Goal: Task Accomplishment & Management: Manage account settings

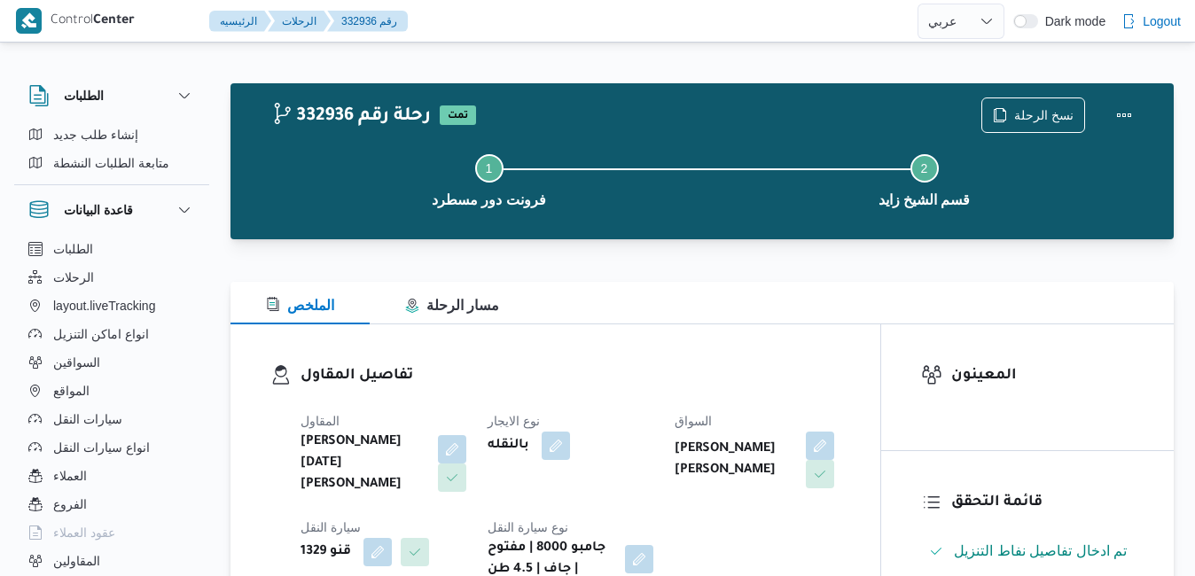
select select "ar"
click at [1129, 116] on button "Actions" at bounding box center [1123, 114] width 35 height 35
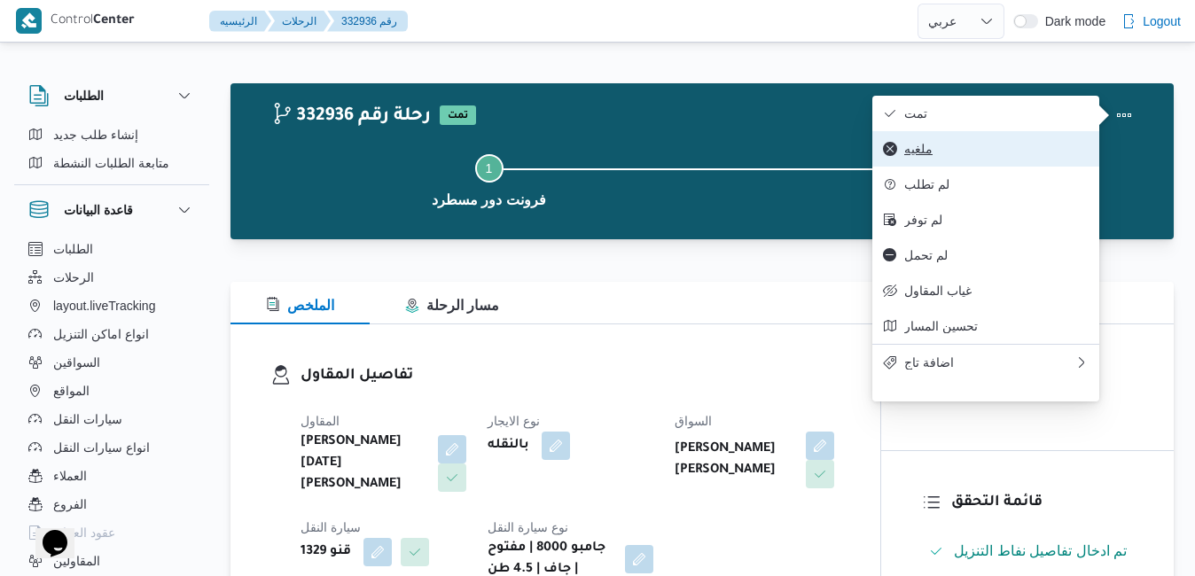
click at [932, 152] on span "ملغيه" at bounding box center [996, 149] width 184 height 14
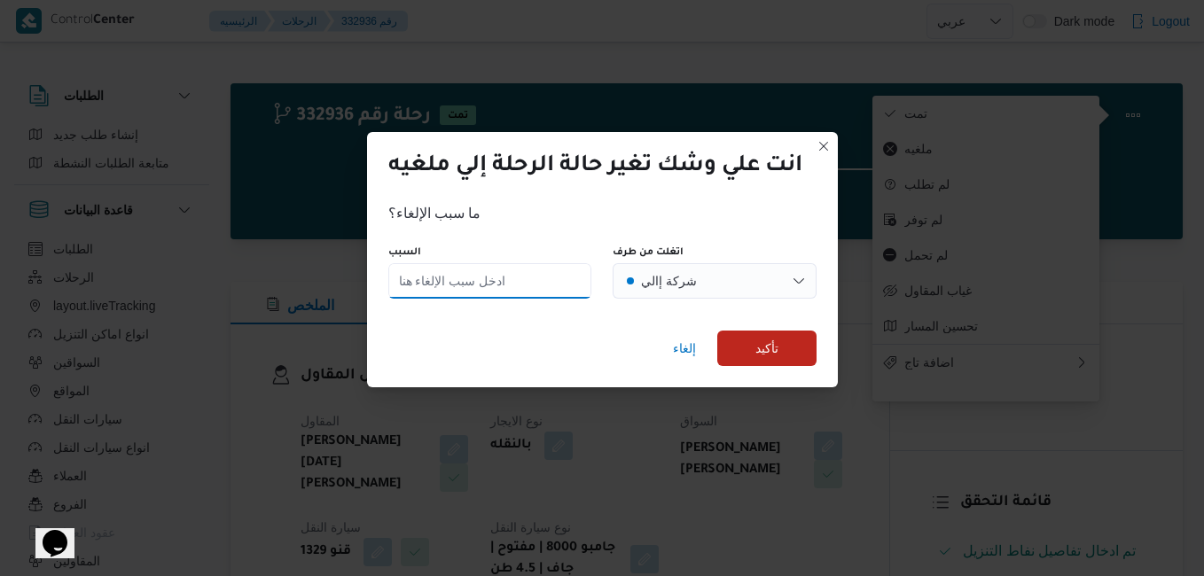
click at [558, 276] on input "السبب" at bounding box center [490, 280] width 204 height 35
type input "wrong date"
click at [784, 342] on span "تأكيد" at bounding box center [766, 347] width 99 height 35
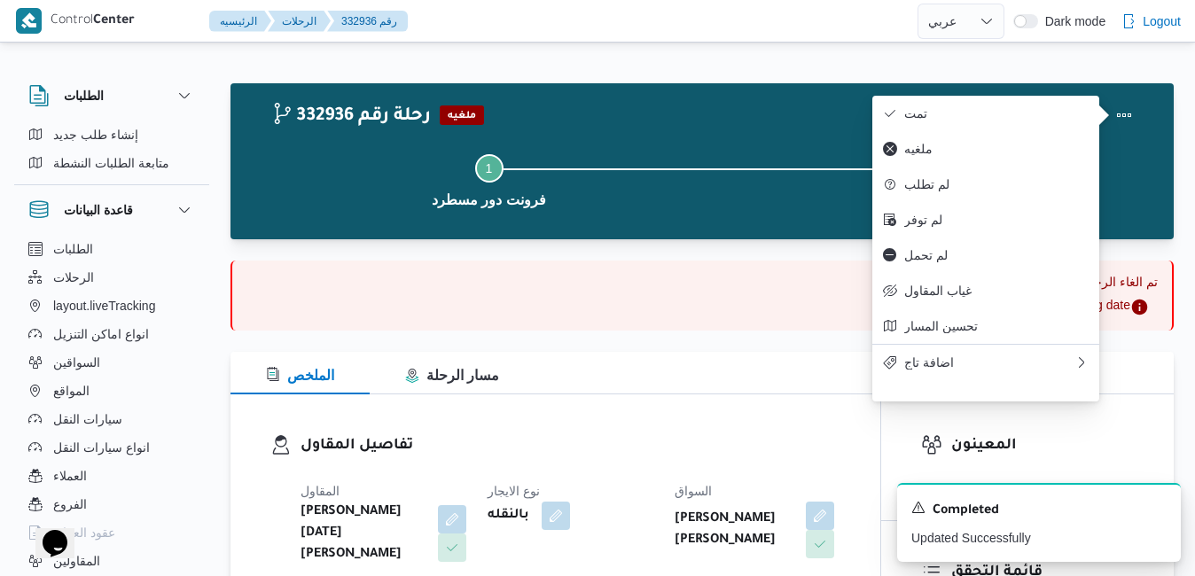
click at [749, 391] on div "الملخص مسار الرحلة" at bounding box center [701, 373] width 943 height 43
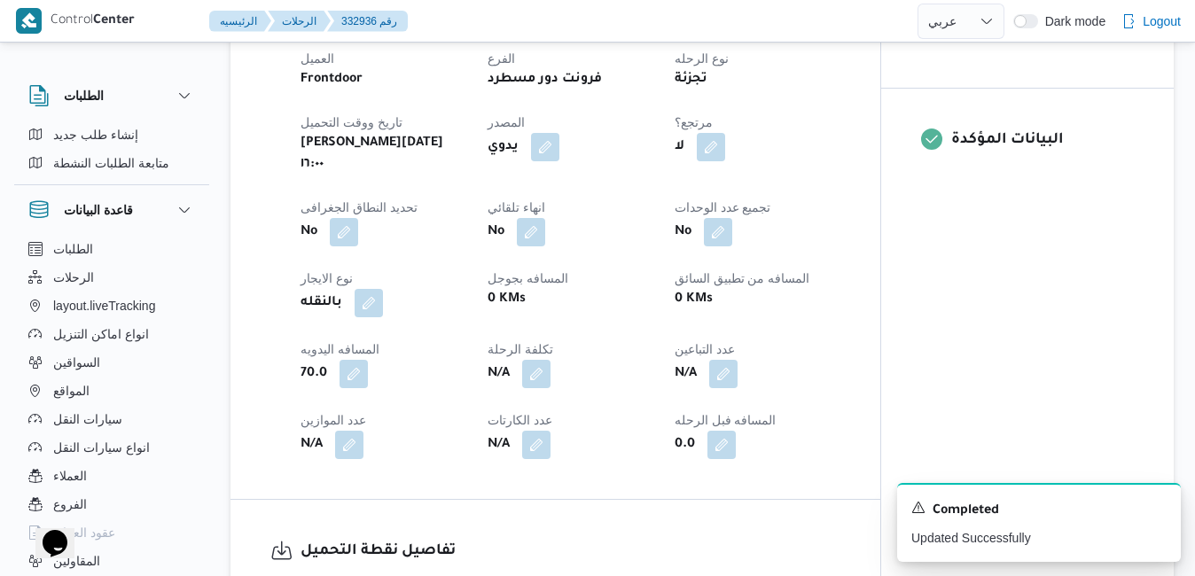
scroll to position [745, 0]
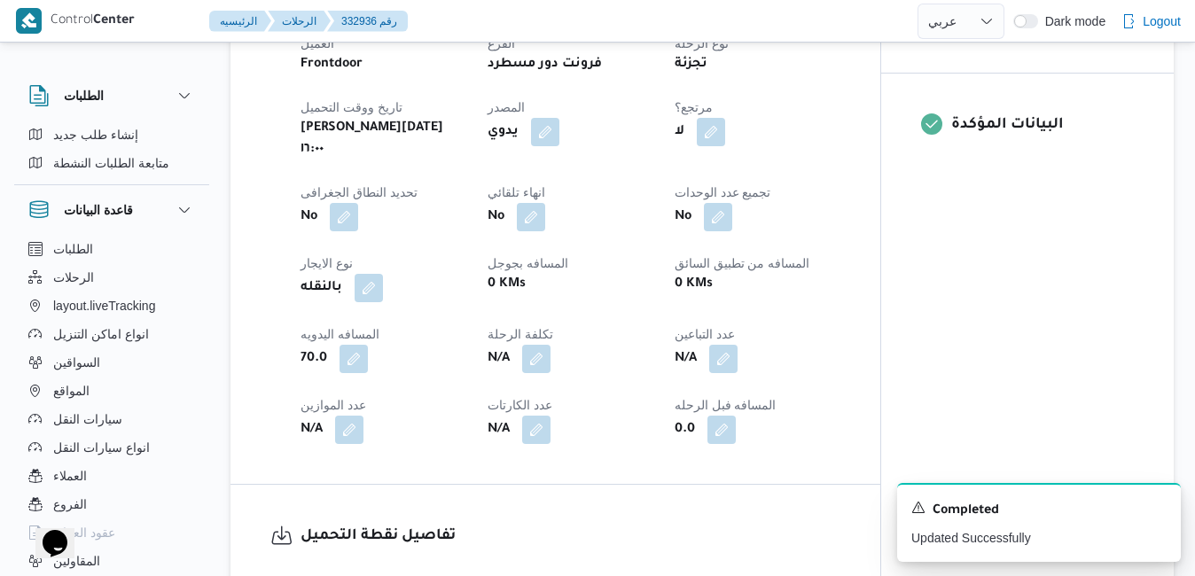
click at [842, 377] on div "العميل Frontdoor الفرع فرونت دور مسطرد نوع الرحله تجزئة تاريخ ووقت التحميل خميس…" at bounding box center [570, 238] width 561 height 433
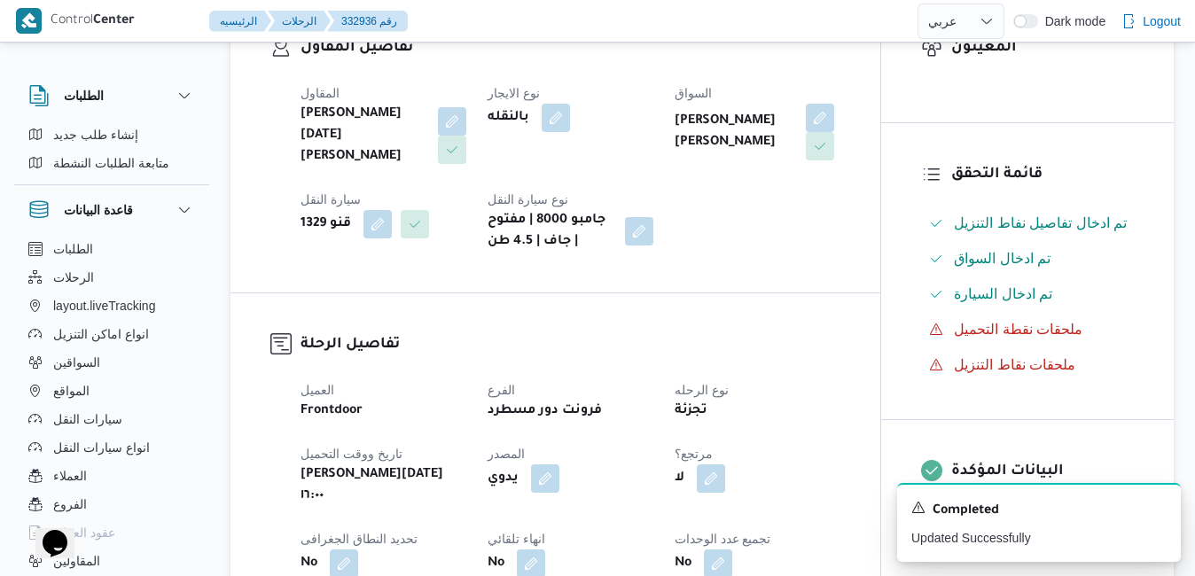
scroll to position [390, 0]
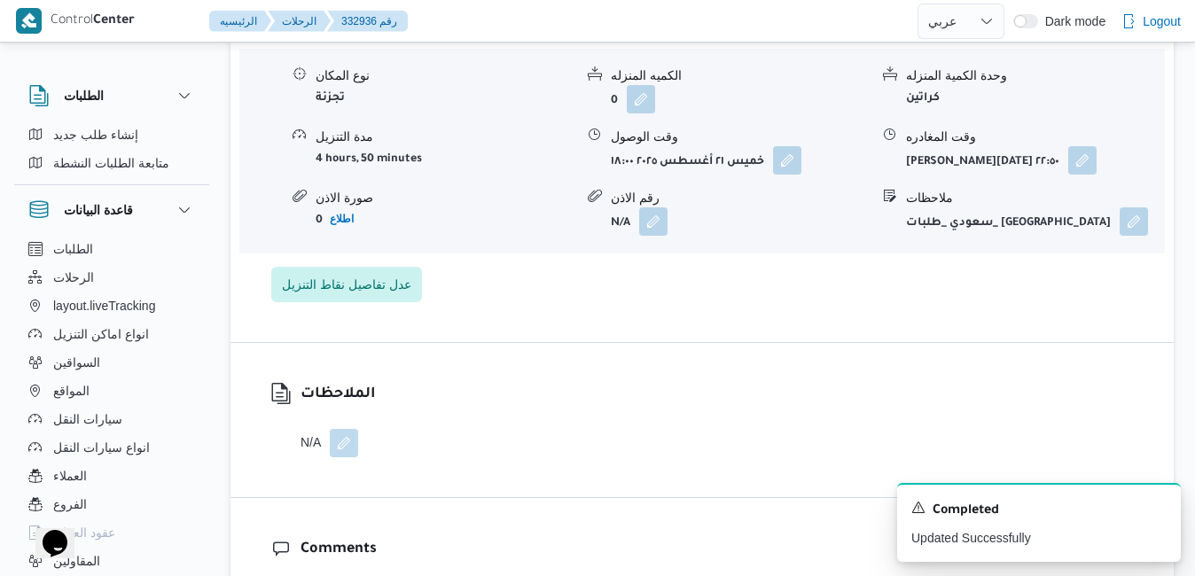
scroll to position [1631, 0]
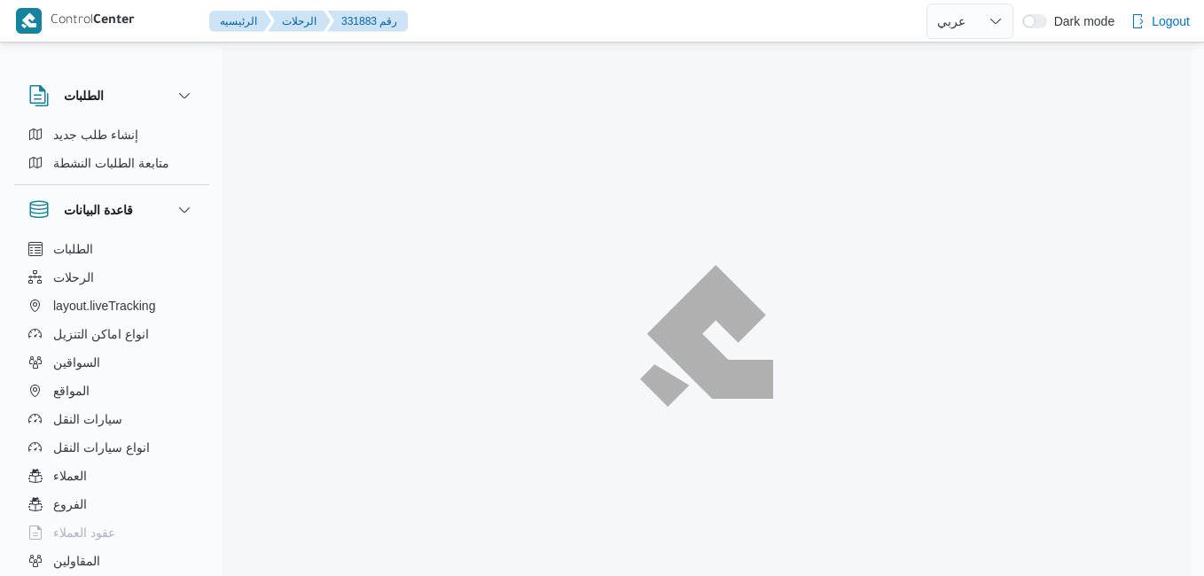
select select "ar"
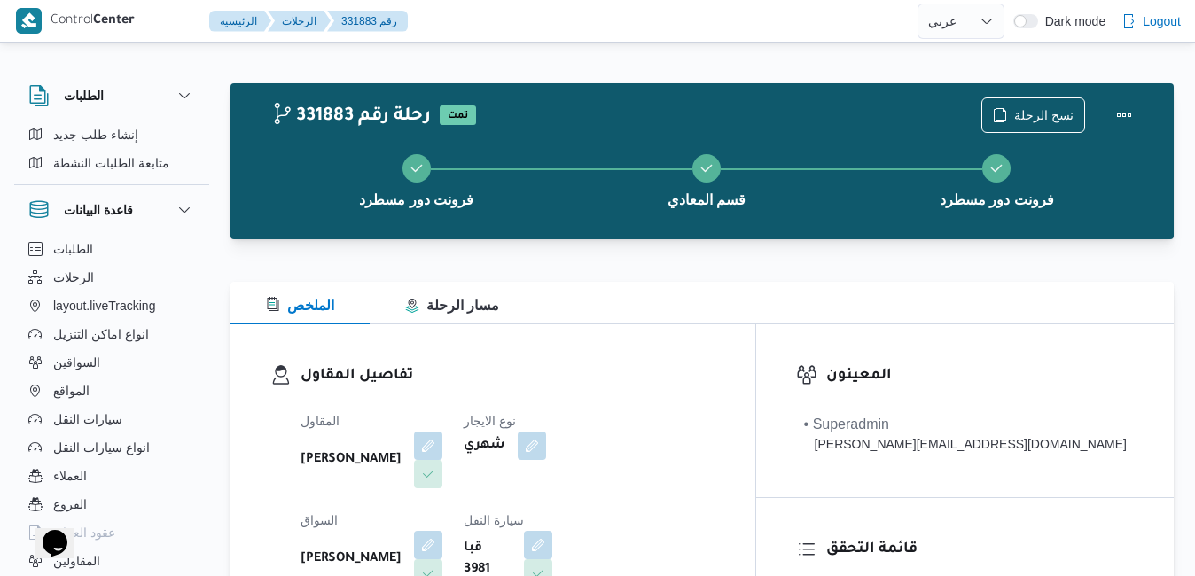
click at [674, 315] on div "الملخص مسار الرحلة" at bounding box center [701, 303] width 943 height 43
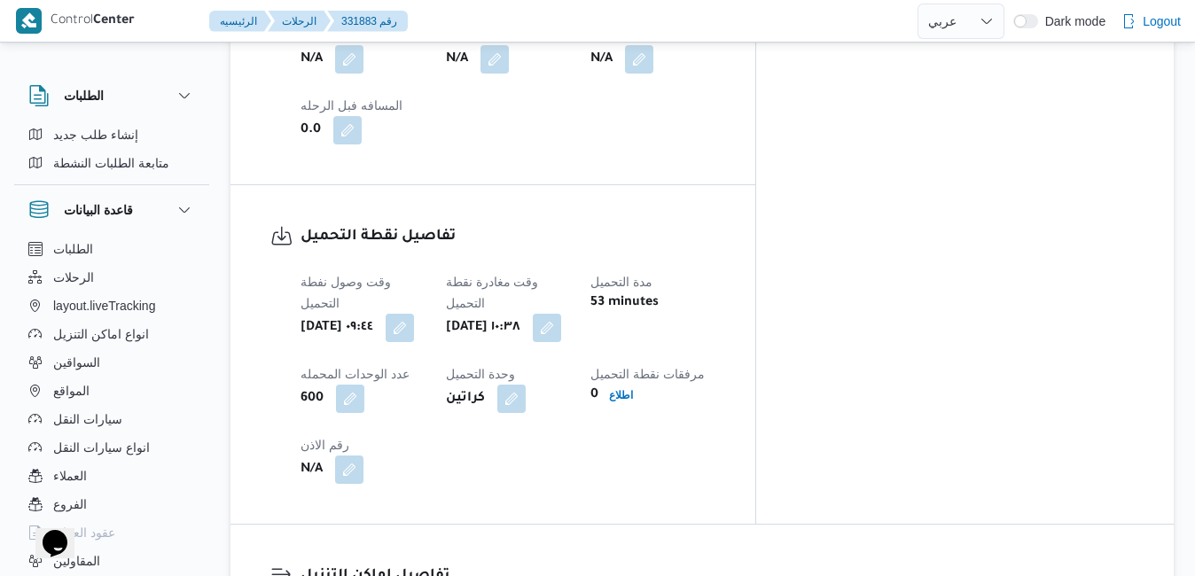
scroll to position [1312, 0]
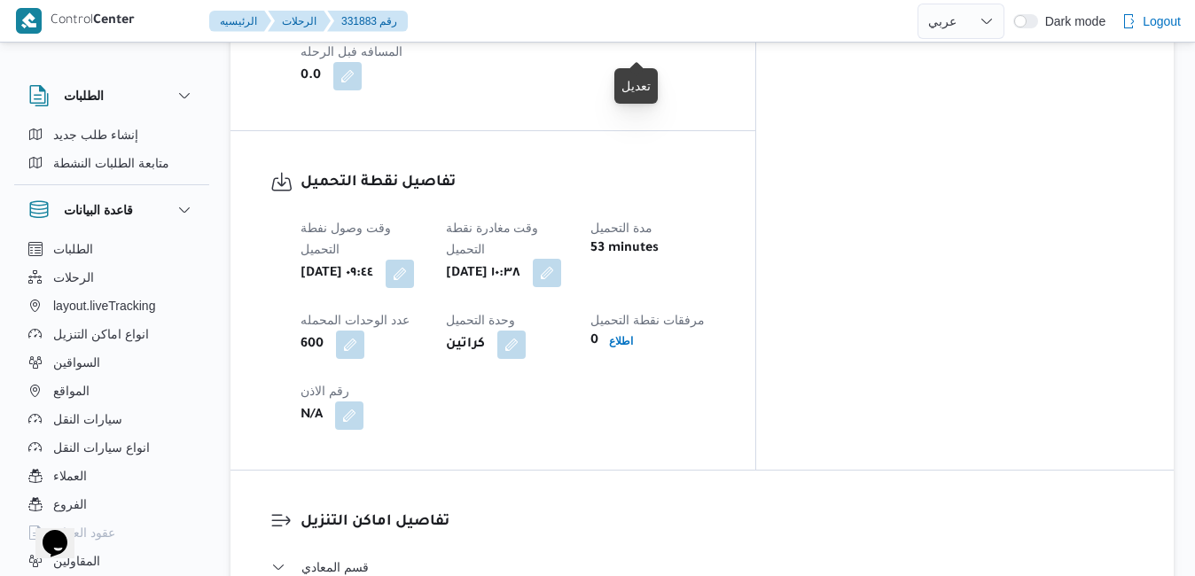
click at [561, 259] on button "button" at bounding box center [547, 273] width 28 height 28
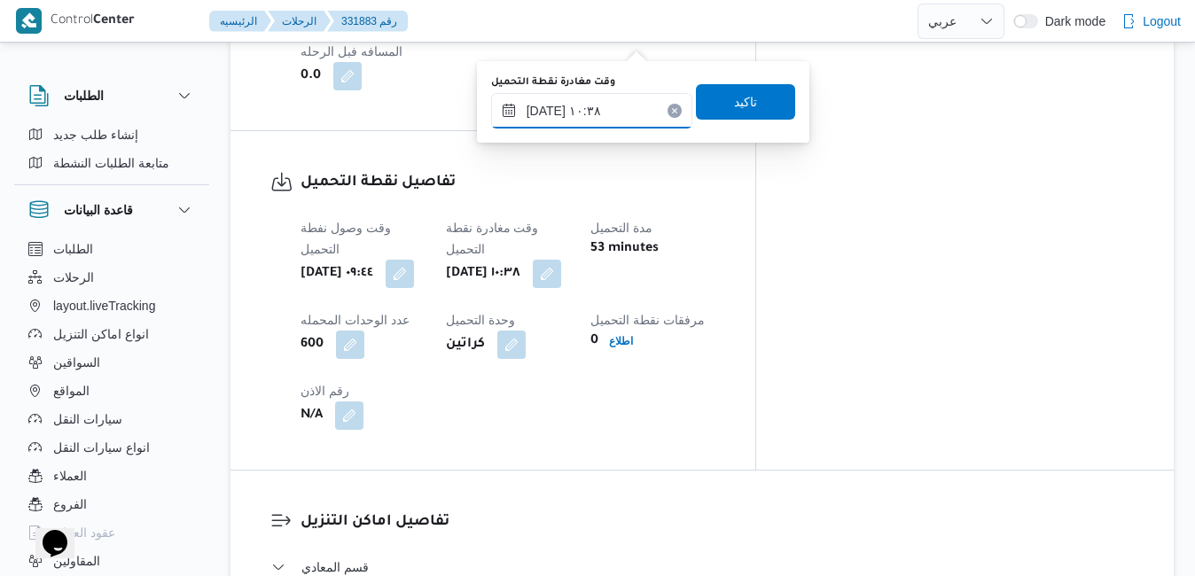
click at [609, 112] on input "[DATE] ١٠:٣٨" at bounding box center [591, 110] width 201 height 35
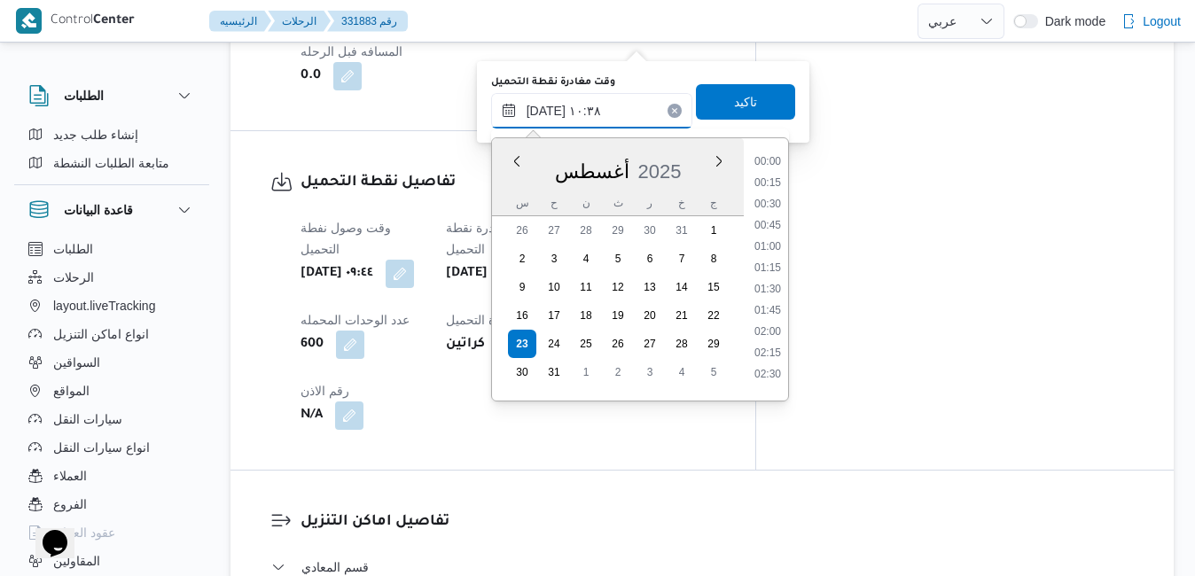
scroll to position [771, 0]
click at [767, 244] on li "10:00" at bounding box center [767, 241] width 41 height 18
type input "٢٣/٠٨/٢٠٢٥ ١٠:٠٠"
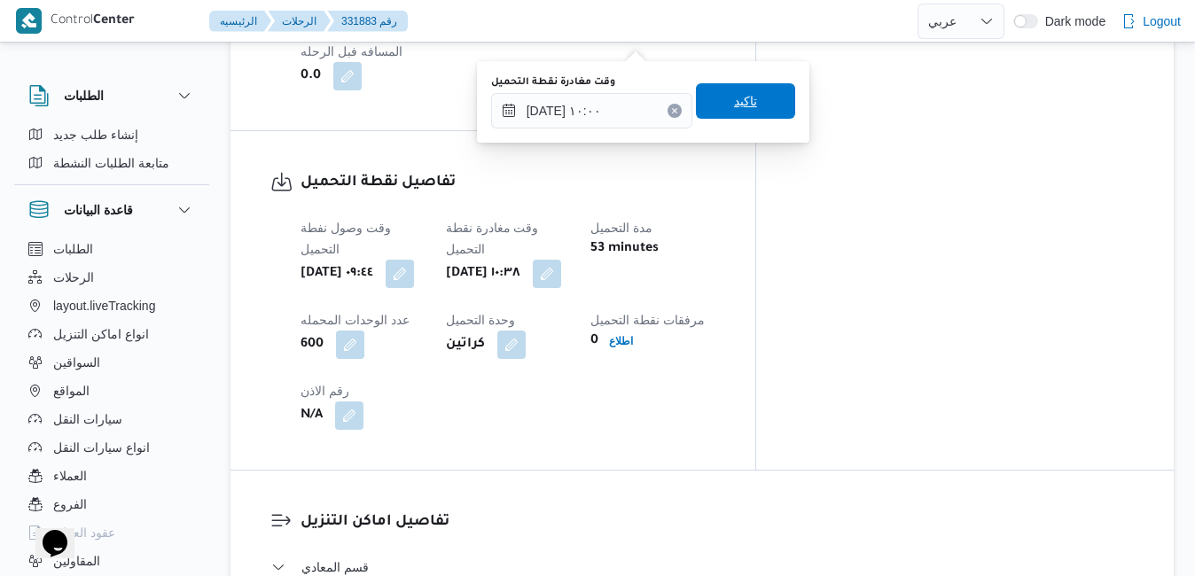
click at [755, 107] on span "تاكيد" at bounding box center [745, 100] width 99 height 35
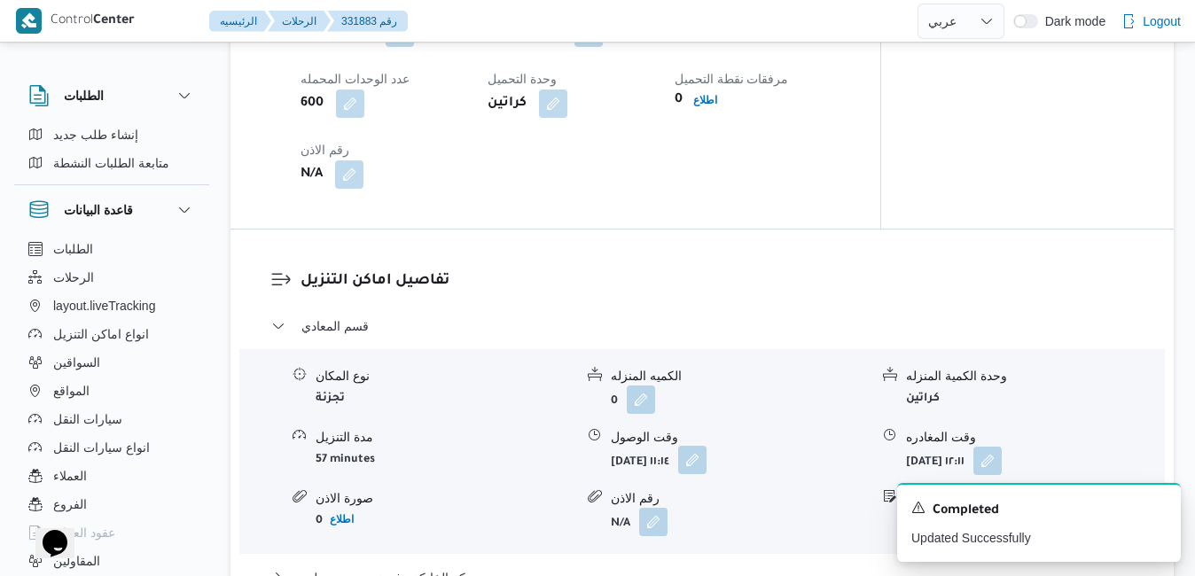
click at [706, 474] on button "button" at bounding box center [692, 460] width 28 height 28
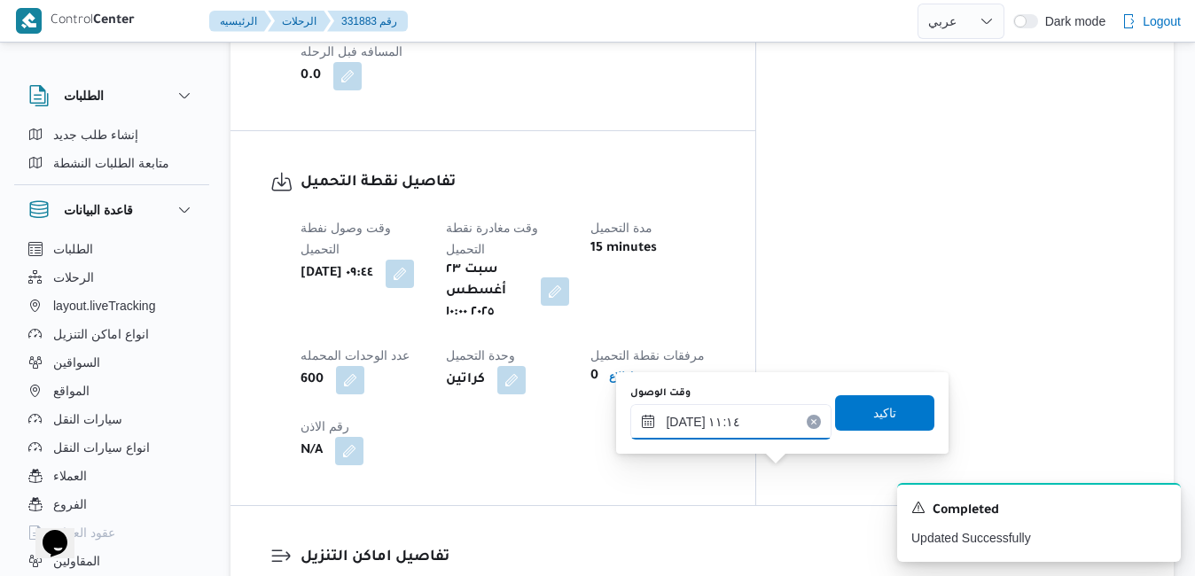
click at [731, 419] on input "٢٣/٠٨/٢٠٢٥ ١١:١٤" at bounding box center [730, 421] width 201 height 35
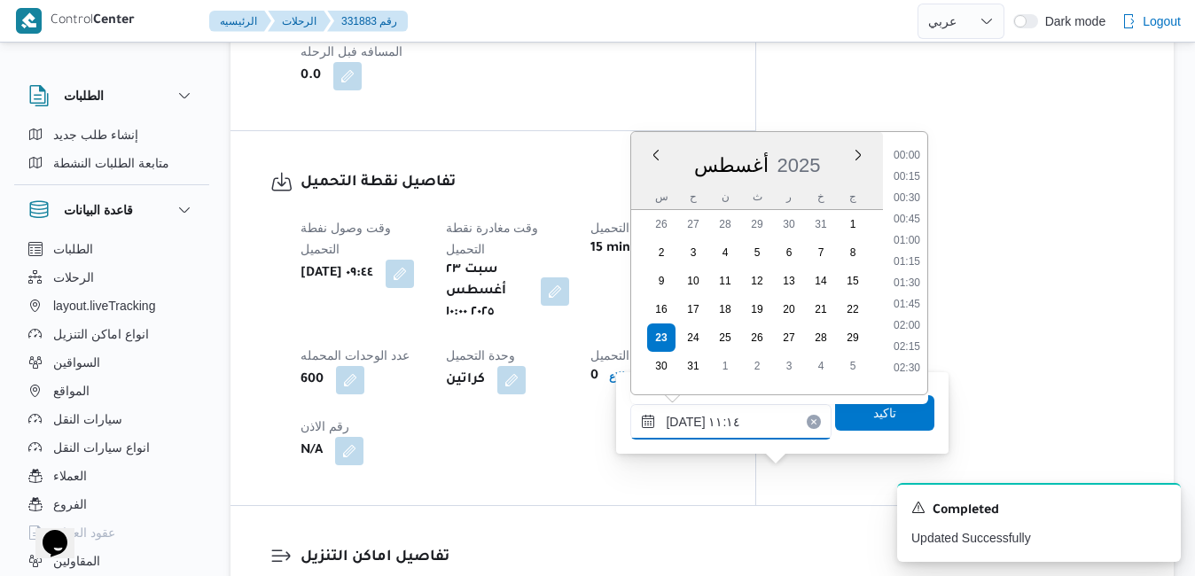
scroll to position [814, 0]
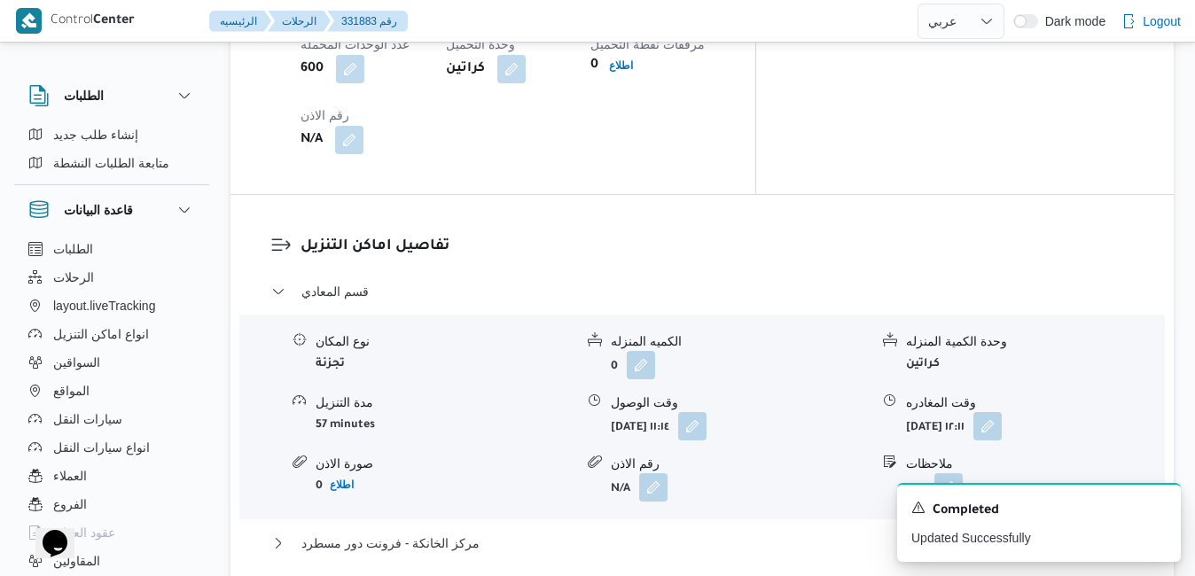
scroll to position [1631, 0]
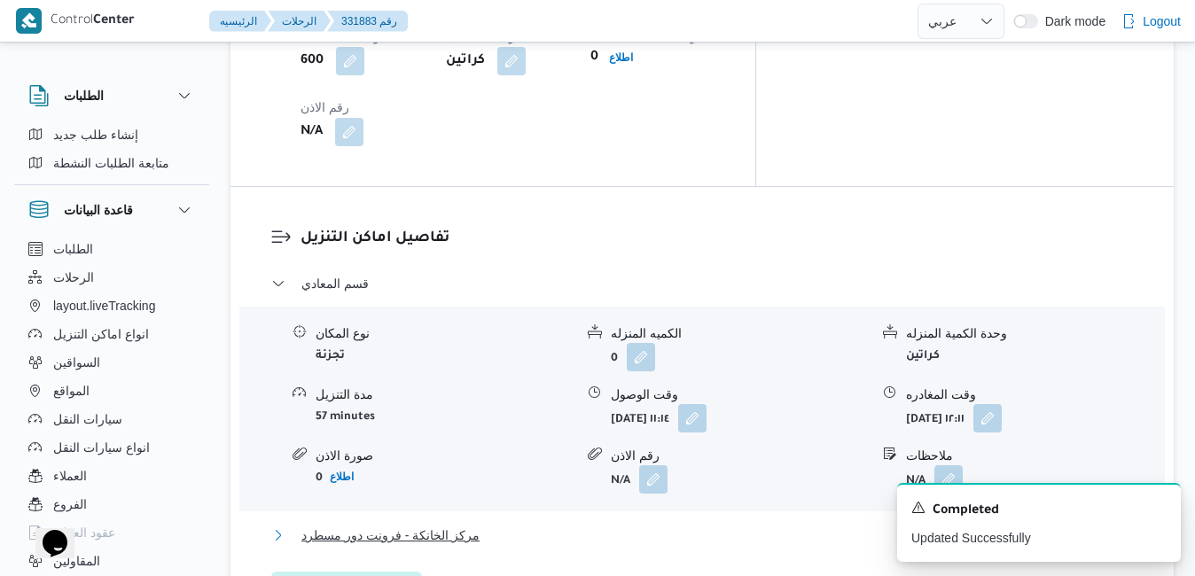
click at [949, 525] on button "مركز الخانكة - فرونت دور مسطرد" at bounding box center [702, 535] width 862 height 21
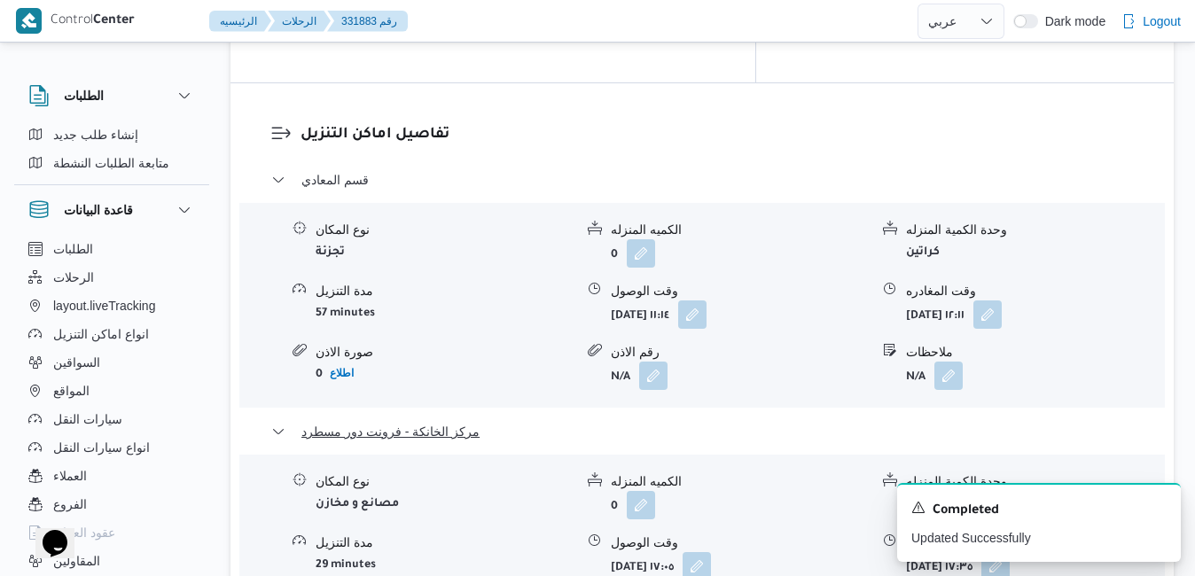
scroll to position [1737, 0]
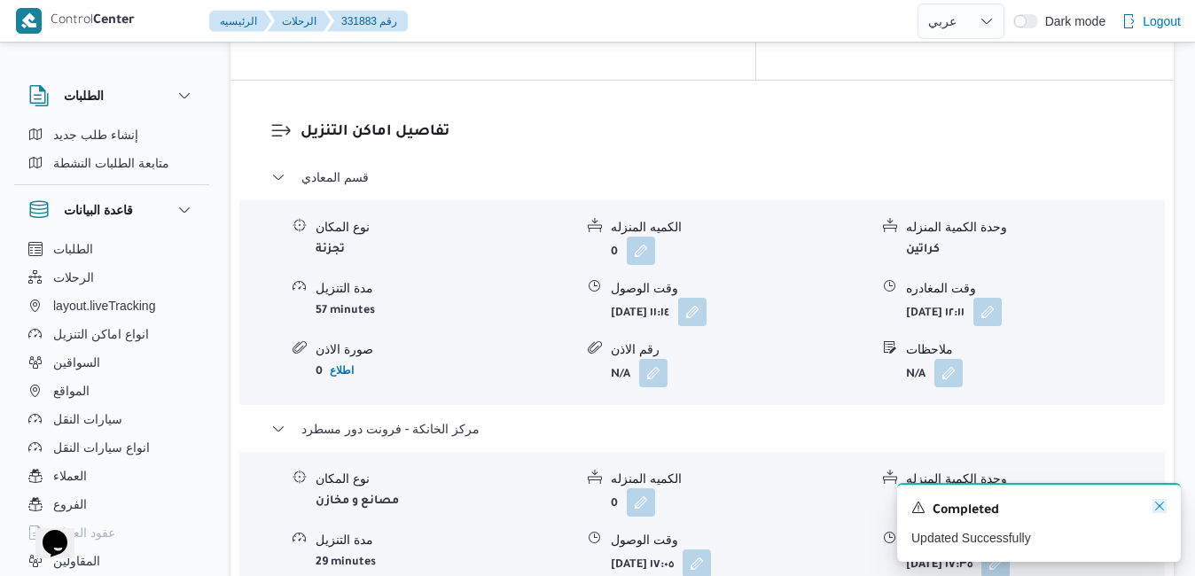
click at [1160, 503] on icon "Dismiss toast" at bounding box center [1159, 506] width 14 height 14
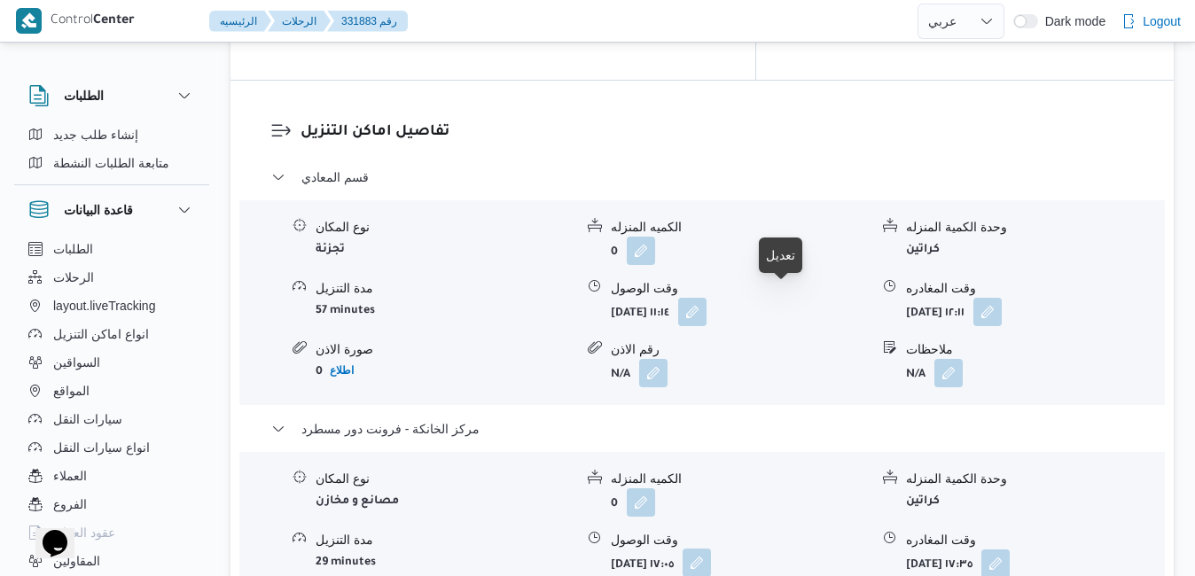
click at [711, 549] on button "button" at bounding box center [696, 563] width 28 height 28
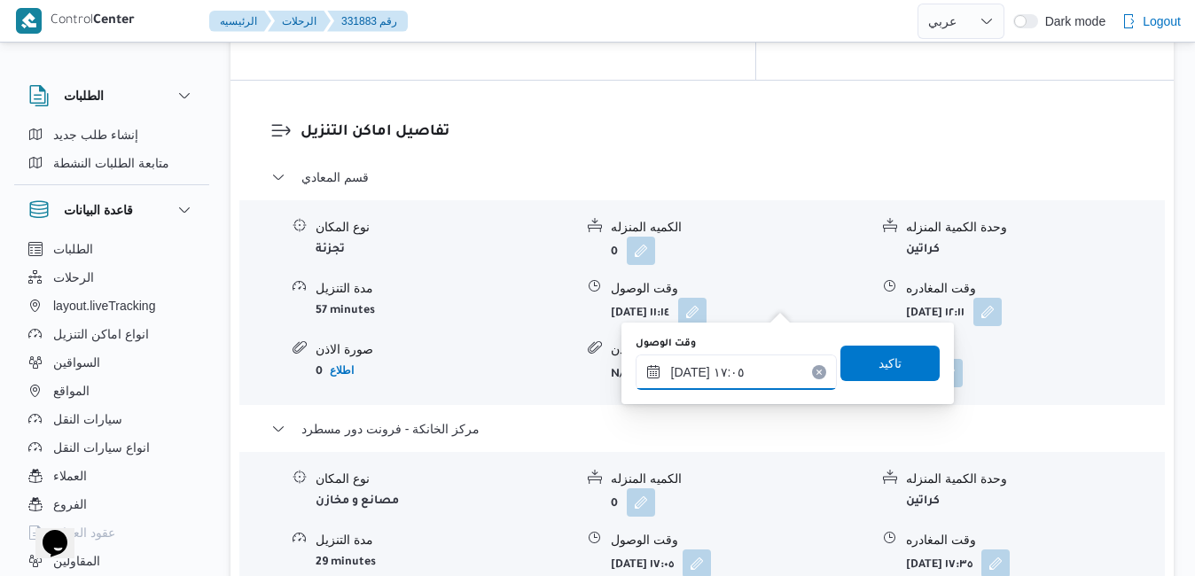
click at [742, 371] on input "٢٣/٠٨/٢٠٢٥ ١٧:٠٥" at bounding box center [736, 372] width 201 height 35
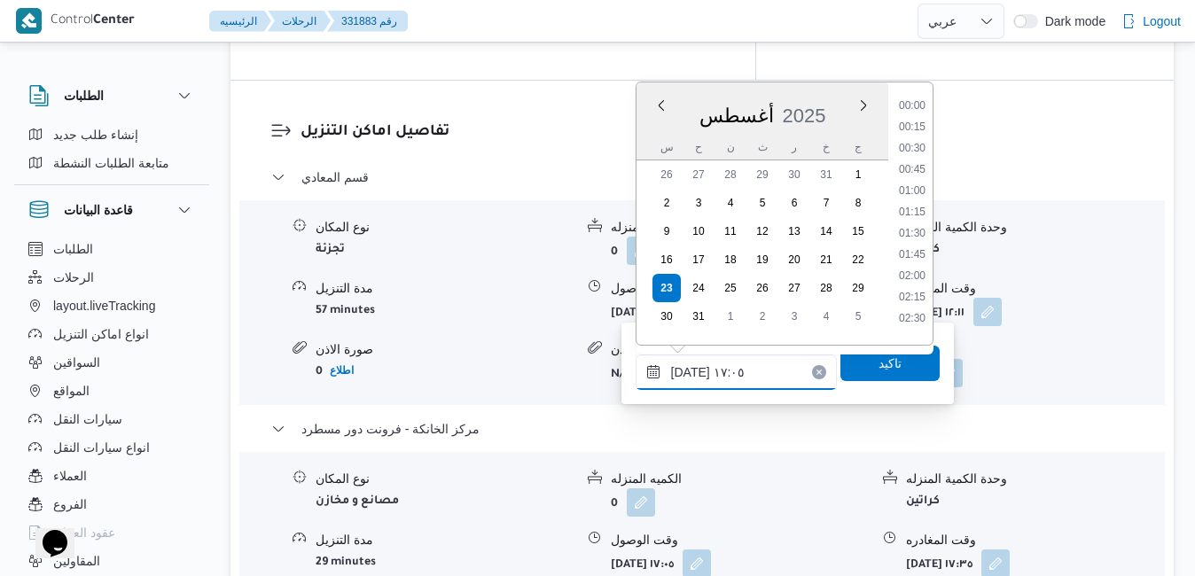
scroll to position [1324, 0]
click at [907, 250] on li "17:15" at bounding box center [912, 249] width 41 height 18
type input "٢٣/٠٨/٢٠٢٥ ١٧:١٥"
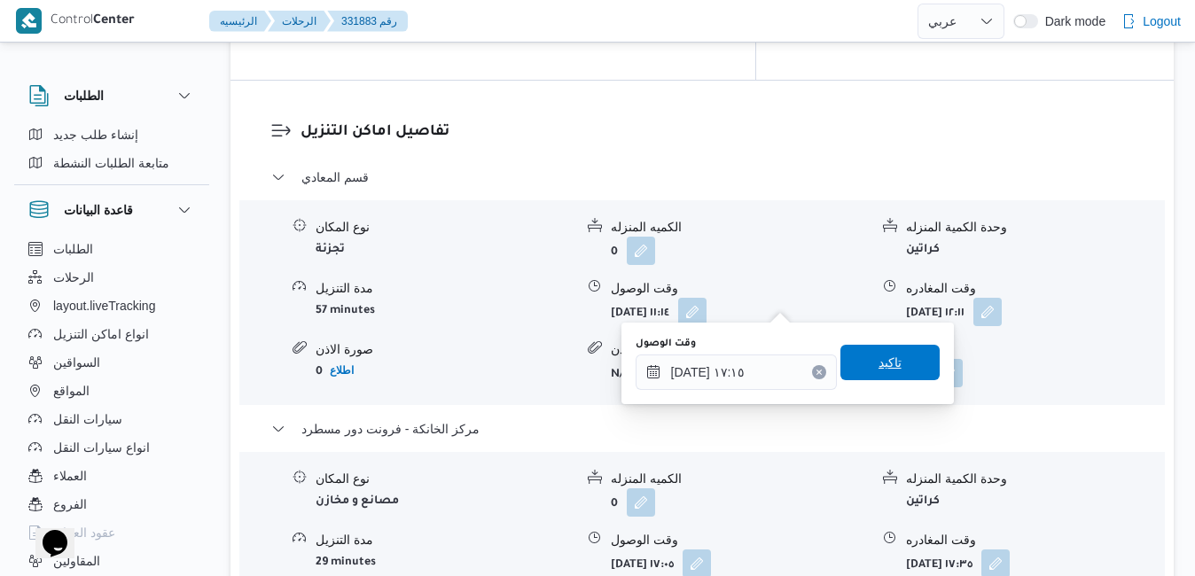
click at [878, 365] on span "تاكيد" at bounding box center [889, 362] width 23 height 21
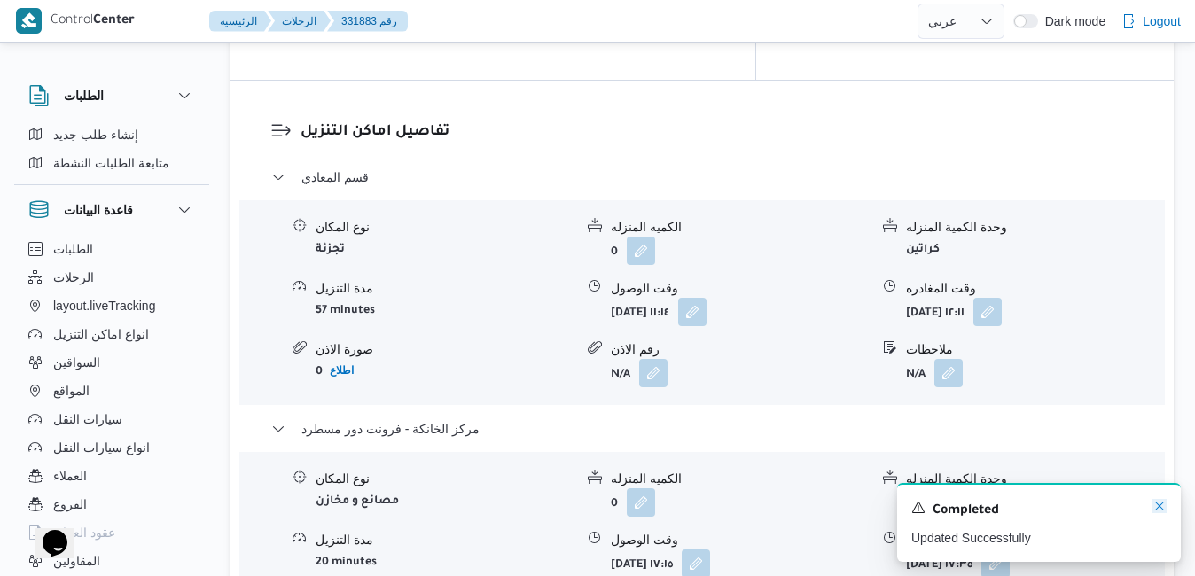
click at [1160, 508] on icon "Dismiss toast" at bounding box center [1159, 506] width 14 height 14
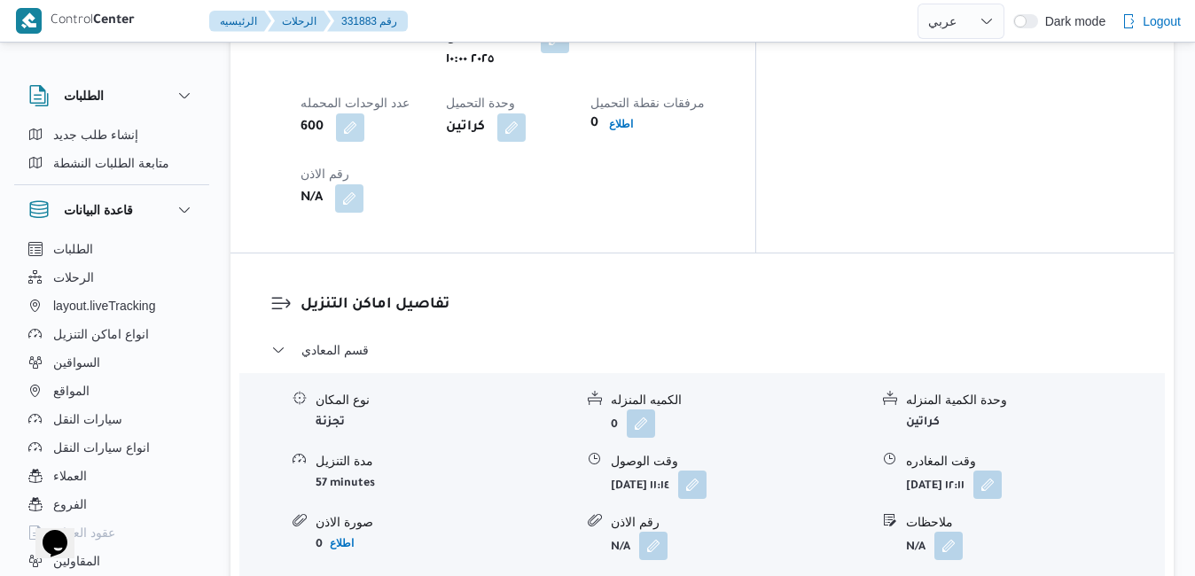
scroll to position [1560, 0]
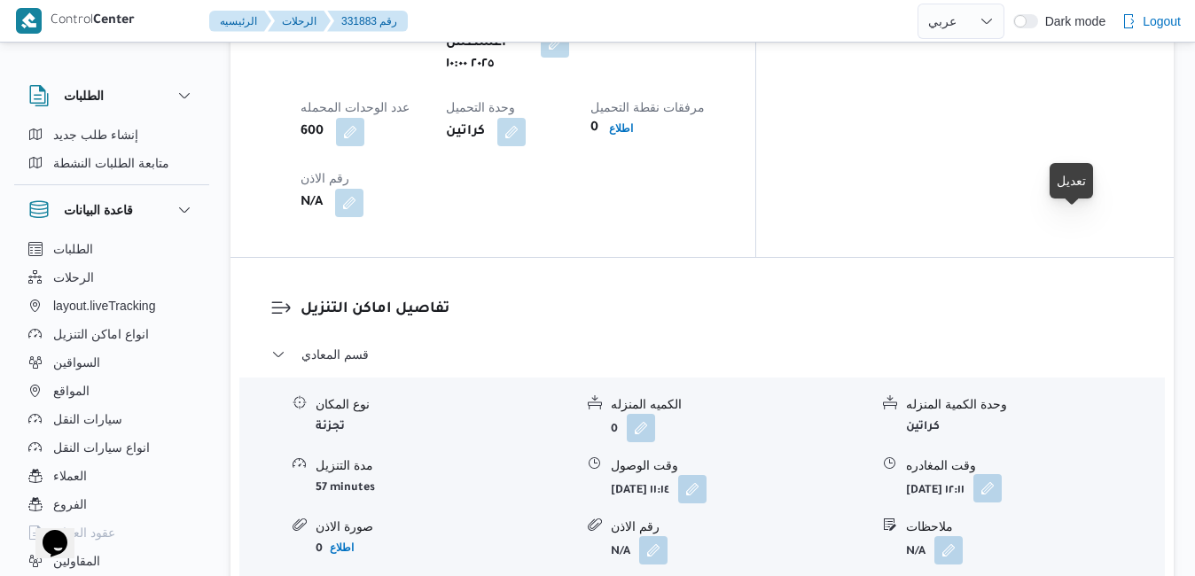
click at [1002, 474] on button "button" at bounding box center [987, 488] width 28 height 28
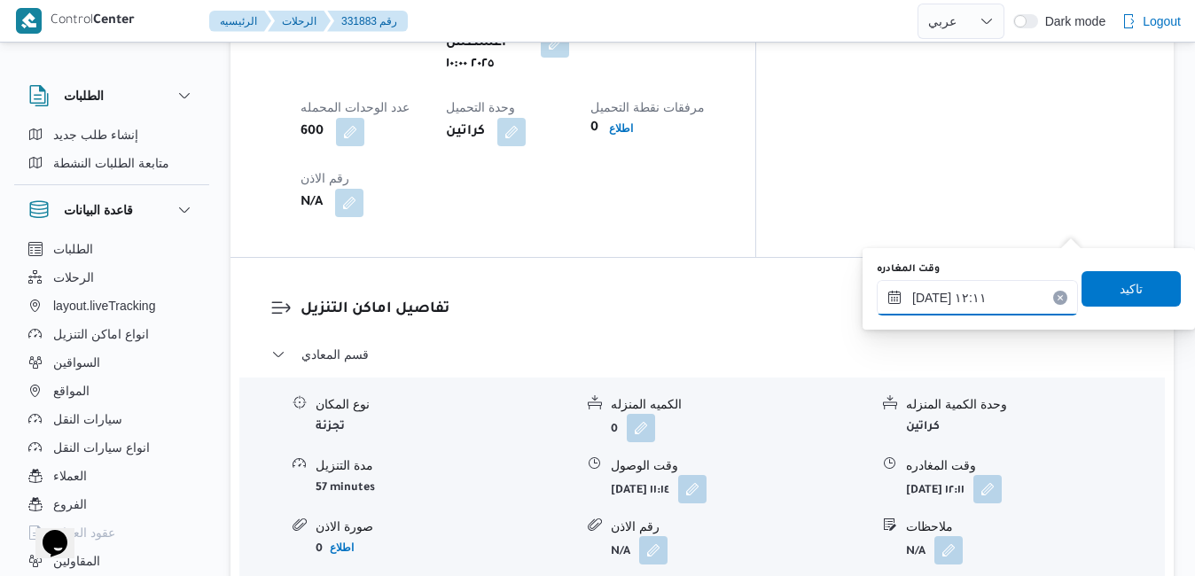
click at [983, 298] on input "٢٣/٠٨/٢٠٢٥ ١٢:١١" at bounding box center [977, 297] width 201 height 35
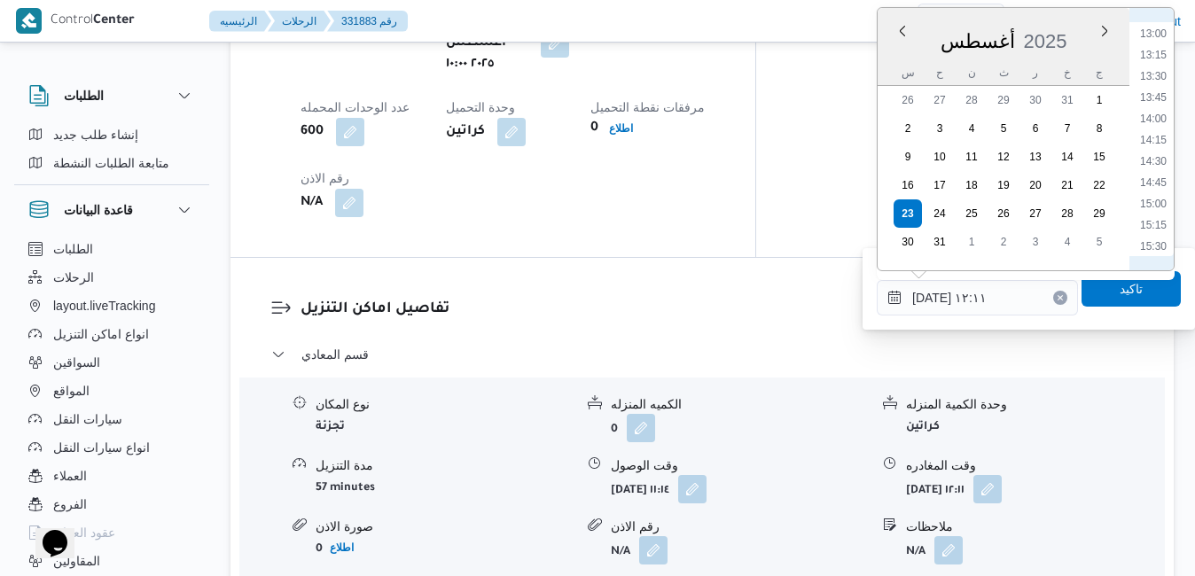
scroll to position [1308, 0]
click at [1155, 107] on li "16:15" at bounding box center [1153, 106] width 41 height 18
type input "٢٣/٠٨/٢٠٢٥ ١٦:١٥"
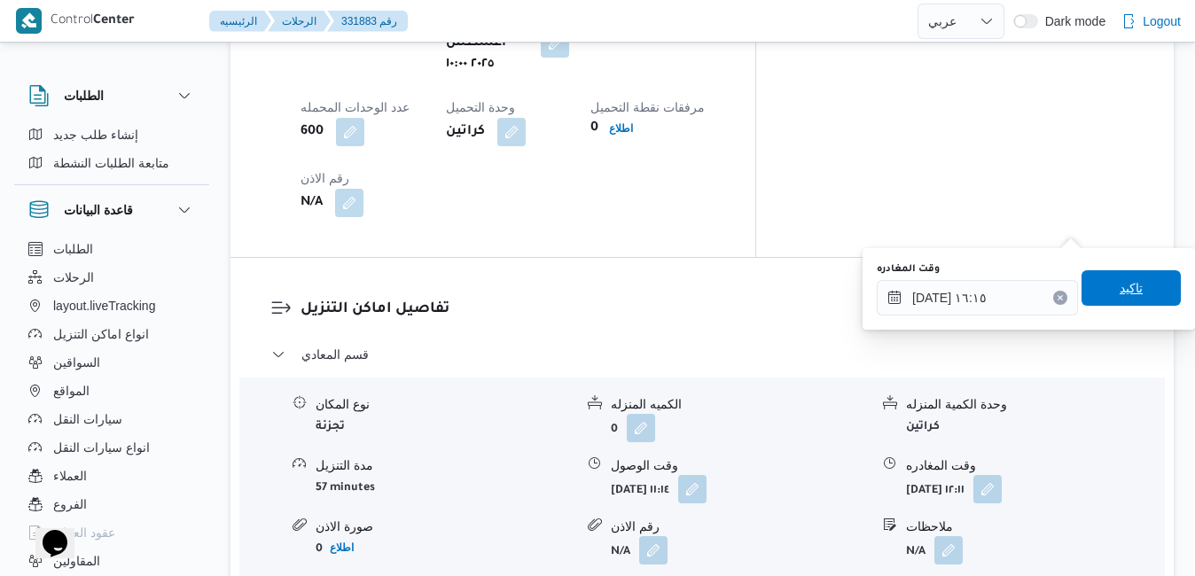
click at [1119, 290] on span "تاكيد" at bounding box center [1130, 287] width 23 height 21
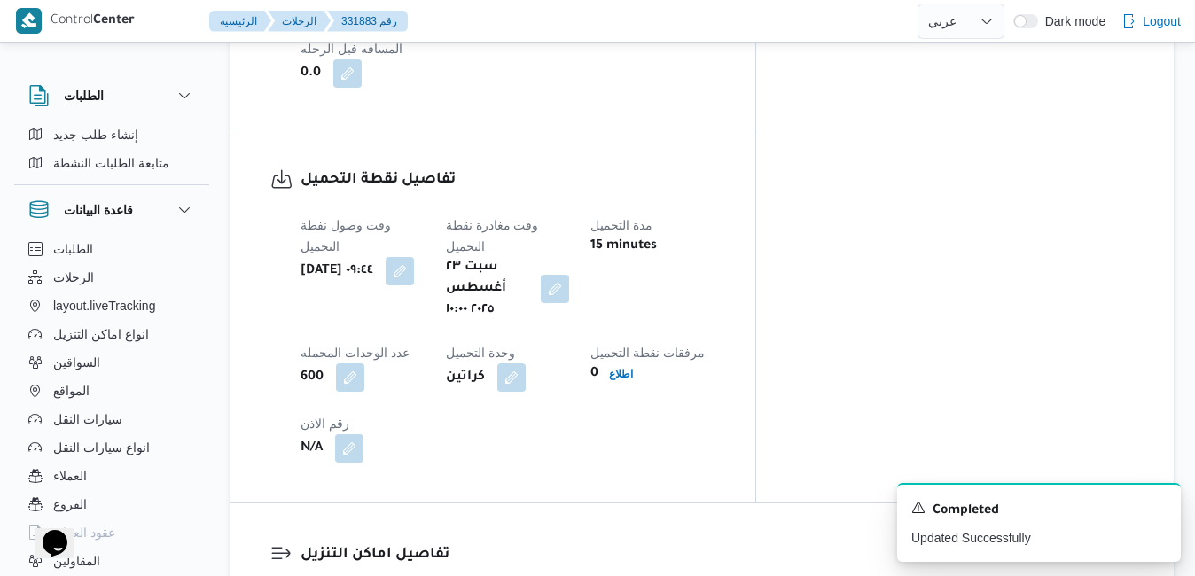
scroll to position [1312, 0]
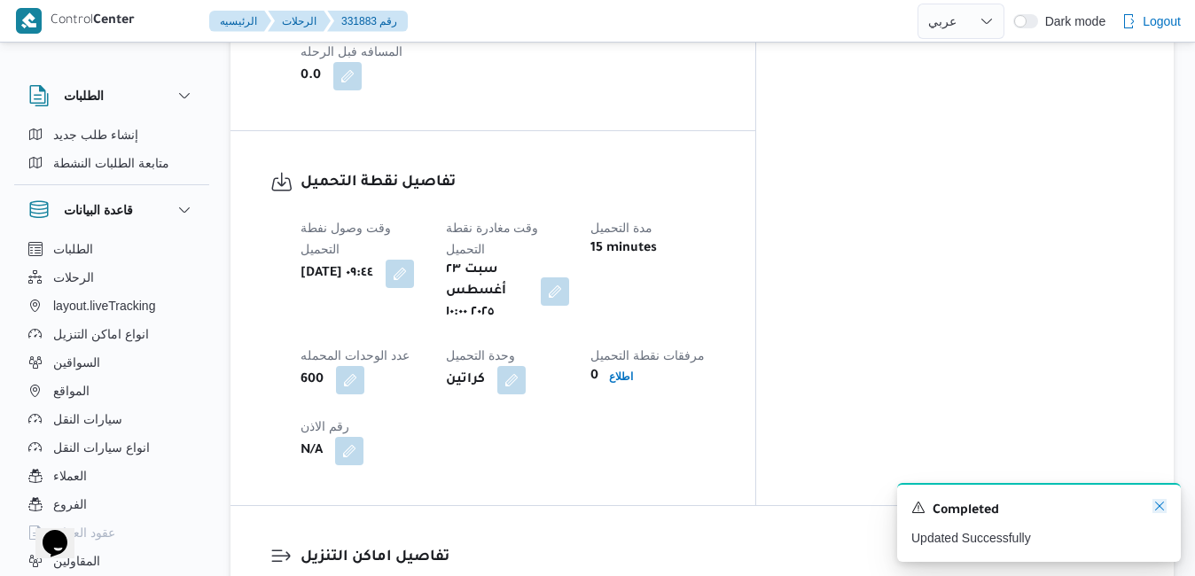
click at [1161, 505] on icon "Dismiss toast" at bounding box center [1159, 506] width 14 height 14
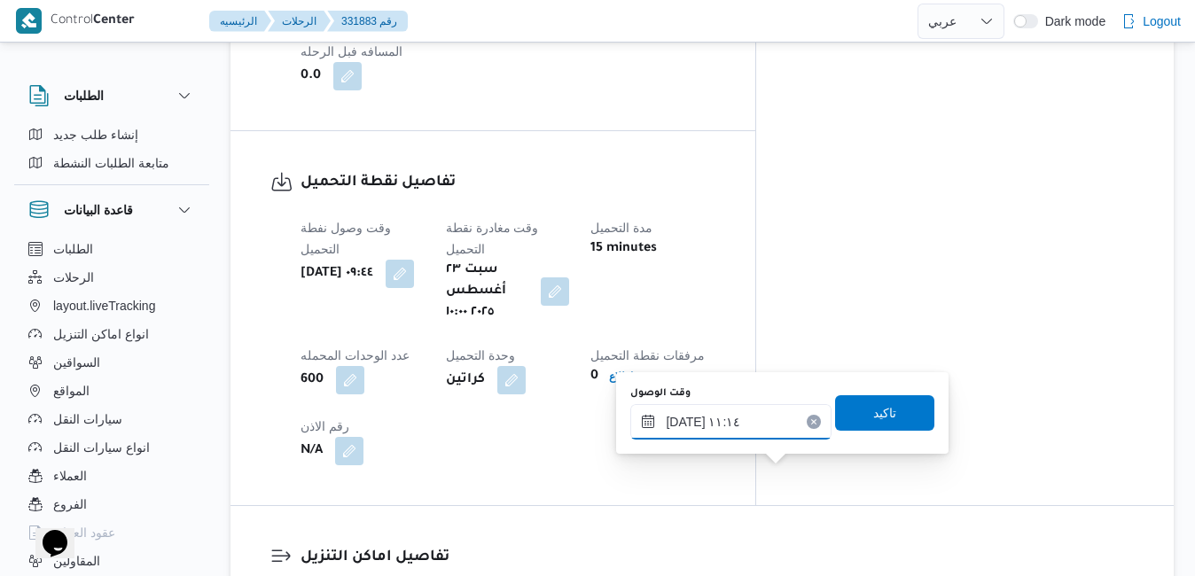
click at [725, 420] on input "٢٣/٠٨/٢٠٢٥ ١١:١٤" at bounding box center [730, 421] width 201 height 35
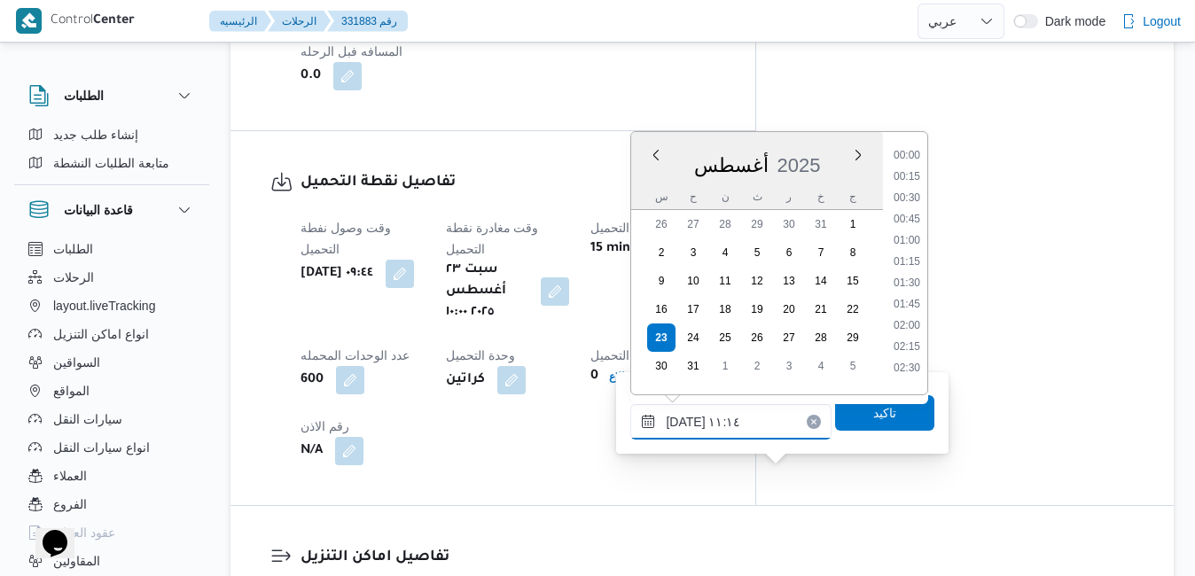
scroll to position [814, 0]
click at [910, 279] on li "11:00" at bounding box center [906, 278] width 41 height 18
type input "٢٣/٠٨/٢٠٢٥ ١١:٠٠"
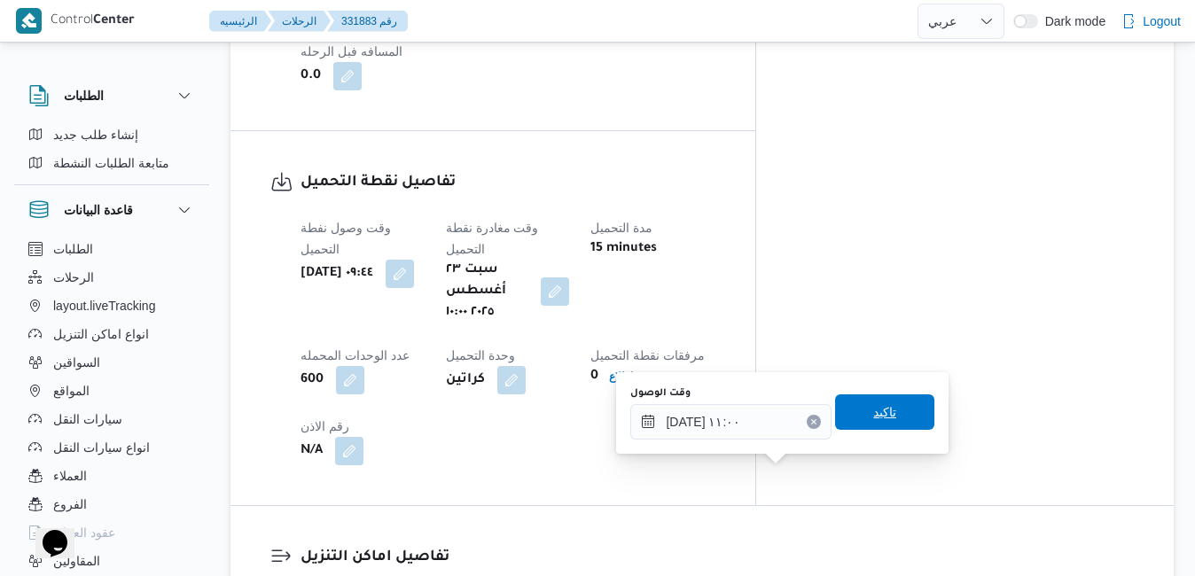
click at [873, 415] on span "تاكيد" at bounding box center [884, 412] width 23 height 21
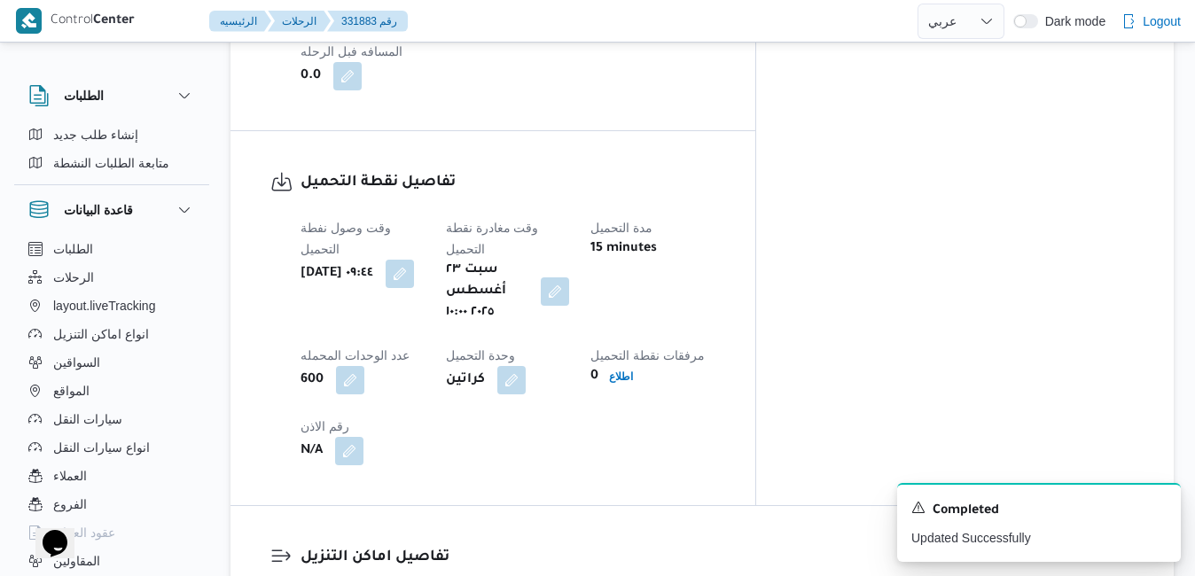
scroll to position [1276, 0]
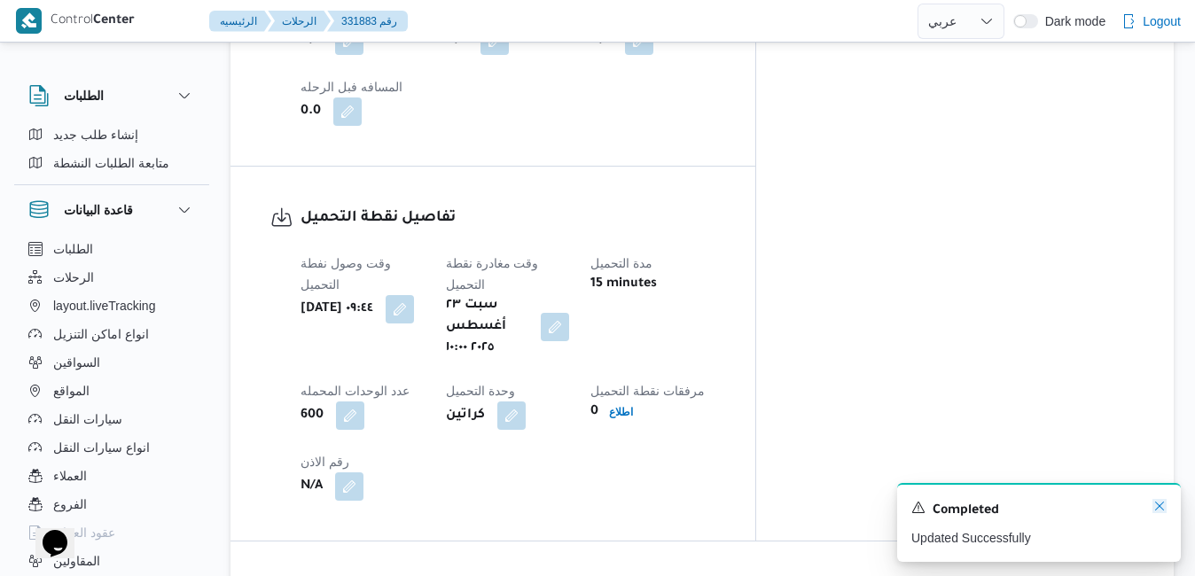
click at [1164, 502] on icon "Dismiss toast" at bounding box center [1159, 506] width 14 height 14
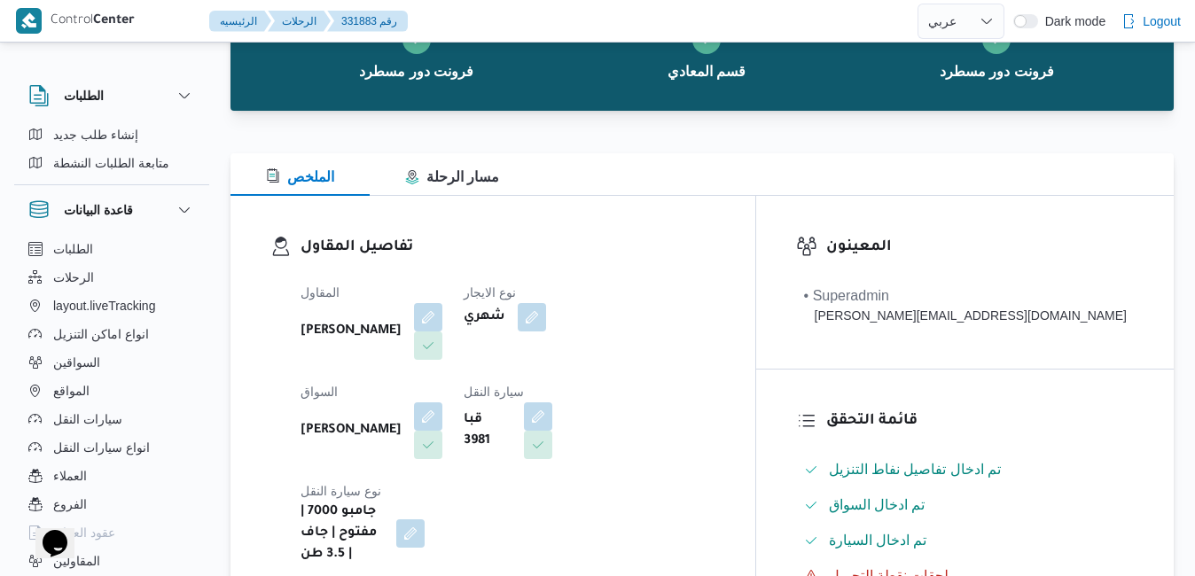
scroll to position [0, 0]
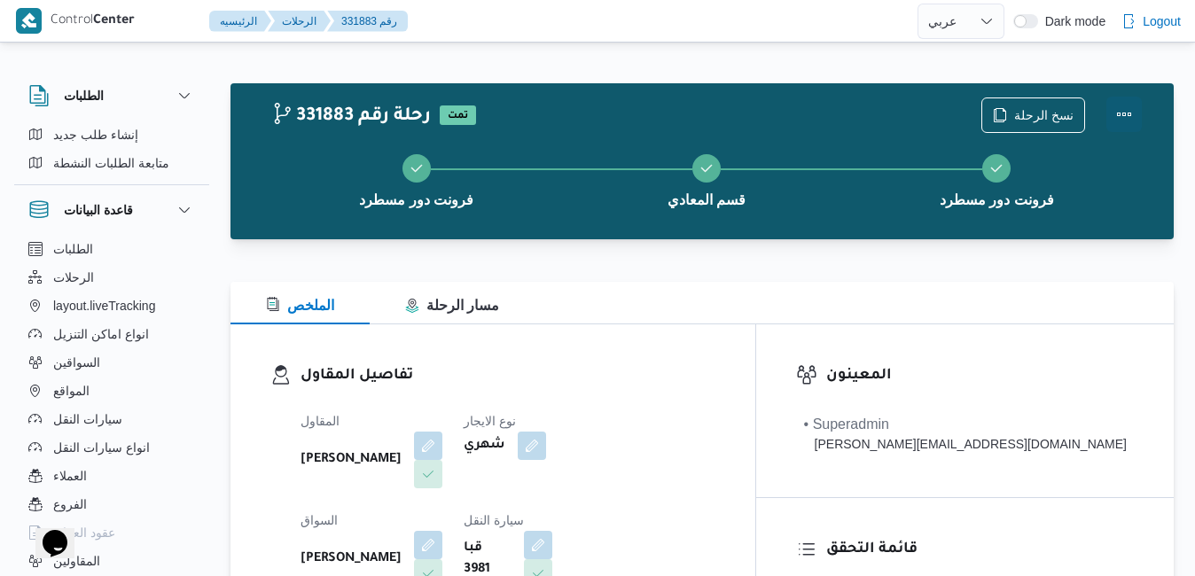
click at [1123, 116] on button "Actions" at bounding box center [1123, 114] width 35 height 35
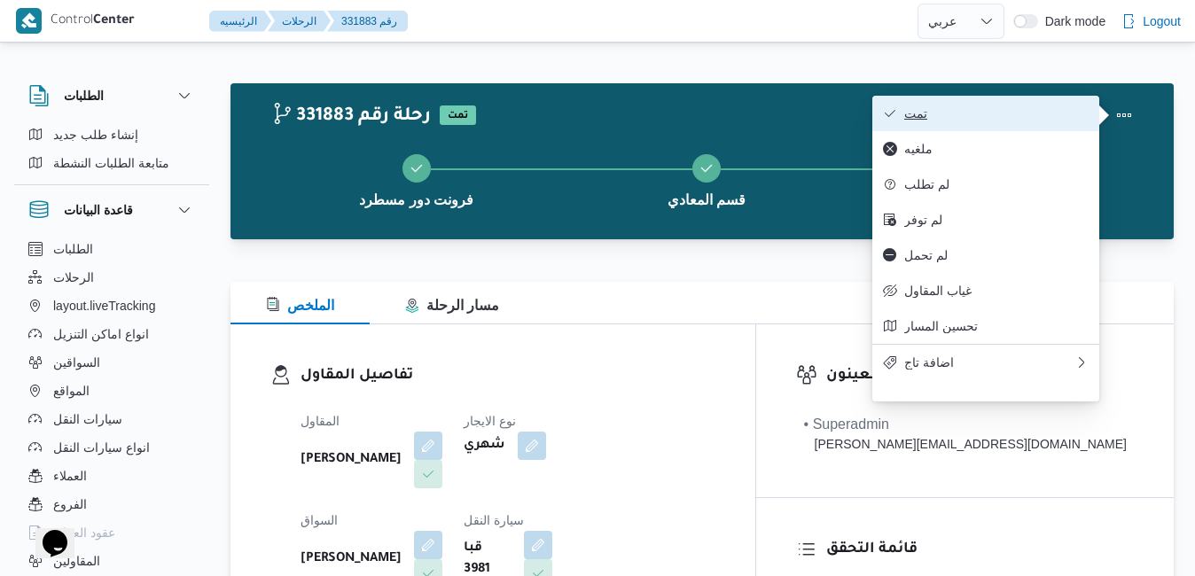
click at [1010, 127] on button "تمت" at bounding box center [985, 113] width 227 height 35
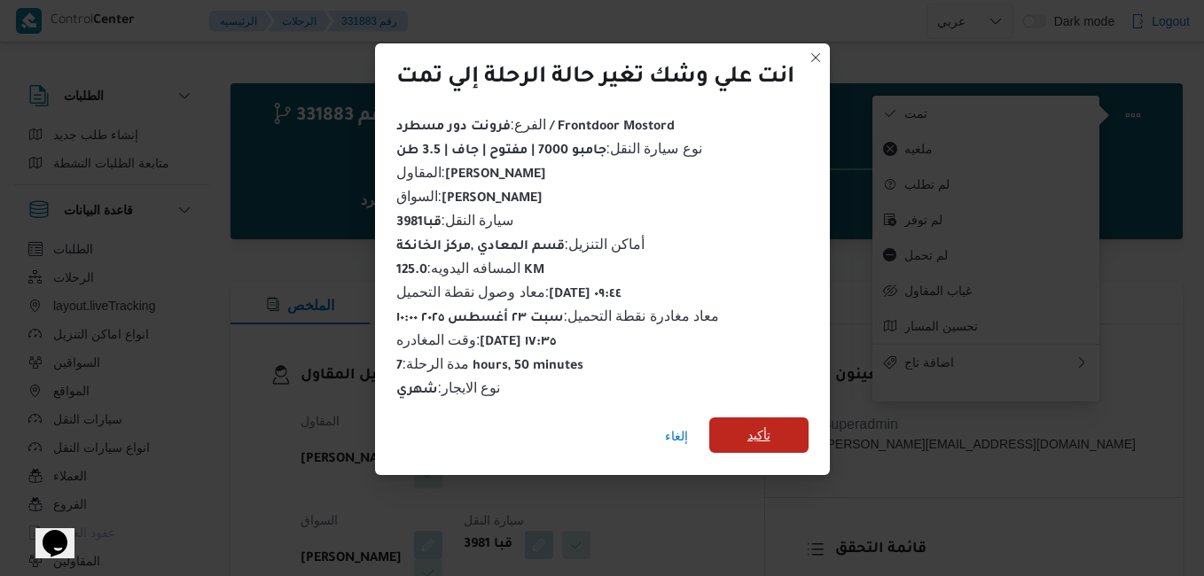
click at [751, 433] on span "تأكيد" at bounding box center [758, 435] width 23 height 21
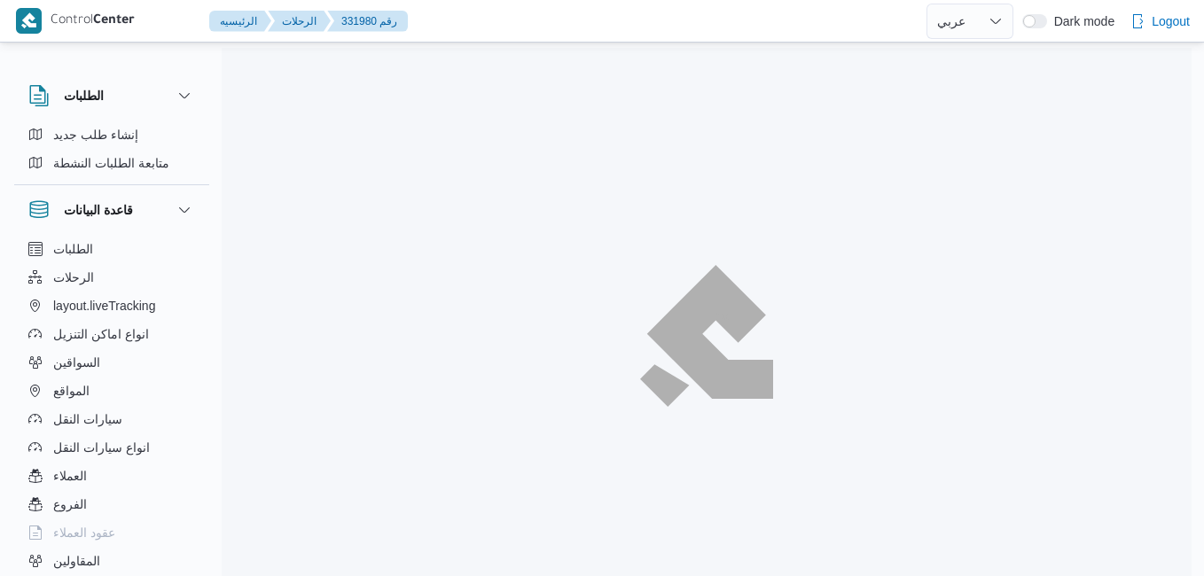
select select "ar"
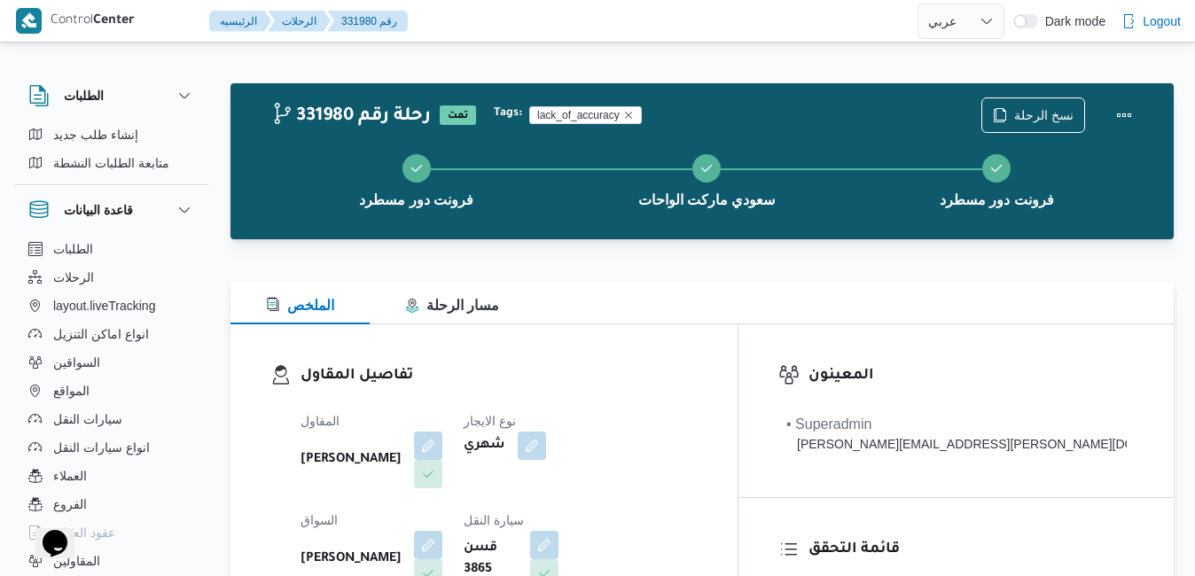
click at [698, 386] on h3 "تفاصيل المقاول" at bounding box center [498, 376] width 397 height 24
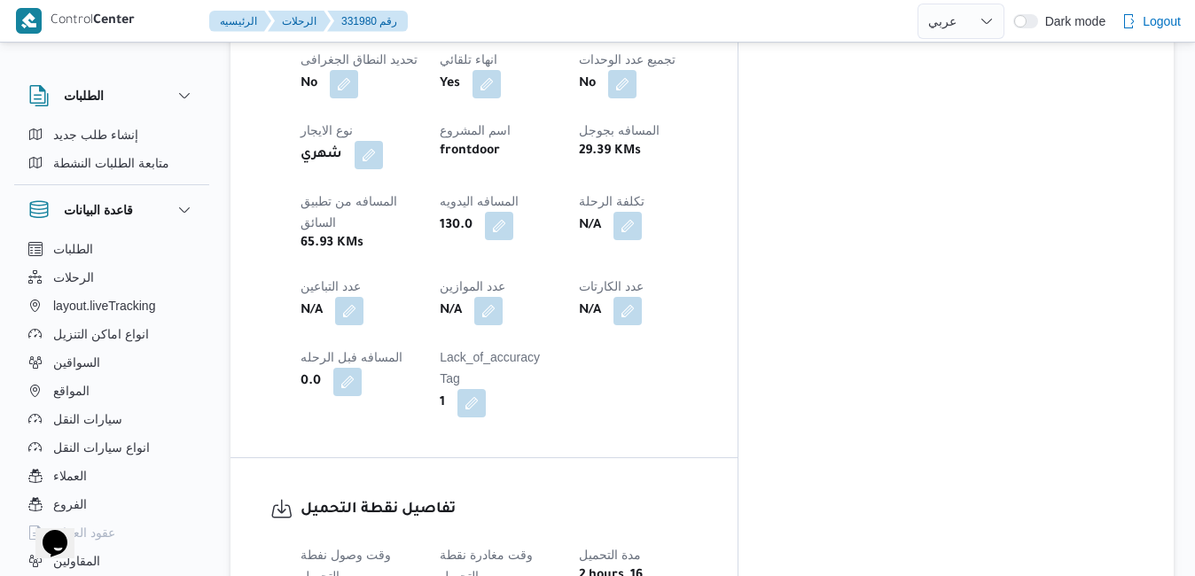
scroll to position [1028, 0]
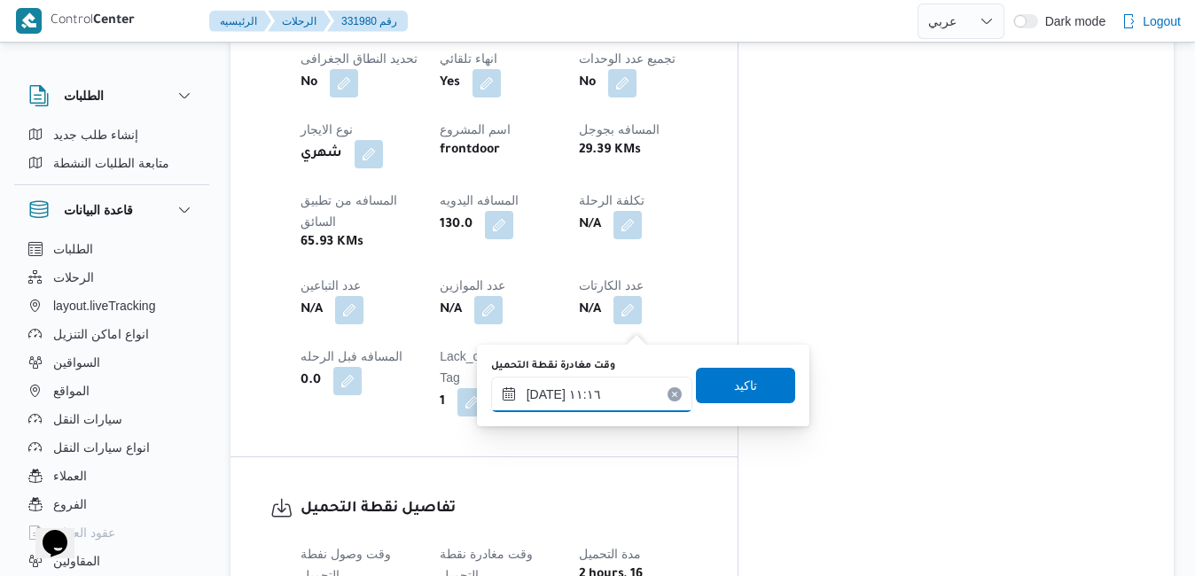
click at [605, 395] on input "٢٣/٠٨/٢٠٢٥ ١١:١٦" at bounding box center [591, 394] width 201 height 35
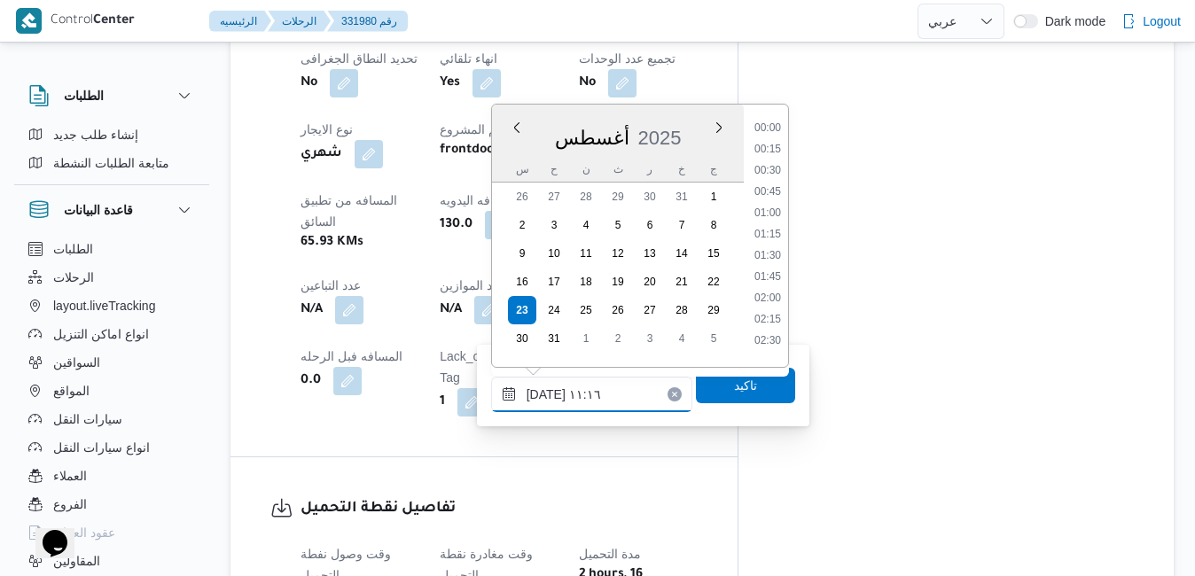
scroll to position [835, 0]
click at [759, 121] on li "09:45" at bounding box center [767, 122] width 41 height 18
type input "٢٣/٠٨/٢٠٢٥ ٠٩:٤٥"
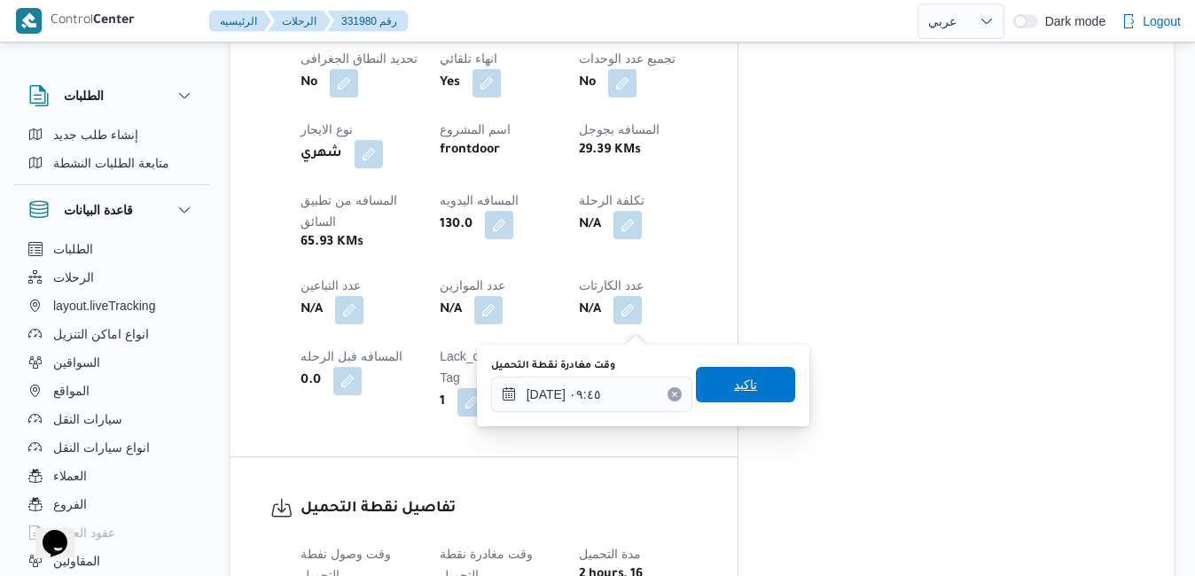
click at [734, 386] on span "تاكيد" at bounding box center [745, 384] width 23 height 21
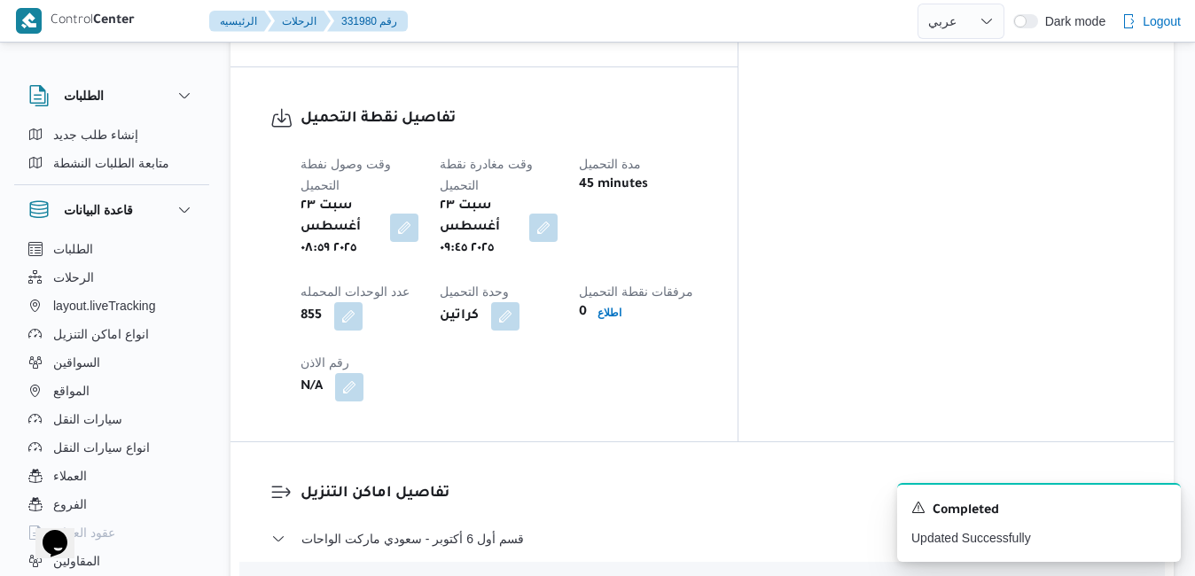
scroll to position [1454, 0]
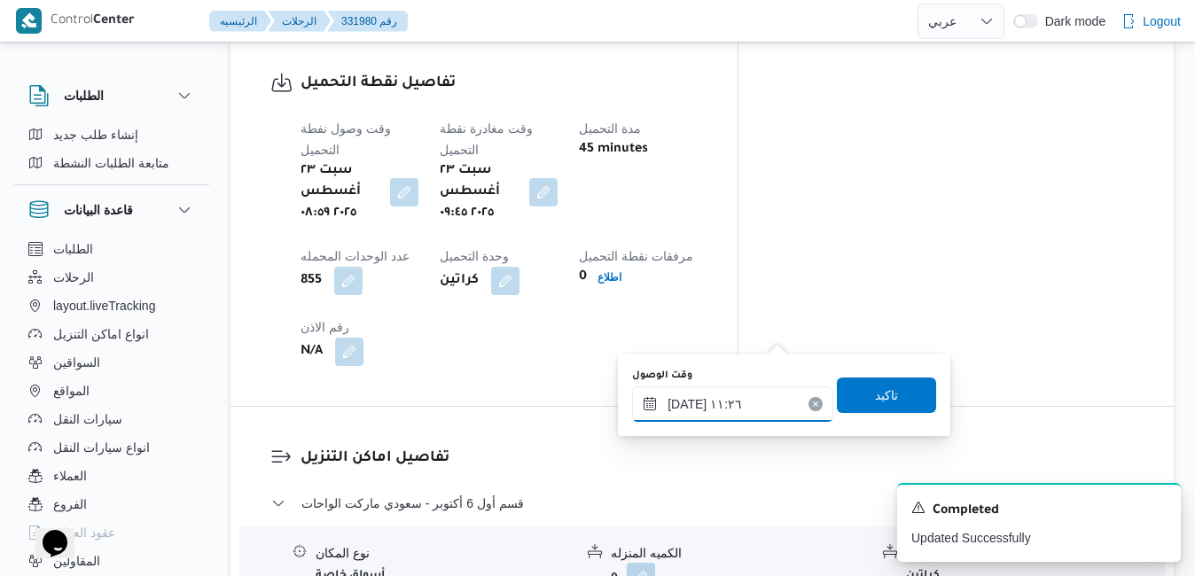
click at [716, 406] on input "٢٣/٠٨/٢٠٢٥ ١١:٢٦" at bounding box center [732, 403] width 201 height 35
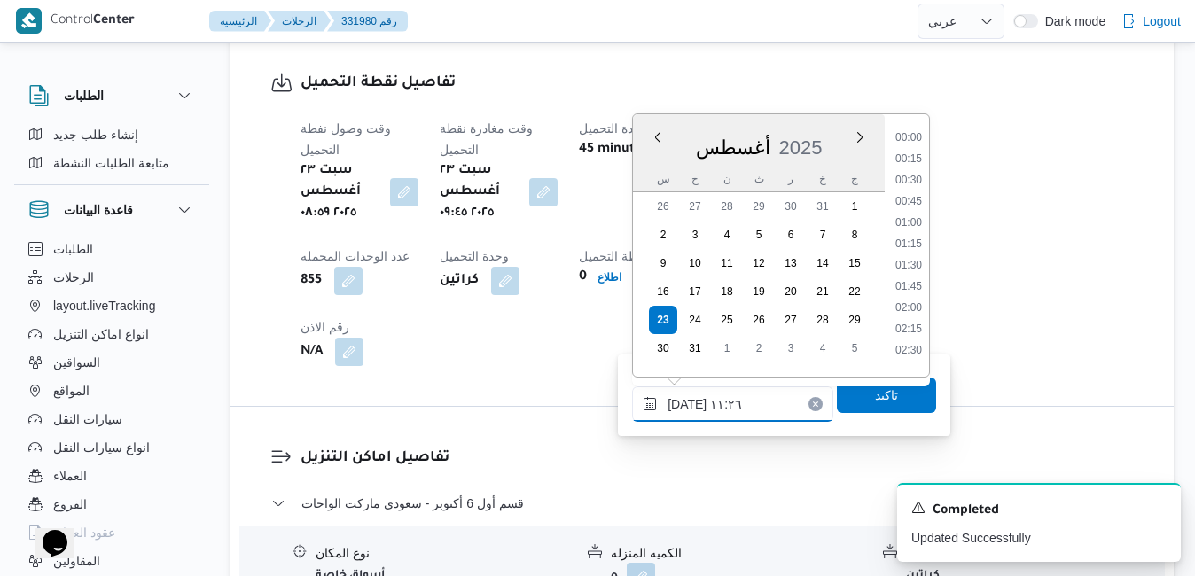
scroll to position [835, 0]
click at [910, 214] on li "10:45" at bounding box center [908, 217] width 41 height 18
type input "٢٣/٠٨/٢٠٢٥ ١٠:٤٥"
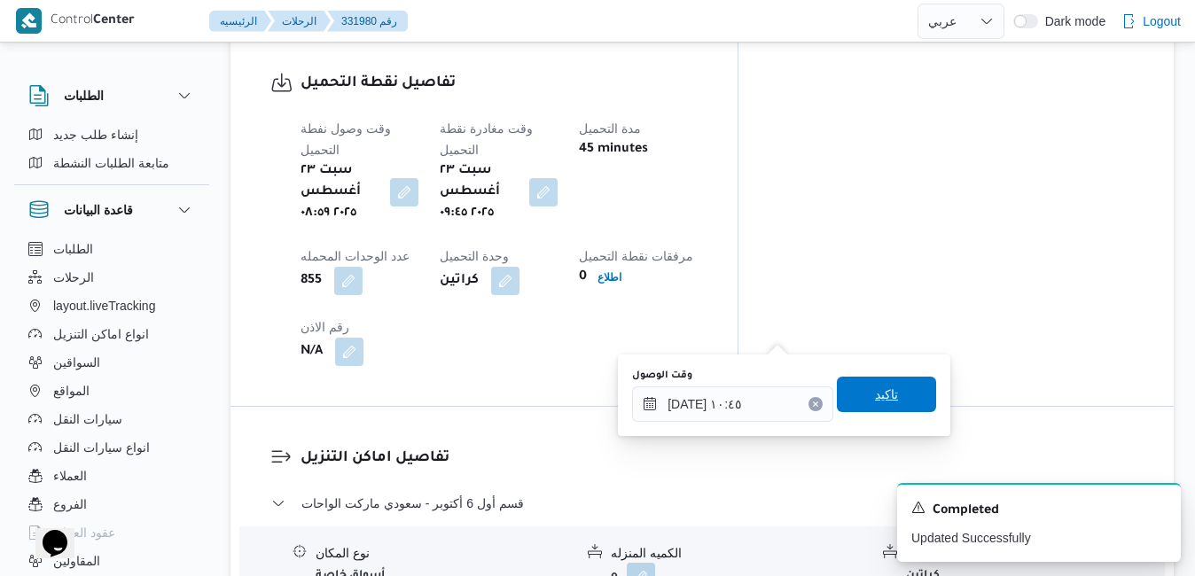
click at [875, 392] on span "تاكيد" at bounding box center [886, 394] width 23 height 21
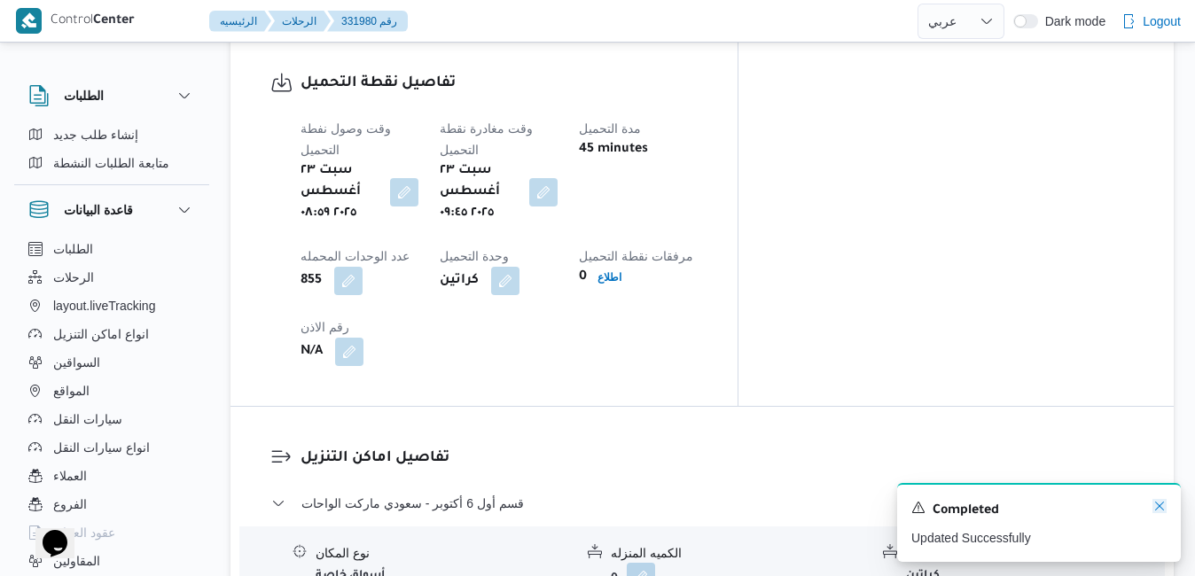
click at [1160, 509] on icon "Dismiss toast" at bounding box center [1159, 506] width 9 height 9
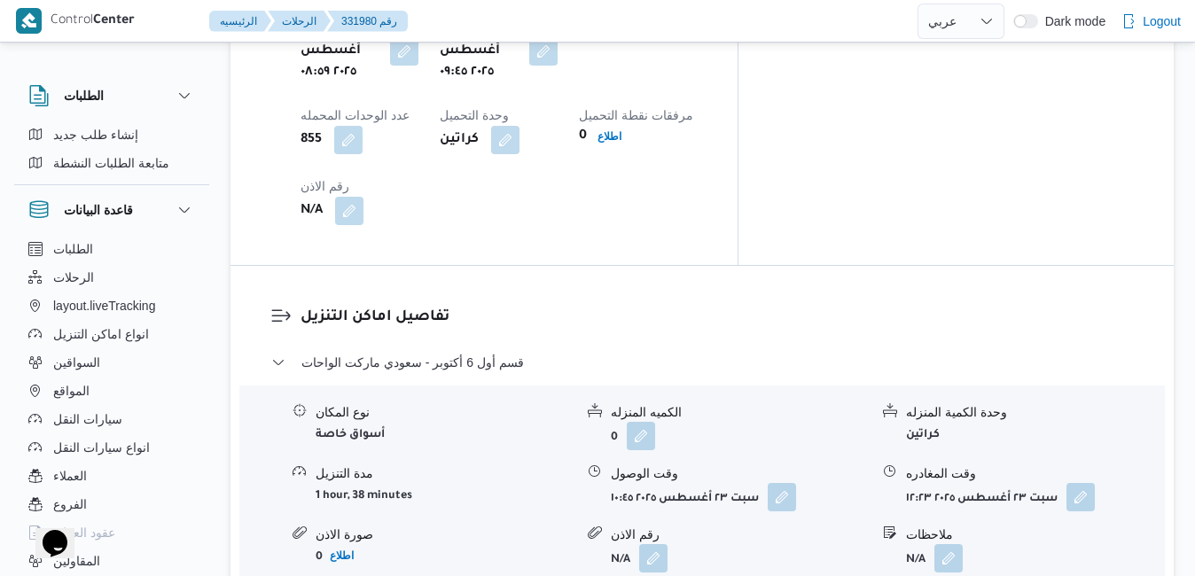
scroll to position [1595, 0]
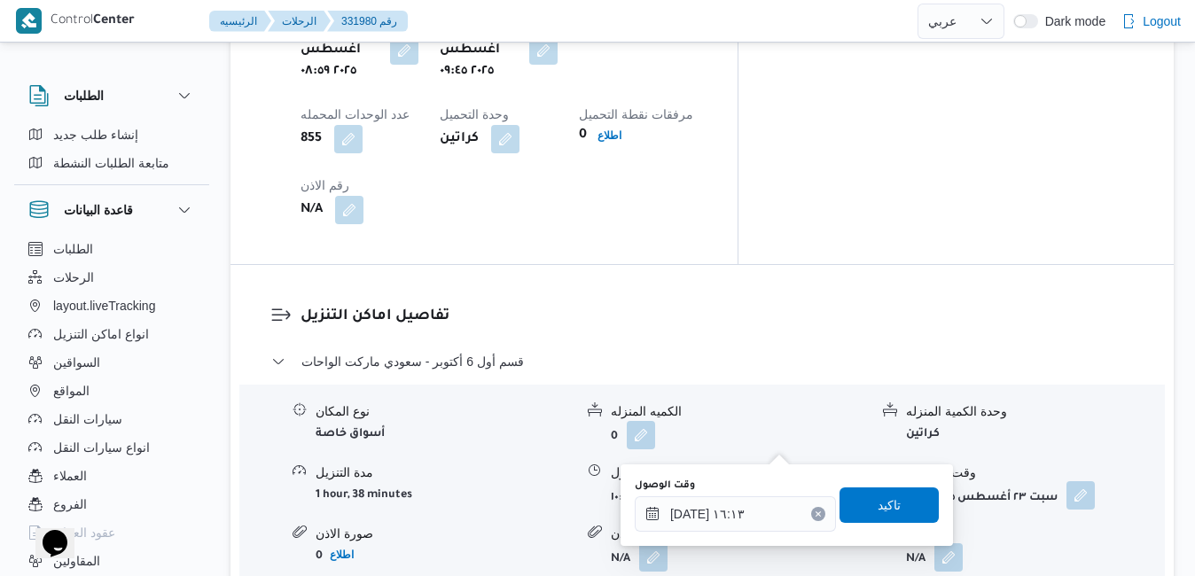
click at [1079, 481] on button "button" at bounding box center [1080, 495] width 28 height 28
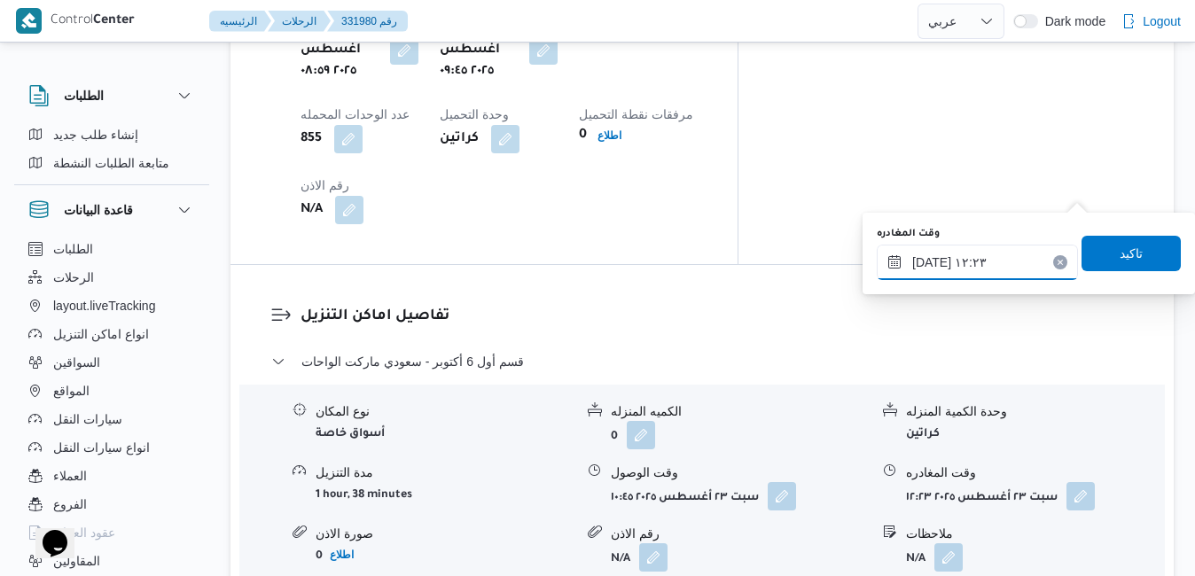
click at [989, 264] on input "٢٣/٠٨/٢٠٢٥ ١٢:٢٣" at bounding box center [977, 262] width 201 height 35
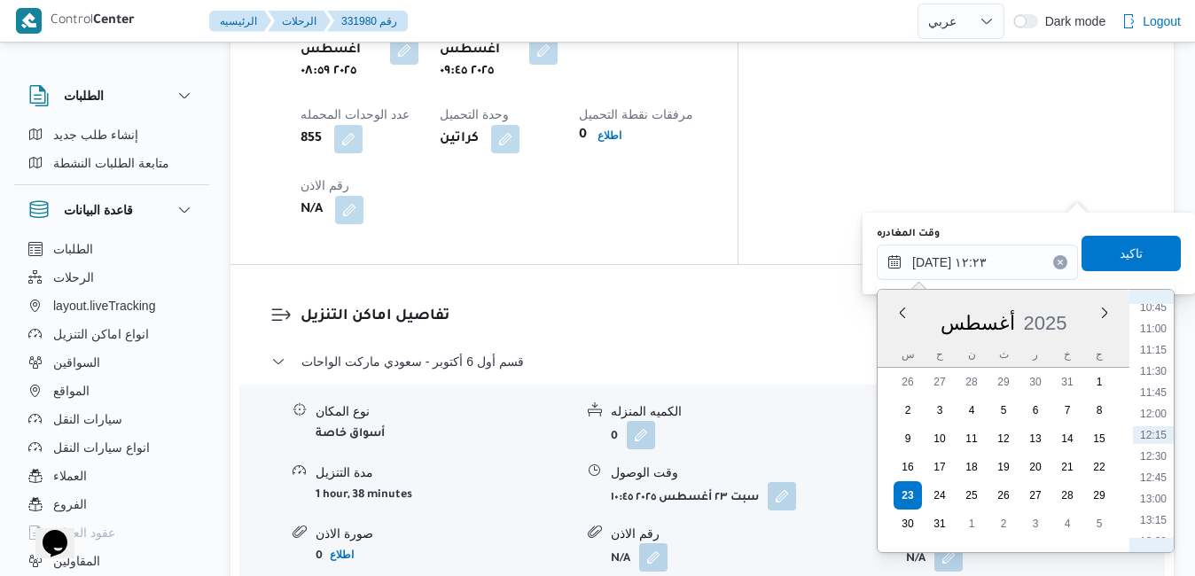
scroll to position [1125, 0]
click at [1154, 484] on li "15:15" at bounding box center [1153, 486] width 41 height 18
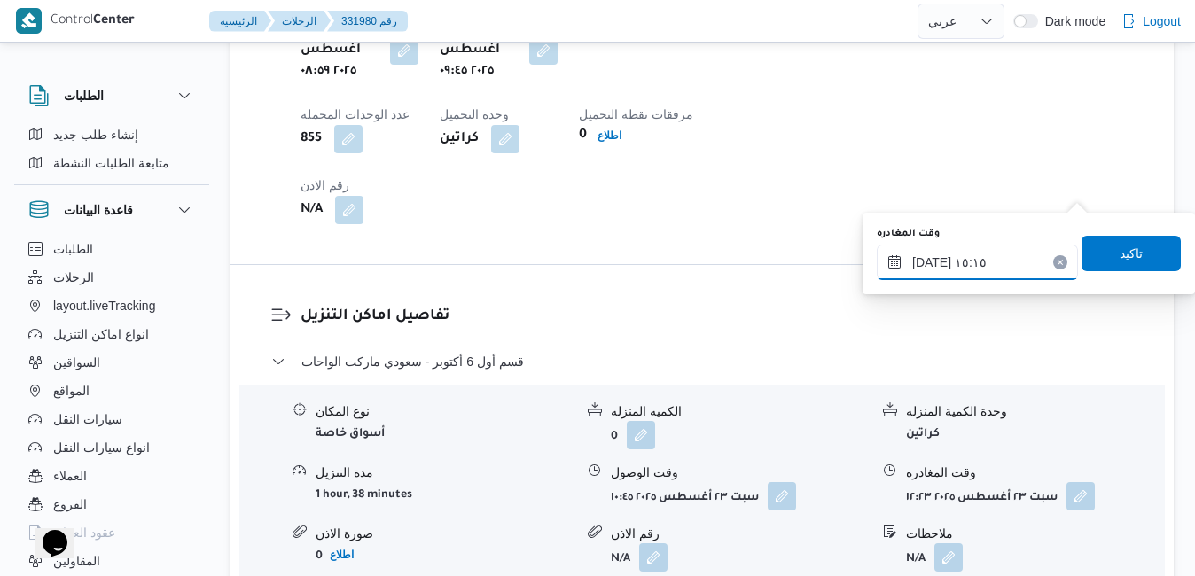
click at [929, 263] on input "٢٣/٠٨/٢٠٢٥ ١٥:١٥" at bounding box center [977, 262] width 201 height 35
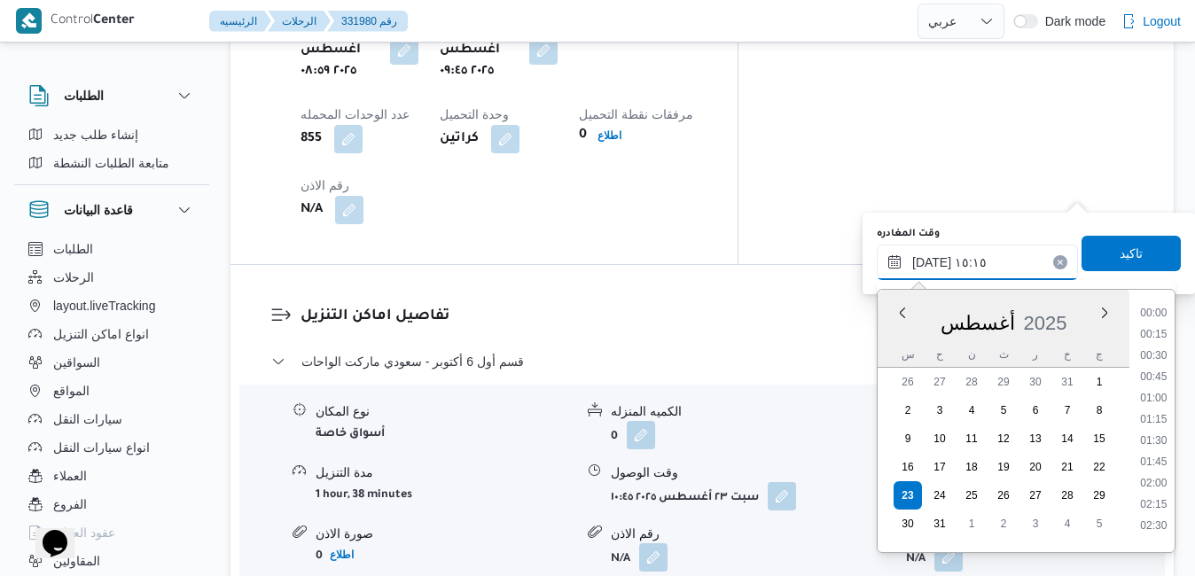
scroll to position [1175, 0]
type input "٢٣/٠٨/٢٠٢٥ ١٥:25"
click at [1119, 247] on span "تاكيد" at bounding box center [1130, 252] width 23 height 21
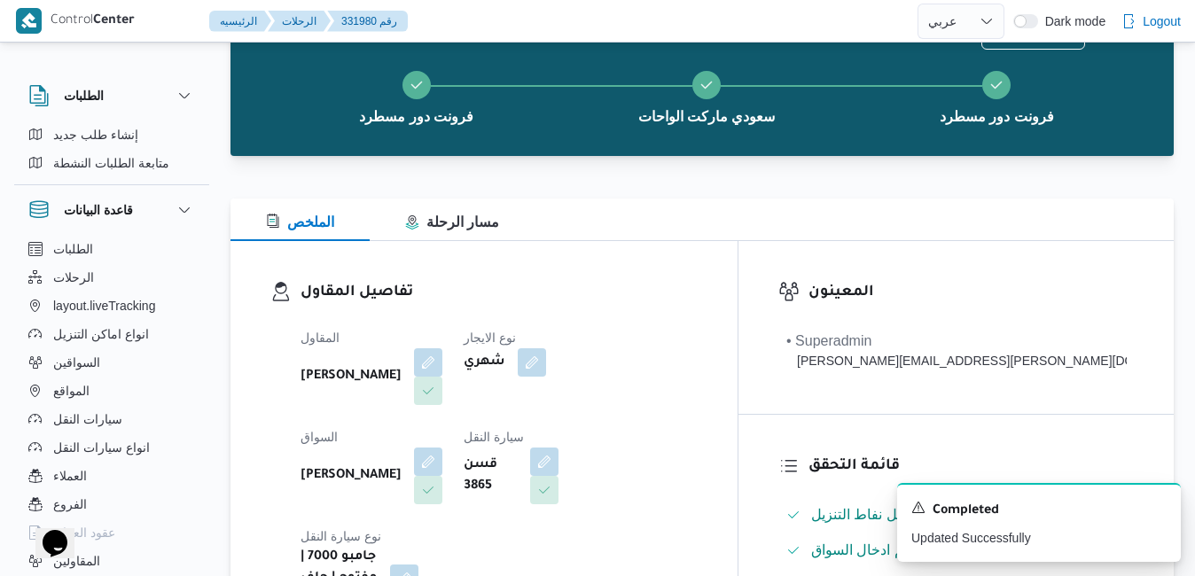
scroll to position [0, 0]
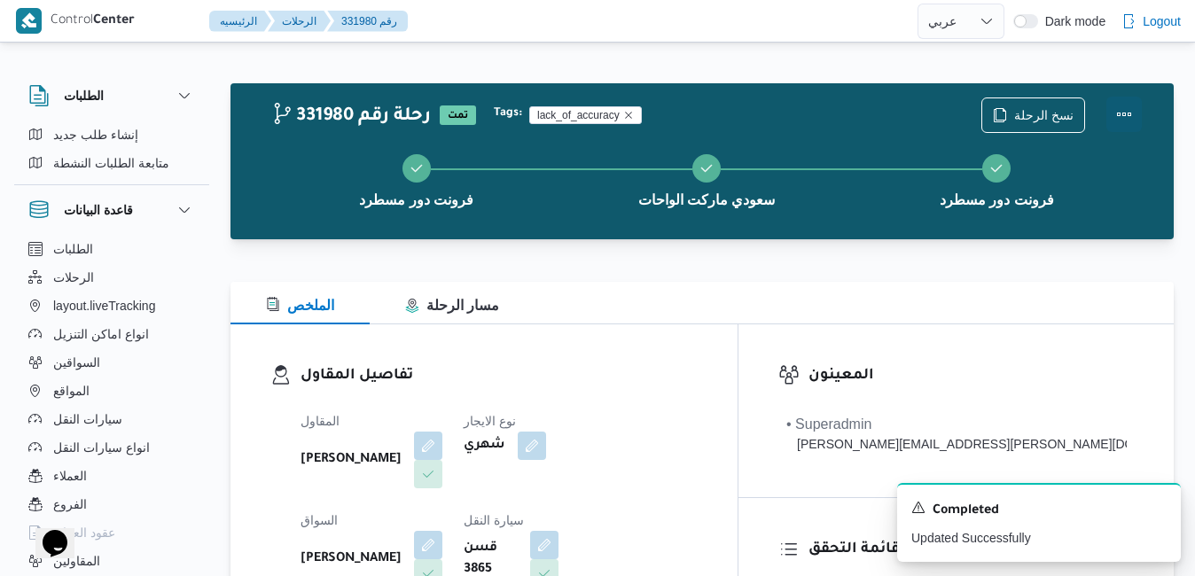
click at [1125, 111] on button "Actions" at bounding box center [1123, 114] width 35 height 35
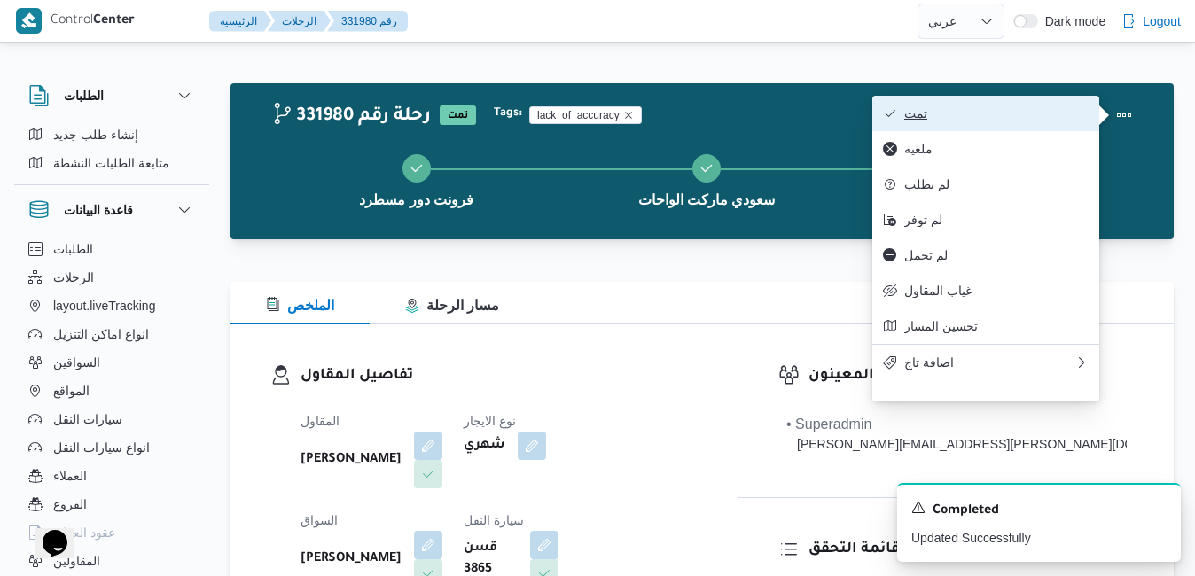
click at [995, 121] on span "تمت" at bounding box center [996, 113] width 184 height 14
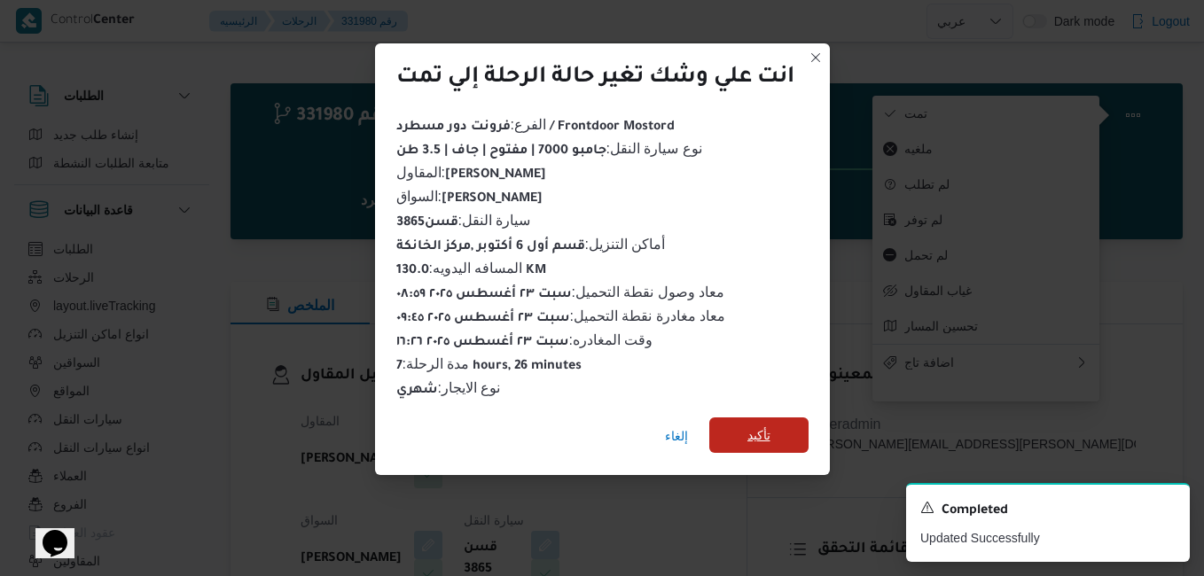
click at [776, 426] on span "تأكيد" at bounding box center [758, 434] width 99 height 35
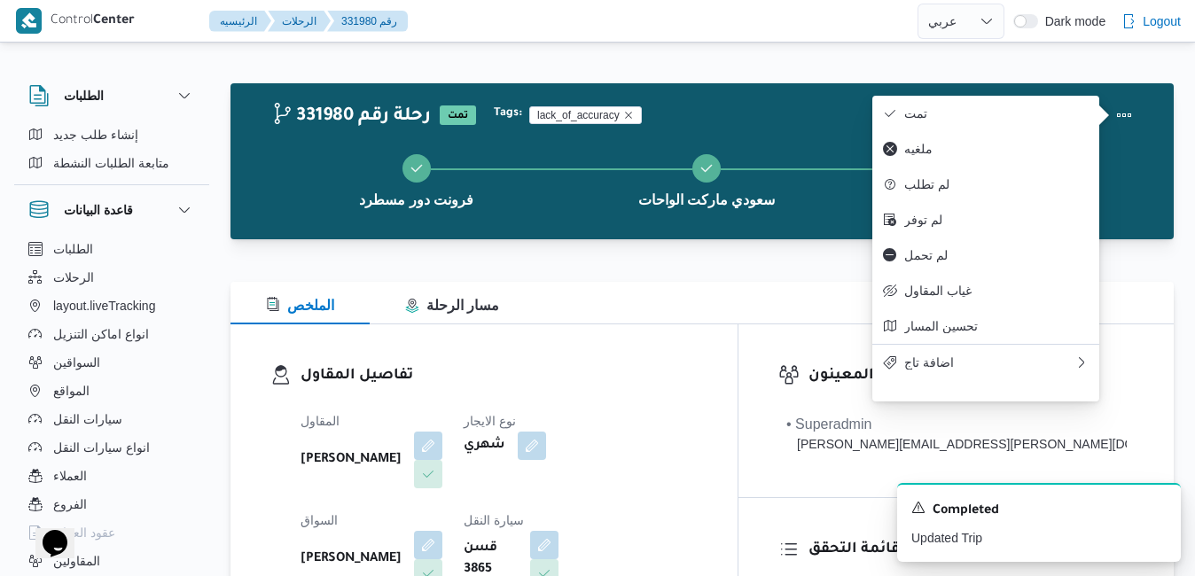
click at [759, 316] on div "الملخص مسار الرحلة" at bounding box center [701, 303] width 943 height 43
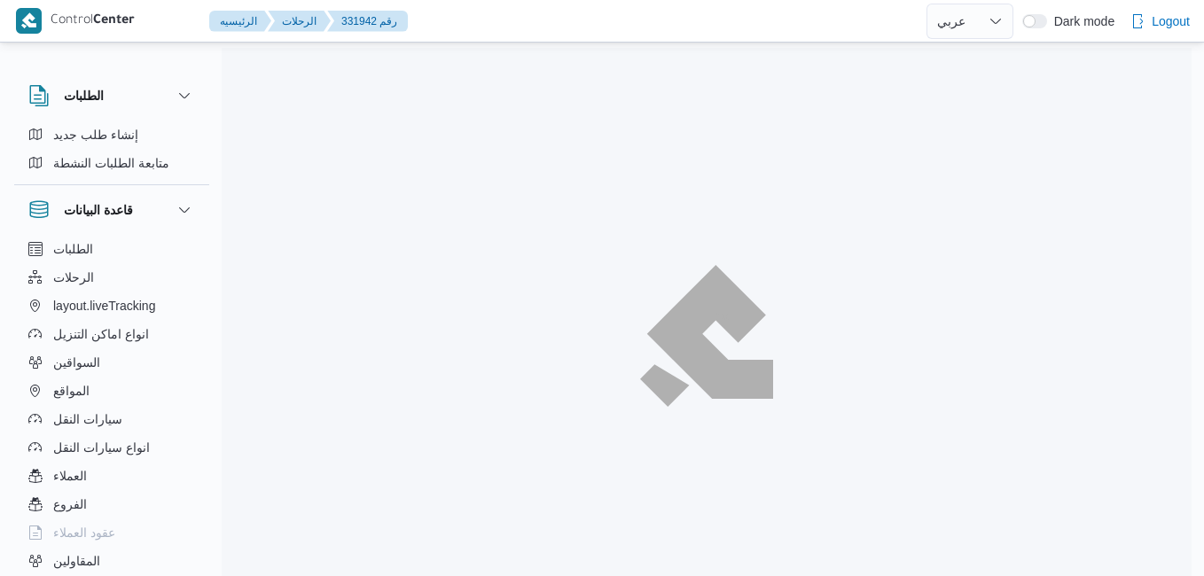
select select "ar"
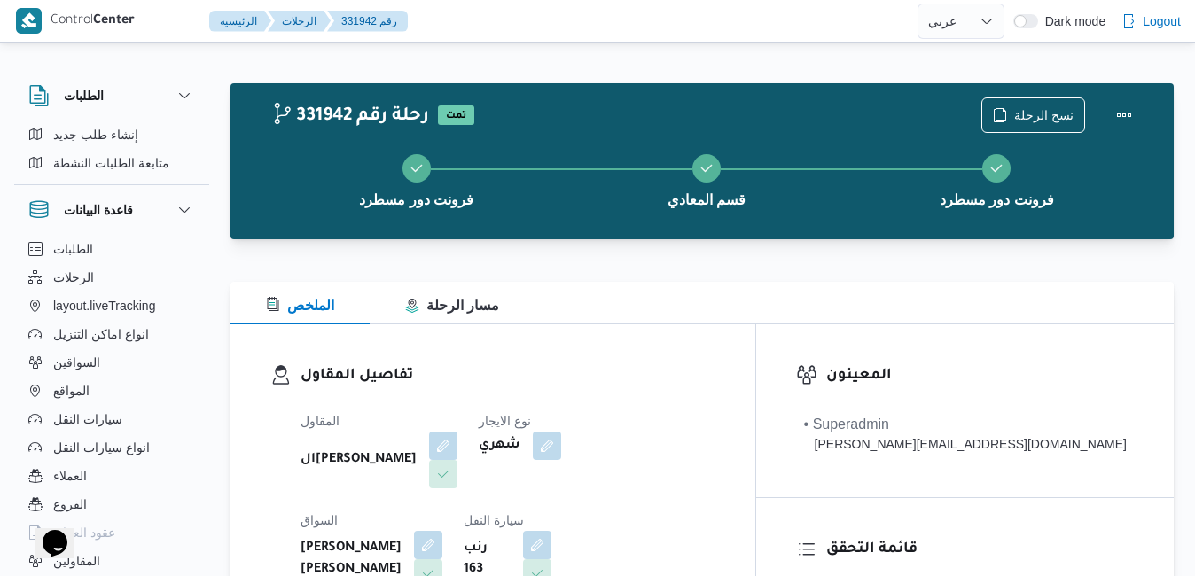
click at [649, 331] on div "تفاصيل المقاول المقاول الهامي [PERSON_NAME] نوع الايجار شهري السواق [PERSON_NAM…" at bounding box center [492, 528] width 525 height 409
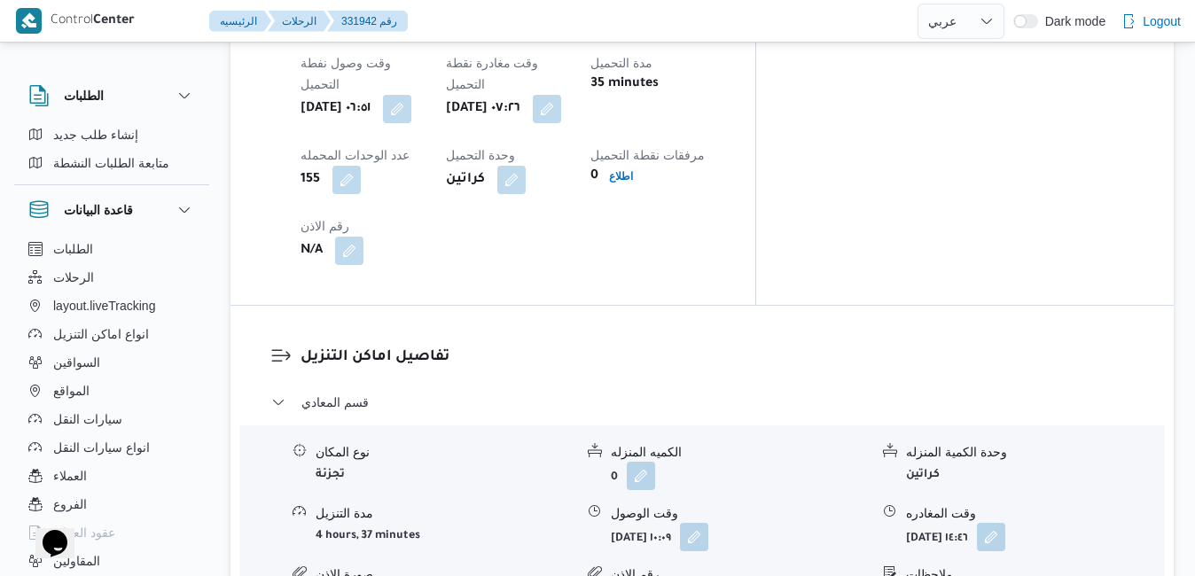
scroll to position [1489, 0]
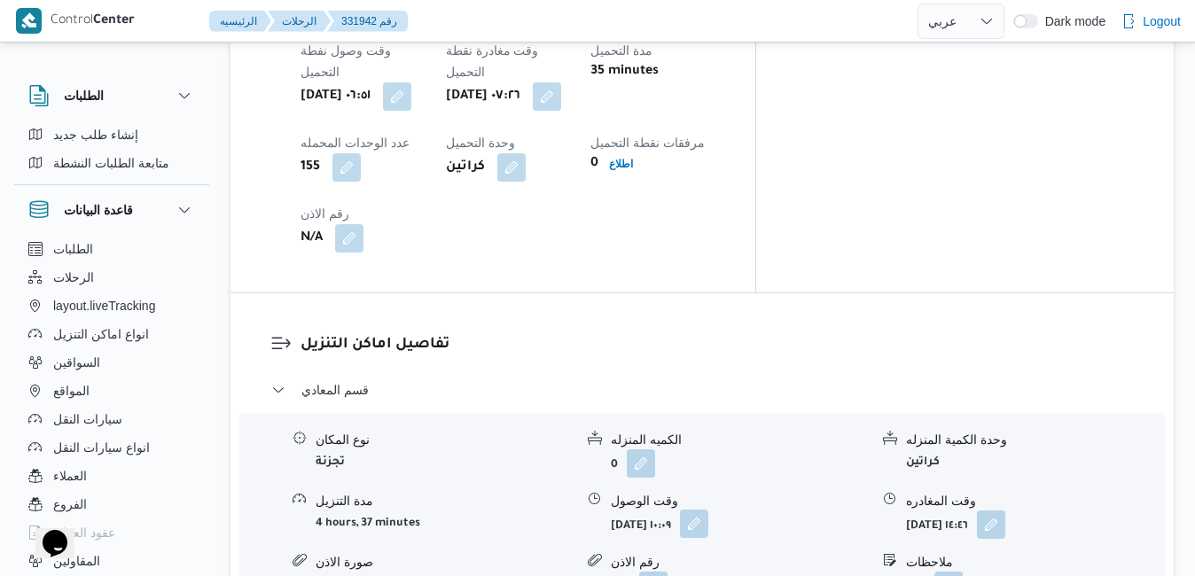
click at [708, 510] on button "button" at bounding box center [694, 524] width 28 height 28
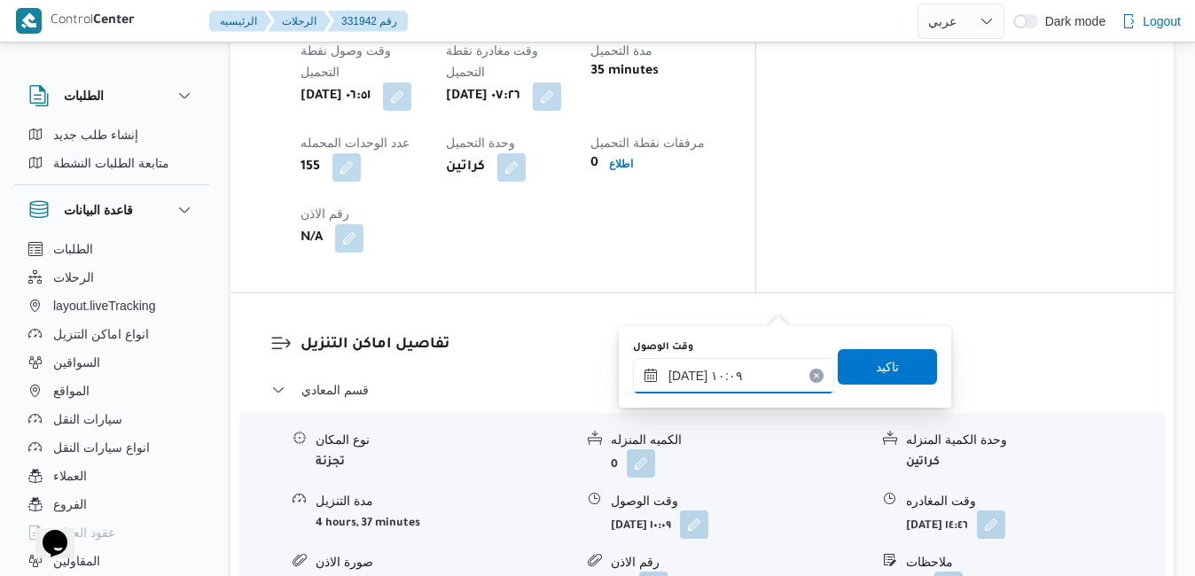
click at [720, 379] on input "٢٣/٠٨/٢٠٢٥ ١٠:٠٩" at bounding box center [733, 375] width 201 height 35
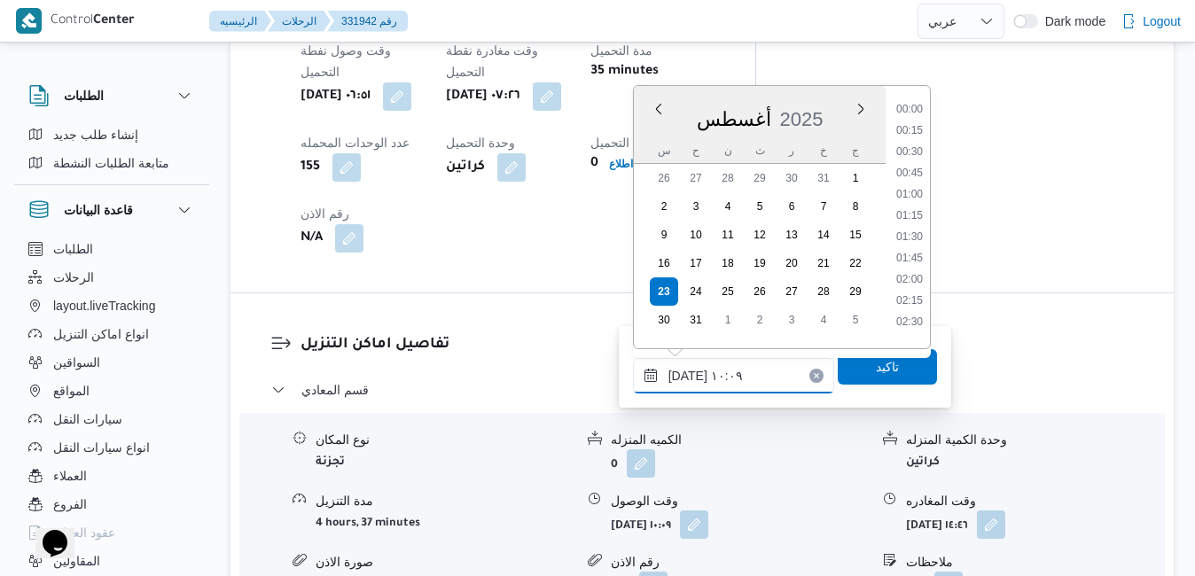
scroll to position [729, 0]
click at [908, 187] on li "09:30" at bounding box center [909, 189] width 41 height 18
type input "٢٣/٠٨/٢٠٢٥ ٠٩:٣٠"
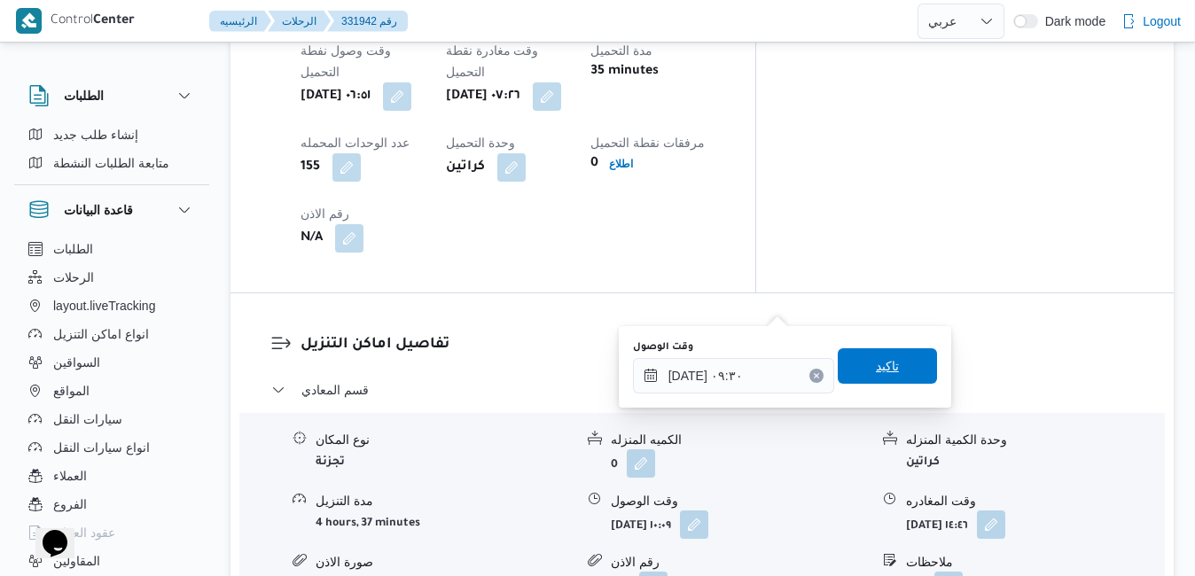
click at [876, 361] on span "تاكيد" at bounding box center [887, 365] width 23 height 21
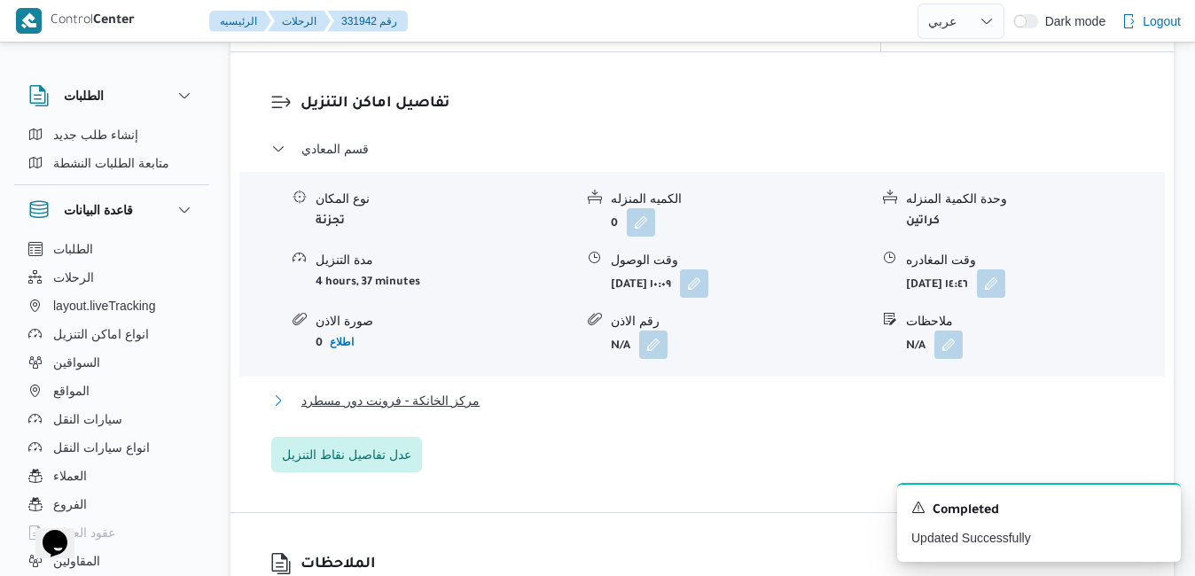
click at [778, 411] on button "مركز الخانكة - فرونت دور مسطرد" at bounding box center [702, 400] width 862 height 21
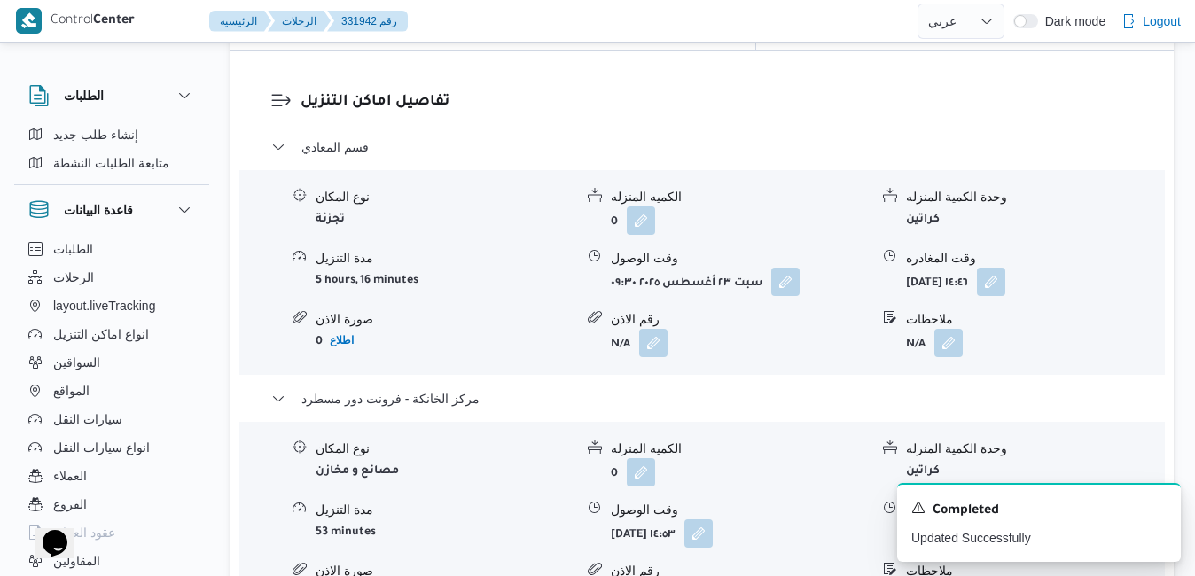
scroll to position [1773, 0]
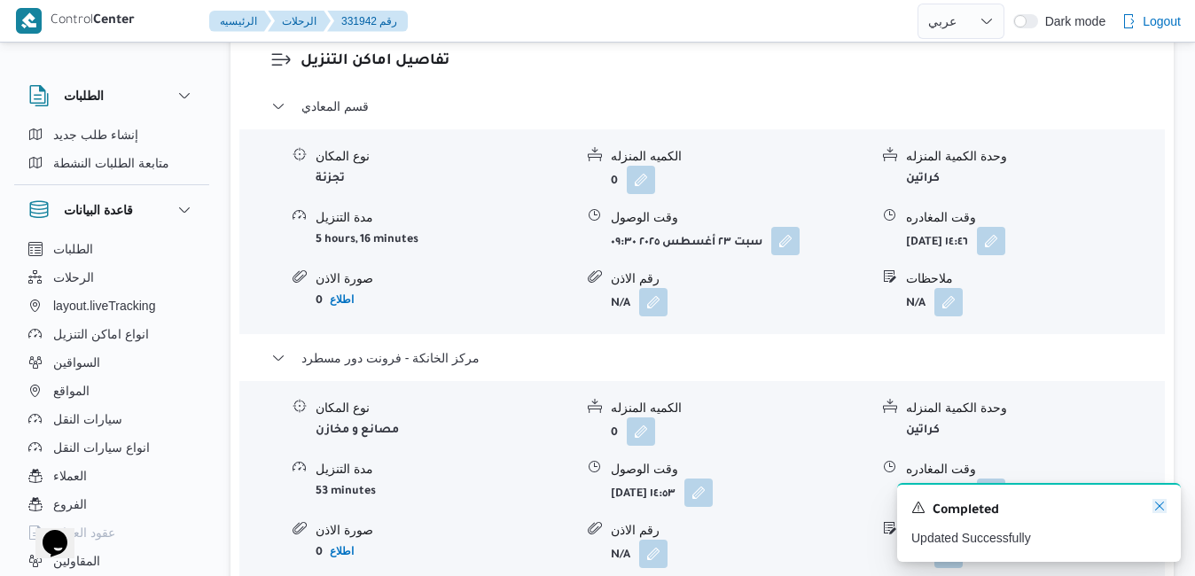
click at [1159, 503] on icon "Dismiss toast" at bounding box center [1159, 506] width 14 height 14
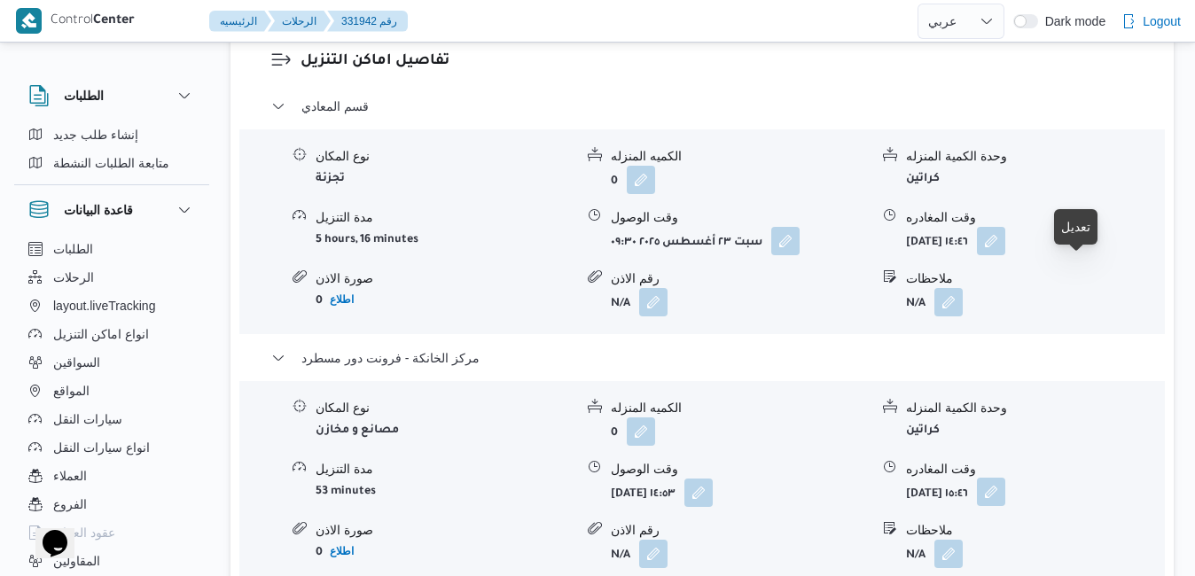
click at [1005, 478] on button "button" at bounding box center [991, 492] width 28 height 28
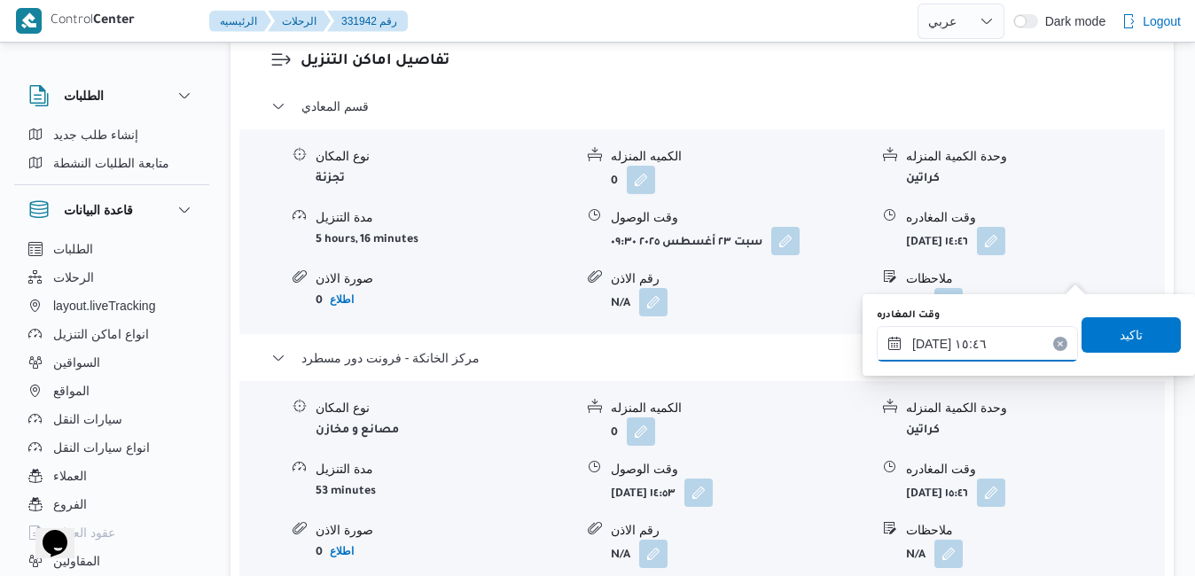
click at [982, 339] on input "٢٣/٠٨/٢٠٢٥ ١٥:٤٦" at bounding box center [977, 343] width 201 height 35
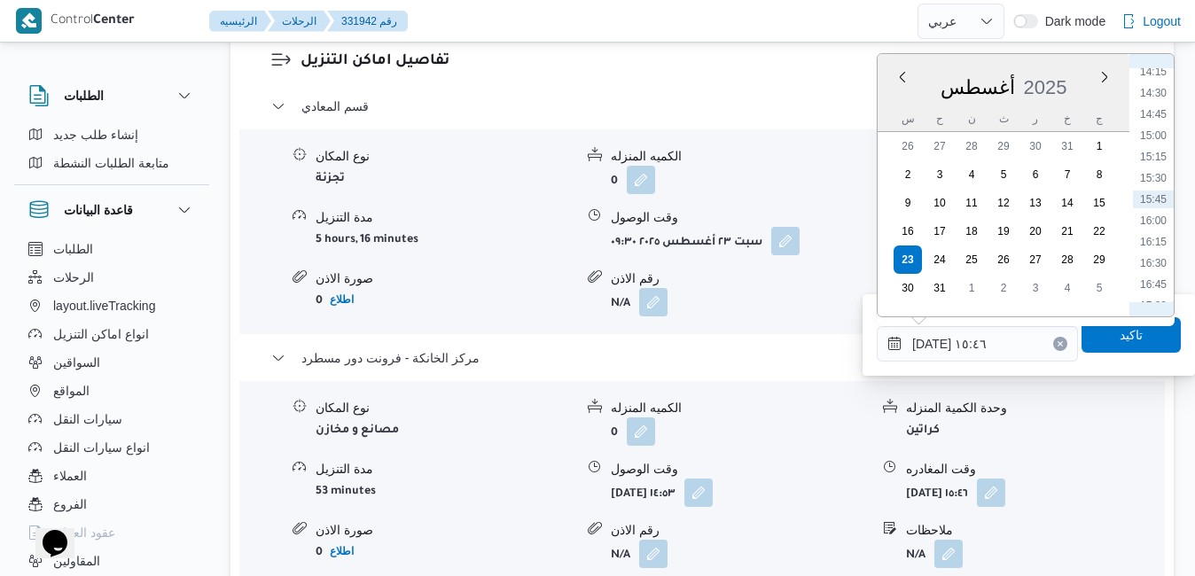
scroll to position [1423, 0]
click at [1149, 105] on li "17:00" at bounding box center [1153, 101] width 41 height 18
type input "٢٣/٠٨/٢٠٢٥ ١٧:٠٠"
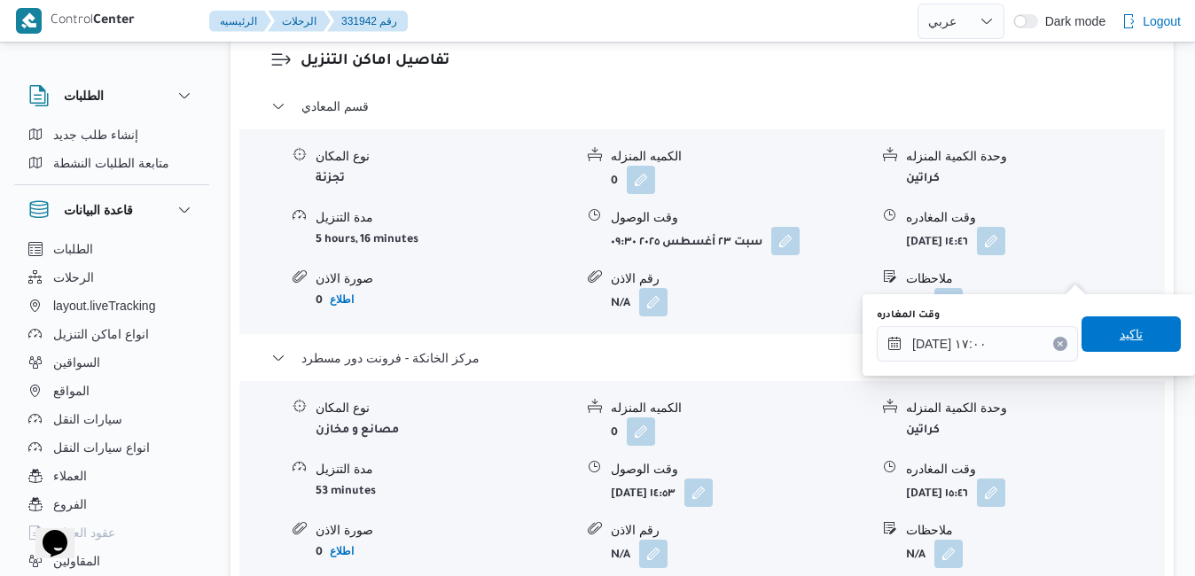
click at [1119, 330] on span "تاكيد" at bounding box center [1130, 334] width 23 height 21
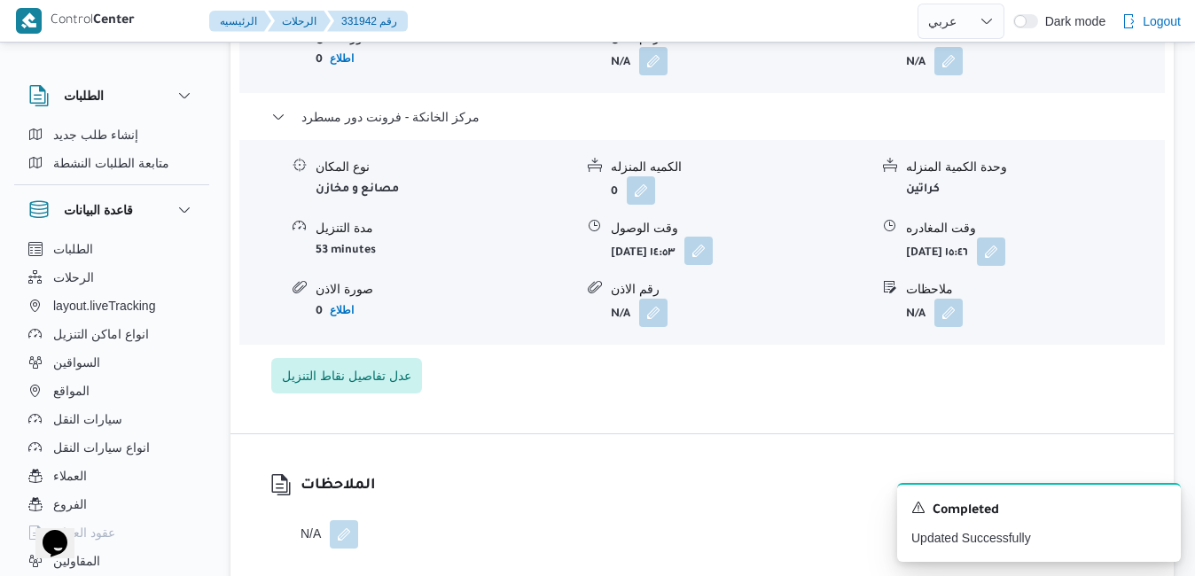
click at [713, 265] on button "button" at bounding box center [698, 251] width 28 height 28
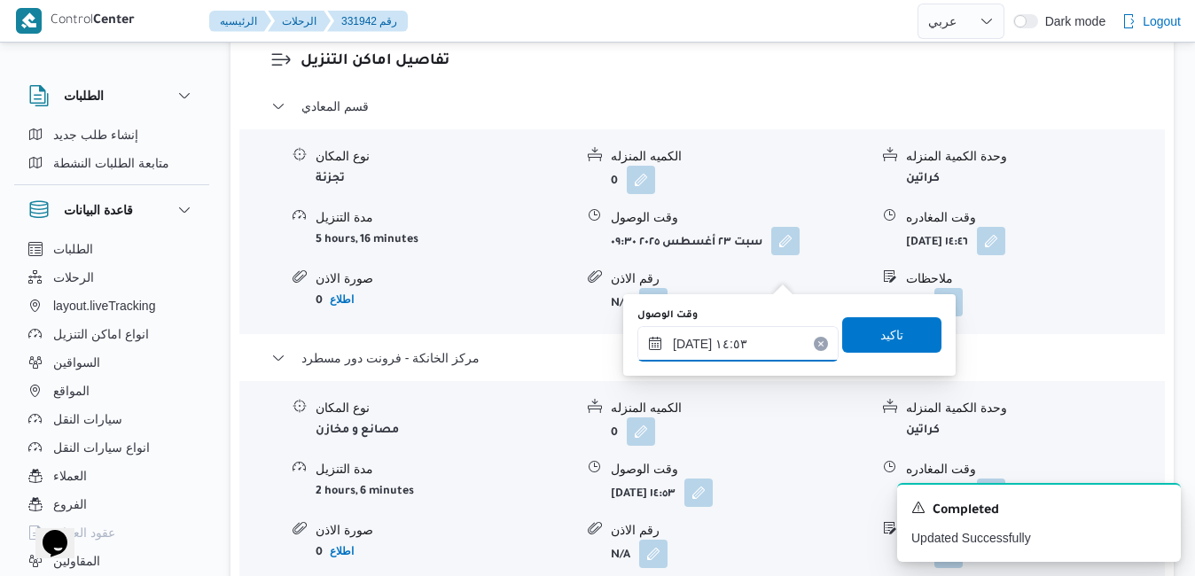
click at [719, 351] on input "٢٣/٠٨/٢٠٢٥ ١٤:٥٣" at bounding box center [737, 343] width 201 height 35
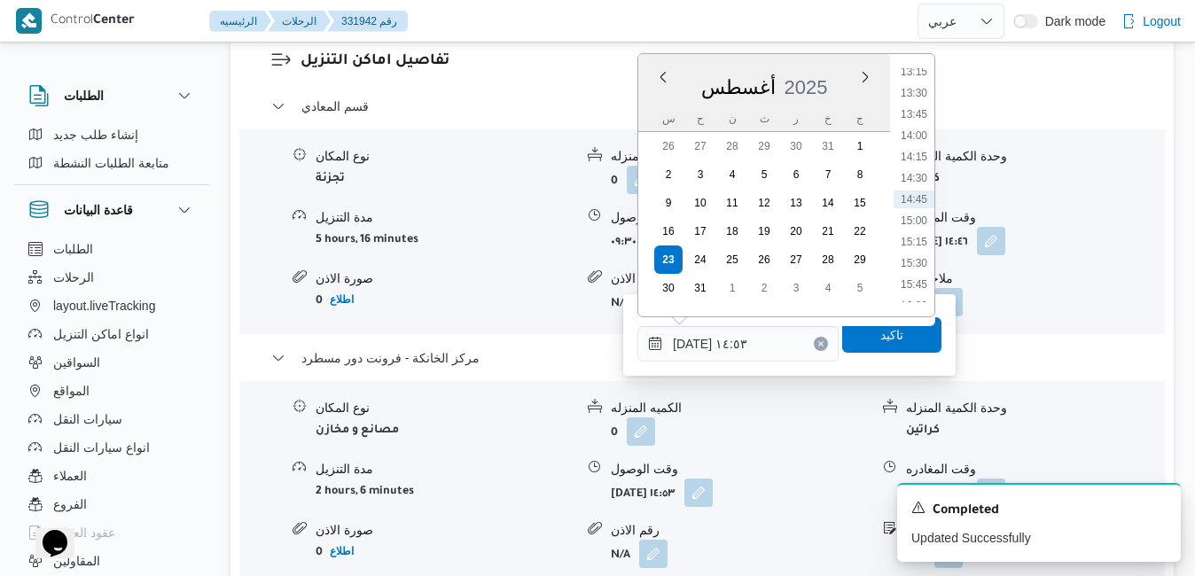
scroll to position [1337, 0]
click at [913, 168] on li "16:45" at bounding box center [913, 165] width 41 height 18
type input "٢٣/٠٨/٢٠٢٥ ١٦:٤٥"
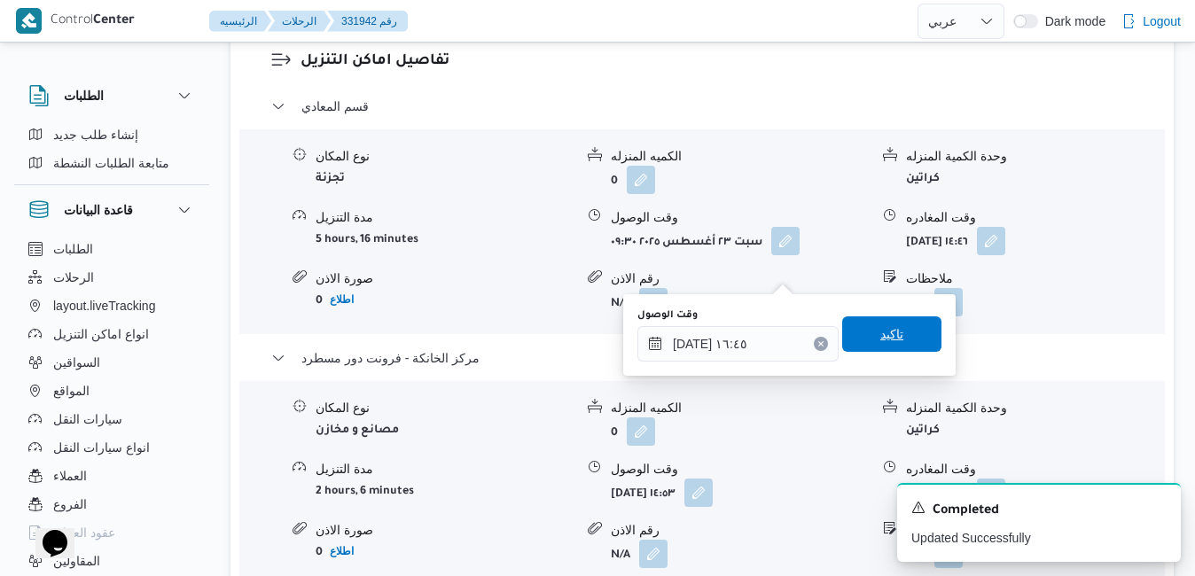
click at [892, 344] on span "تاكيد" at bounding box center [891, 333] width 99 height 35
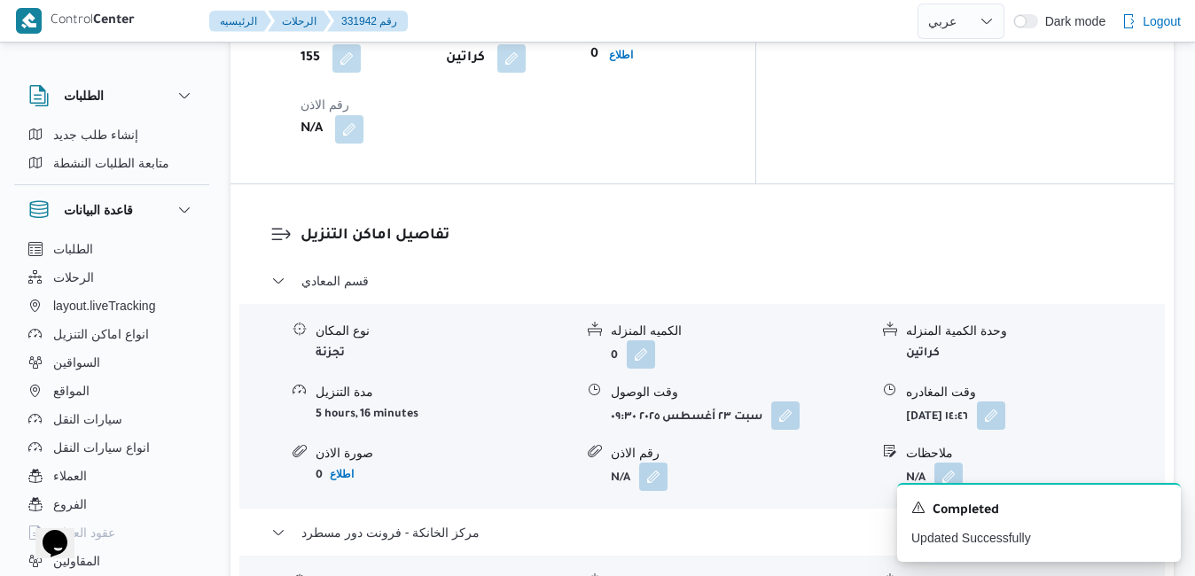
scroll to position [1595, 0]
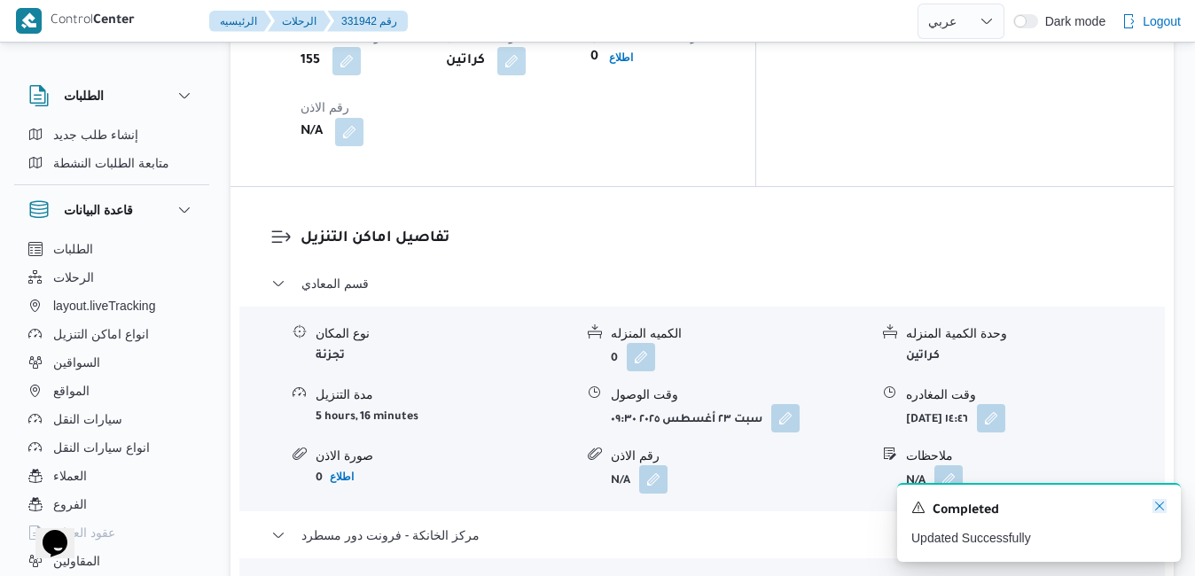
click at [1156, 511] on icon "Dismiss toast" at bounding box center [1159, 506] width 14 height 14
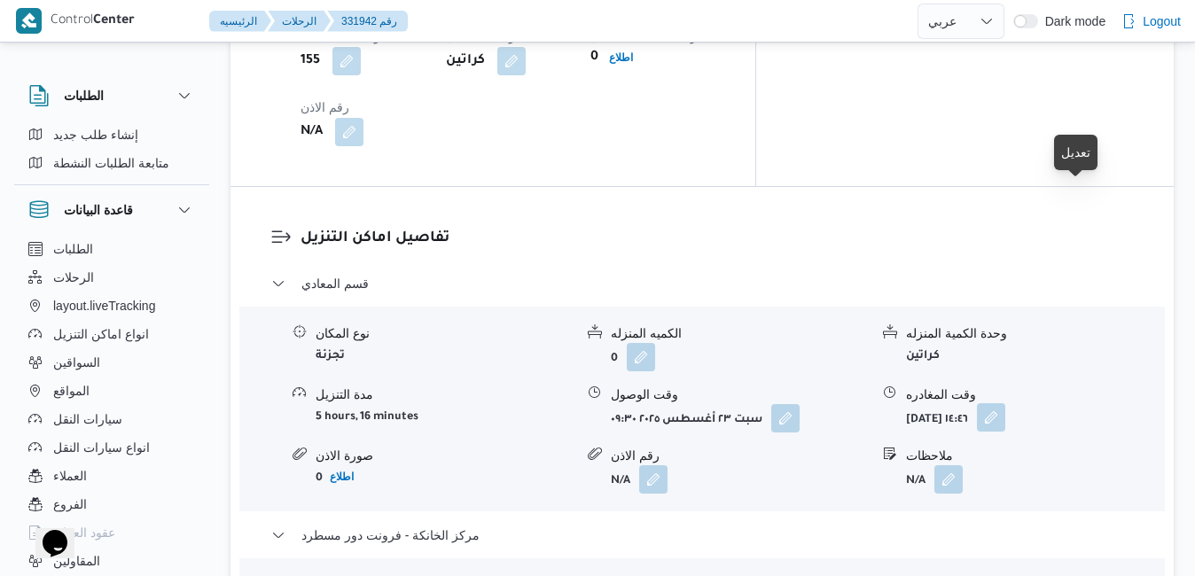
click at [1005, 403] on button "button" at bounding box center [991, 417] width 28 height 28
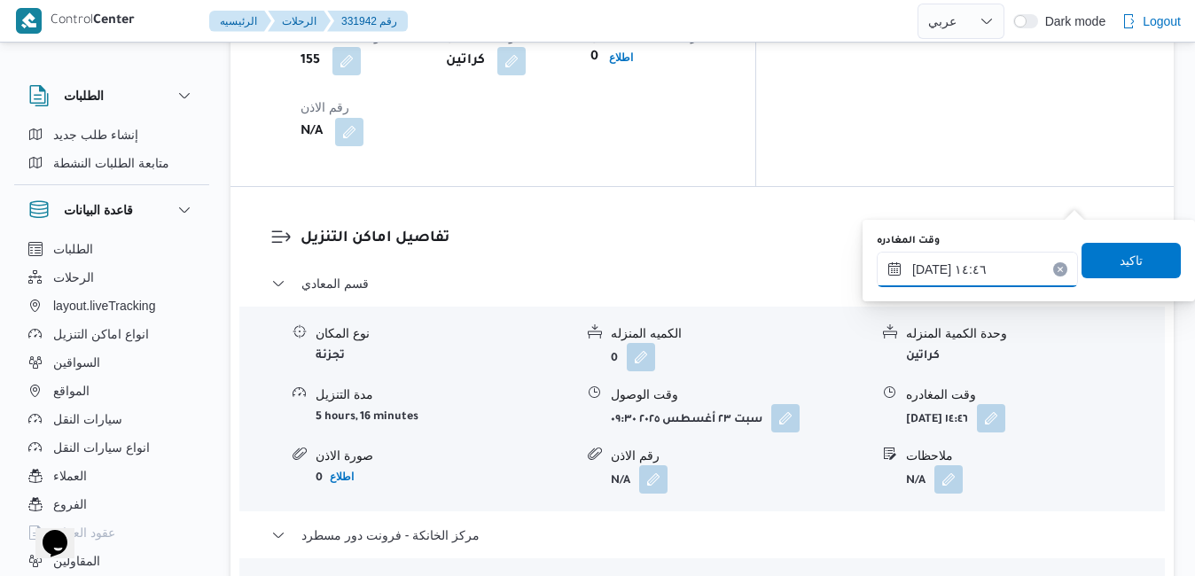
click at [990, 277] on input "٢٣/٠٨/٢٠٢٥ ١٤:٤٦" at bounding box center [977, 269] width 201 height 35
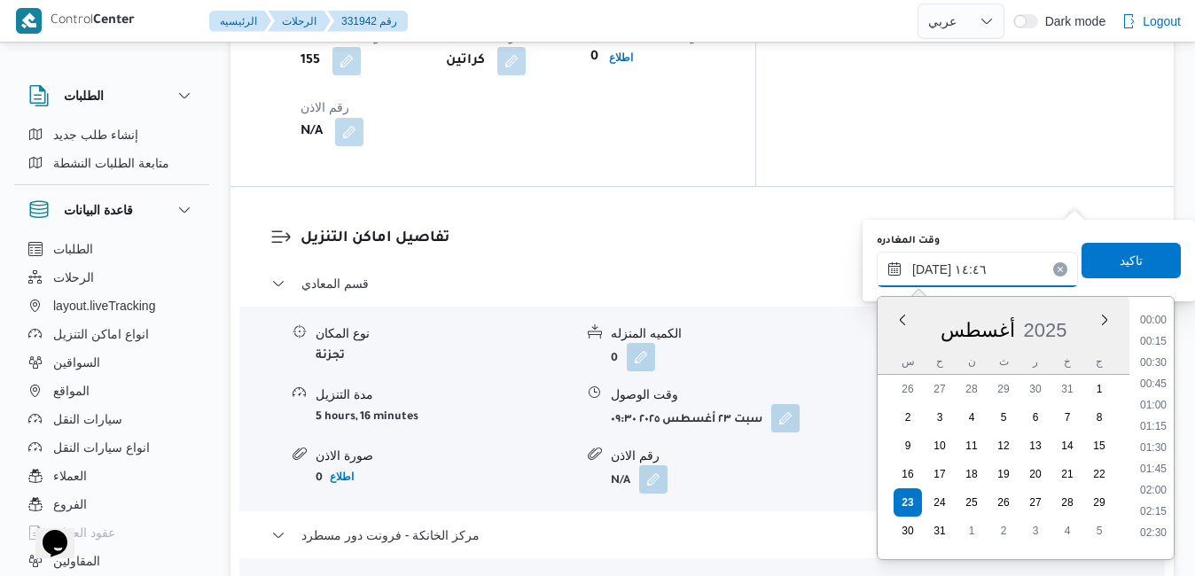
scroll to position [1133, 0]
click at [1153, 529] on li "15:45" at bounding box center [1153, 528] width 41 height 18
type input "٢٣/٠٨/٢٠٢٥ ١٥:٤٥"
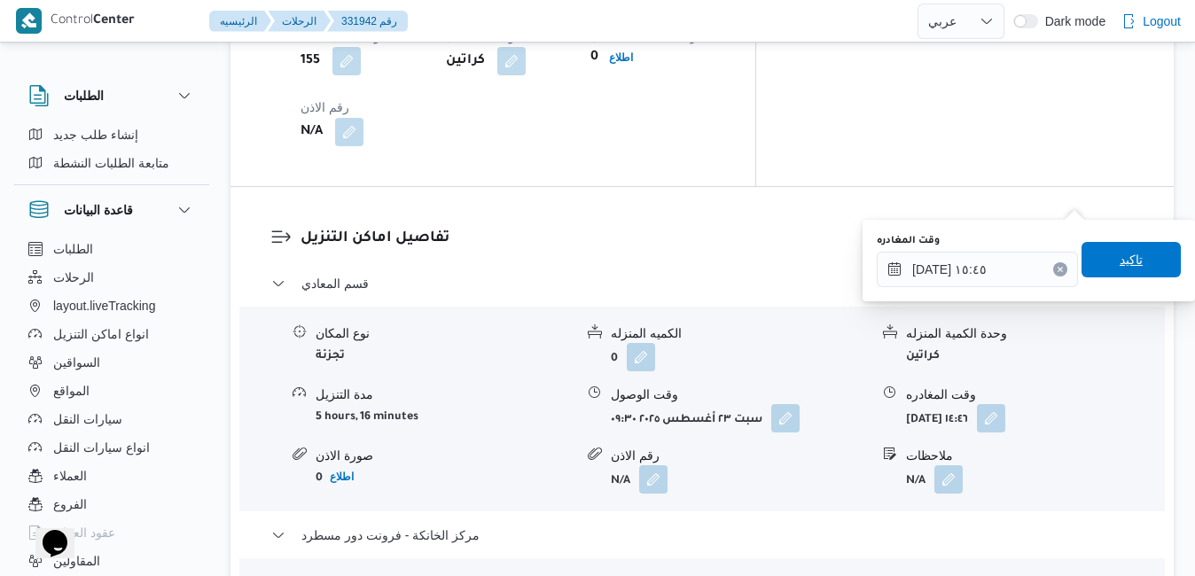
click at [1133, 271] on span "تاكيد" at bounding box center [1130, 259] width 99 height 35
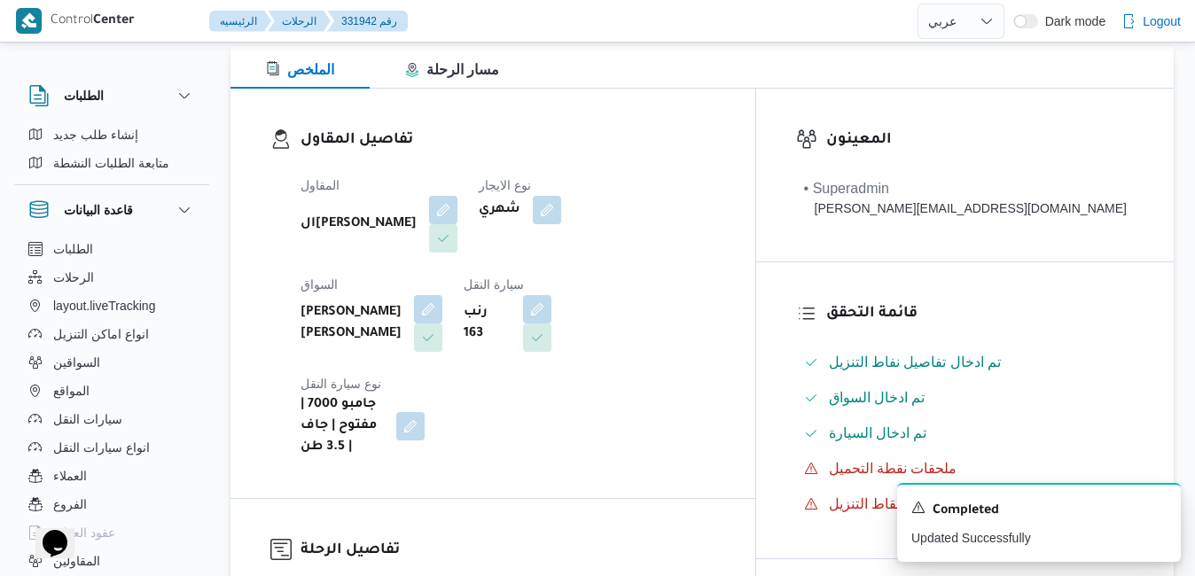
scroll to position [0, 0]
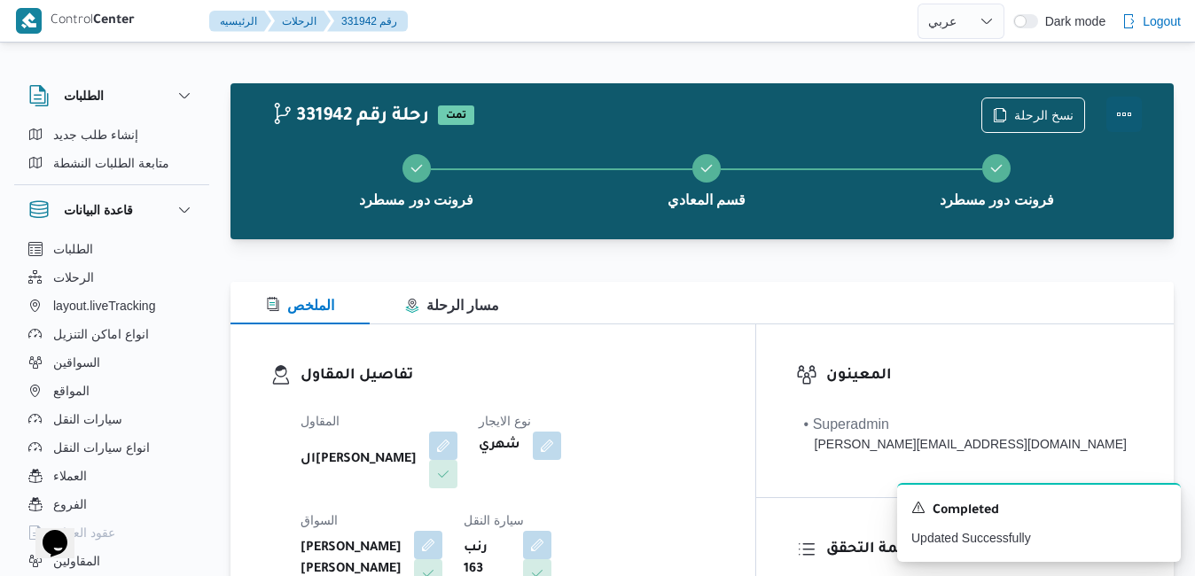
click at [1126, 106] on button "Actions" at bounding box center [1123, 114] width 35 height 35
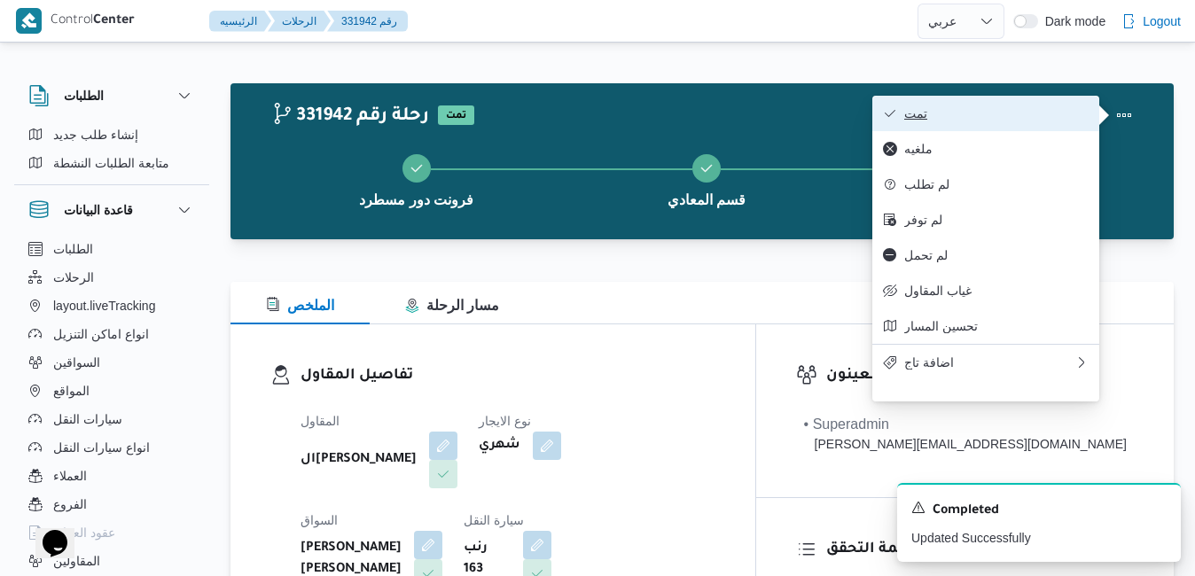
click at [991, 127] on button "تمت" at bounding box center [985, 113] width 227 height 35
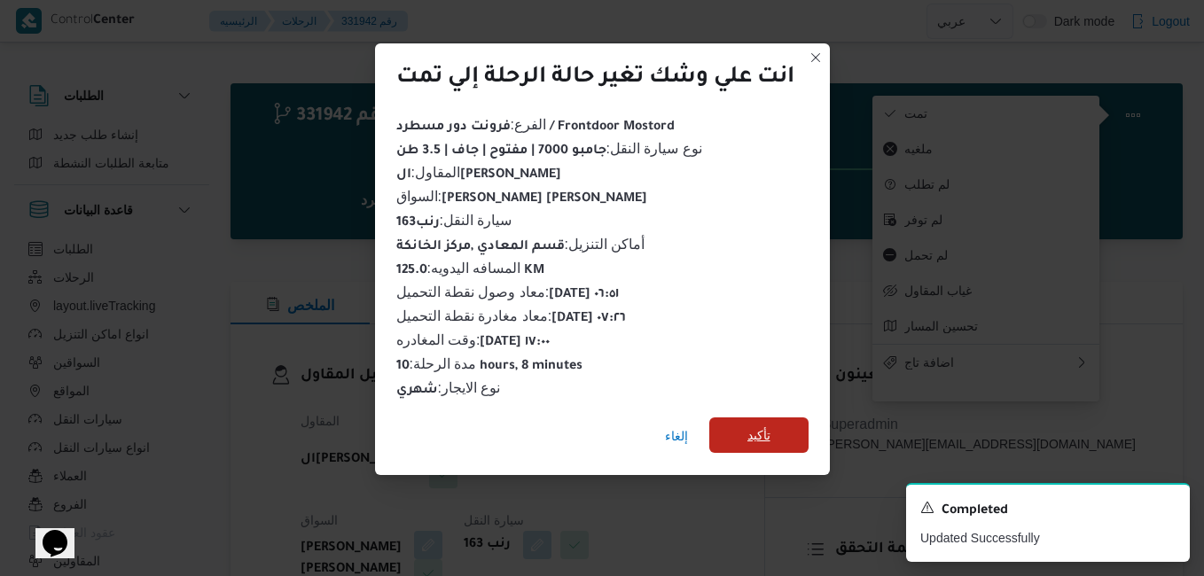
click at [773, 428] on span "تأكيد" at bounding box center [758, 434] width 99 height 35
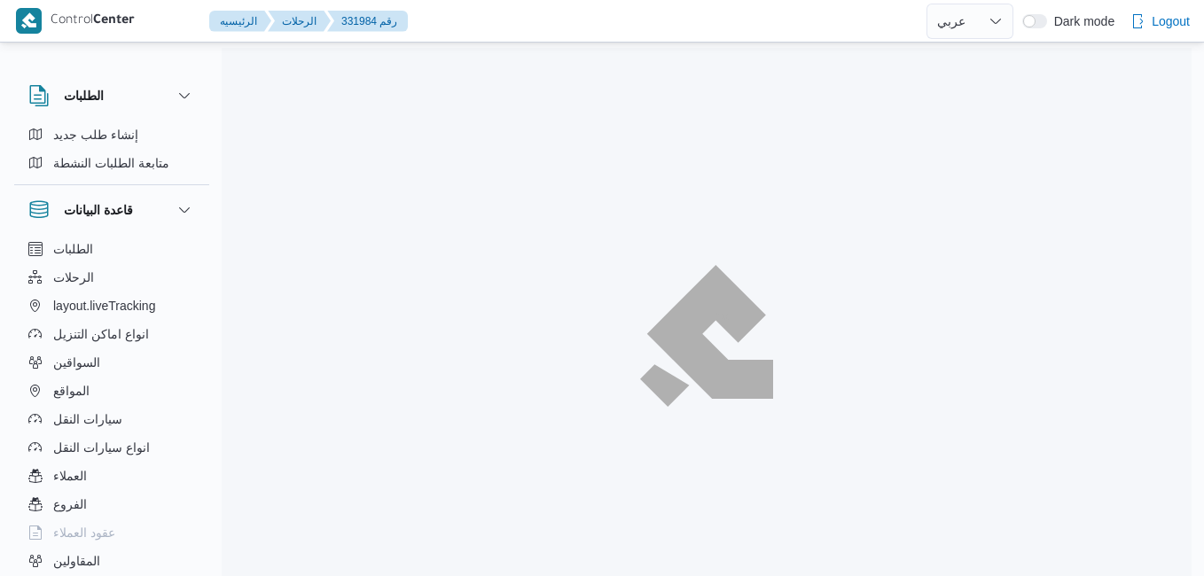
select select "ar"
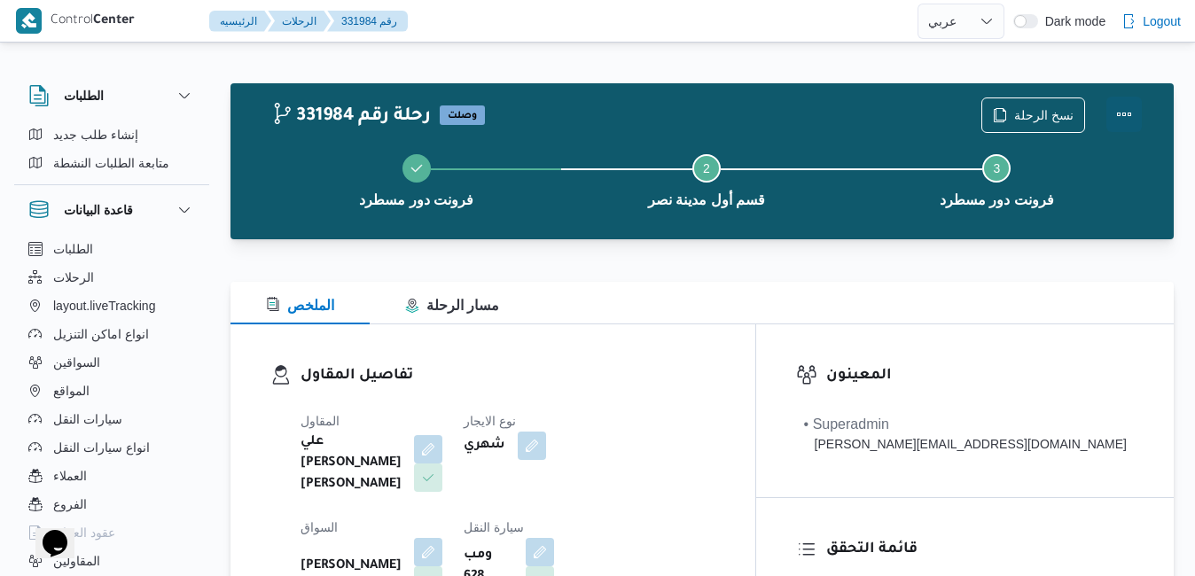
click at [1125, 112] on button "Actions" at bounding box center [1123, 114] width 35 height 35
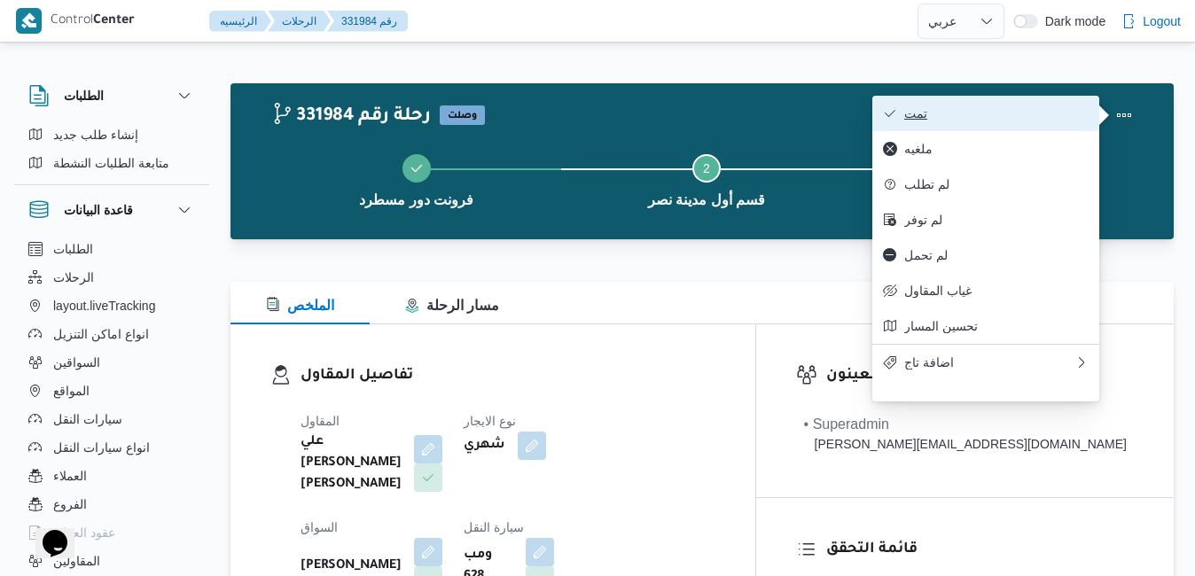
click at [1049, 117] on span "تمت" at bounding box center [996, 113] width 184 height 14
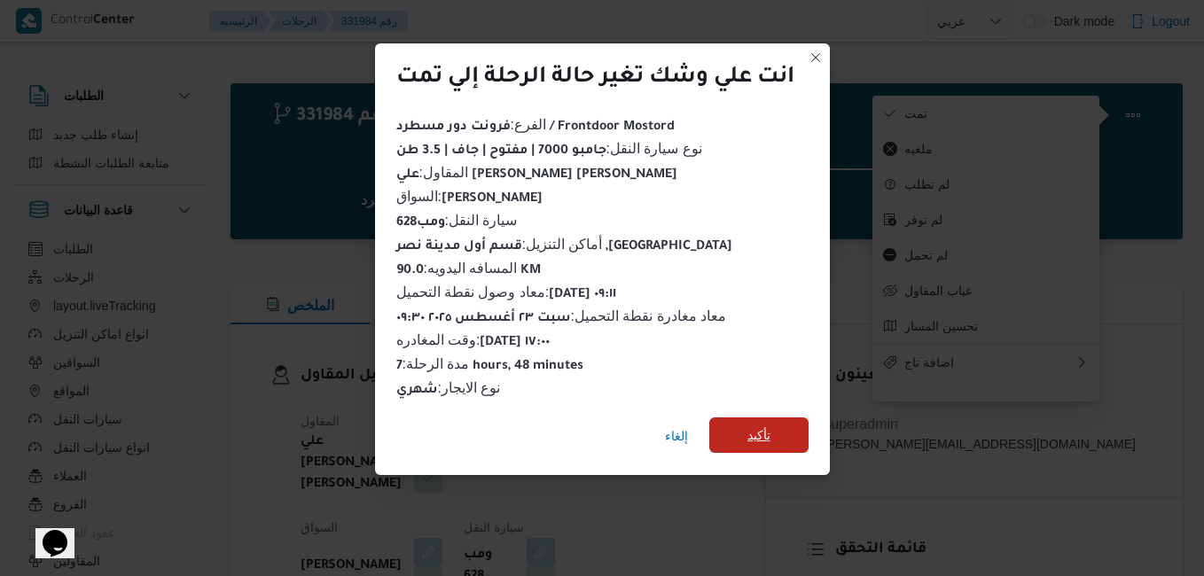
click at [768, 430] on span "تأكيد" at bounding box center [758, 435] width 23 height 21
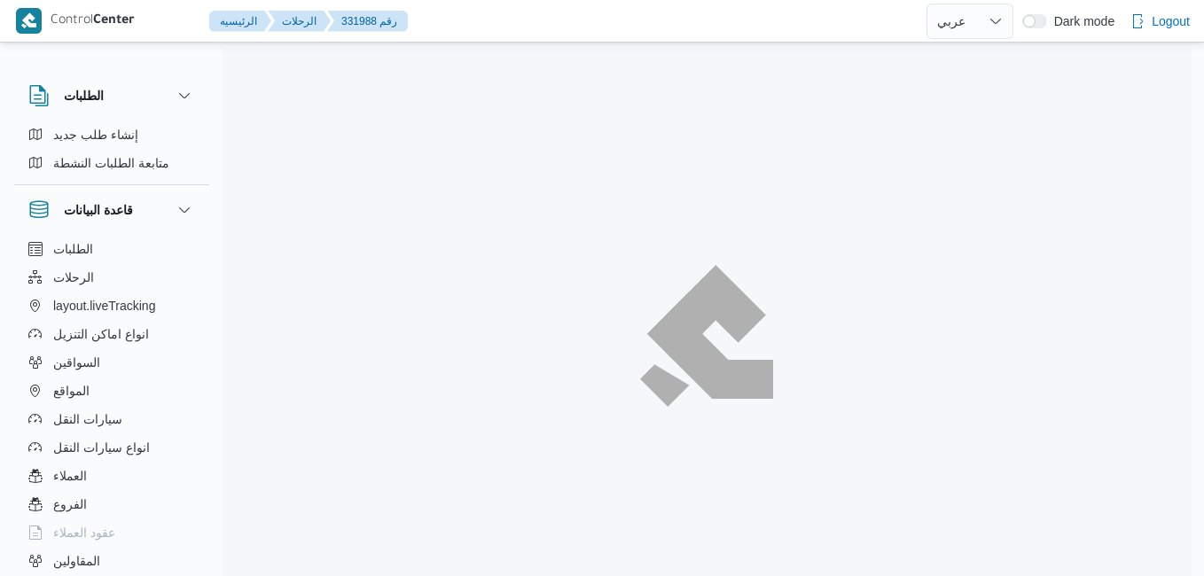
select select "ar"
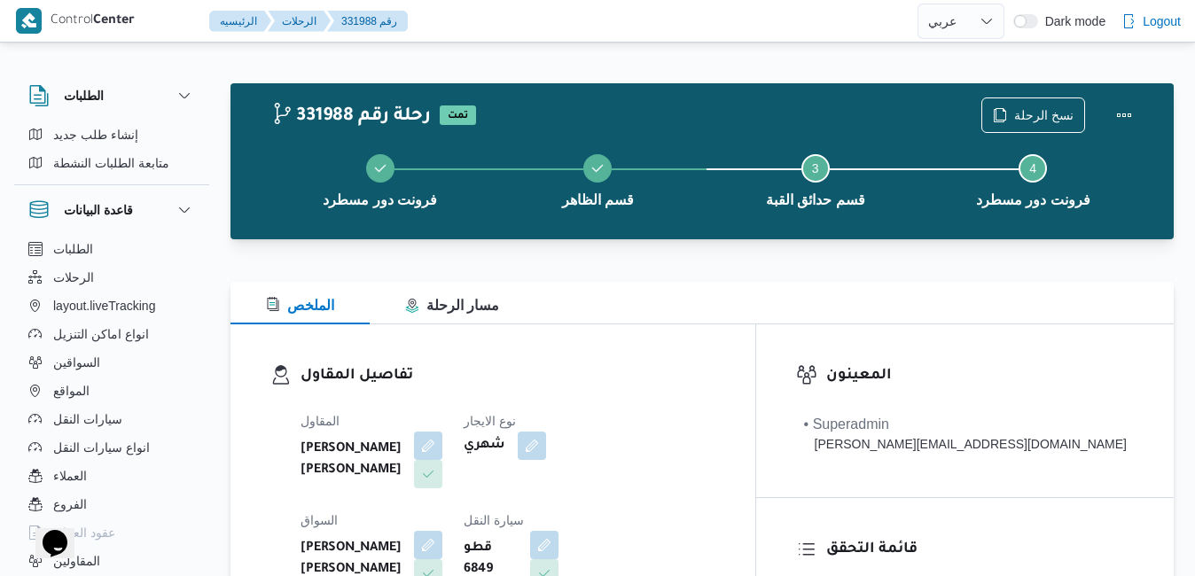
click at [713, 350] on div "تفاصيل المقاول المقاول عبدالمنعم مجدي السيد عواد نوع الايجار شهري السواق عاطف م…" at bounding box center [492, 528] width 525 height 409
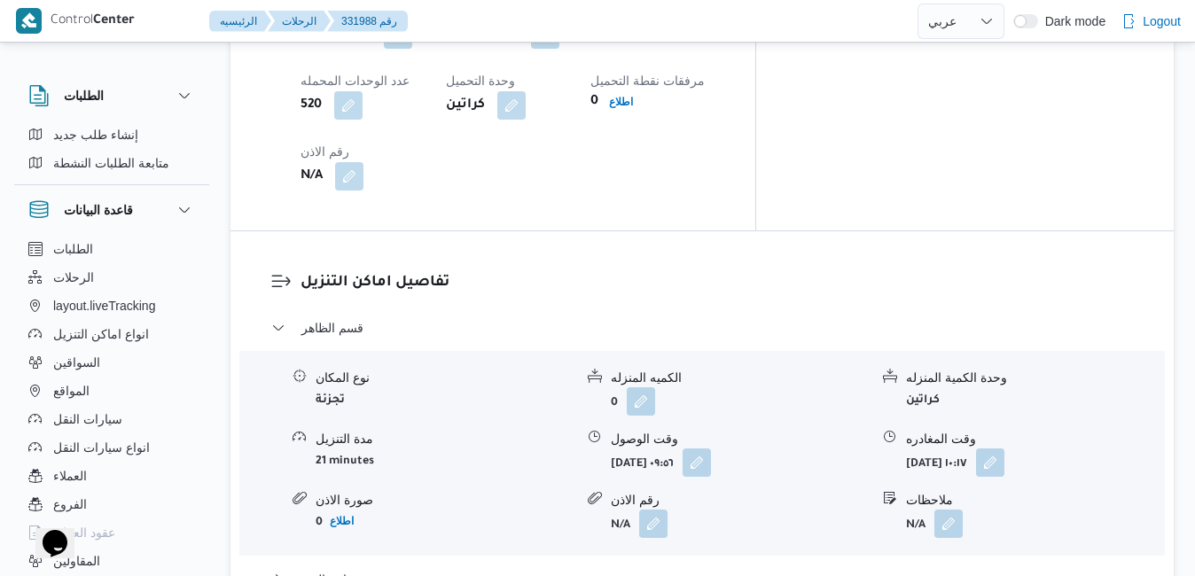
scroll to position [1560, 0]
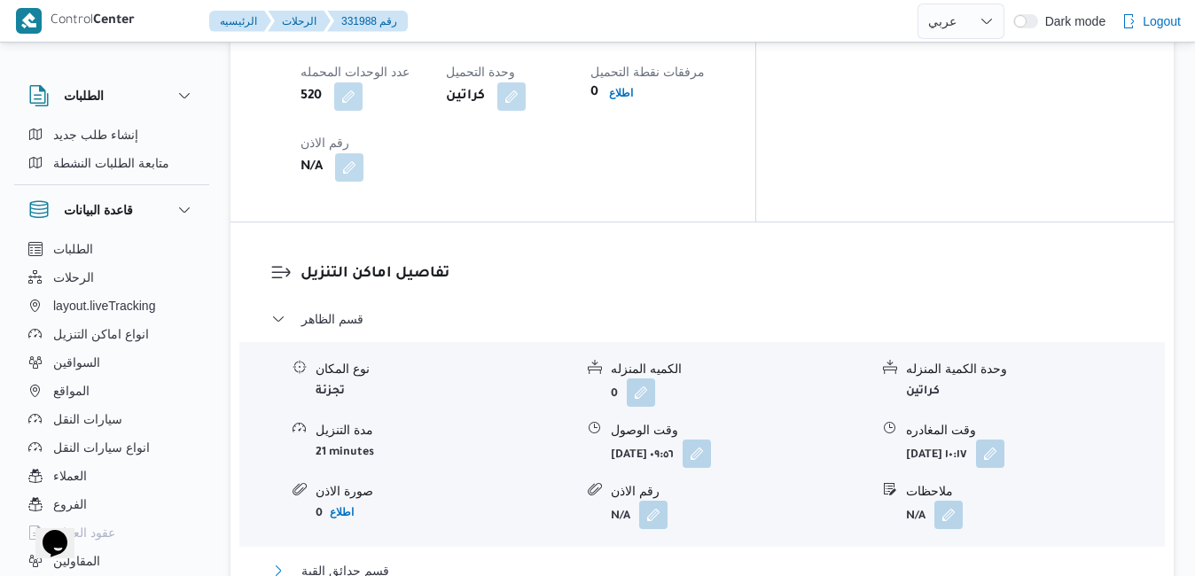
click at [660, 560] on button "قسم حدائق القبة" at bounding box center [702, 570] width 862 height 21
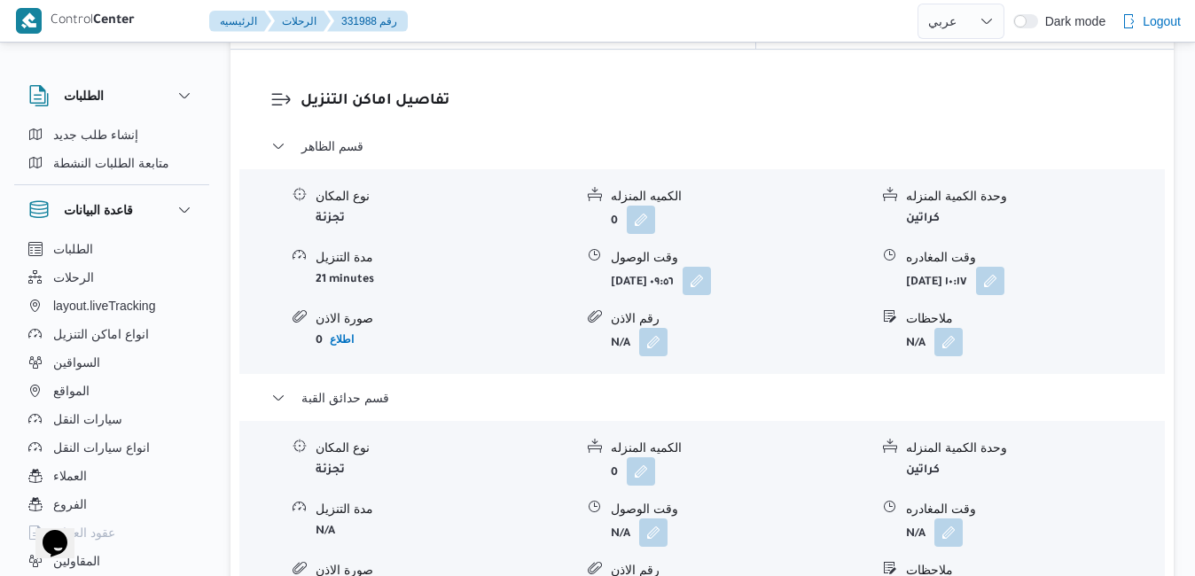
scroll to position [1773, 0]
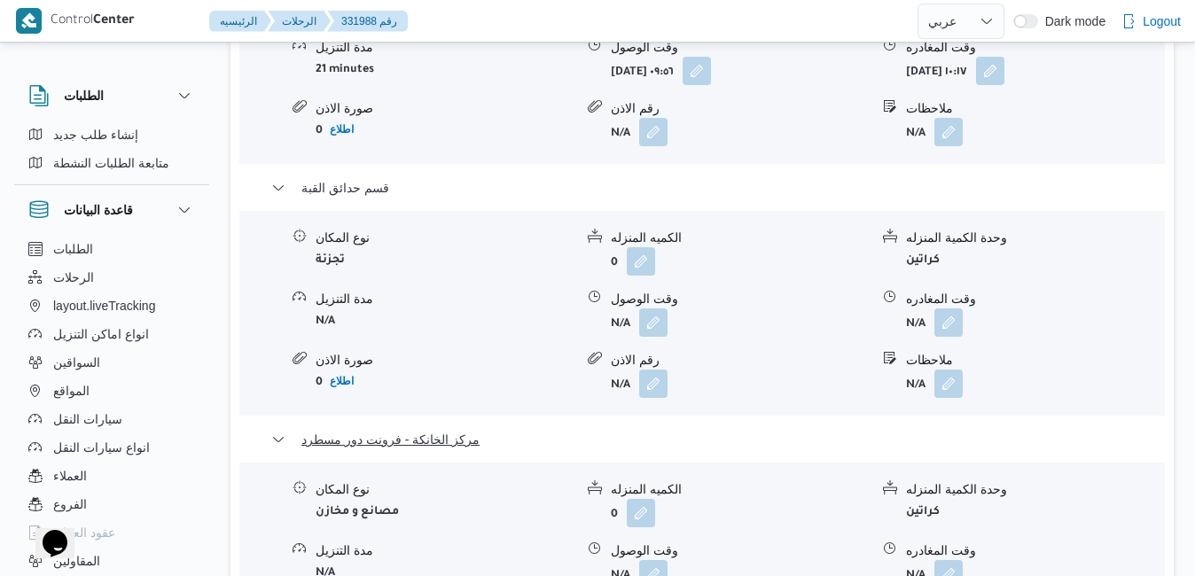
scroll to position [1985, 0]
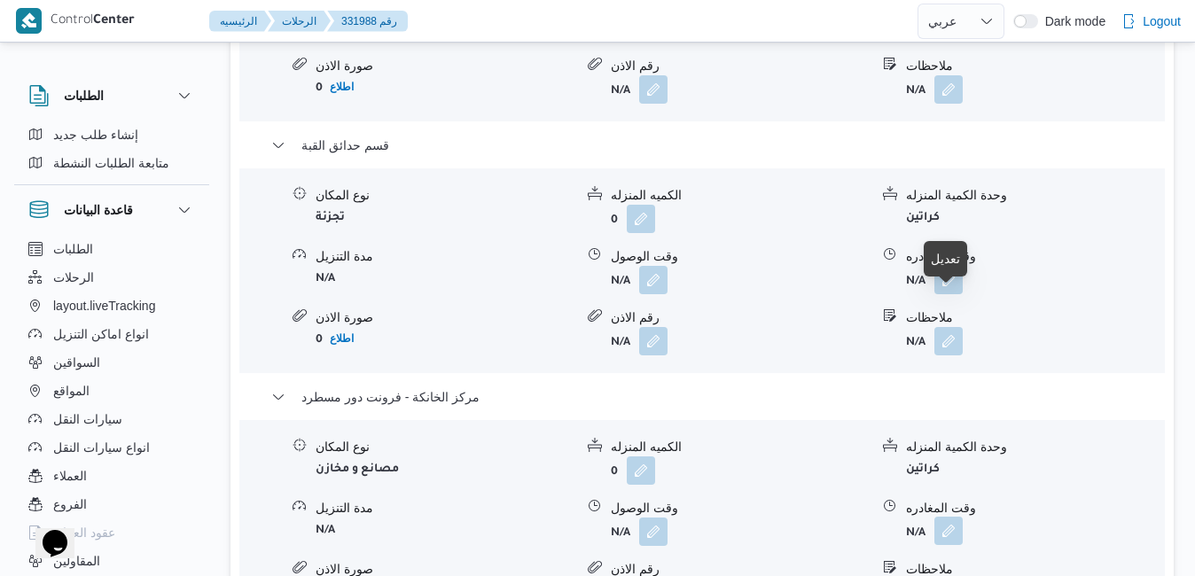
click at [955, 517] on button "button" at bounding box center [948, 531] width 28 height 28
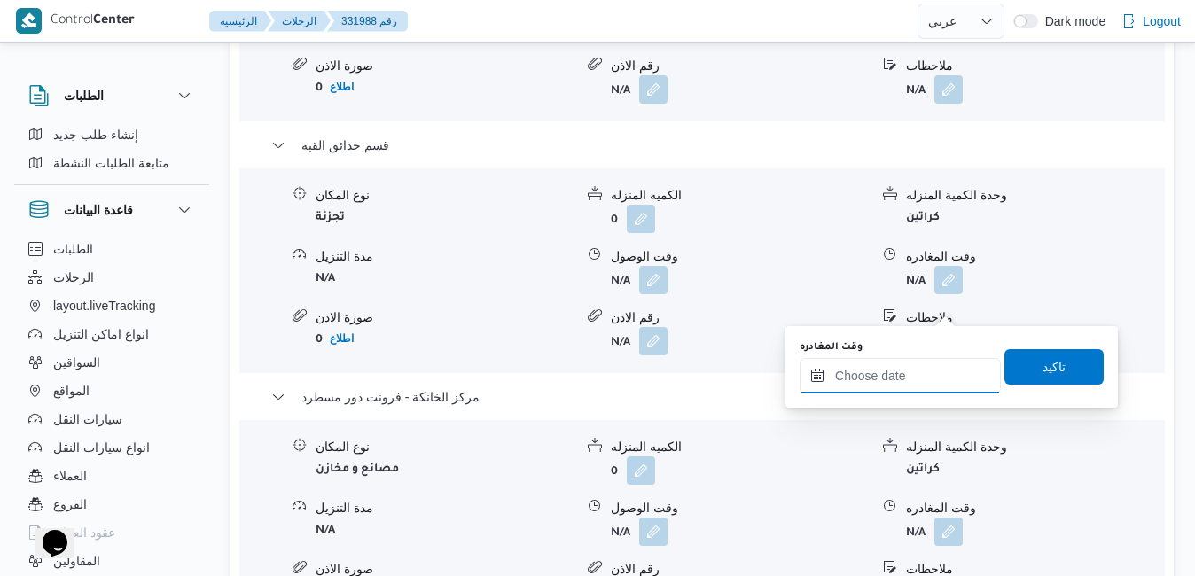
click at [873, 382] on input "وقت المغادره" at bounding box center [899, 375] width 201 height 35
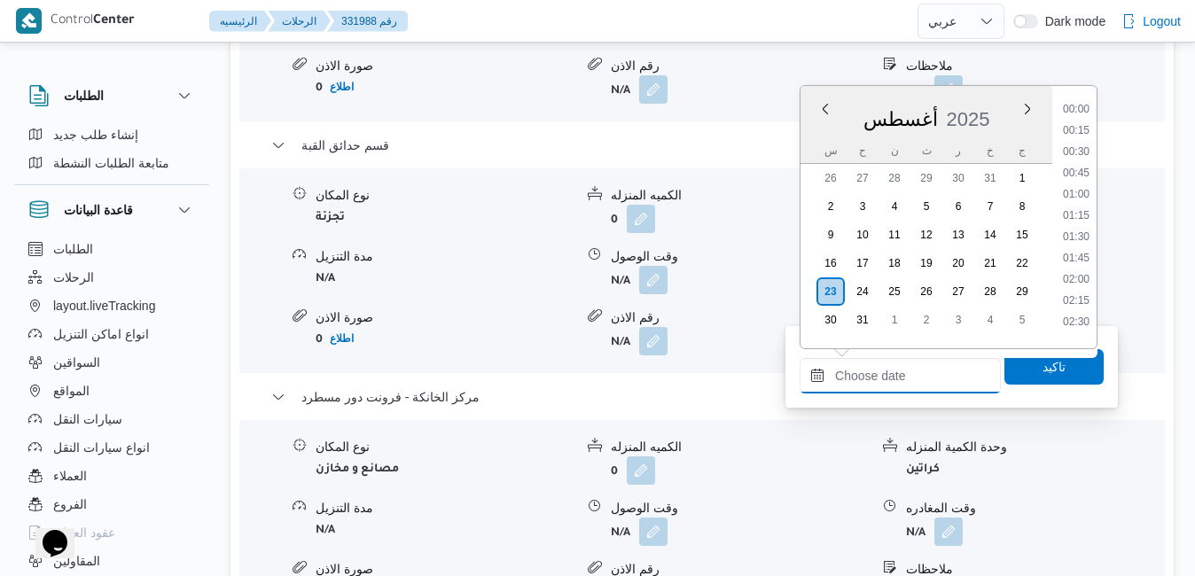
scroll to position [1388, 0]
click at [991, 94] on div "أغسطس 2025" at bounding box center [926, 115] width 252 height 45
click at [1078, 163] on li "17:00" at bounding box center [1076, 168] width 41 height 18
type input "٢٣/٠٨/٢٠٢٥ ١٧:٠٠"
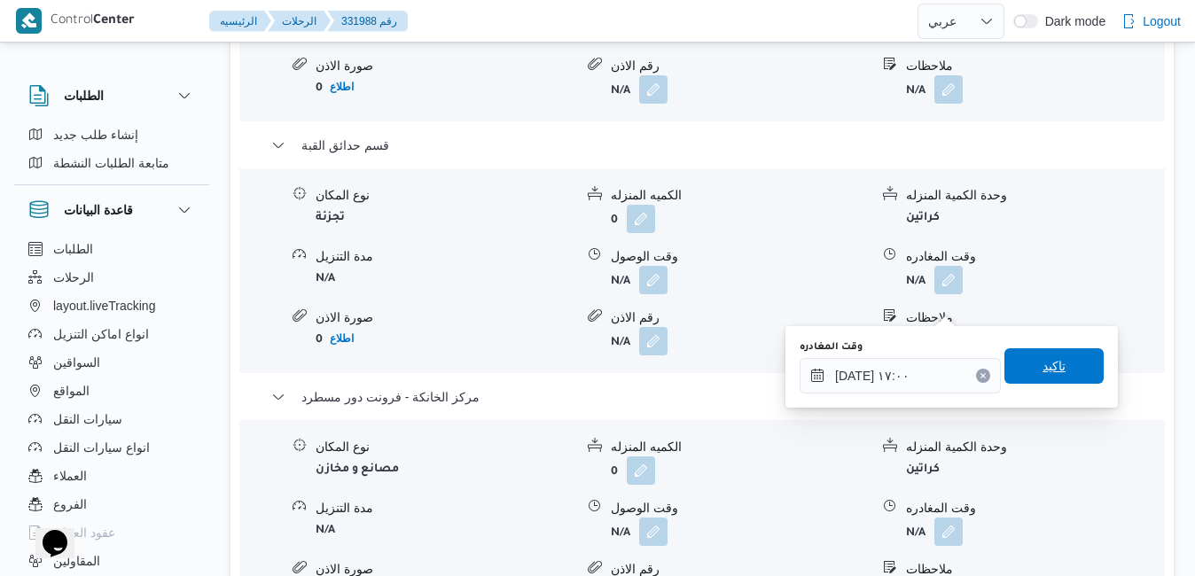
click at [1042, 365] on span "تاكيد" at bounding box center [1053, 365] width 23 height 21
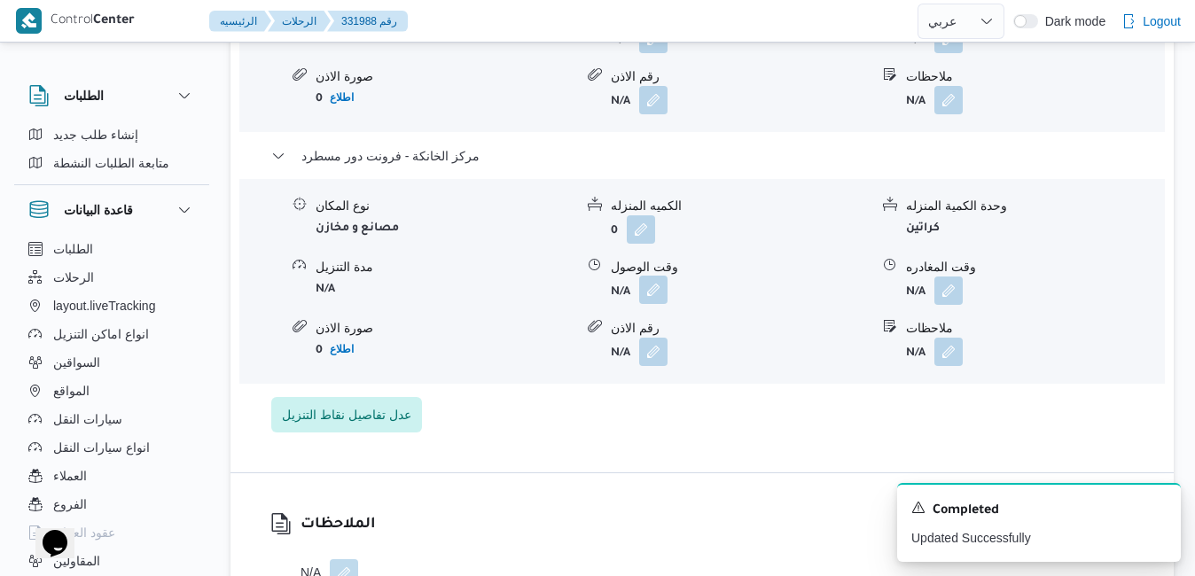
click at [651, 302] on button "button" at bounding box center [653, 290] width 28 height 28
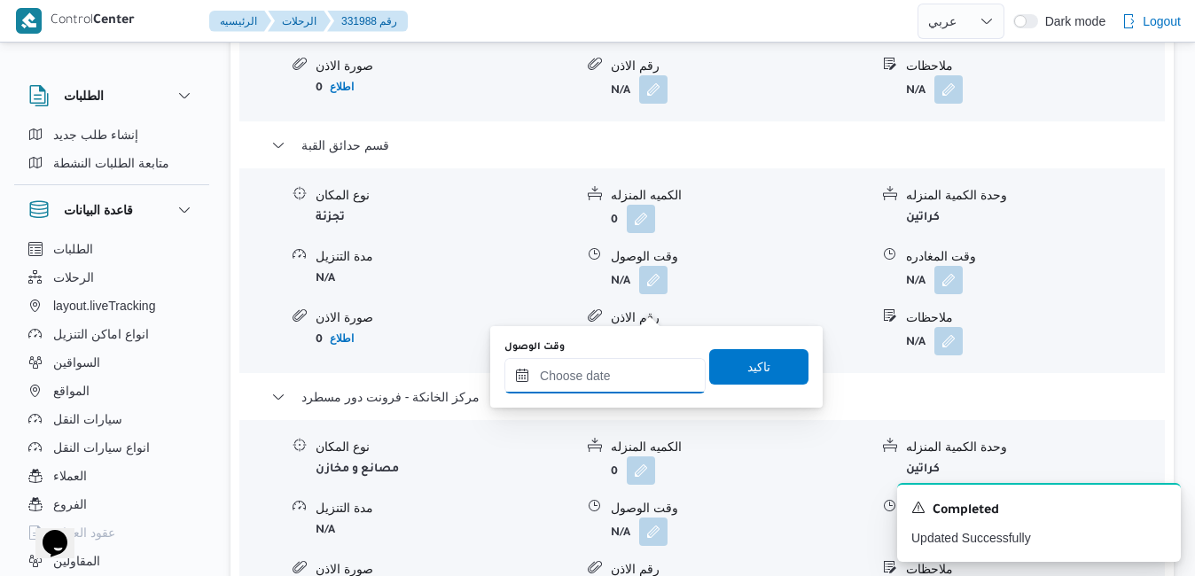
click at [604, 383] on input "وقت الوصول" at bounding box center [604, 375] width 201 height 35
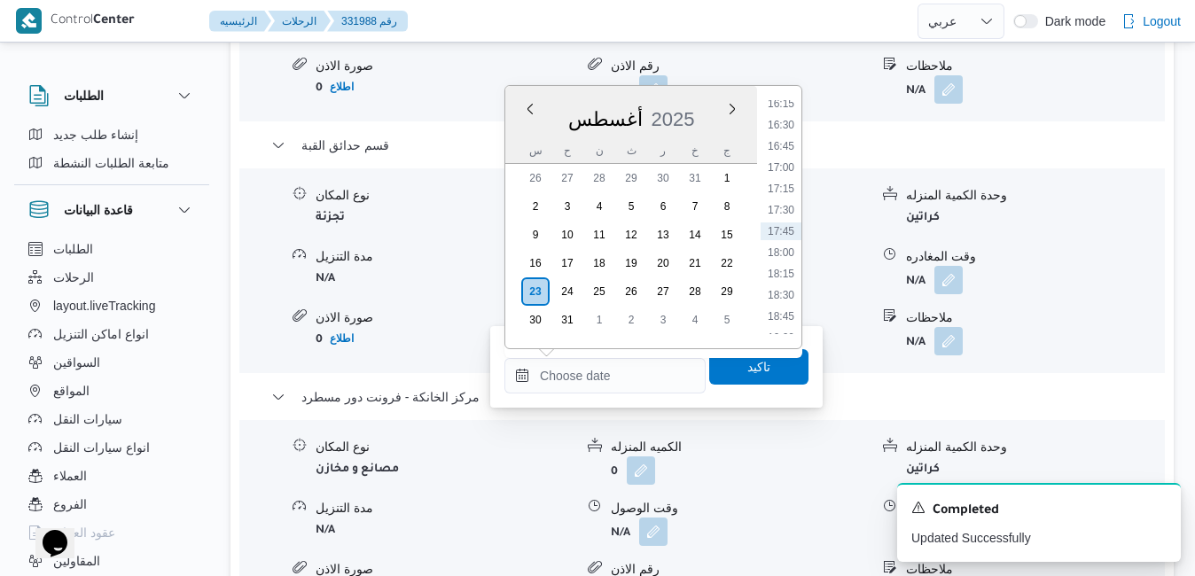
click at [708, 100] on div "أغسطس 2025" at bounding box center [631, 115] width 252 height 45
click at [787, 150] on li "16:45" at bounding box center [780, 146] width 41 height 18
type input "٢٣/٠٨/٢٠٢٥ ١٦:٤٥"
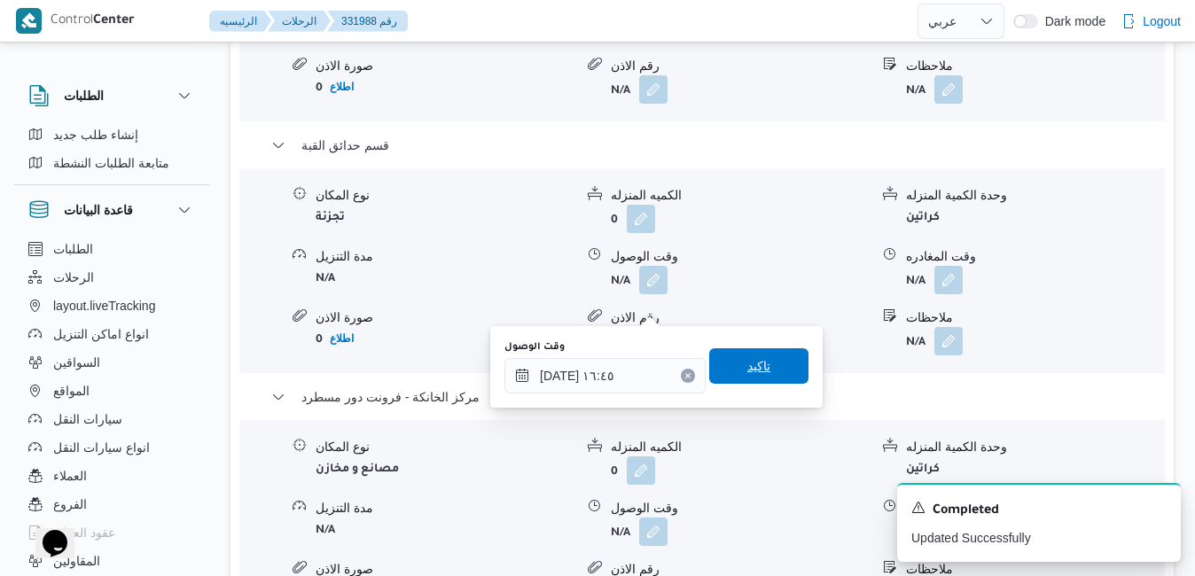
click at [756, 359] on span "تاكيد" at bounding box center [758, 365] width 23 height 21
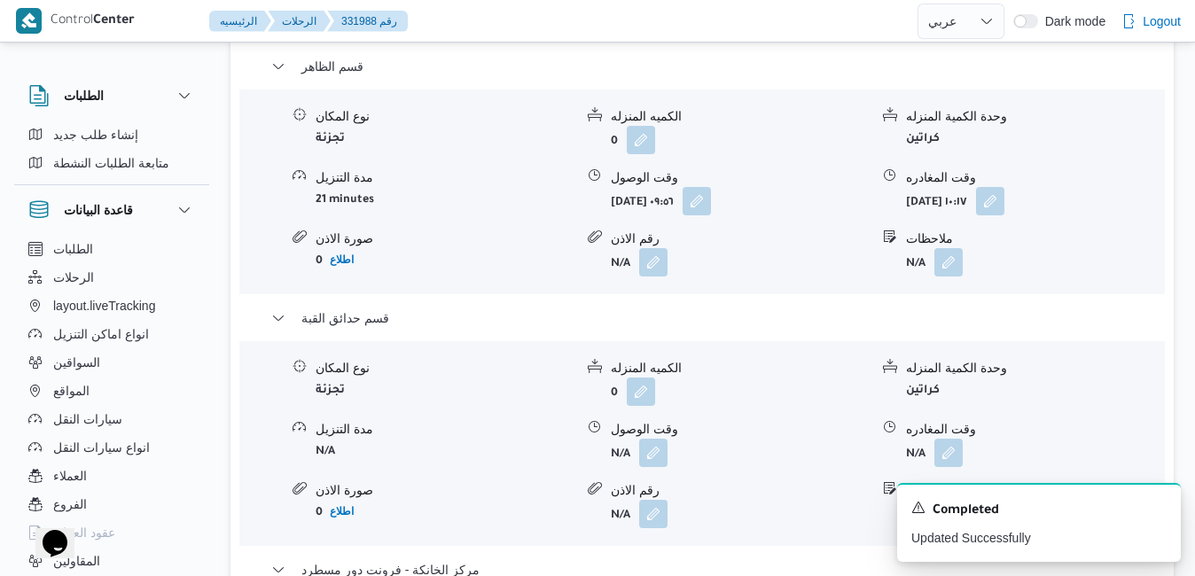
scroll to position [1808, 0]
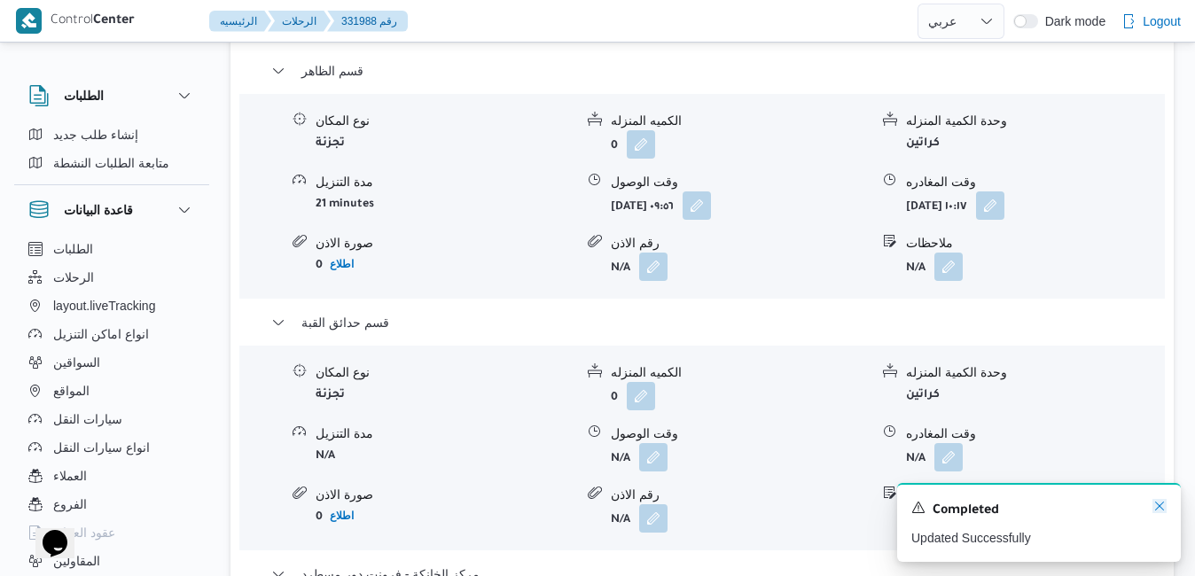
click at [1155, 505] on icon "Dismiss toast" at bounding box center [1159, 506] width 14 height 14
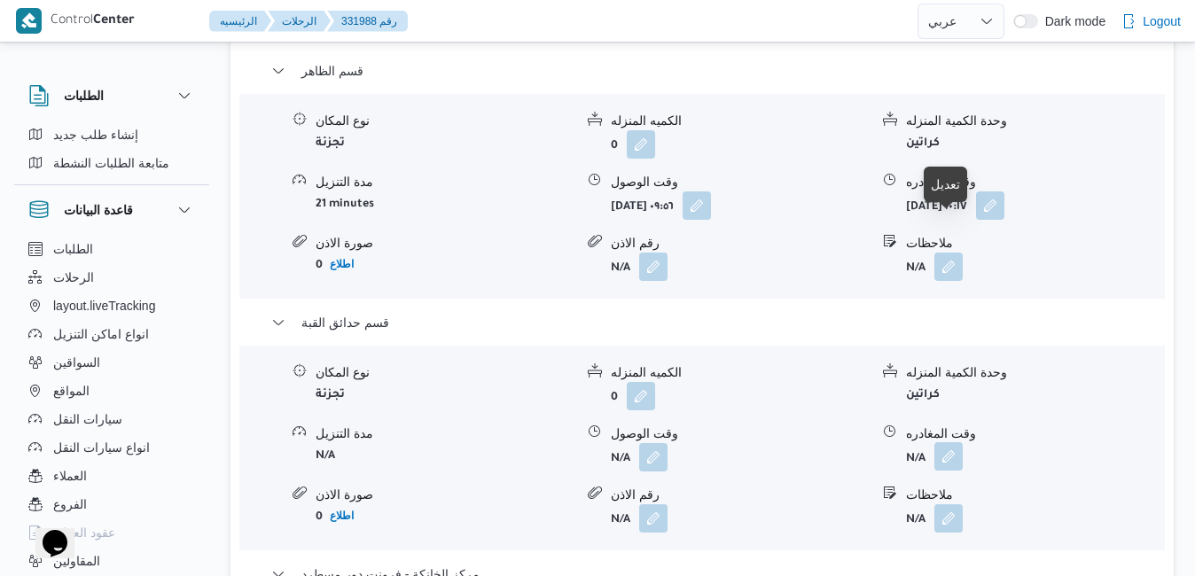
click at [947, 442] on button "button" at bounding box center [948, 456] width 28 height 28
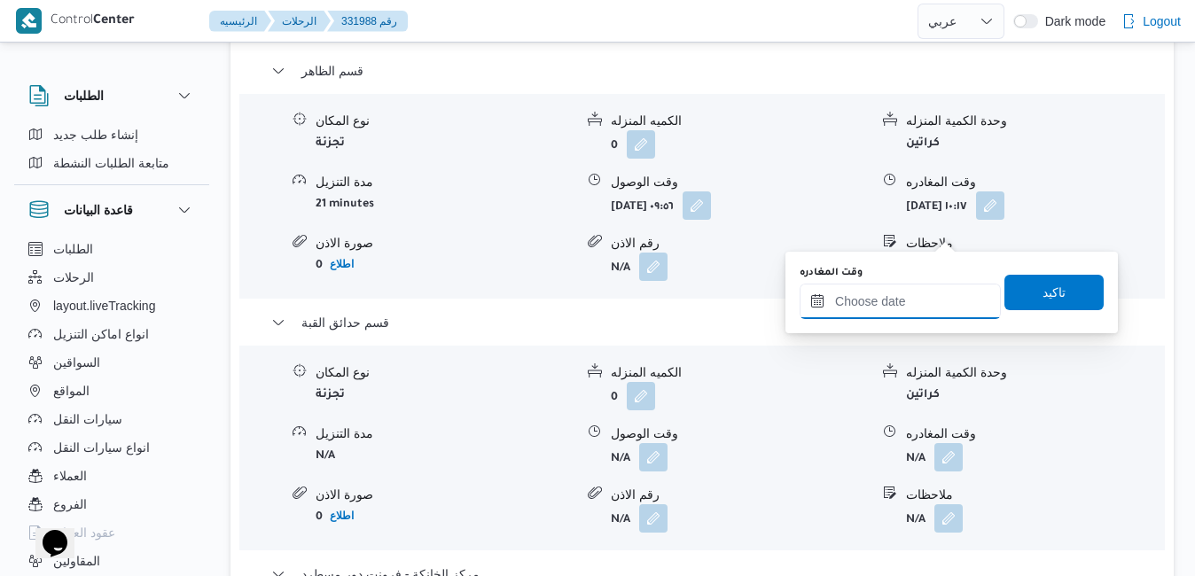
click at [875, 303] on input "وقت المغادره" at bounding box center [899, 301] width 201 height 35
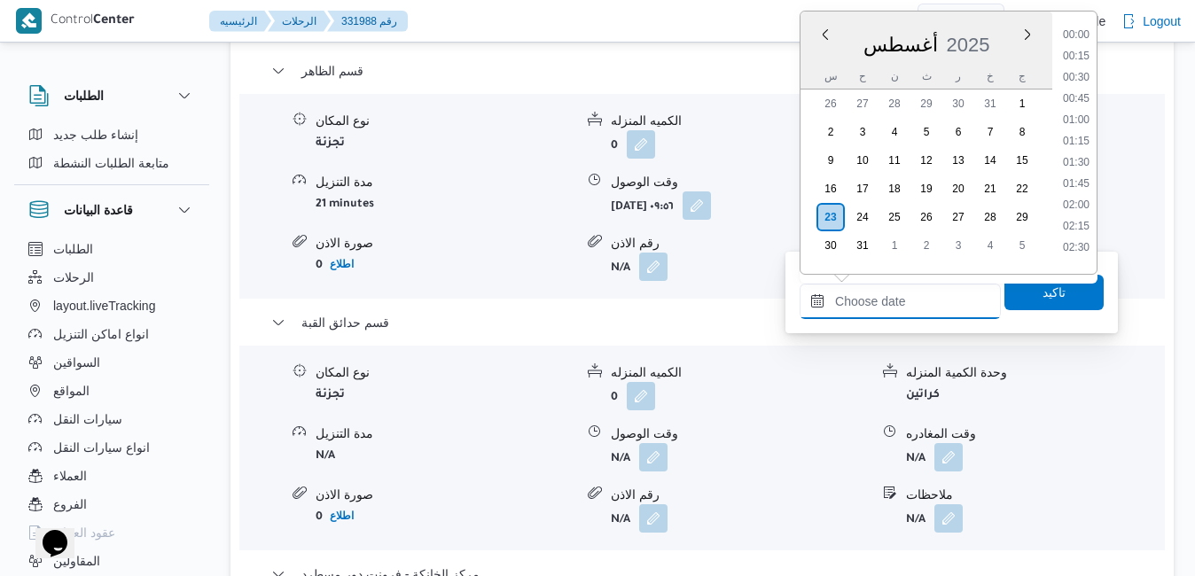
scroll to position [1388, 0]
click at [1082, 36] on li "16:15" at bounding box center [1076, 29] width 41 height 18
type input "٢٣/٠٨/٢٠٢٥ ١٦:١٥"
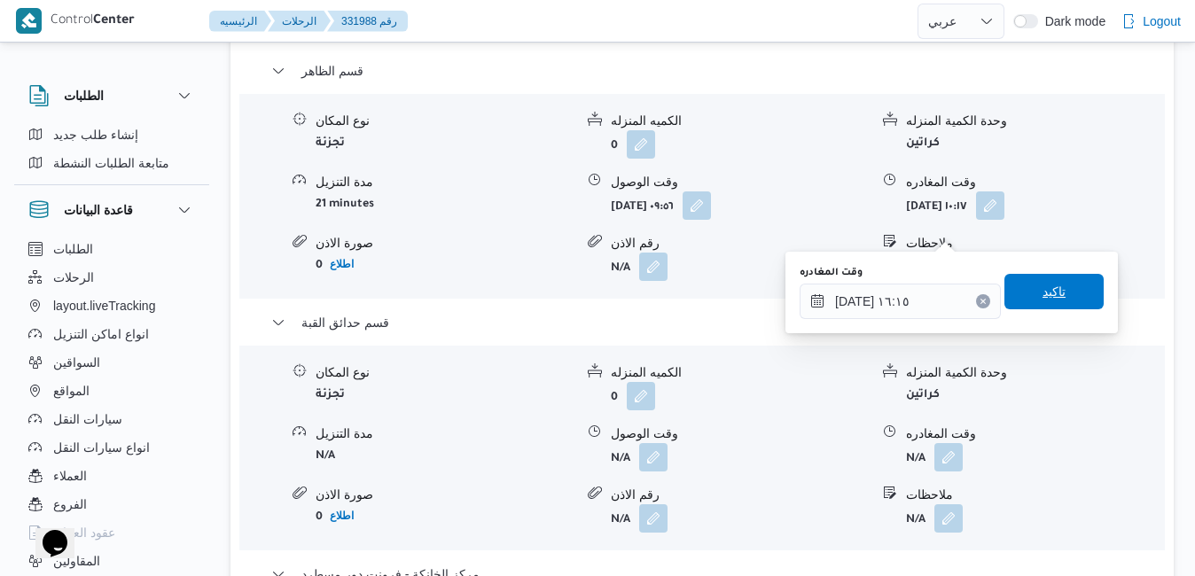
click at [1042, 294] on span "تاكيد" at bounding box center [1053, 291] width 23 height 21
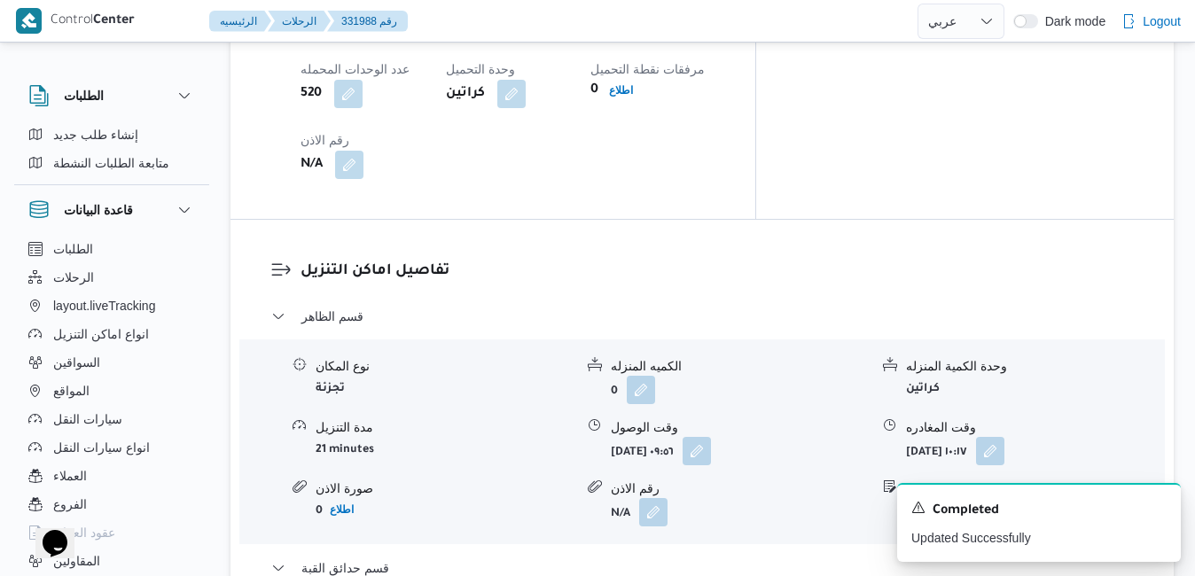
scroll to position [1560, 0]
click at [1160, 511] on icon "Dismiss toast" at bounding box center [1159, 506] width 14 height 14
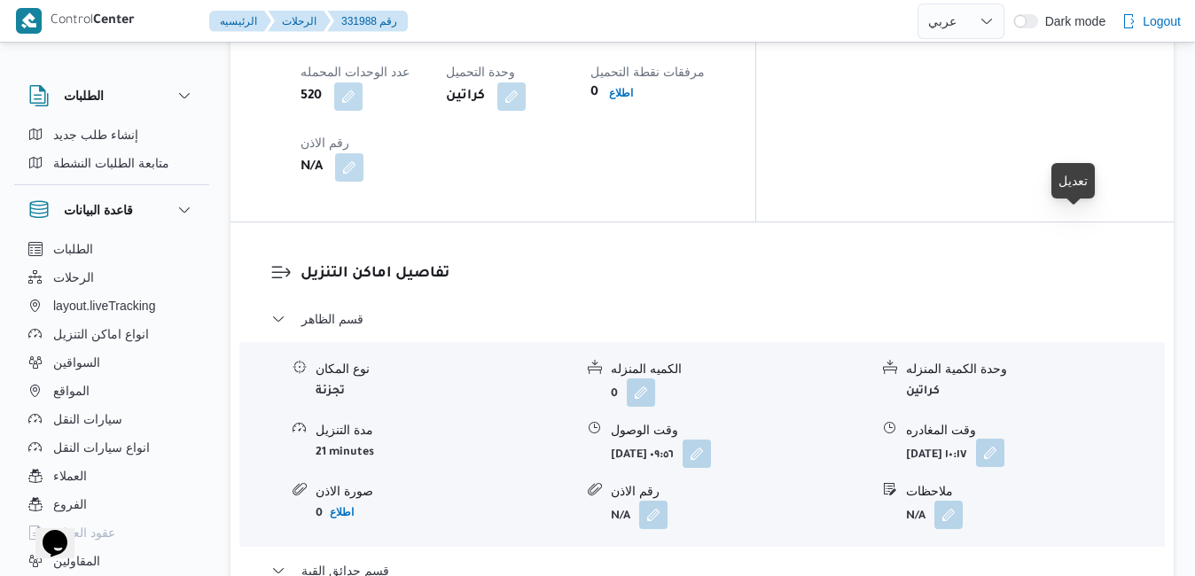
click at [1004, 439] on button "button" at bounding box center [990, 453] width 28 height 28
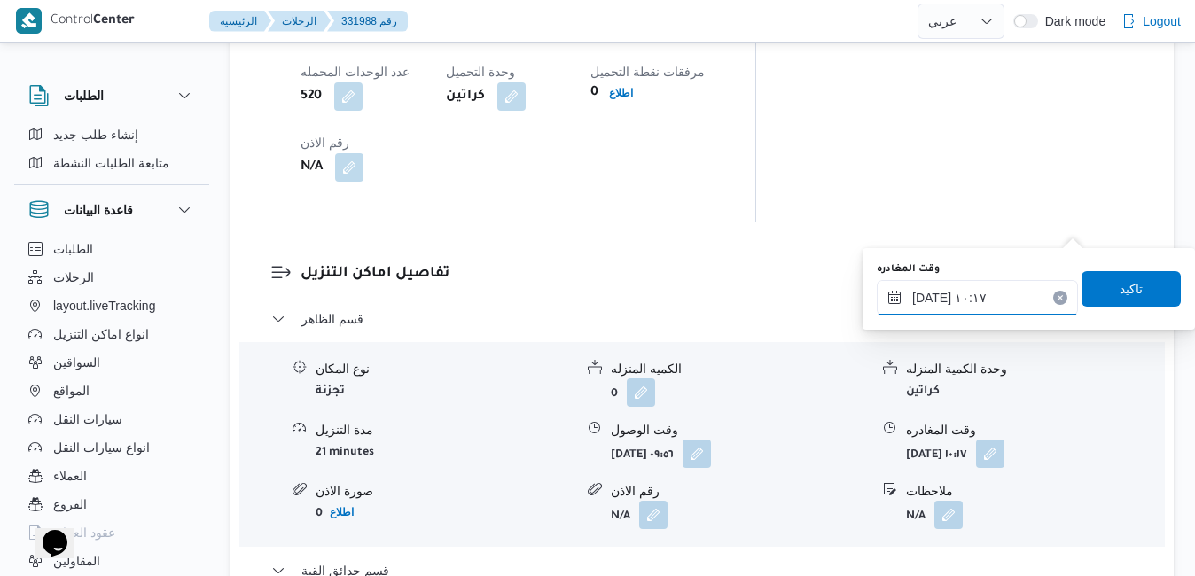
click at [984, 300] on input "٢٣/٠٨/٢٠٢٥ ١٠:١٧" at bounding box center [977, 297] width 201 height 35
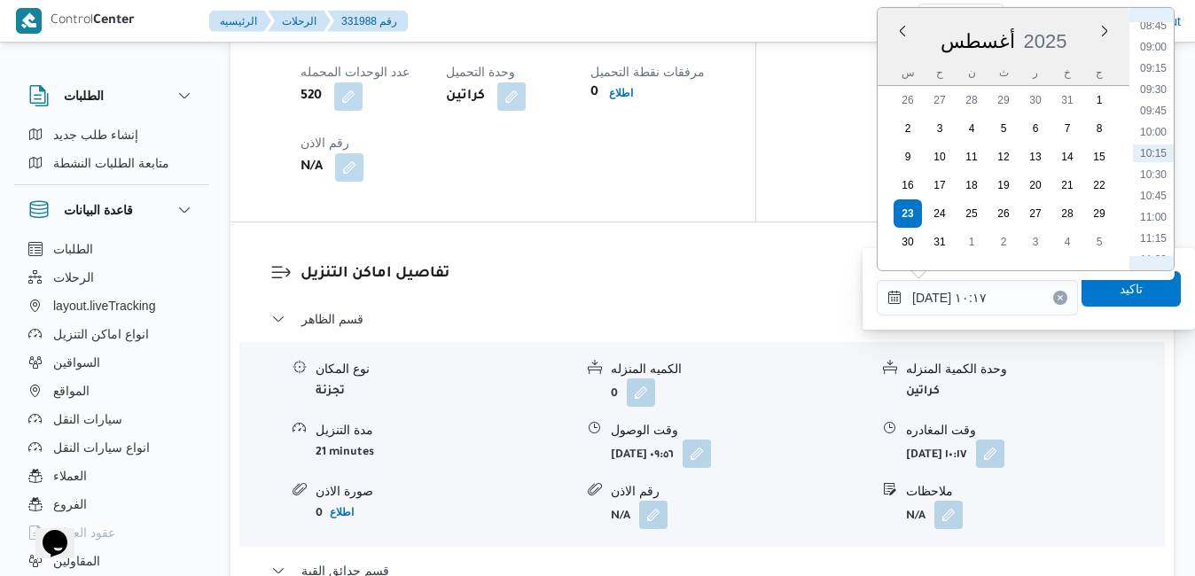
scroll to position [955, 0]
click at [1148, 143] on li "12:30" at bounding box center [1153, 140] width 41 height 18
type input "[DATE] ١٢:٣٠"
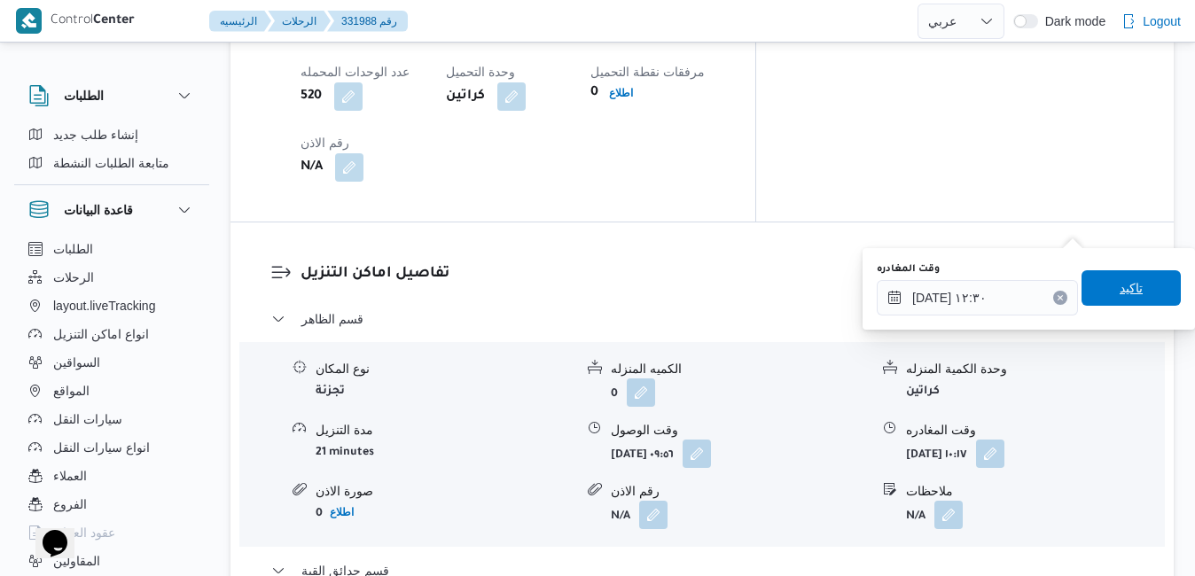
click at [1119, 285] on span "تاكيد" at bounding box center [1130, 287] width 23 height 21
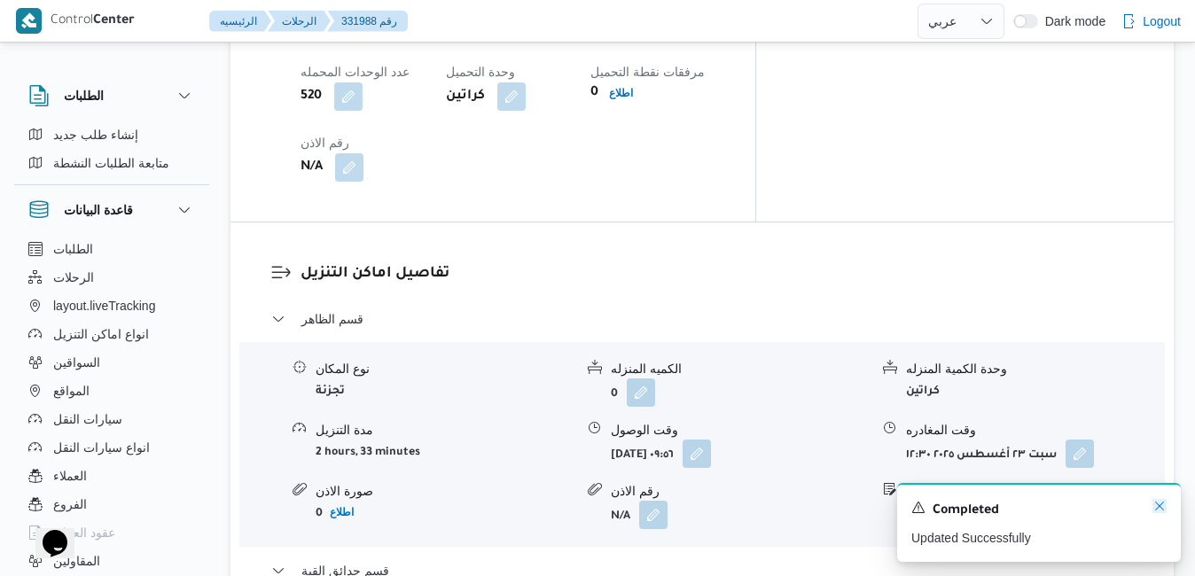
click at [1158, 510] on icon "Dismiss toast" at bounding box center [1159, 506] width 9 height 9
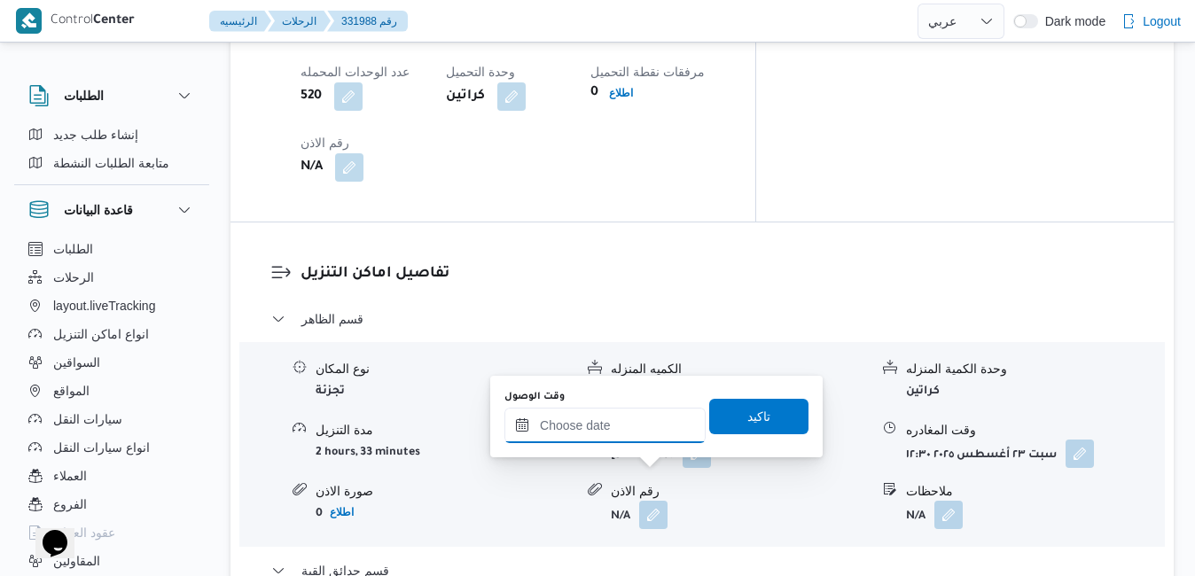
click at [630, 426] on input "وقت الوصول" at bounding box center [604, 425] width 201 height 35
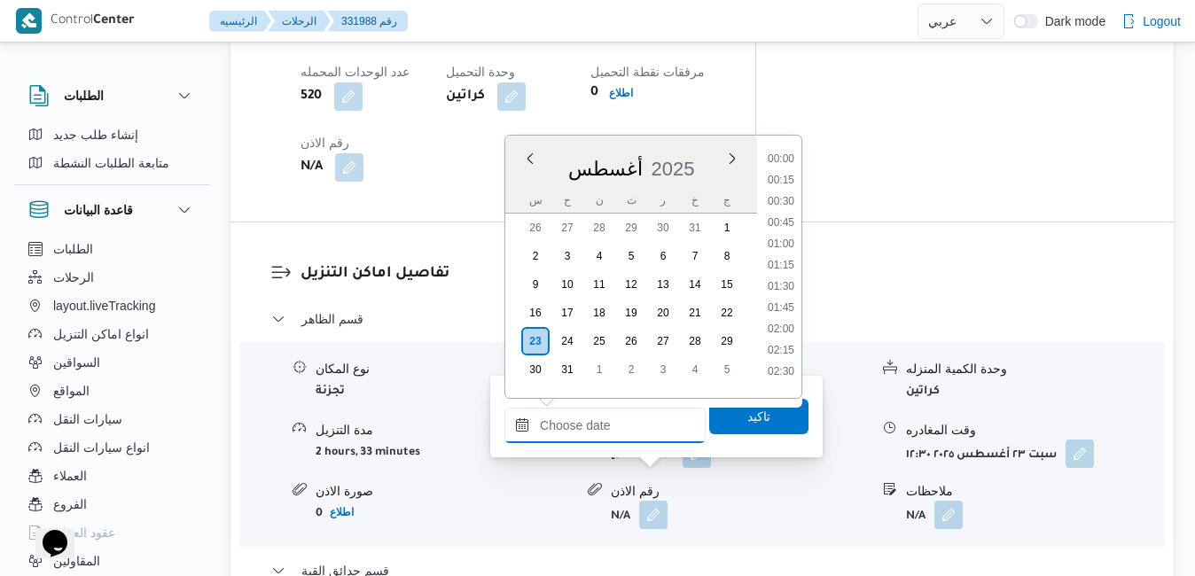
scroll to position [1388, 0]
click at [694, 145] on div "أغسطس 2025" at bounding box center [631, 165] width 252 height 45
click at [781, 260] on li "12:45" at bounding box center [780, 265] width 41 height 18
type input "٢٣/٠٨/٢٠٢٥ ١٢:٤٥"
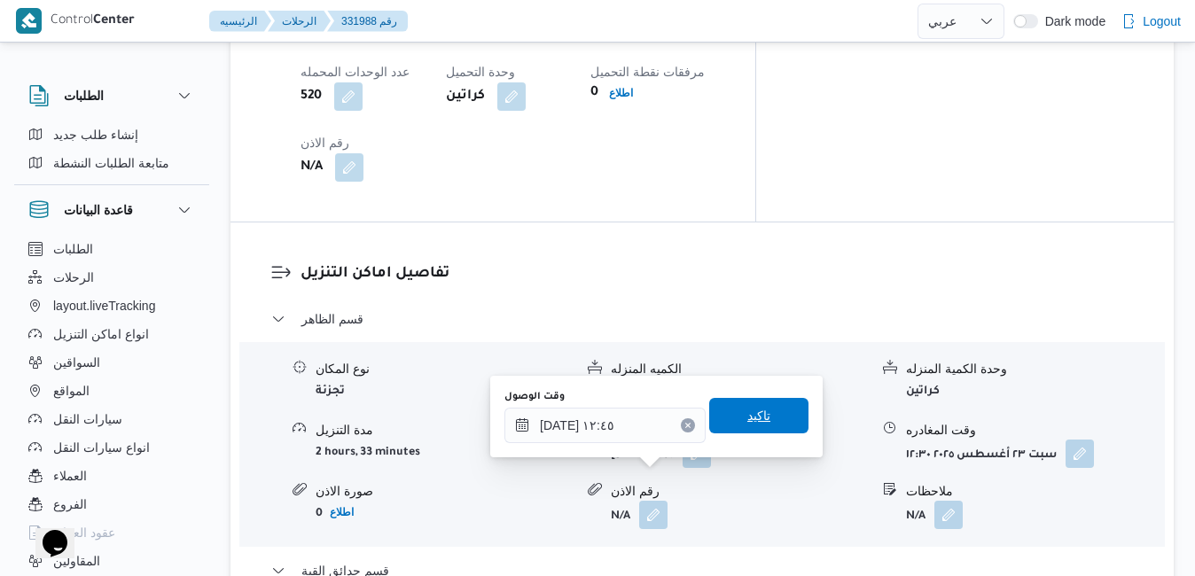
click at [747, 416] on span "تاكيد" at bounding box center [758, 415] width 23 height 21
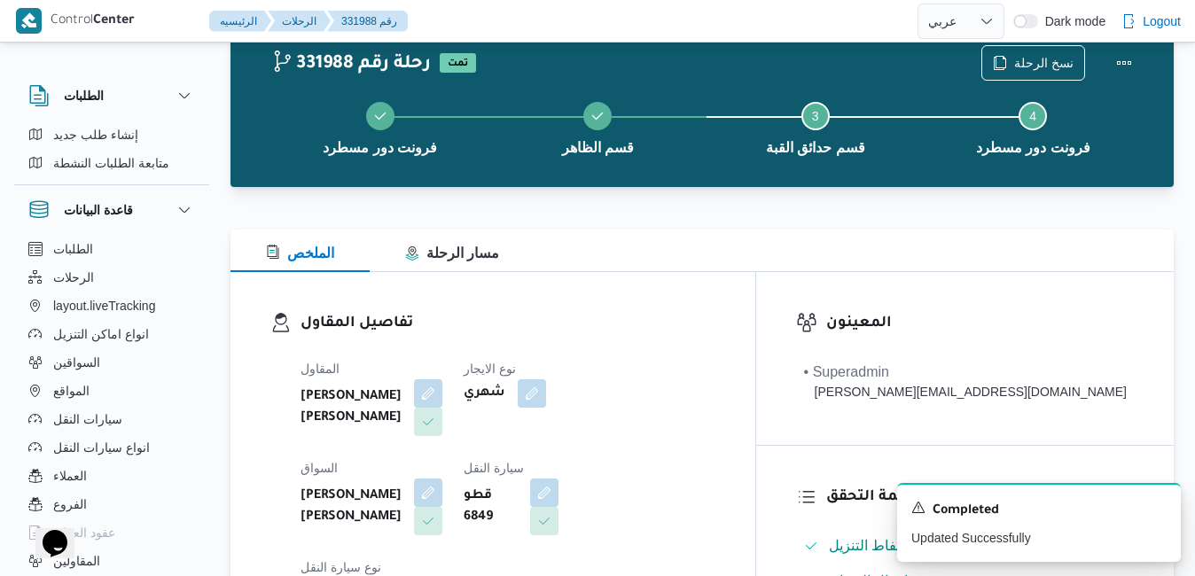
scroll to position [0, 0]
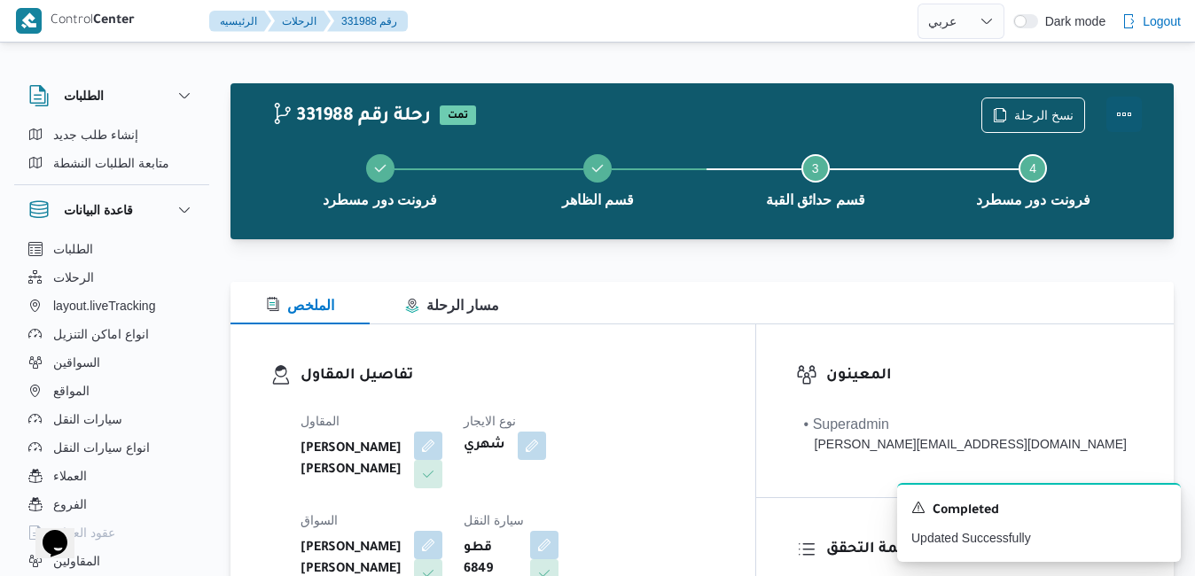
click at [1127, 114] on button "Actions" at bounding box center [1123, 114] width 35 height 35
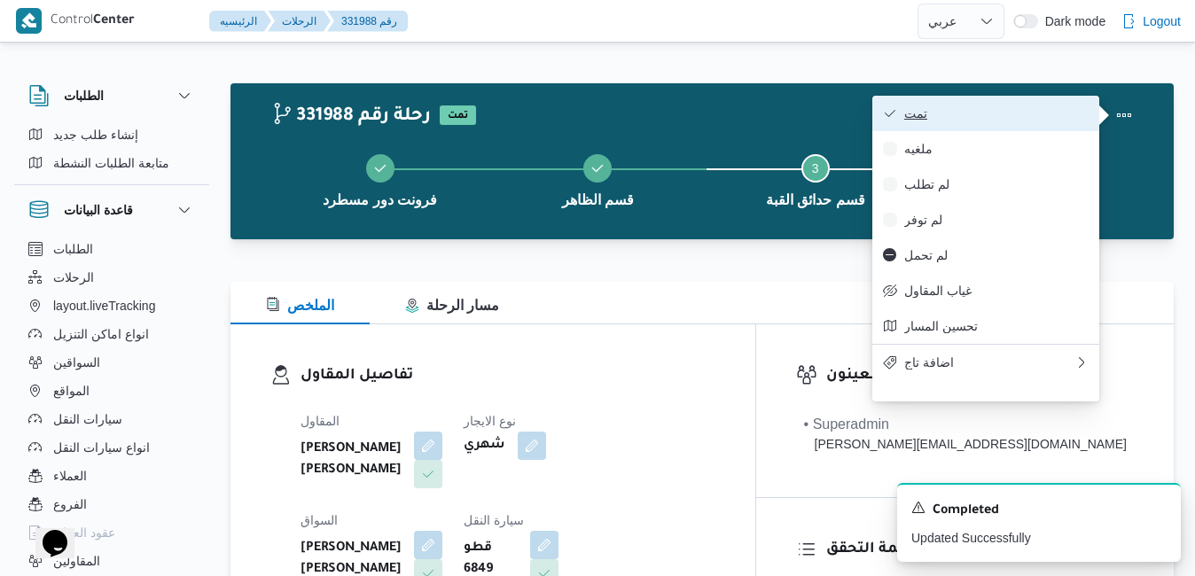
click at [968, 108] on span "تمت" at bounding box center [996, 113] width 184 height 14
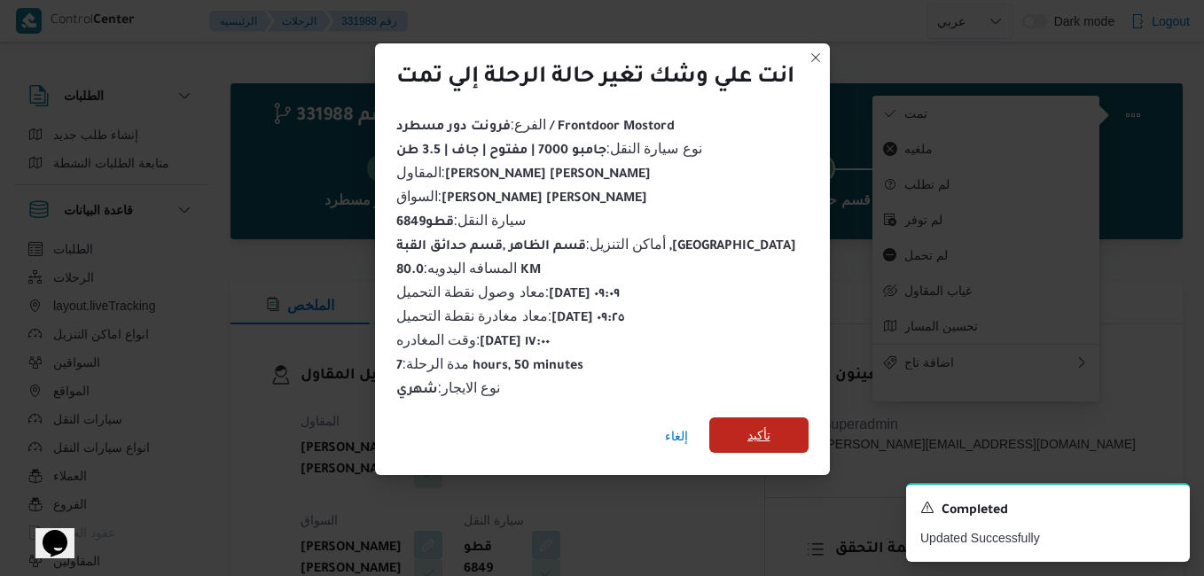
click at [744, 426] on span "تأكيد" at bounding box center [758, 434] width 99 height 35
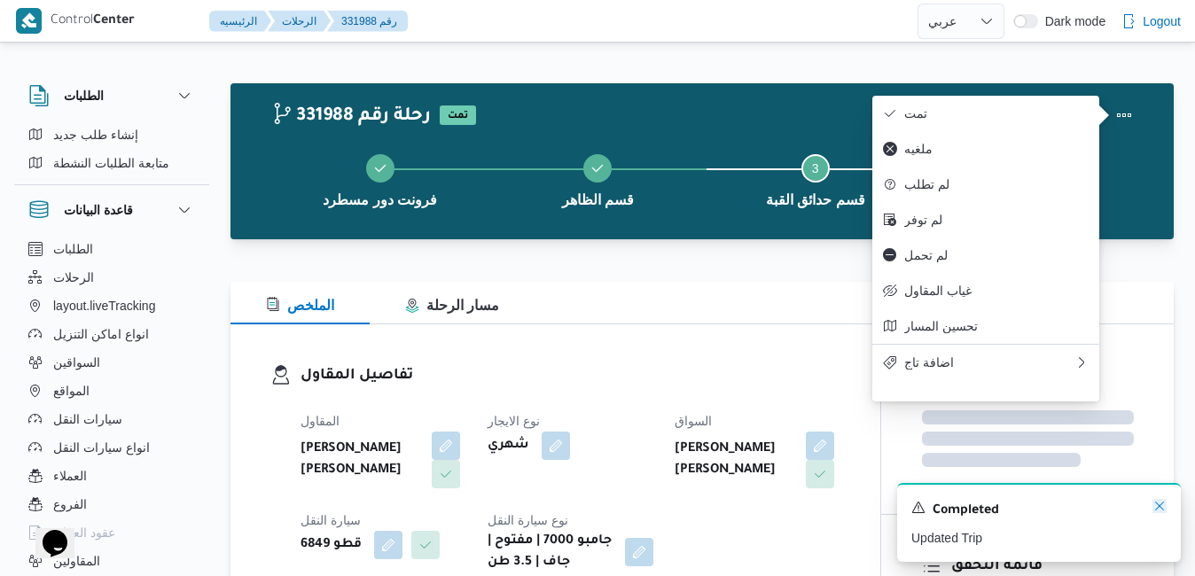
click at [1159, 507] on icon "Dismiss toast" at bounding box center [1159, 506] width 14 height 14
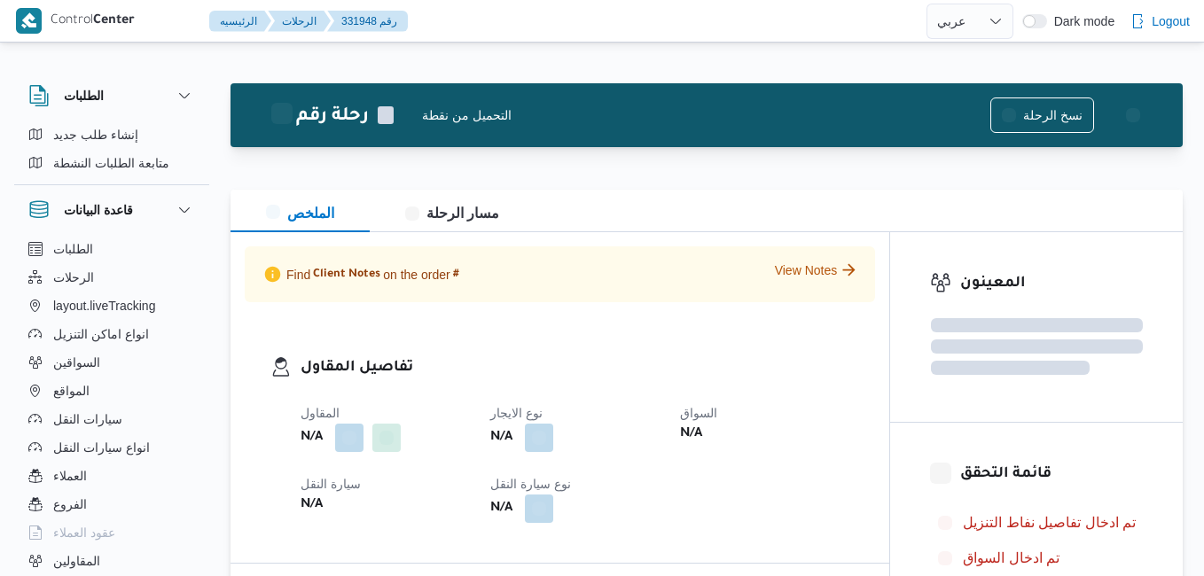
select select "ar"
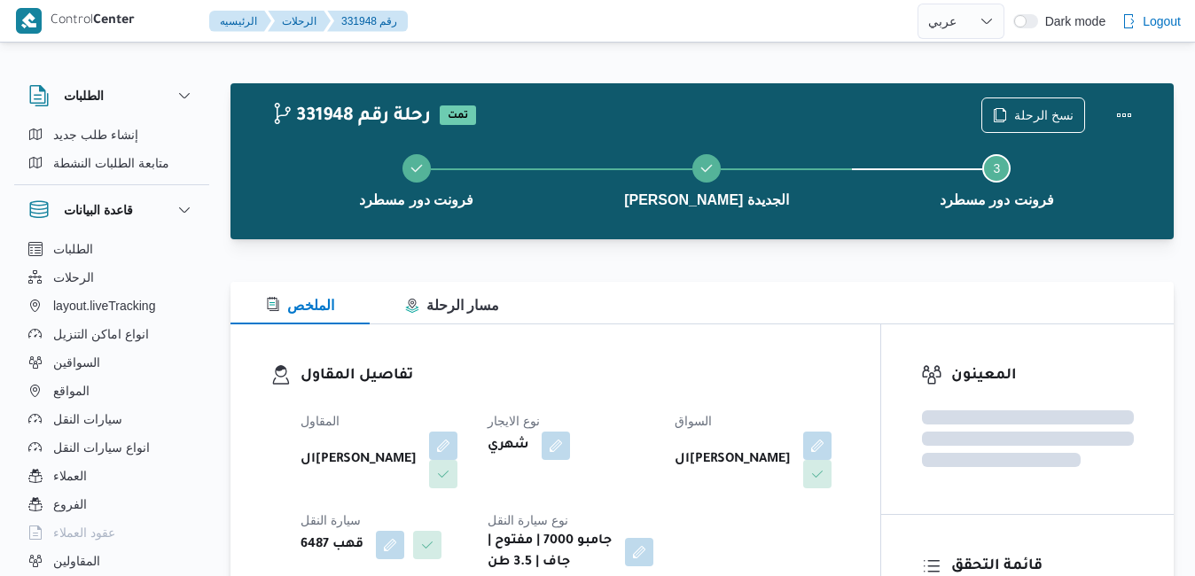
click at [743, 379] on h3 "تفاصيل المقاول" at bounding box center [570, 376] width 540 height 24
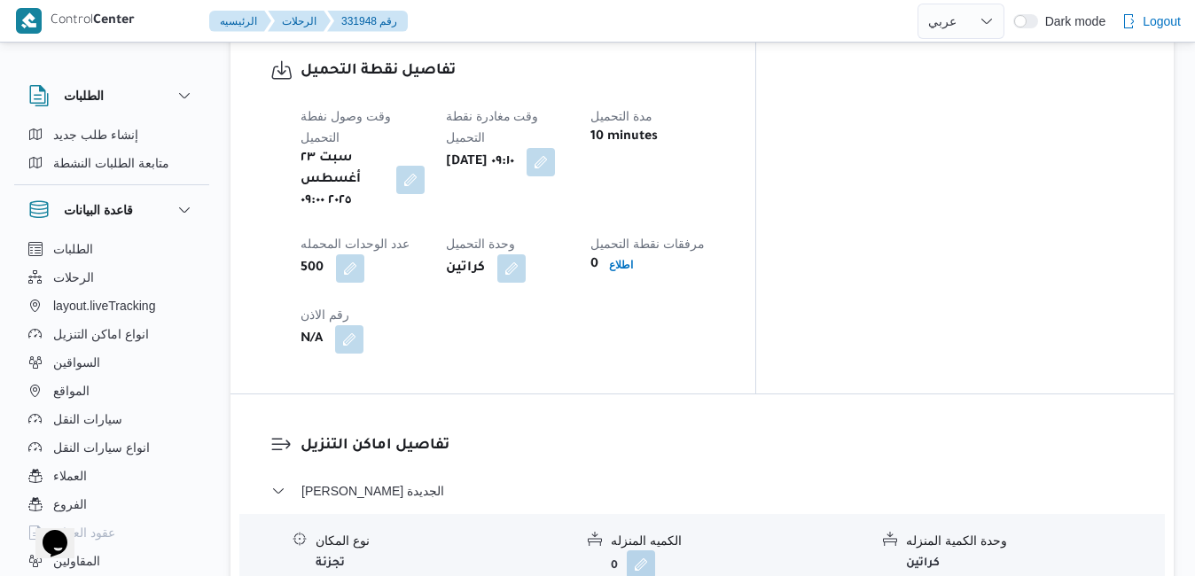
scroll to position [1425, 0]
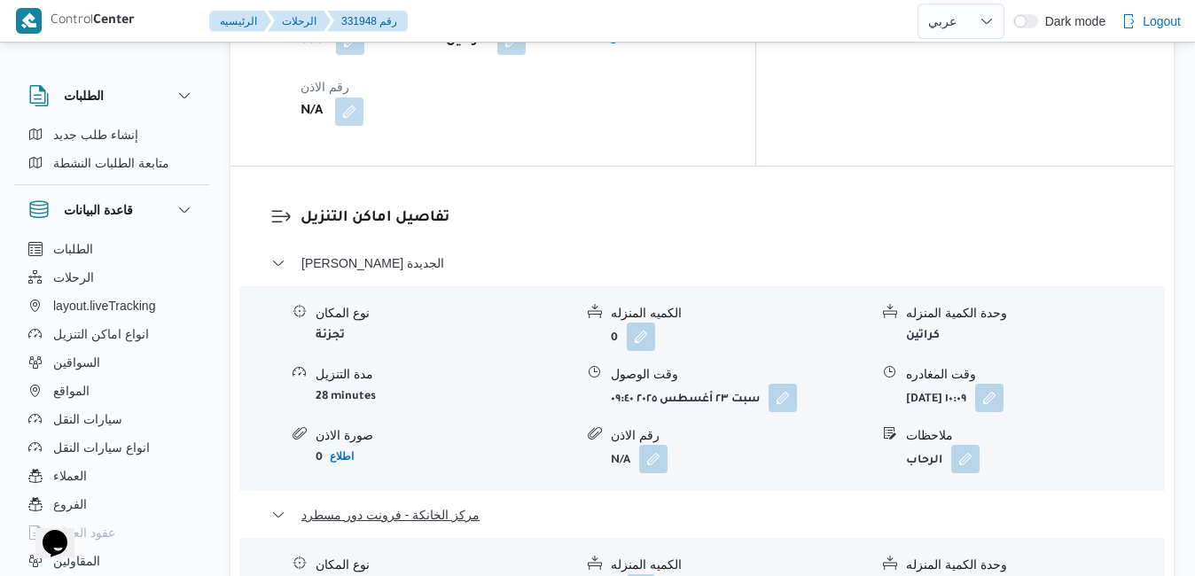
scroll to position [1709, 0]
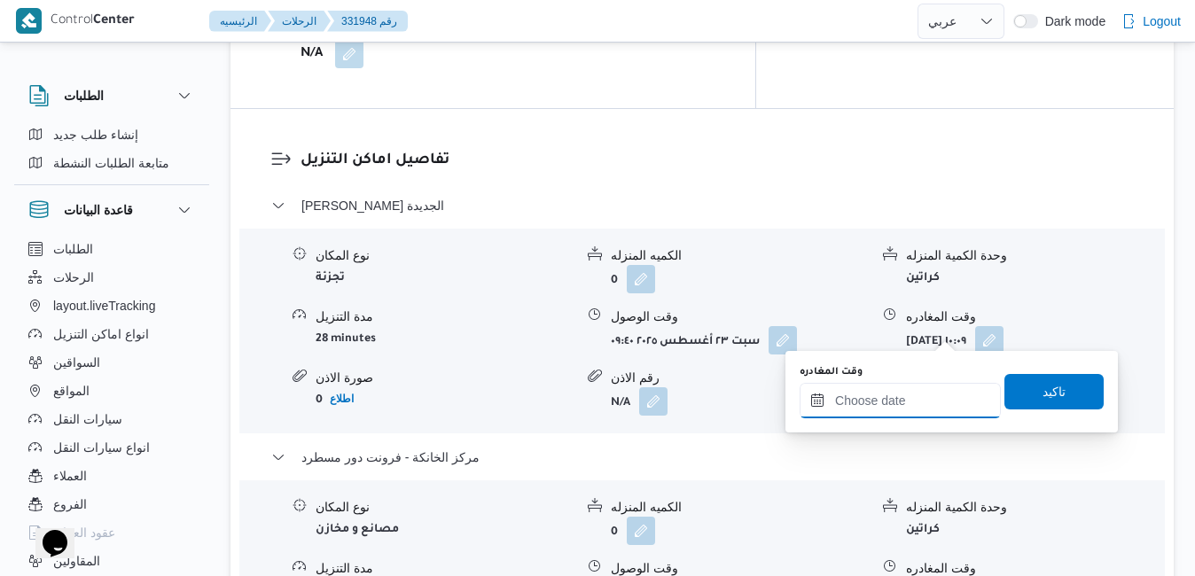
click at [862, 403] on input "وقت المغادره" at bounding box center [899, 400] width 201 height 35
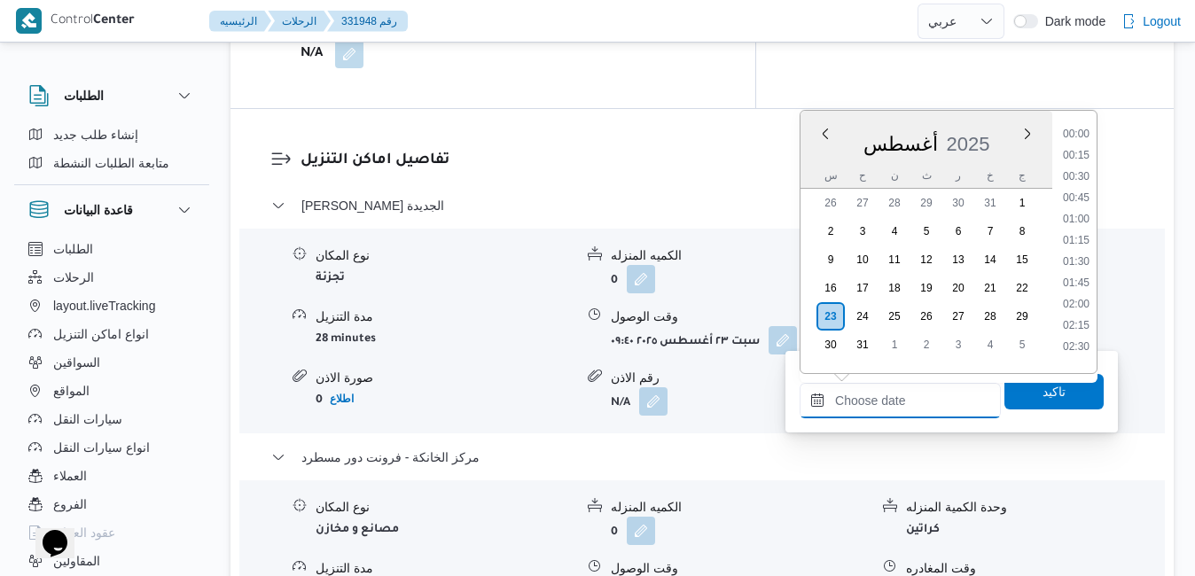
scroll to position [1388, 0]
click at [994, 121] on div "أغسطس 2025" at bounding box center [926, 140] width 252 height 45
click at [1080, 194] on li "17:00" at bounding box center [1076, 192] width 41 height 18
type input "٢٣/٠٨/٢٠٢٥ ١٧:٠٠"
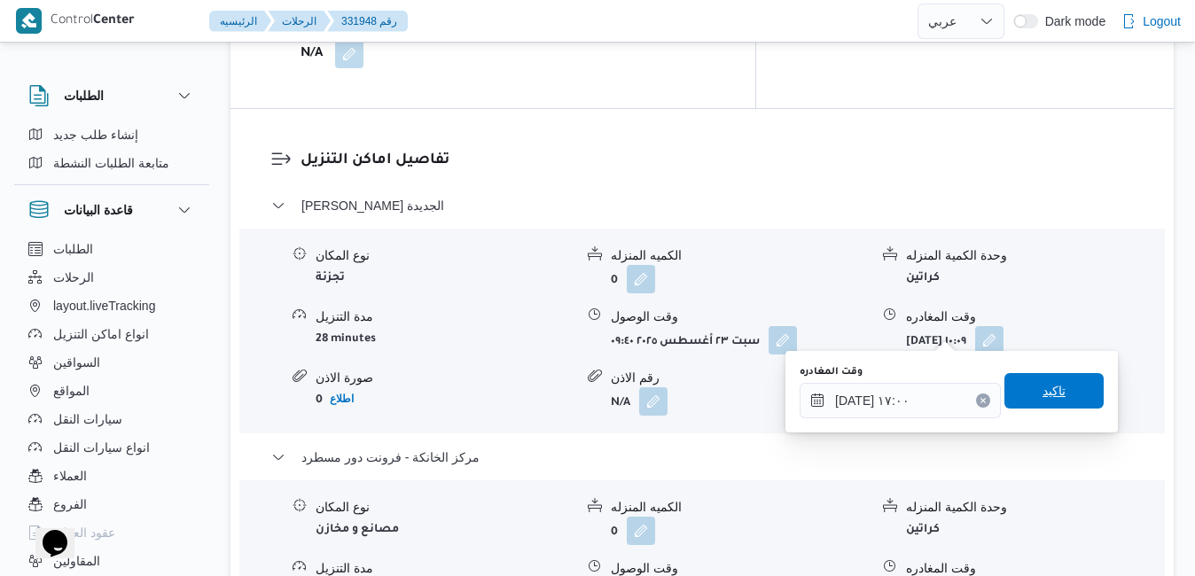
click at [1042, 391] on span "تاكيد" at bounding box center [1053, 390] width 23 height 21
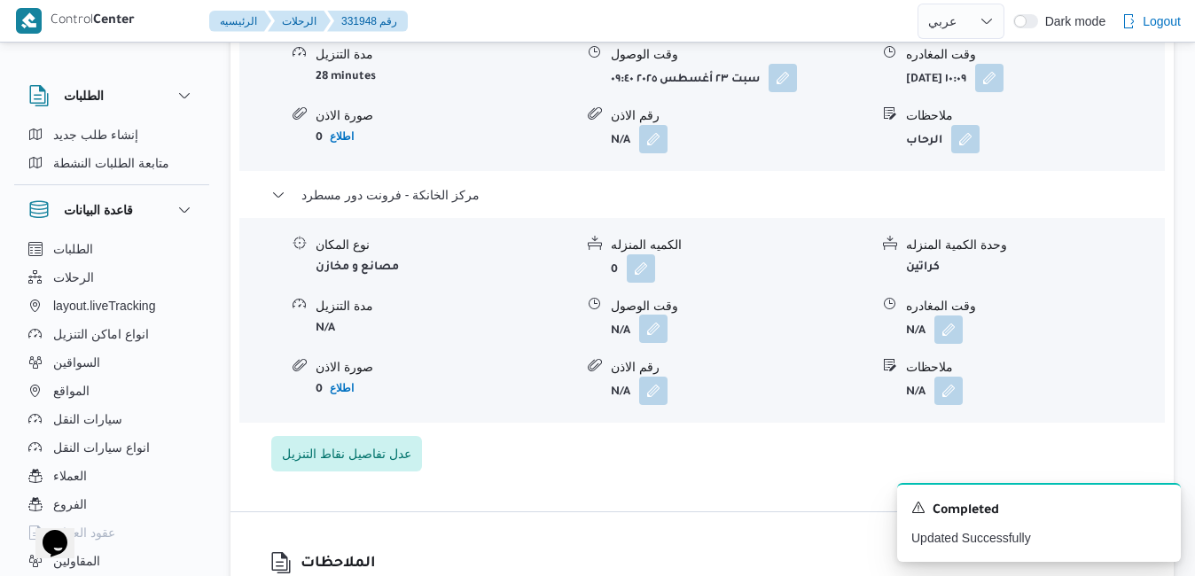
click at [659, 330] on button "button" at bounding box center [653, 329] width 28 height 28
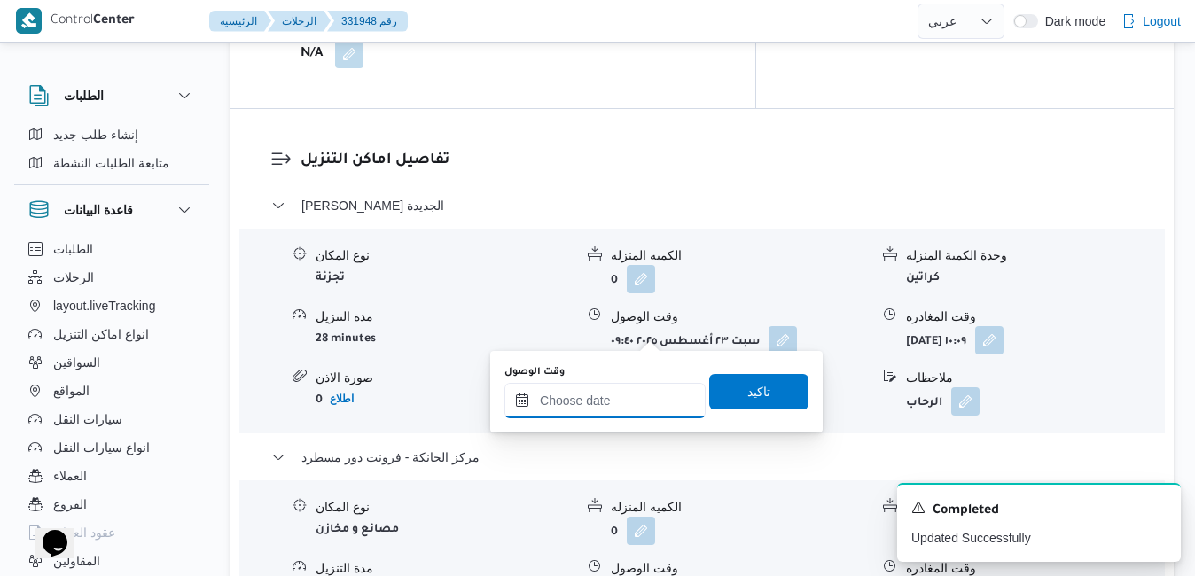
click at [639, 400] on input "وقت الوصول" at bounding box center [604, 400] width 201 height 35
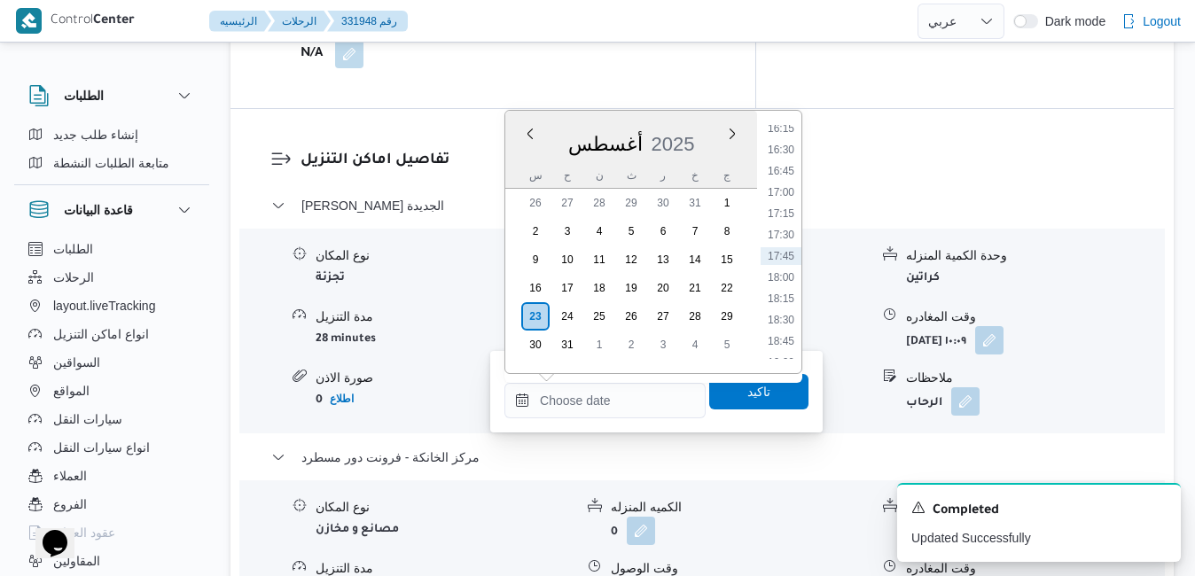
click at [702, 123] on div "أغسطس 2025" at bounding box center [631, 140] width 252 height 45
click at [784, 176] on li "16:45" at bounding box center [780, 171] width 41 height 18
type input "[DATE] ١٦:٤٥"
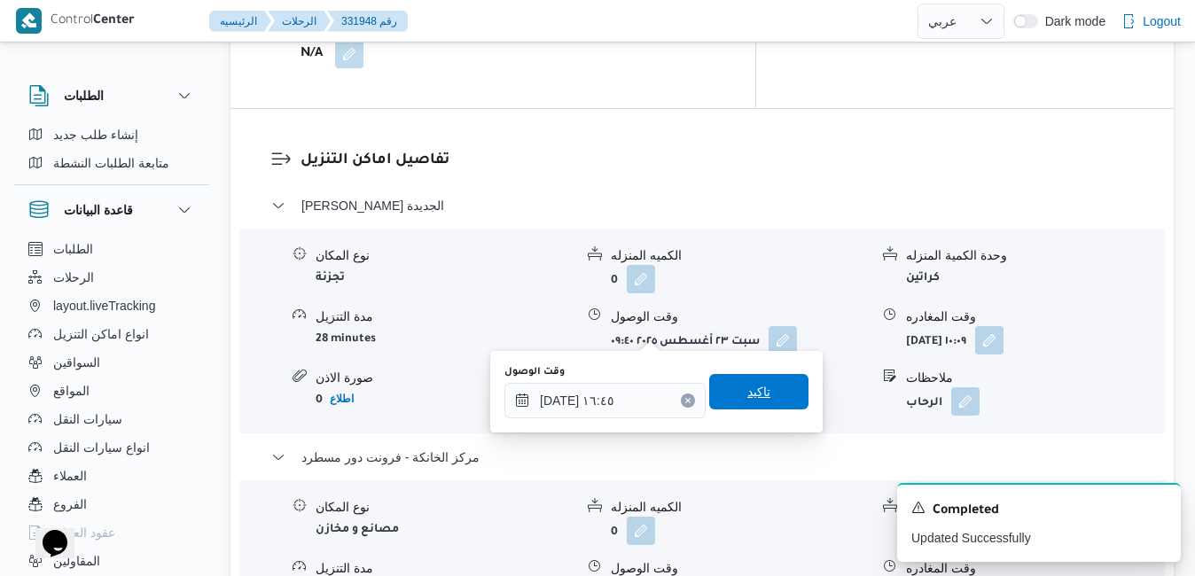
click at [747, 392] on span "تاكيد" at bounding box center [758, 391] width 23 height 21
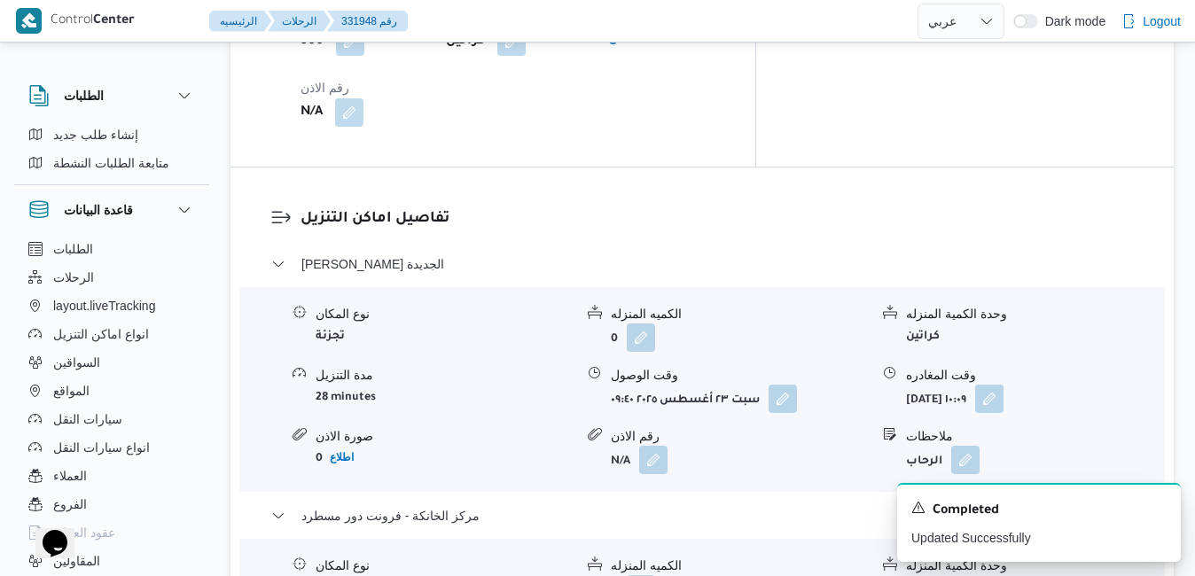
scroll to position [1602, 0]
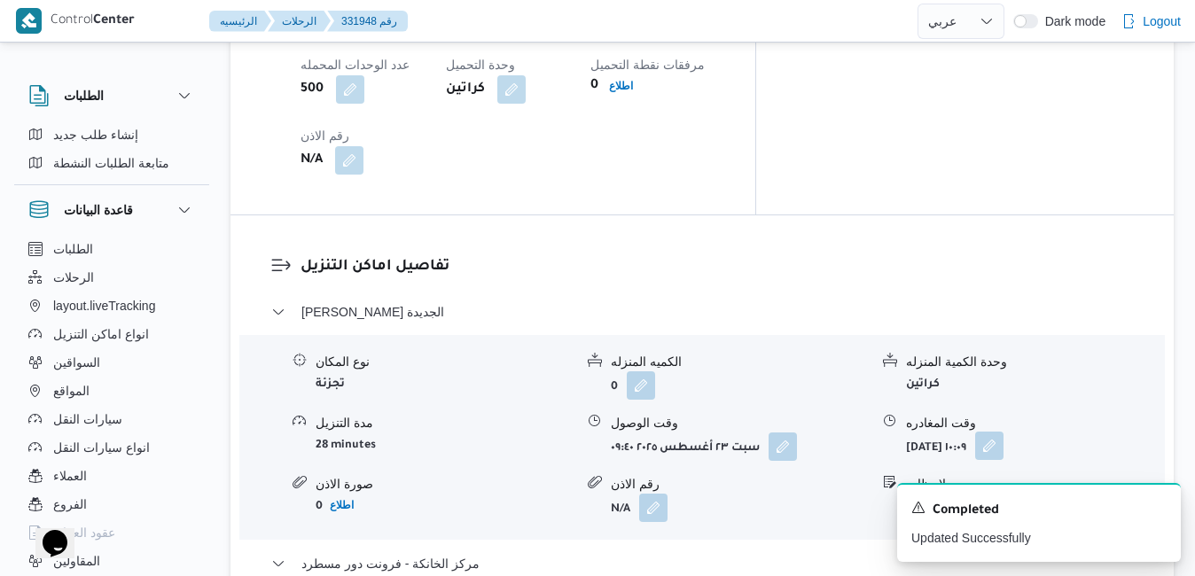
click at [1003, 432] on button "button" at bounding box center [989, 446] width 28 height 28
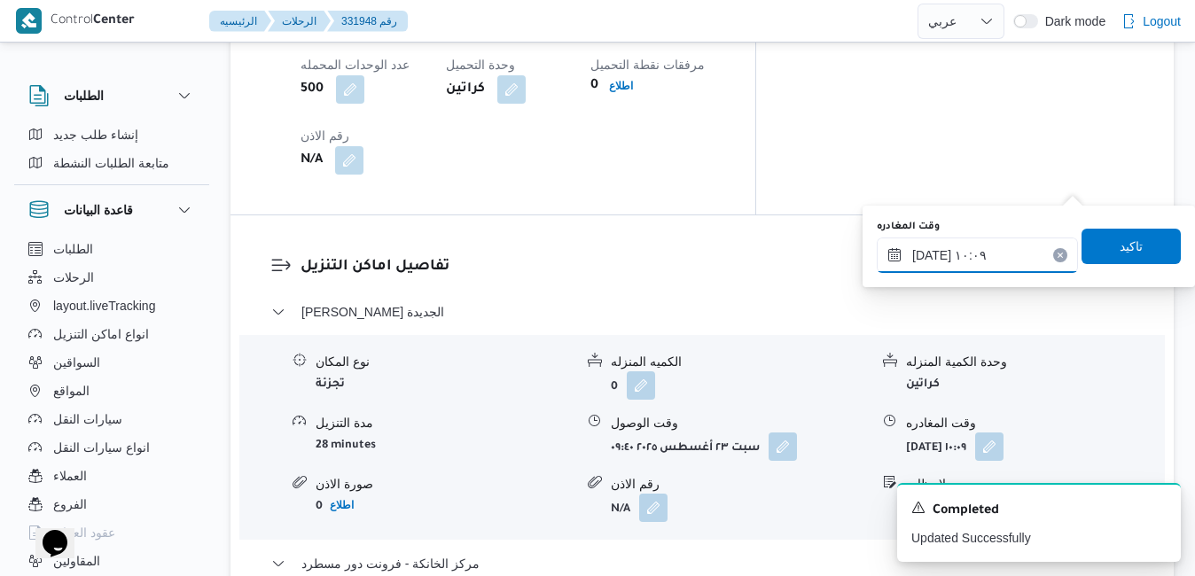
click at [990, 255] on input "٢٣/٠٨/٢٠٢٥ ١٠:٠٩" at bounding box center [977, 255] width 201 height 35
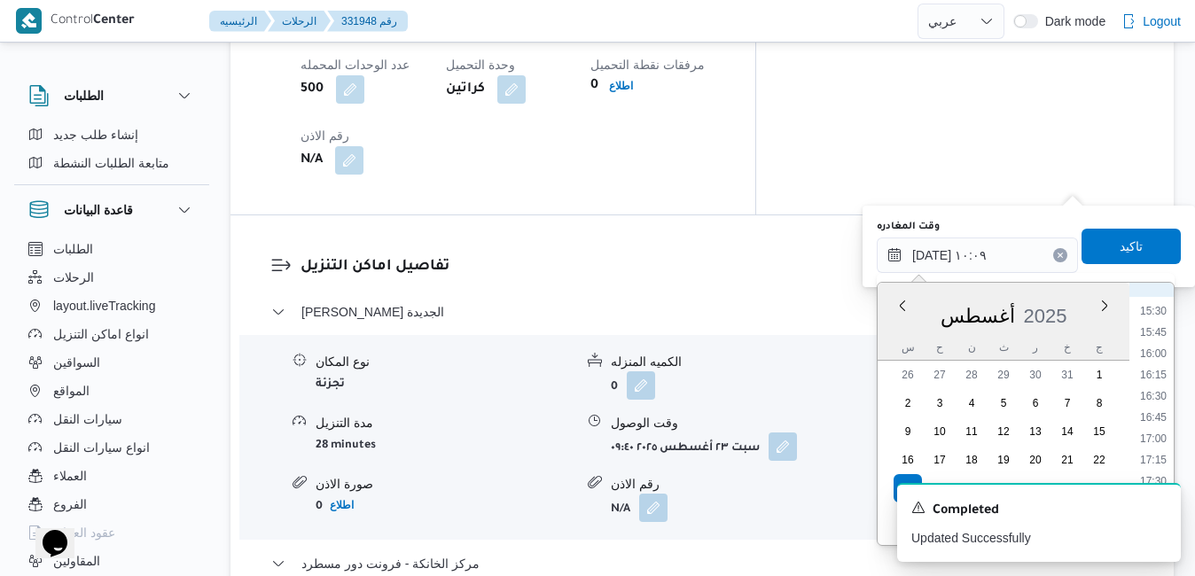
scroll to position [1343, 0]
click at [1154, 323] on li "16:00" at bounding box center [1153, 325] width 41 height 18
type input "٢٣/٠٨/٢٠٢٥ ١٦:٠٠"
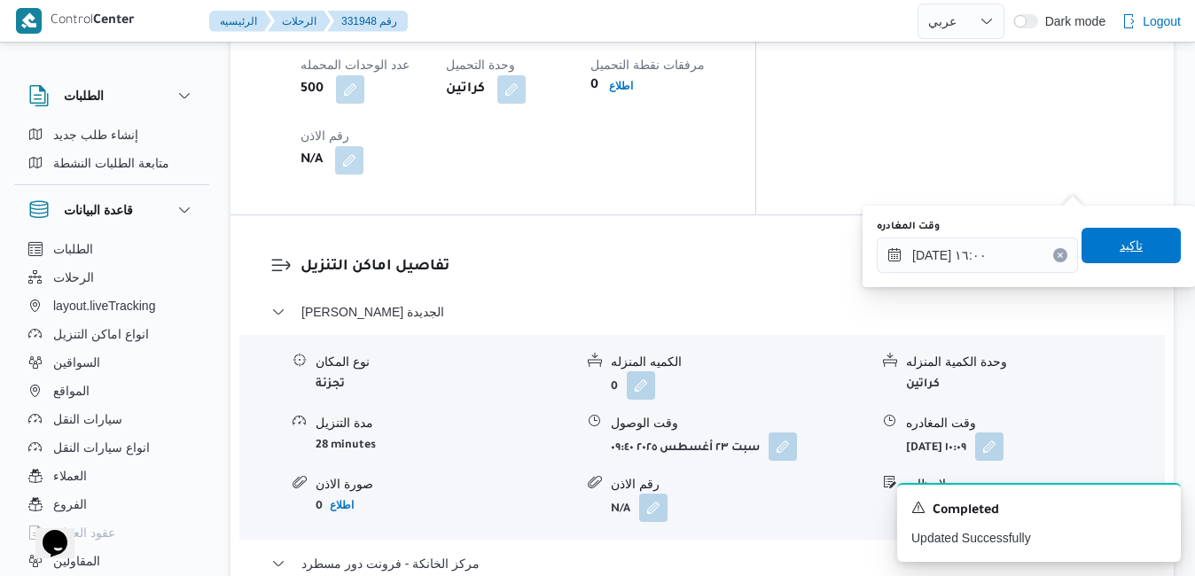
click at [1119, 248] on span "تاكيد" at bounding box center [1130, 245] width 23 height 21
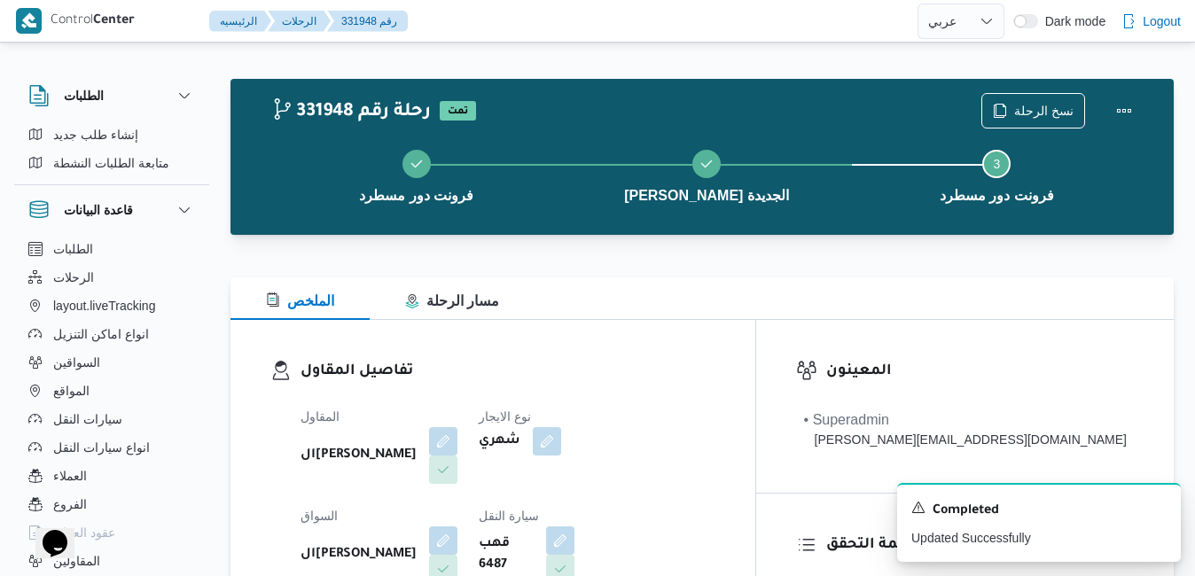
scroll to position [0, 0]
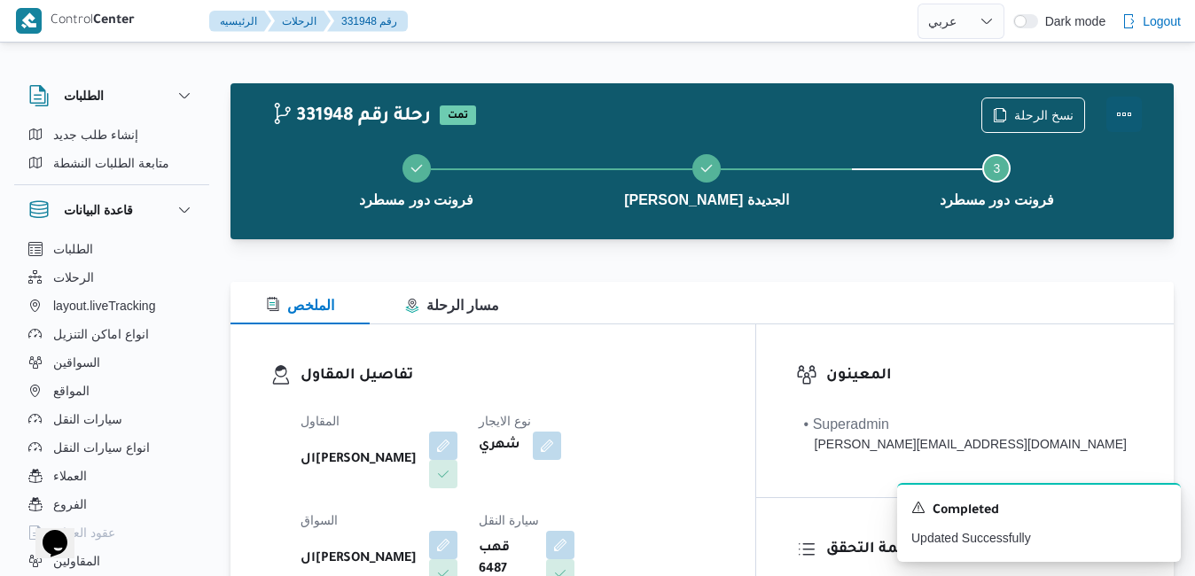
click at [1114, 105] on button "Actions" at bounding box center [1123, 114] width 35 height 35
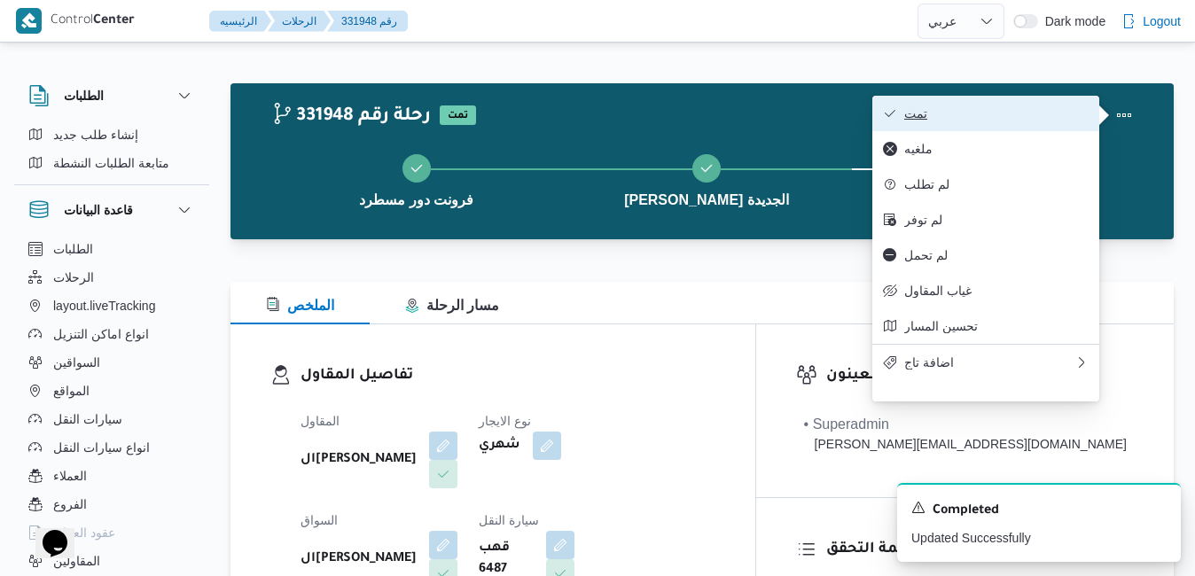
click at [992, 116] on span "تمت" at bounding box center [996, 113] width 184 height 14
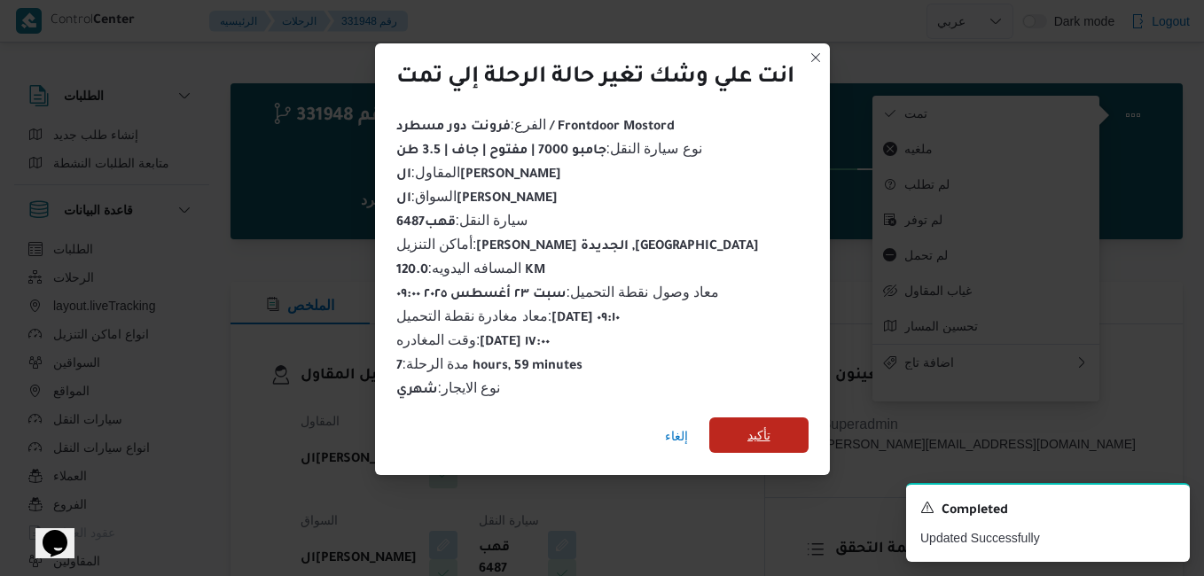
click at [773, 423] on span "تأكيد" at bounding box center [758, 434] width 99 height 35
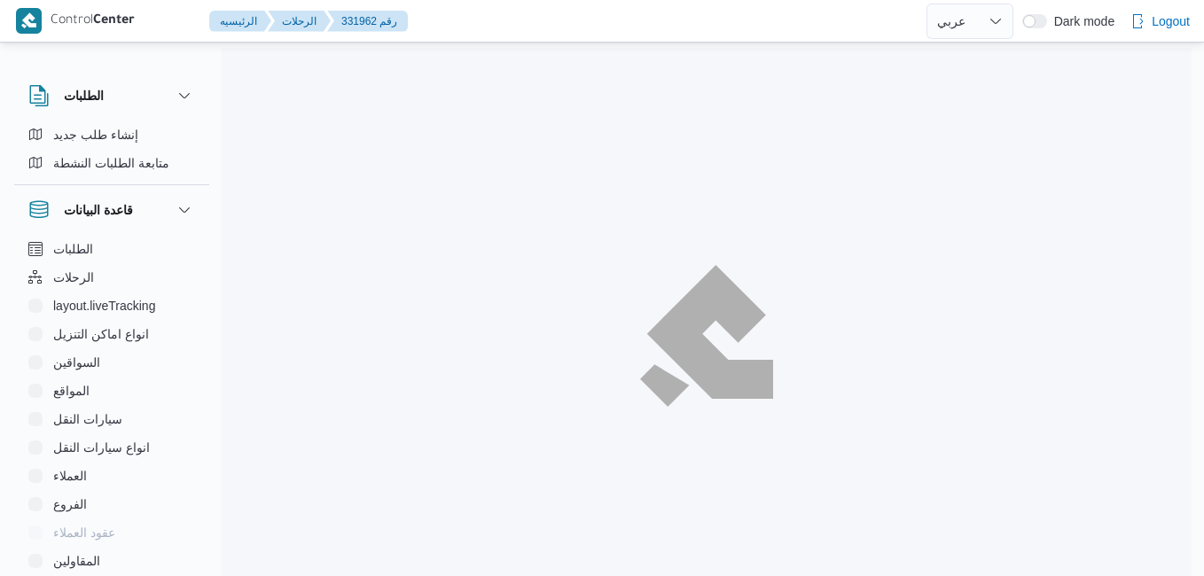
select select "ar"
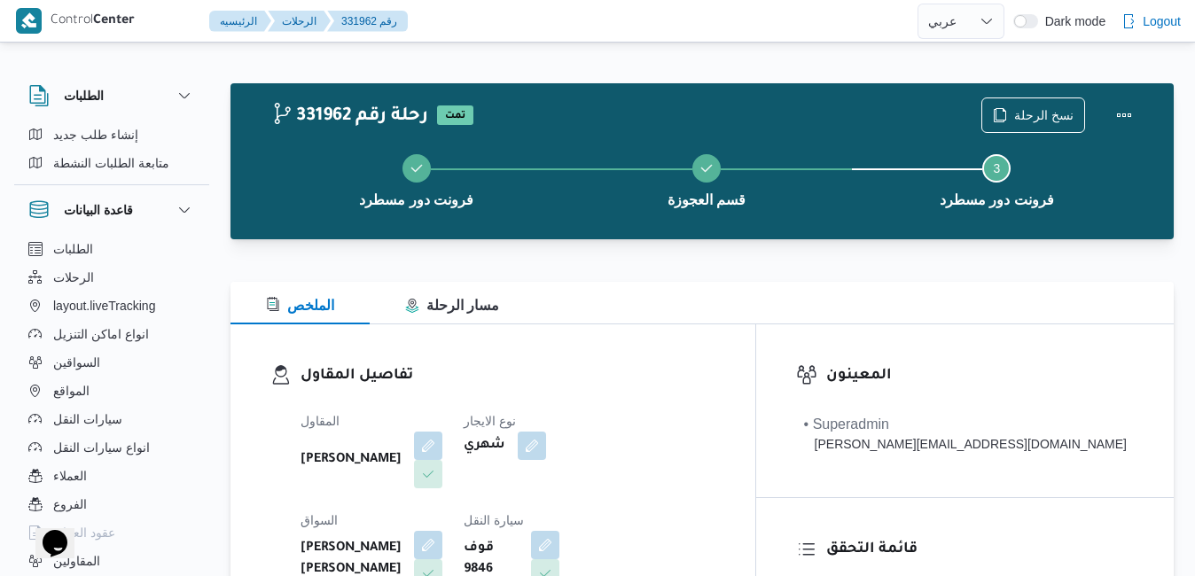
click at [769, 293] on div "الملخص مسار الرحلة" at bounding box center [701, 303] width 943 height 43
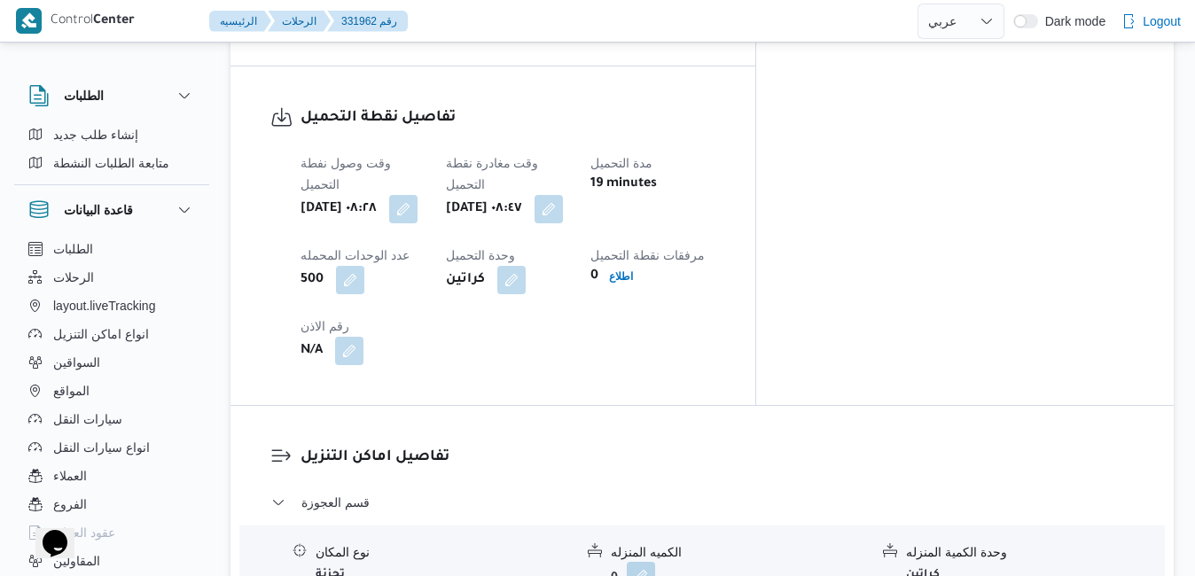
scroll to position [1412, 0]
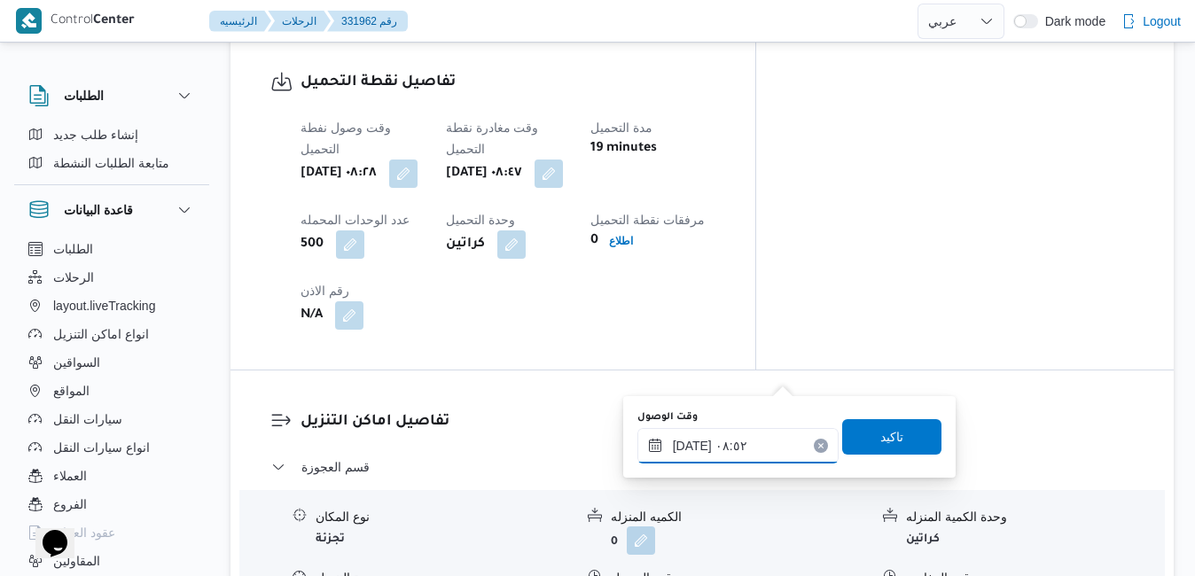
click at [724, 445] on input "[DATE] ٠٨:٥٢" at bounding box center [737, 445] width 201 height 35
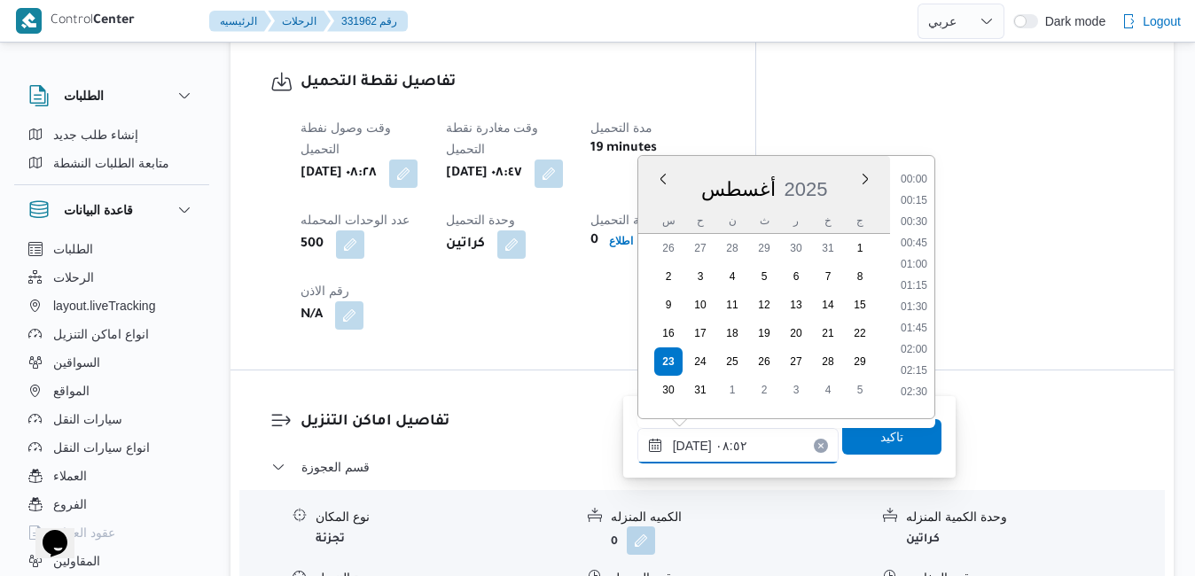
scroll to position [622, 0]
click at [909, 363] on li "09:30" at bounding box center [913, 365] width 41 height 18
type input "[DATE] ٠٩:٣٠"
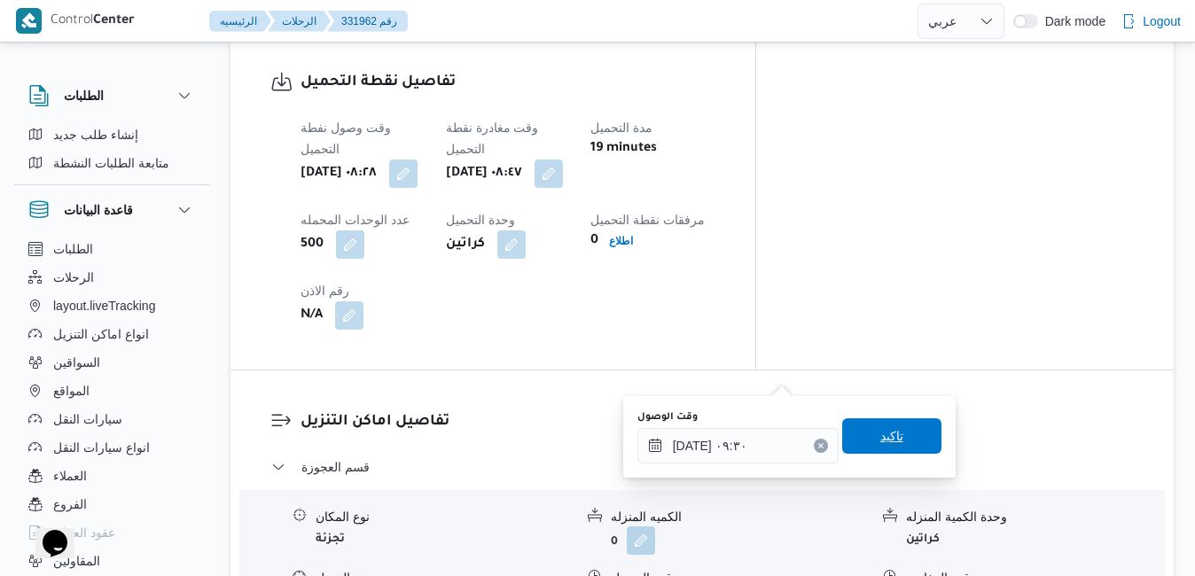
click at [881, 441] on span "تاكيد" at bounding box center [891, 435] width 23 height 21
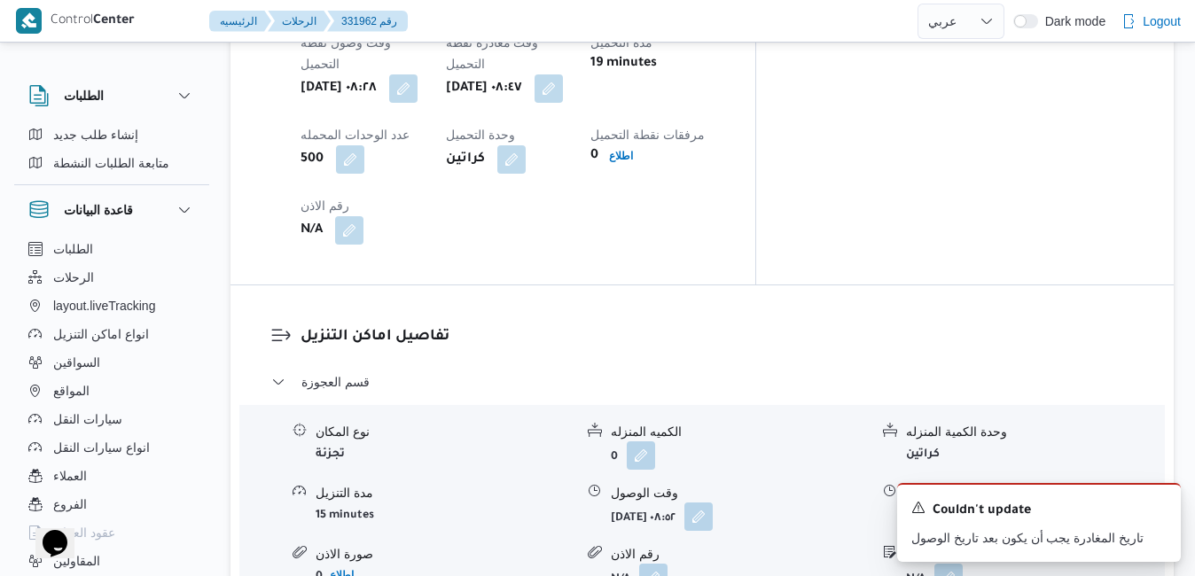
scroll to position [1696, 0]
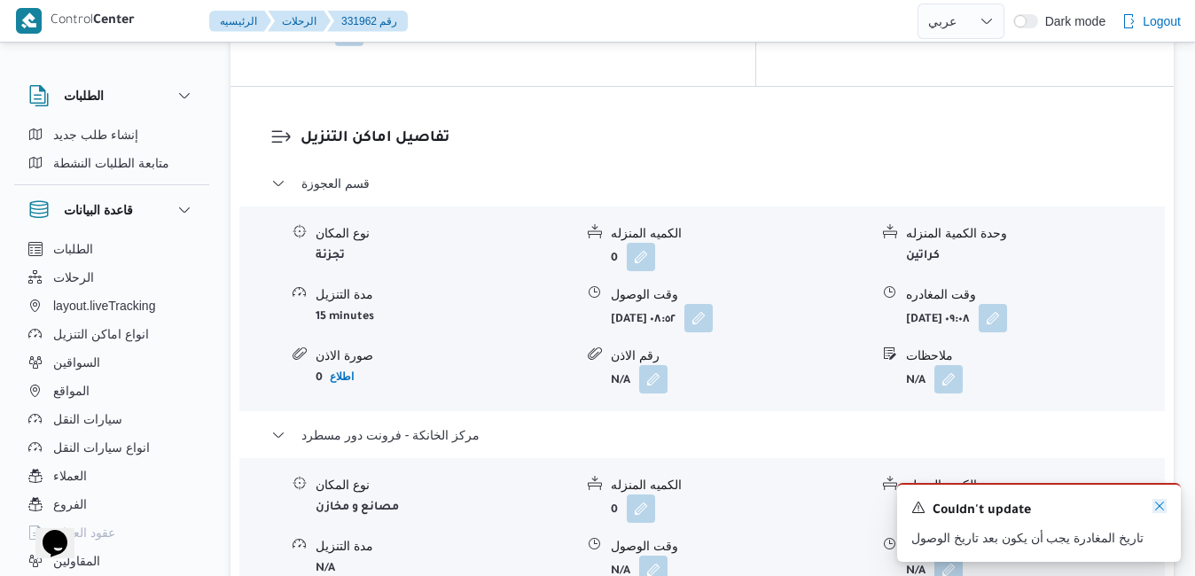
click at [1158, 505] on icon "Dismiss toast" at bounding box center [1159, 506] width 14 height 14
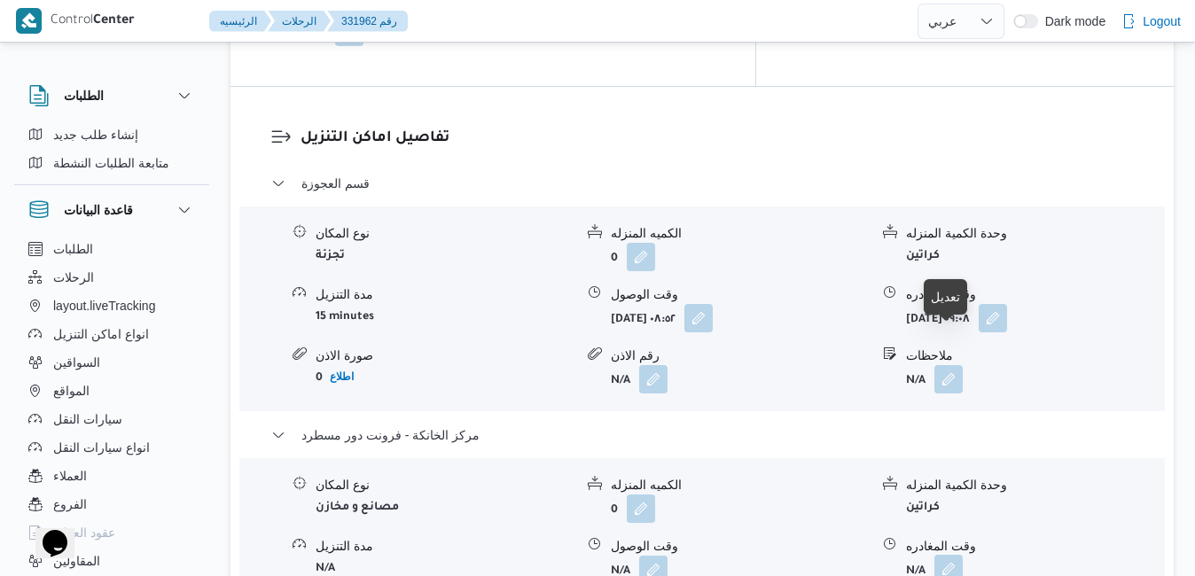
click at [950, 555] on button "button" at bounding box center [948, 569] width 28 height 28
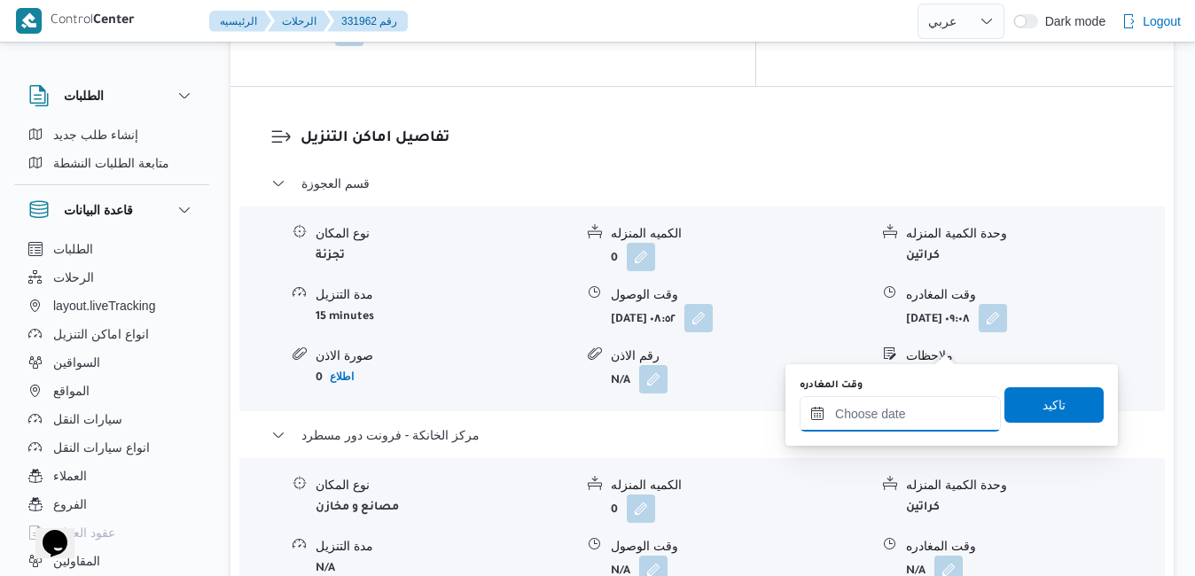
click at [895, 414] on input "وقت المغادره" at bounding box center [899, 413] width 201 height 35
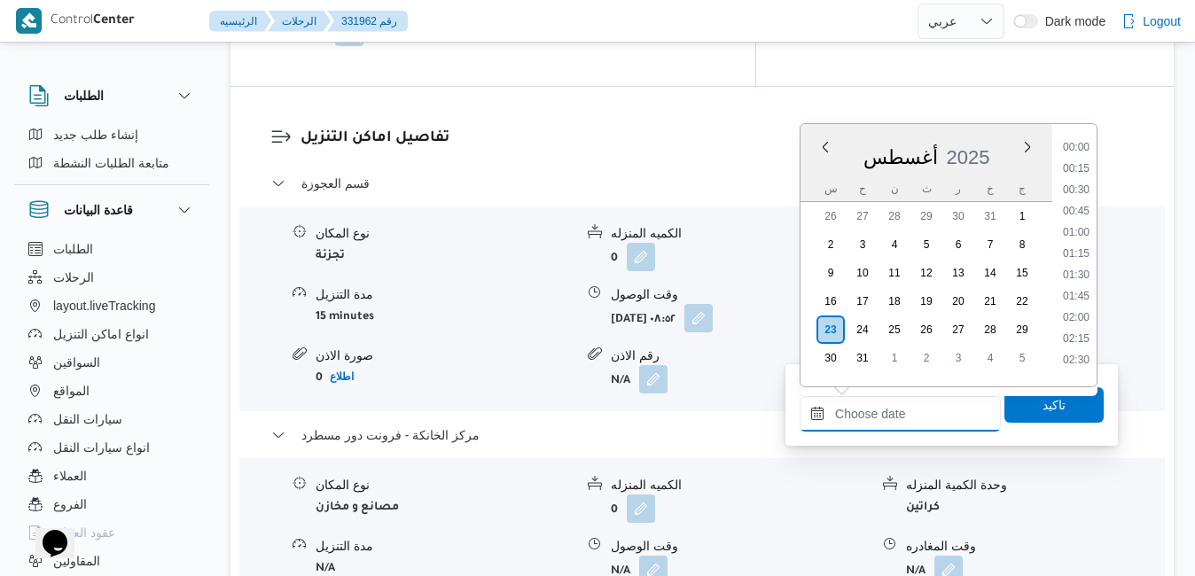
scroll to position [1388, 0]
click at [996, 152] on div "أغسطس 2025" at bounding box center [926, 153] width 252 height 45
click at [1070, 186] on li "16:45" at bounding box center [1076, 184] width 41 height 18
type input "[DATE] ١٦:٤٥"
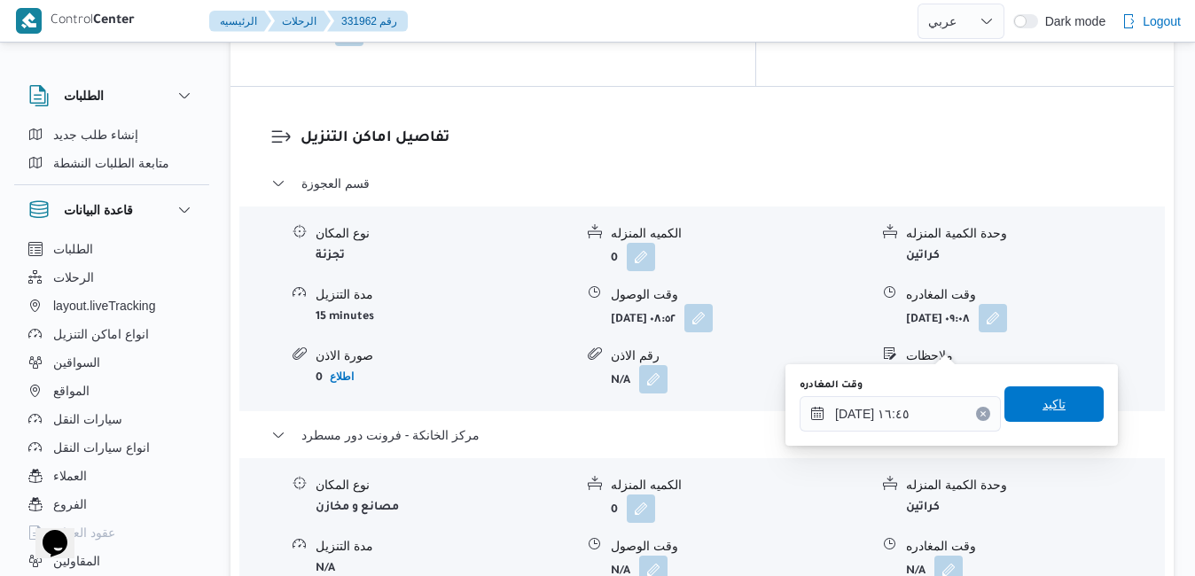
click at [1020, 406] on span "تاكيد" at bounding box center [1053, 403] width 99 height 35
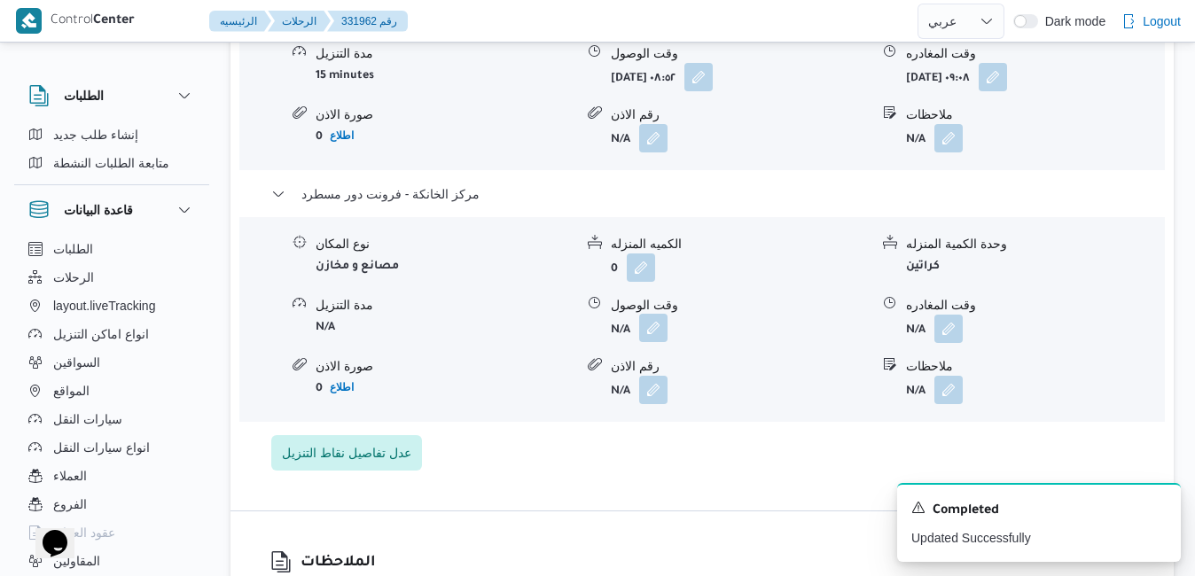
click at [652, 342] on button "button" at bounding box center [653, 328] width 28 height 28
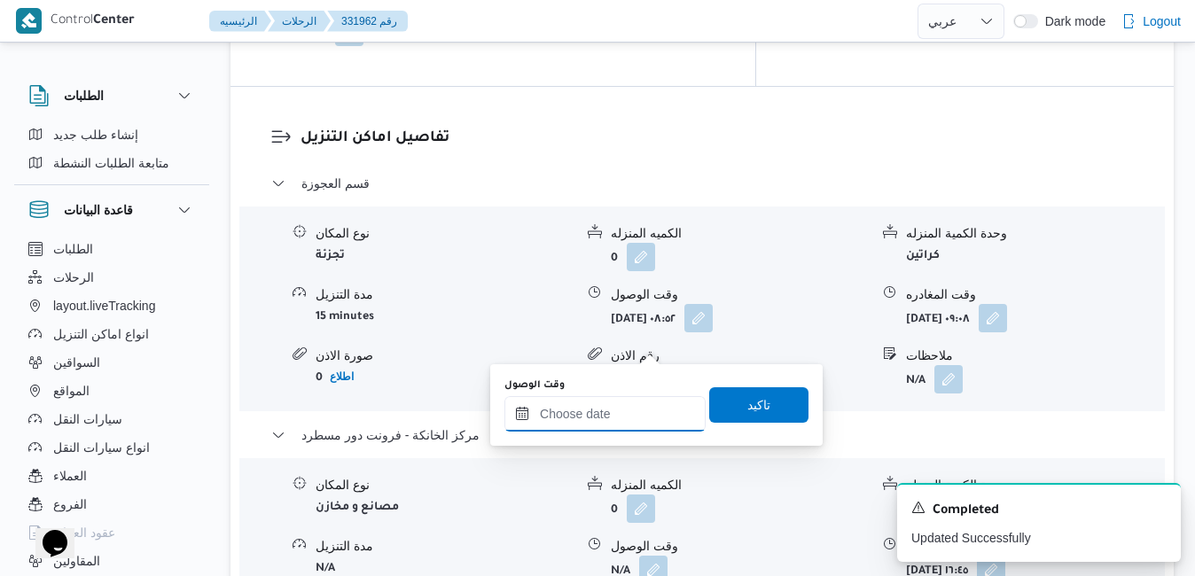
click at [622, 404] on div at bounding box center [604, 413] width 201 height 35
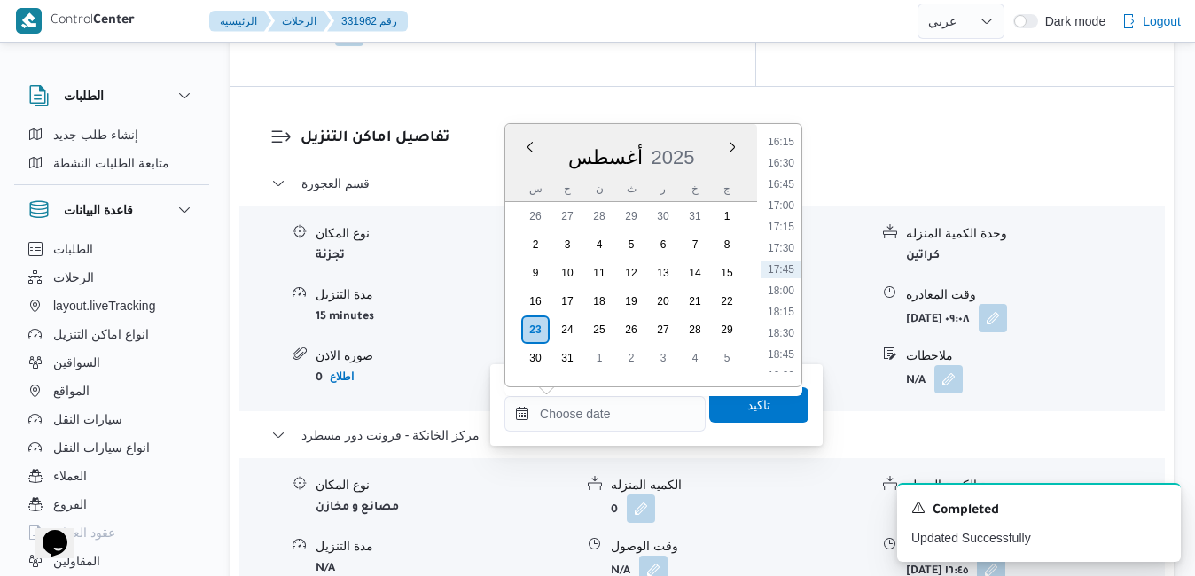
click at [706, 137] on div "أغسطس 2025" at bounding box center [631, 153] width 252 height 45
click at [780, 163] on li "16:30" at bounding box center [780, 163] width 41 height 18
type input "[DATE] ١٦:٣٠"
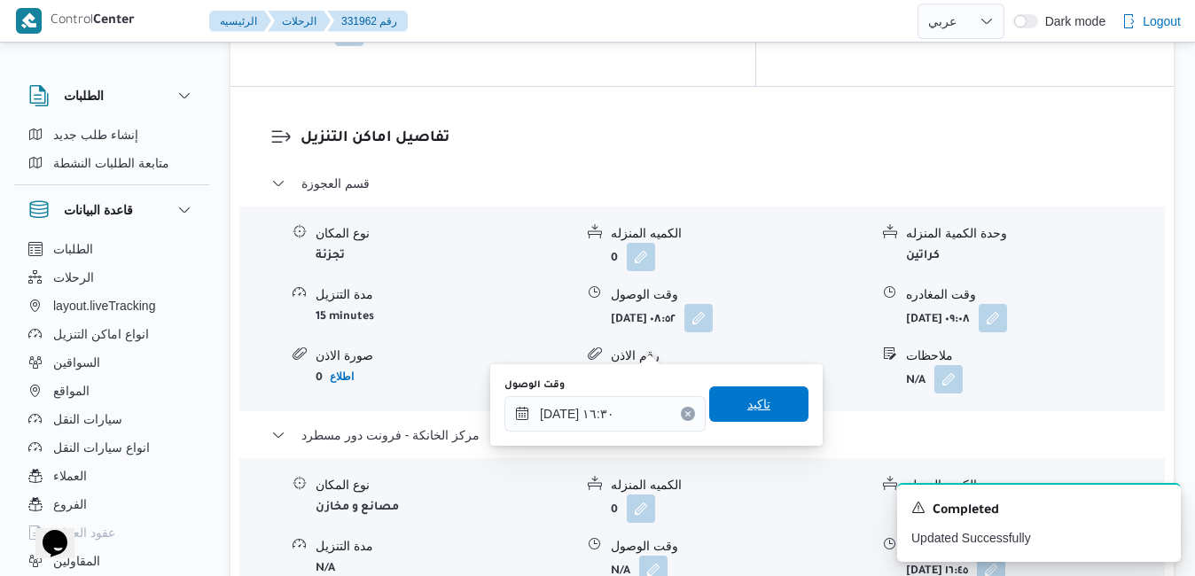
click at [747, 401] on span "تاكيد" at bounding box center [758, 404] width 23 height 21
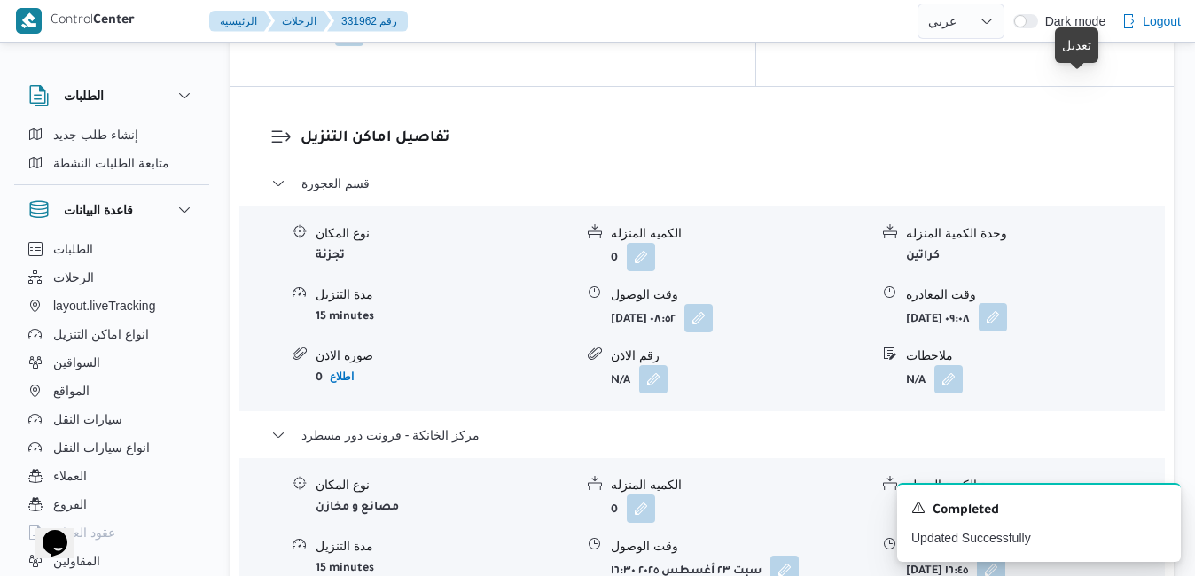
click at [1007, 303] on button "button" at bounding box center [993, 317] width 28 height 28
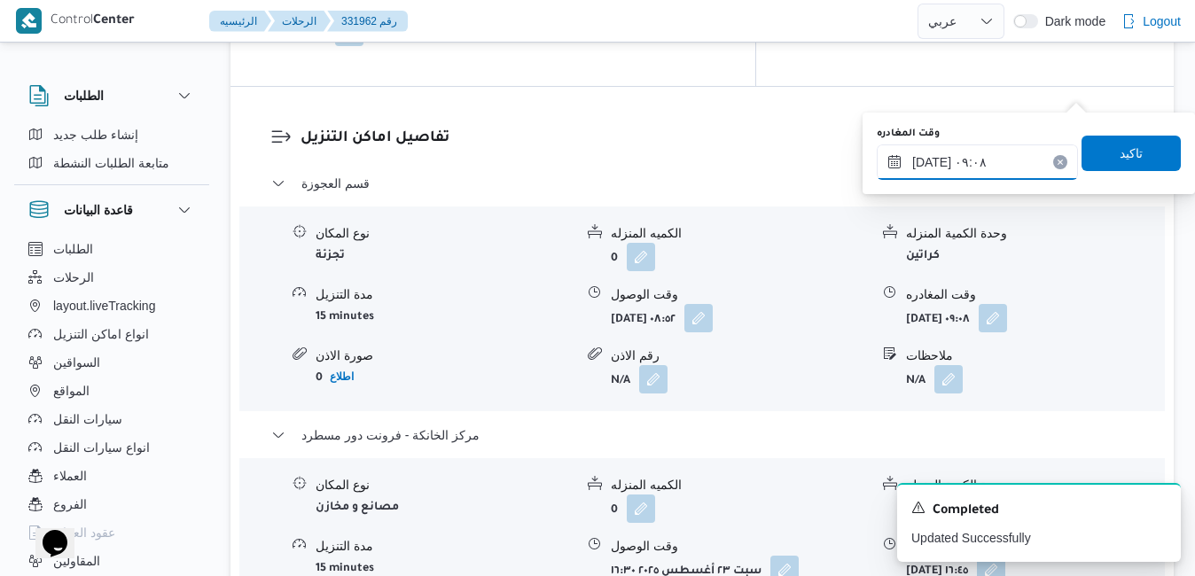
click at [999, 163] on input "[DATE] ٠٩:٠٨" at bounding box center [977, 161] width 201 height 35
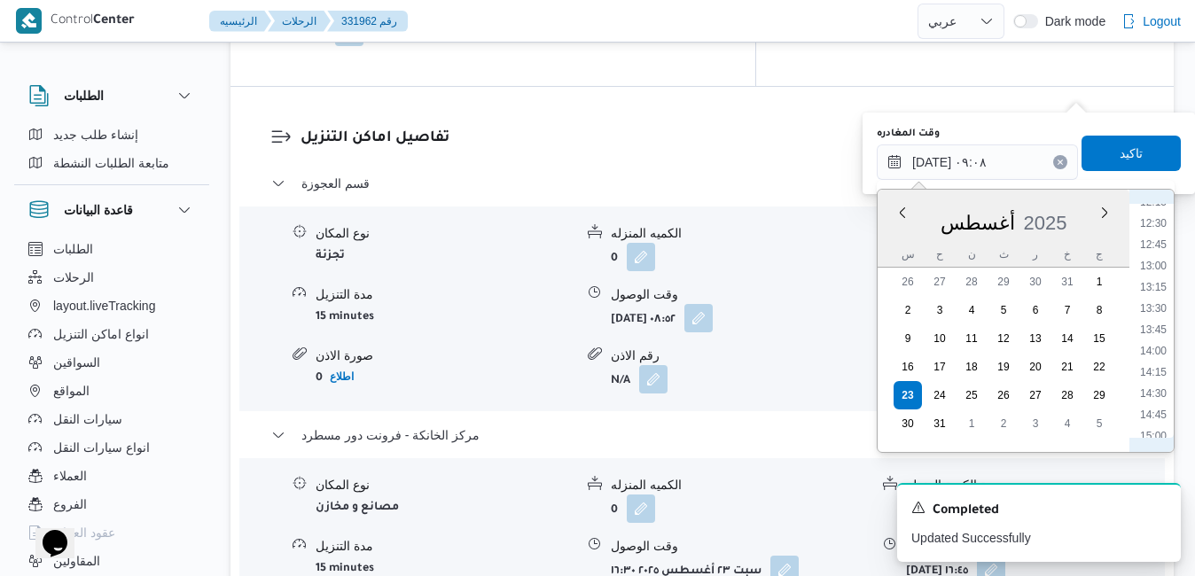
scroll to position [1258, 0]
click at [1150, 297] on li "15:45" at bounding box center [1153, 295] width 41 height 18
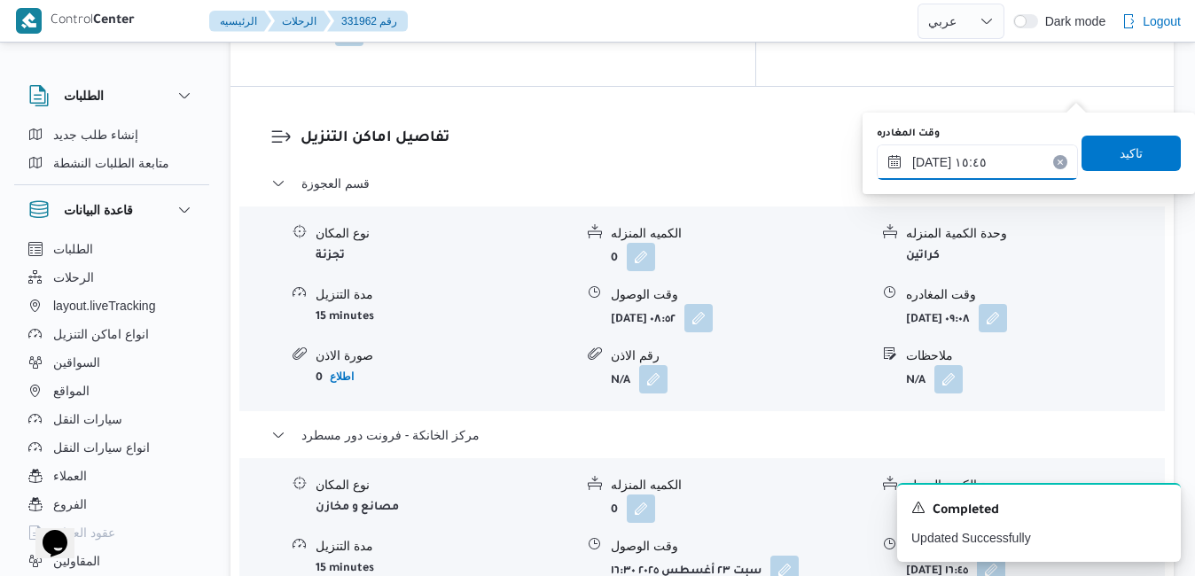
click at [933, 163] on input "[DATE] ١٥:٤٥" at bounding box center [977, 161] width 201 height 35
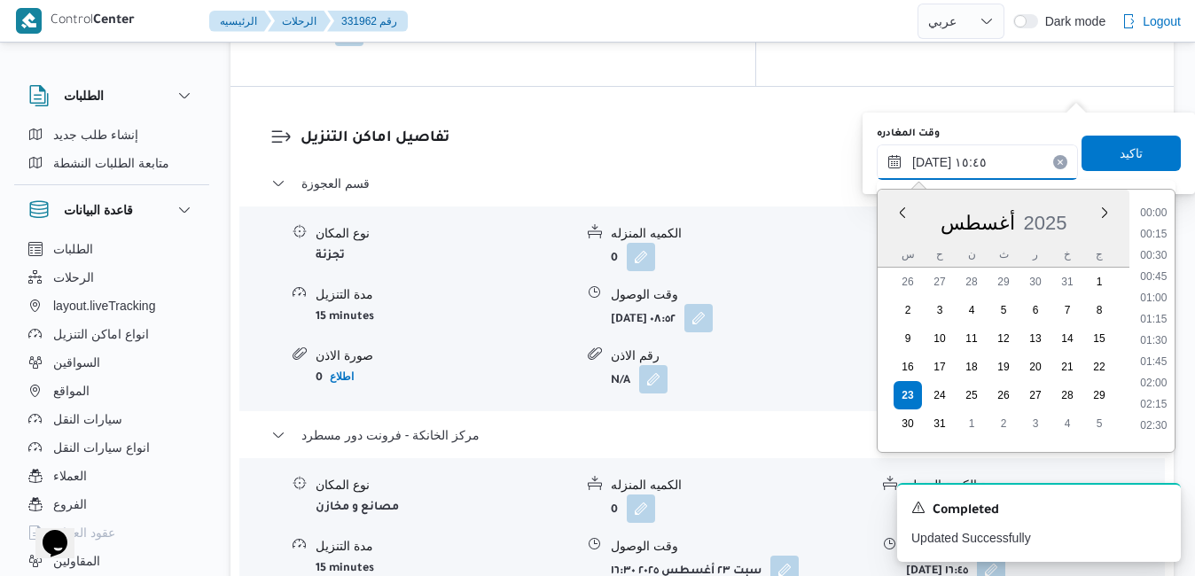
click at [933, 163] on input "[DATE] ١٥:٤٥" at bounding box center [977, 161] width 201 height 35
type input "٢٣/٠٨/٢٠٢٥ ١٥:55"
click at [1098, 158] on span "تاكيد" at bounding box center [1130, 152] width 99 height 35
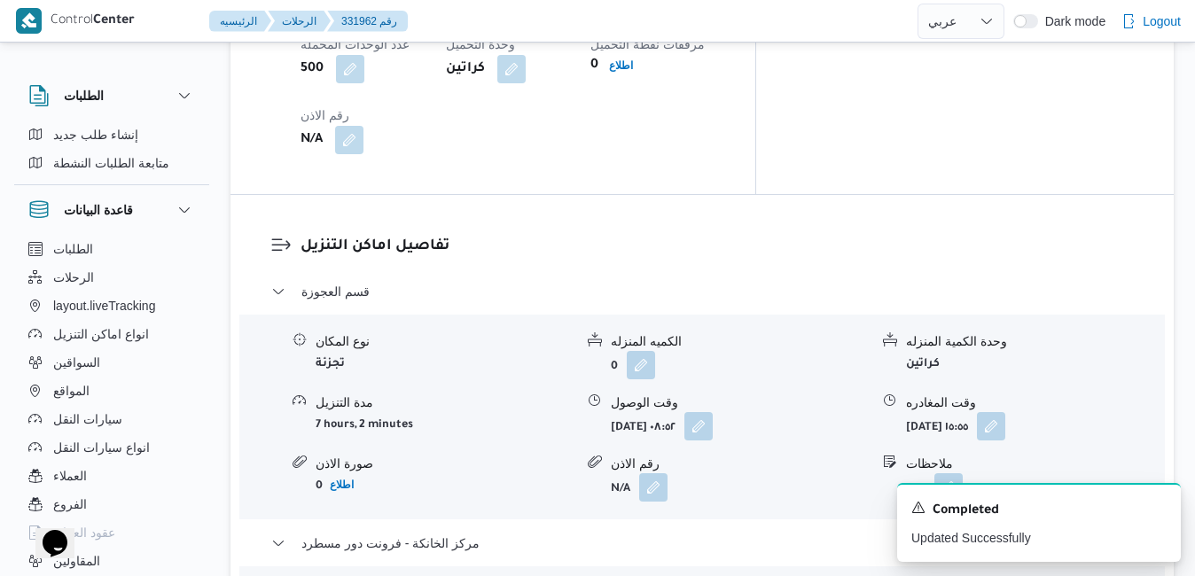
scroll to position [1589, 0]
click at [713, 409] on button "button" at bounding box center [698, 423] width 28 height 28
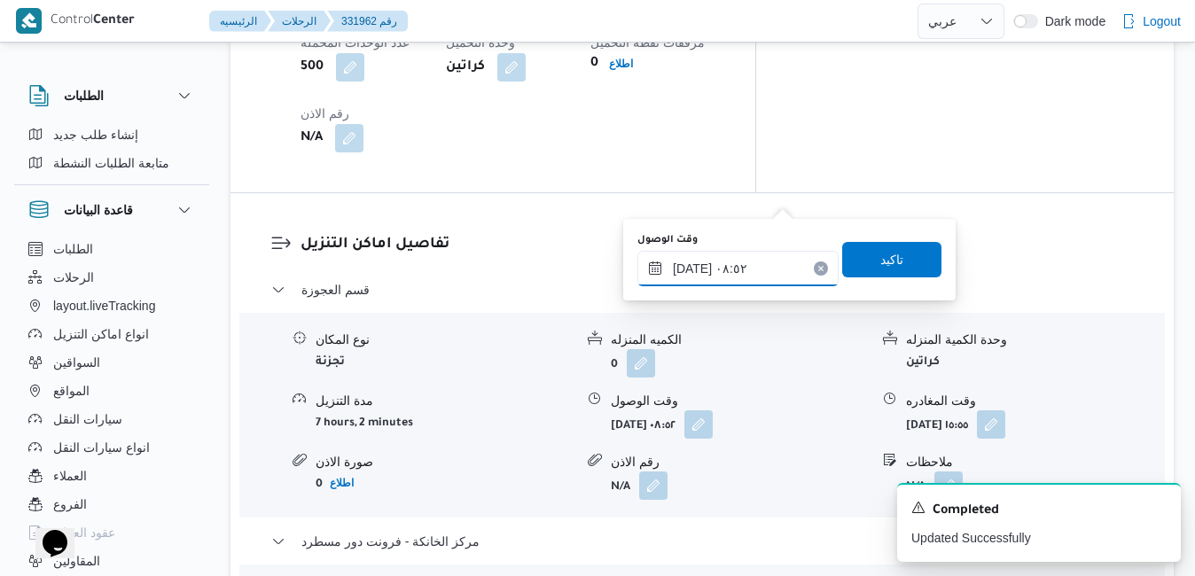
click at [750, 261] on input "٢٣/٠٨/٢٠٢٥ ٠٨:٥٢" at bounding box center [737, 268] width 201 height 35
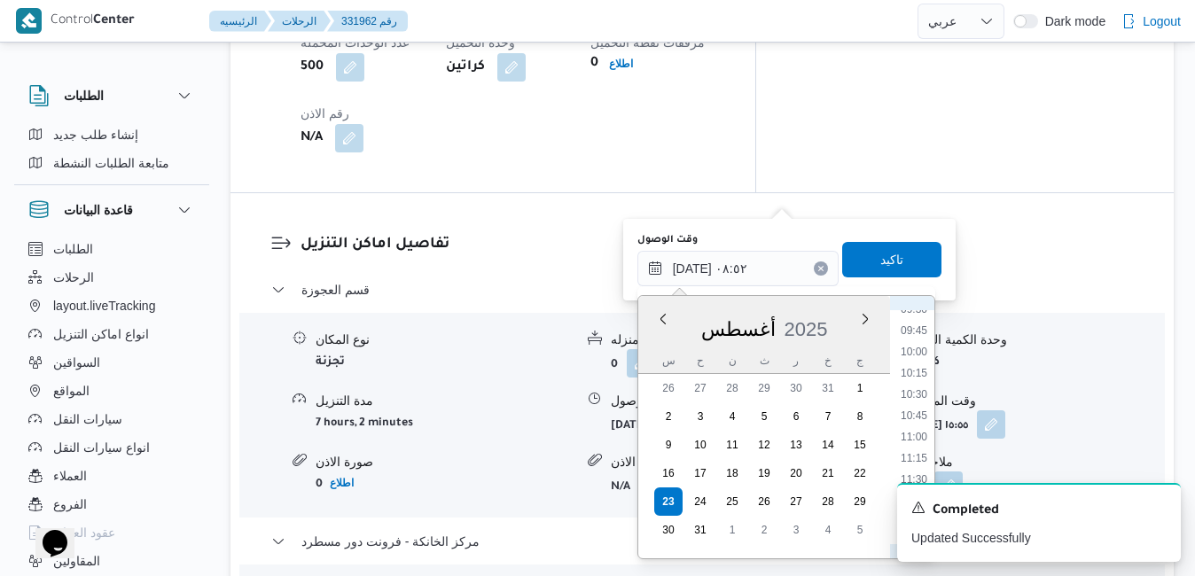
scroll to position [809, 0]
click at [901, 315] on li "09:30" at bounding box center [913, 318] width 41 height 18
type input "٢٣/٠٨/٢٠٢٥ ٠٩:٣٠"
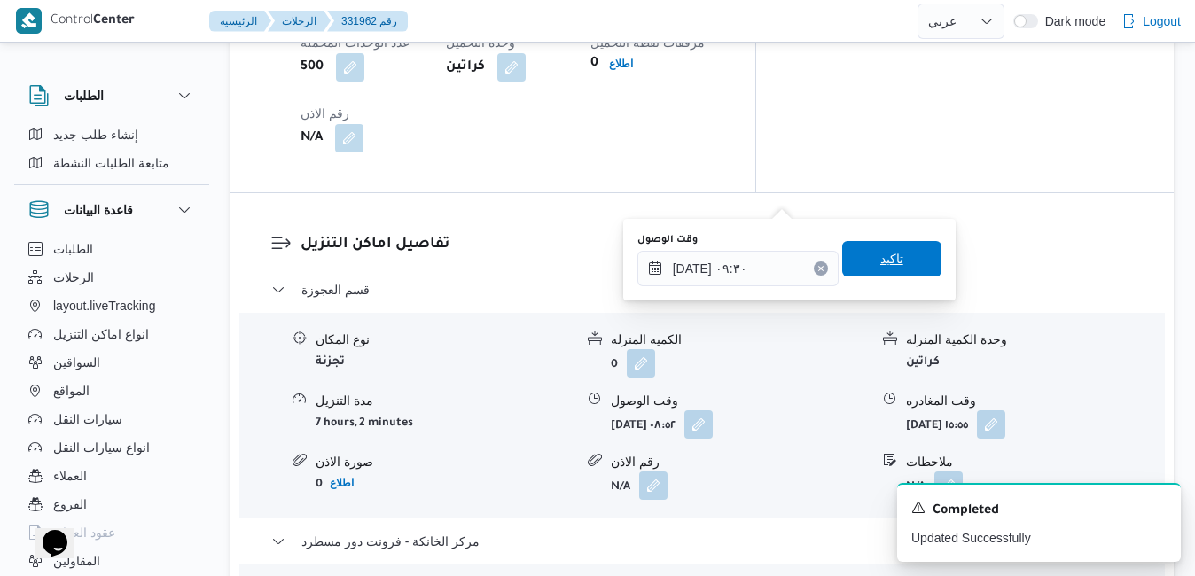
click at [889, 260] on span "تاكيد" at bounding box center [891, 258] width 23 height 21
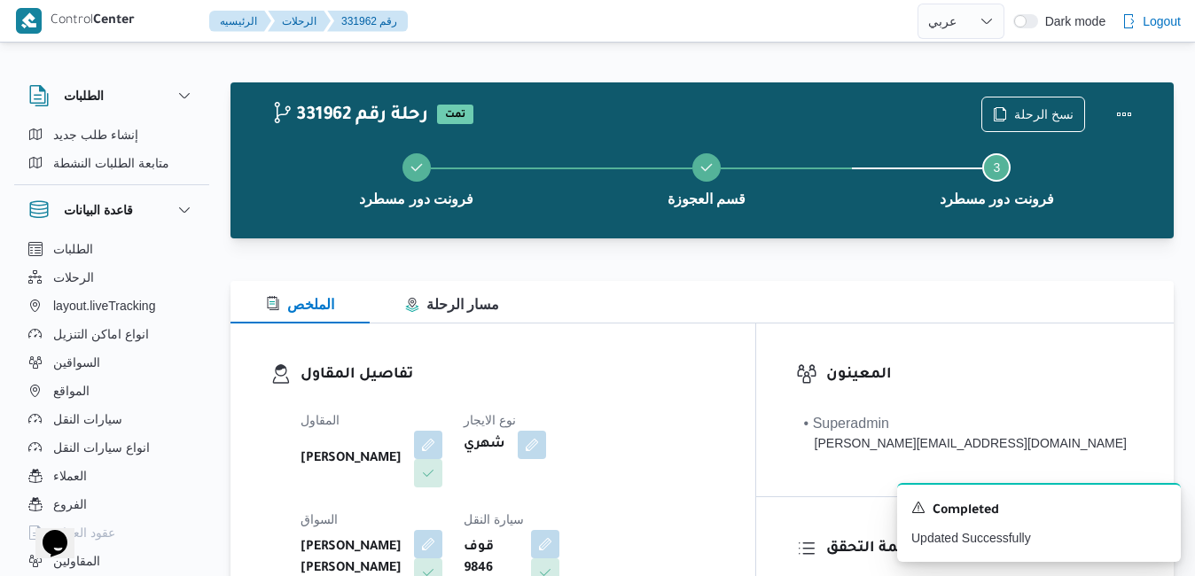
scroll to position [0, 0]
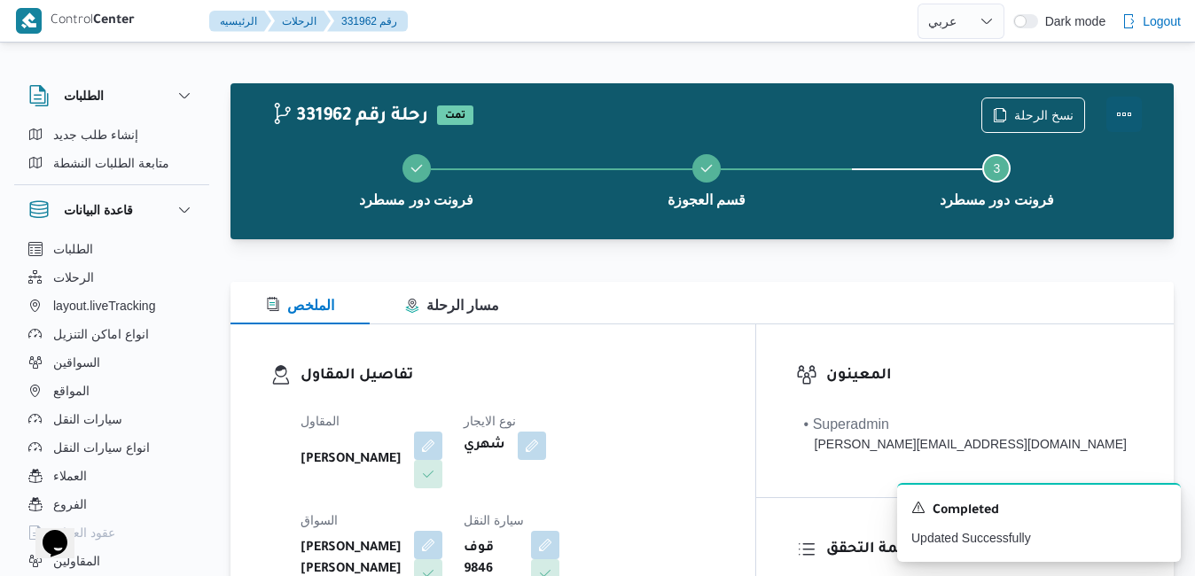
click at [1126, 123] on button "Actions" at bounding box center [1123, 114] width 35 height 35
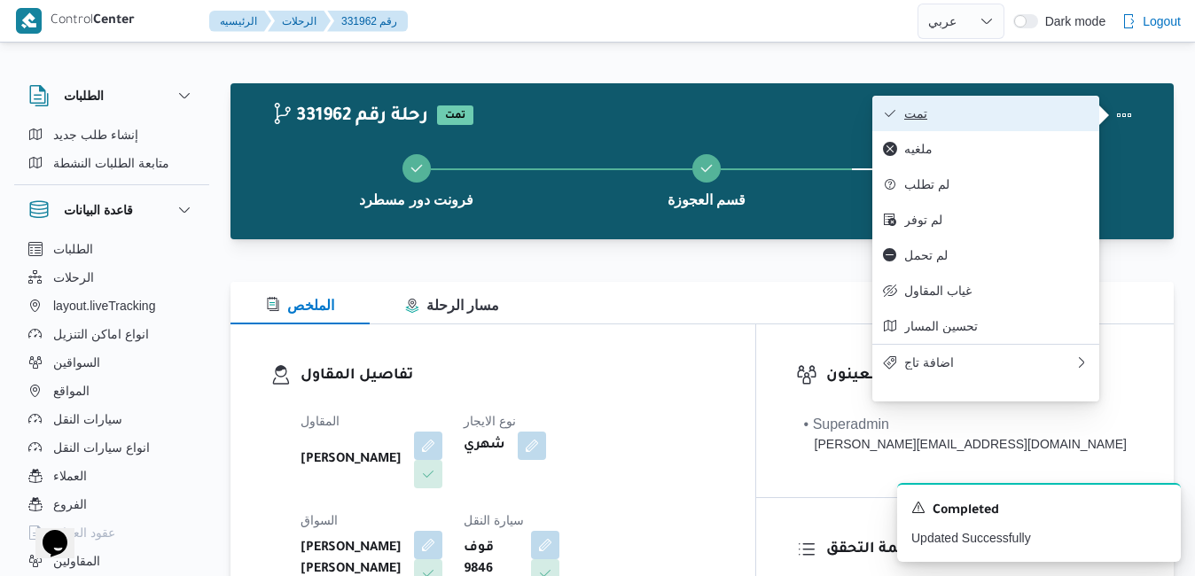
click at [958, 121] on span "تمت" at bounding box center [996, 113] width 184 height 14
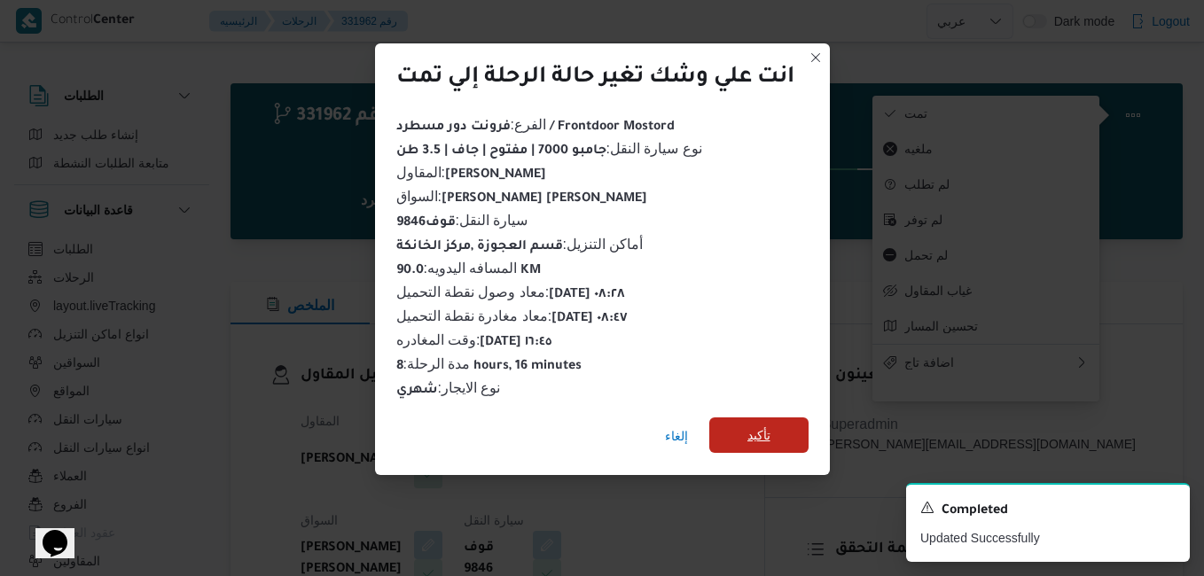
click at [750, 433] on span "تأكيد" at bounding box center [758, 435] width 23 height 21
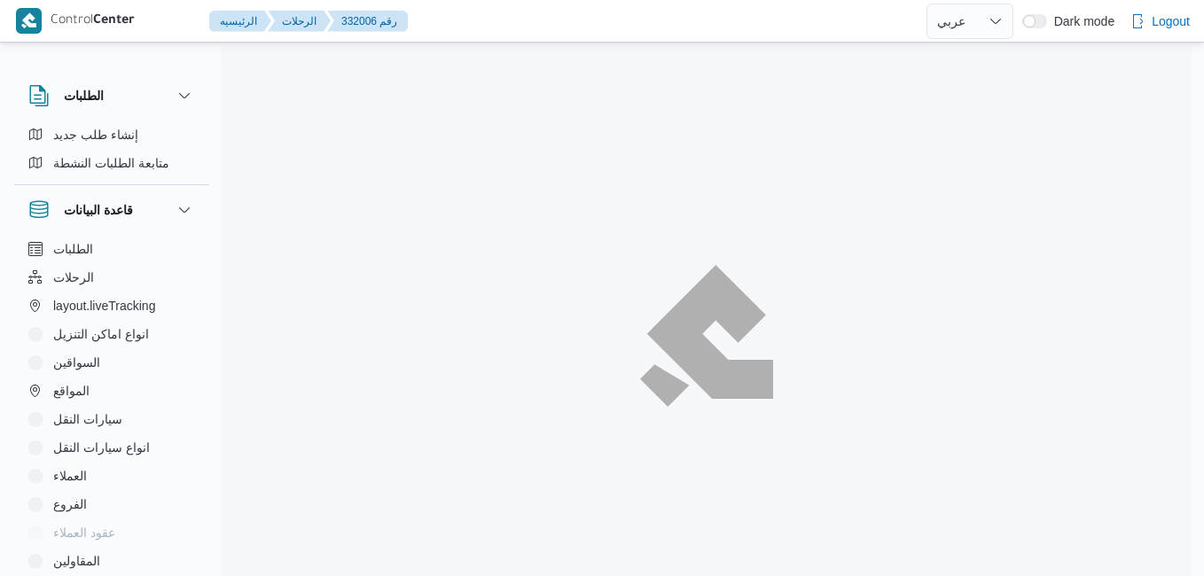
select select "ar"
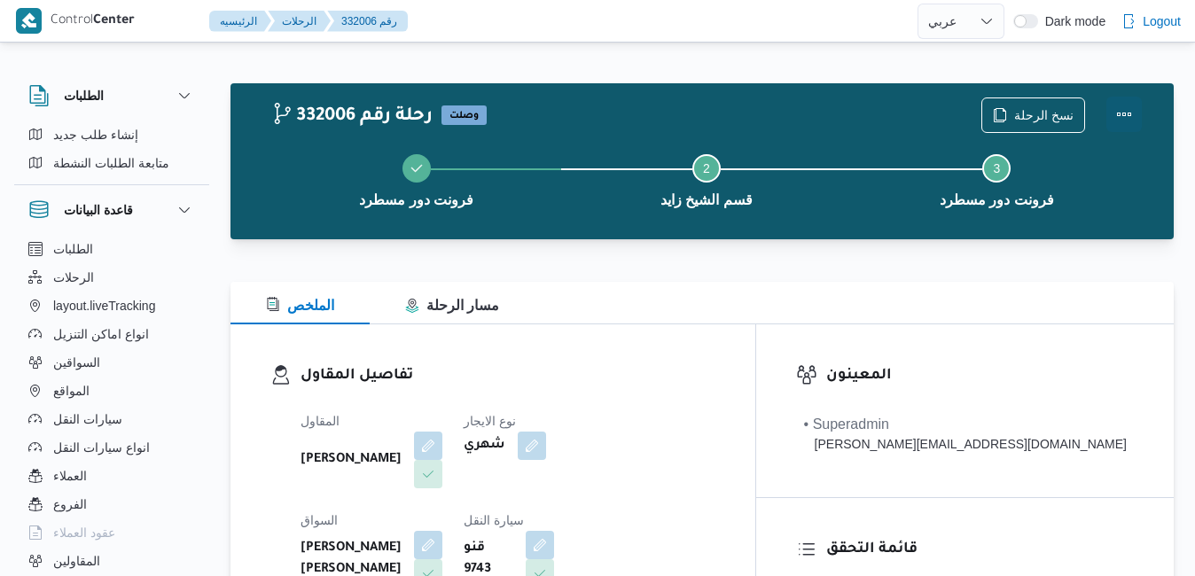
click at [1131, 103] on button "Actions" at bounding box center [1123, 114] width 35 height 35
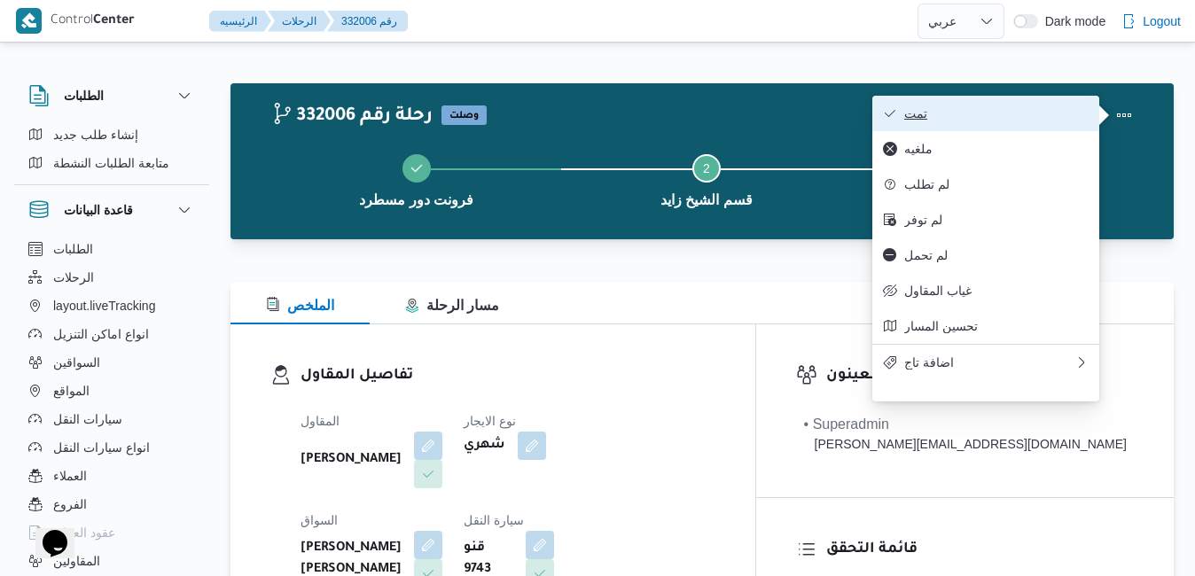
click at [1012, 117] on span "تمت" at bounding box center [996, 113] width 184 height 14
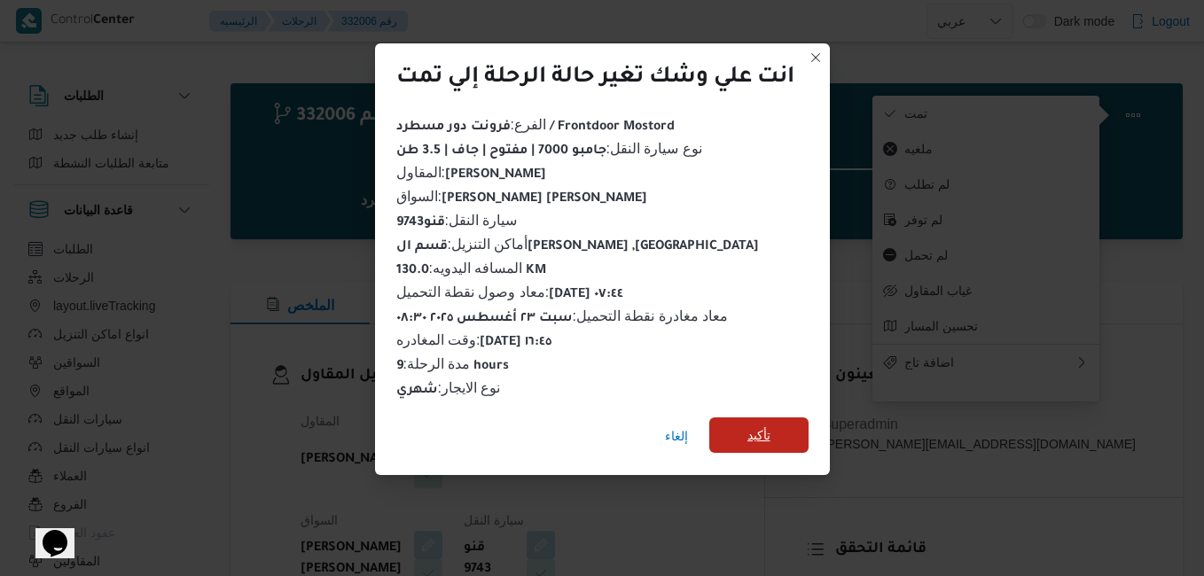
click at [791, 420] on span "تأكيد" at bounding box center [758, 434] width 99 height 35
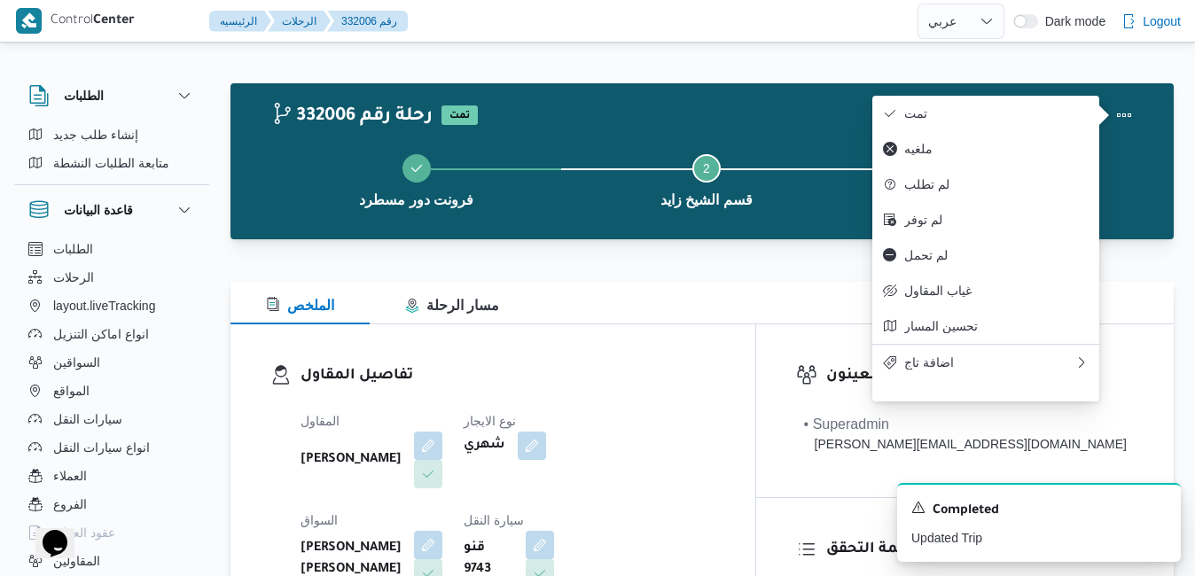
click at [726, 402] on div "المقاول [PERSON_NAME] [PERSON_NAME] نوع الايجار شهري السواق [PERSON_NAME] [PERS…" at bounding box center [508, 552] width 436 height 305
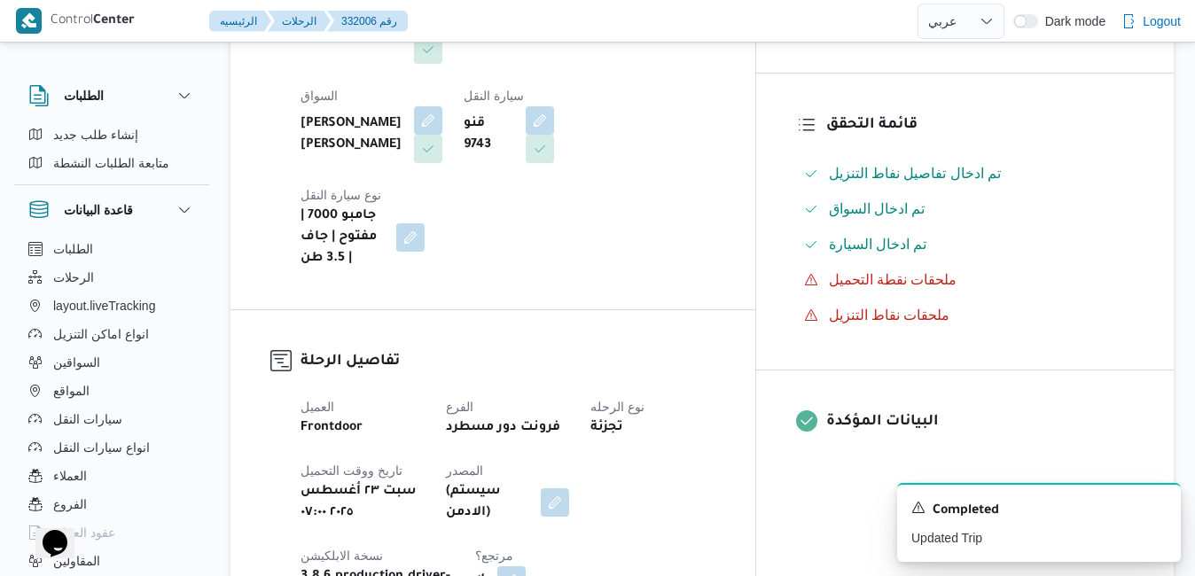
scroll to position [425, 0]
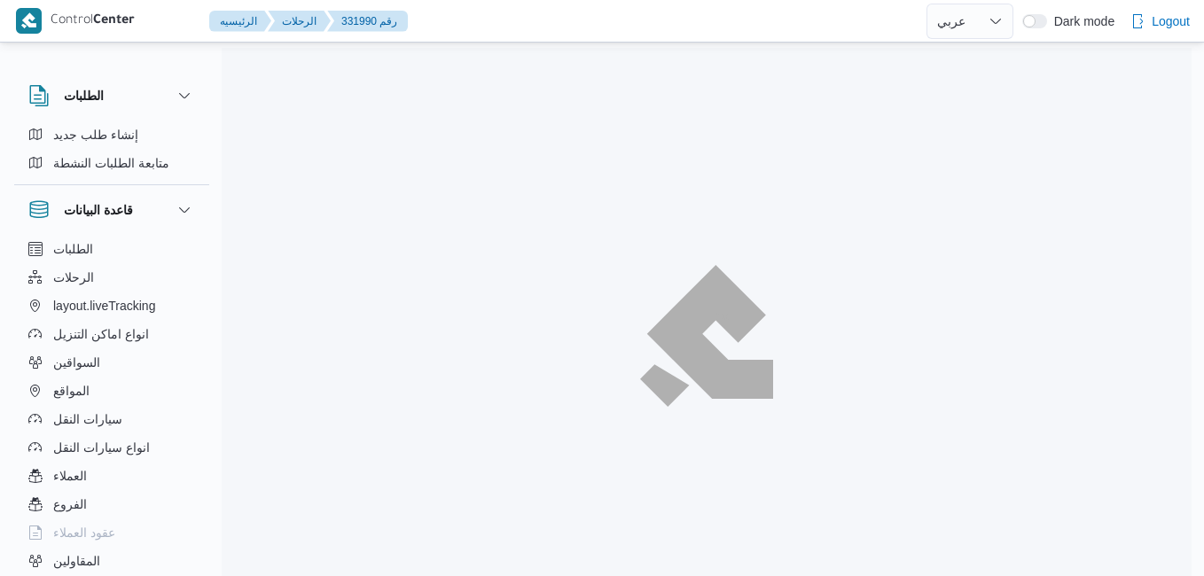
select select "ar"
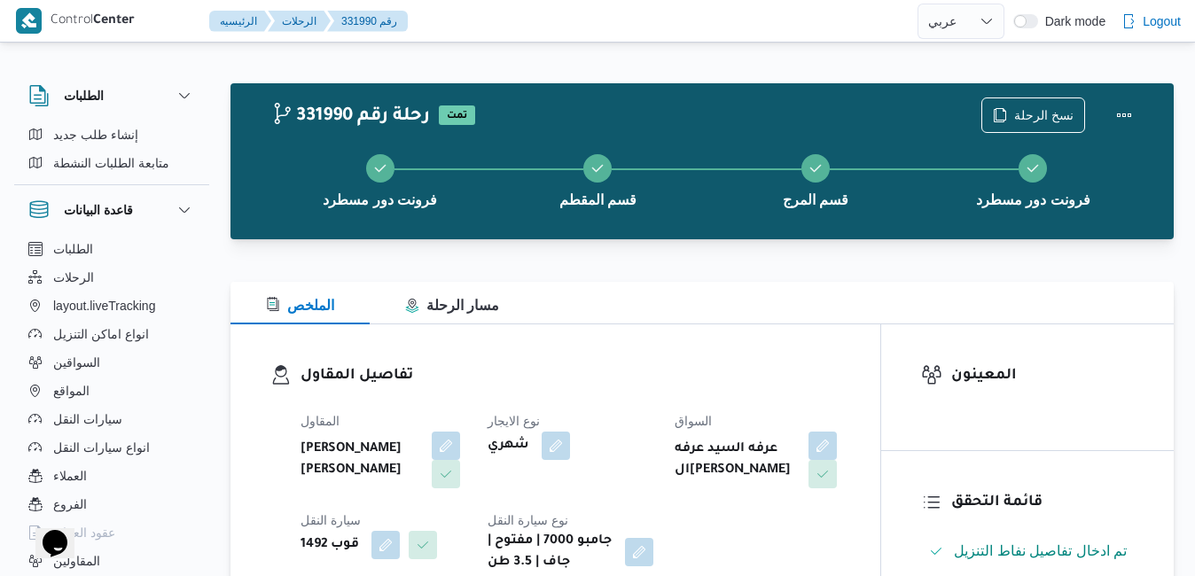
click at [720, 332] on div "تفاصيل المقاول المقاول [PERSON_NAME] [PERSON_NAME] نوع الايجار شهري السواق عرفه…" at bounding box center [555, 468] width 650 height 289
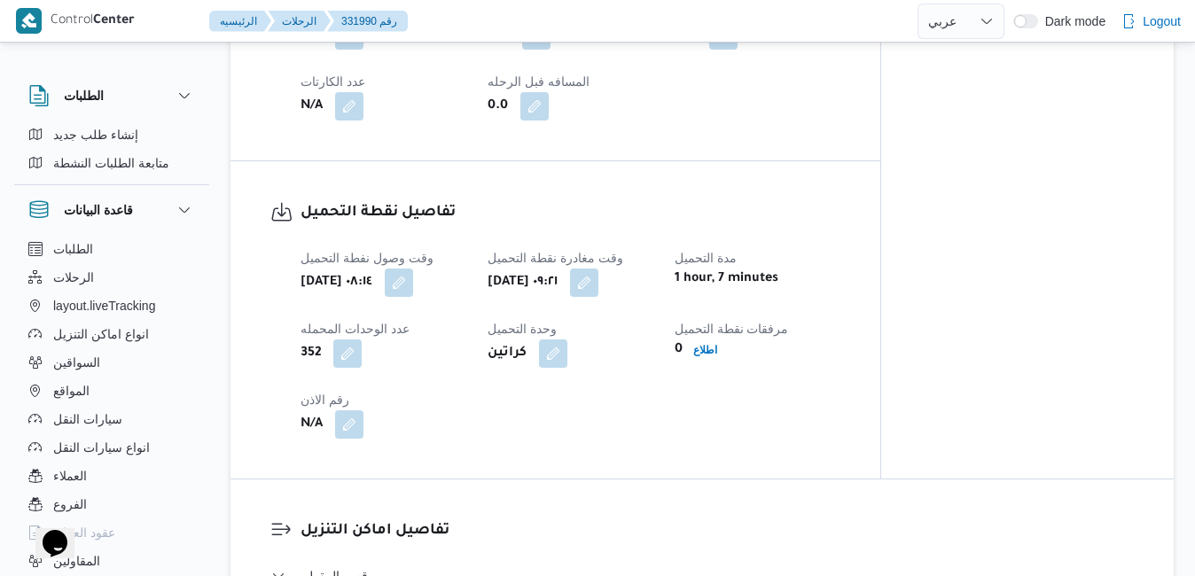
scroll to position [1064, 0]
click at [598, 284] on button "button" at bounding box center [584, 280] width 28 height 28
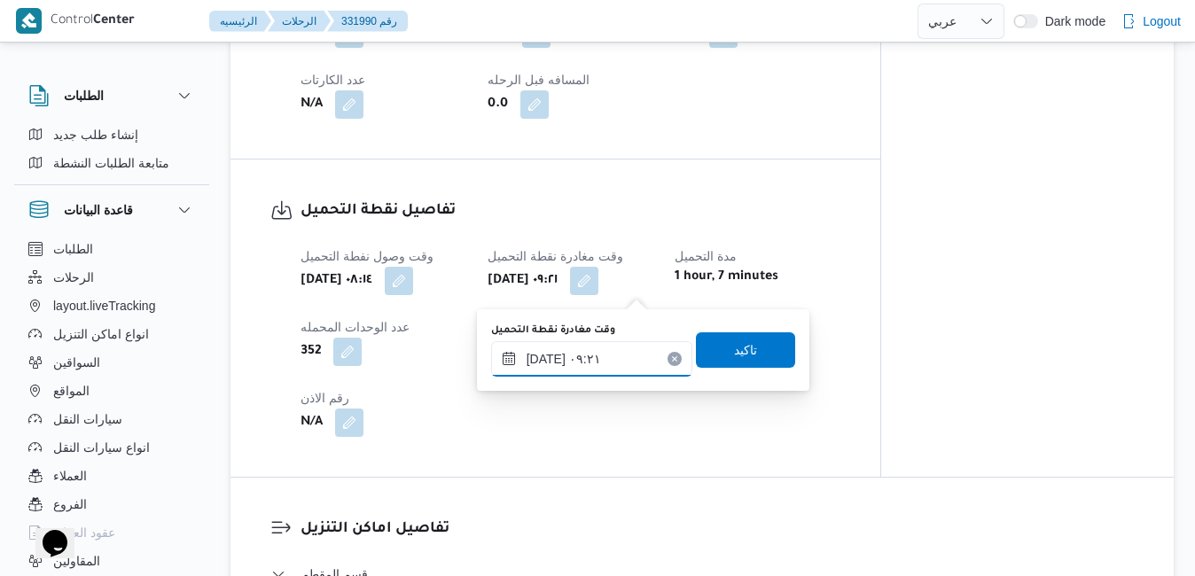
click at [590, 362] on input "[DATE] ٠٩:٢١" at bounding box center [591, 358] width 201 height 35
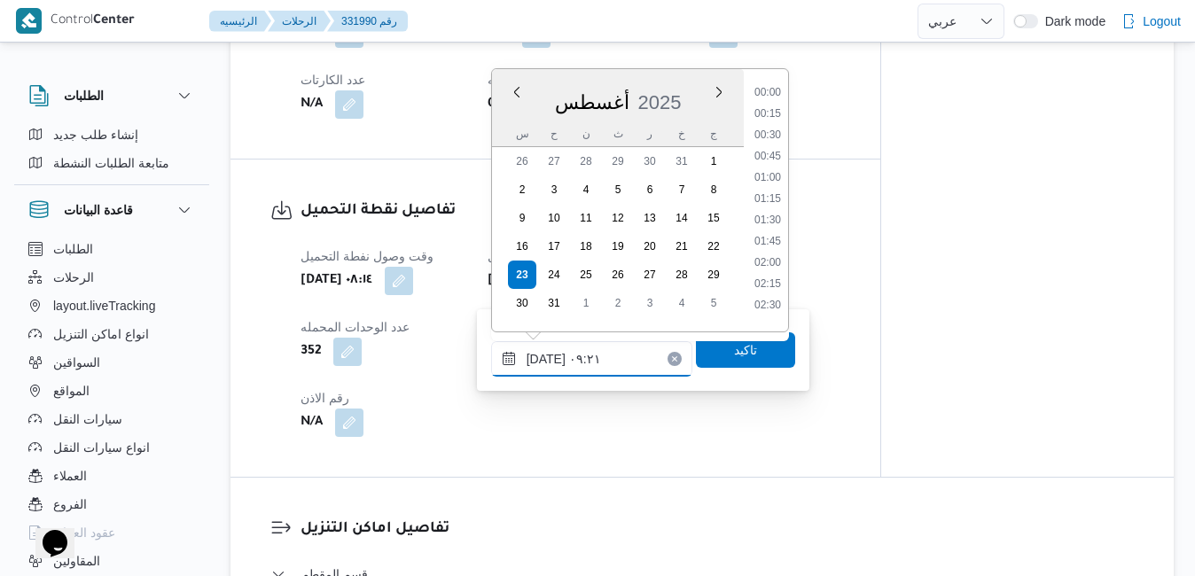
scroll to position [665, 0]
click at [771, 194] on li "09:00" at bounding box center [767, 193] width 41 height 18
type input "[DATE] ٠٩:٠٠"
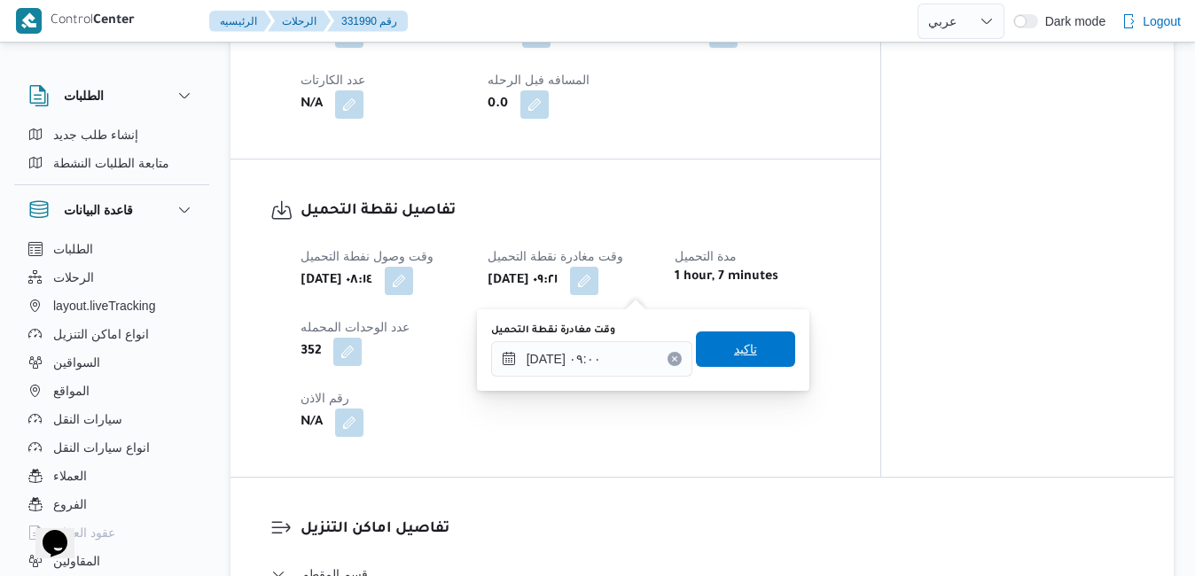
click at [738, 348] on span "تاكيد" at bounding box center [745, 349] width 23 height 21
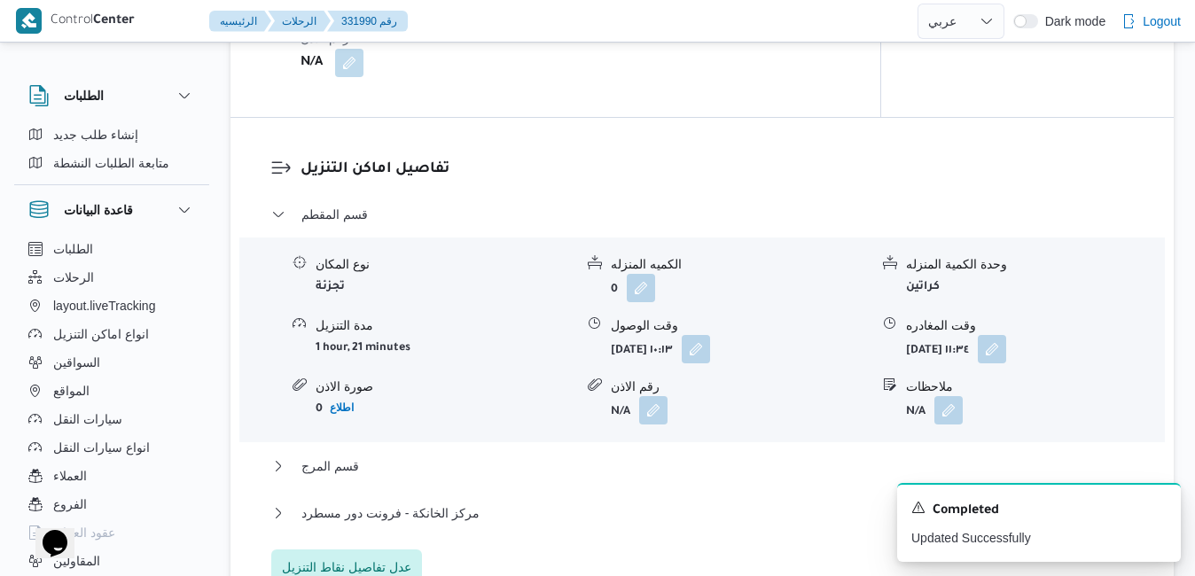
scroll to position [1454, 0]
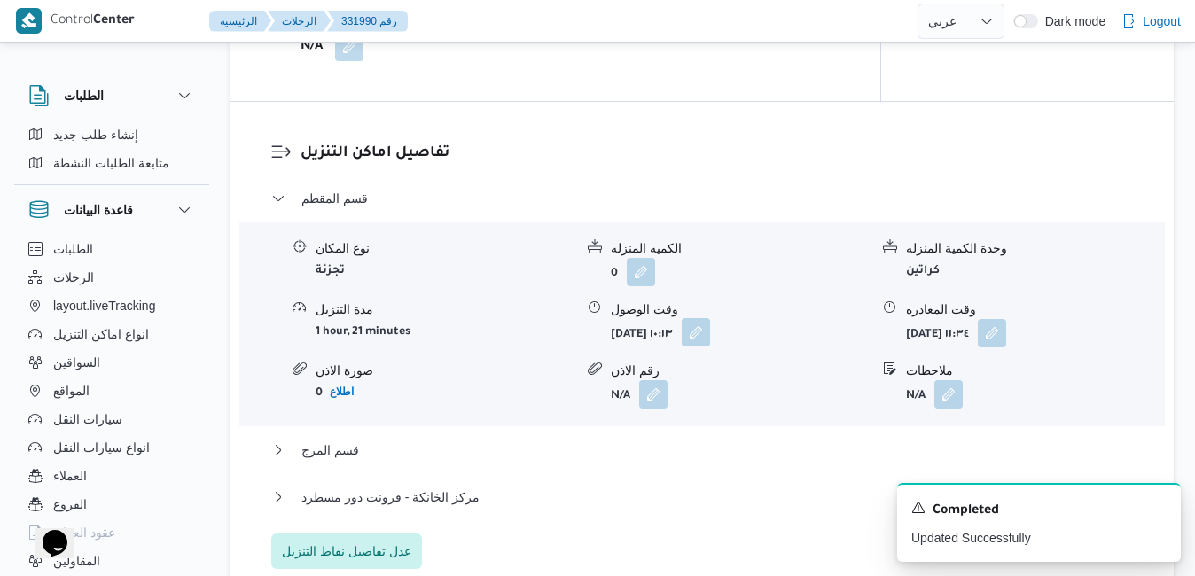
click at [710, 330] on button "button" at bounding box center [696, 332] width 28 height 28
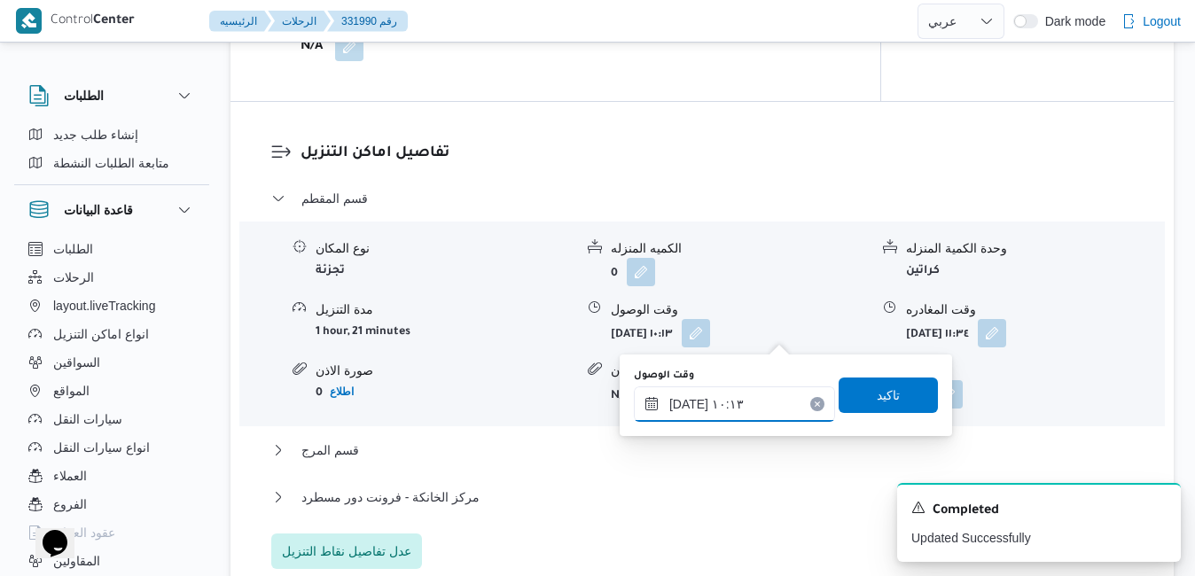
click at [726, 407] on input "[DATE] ١٠:١٣" at bounding box center [734, 403] width 201 height 35
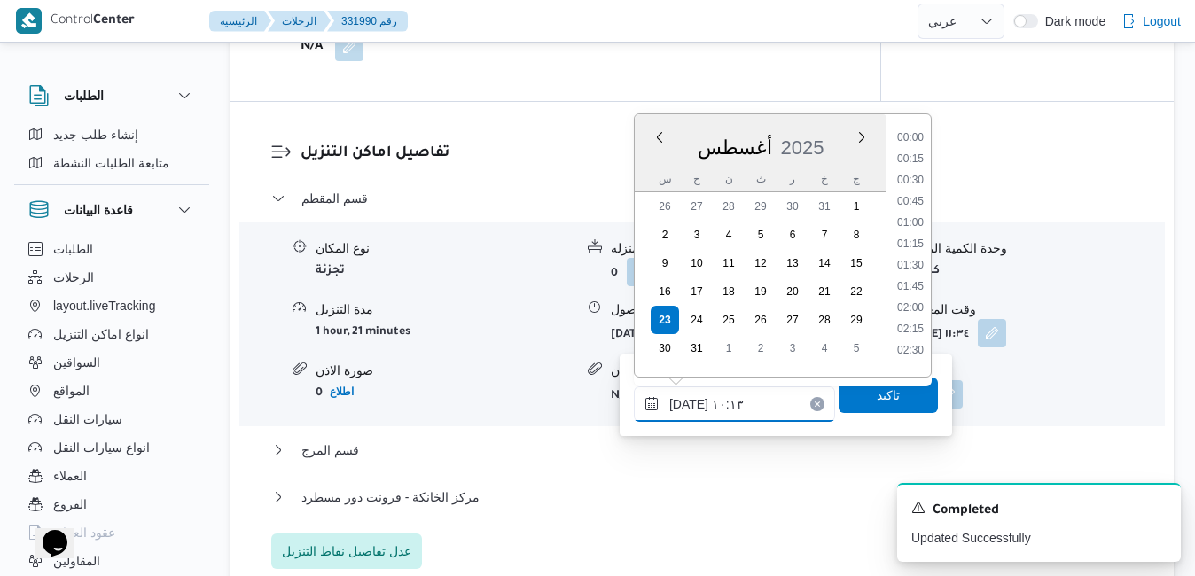
scroll to position [729, 0]
click at [915, 260] on li "10:00" at bounding box center [910, 260] width 41 height 18
type input "٢٣/٠٨/٢٠٢٥ ١٠:٠٠"
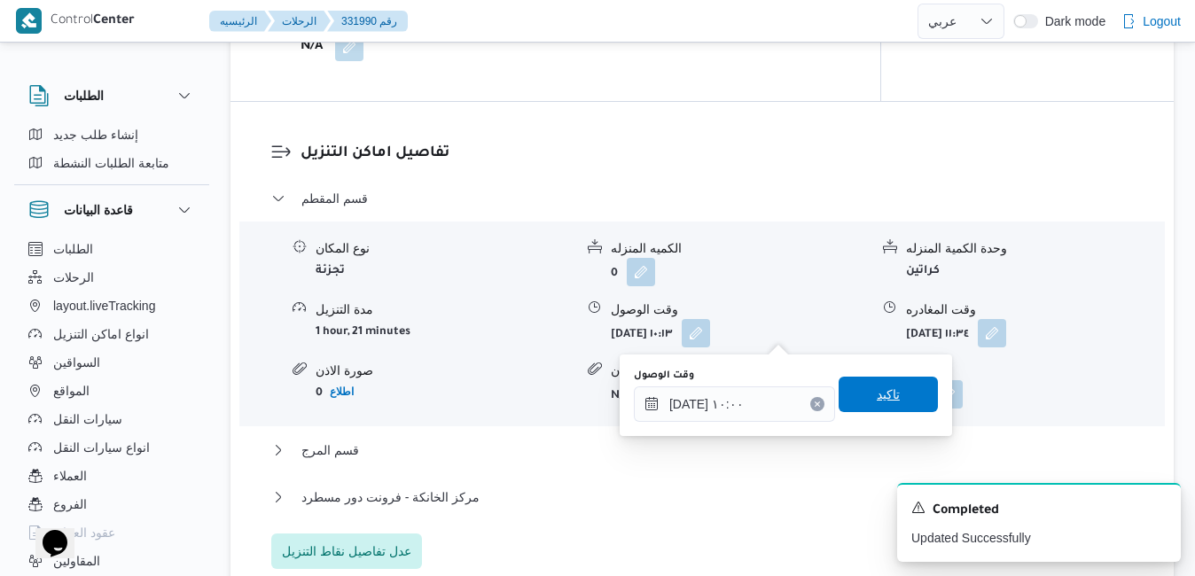
click at [862, 405] on span "تاكيد" at bounding box center [887, 394] width 99 height 35
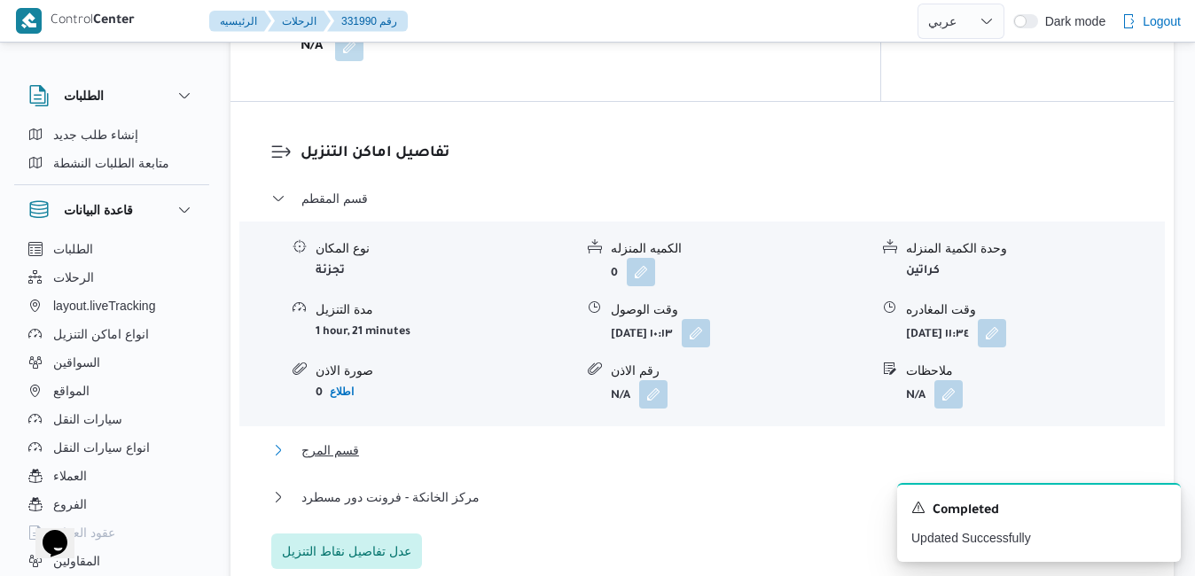
click at [741, 449] on button "قسم المرج" at bounding box center [702, 450] width 862 height 21
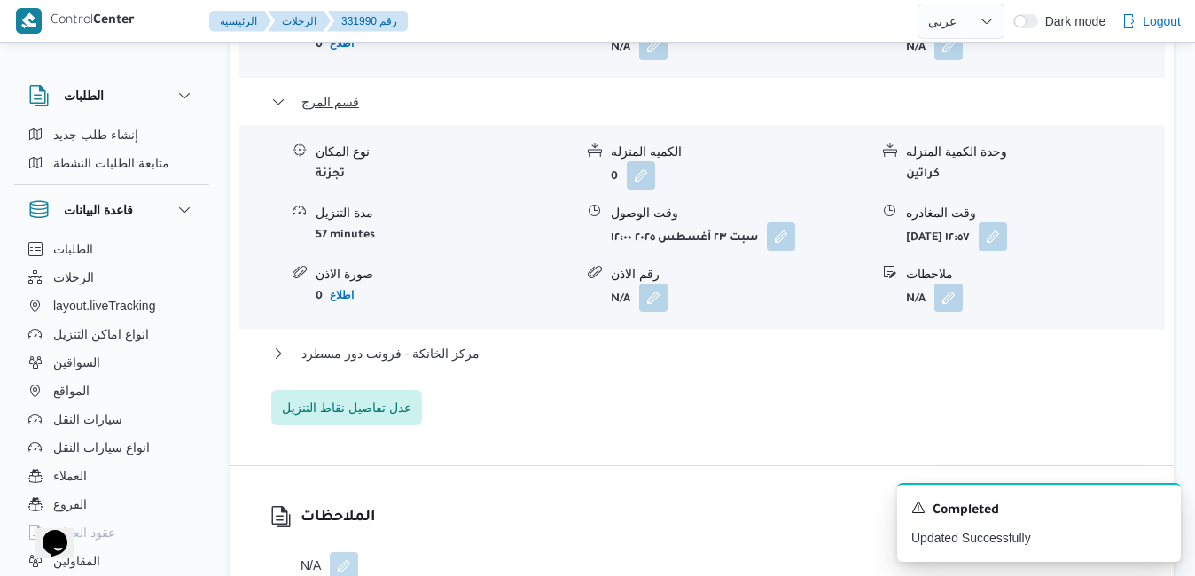
scroll to position [1808, 0]
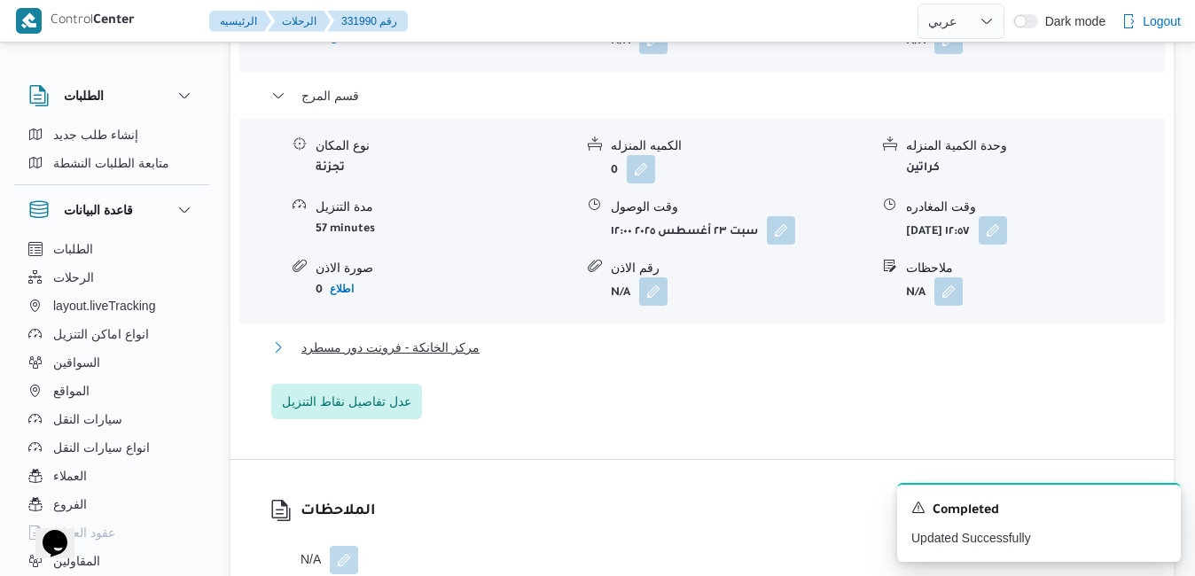
click at [774, 349] on button "مركز الخانكة - فرونت دور مسطرد" at bounding box center [702, 347] width 862 height 21
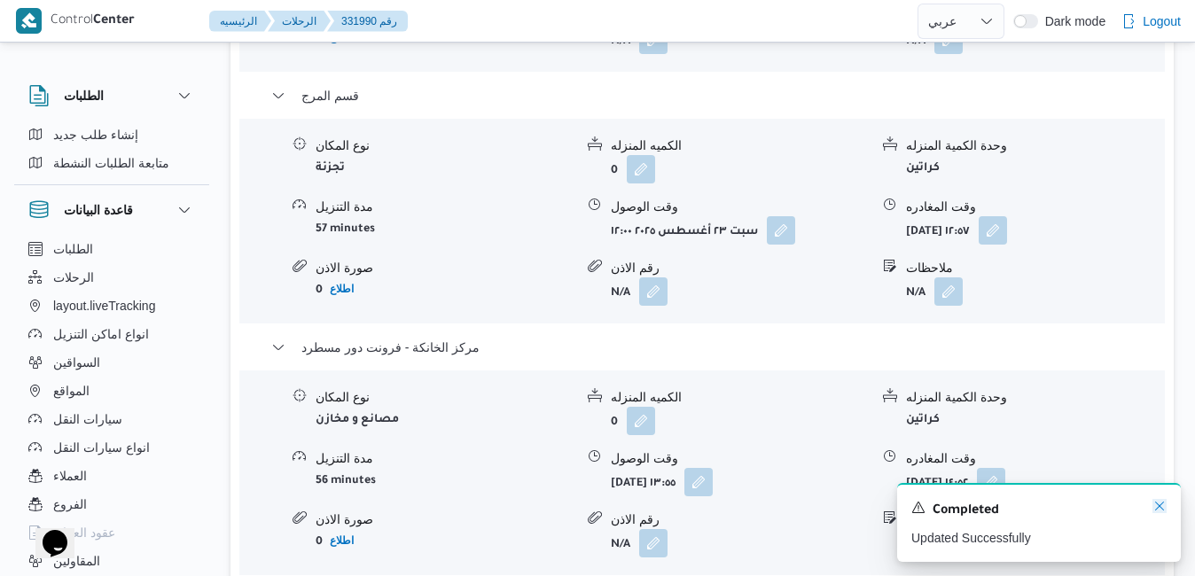
click at [1157, 507] on icon "Dismiss toast" at bounding box center [1159, 506] width 14 height 14
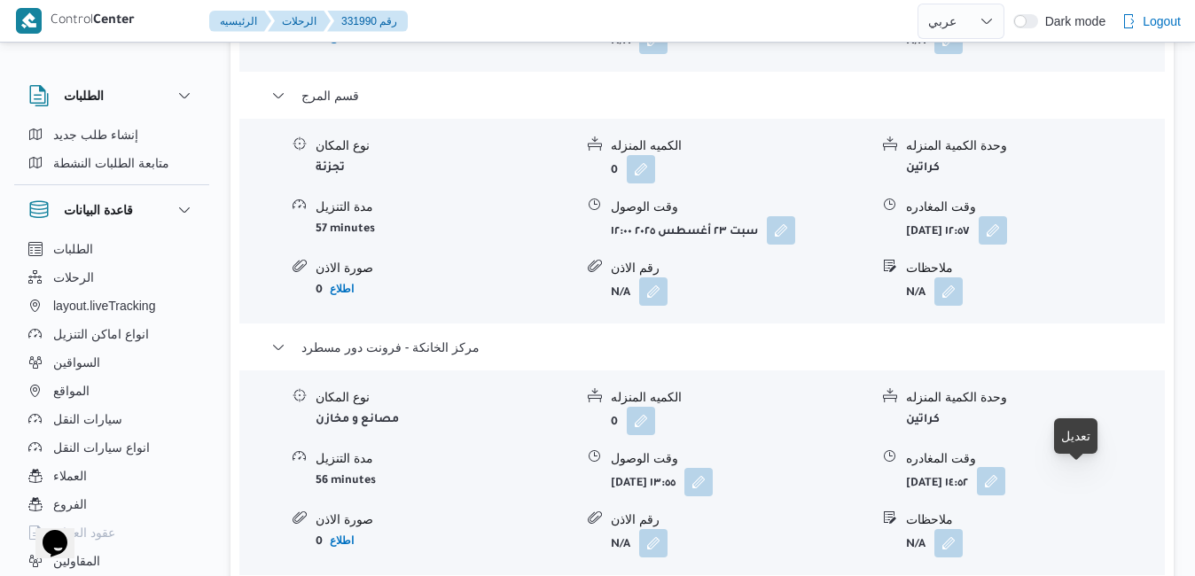
click at [1005, 480] on button "button" at bounding box center [991, 481] width 28 height 28
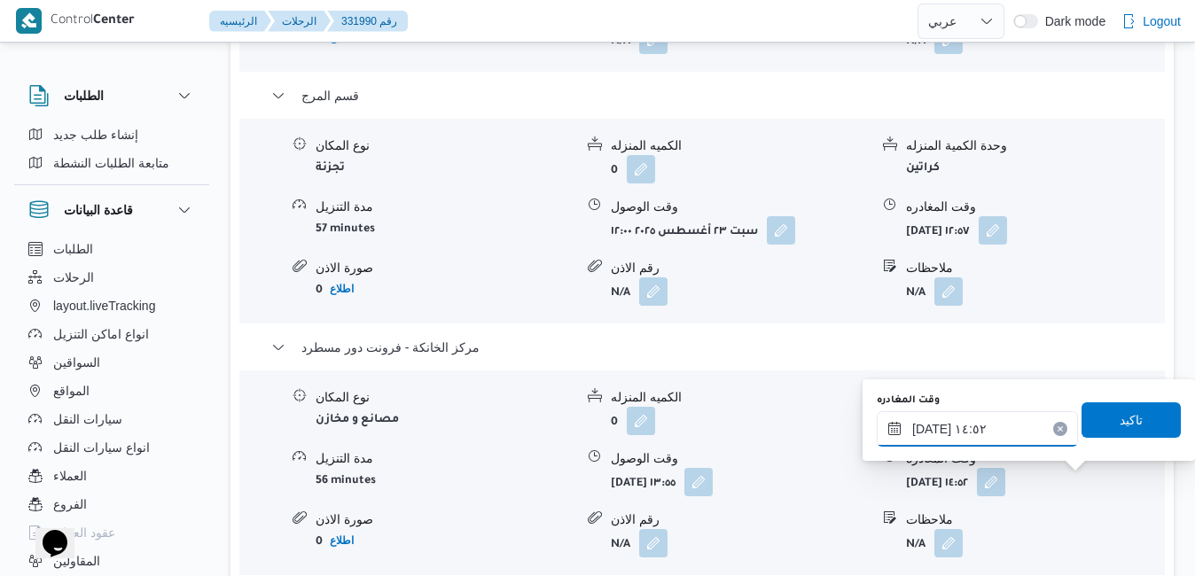
click at [1003, 431] on input "٢٣/٠٨/٢٠٢٥ ١٤:٥٢" at bounding box center [977, 428] width 201 height 35
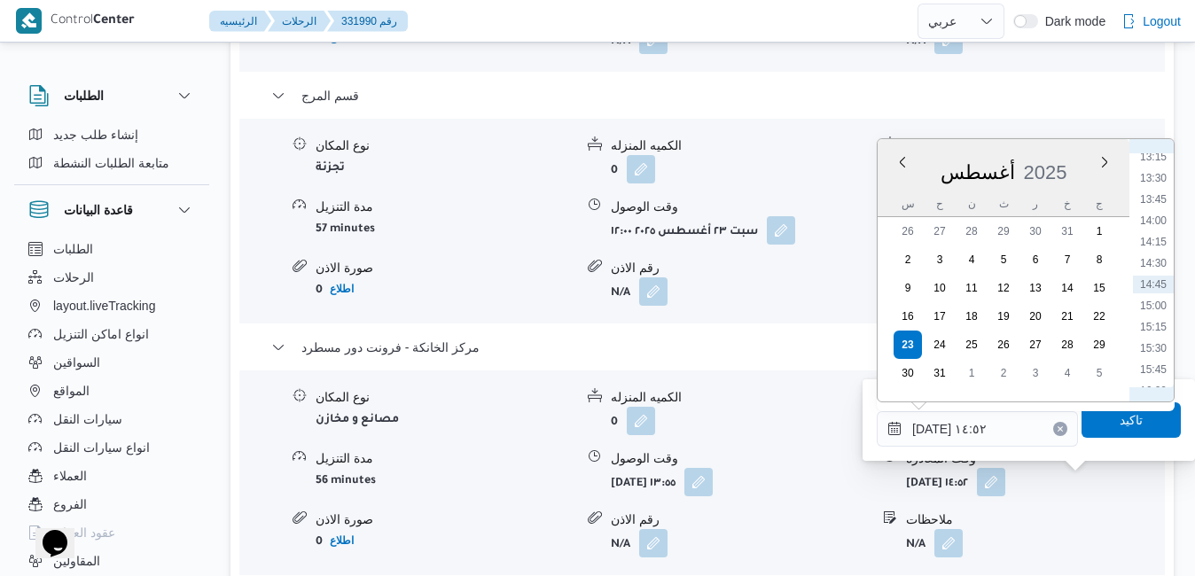
scroll to position [1337, 0]
click at [1157, 273] on li "17:00" at bounding box center [1153, 271] width 41 height 18
type input "[DATE] ١٧:٠٠"
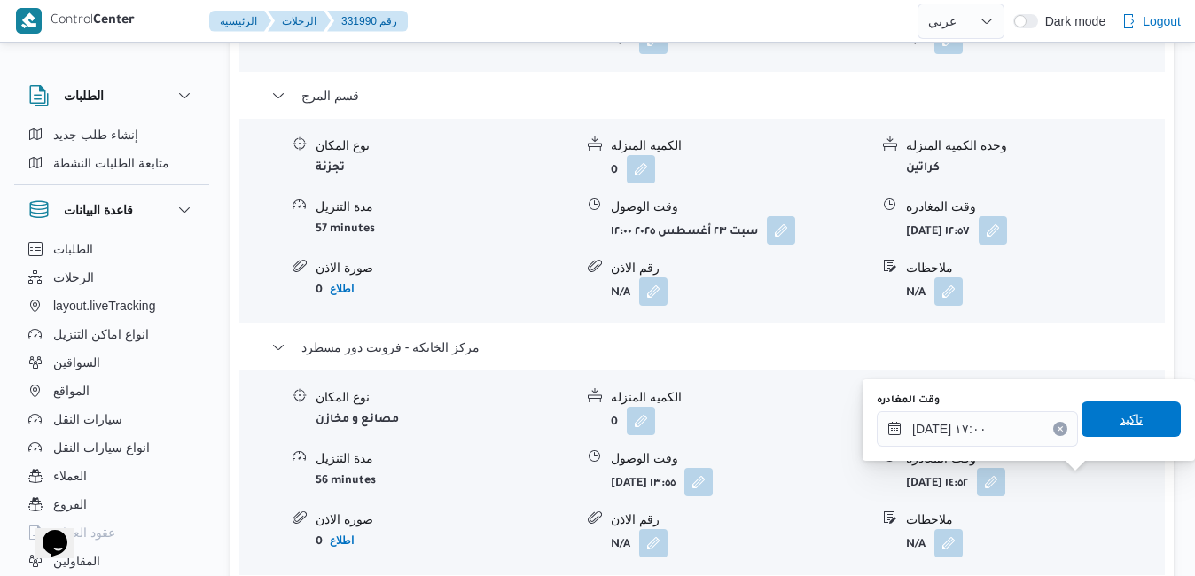
click at [1119, 422] on span "تاكيد" at bounding box center [1130, 419] width 23 height 21
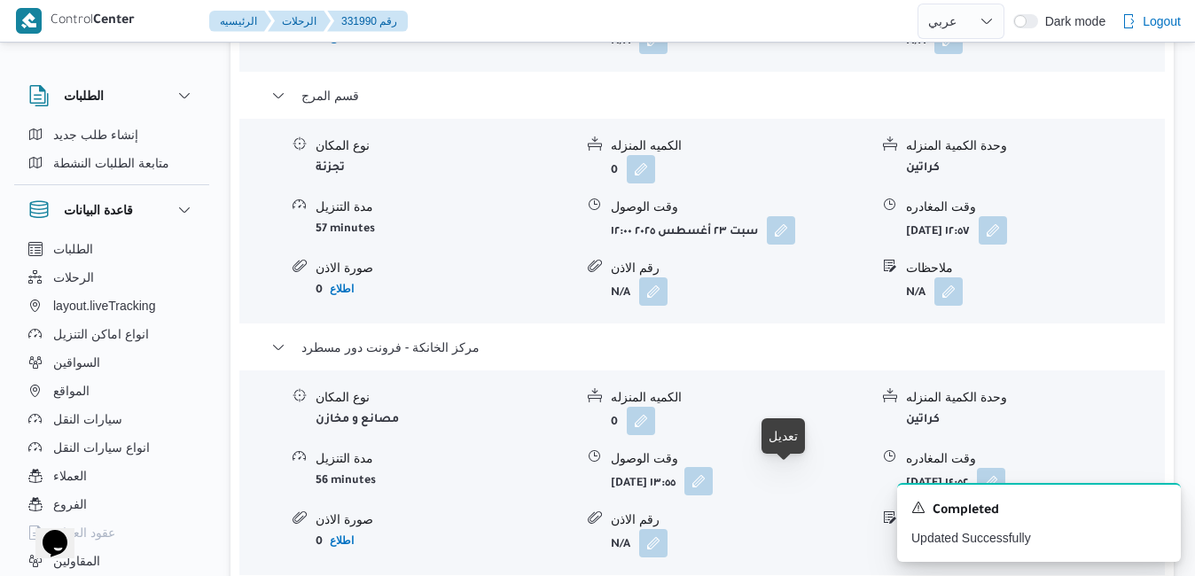
click at [713, 479] on button "button" at bounding box center [698, 481] width 28 height 28
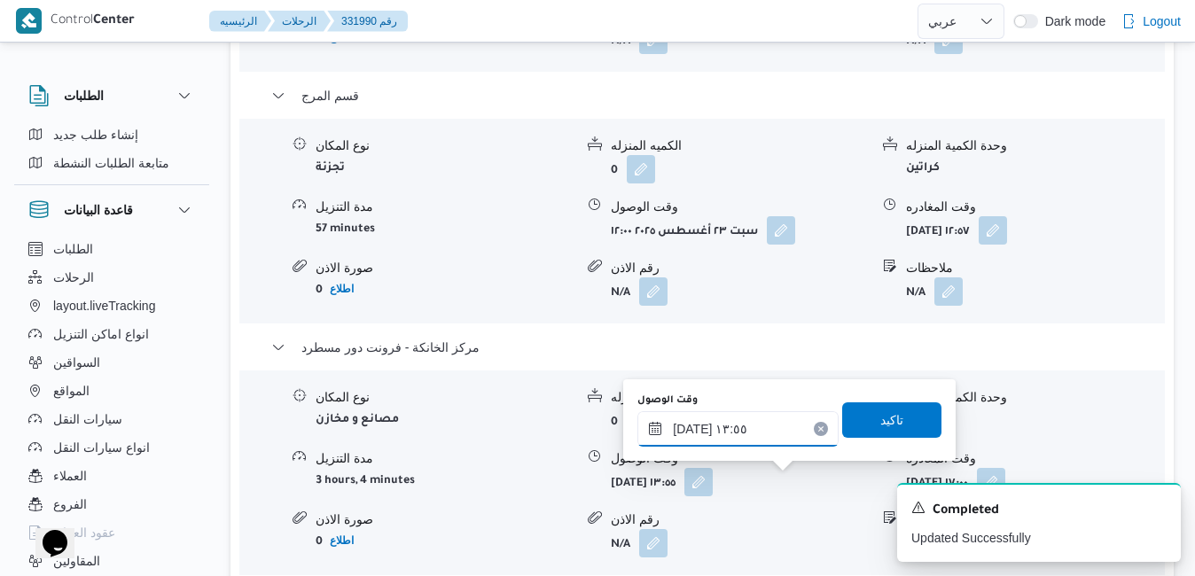
click at [752, 429] on input "٢٣/٠٨/٢٠٢٥ ١٣:٥٥" at bounding box center [737, 428] width 201 height 35
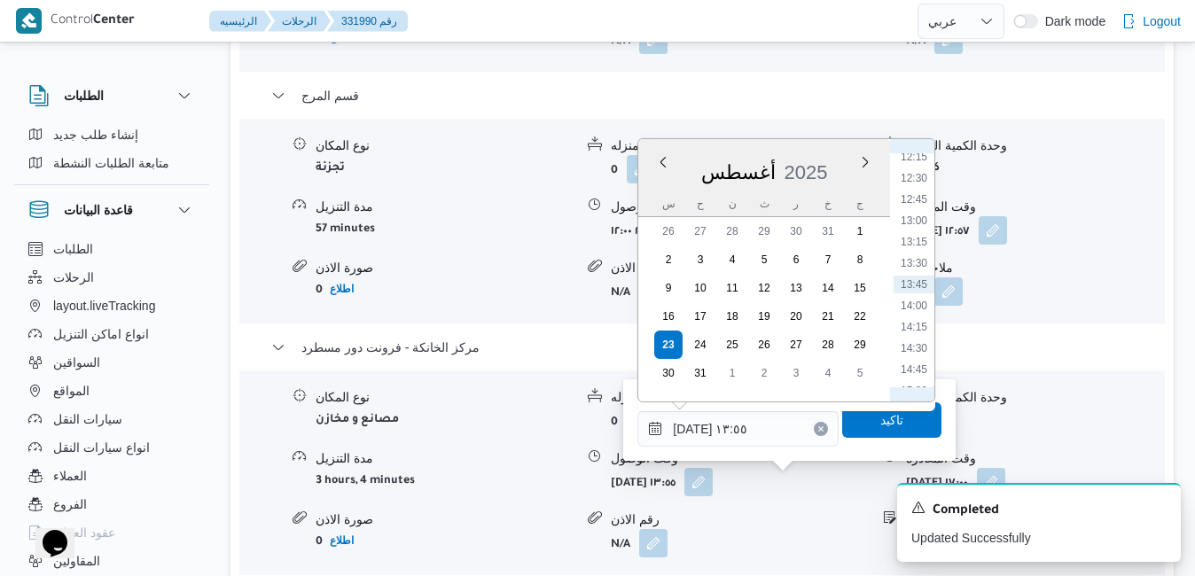
scroll to position [1252, 0]
click at [912, 336] on li "16:45" at bounding box center [913, 335] width 41 height 18
type input "[DATE] ١٦:٤٥"
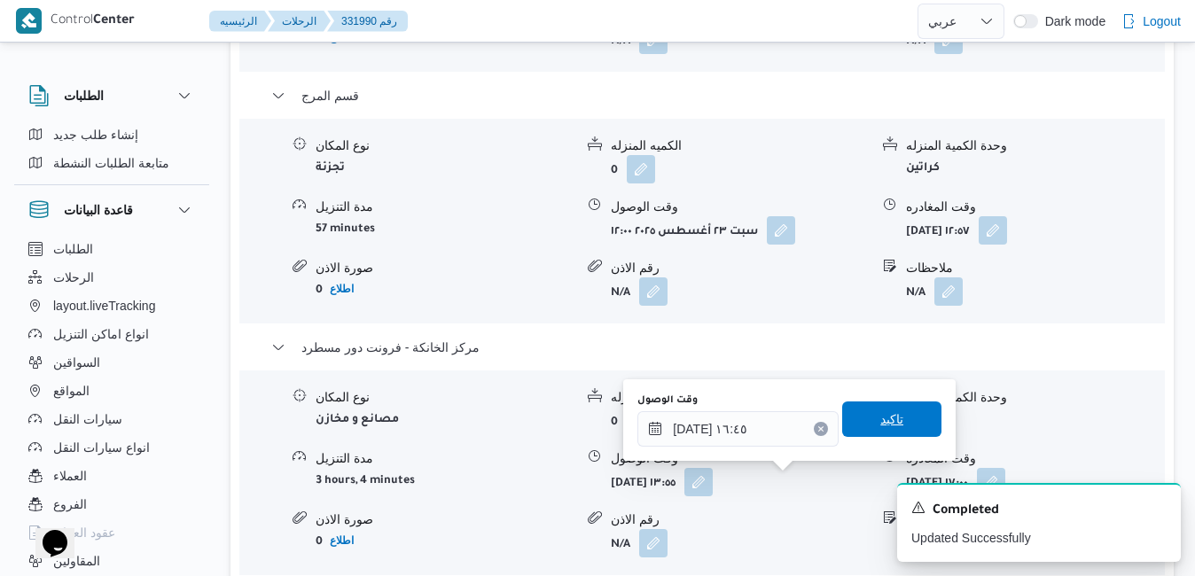
click at [880, 416] on span "تاكيد" at bounding box center [891, 419] width 23 height 21
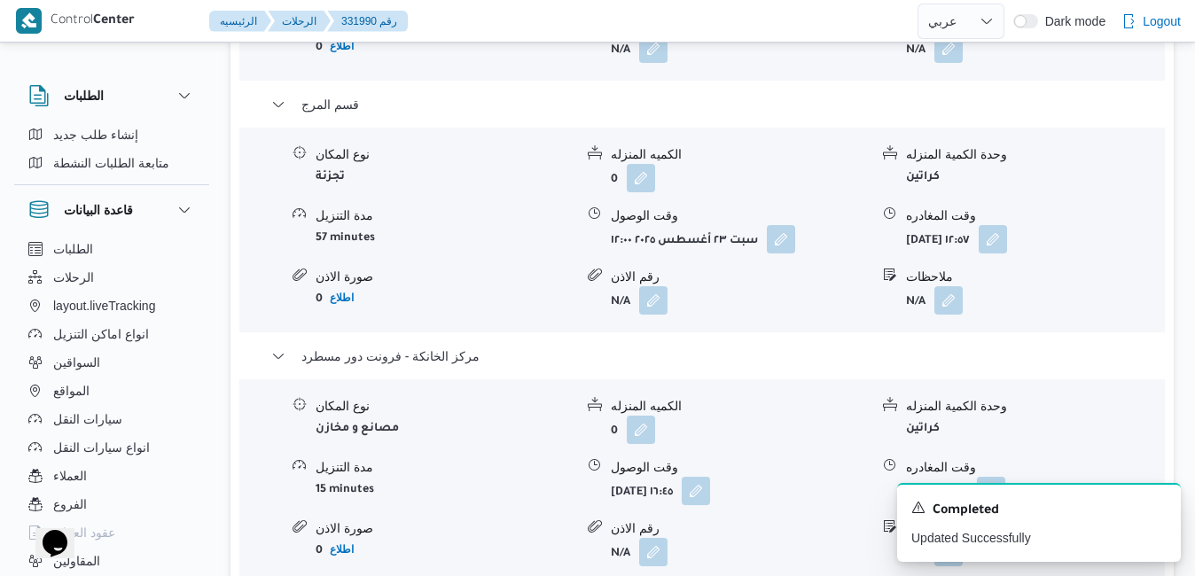
scroll to position [1773, 0]
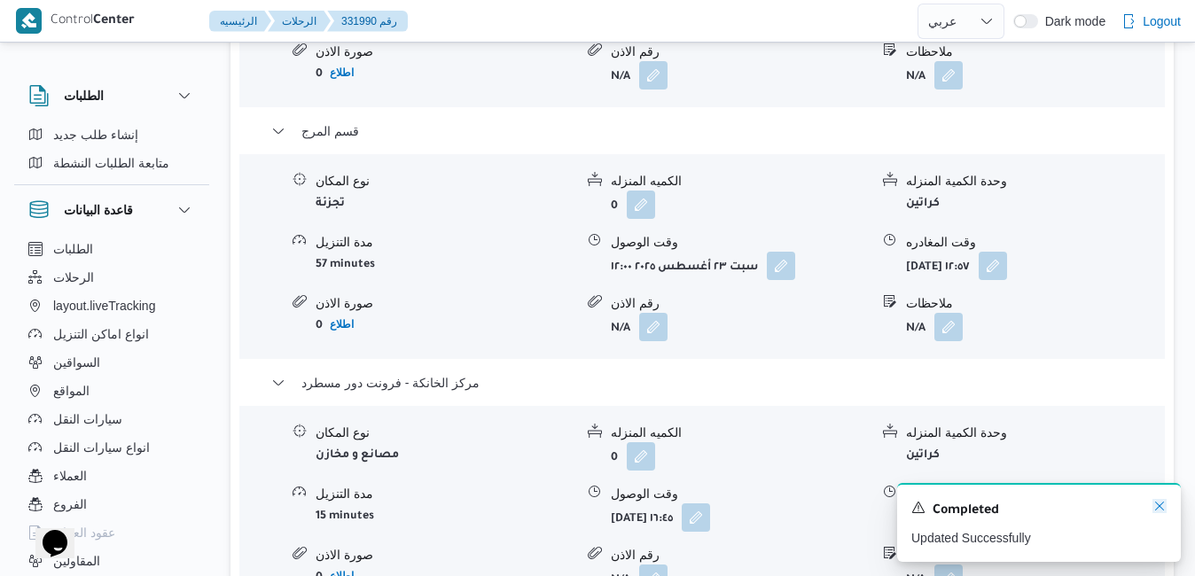
click at [1161, 507] on icon "Dismiss toast" at bounding box center [1159, 506] width 14 height 14
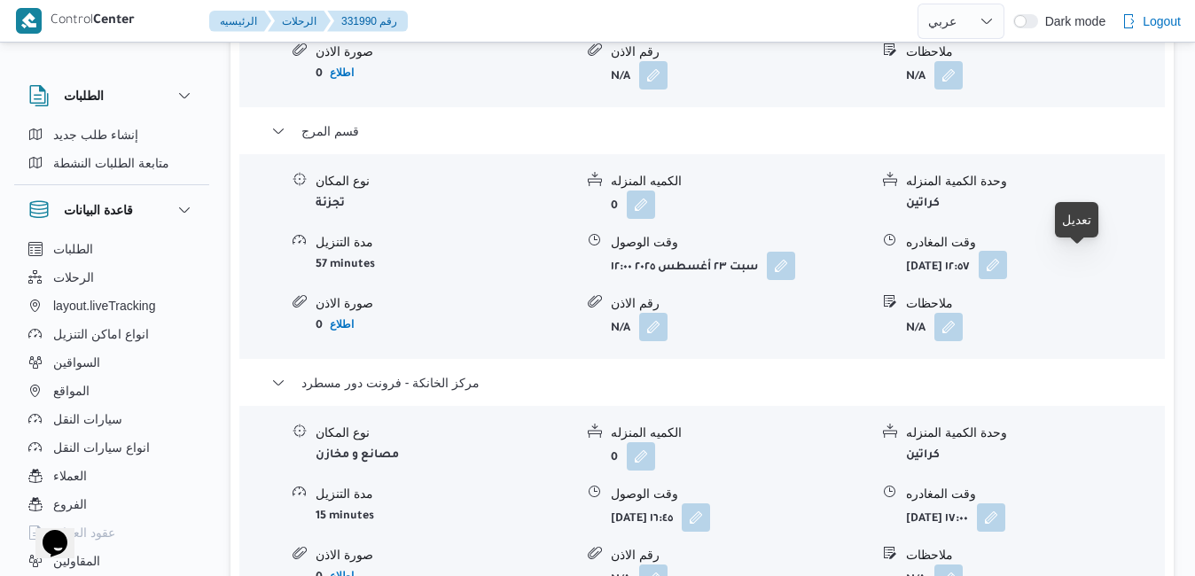
click at [1007, 265] on button "button" at bounding box center [993, 265] width 28 height 28
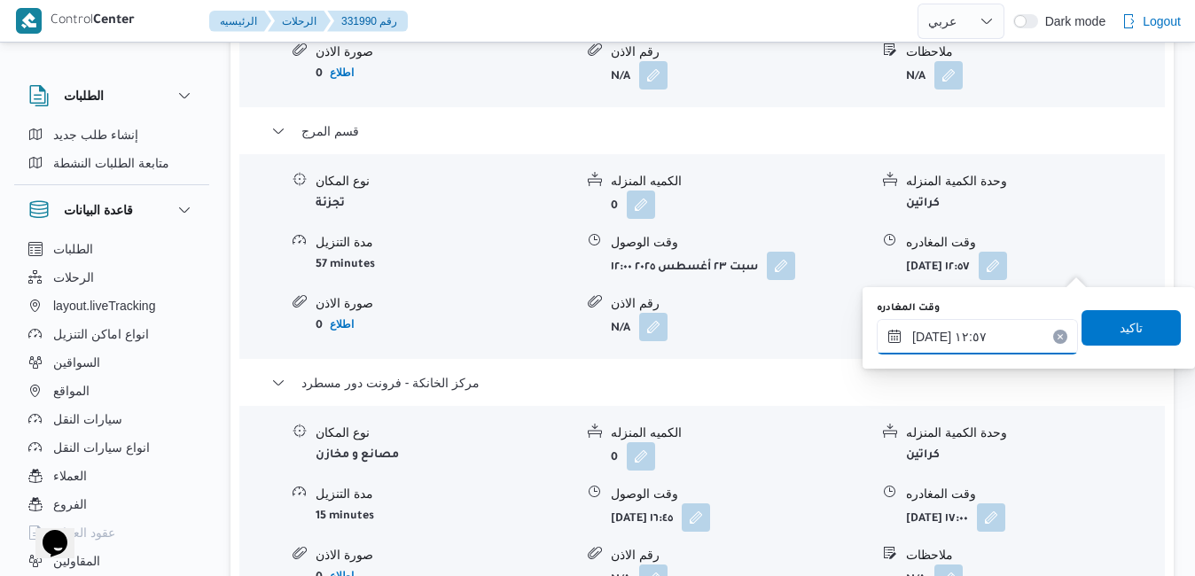
click at [970, 334] on input "٢٣/٠٨/٢٠٢٥ ١٢:٥٧" at bounding box center [977, 336] width 201 height 35
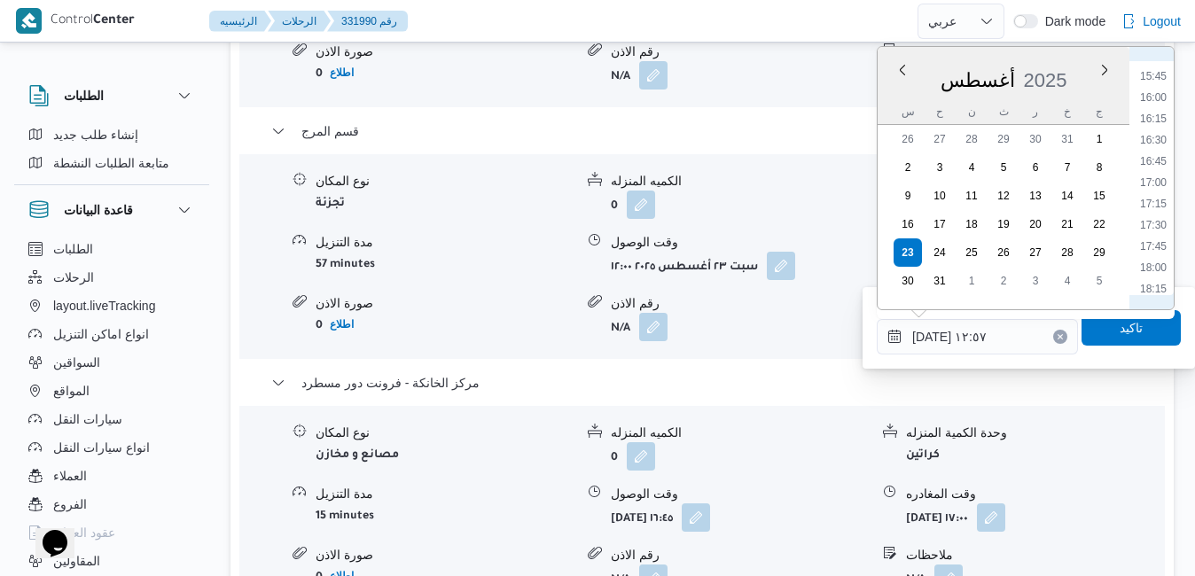
scroll to position [1372, 0]
click at [1150, 99] on li "16:30" at bounding box center [1153, 102] width 41 height 18
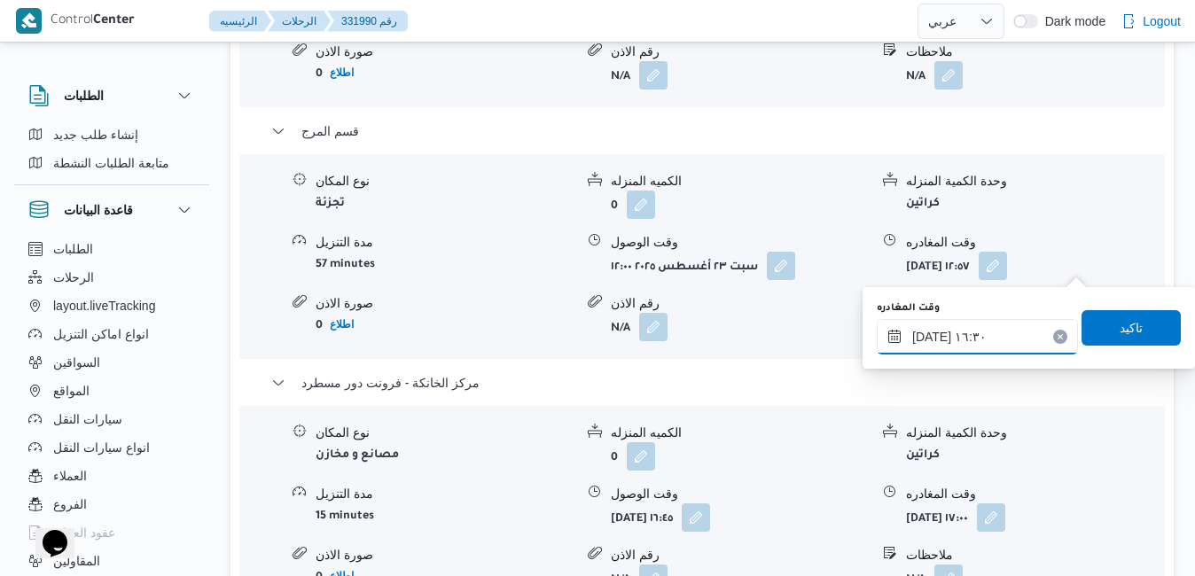
click at [933, 339] on input "٢٣/٠٨/٢٠٢٥ ١٦:٣٠" at bounding box center [977, 336] width 201 height 35
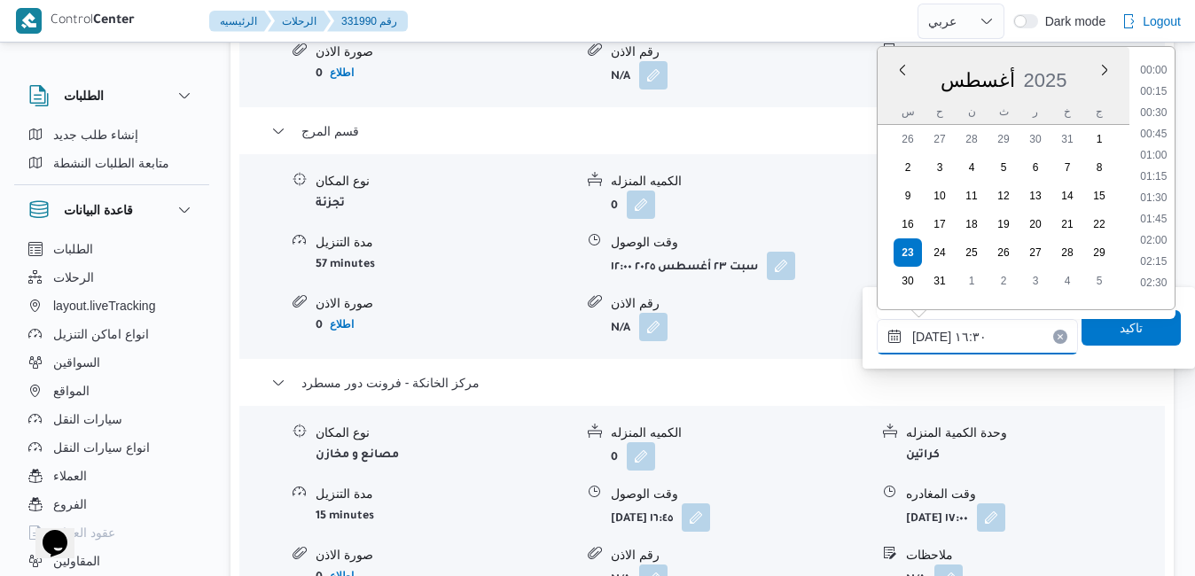
click at [933, 339] on input "٢٣/٠٨/٢٠٢٥ ١٦:٣٠" at bounding box center [977, 336] width 201 height 35
type input "٢٣/٠٨/٢٠٢٥ ١٦:25"
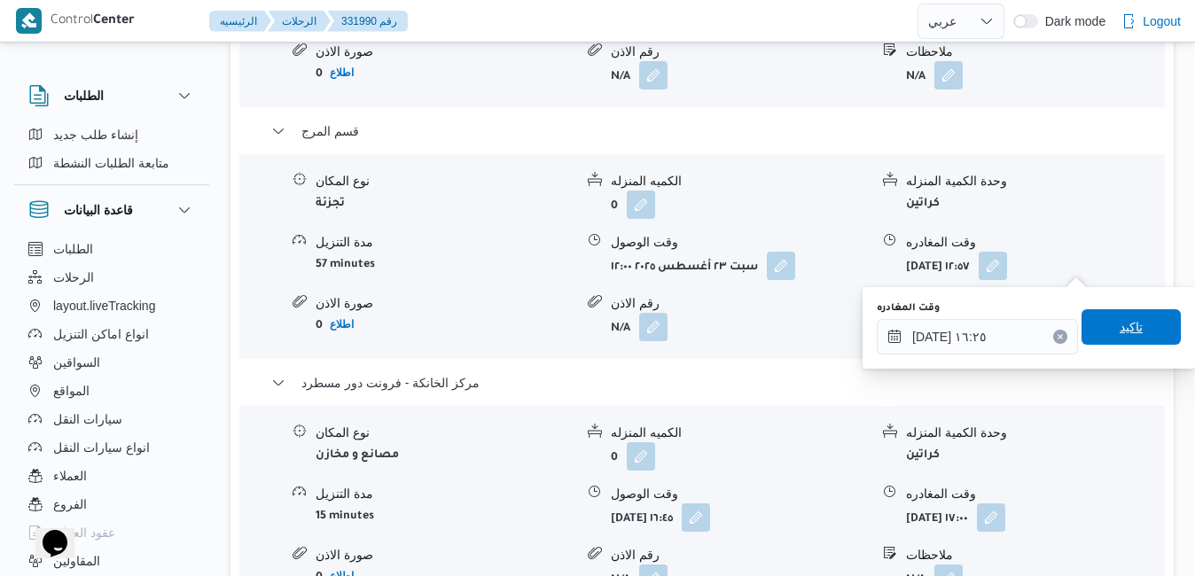
click at [1125, 333] on span "تاكيد" at bounding box center [1130, 326] width 23 height 21
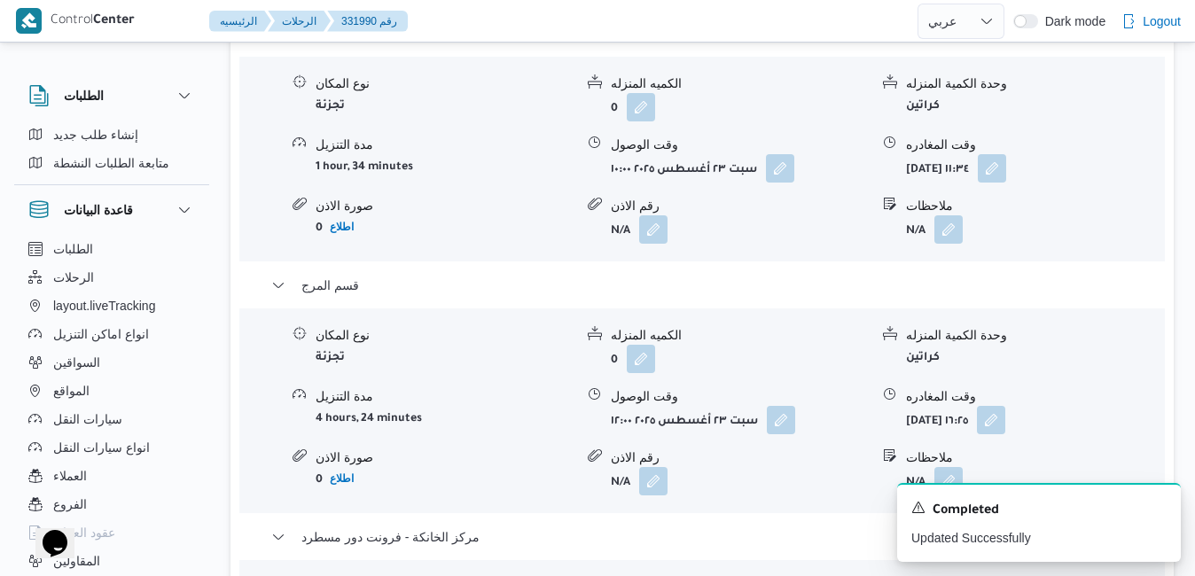
scroll to position [1595, 0]
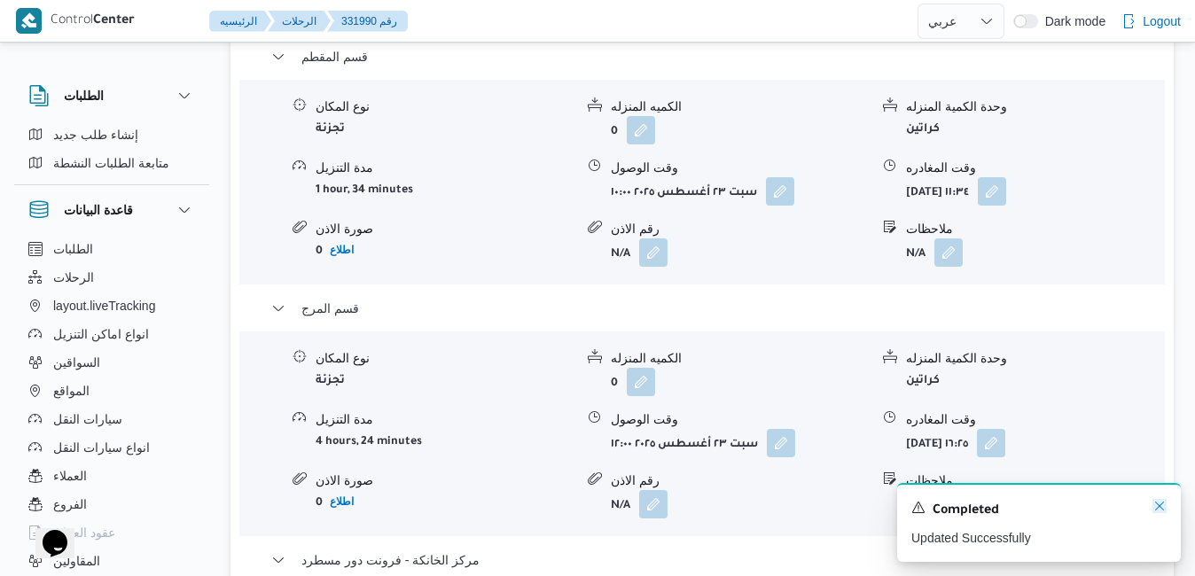
click at [1159, 504] on icon "Dismiss toast" at bounding box center [1159, 506] width 14 height 14
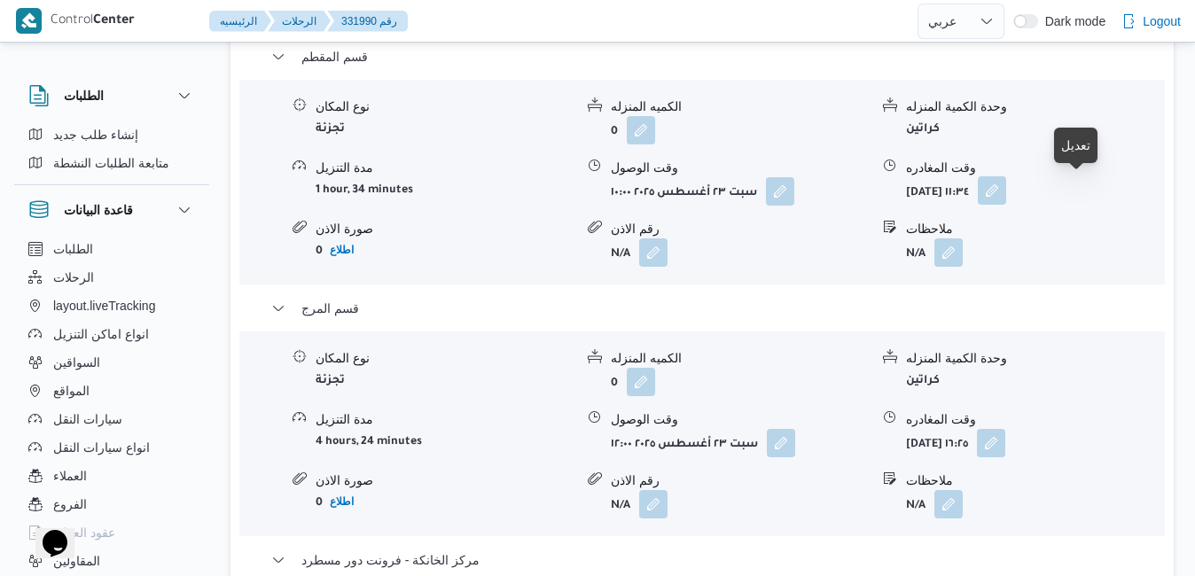
click at [1006, 190] on button "button" at bounding box center [992, 190] width 28 height 28
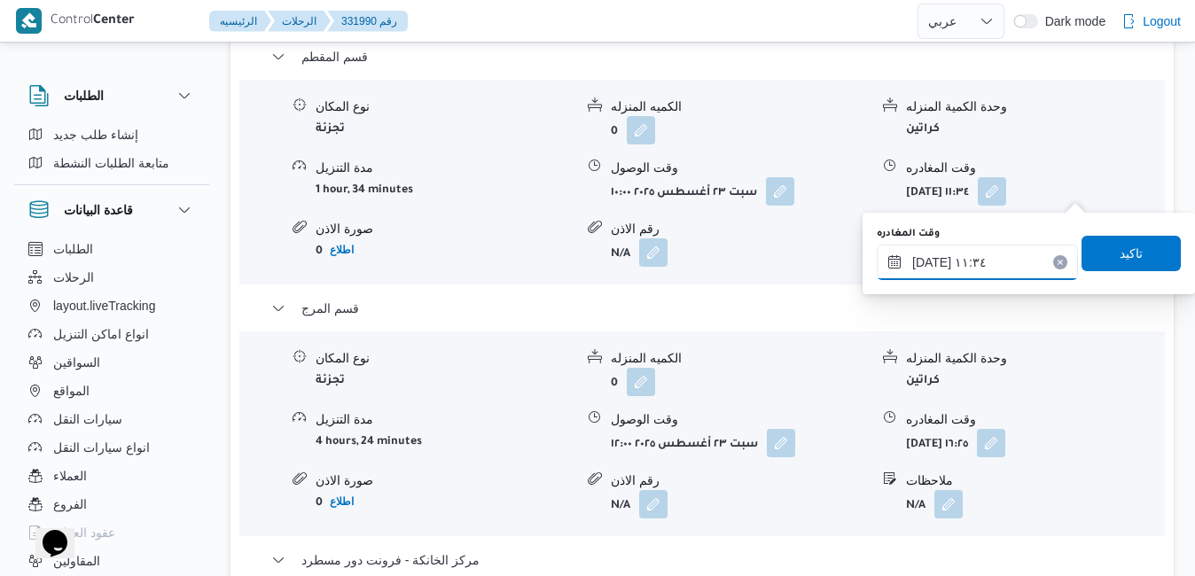
click at [993, 264] on input "٢٣/٠٨/٢٠٢٥ ١١:٣٤" at bounding box center [977, 262] width 201 height 35
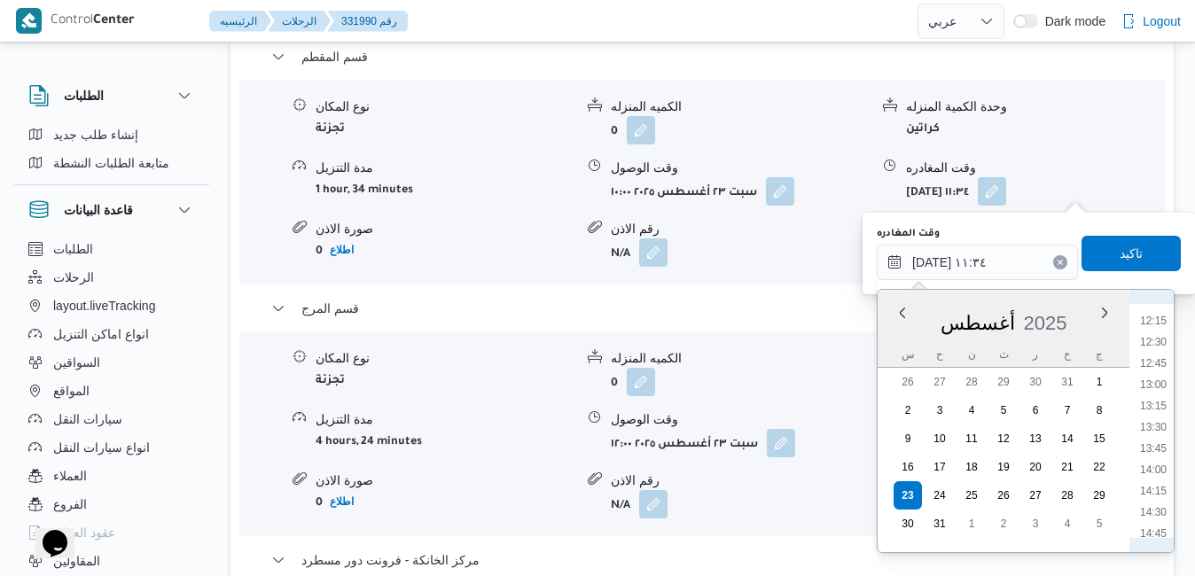
scroll to position [1061, 0]
click at [1158, 362] on li "13:00" at bounding box center [1153, 358] width 41 height 18
type input "٢٣/٠٨/٢٠٢٥ ١٣:٠٠"
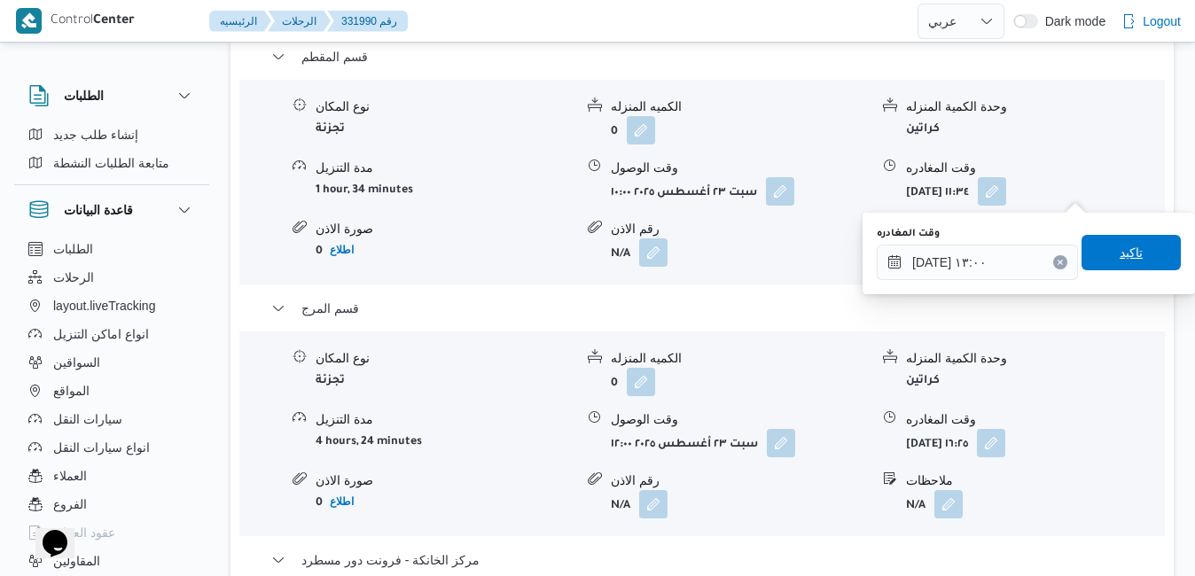
click at [1119, 253] on span "تاكيد" at bounding box center [1130, 252] width 23 height 21
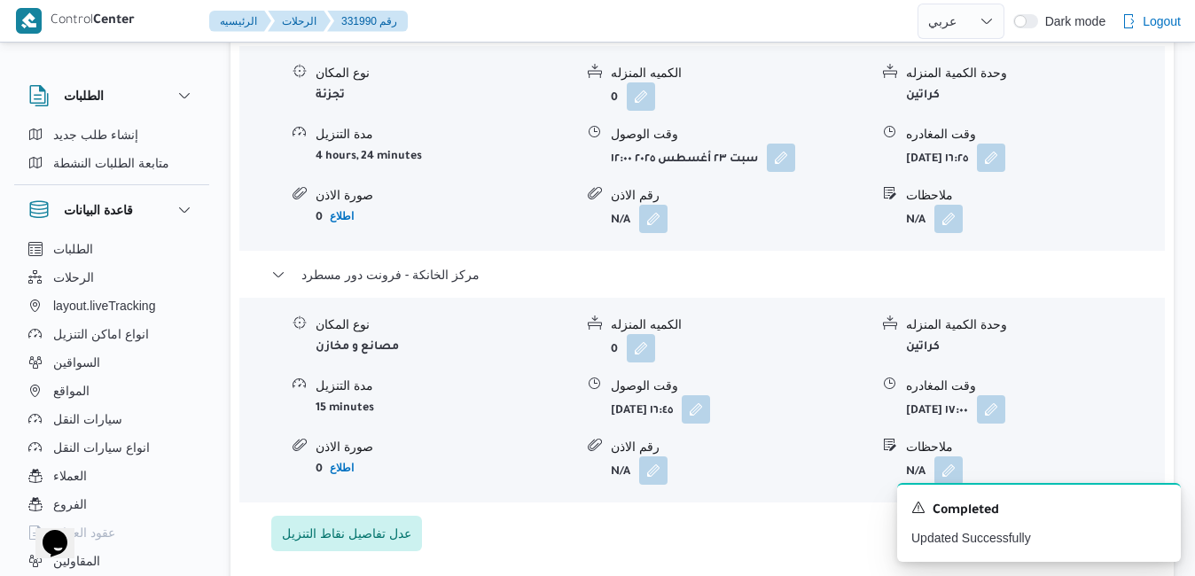
scroll to position [1879, 0]
click at [1005, 157] on button "button" at bounding box center [991, 158] width 28 height 28
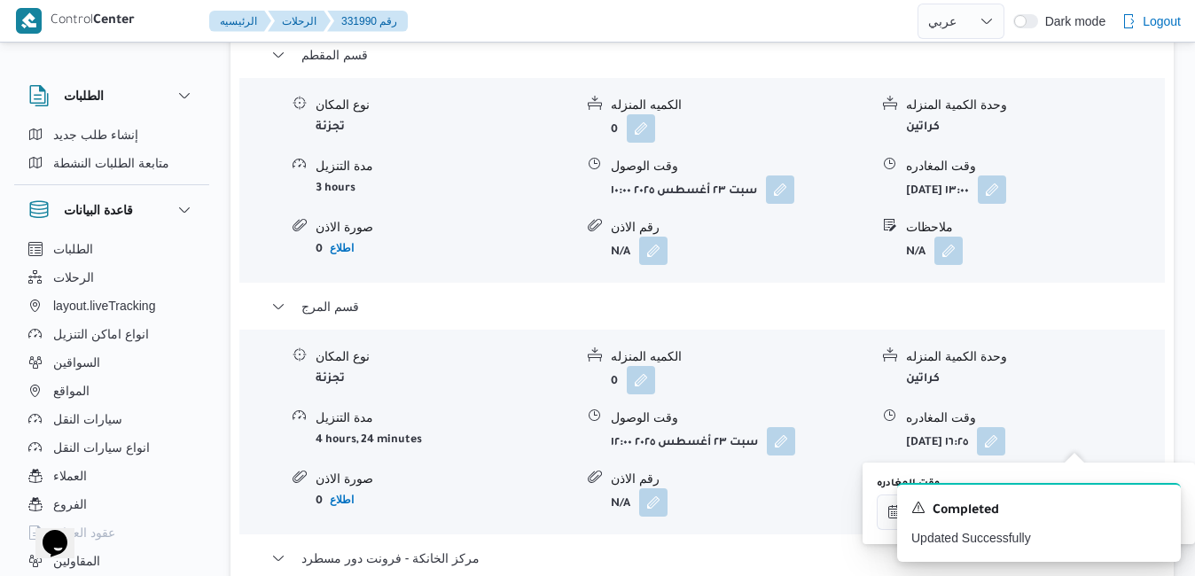
scroll to position [1595, 0]
click at [784, 425] on dl "وقت الوصول سبت ٢٣ أغسطس ٢٠٢٥ ١٢:٠٠" at bounding box center [740, 433] width 258 height 47
click at [776, 443] on button "button" at bounding box center [781, 442] width 28 height 28
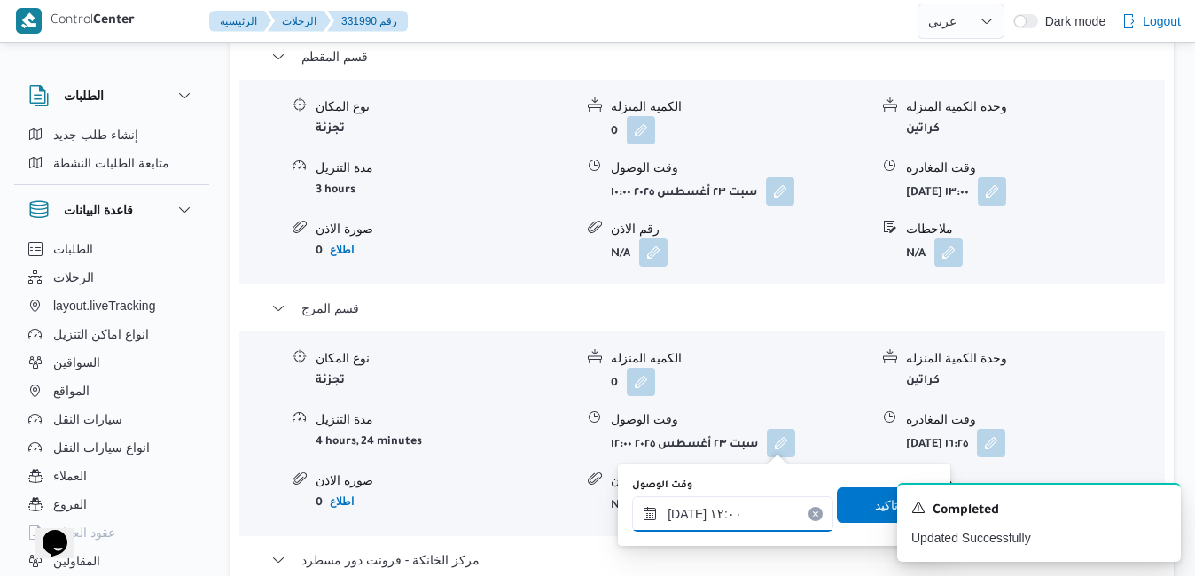
click at [688, 519] on input "٢٣/٠٨/٢٠٢٥ ١٢:٠٠" at bounding box center [732, 513] width 201 height 35
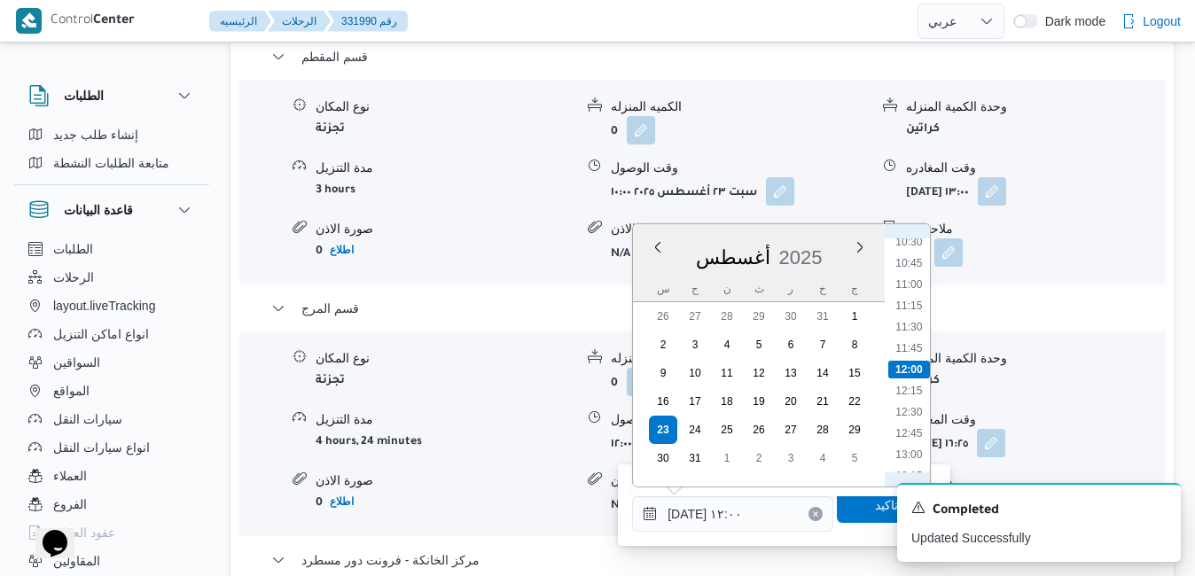
scroll to position [1103, 0]
click at [914, 311] on li "13:45" at bounding box center [908, 314] width 41 height 18
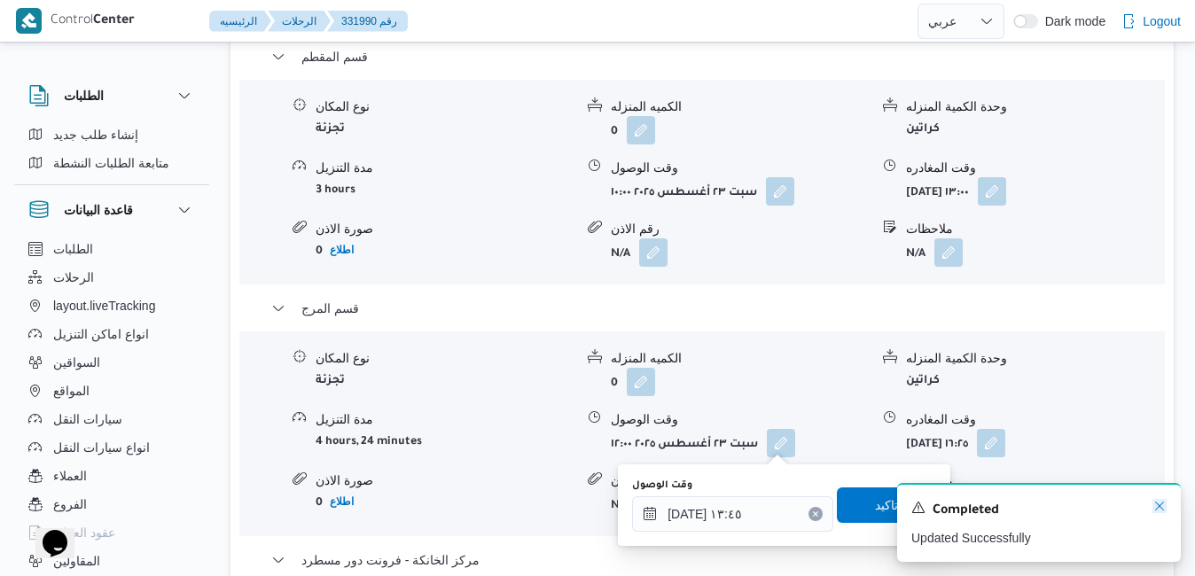
type input "٢٣/٠٨/٢٠٢٥ ١٢:٠٠"
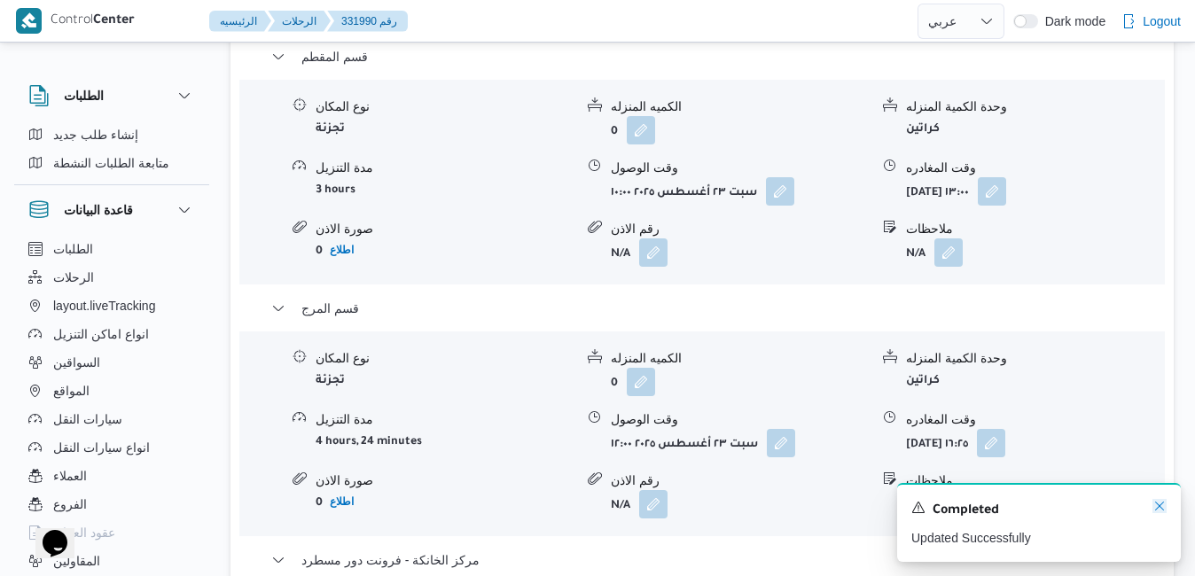
click at [1158, 506] on icon "Dismiss toast" at bounding box center [1159, 506] width 14 height 14
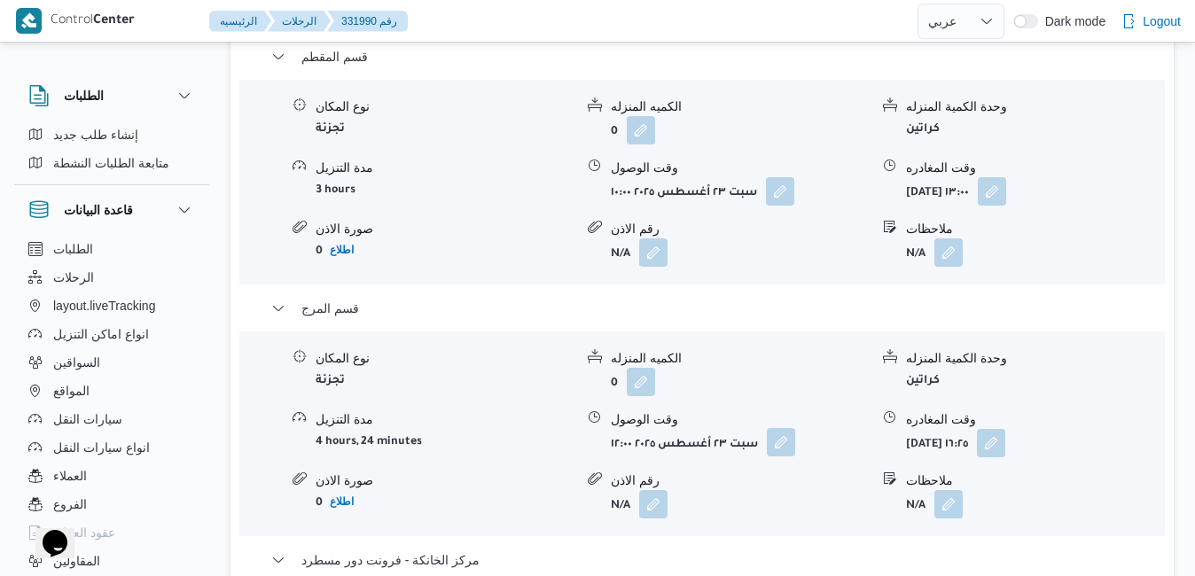
click at [786, 441] on button "button" at bounding box center [781, 442] width 28 height 28
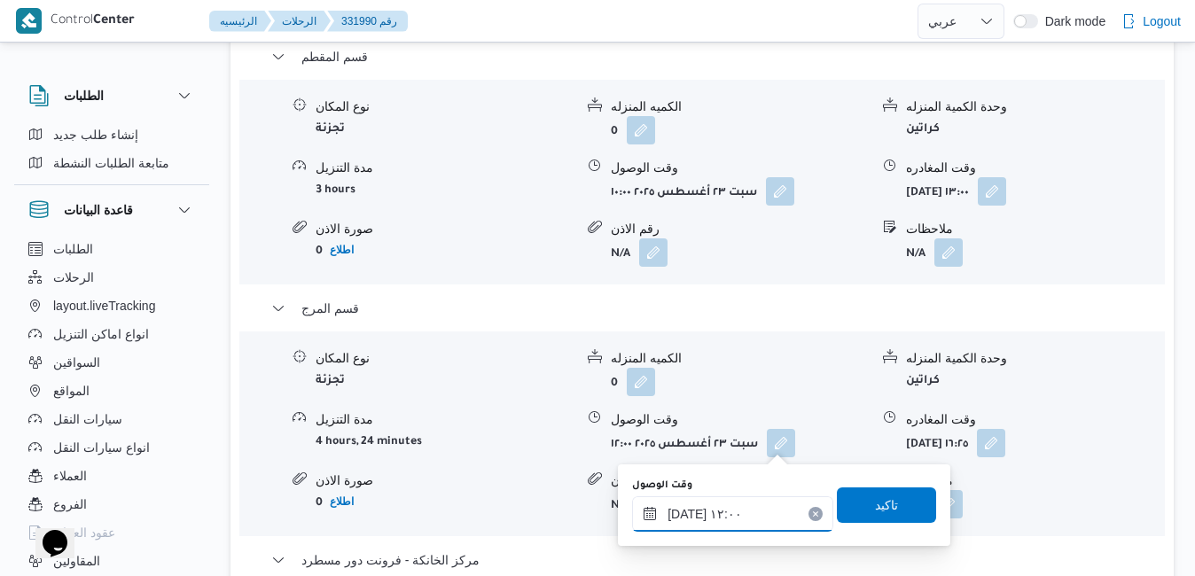
click at [706, 522] on input "٢٣/٠٨/٢٠٢٥ ١٢:٠٠" at bounding box center [732, 513] width 201 height 35
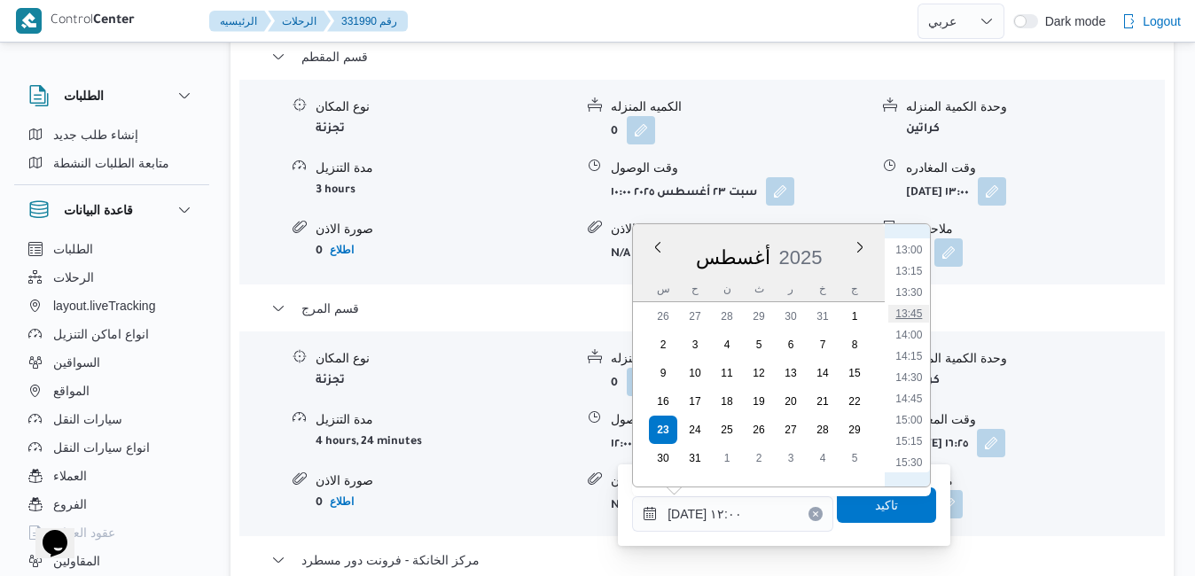
click at [912, 316] on li "13:45" at bounding box center [908, 314] width 41 height 18
type input "٢٣/٠٨/٢٠٢٥ ١٣:٤٥"
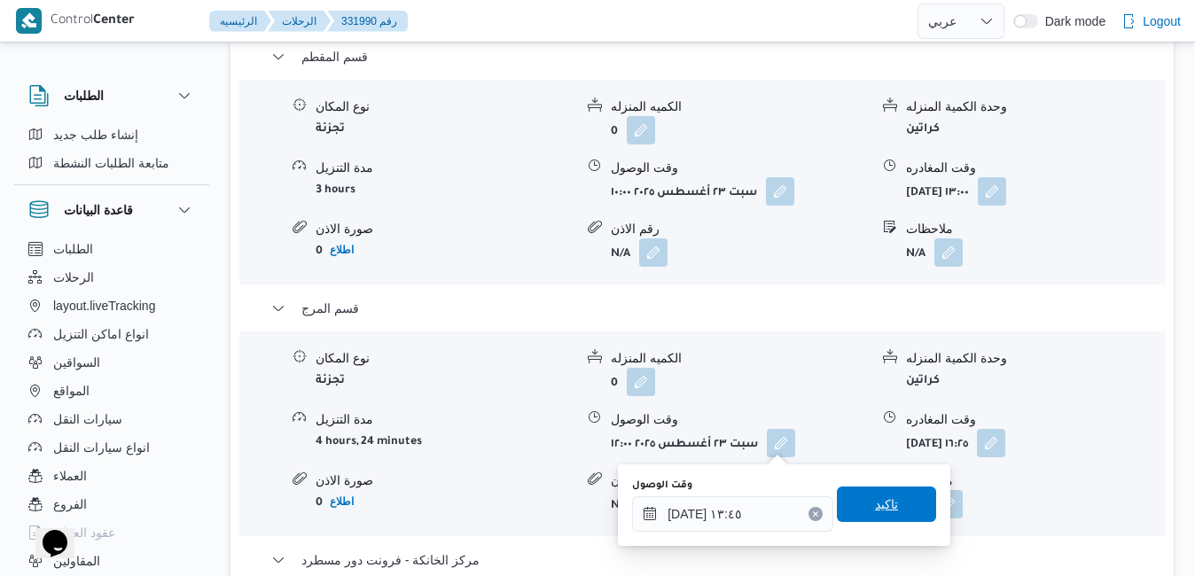
click at [875, 503] on span "تاكيد" at bounding box center [886, 504] width 23 height 21
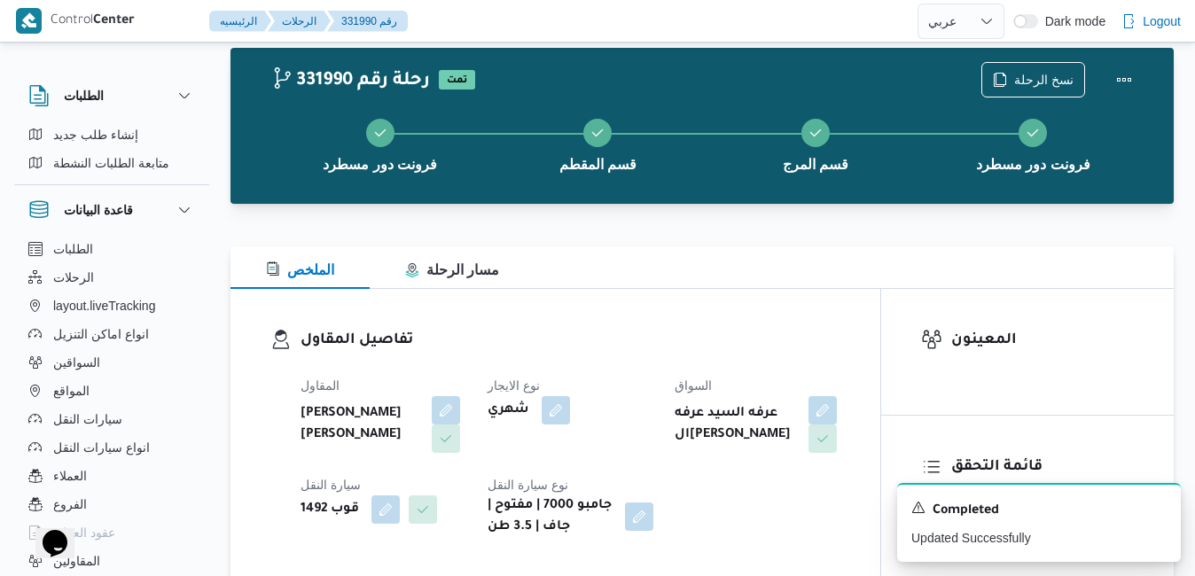
scroll to position [0, 0]
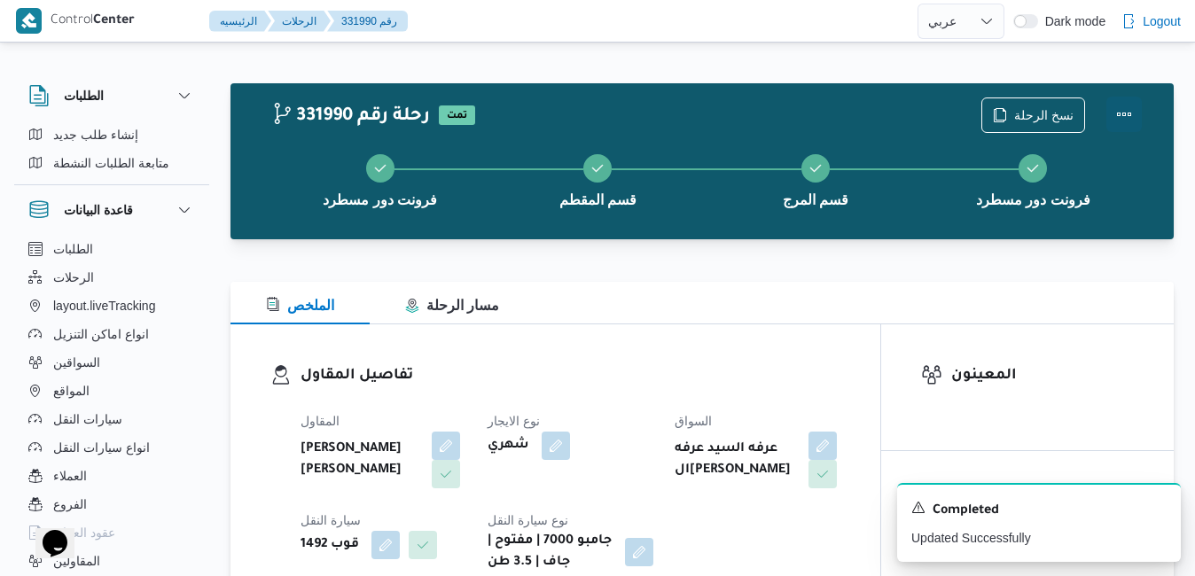
click at [1125, 106] on button "Actions" at bounding box center [1123, 114] width 35 height 35
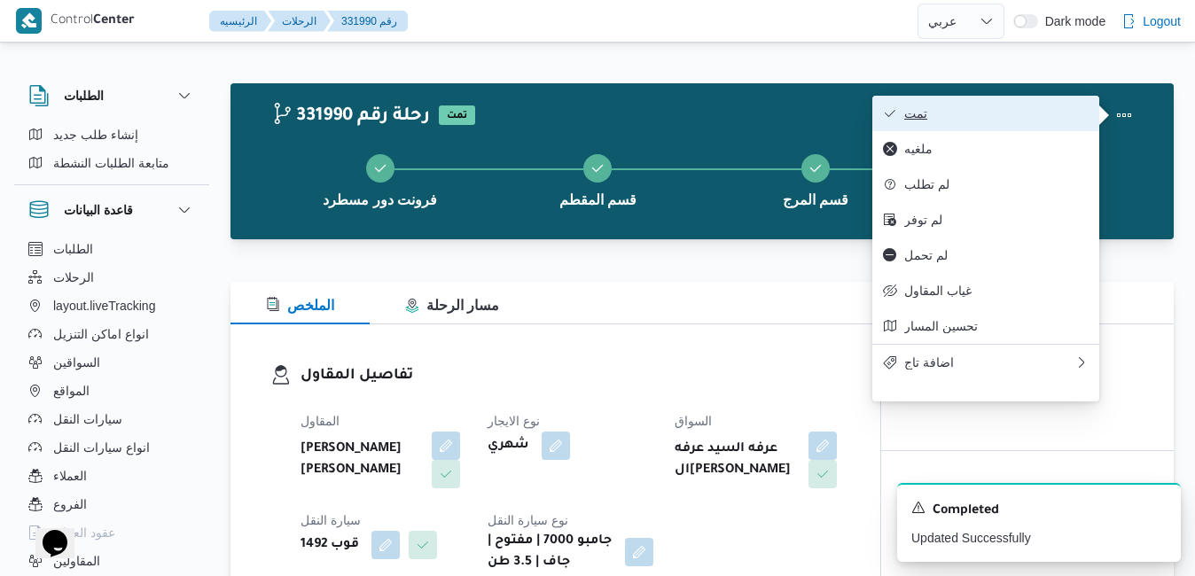
click at [1047, 110] on span "تمت" at bounding box center [996, 113] width 184 height 14
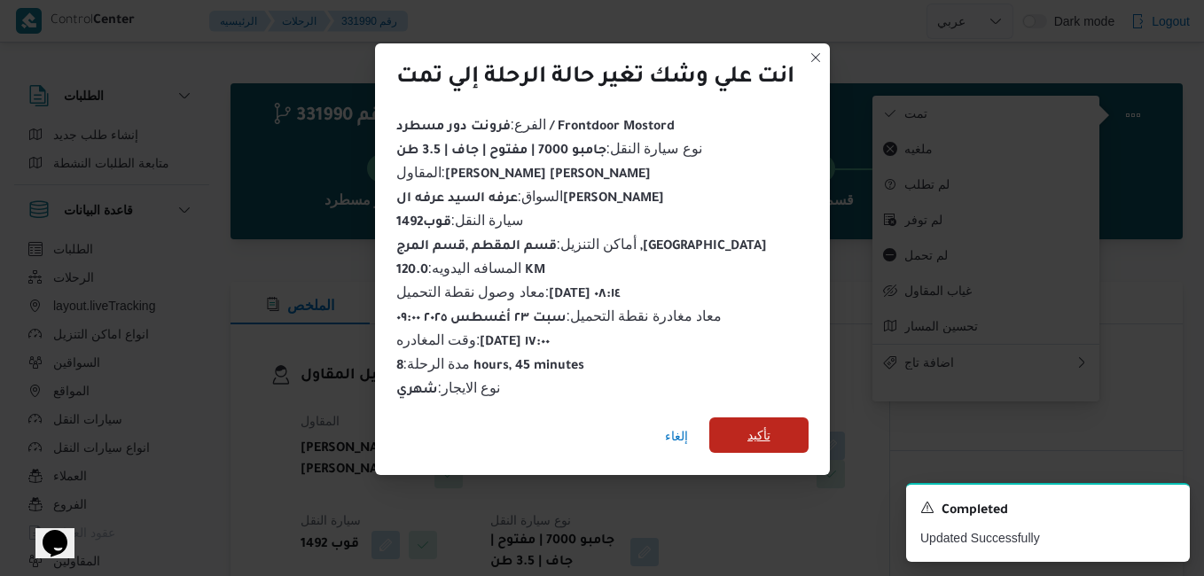
click at [736, 424] on span "تأكيد" at bounding box center [758, 434] width 99 height 35
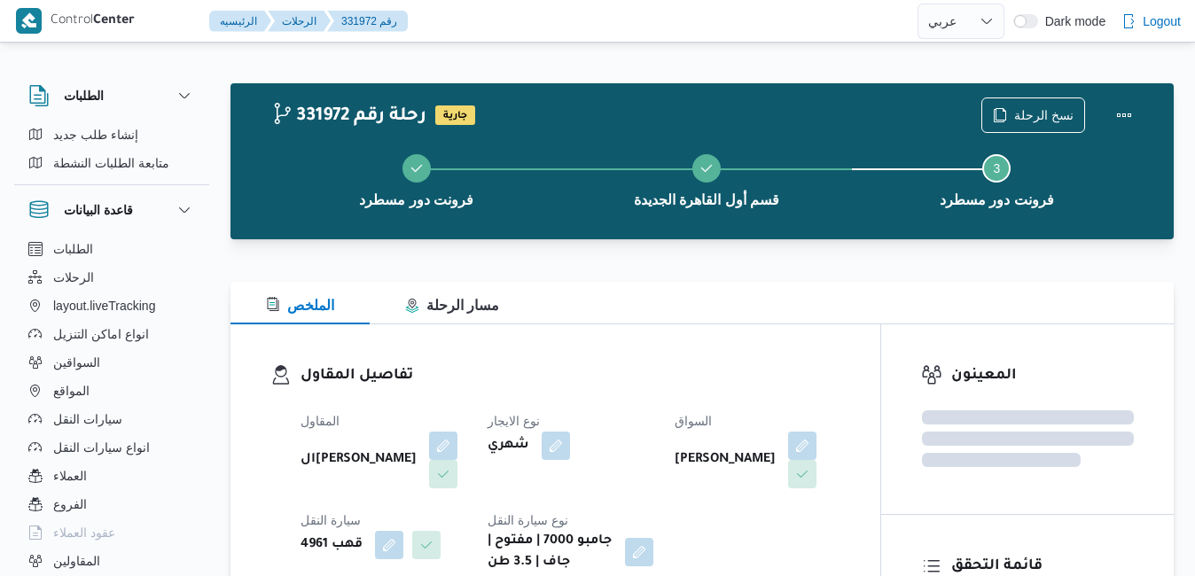
select select "ar"
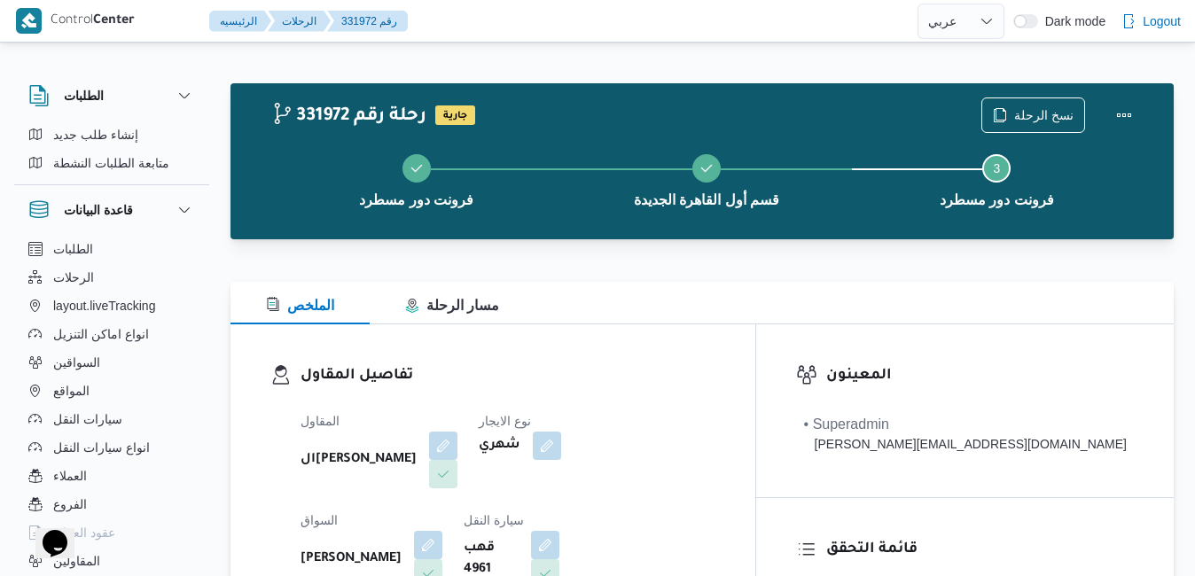
click at [713, 308] on div "الملخص مسار الرحلة" at bounding box center [701, 303] width 943 height 43
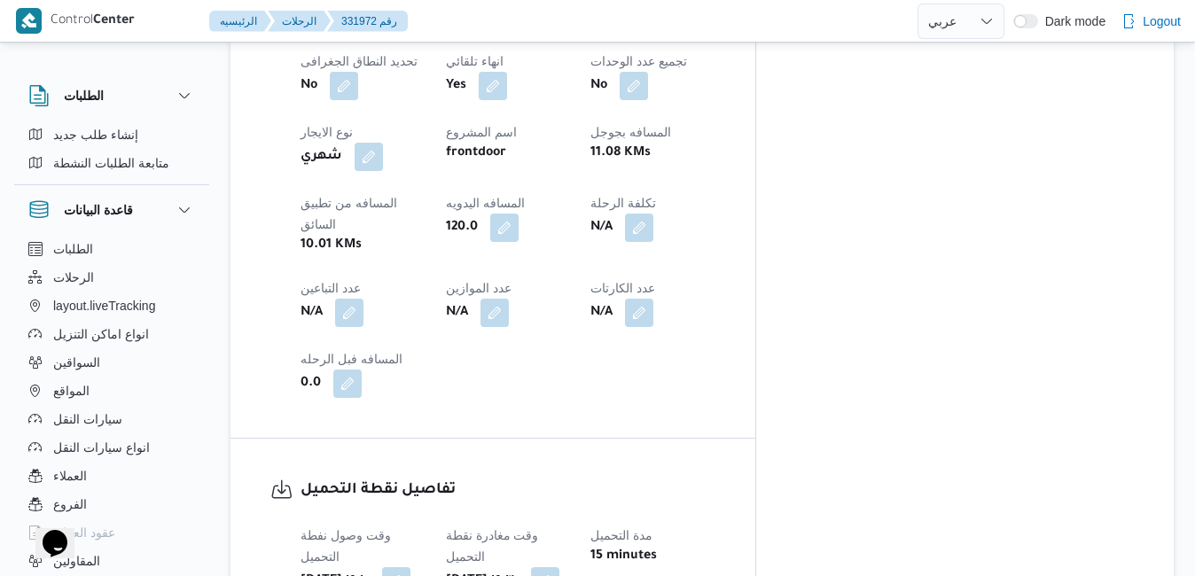
scroll to position [993, 0]
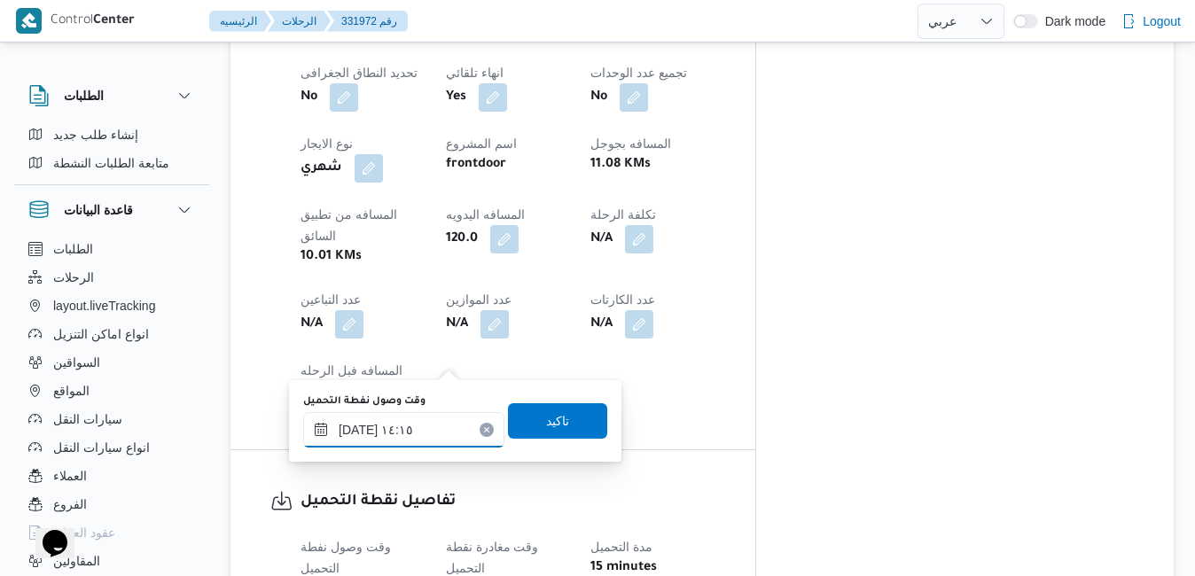
click at [390, 435] on input "[DATE] ١٤:١٥" at bounding box center [403, 429] width 201 height 35
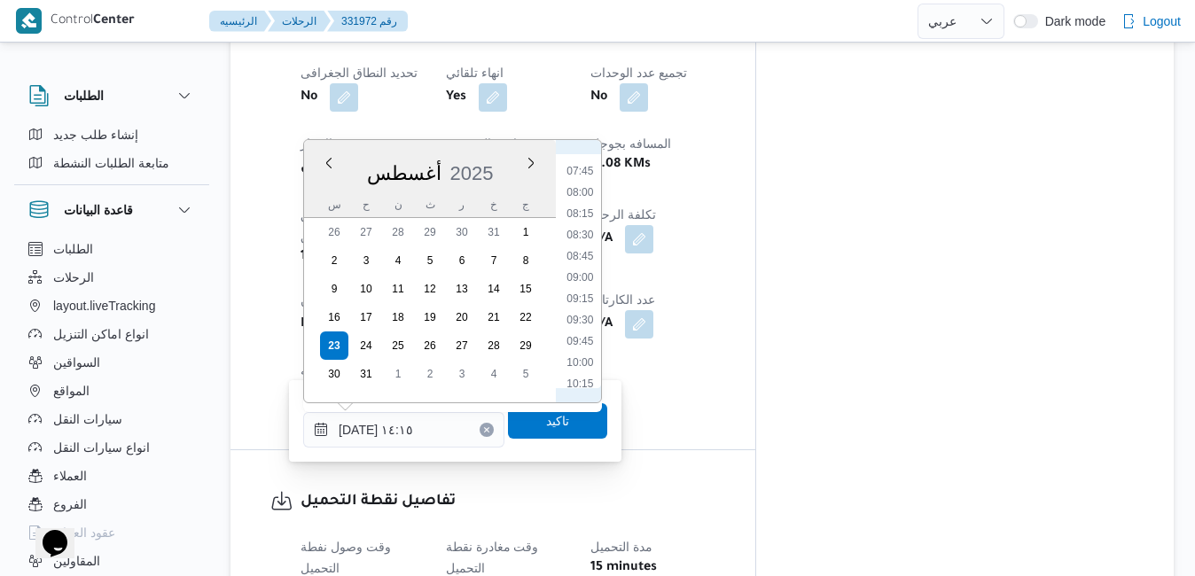
scroll to position [681, 0]
click at [581, 204] on li "08:30" at bounding box center [579, 206] width 41 height 18
type input "[DATE] ٠٨:٣٠"
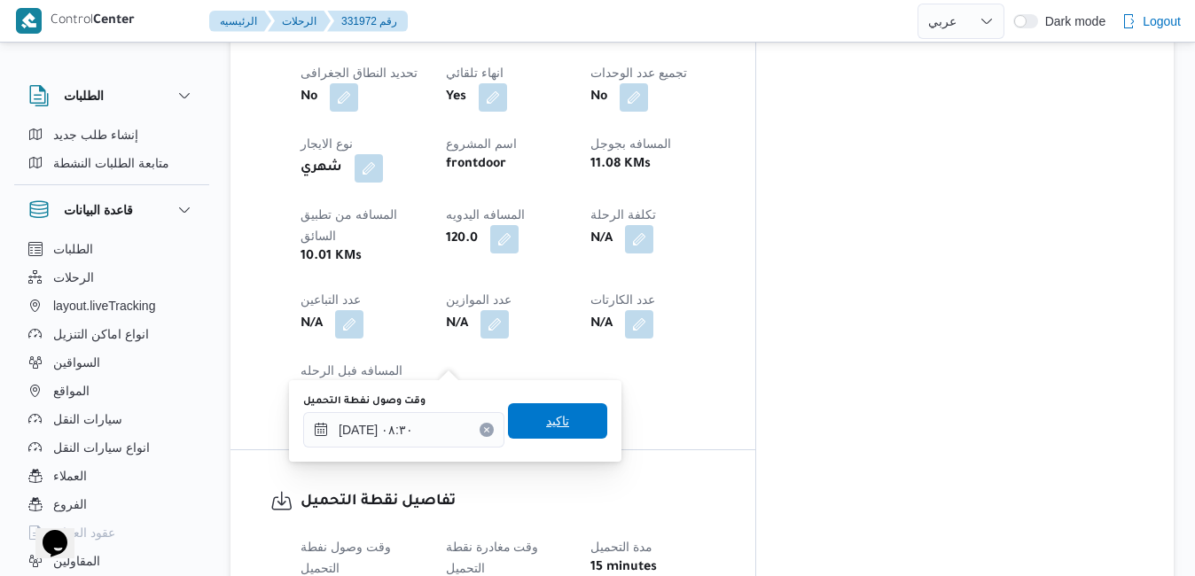
click at [526, 420] on span "تاكيد" at bounding box center [557, 420] width 99 height 35
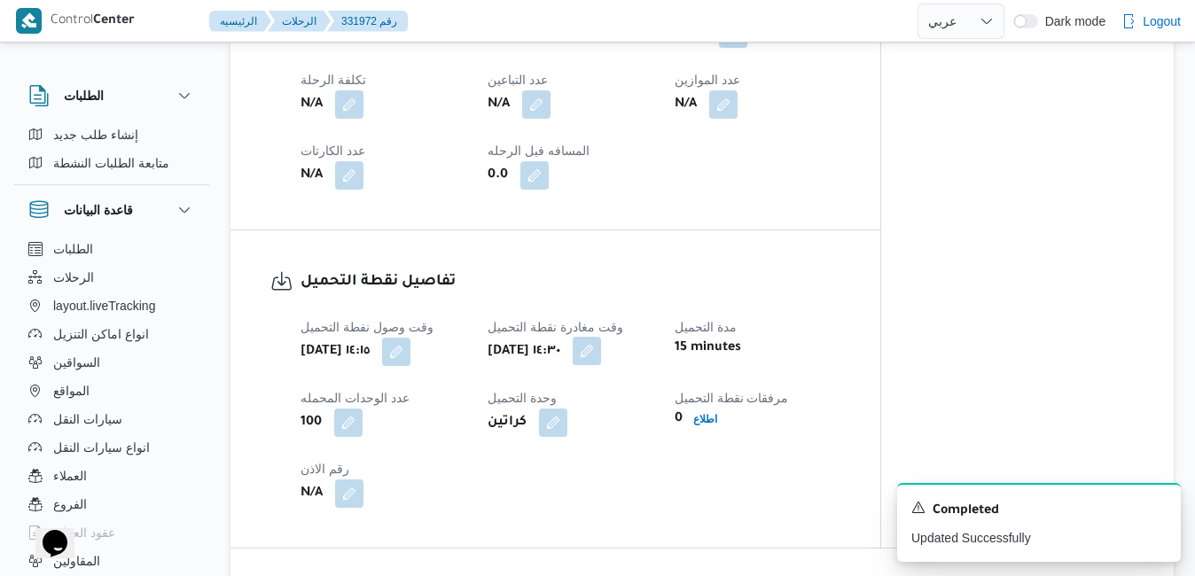
click at [601, 352] on button "button" at bounding box center [587, 351] width 28 height 28
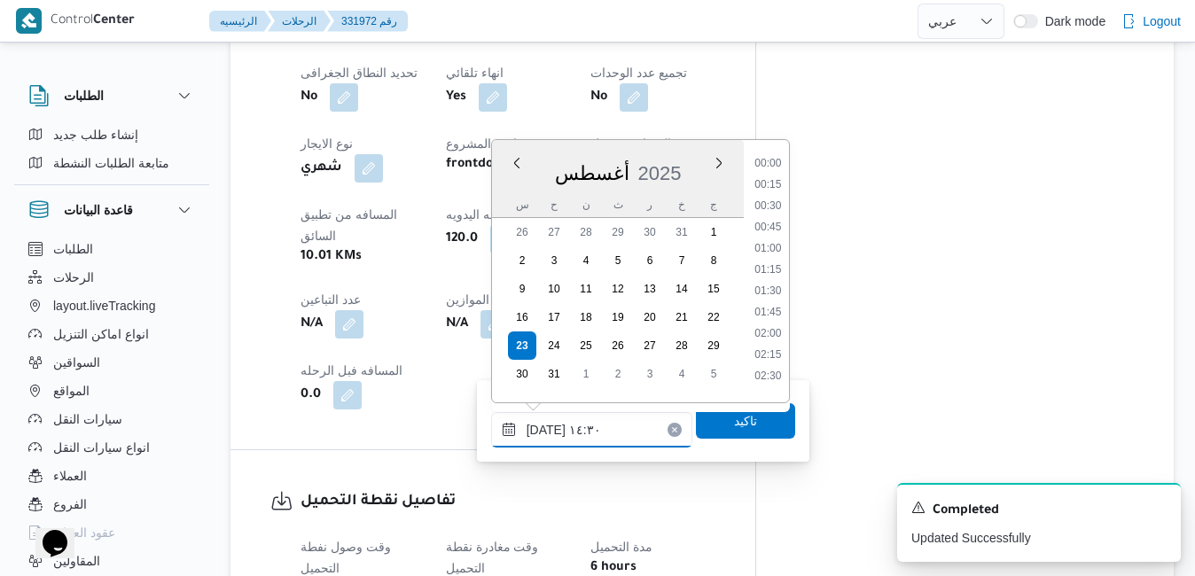
click at [580, 426] on input "[DATE] ١٤:٣٠" at bounding box center [591, 429] width 201 height 35
click at [776, 225] on li "09:00" at bounding box center [767, 227] width 41 height 18
type input "٢٣/٠٨/٢٠٢٥ ٠٩:٠٠"
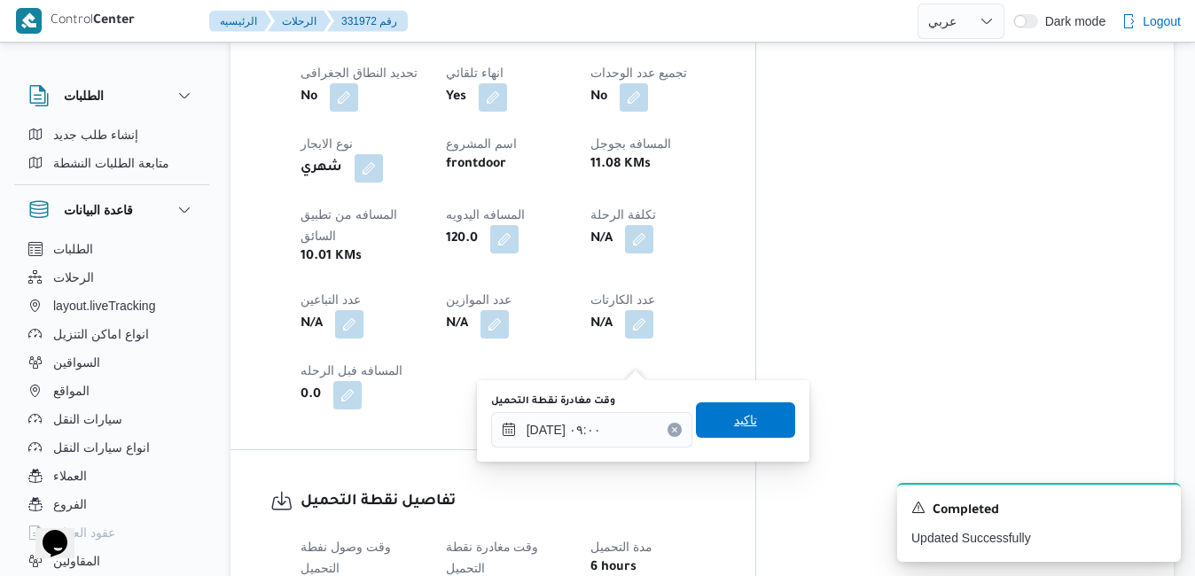
click at [734, 417] on span "تاكيد" at bounding box center [745, 419] width 23 height 21
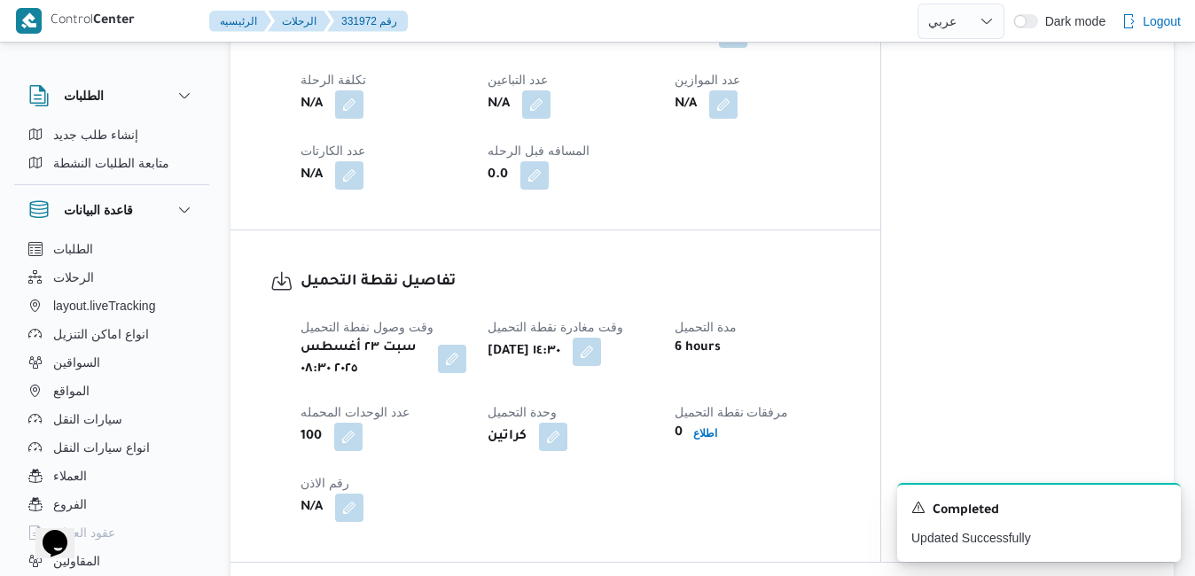
click at [721, 495] on div "وقت وصول نفطة التحميل سبت ٢٣ أغسطس ٢٠٢٥ ٠٨:٣٠ وقت مغادرة نقطة التحميل سبت ٢٣ أغ…" at bounding box center [570, 419] width 561 height 227
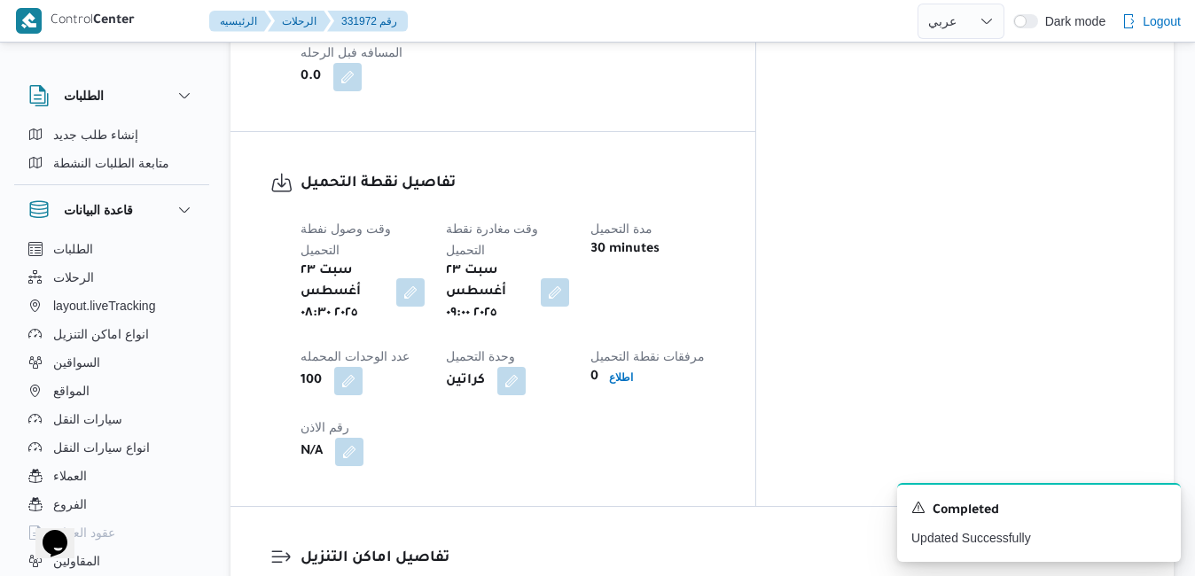
scroll to position [1312, 0]
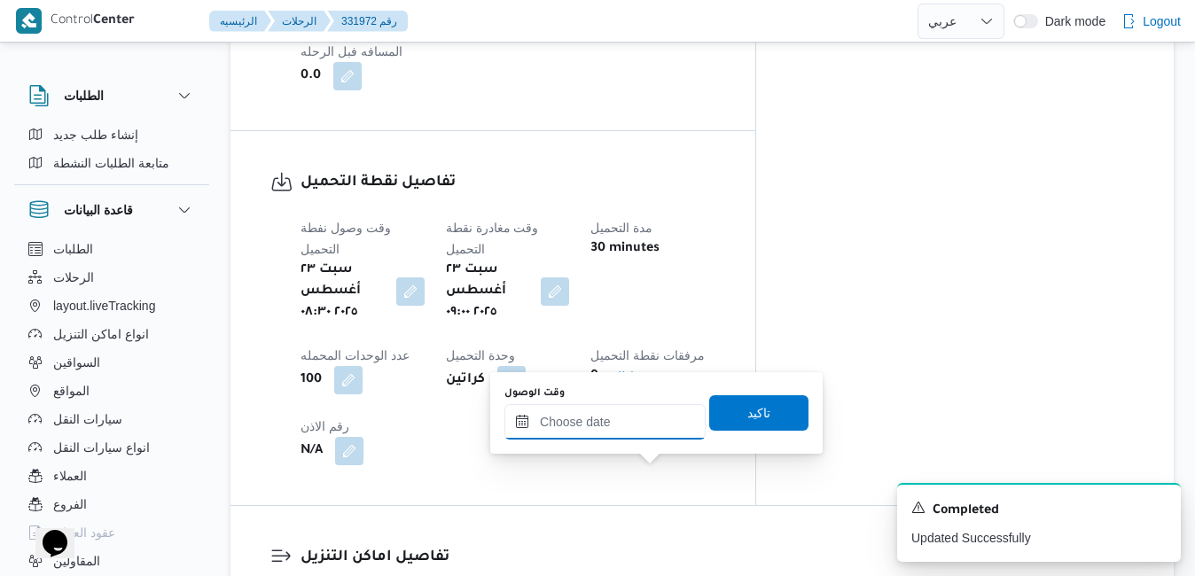
click at [620, 427] on input "وقت الوصول" at bounding box center [604, 421] width 201 height 35
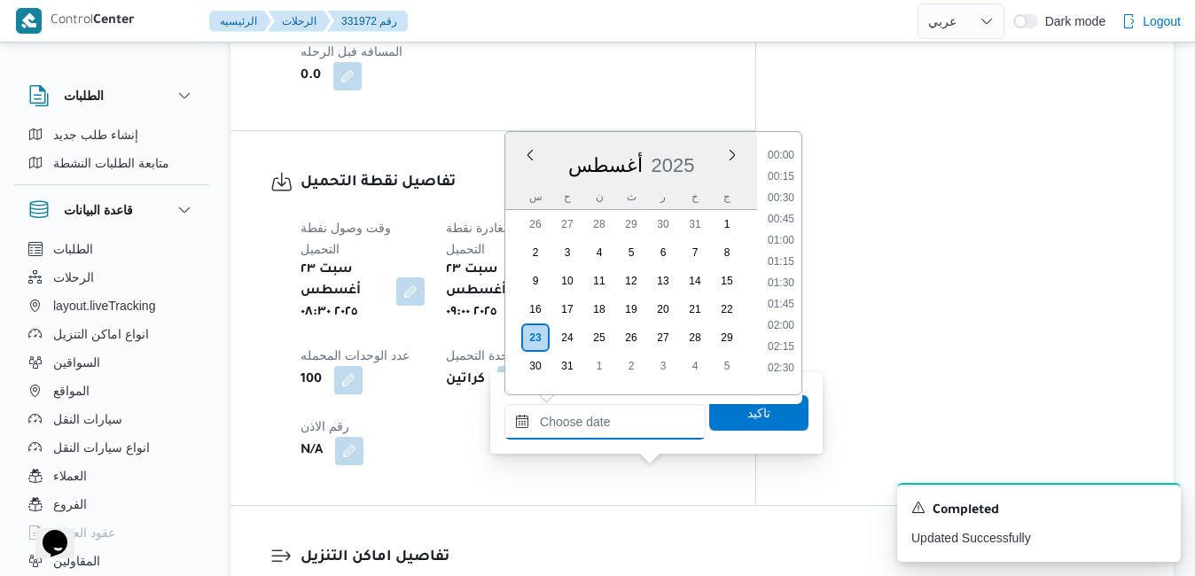
scroll to position [1431, 0]
click at [690, 136] on div "أغسطس ٢٠٢٥ أغسطس 2025 س ح ن ث ر خ ج" at bounding box center [631, 171] width 252 height 78
click at [775, 371] on li "09:45" at bounding box center [780, 373] width 41 height 18
type input "[DATE] ٠٩:٤٥"
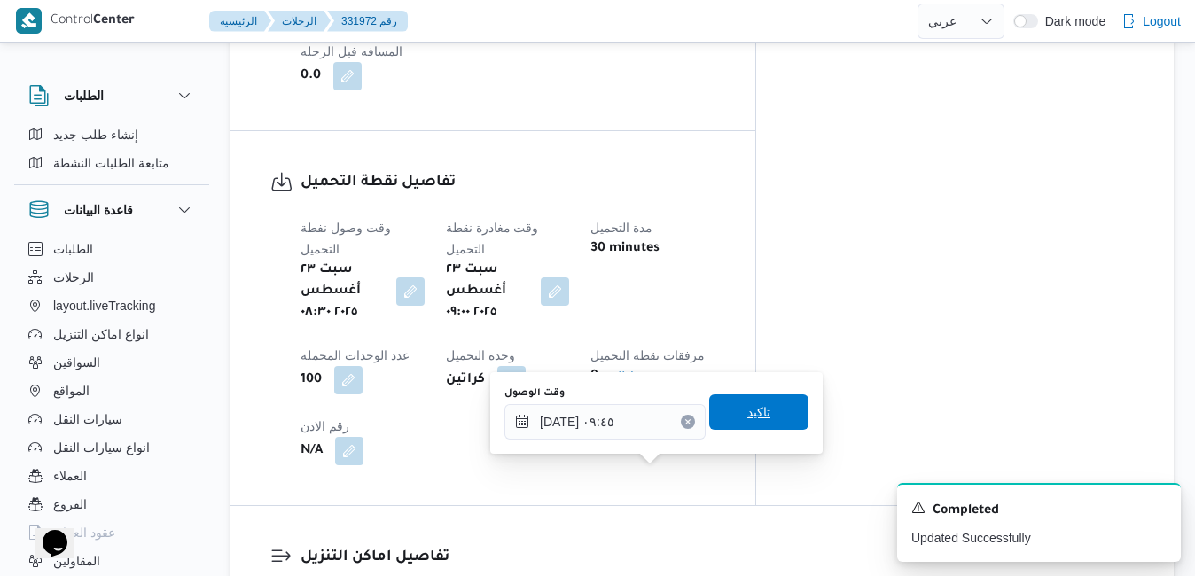
click at [750, 412] on span "تاكيد" at bounding box center [758, 412] width 23 height 21
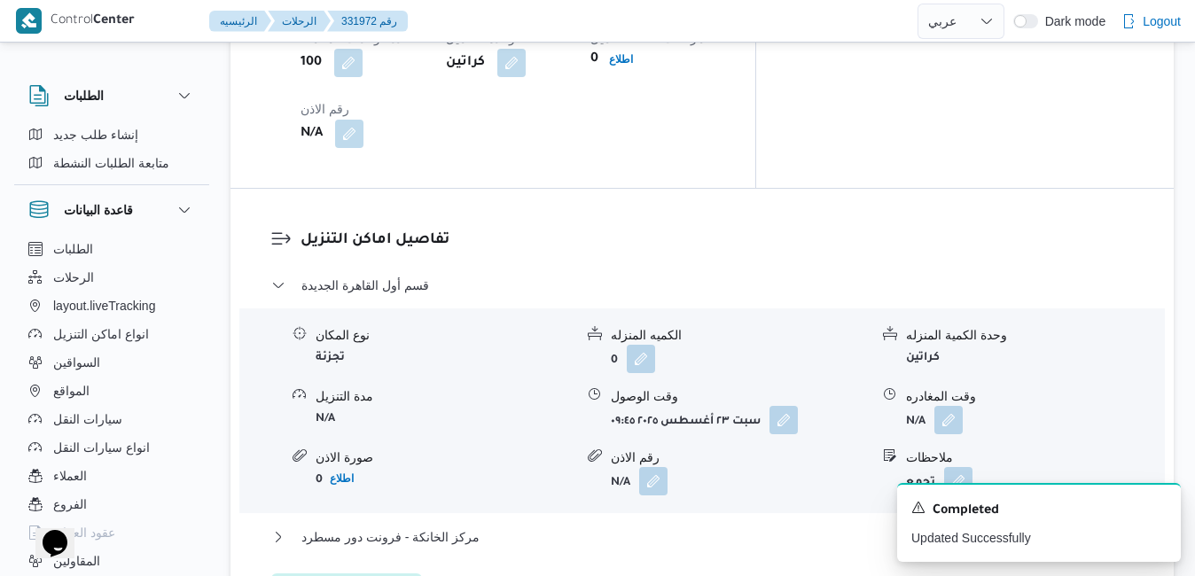
scroll to position [1631, 0]
click at [1158, 506] on icon "Dismiss toast" at bounding box center [1159, 506] width 14 height 14
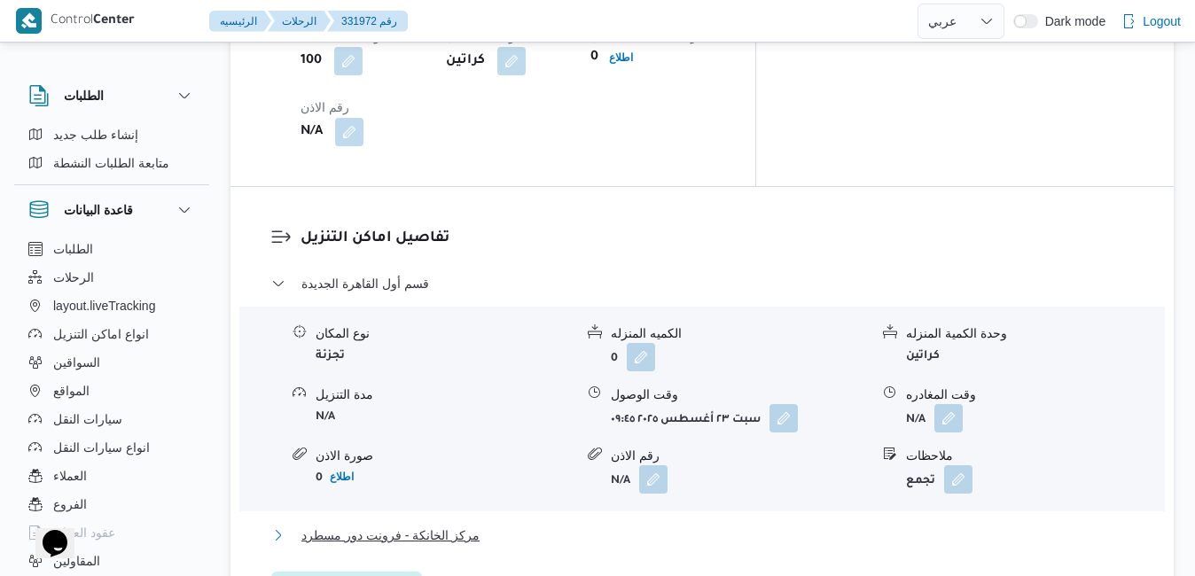
click at [929, 525] on button "مركز الخانكة - فرونت دور مسطرد" at bounding box center [702, 535] width 862 height 21
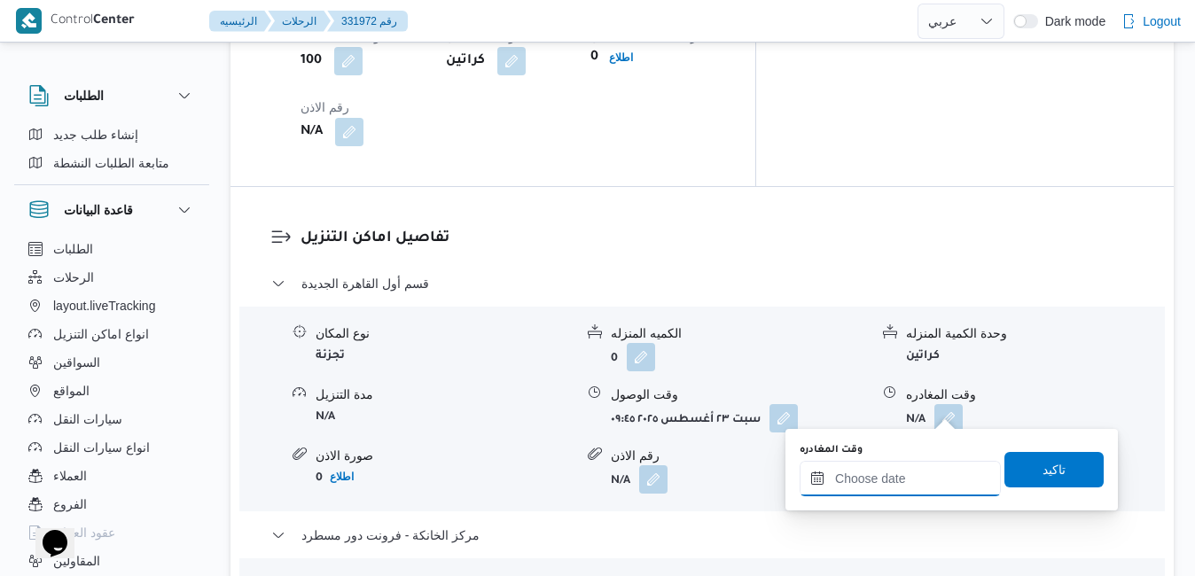
click at [882, 482] on input "وقت المغادره" at bounding box center [899, 478] width 201 height 35
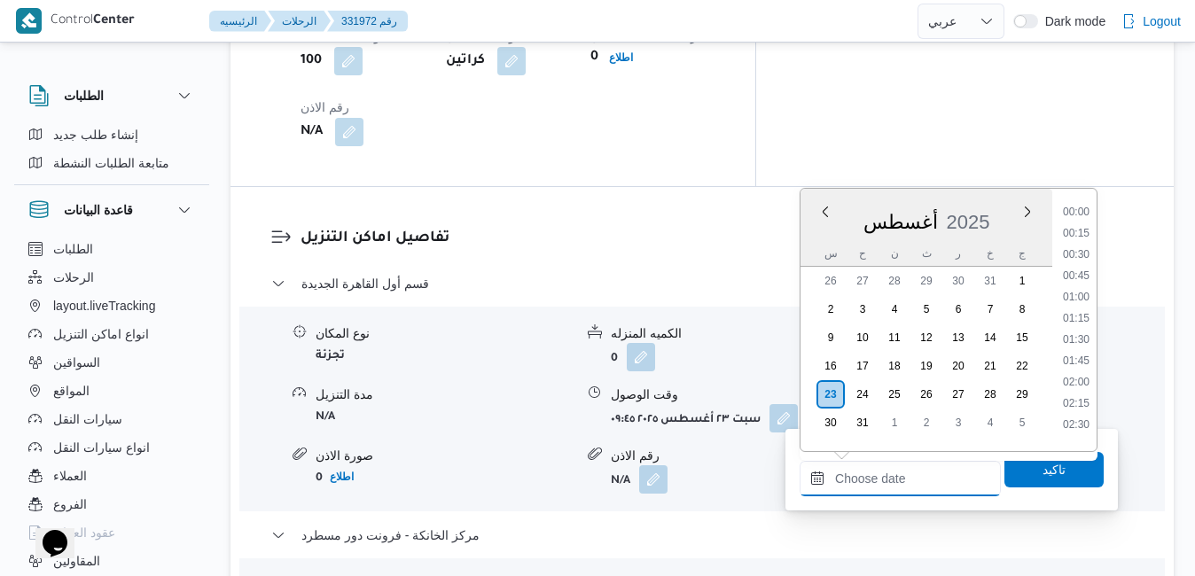
scroll to position [1431, 0]
click at [979, 199] on div "أغسطس 2025" at bounding box center [926, 218] width 252 height 45
click at [1084, 229] on li "17:00" at bounding box center [1076, 228] width 41 height 18
type input "٢٣/٠٨/٢٠٢٥ ١٧:٠٠"
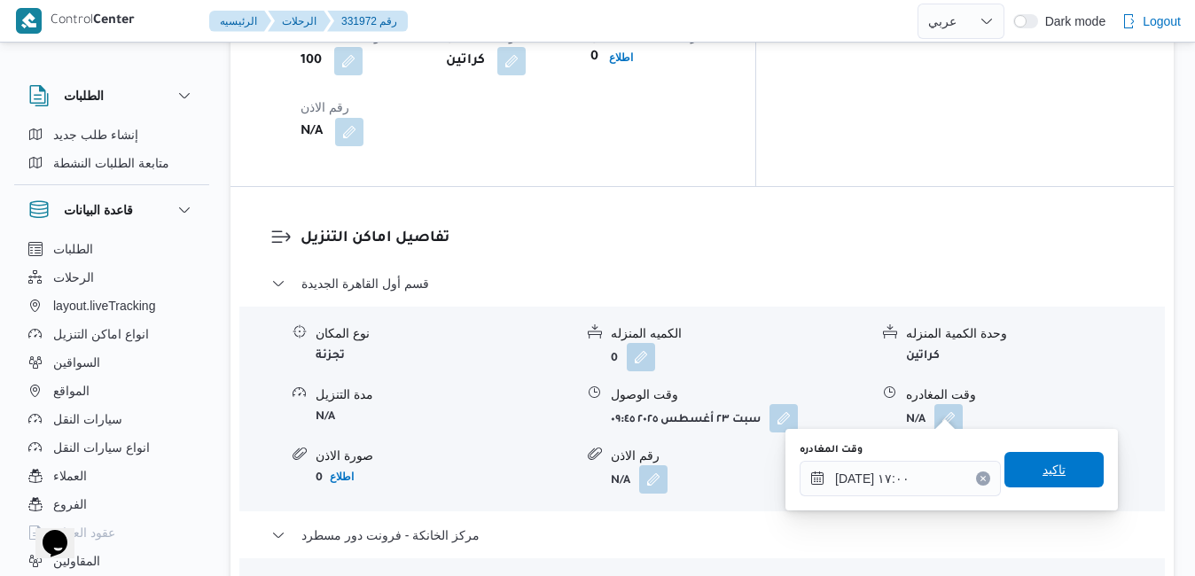
click at [1019, 470] on span "تاكيد" at bounding box center [1053, 469] width 99 height 35
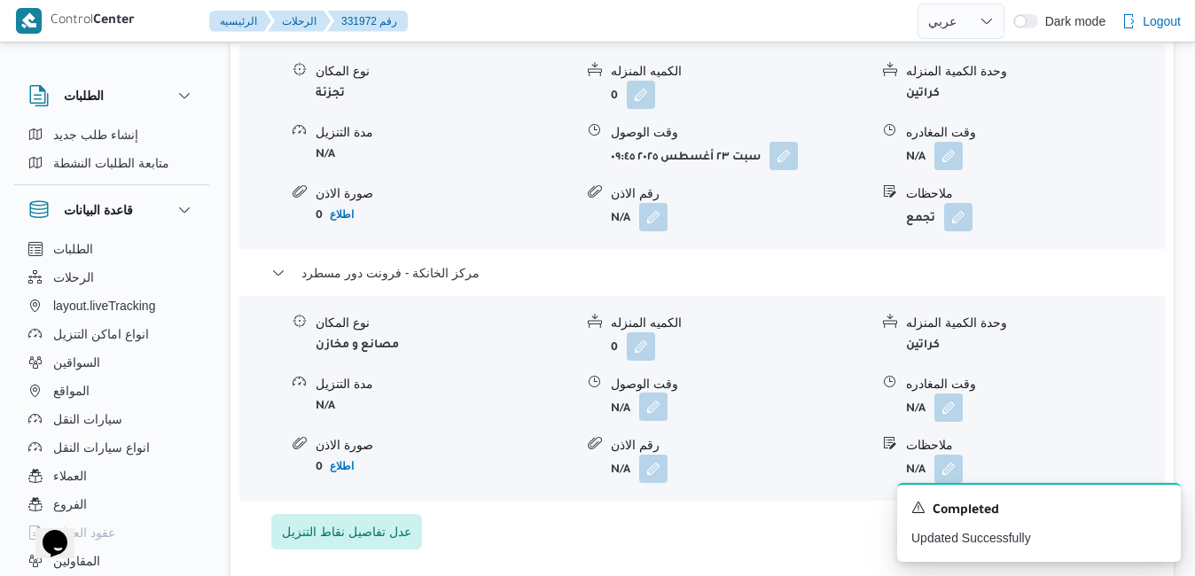
click at [657, 406] on button "button" at bounding box center [653, 407] width 28 height 28
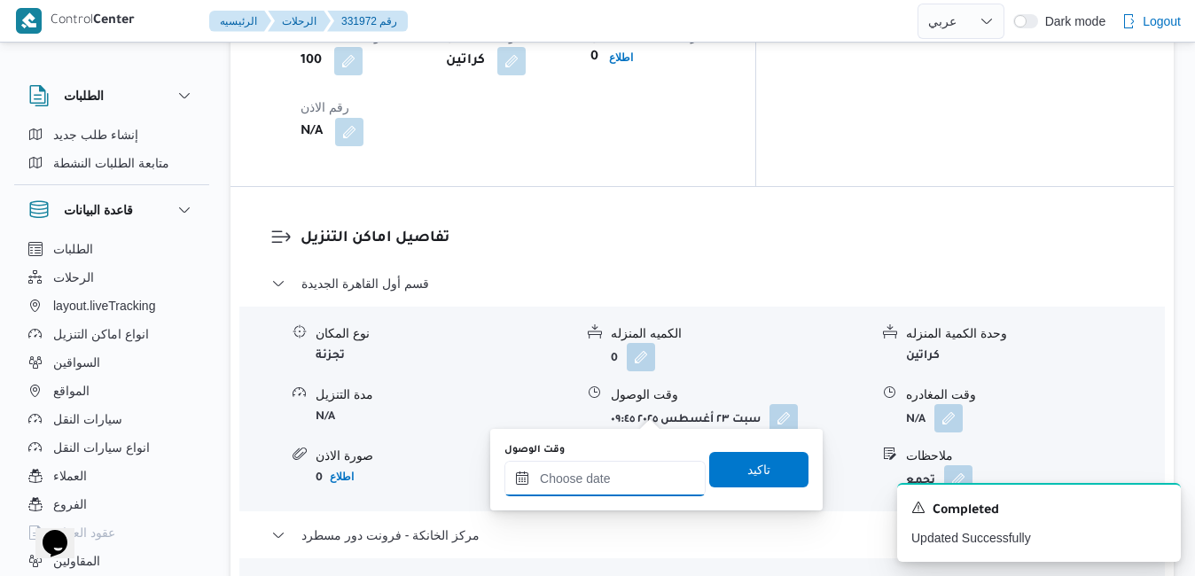
click at [605, 485] on input "وقت الوصول" at bounding box center [604, 478] width 201 height 35
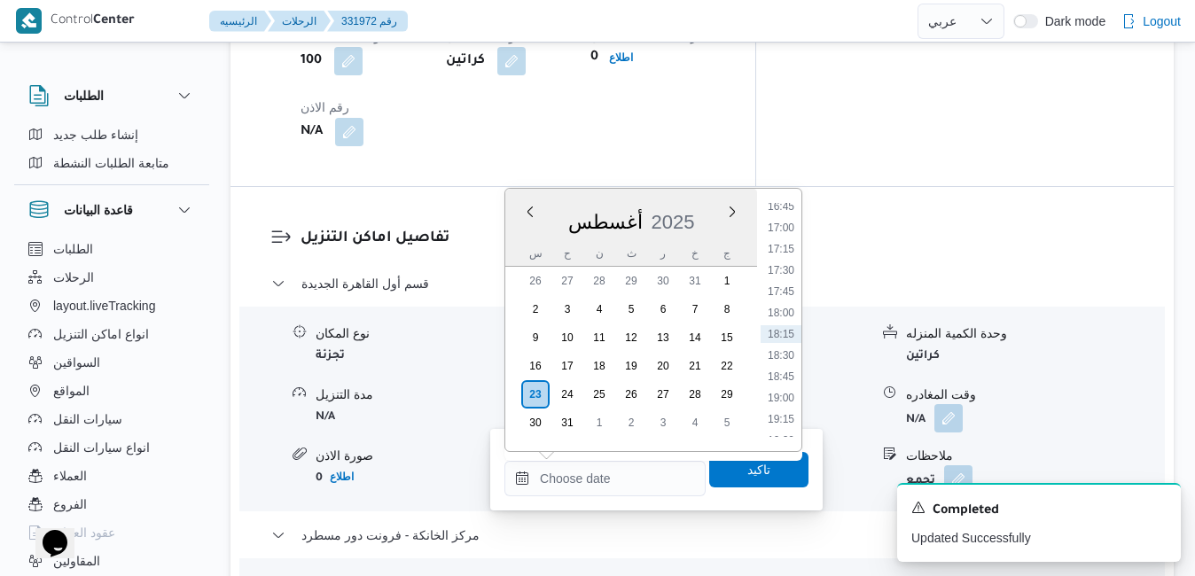
click at [707, 207] on div "أغسطس 2025" at bounding box center [631, 218] width 252 height 45
click at [778, 206] on li "16:45" at bounding box center [780, 207] width 41 height 18
type input "[DATE] ١٦:٤٥"
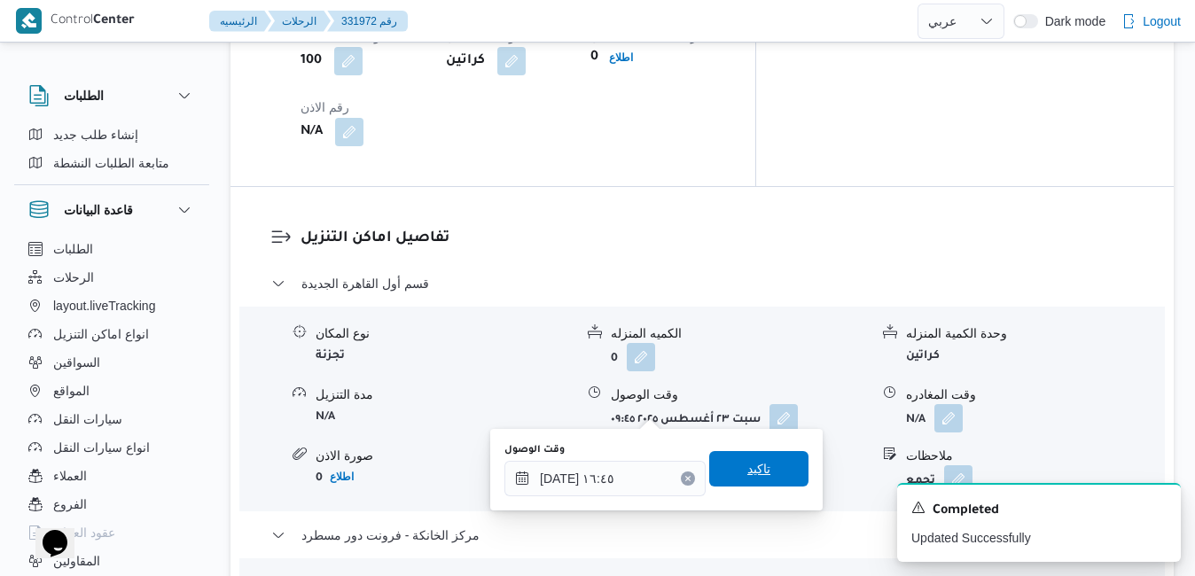
click at [719, 476] on span "تاكيد" at bounding box center [758, 468] width 99 height 35
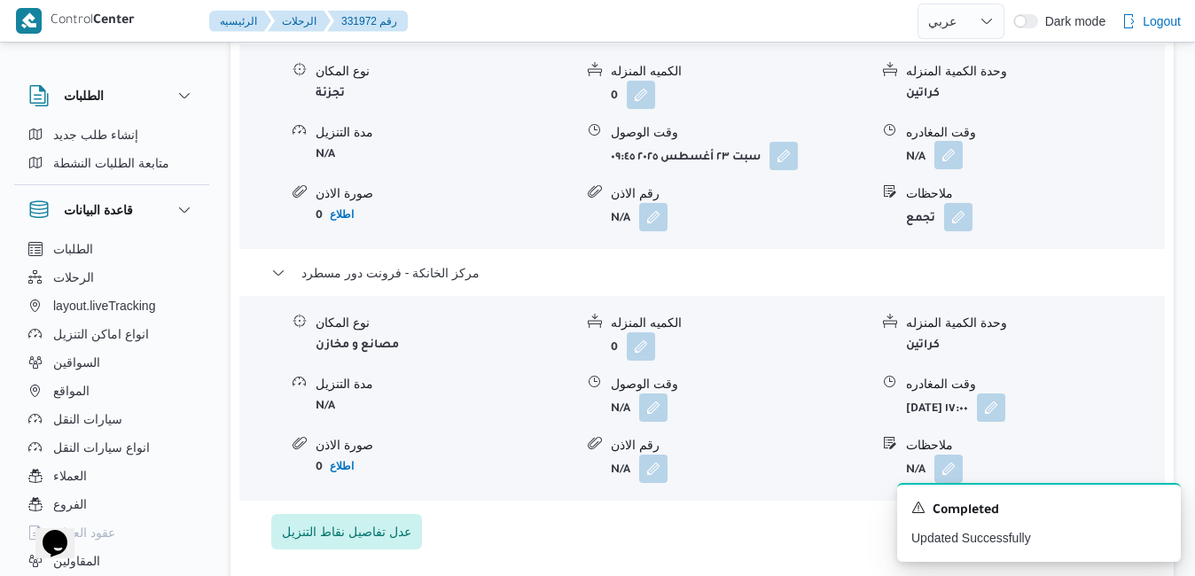
click at [949, 164] on button "button" at bounding box center [948, 155] width 28 height 28
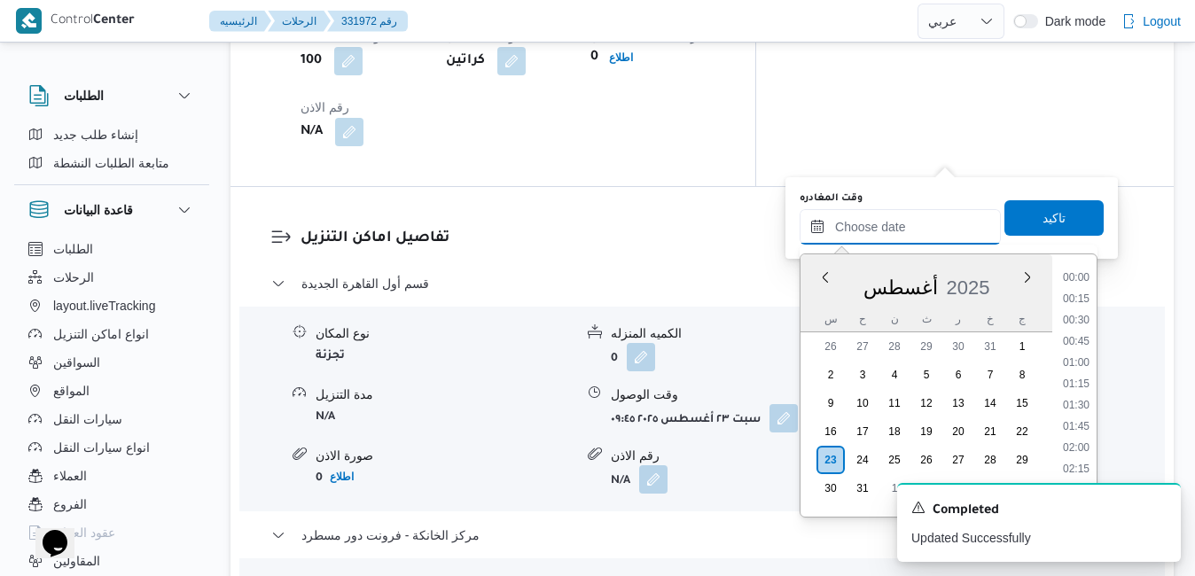
click at [883, 240] on input "وقت المغادره" at bounding box center [899, 226] width 201 height 35
click at [811, 309] on div "س ح ن ث ر خ ج" at bounding box center [926, 319] width 252 height 25
click at [1073, 416] on li "16:00" at bounding box center [1076, 413] width 41 height 18
type input "٢٣/٠٨/٢٠٢٥ ١٦:٠٠"
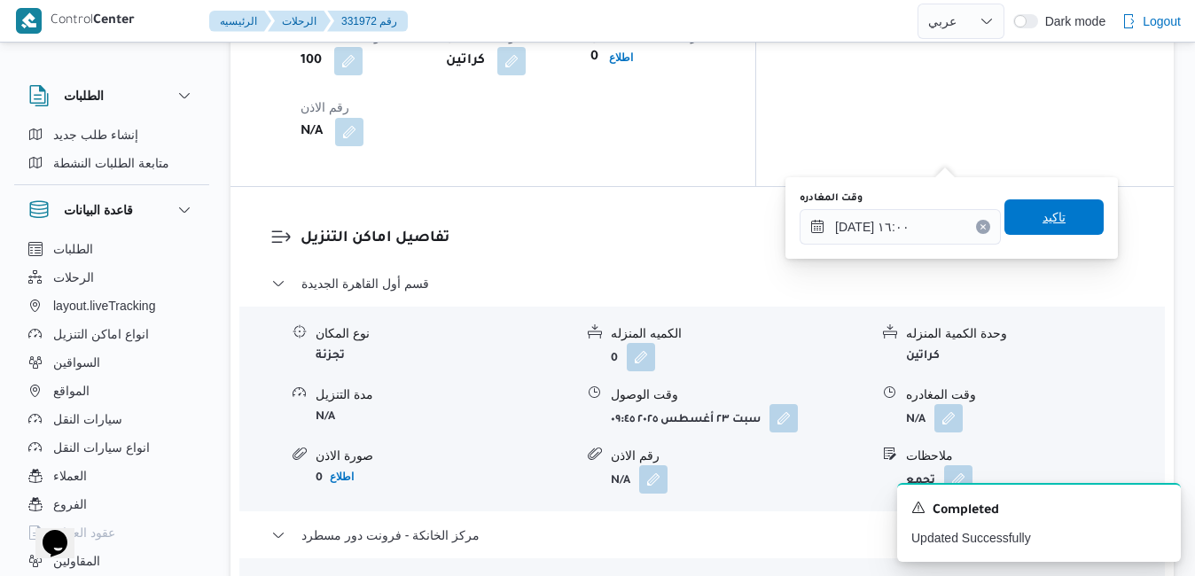
click at [1055, 212] on span "تاكيد" at bounding box center [1053, 216] width 99 height 35
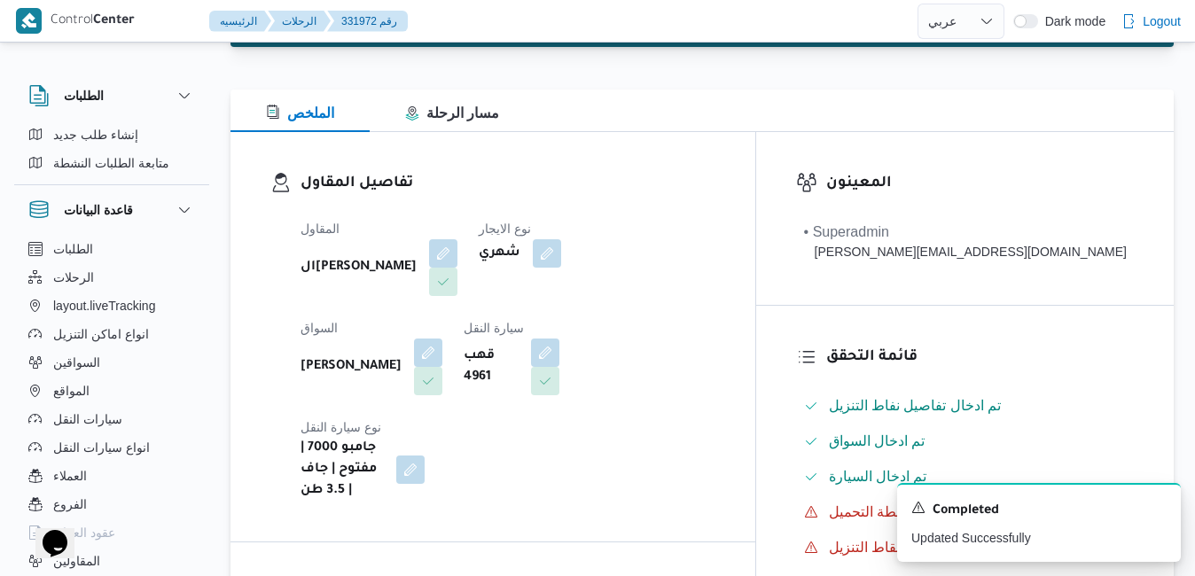
scroll to position [0, 0]
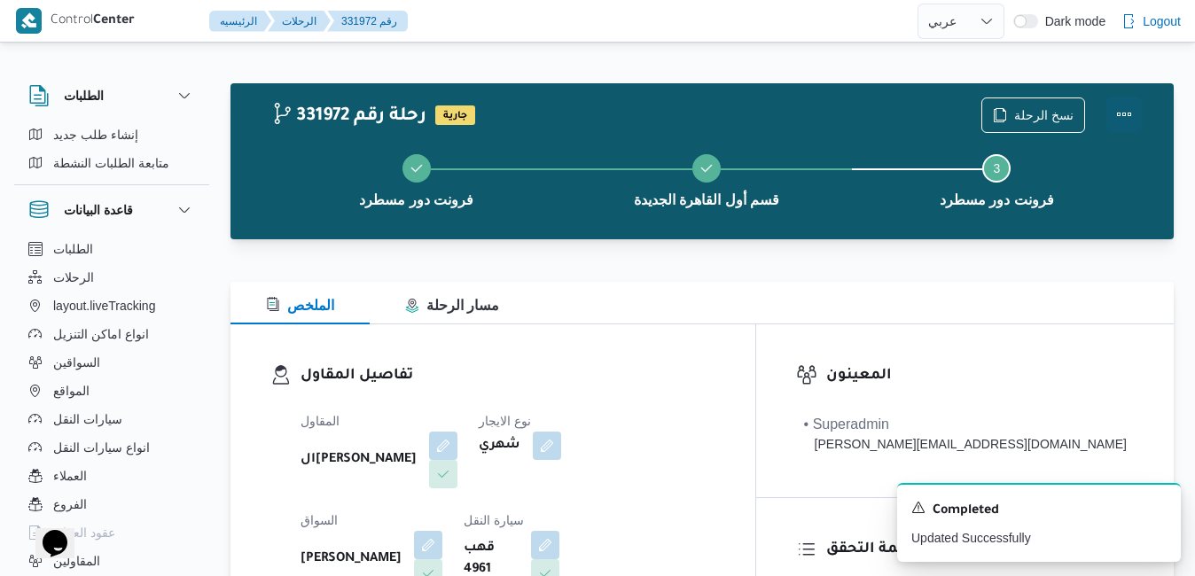
click at [1131, 99] on button "Actions" at bounding box center [1123, 114] width 35 height 35
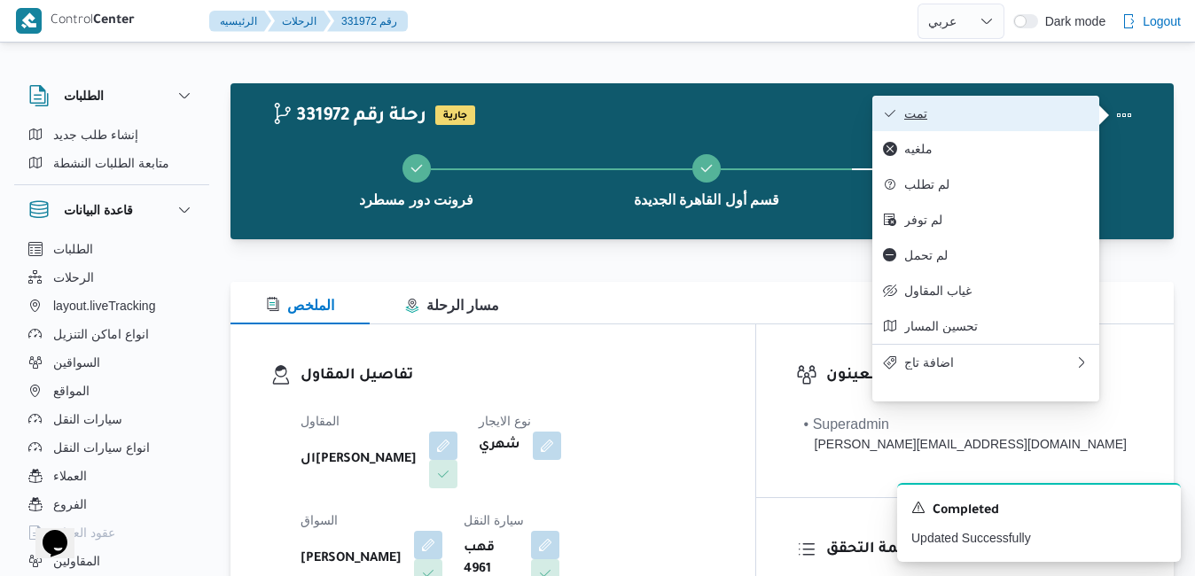
click at [991, 108] on span "تمت" at bounding box center [996, 113] width 184 height 14
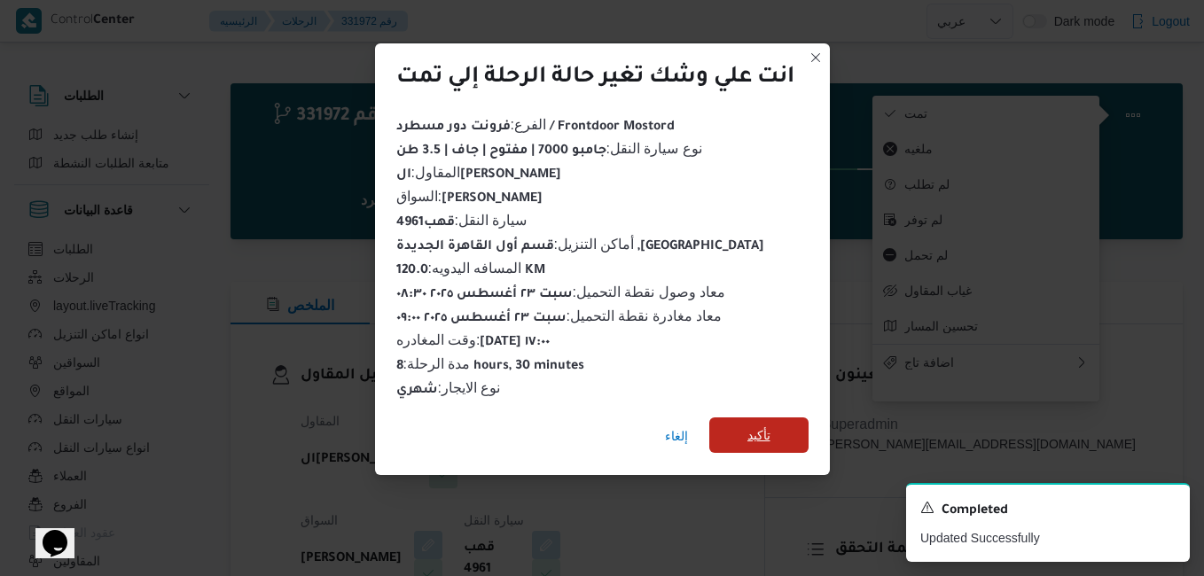
click at [756, 425] on span "تأكيد" at bounding box center [758, 435] width 23 height 21
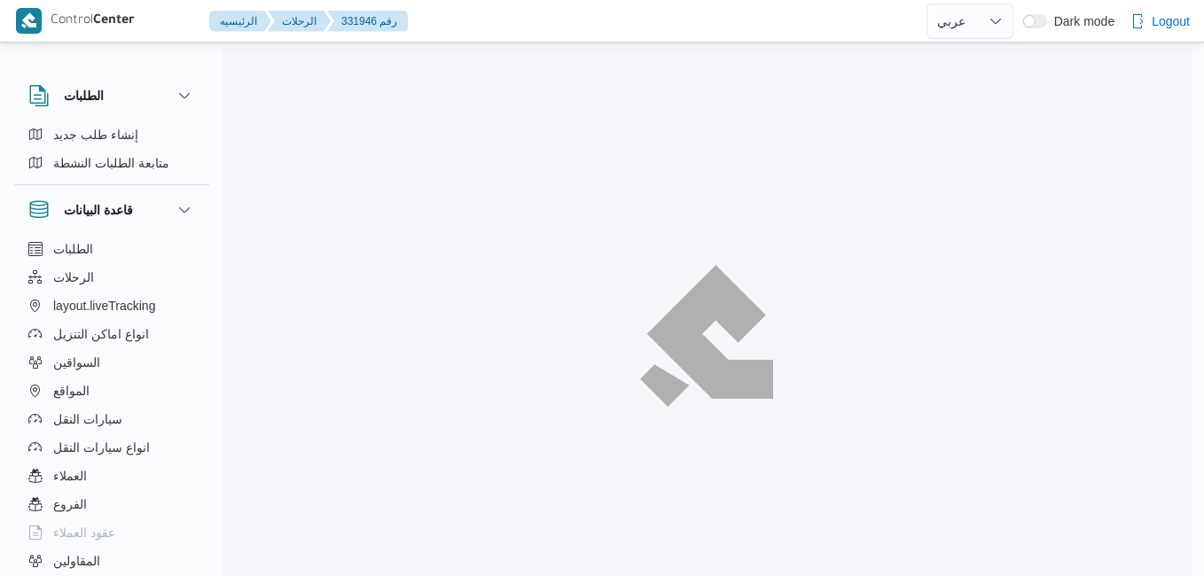
select select "ar"
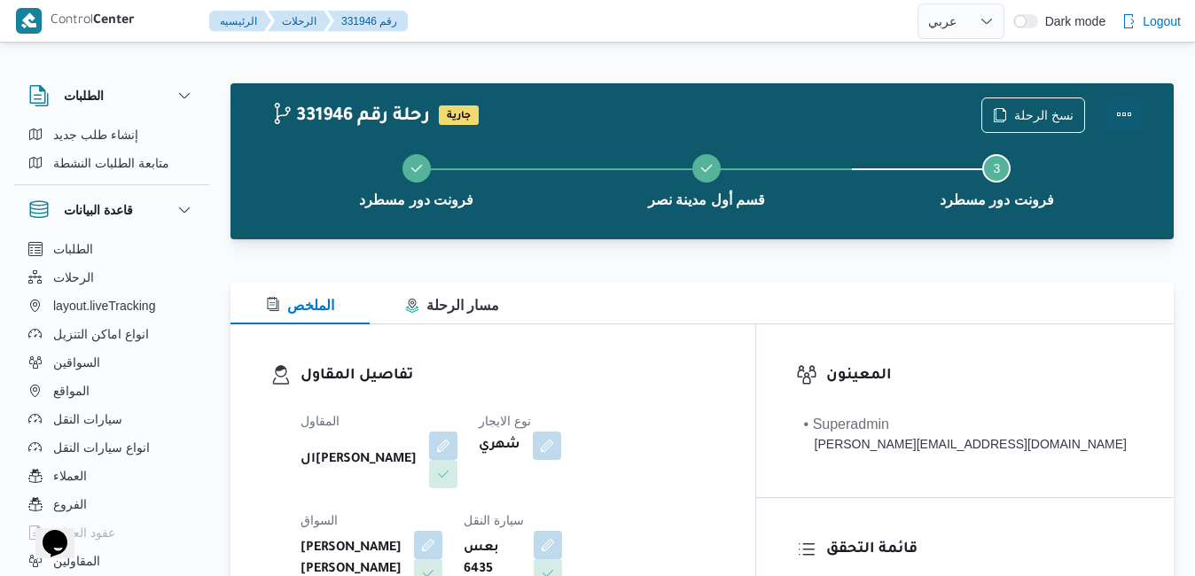
click at [1126, 116] on button "Actions" at bounding box center [1123, 114] width 35 height 35
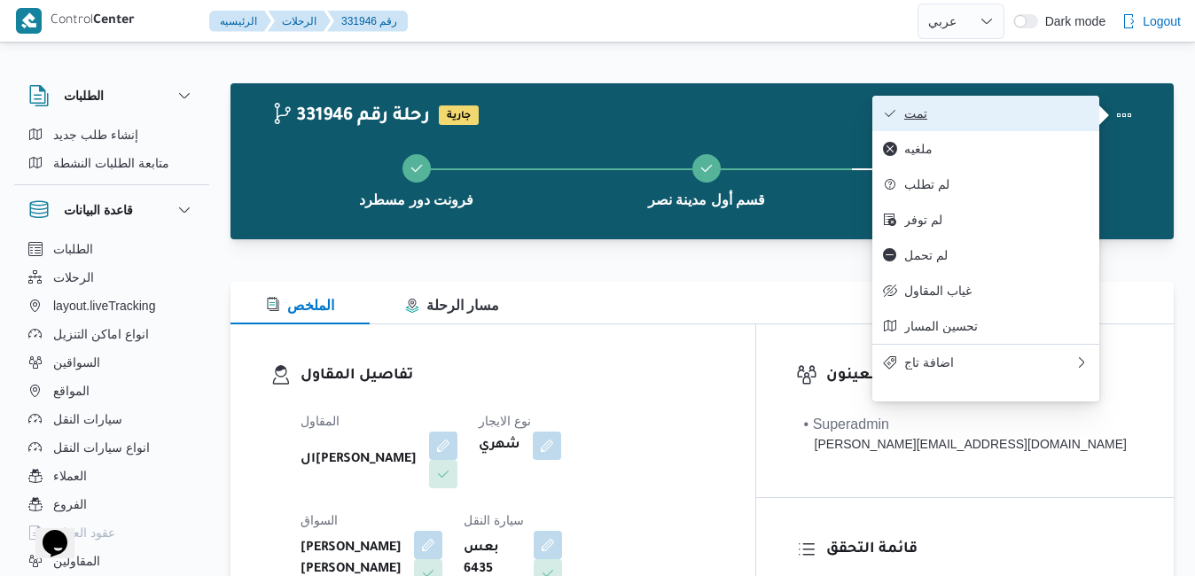
click at [988, 107] on span "تمت" at bounding box center [996, 113] width 184 height 14
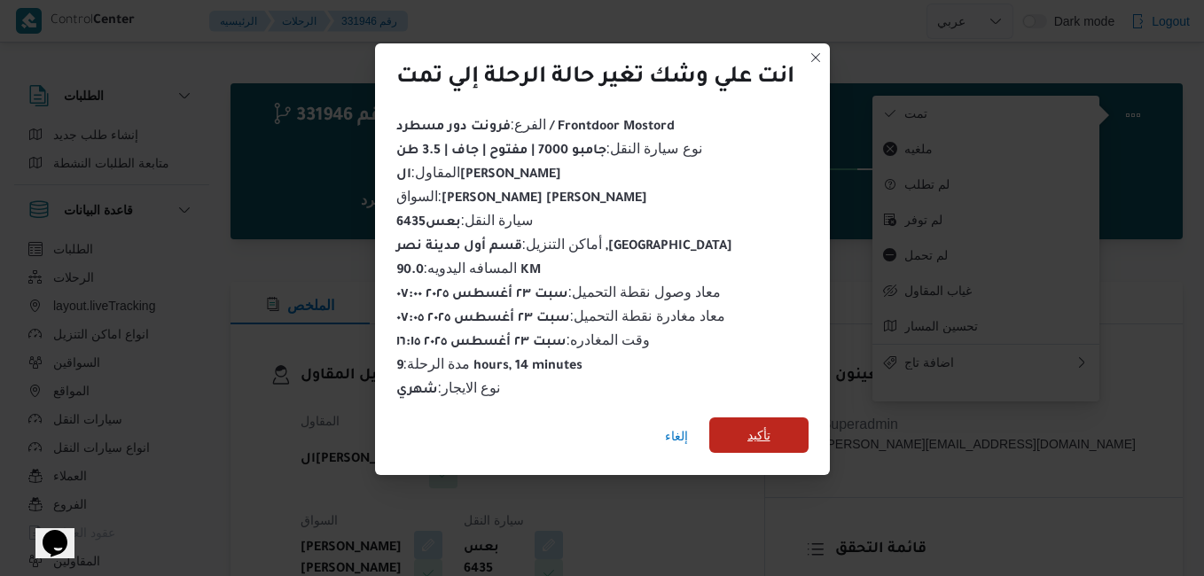
click at [761, 425] on span "تأكيد" at bounding box center [758, 435] width 23 height 21
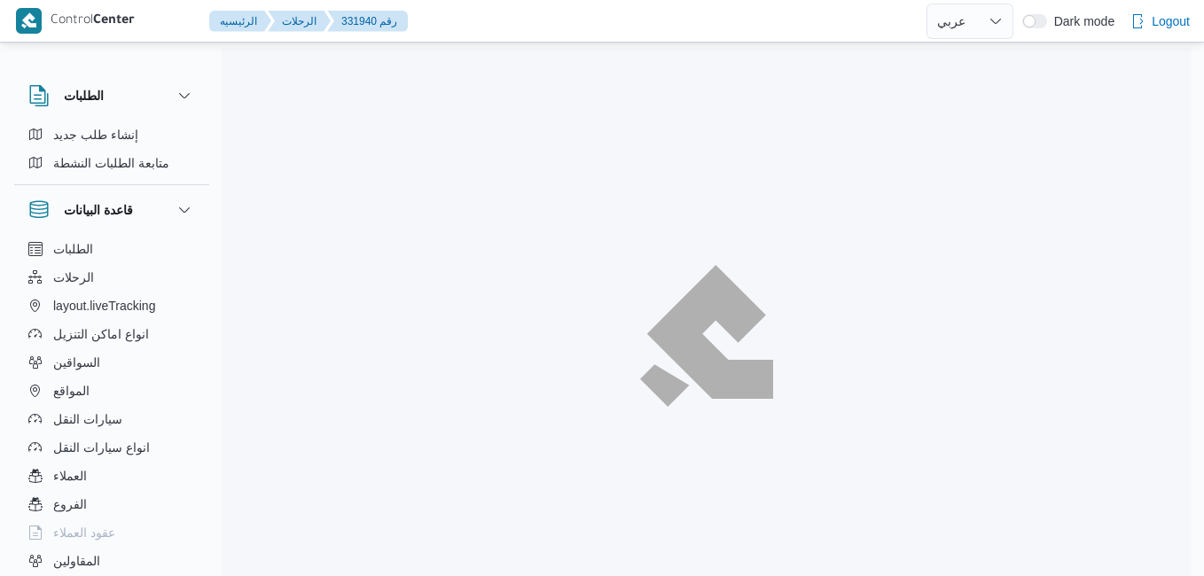
select select "ar"
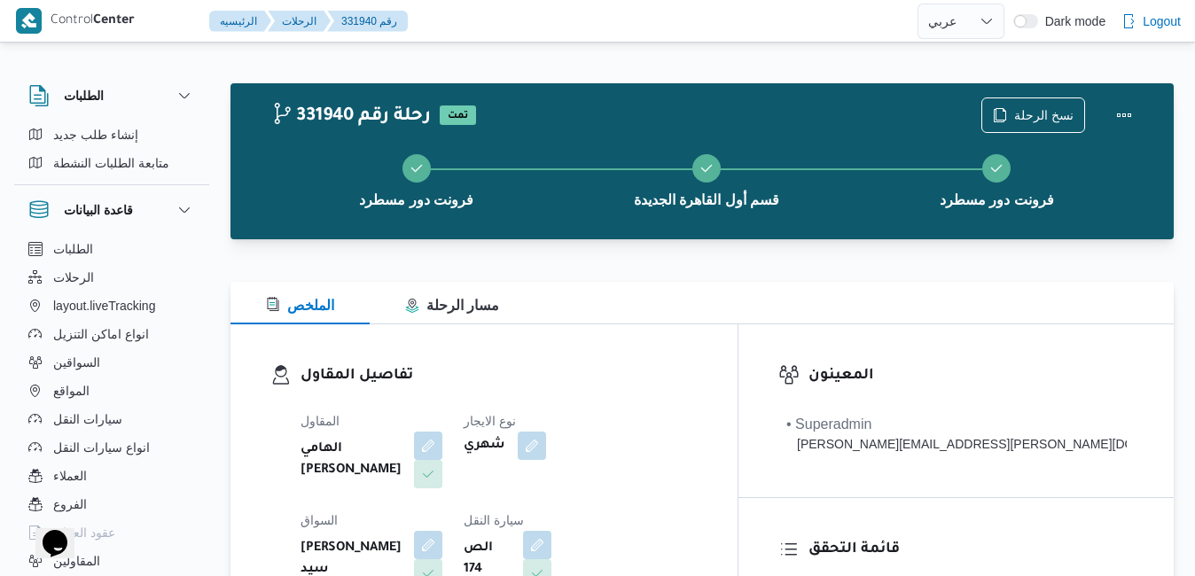
click at [561, 397] on dl "تفاصيل المقاول المقاول الهامي [PERSON_NAME] شهري السواق [PERSON_NAME] سيد سيارة…" at bounding box center [498, 529] width 397 height 330
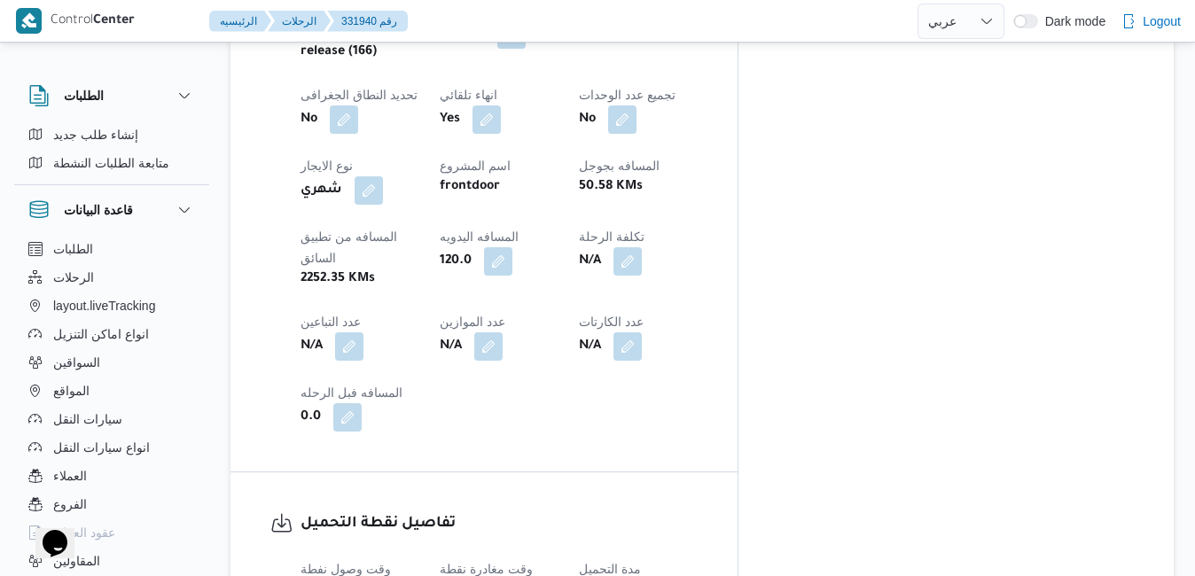
scroll to position [993, 0]
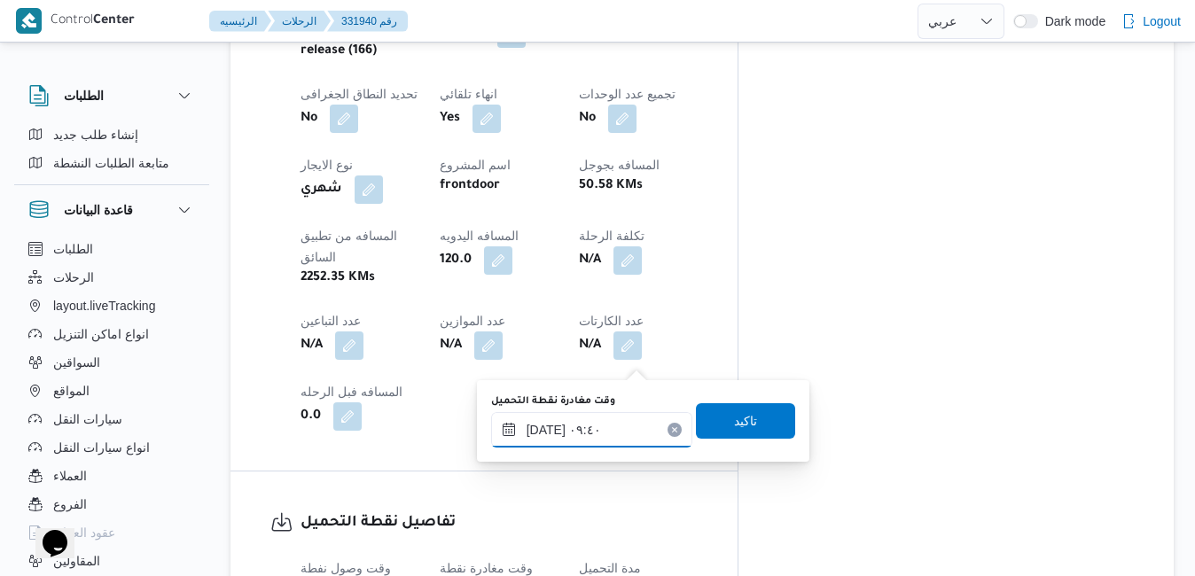
click at [576, 428] on input "[DATE] ٠٩:٤٠" at bounding box center [591, 429] width 201 height 35
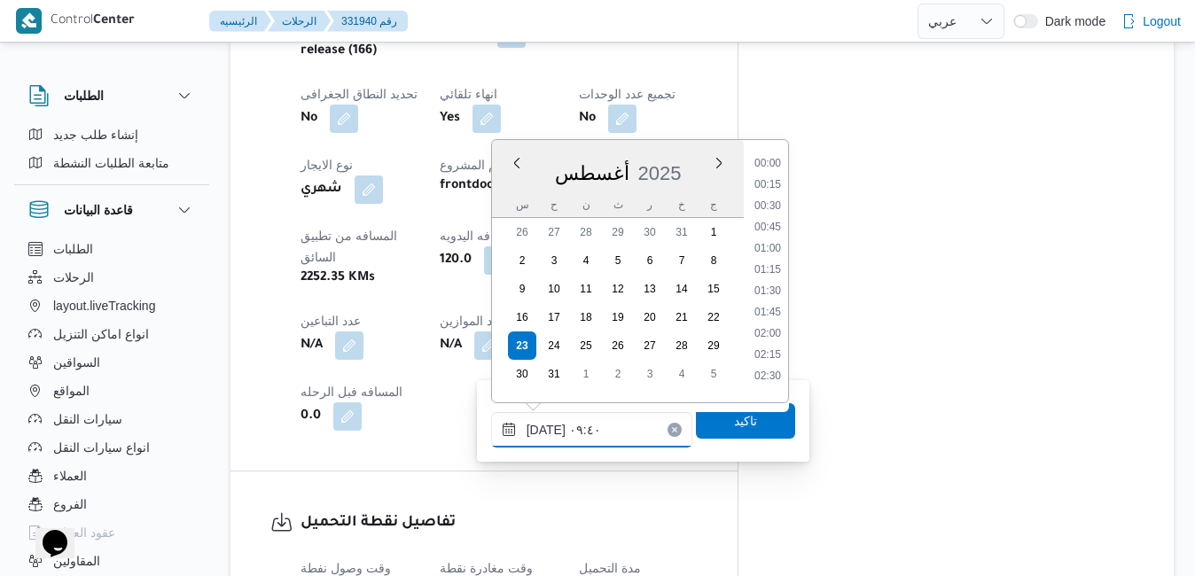
scroll to position [686, 0]
click at [768, 200] on li "08:30" at bounding box center [767, 200] width 41 height 18
type input "[DATE] ٠٨:٣٠"
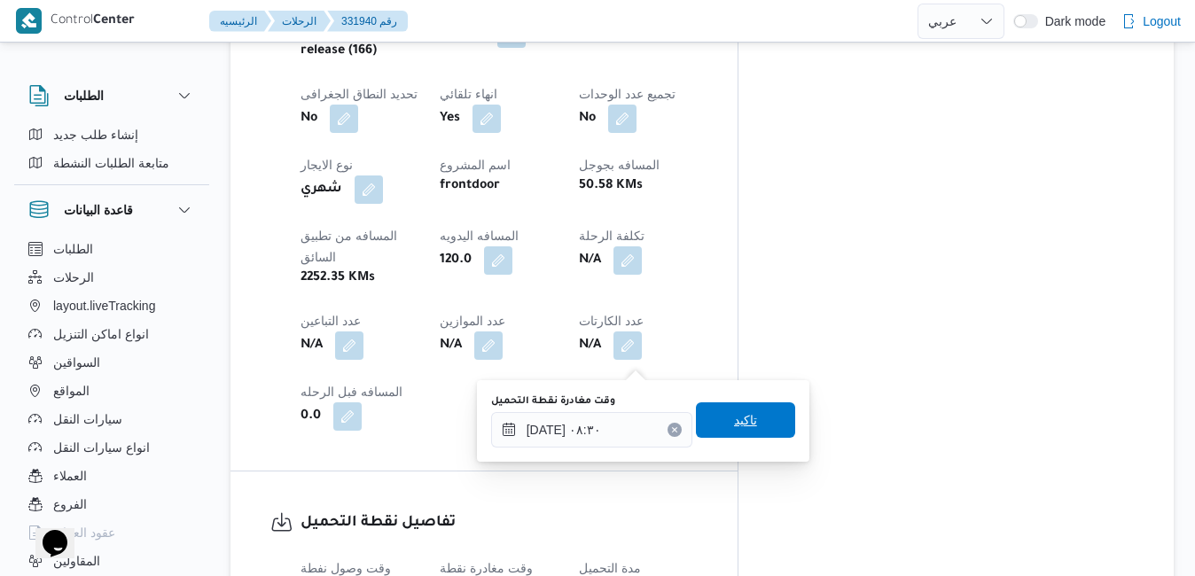
click at [713, 417] on span "تاكيد" at bounding box center [745, 419] width 99 height 35
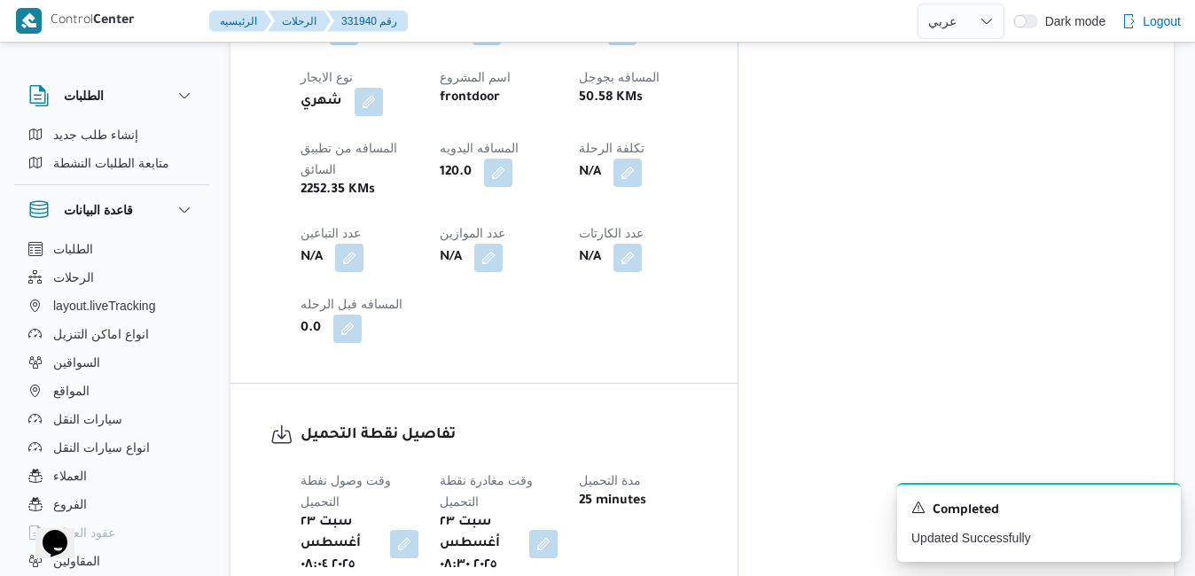
scroll to position [1241, 0]
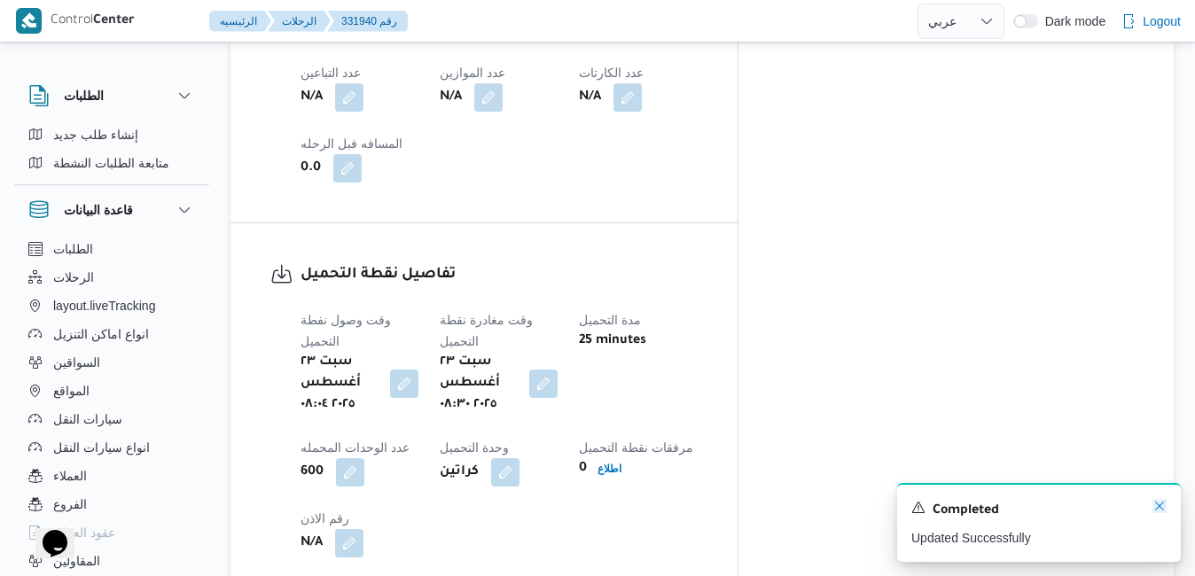
click at [1158, 506] on icon "Dismiss toast" at bounding box center [1159, 506] width 14 height 14
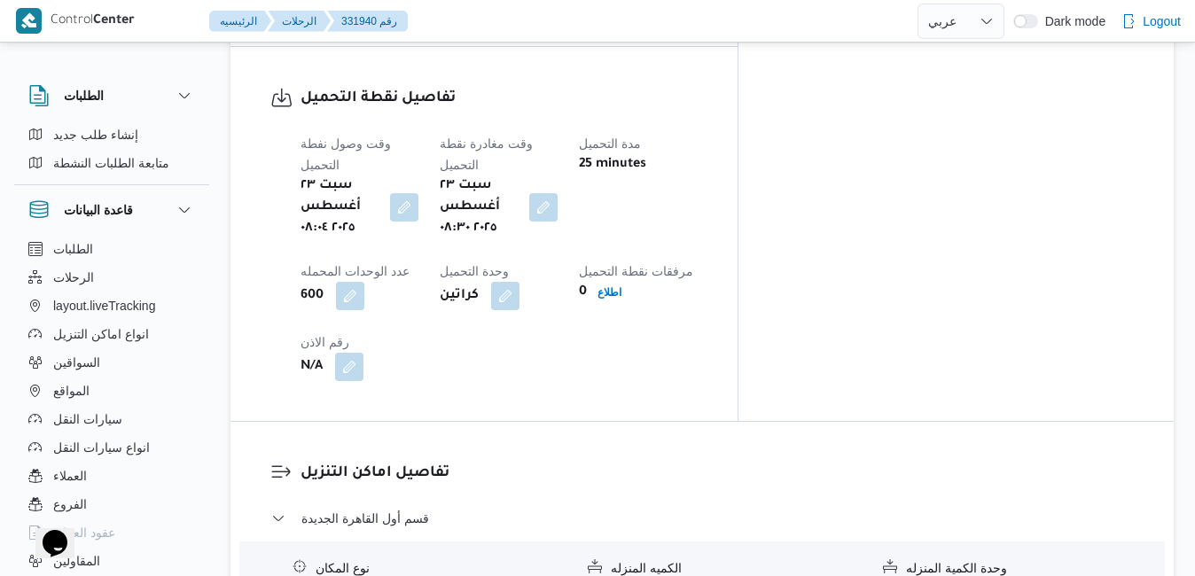
scroll to position [1418, 0]
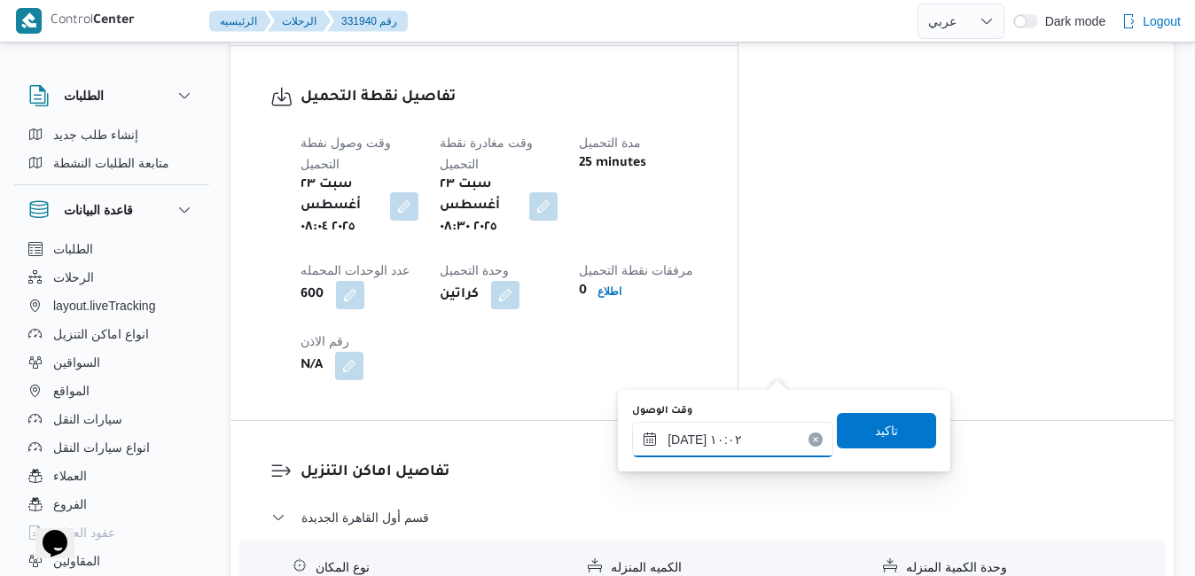
click at [717, 443] on input "[DATE] ١٠:٠٢" at bounding box center [732, 439] width 201 height 35
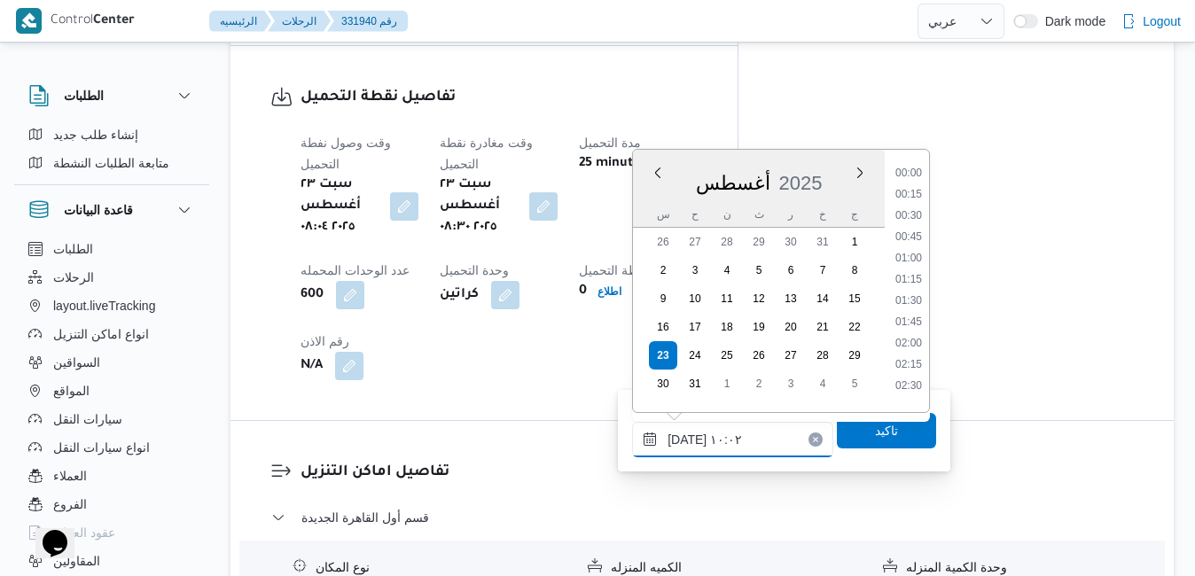
scroll to position [729, 0]
click at [914, 230] on li "09:15" at bounding box center [908, 231] width 41 height 18
type input "[DATE] ٠٩:١٥"
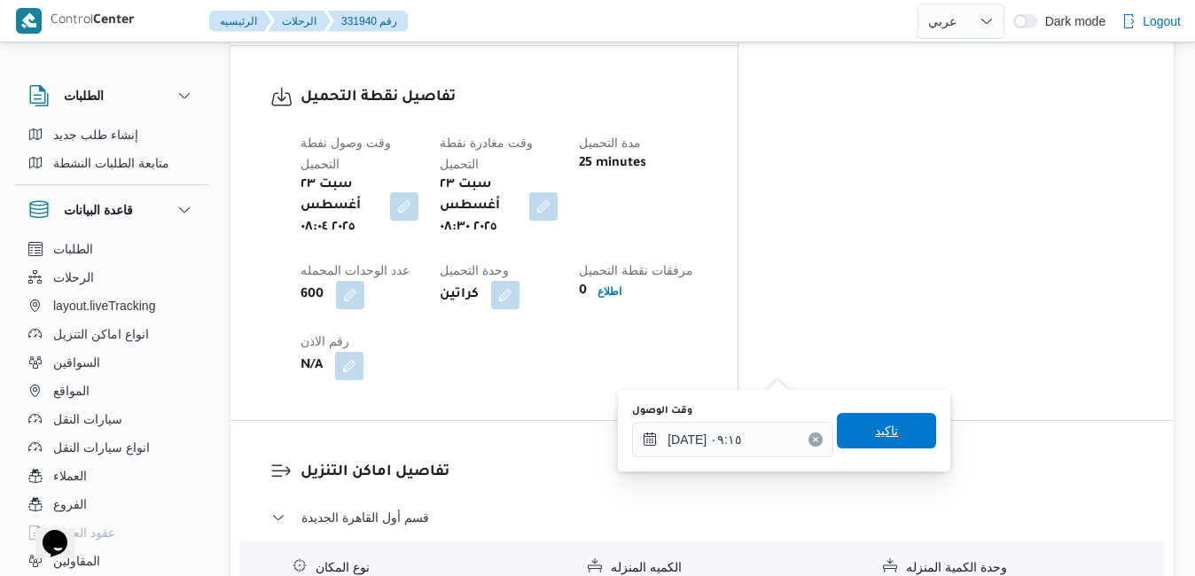
drag, startPoint x: 865, startPoint y: 427, endPoint x: 857, endPoint y: 437, distance: 12.6
click at [857, 437] on span "تاكيد" at bounding box center [886, 430] width 99 height 35
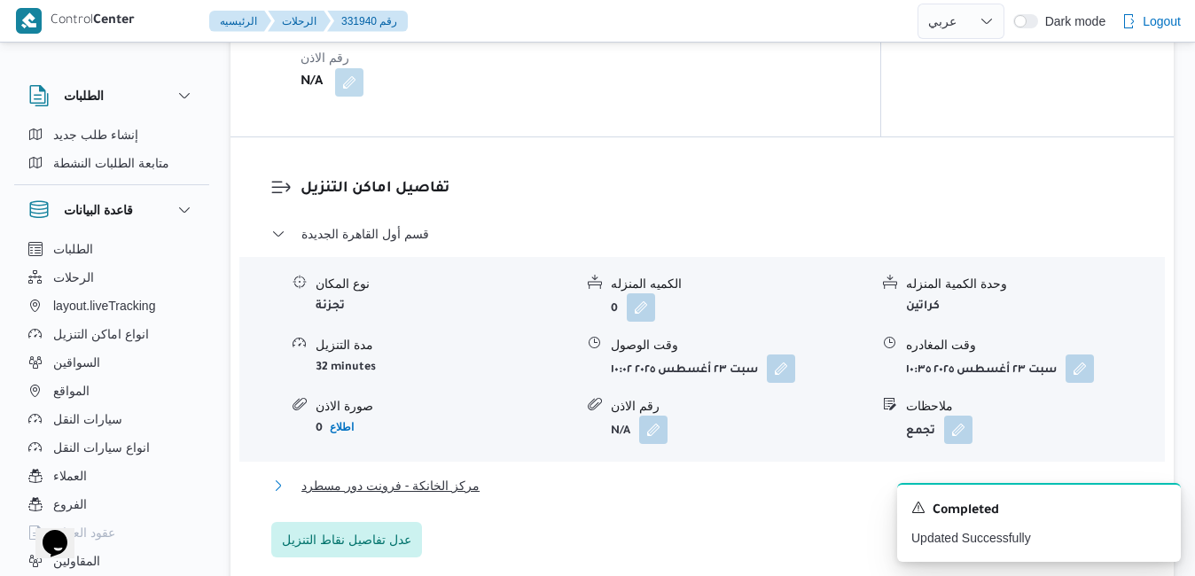
click at [745, 481] on button "مركز الخانكة - فرونت دور مسطرد" at bounding box center [702, 485] width 862 height 21
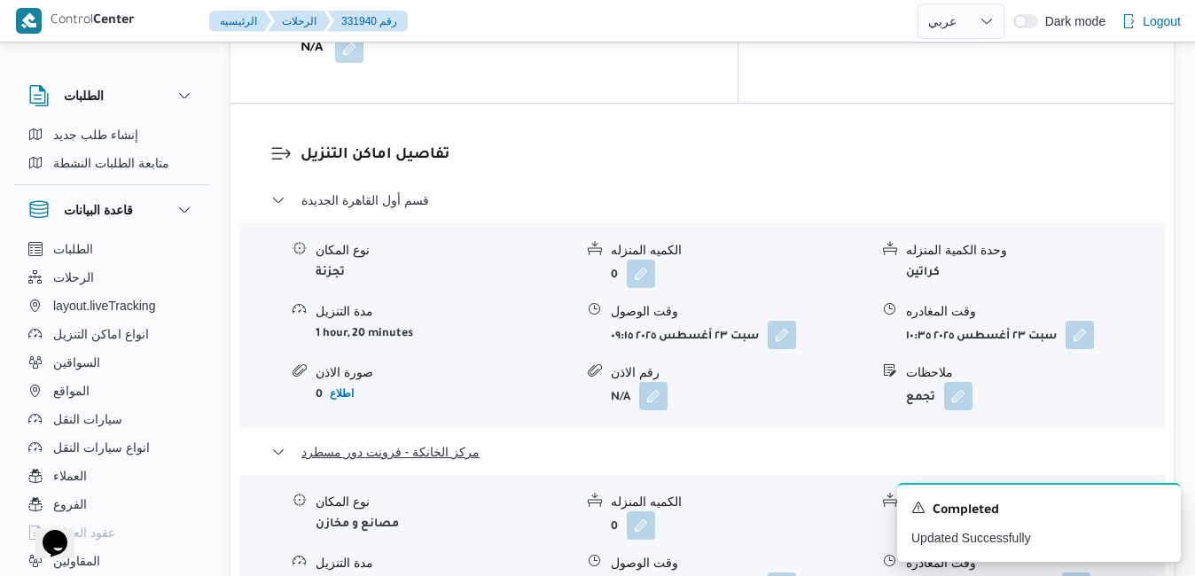
scroll to position [1737, 0]
click at [1158, 507] on icon "Dismiss toast" at bounding box center [1159, 506] width 14 height 14
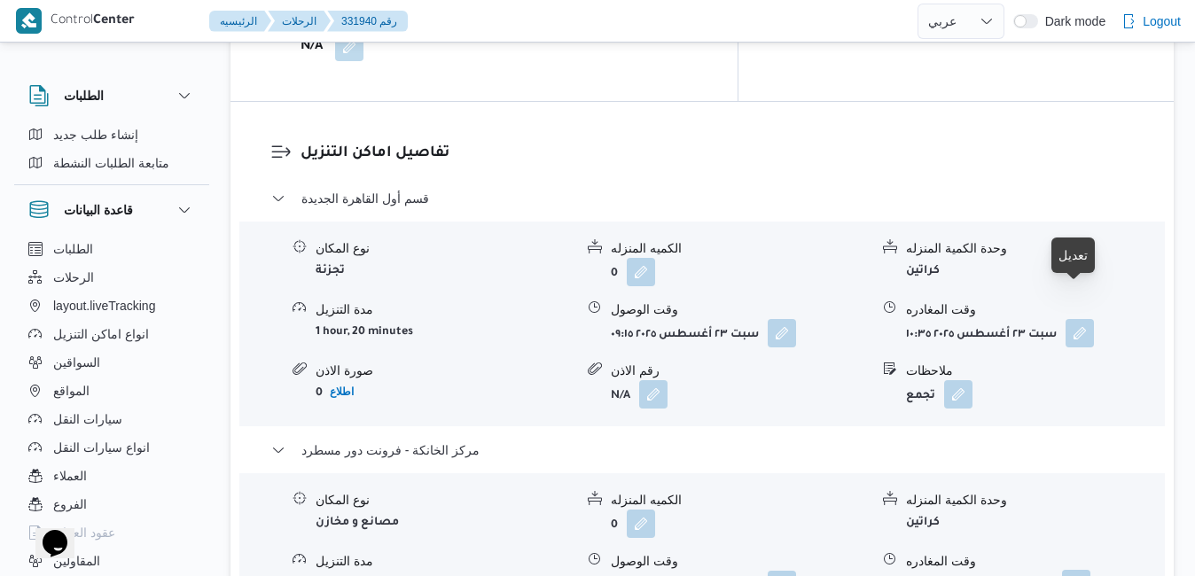
click at [1083, 570] on button "button" at bounding box center [1076, 584] width 28 height 28
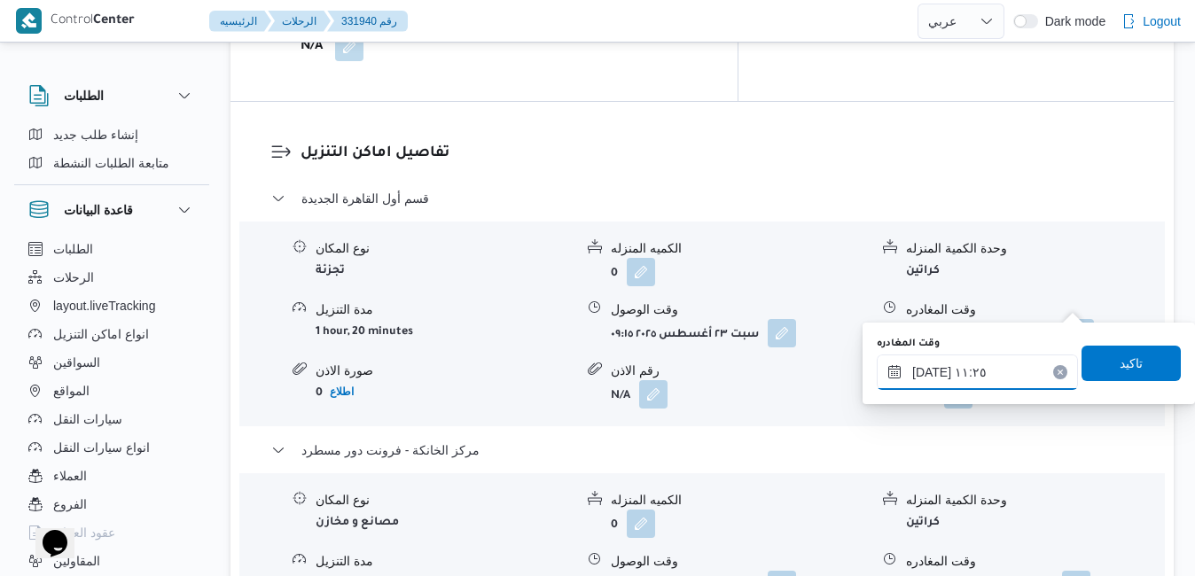
click at [1002, 373] on input "[DATE] ١١:٢٥" at bounding box center [977, 372] width 201 height 35
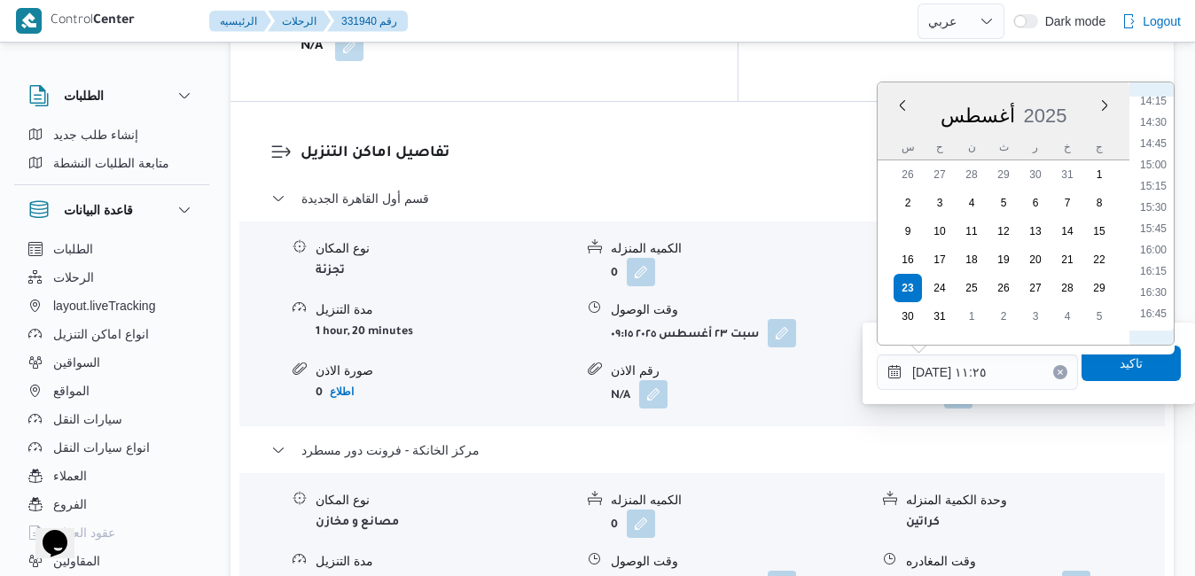
scroll to position [1244, 0]
click at [1161, 266] on li "16:30" at bounding box center [1153, 265] width 41 height 18
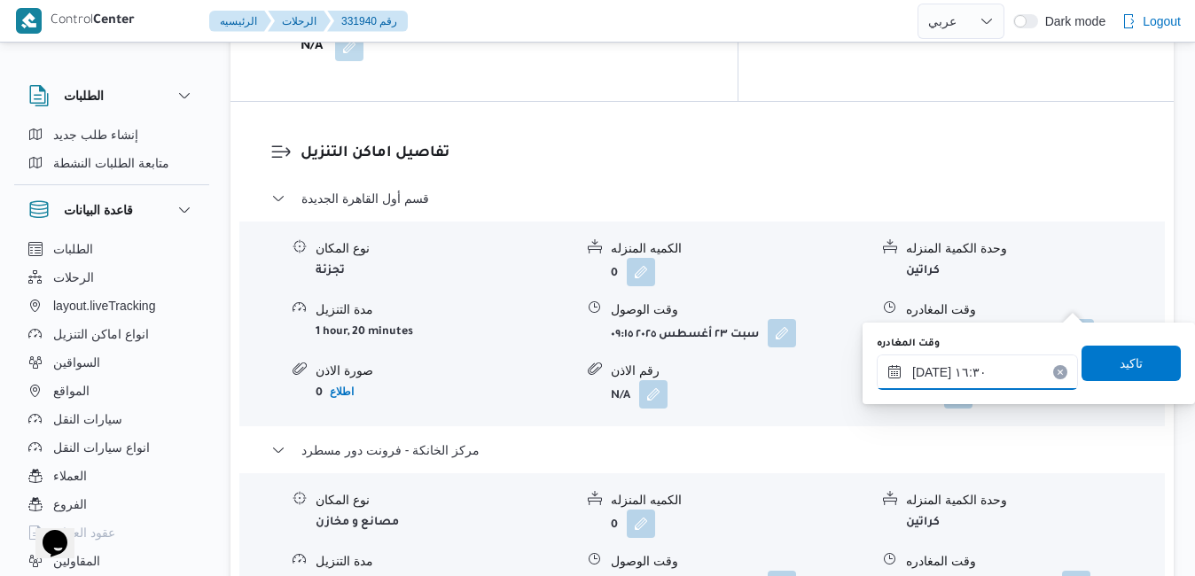
type input "[DATE] ١٦:٣٠"
click at [1119, 365] on span "تاكيد" at bounding box center [1130, 362] width 23 height 21
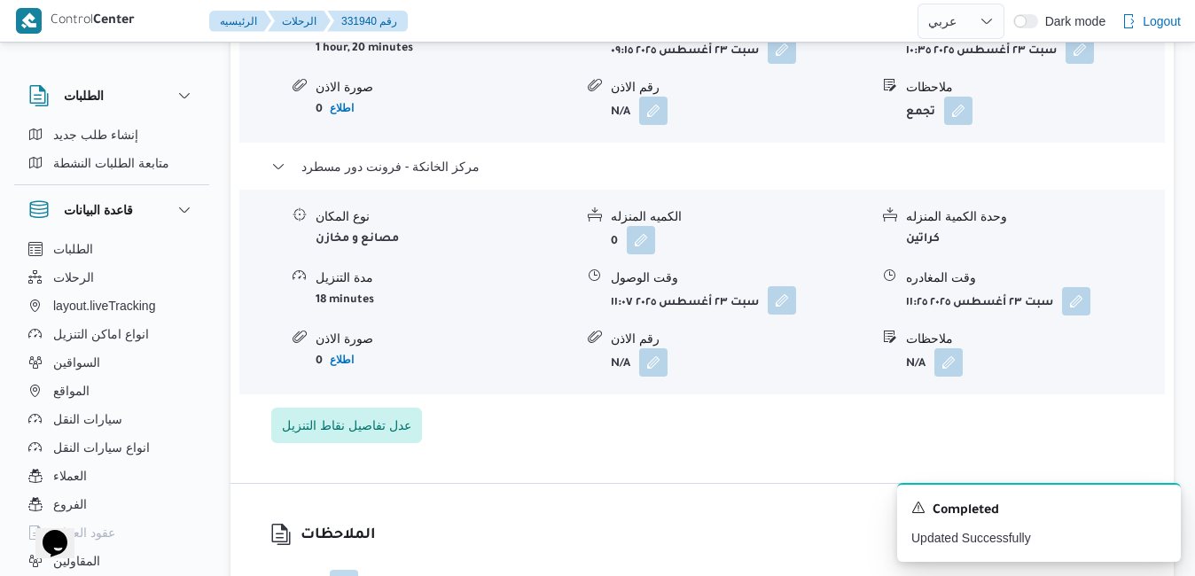
click at [781, 300] on button "button" at bounding box center [782, 300] width 28 height 28
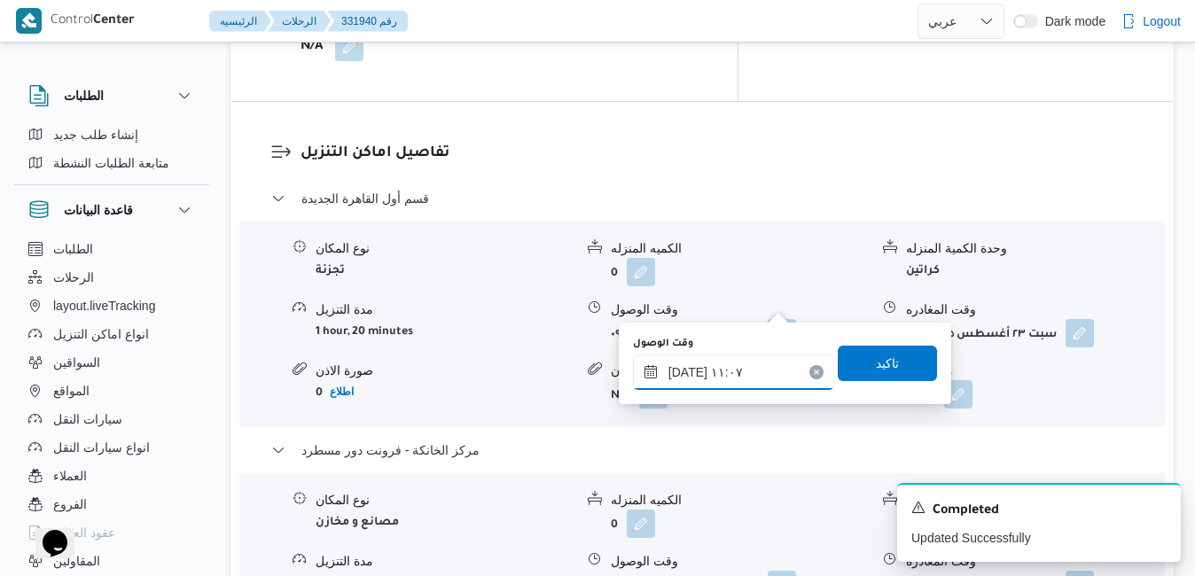
click at [737, 374] on input "[DATE] ١١:٠٧" at bounding box center [733, 372] width 201 height 35
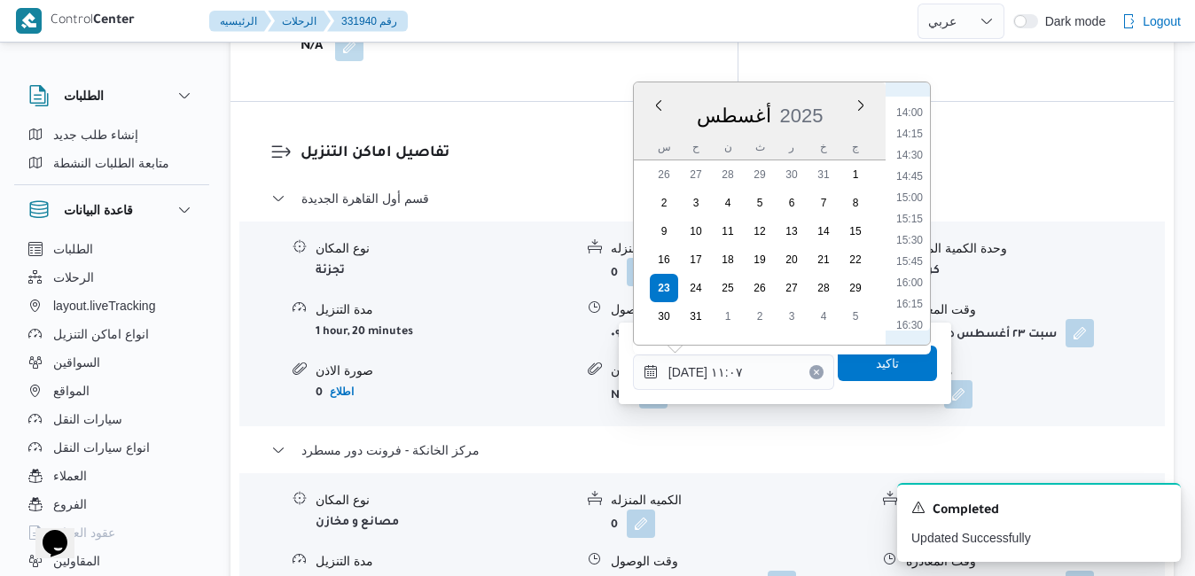
scroll to position [1223, 0]
click at [914, 265] on li "16:15" at bounding box center [909, 265] width 41 height 18
type input "[DATE] ١٦:١٥"
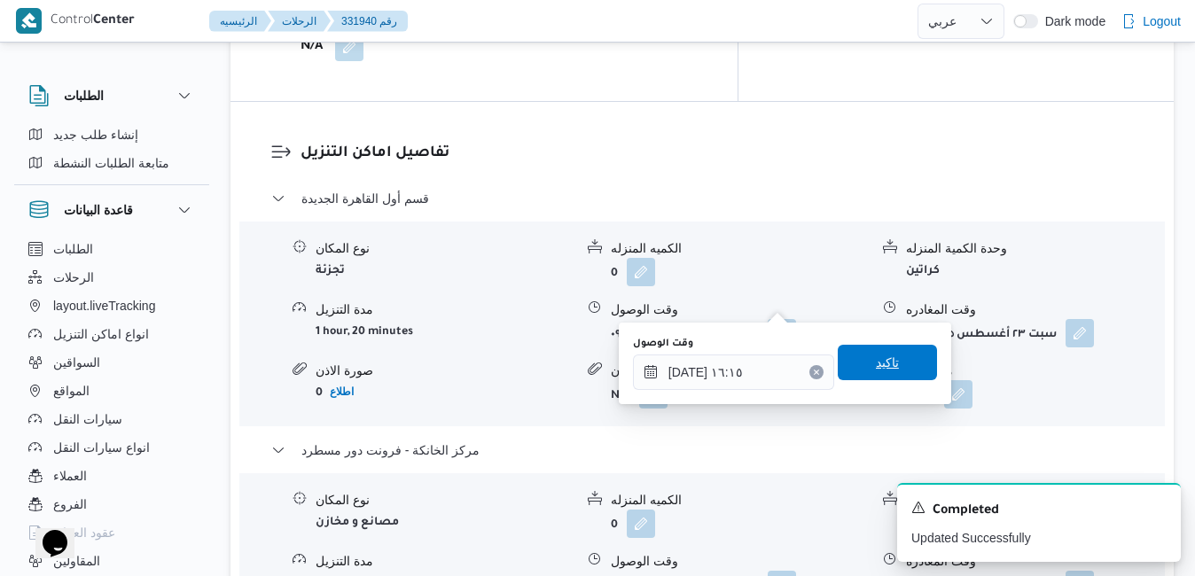
click at [876, 362] on span "تاكيد" at bounding box center [887, 362] width 23 height 21
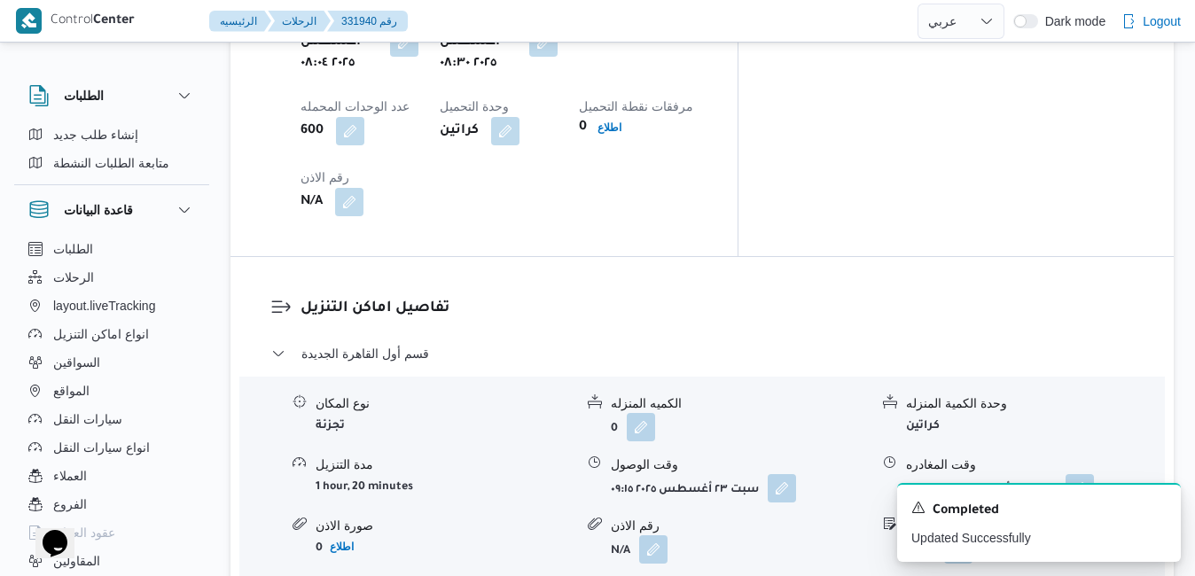
scroll to position [1560, 0]
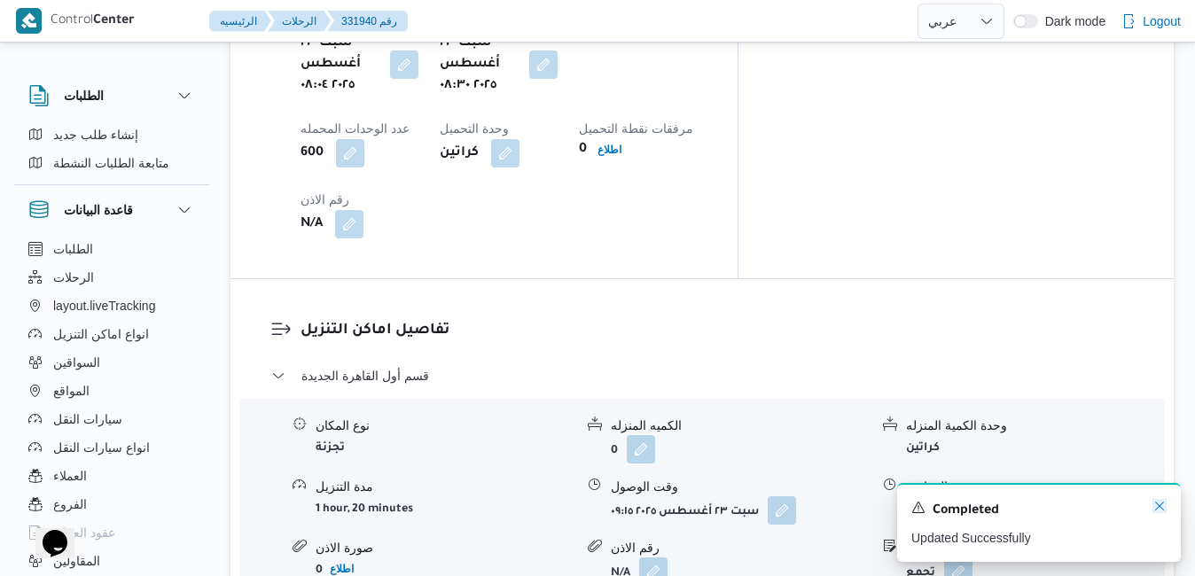
click at [1158, 507] on icon "Dismiss toast" at bounding box center [1159, 506] width 14 height 14
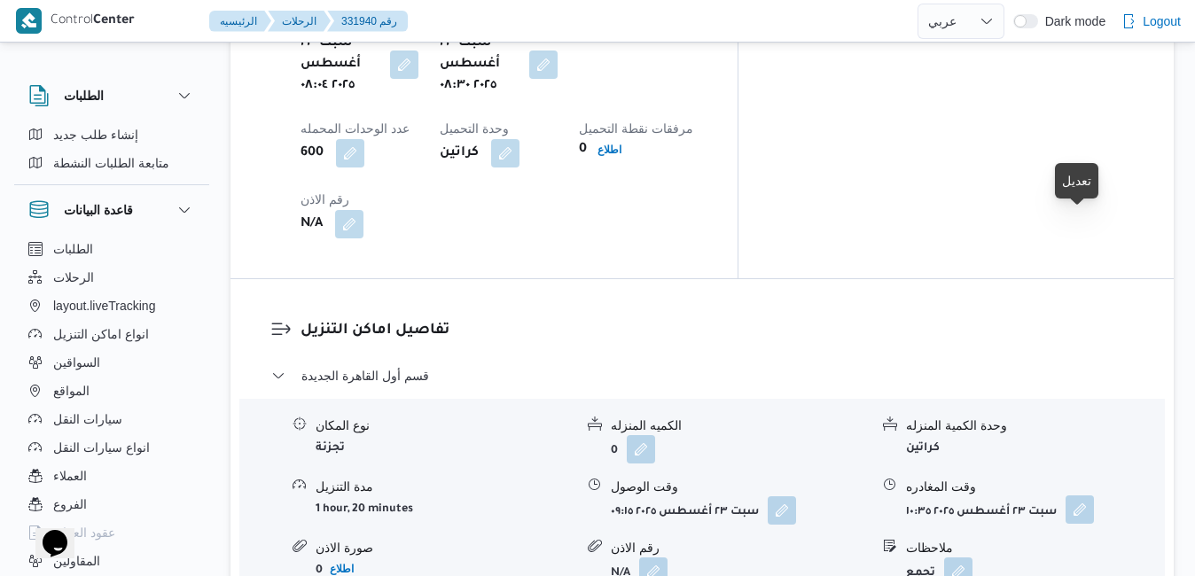
click at [1076, 495] on button "button" at bounding box center [1079, 509] width 28 height 28
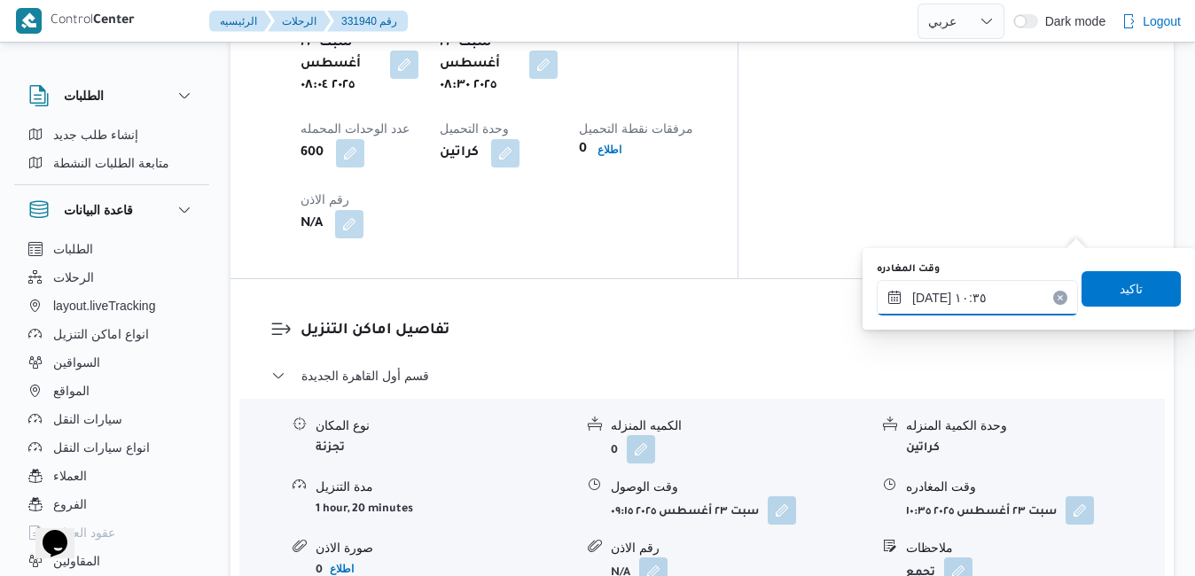
click at [1009, 297] on input "[DATE] ١٠:٣٥" at bounding box center [977, 297] width 201 height 35
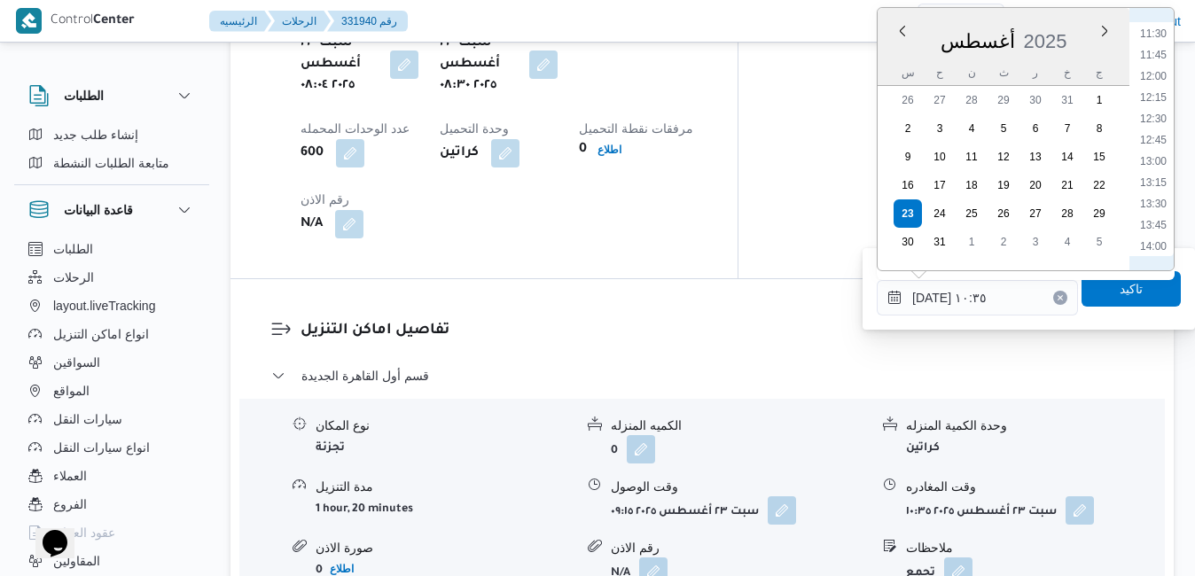
scroll to position [1181, 0]
click at [1159, 169] on li "15:30" at bounding box center [1153, 169] width 41 height 18
type input "[DATE] ١٥:٣٠"
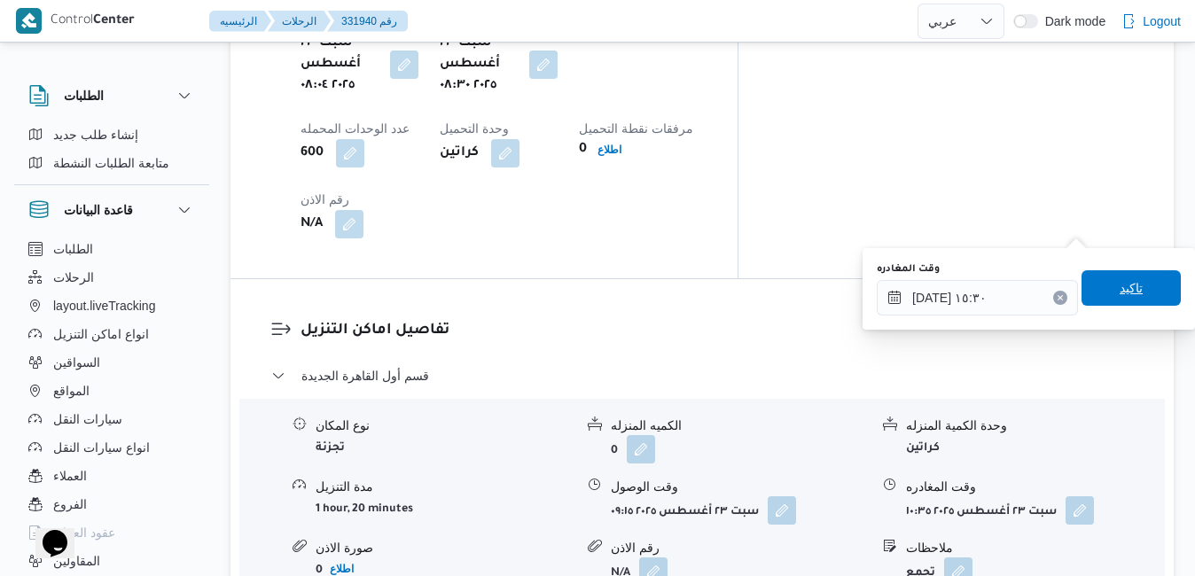
click at [1119, 282] on span "تاكيد" at bounding box center [1130, 287] width 23 height 21
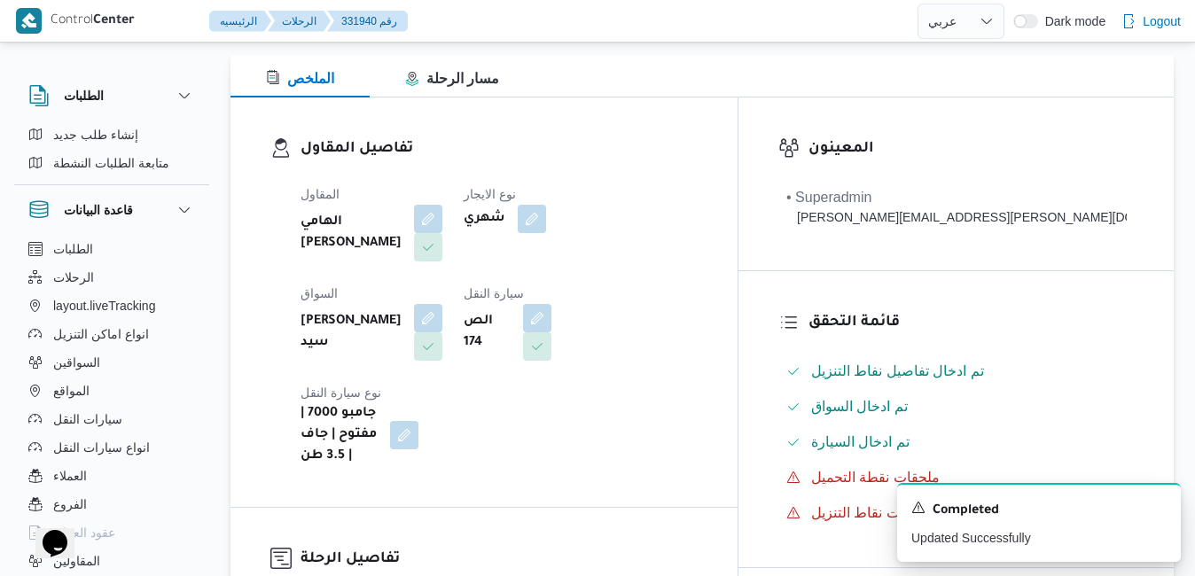
scroll to position [0, 0]
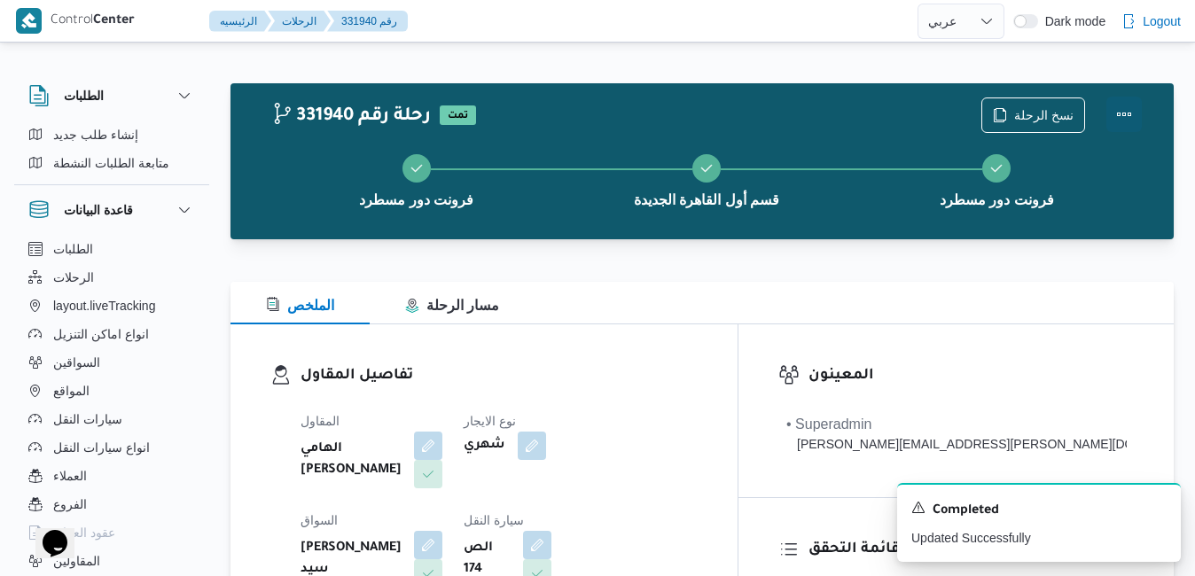
click at [1127, 109] on button "Actions" at bounding box center [1123, 114] width 35 height 35
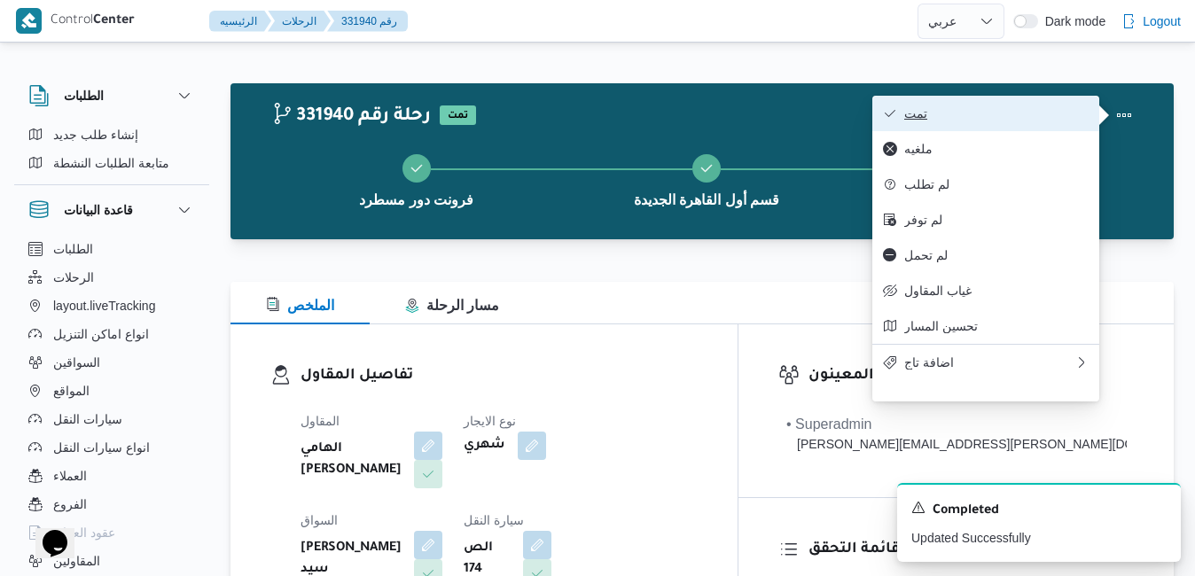
click at [976, 111] on span "تمت" at bounding box center [996, 113] width 184 height 14
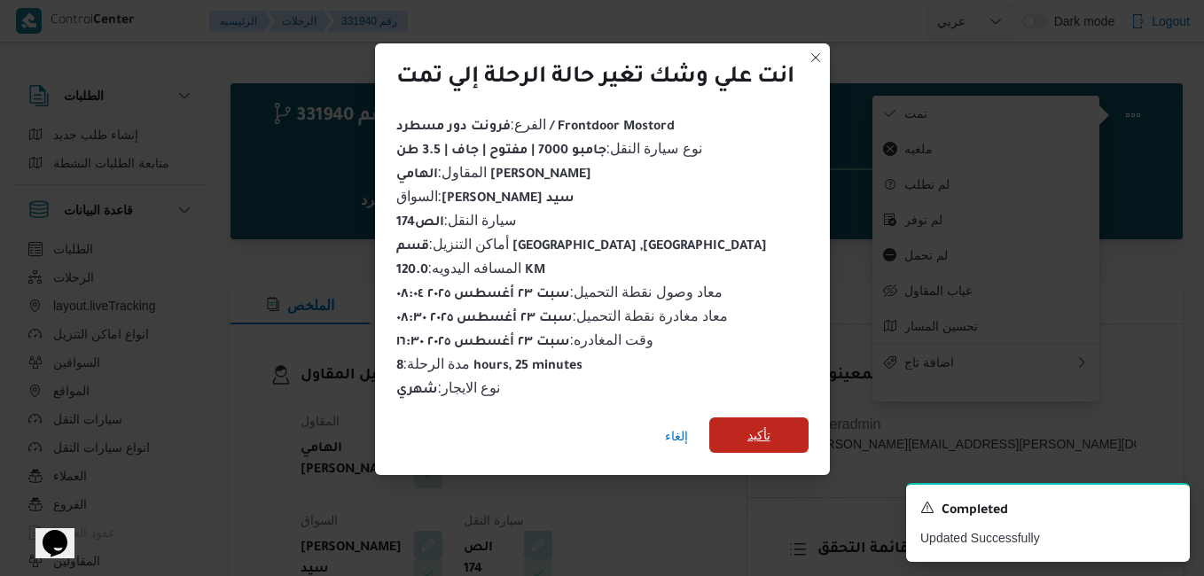
click at [734, 425] on span "تأكيد" at bounding box center [758, 434] width 99 height 35
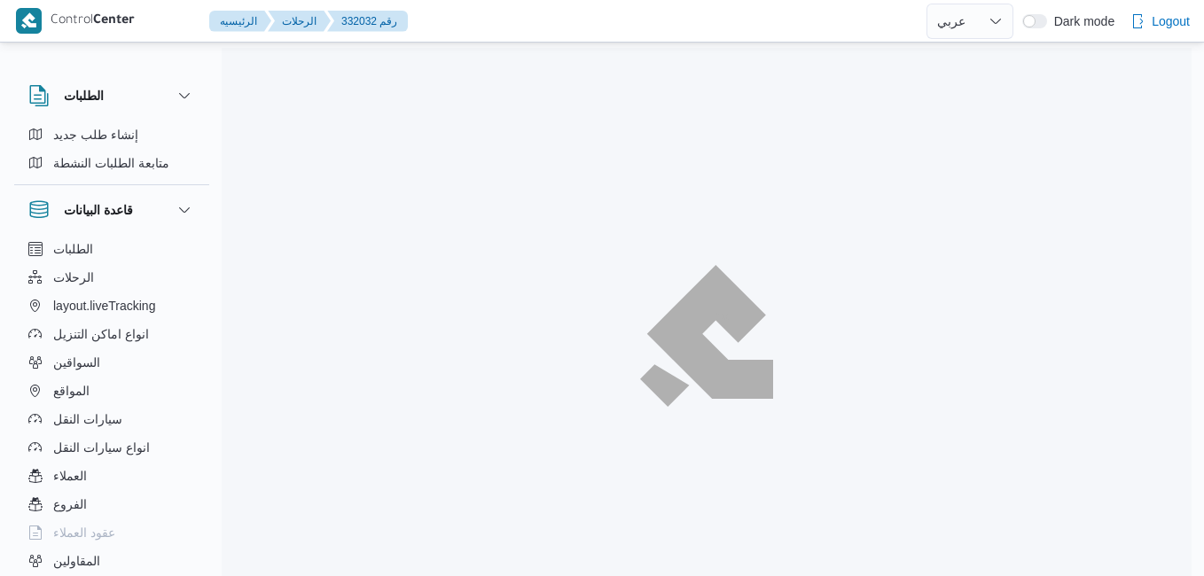
select select "ar"
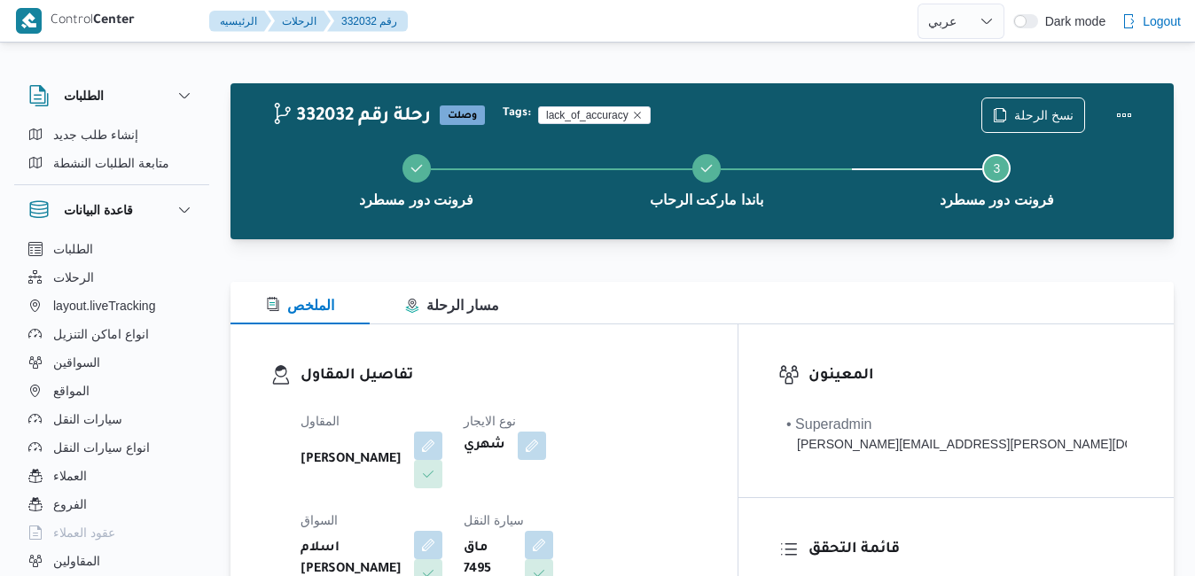
click at [698, 319] on div "الملخص مسار الرحلة" at bounding box center [701, 303] width 943 height 43
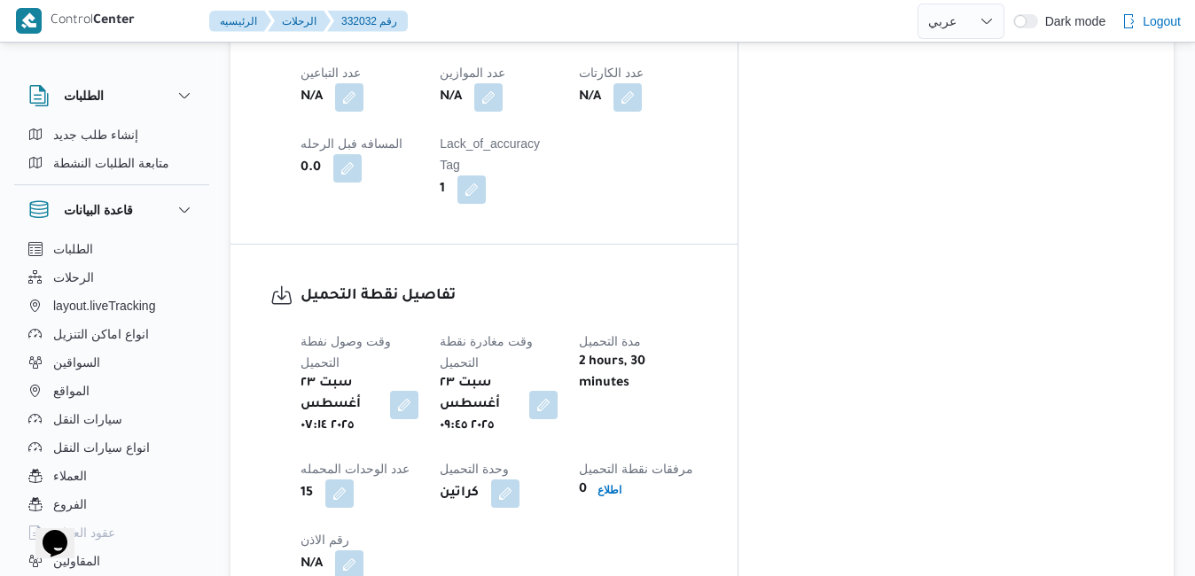
scroll to position [1205, 0]
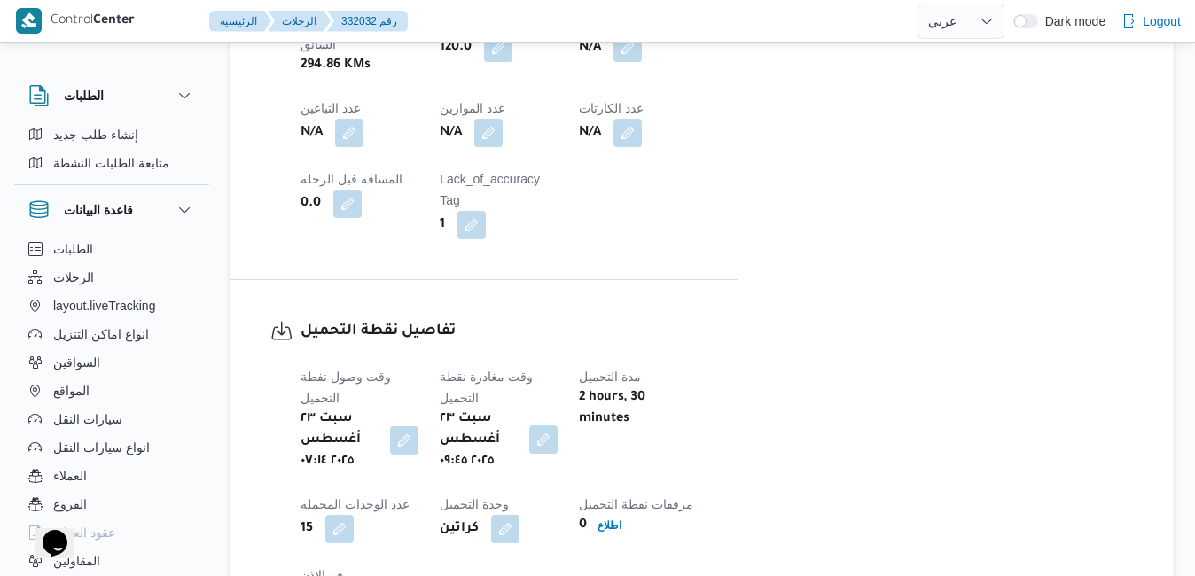
click at [558, 425] on button "button" at bounding box center [543, 439] width 28 height 28
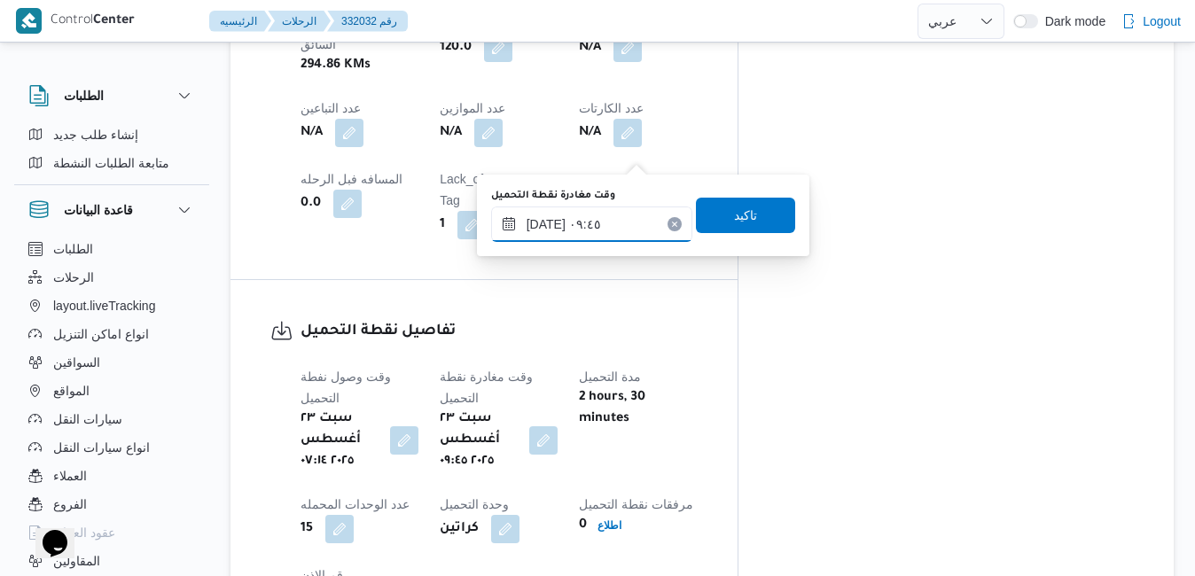
click at [599, 229] on input "[DATE] ٠٩:٤٥" at bounding box center [591, 224] width 201 height 35
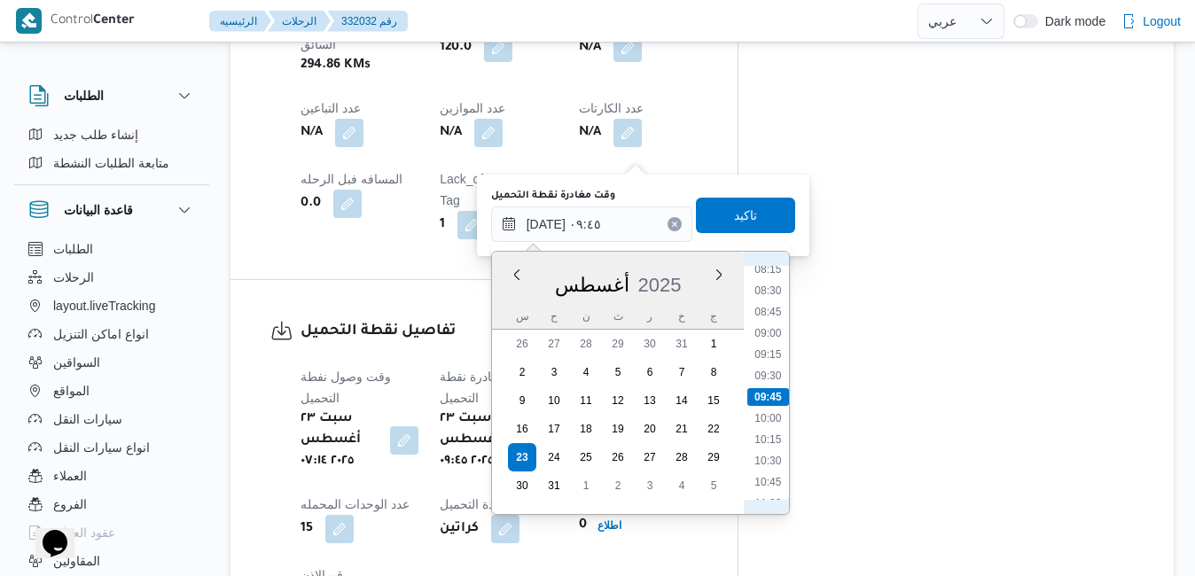
scroll to position [503, 0]
click at [766, 409] on li "07:30" at bounding box center [767, 411] width 41 height 18
type input "[DATE] ٠٧:٣٠"
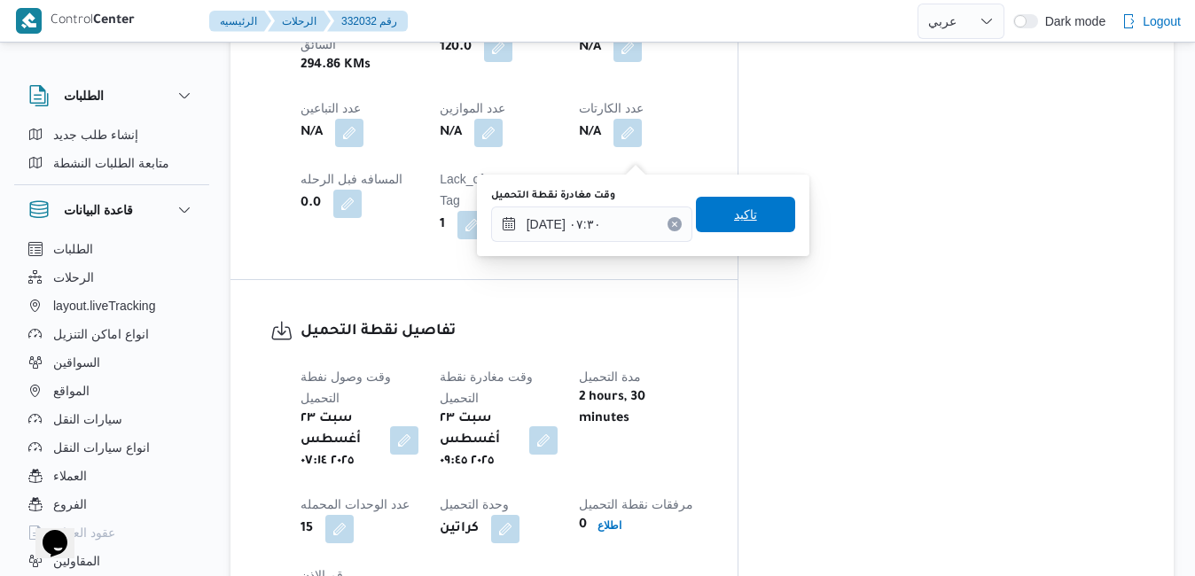
click at [750, 216] on span "تاكيد" at bounding box center [745, 214] width 99 height 35
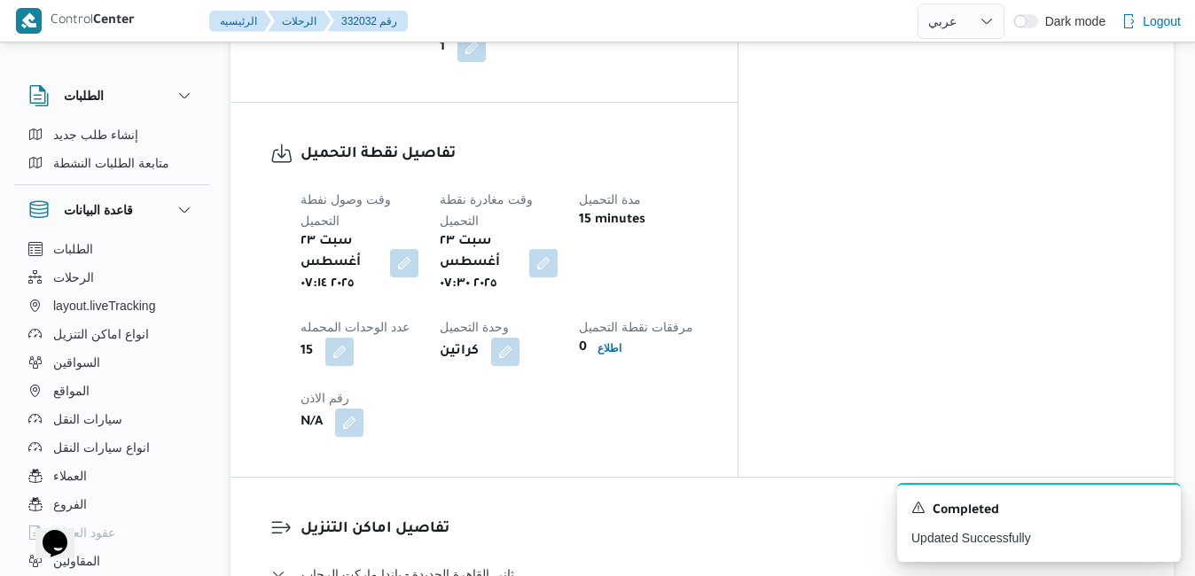
scroll to position [1418, 0]
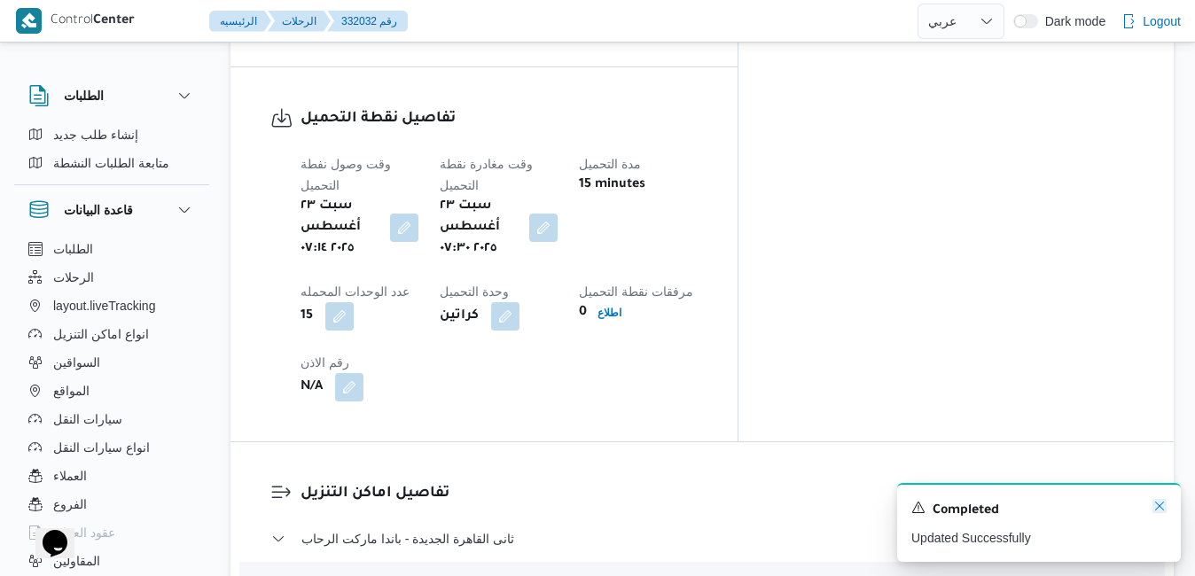
click at [1158, 506] on icon "Dismiss toast" at bounding box center [1159, 506] width 14 height 14
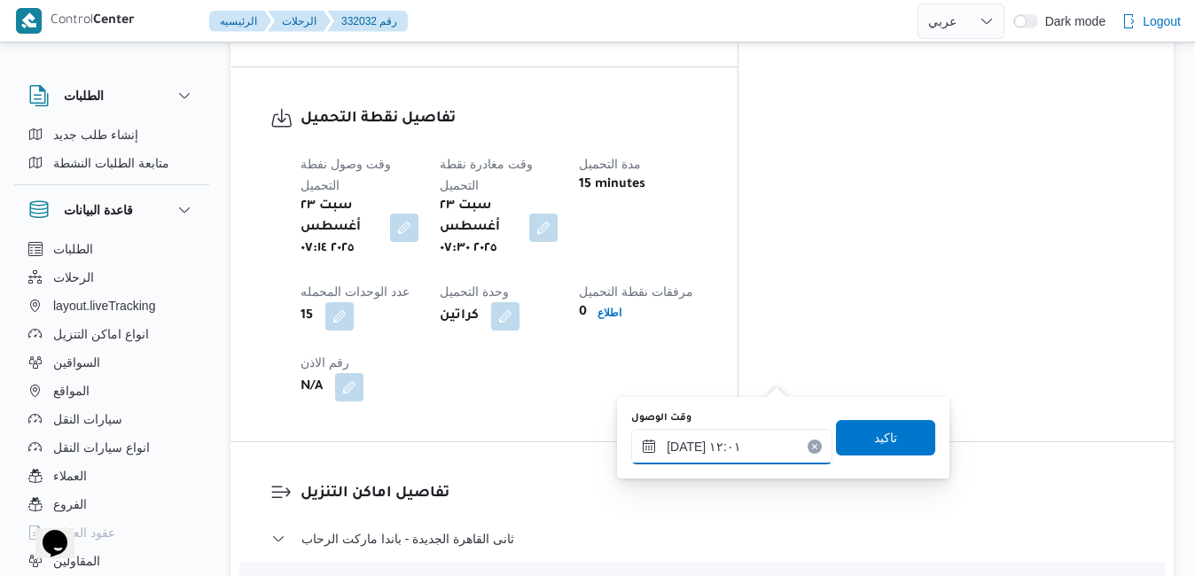
click at [706, 446] on input "[DATE] ١٢:٠١" at bounding box center [731, 446] width 201 height 35
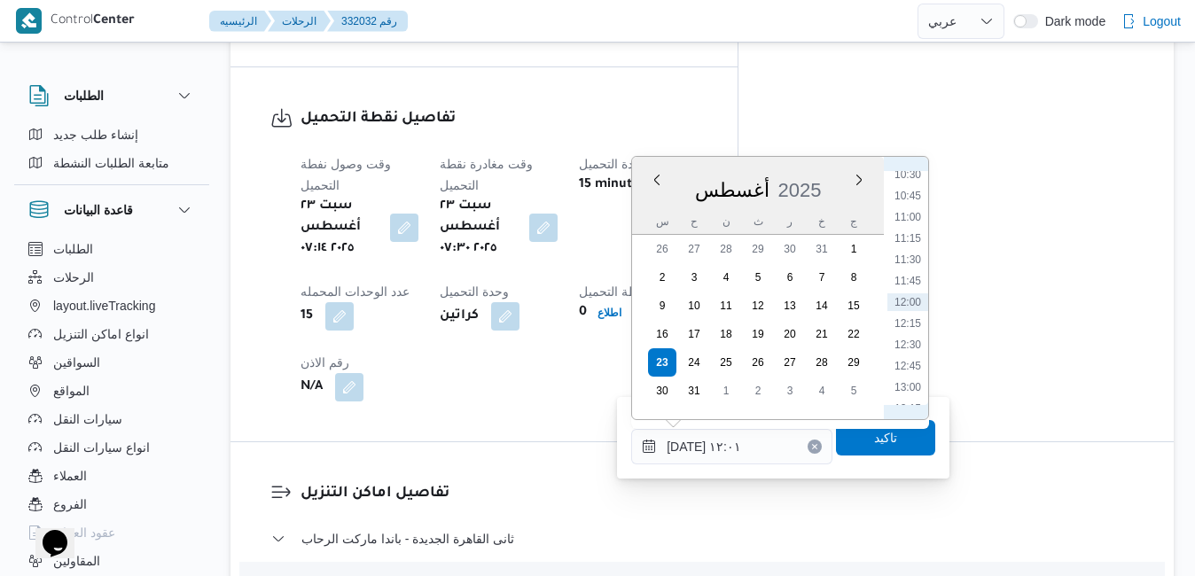
scroll to position [694, 0]
click at [908, 195] on li "08:15" at bounding box center [907, 188] width 41 height 18
type input "[DATE] ٠٨:١٥"
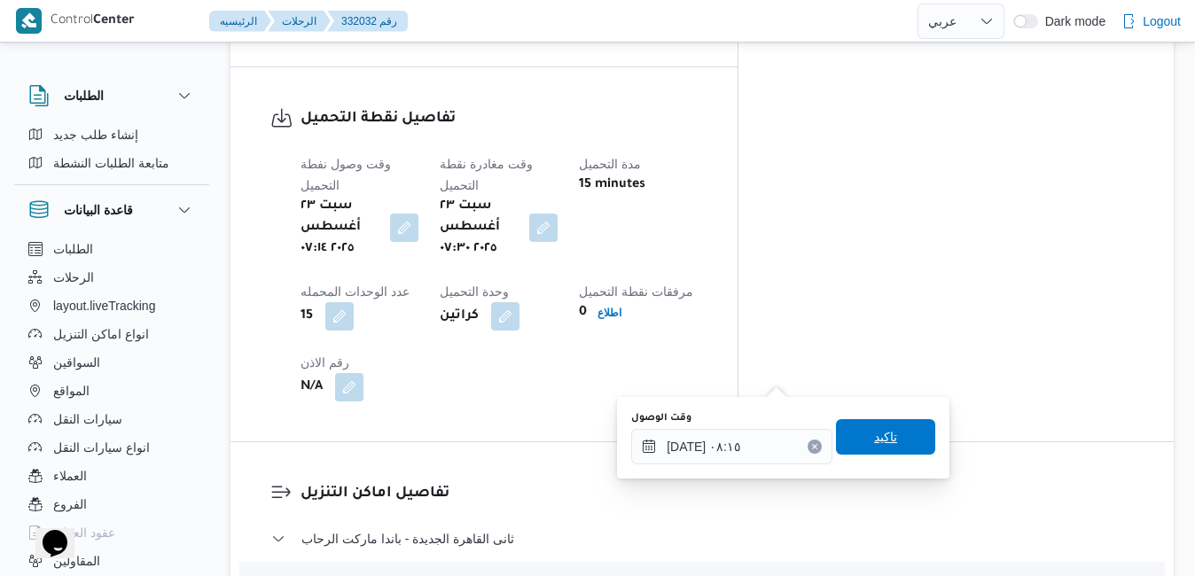
click at [874, 441] on span "تاكيد" at bounding box center [885, 436] width 23 height 21
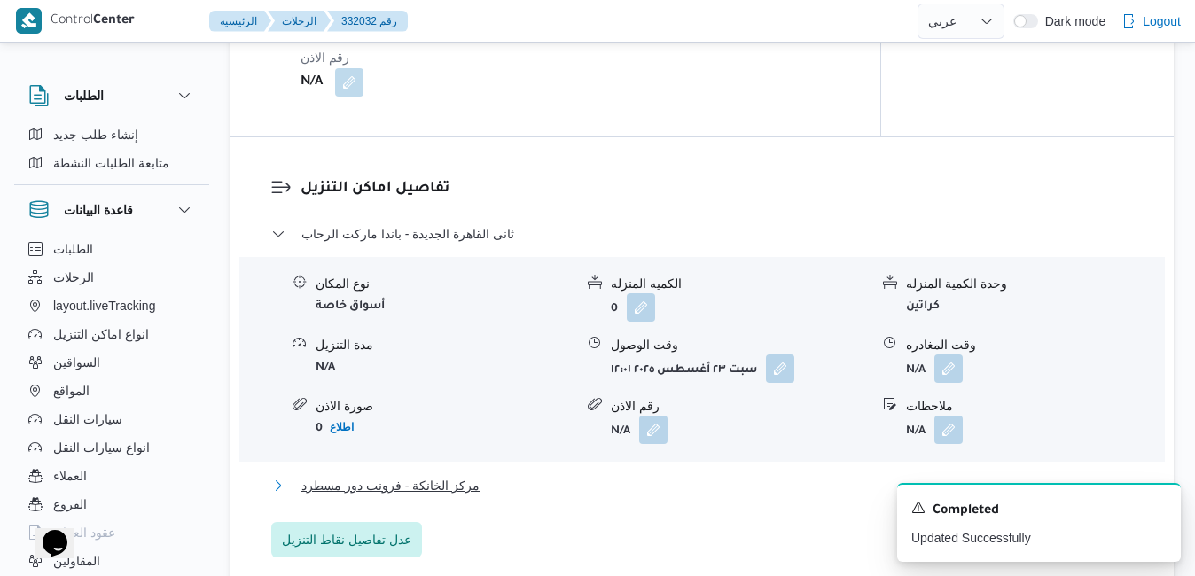
click at [773, 487] on button "مركز الخانكة - فرونت دور مسطرد" at bounding box center [702, 485] width 862 height 21
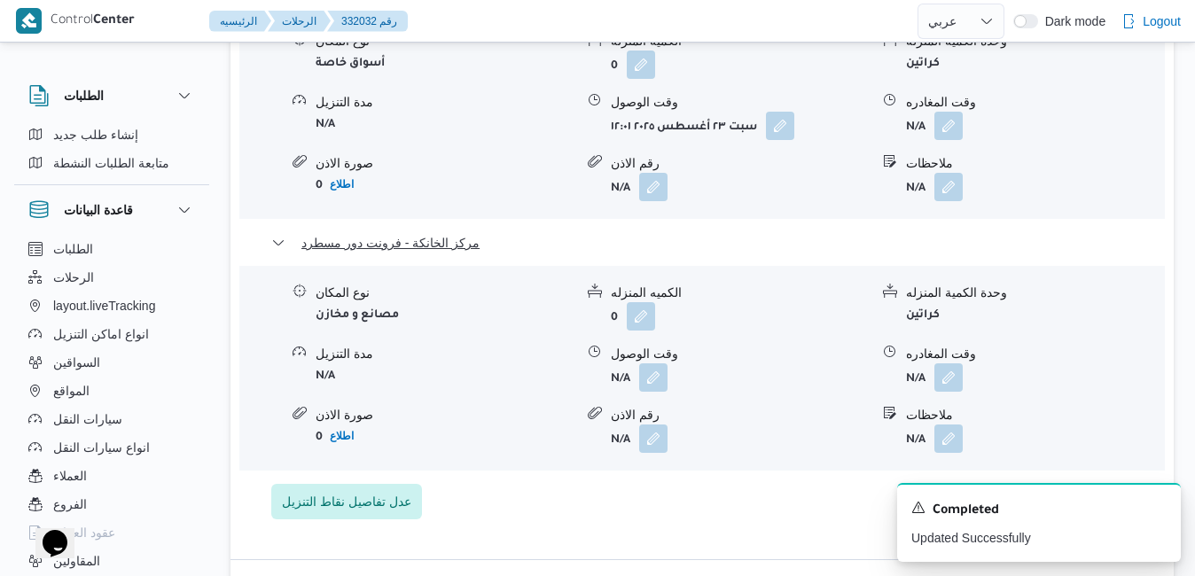
scroll to position [1702, 0]
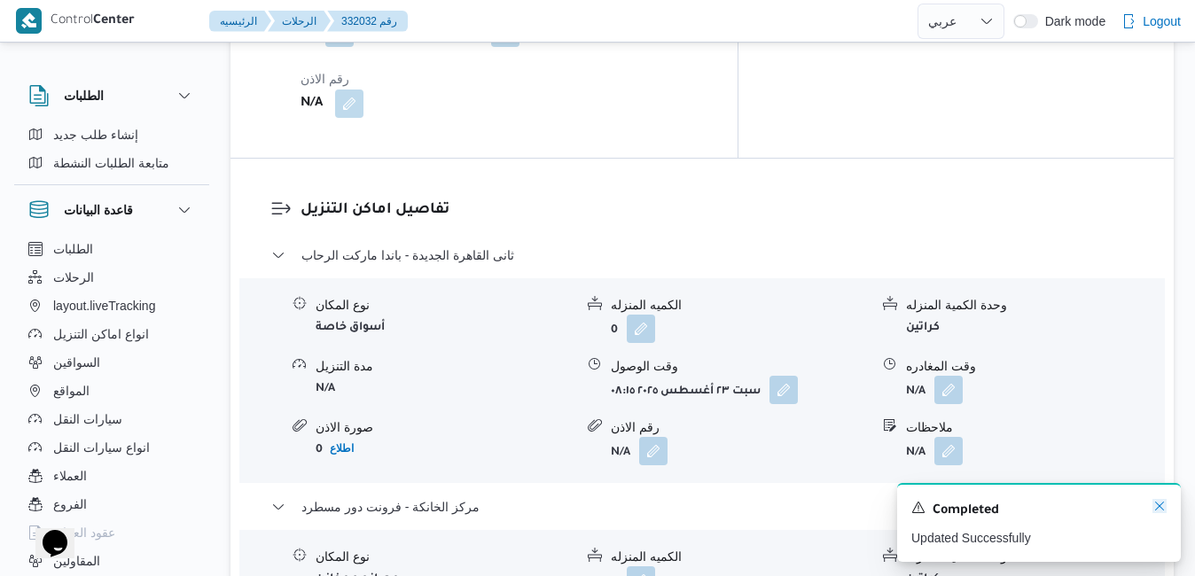
click at [1161, 511] on icon "Dismiss toast" at bounding box center [1159, 506] width 14 height 14
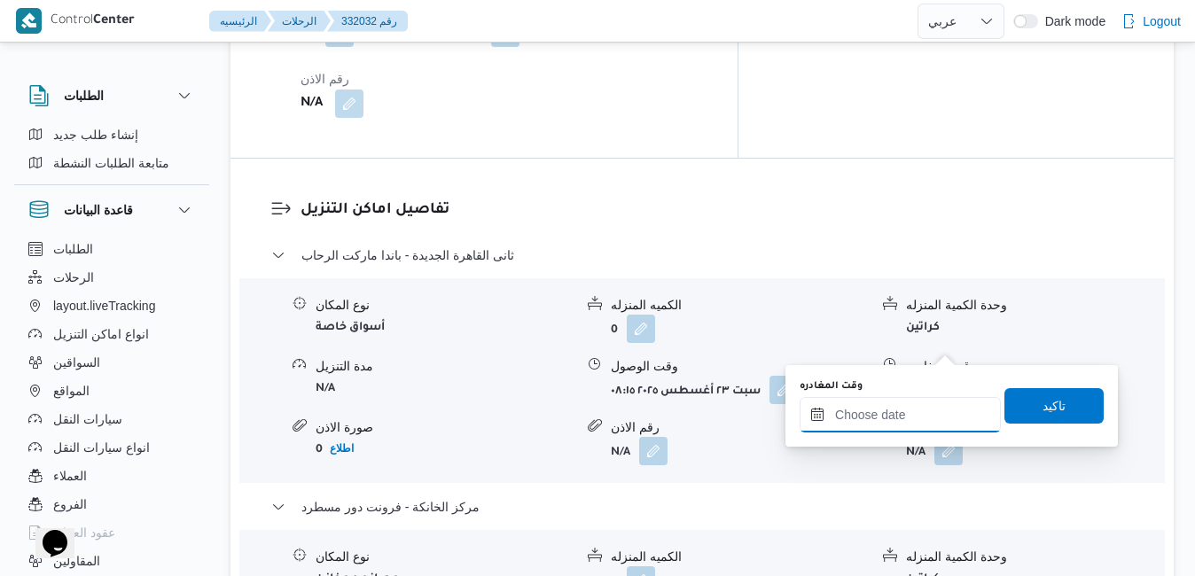
click at [862, 421] on input "وقت المغادره" at bounding box center [899, 414] width 201 height 35
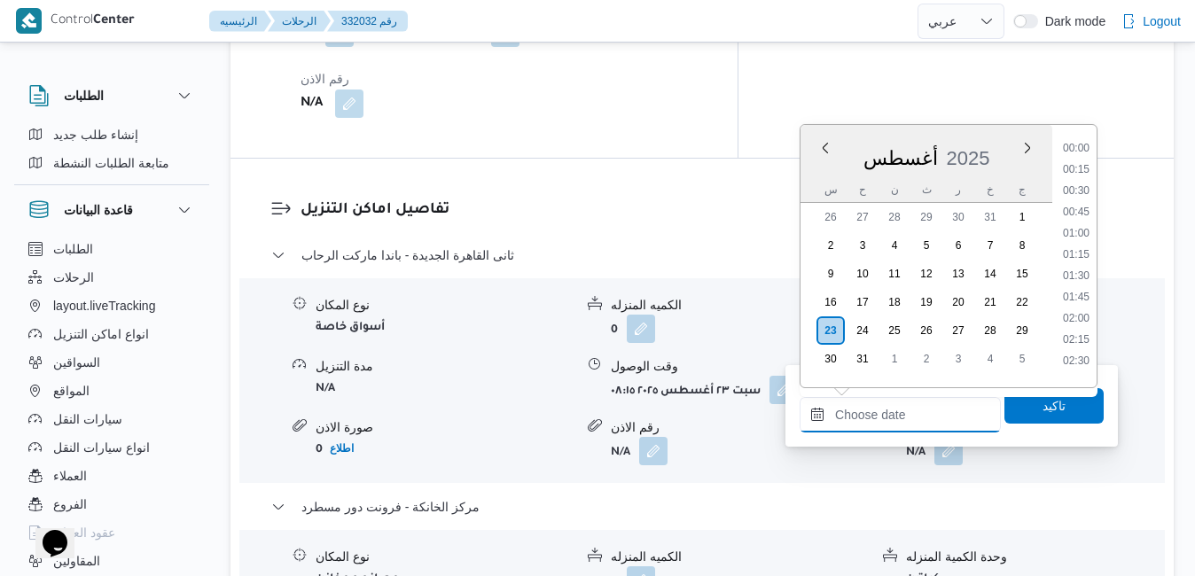
scroll to position [1431, 0]
click at [997, 138] on div "أغسطس 2025" at bounding box center [926, 154] width 252 height 45
click at [1076, 299] on li "16:15" at bounding box center [1076, 305] width 41 height 18
type input "٢٣/٠٨/٢٠٢٥ ١٦:١٥"
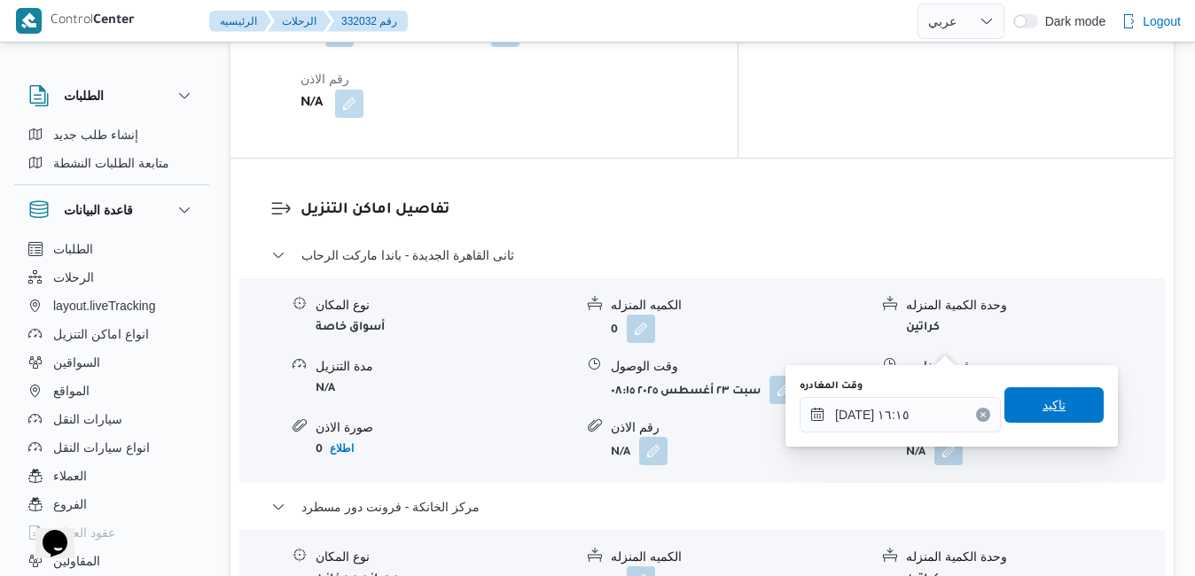
click at [1042, 413] on span "تاكيد" at bounding box center [1053, 404] width 23 height 21
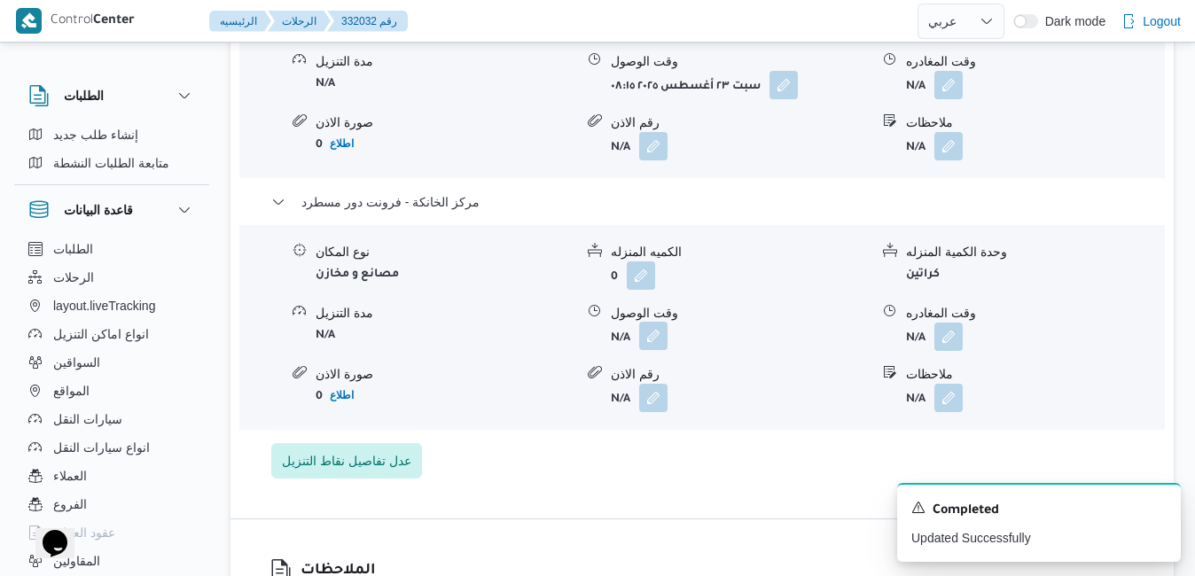
click at [651, 343] on button "button" at bounding box center [653, 336] width 28 height 28
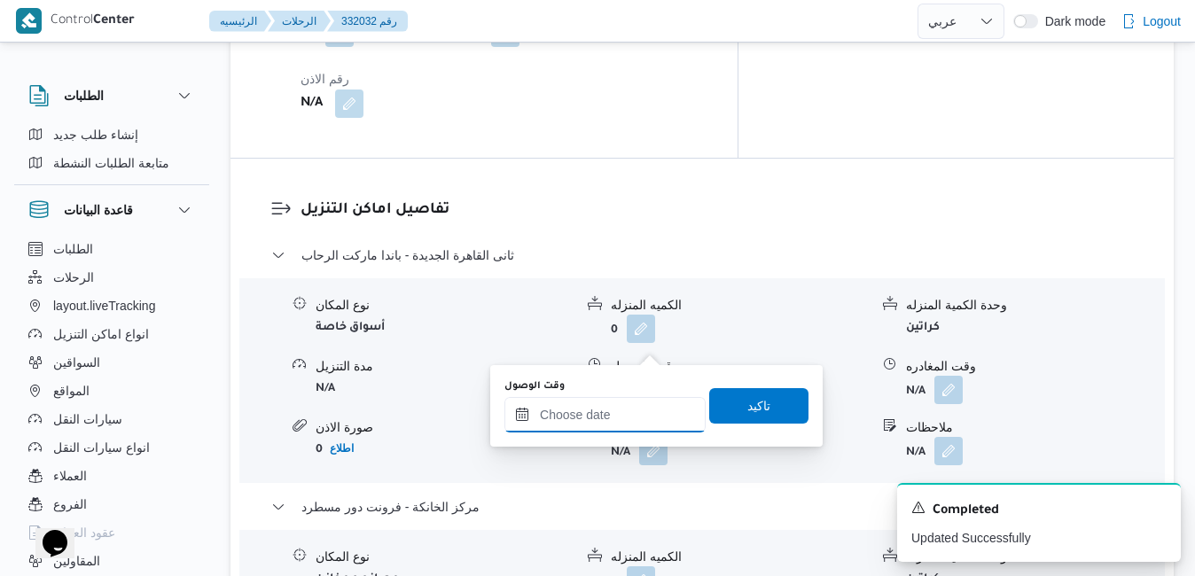
click at [610, 412] on input "وقت الوصول" at bounding box center [604, 414] width 201 height 35
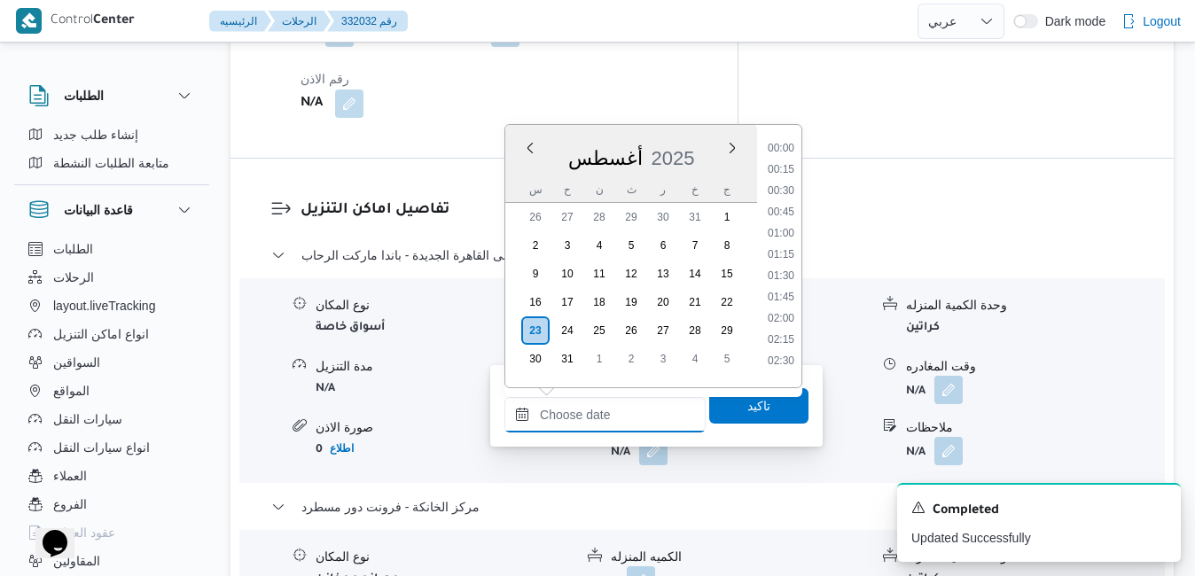
scroll to position [1431, 0]
click at [699, 139] on div "أغسطس 2025" at bounding box center [631, 154] width 252 height 45
click at [782, 288] on li "16:00" at bounding box center [780, 284] width 41 height 18
type input "[DATE] ١٦:٠٠"
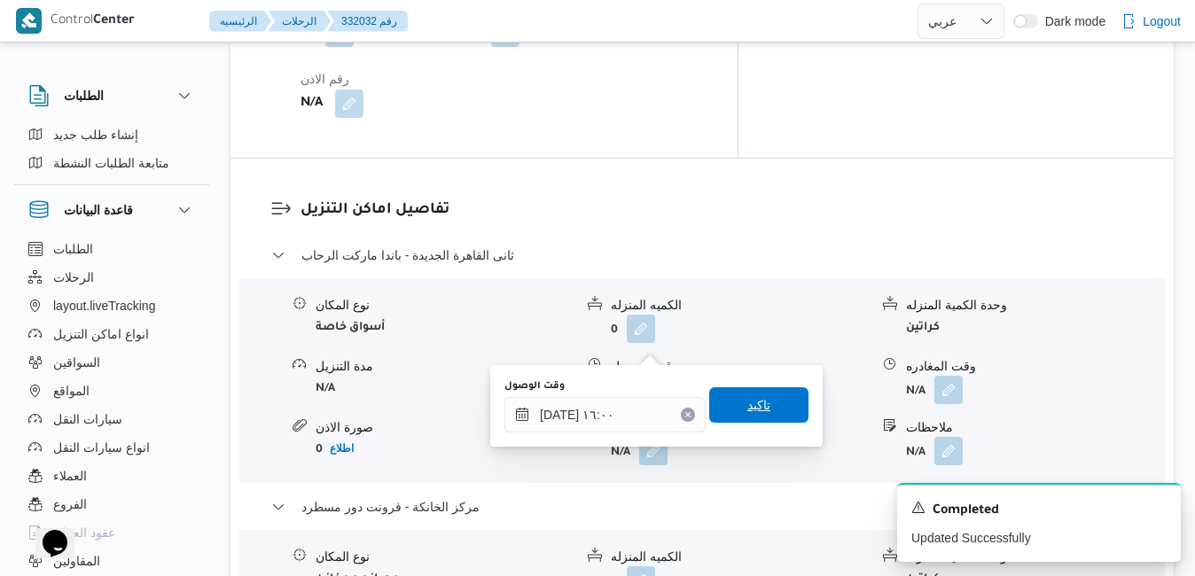
click at [756, 405] on span "تاكيد" at bounding box center [758, 404] width 23 height 21
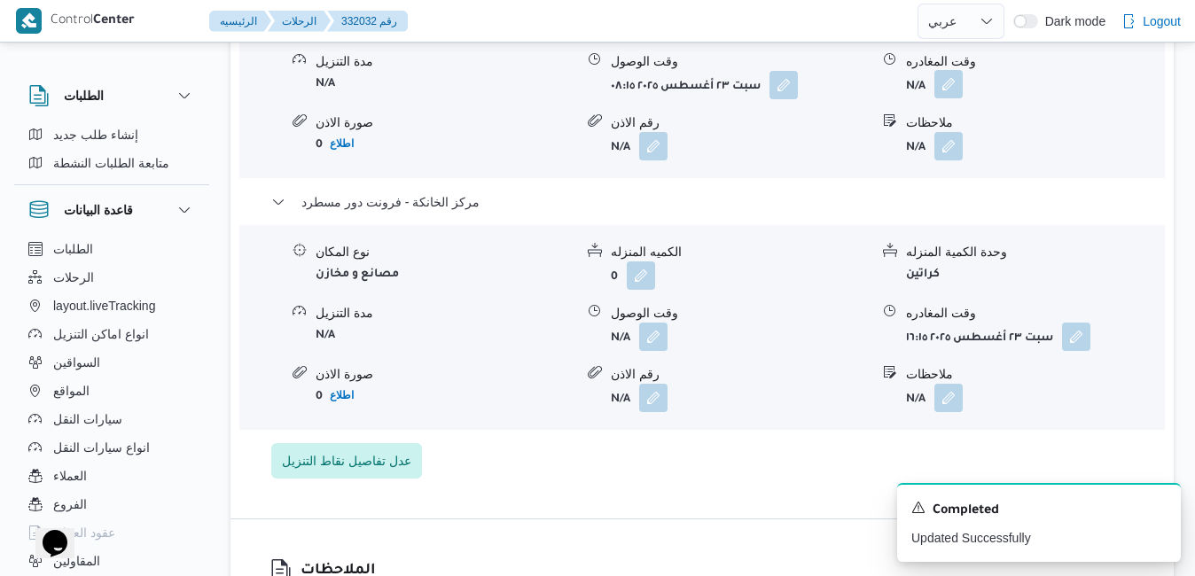
click at [941, 98] on button "button" at bounding box center [948, 84] width 28 height 28
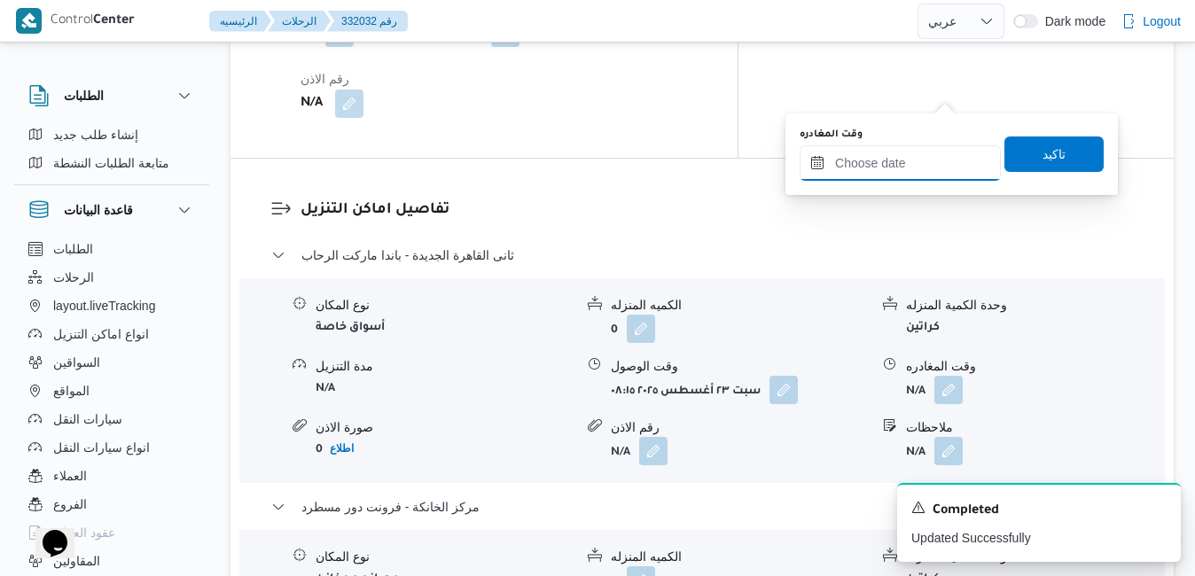
click at [914, 160] on input "وقت المغادره" at bounding box center [899, 162] width 201 height 35
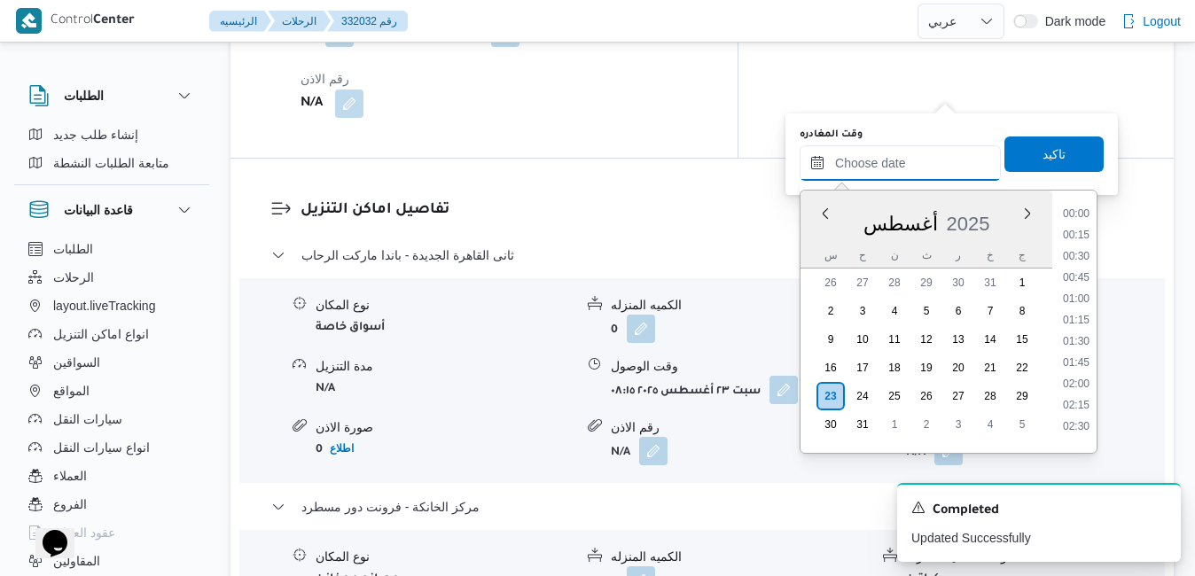
scroll to position [1431, 0]
click at [810, 254] on div "س ح ن ث ر خ ج" at bounding box center [926, 255] width 252 height 25
click at [1079, 289] on li "15:15" at bounding box center [1076, 286] width 41 height 18
type input "٢٣/٠٨/٢٠٢٥ ١٥:١٥"
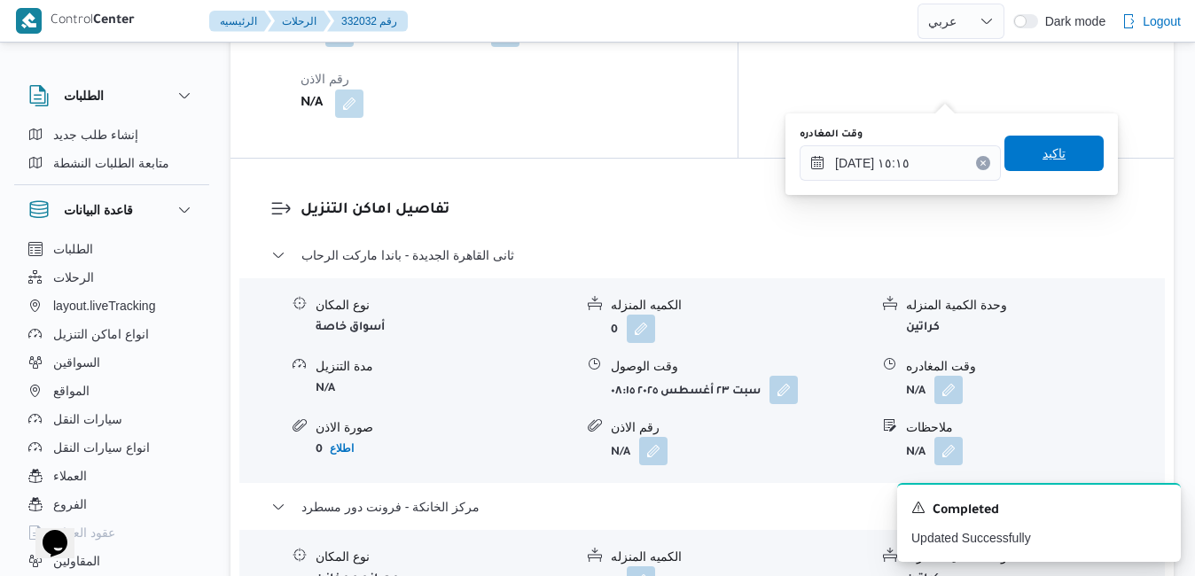
click at [1042, 152] on span "تاكيد" at bounding box center [1053, 153] width 23 height 21
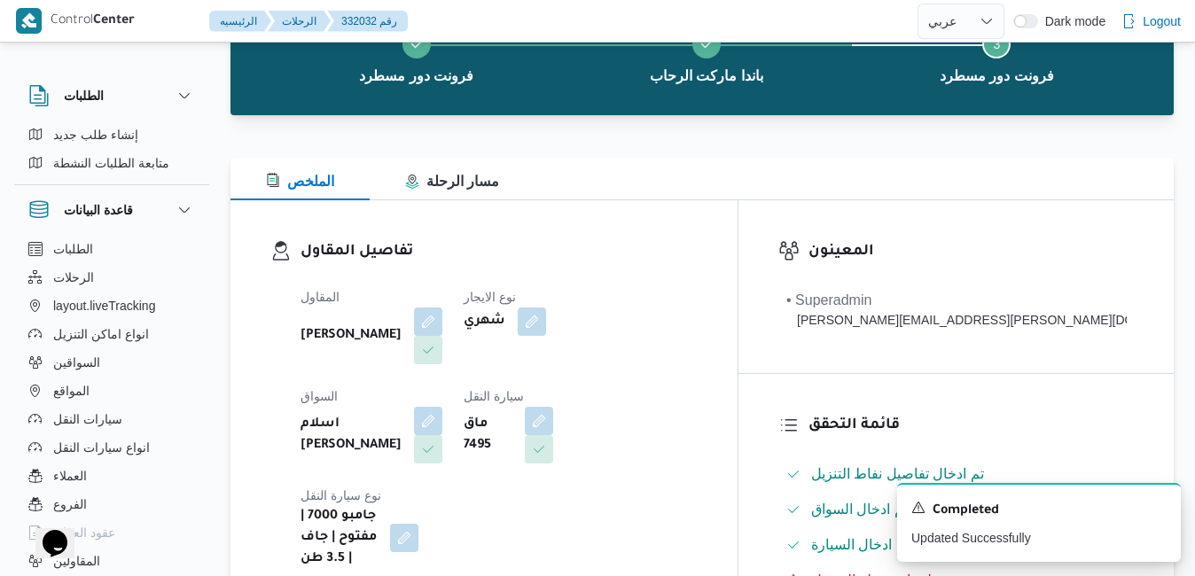
scroll to position [0, 0]
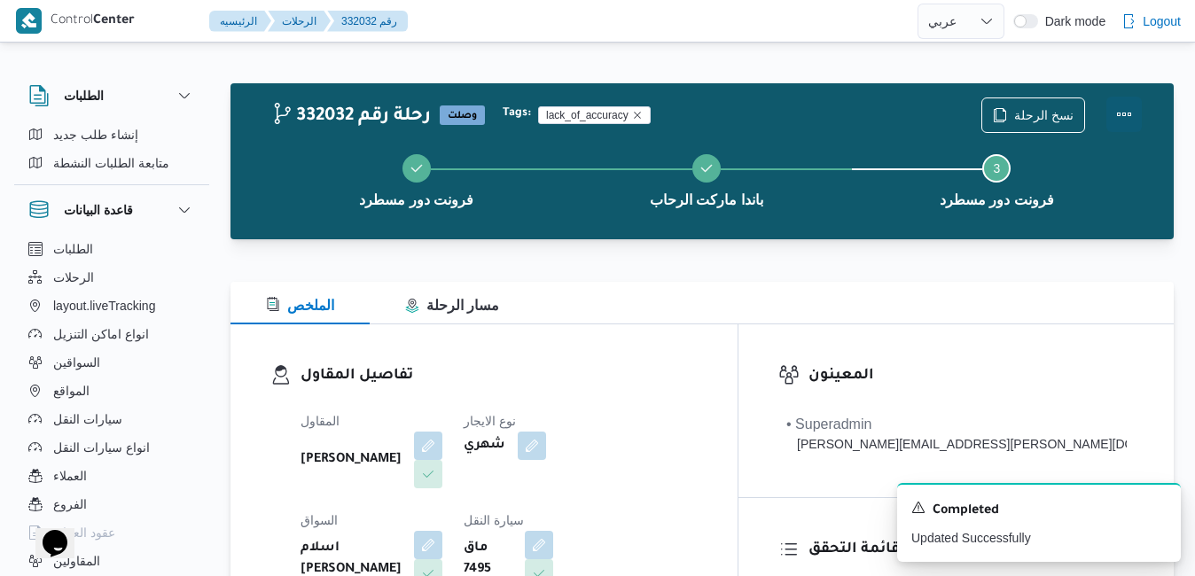
click at [1121, 110] on button "Actions" at bounding box center [1123, 114] width 35 height 35
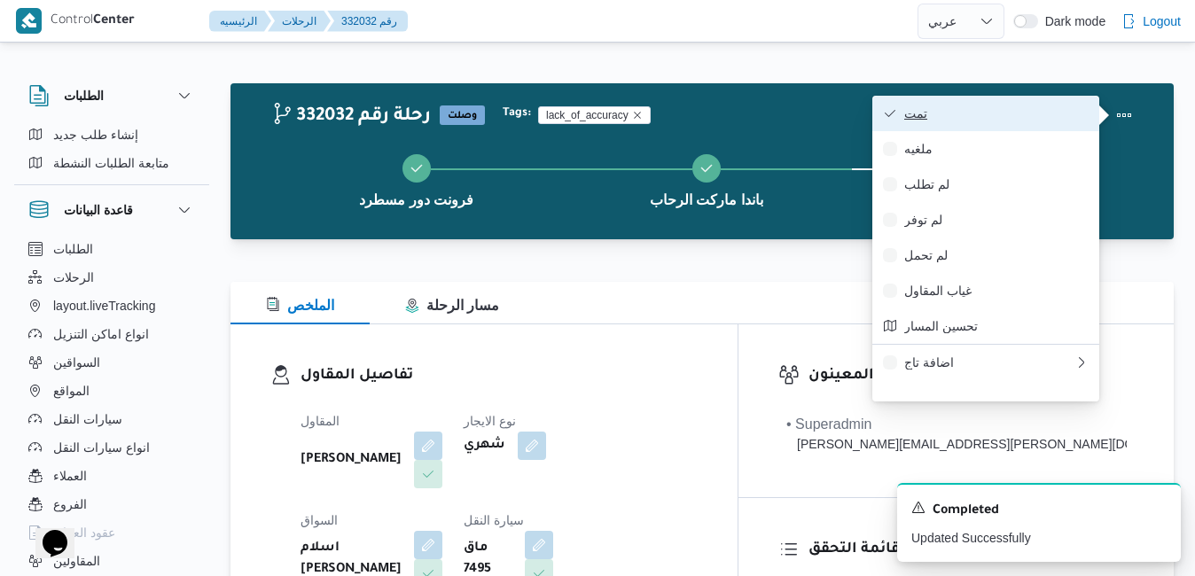
click at [1009, 109] on span "تمت" at bounding box center [996, 113] width 184 height 14
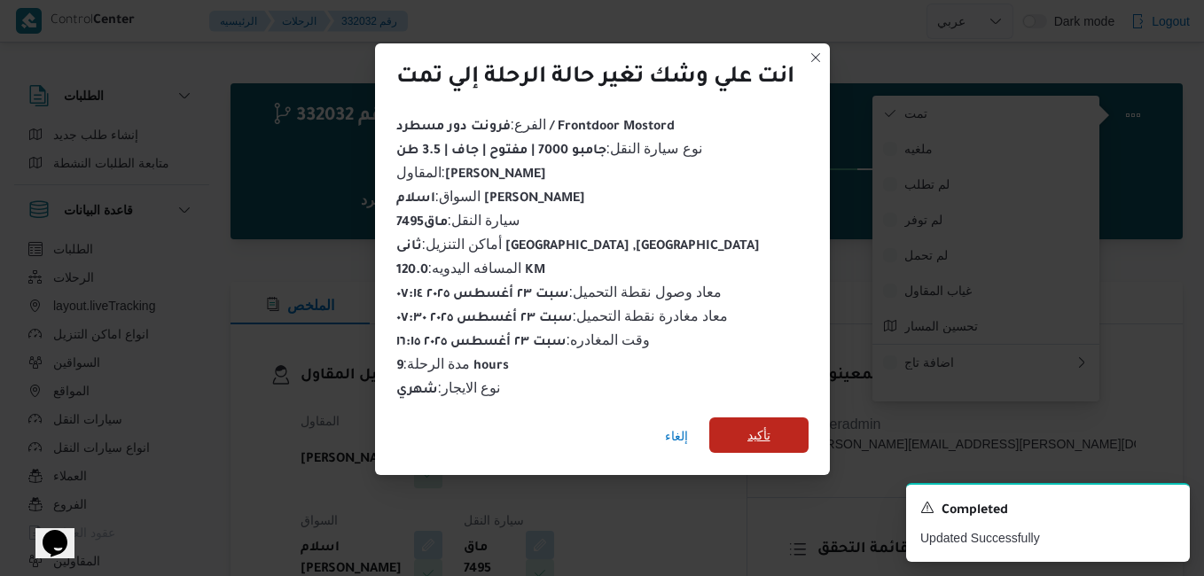
click at [752, 429] on span "تأكيد" at bounding box center [758, 435] width 23 height 21
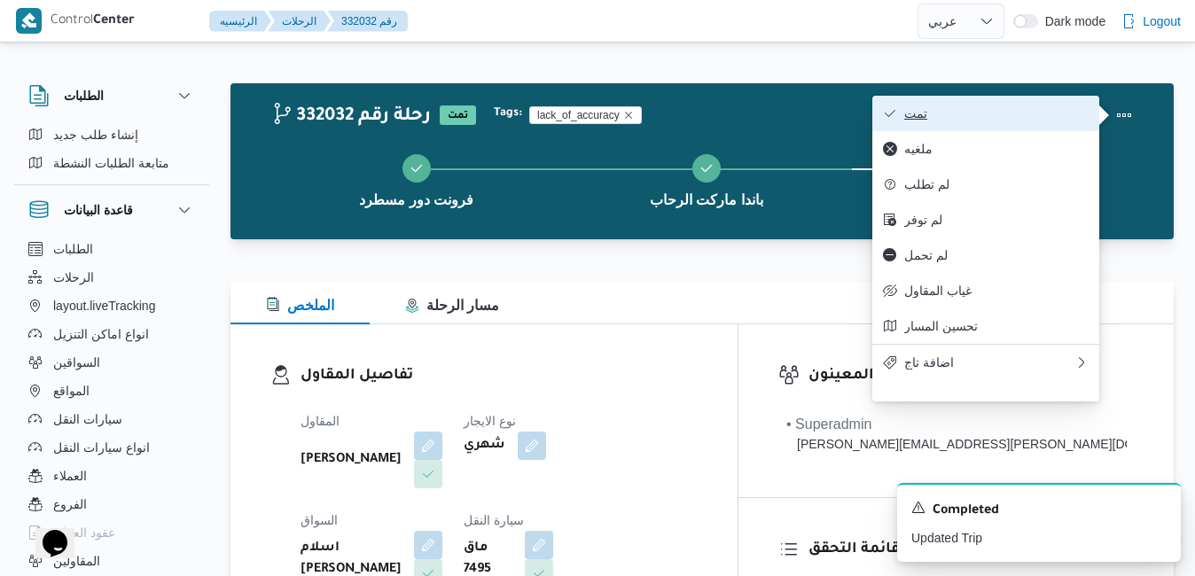
click at [907, 107] on span "تمت" at bounding box center [996, 113] width 184 height 14
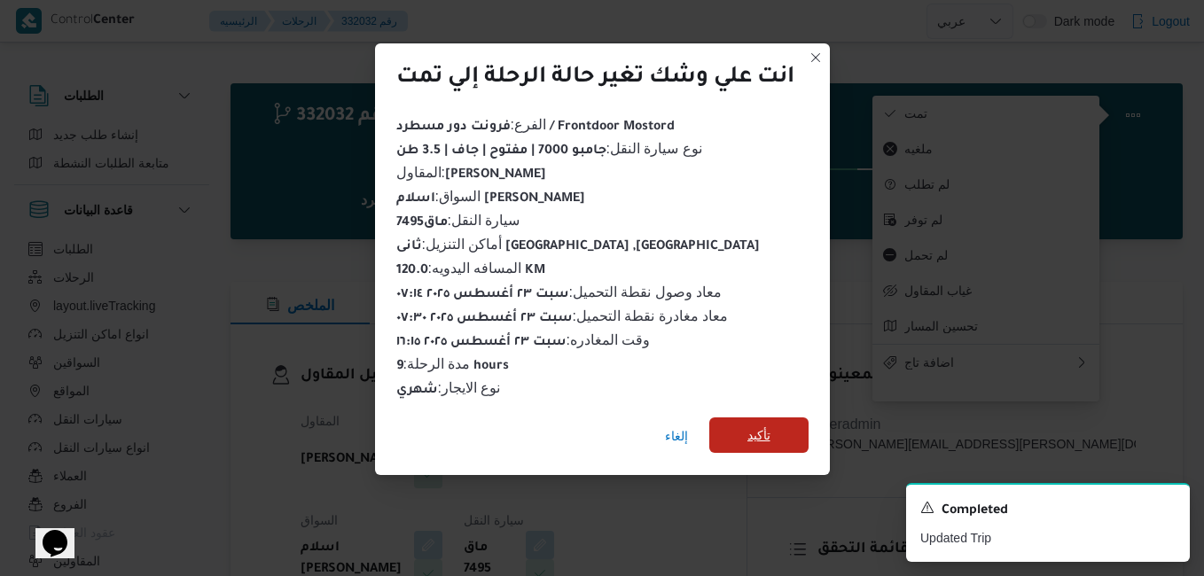
click at [774, 422] on span "تأكيد" at bounding box center [758, 434] width 99 height 35
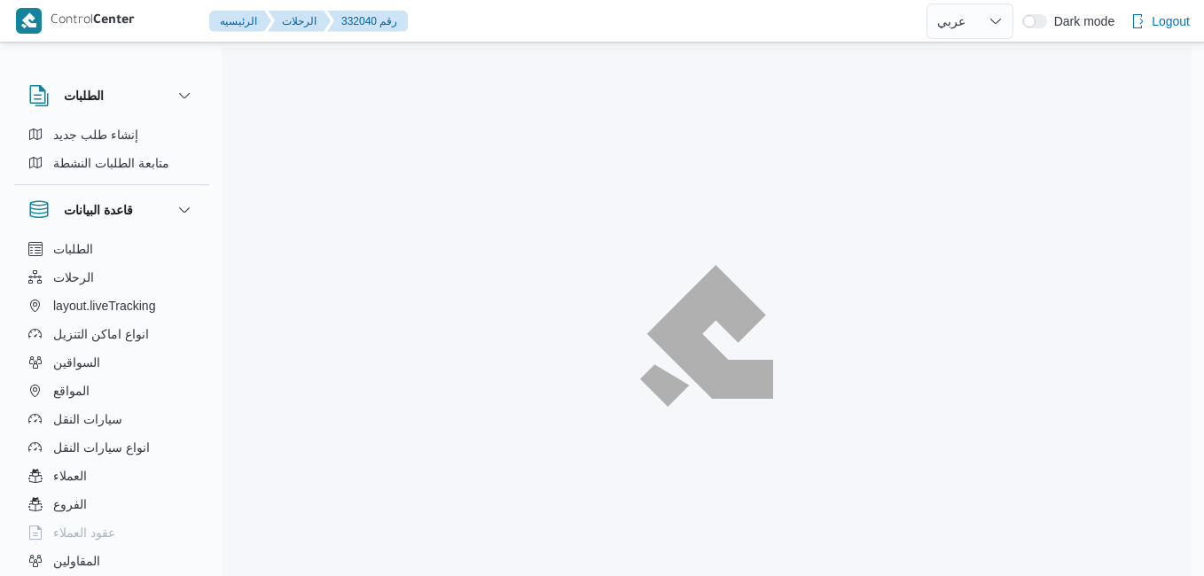
select select "ar"
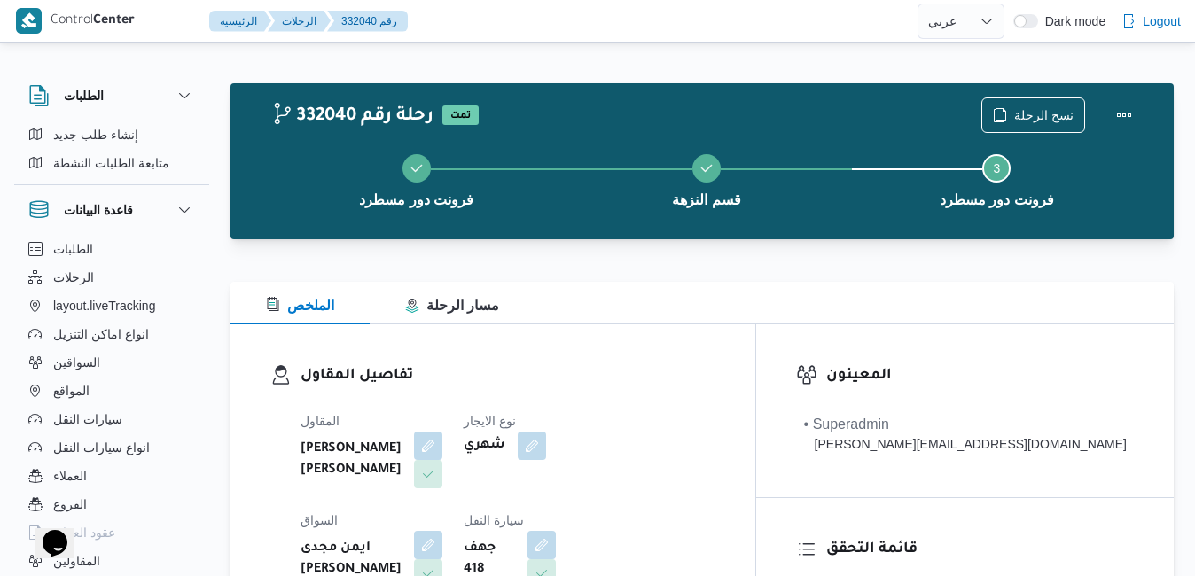
click at [738, 318] on div "الملخص مسار الرحلة" at bounding box center [701, 303] width 943 height 43
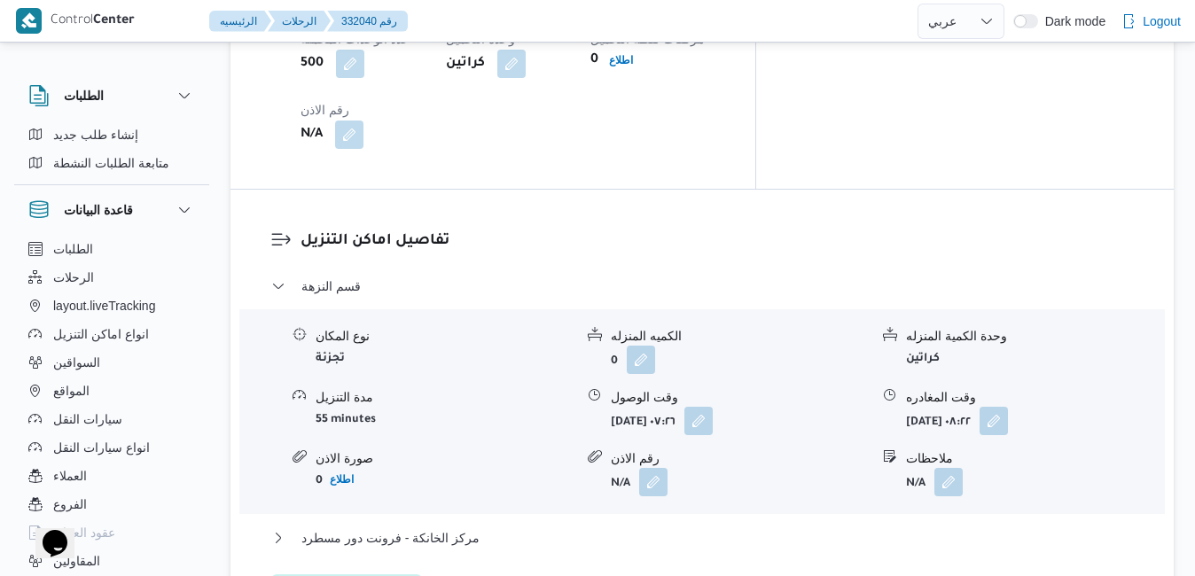
scroll to position [1595, 0]
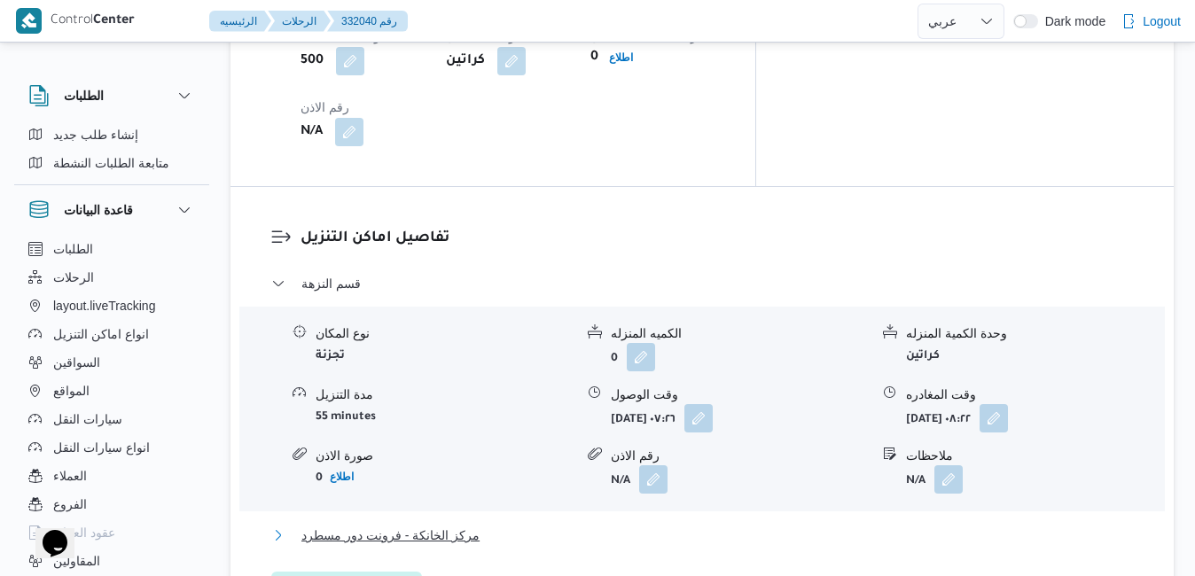
click at [745, 525] on button "مركز الخانكة - فرونت دور مسطرد" at bounding box center [702, 535] width 862 height 21
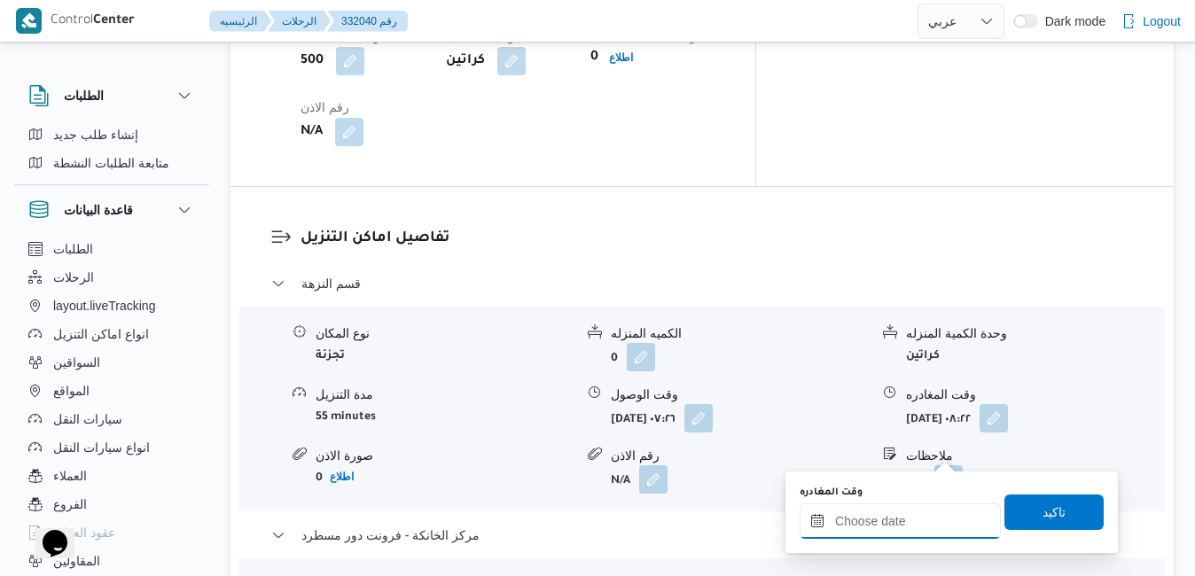
click at [877, 517] on input "وقت المغادره" at bounding box center [899, 520] width 201 height 35
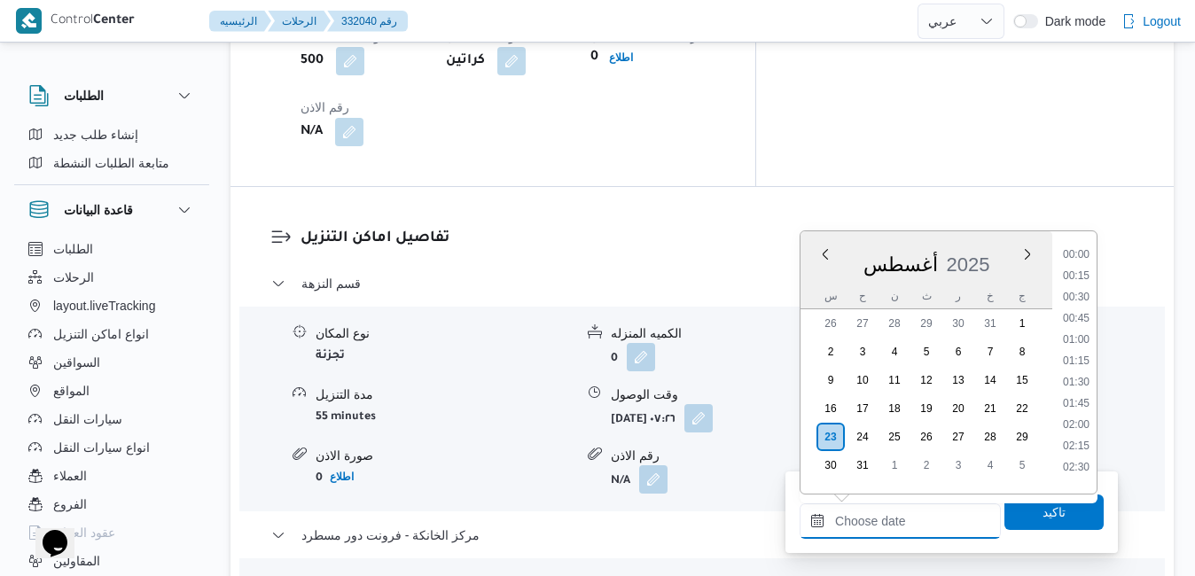
scroll to position [1452, 0]
click at [1009, 241] on div "أغسطس 2025" at bounding box center [926, 260] width 252 height 45
click at [1075, 370] on li "16:00" at bounding box center [1076, 369] width 41 height 18
type input "٢٣/٠٨/٢٠٢٥ ١٦:٠٠"
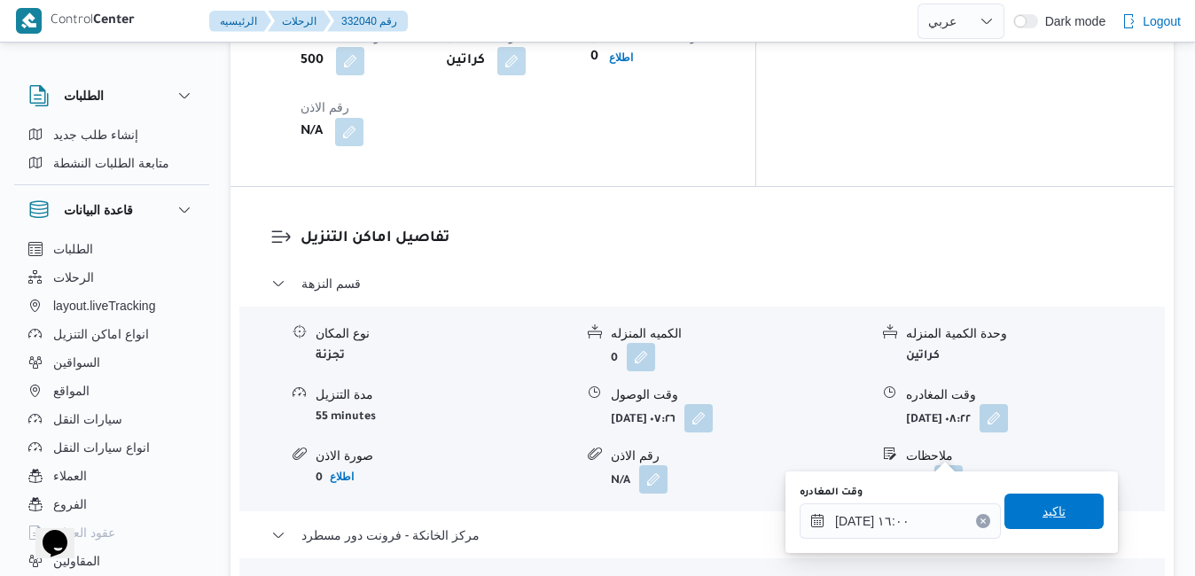
click at [1042, 514] on span "تاكيد" at bounding box center [1053, 511] width 23 height 21
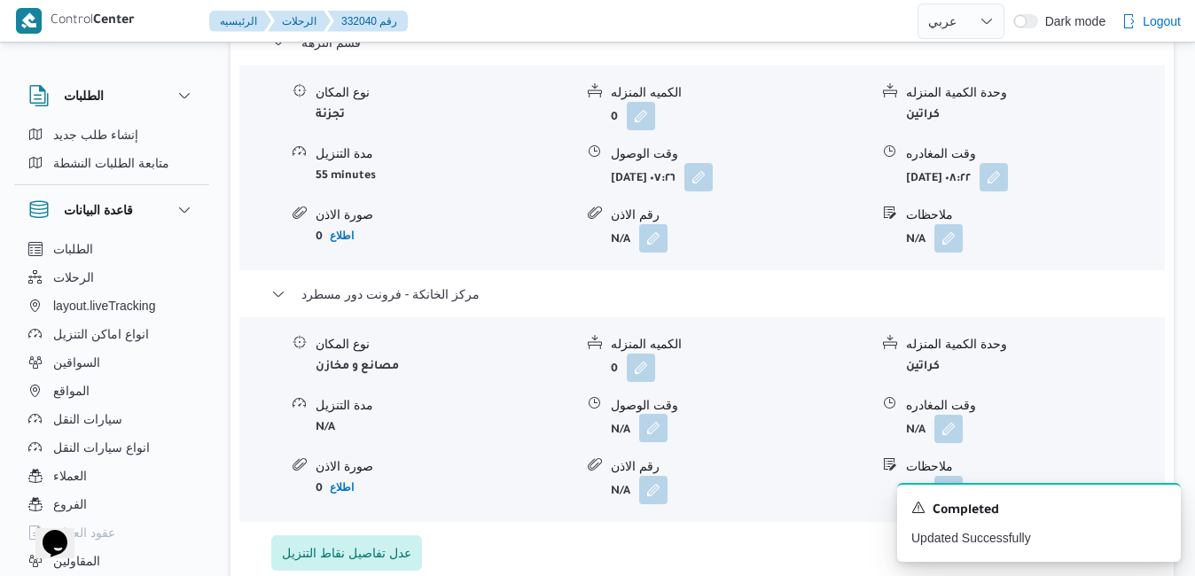
click at [658, 442] on button "button" at bounding box center [653, 428] width 28 height 28
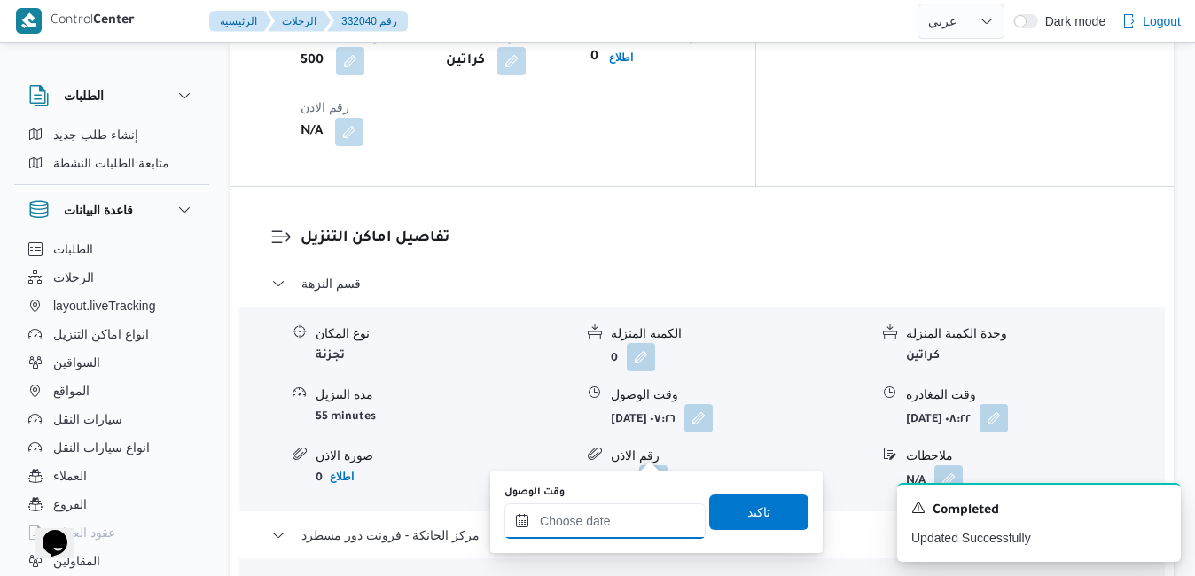
click at [615, 521] on input "وقت الوصول" at bounding box center [604, 520] width 201 height 35
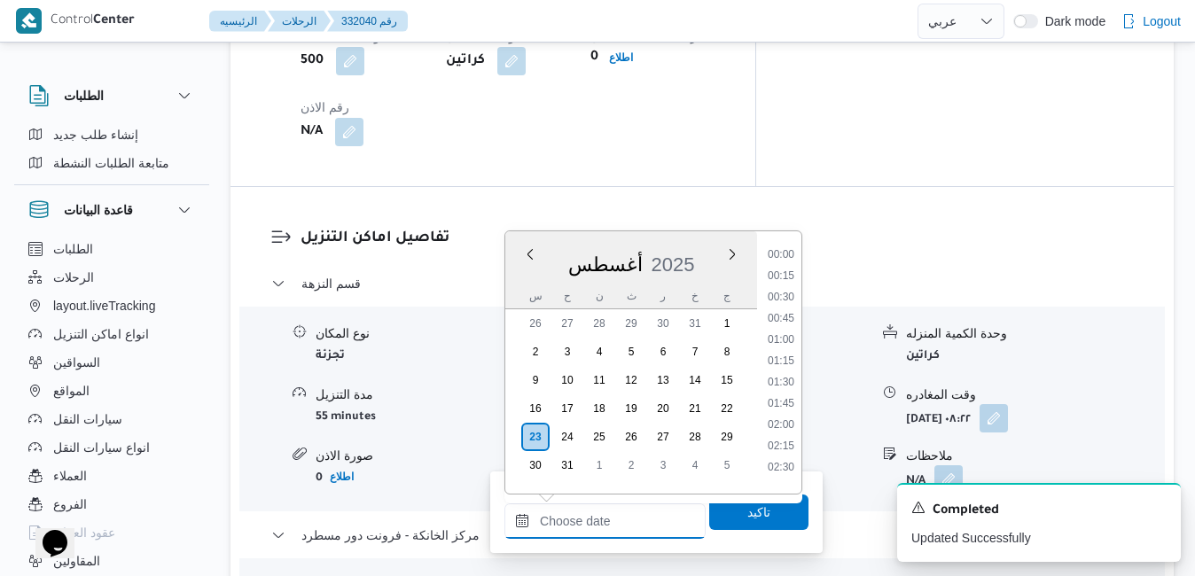
scroll to position [1452, 0]
click at [703, 238] on div "أغسطس ٢٠٢٥ أغسطس 2025 س ح ن ث ر خ ج" at bounding box center [631, 270] width 252 height 78
click at [776, 343] on li "15:45" at bounding box center [780, 348] width 41 height 18
type input "[DATE] ١٥:٤٥"
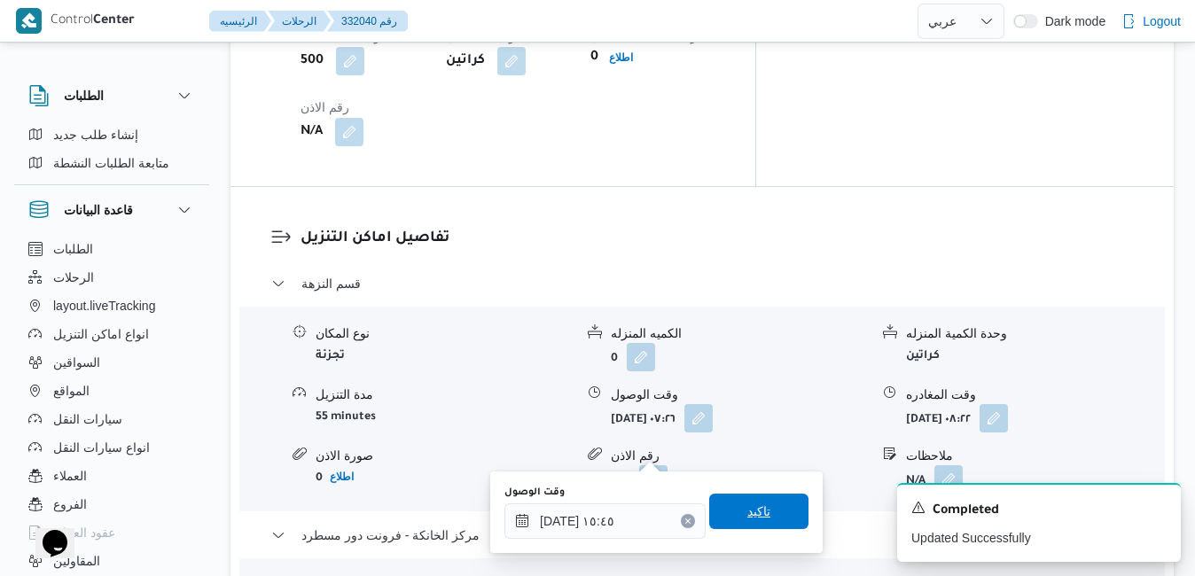
click at [747, 511] on span "تاكيد" at bounding box center [758, 511] width 23 height 21
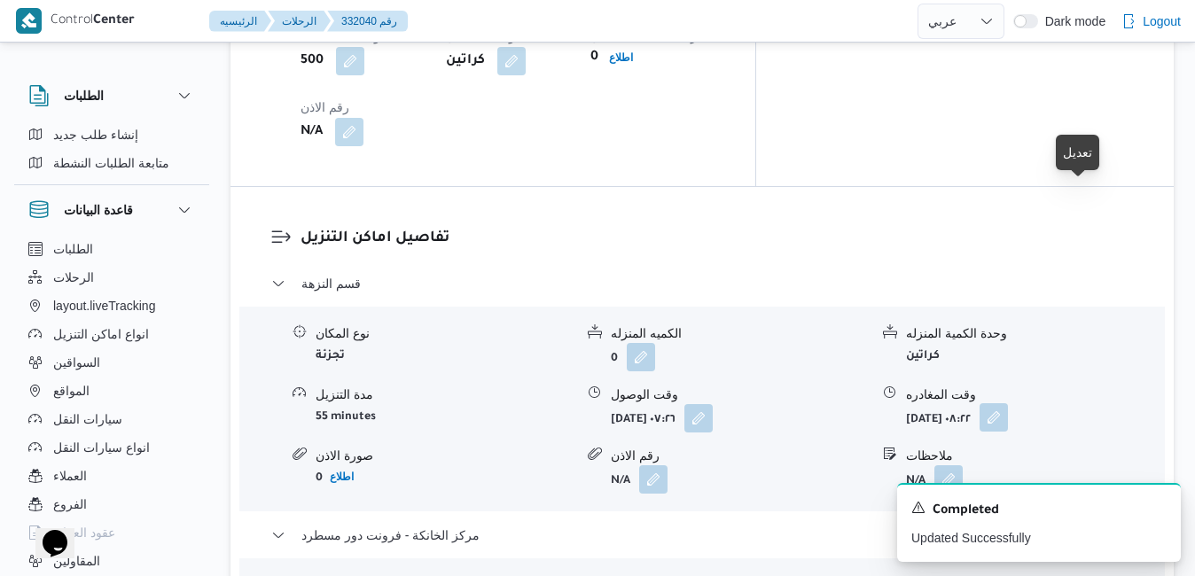
click at [1008, 403] on button "button" at bounding box center [993, 417] width 28 height 28
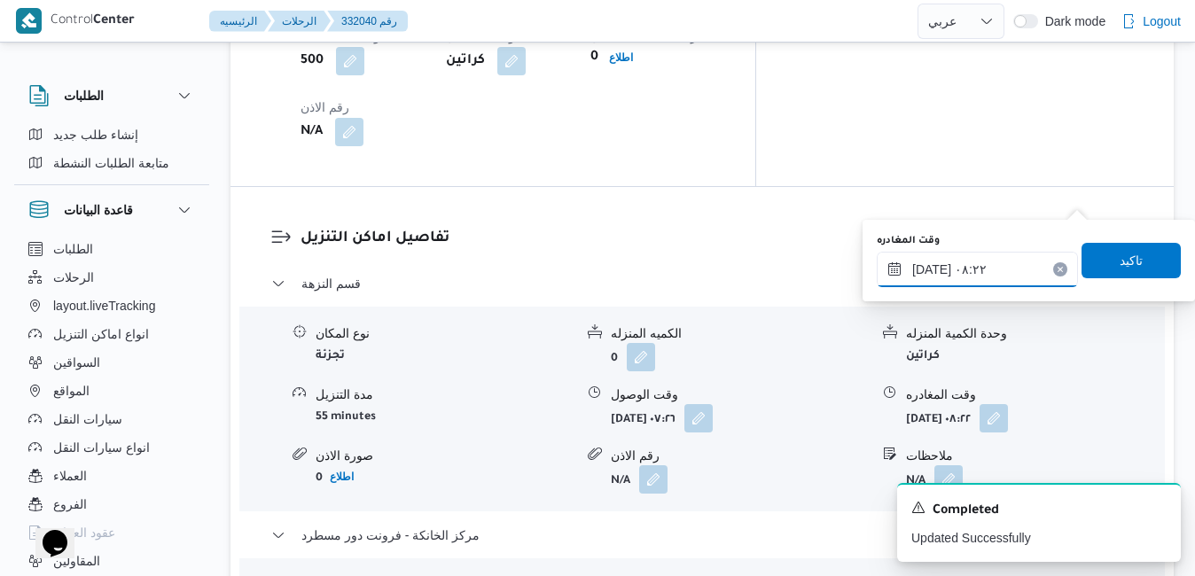
click at [988, 276] on input "٢٣/٠٨/٢٠٢٥ ٠٨:٢٢" at bounding box center [977, 269] width 201 height 35
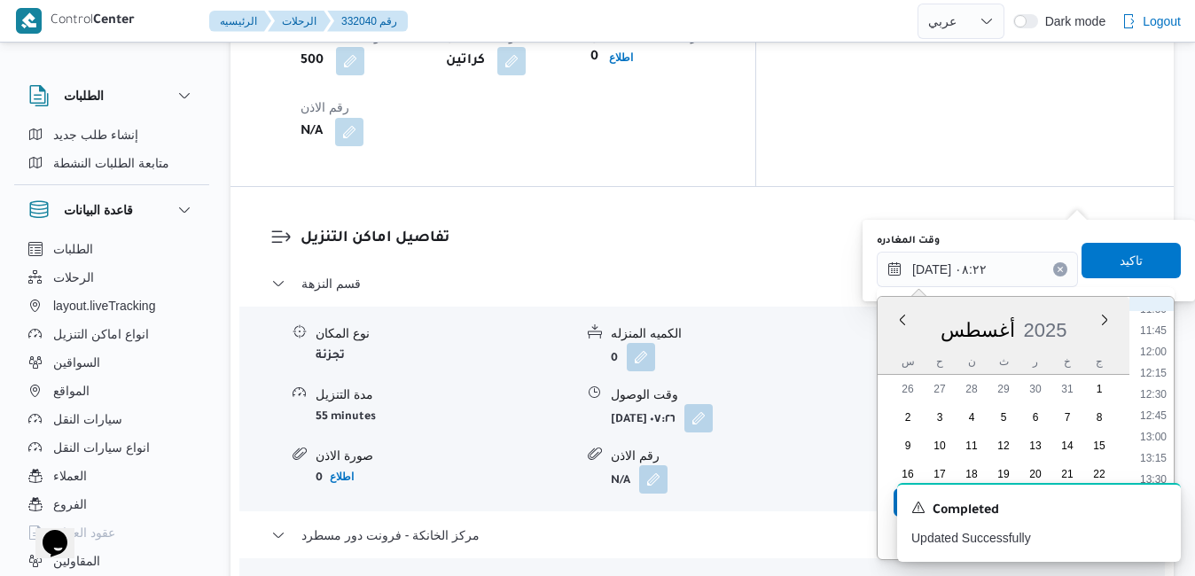
scroll to position [1194, 0]
click at [1160, 463] on li "15:45" at bounding box center [1153, 466] width 41 height 18
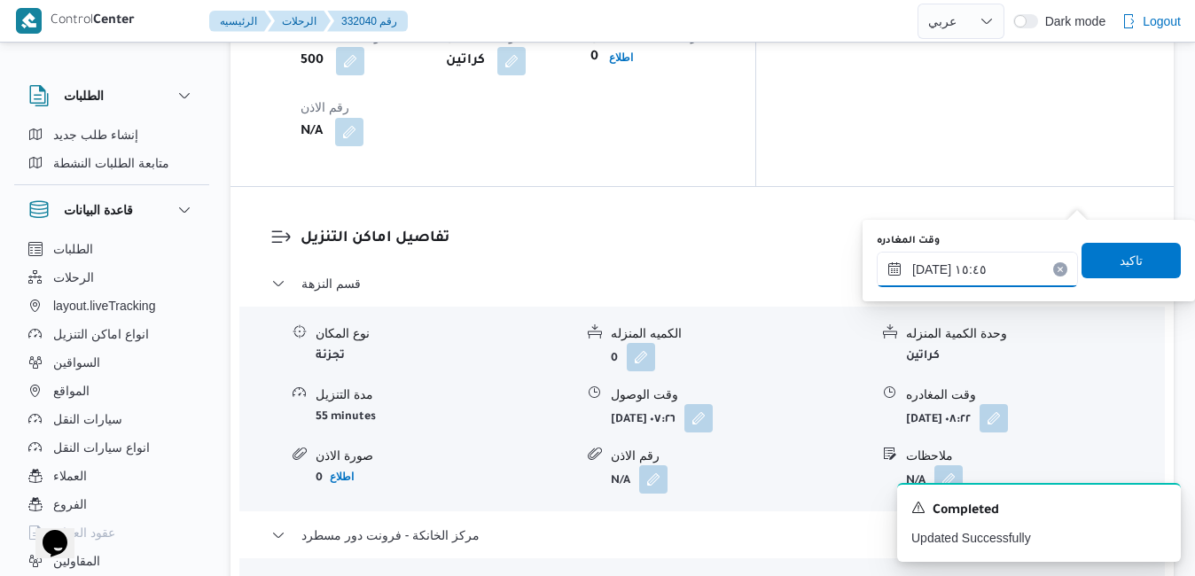
click at [931, 270] on input "٢٣/٠٨/٢٠٢٥ ١٥:٤٥" at bounding box center [977, 269] width 201 height 35
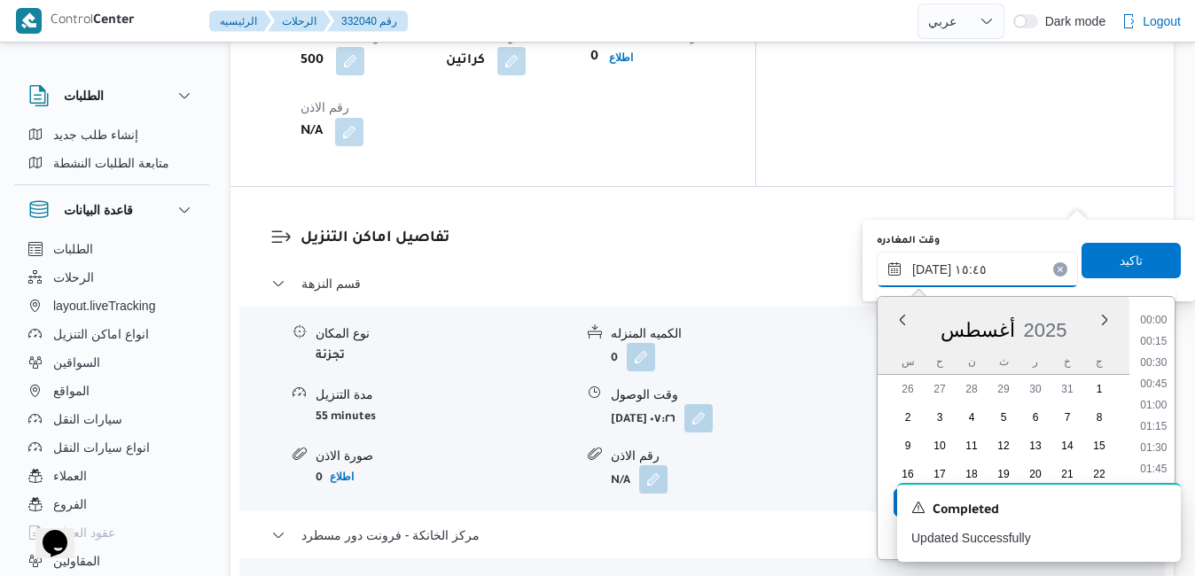
click at [931, 270] on input "٢٣/٠٨/٢٠٢٥ ١٥:٤٥" at bounding box center [977, 269] width 201 height 35
type input "٢٣/٠٨/٢٠٢٥ ١٥:10"
click at [1101, 256] on span "تاكيد" at bounding box center [1130, 259] width 99 height 35
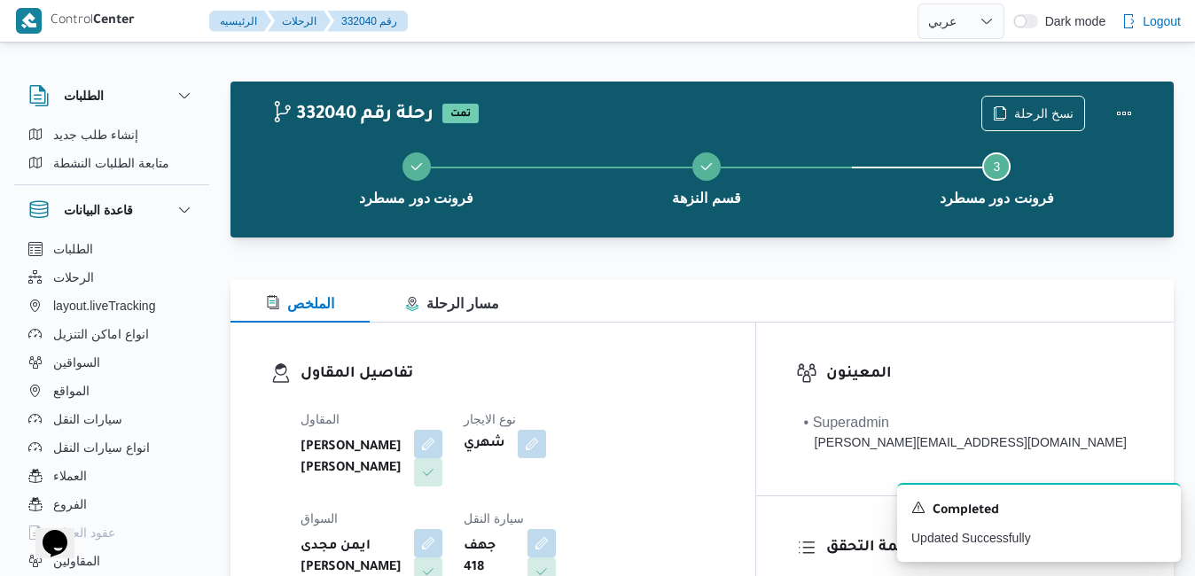
scroll to position [0, 0]
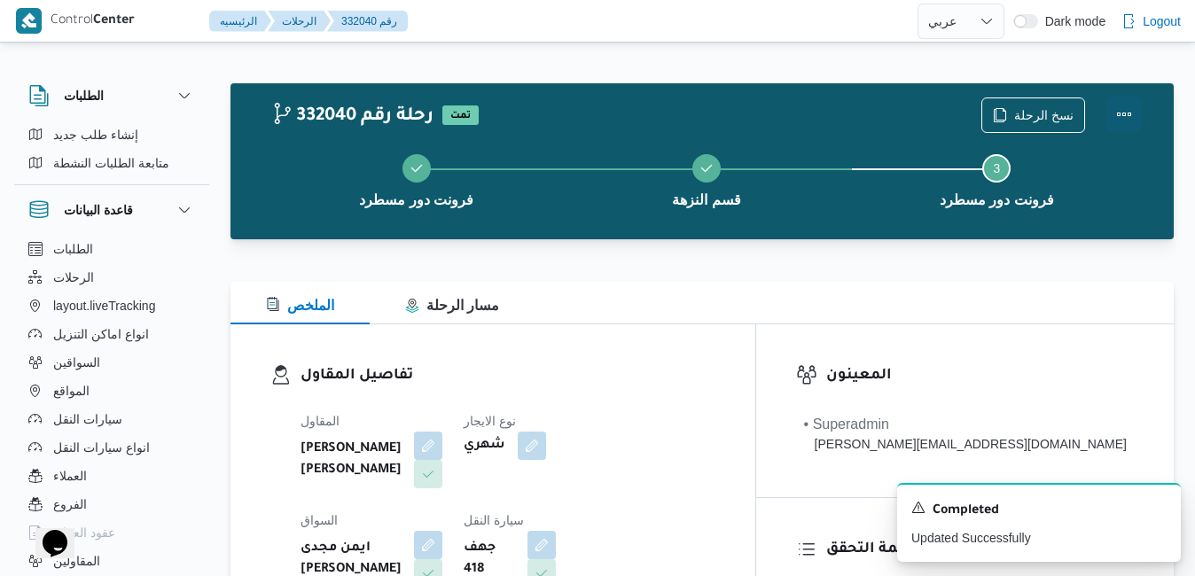
click at [1130, 113] on button "Actions" at bounding box center [1123, 114] width 35 height 35
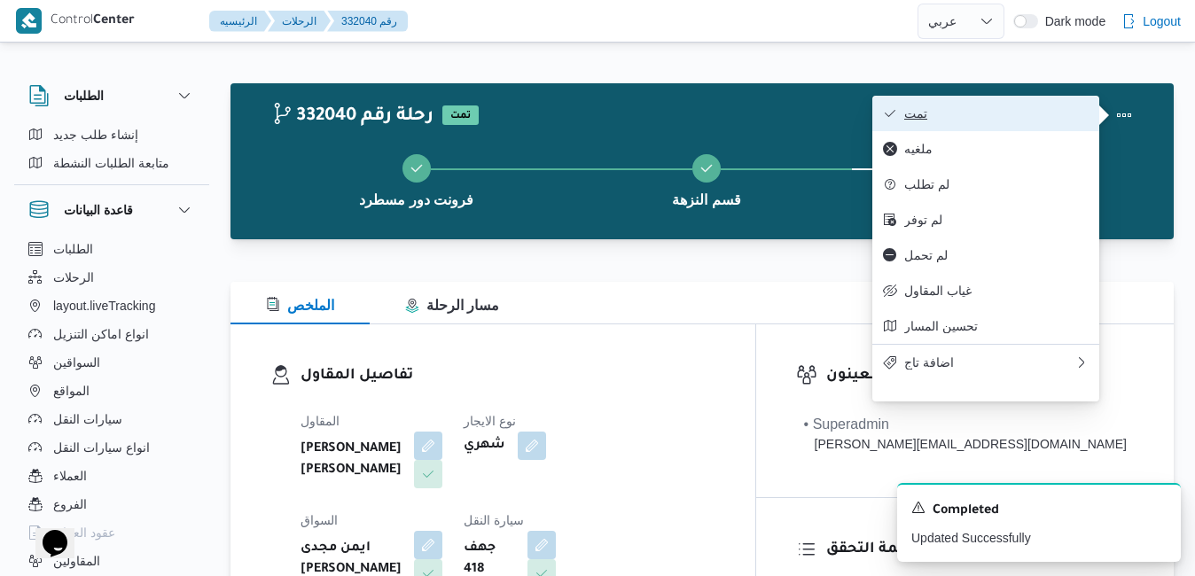
click at [994, 119] on span "تمت" at bounding box center [996, 113] width 184 height 14
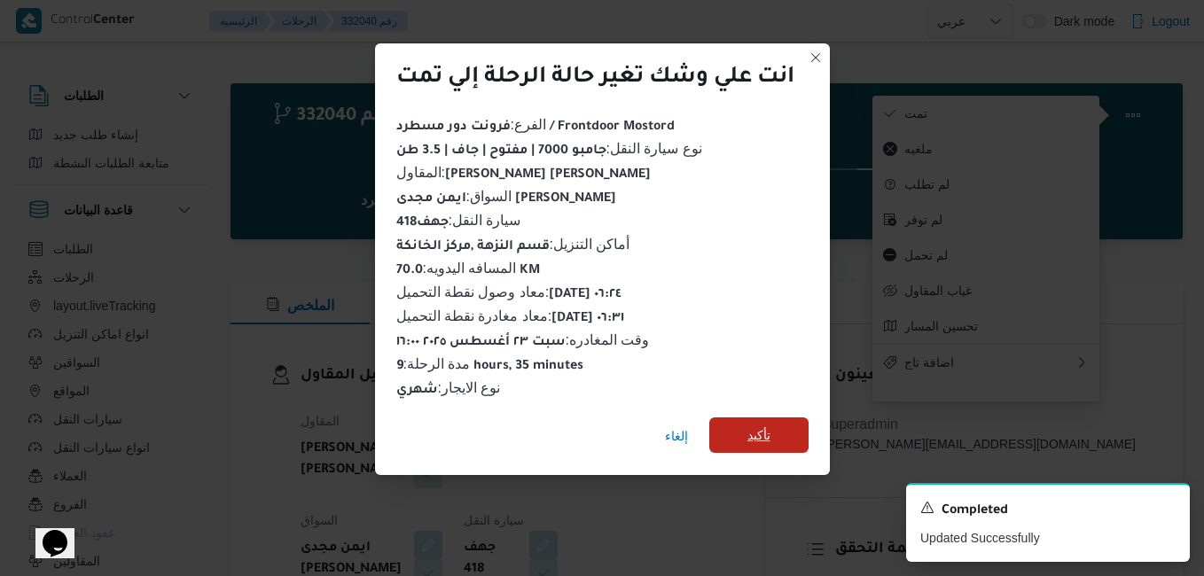
click at [764, 417] on span "تأكيد" at bounding box center [758, 434] width 99 height 35
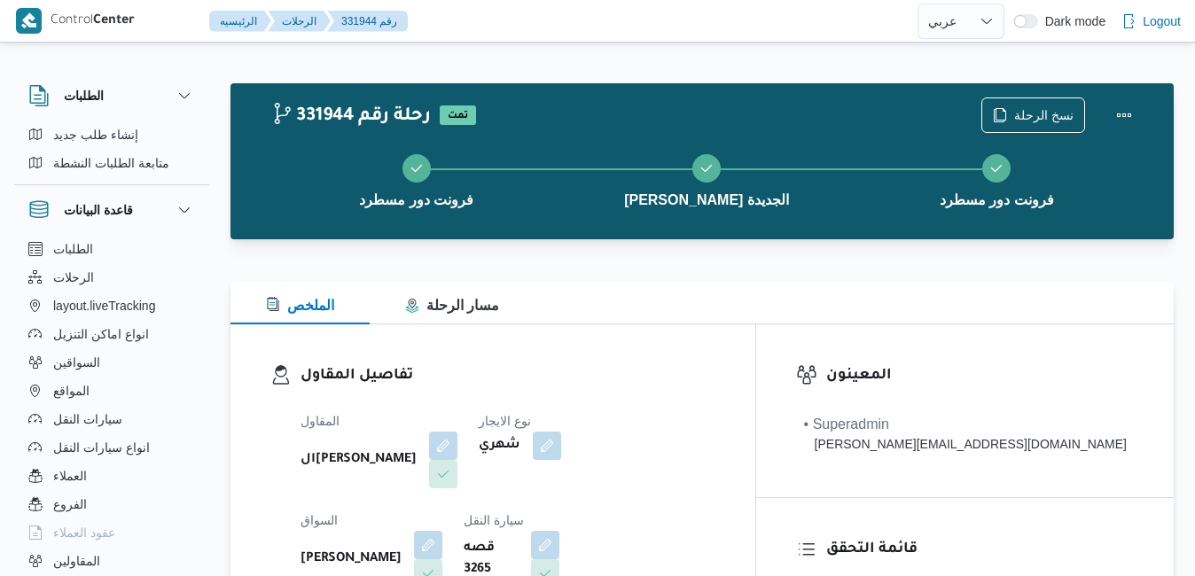
select select "ar"
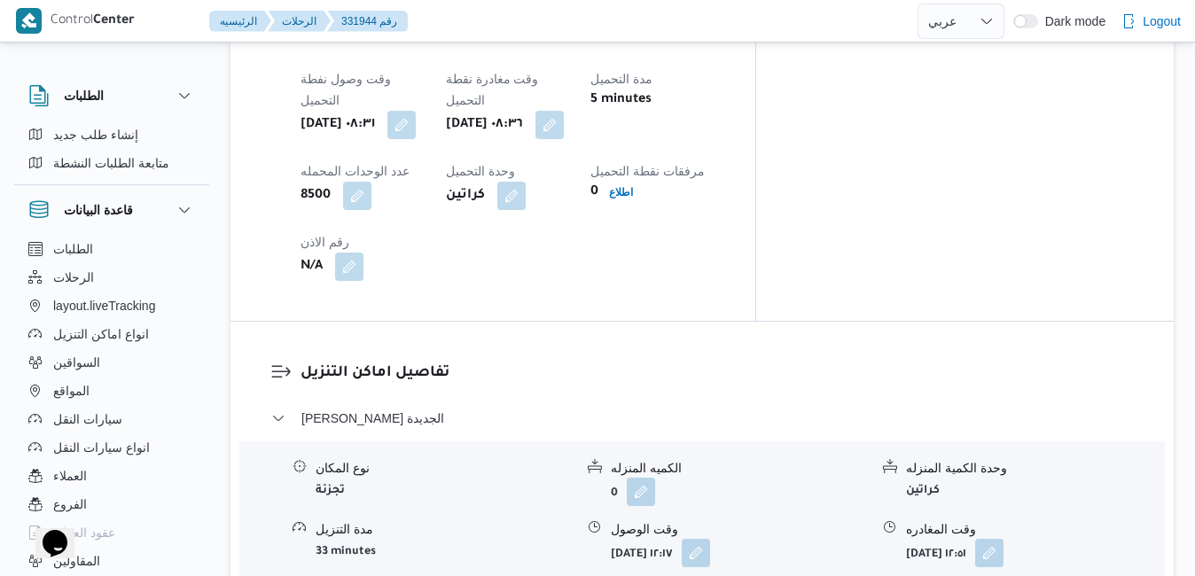
scroll to position [1489, 0]
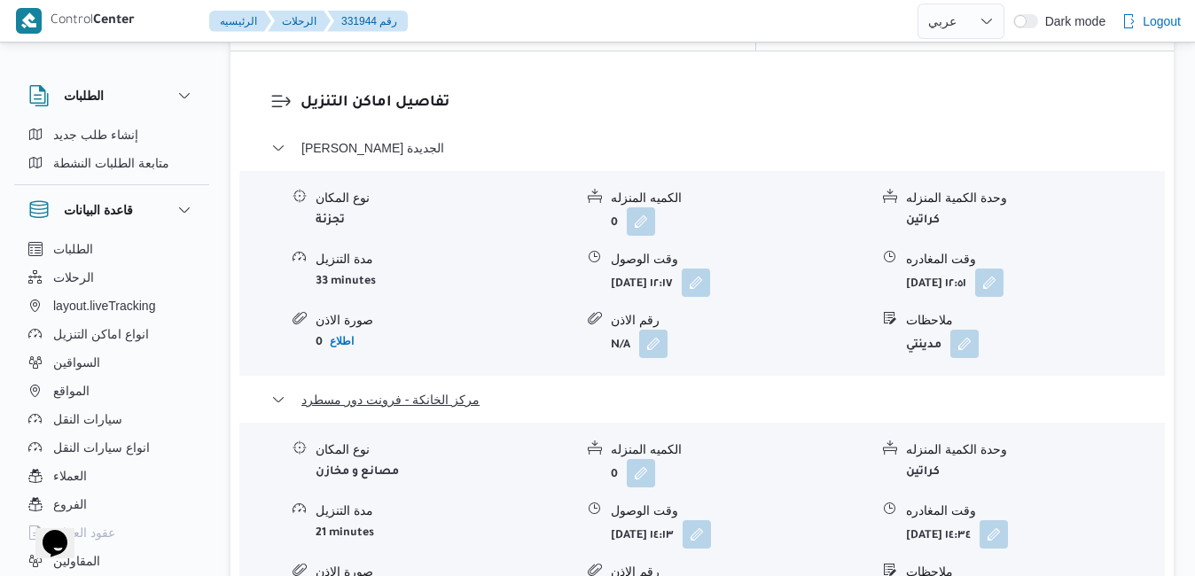
scroll to position [1773, 0]
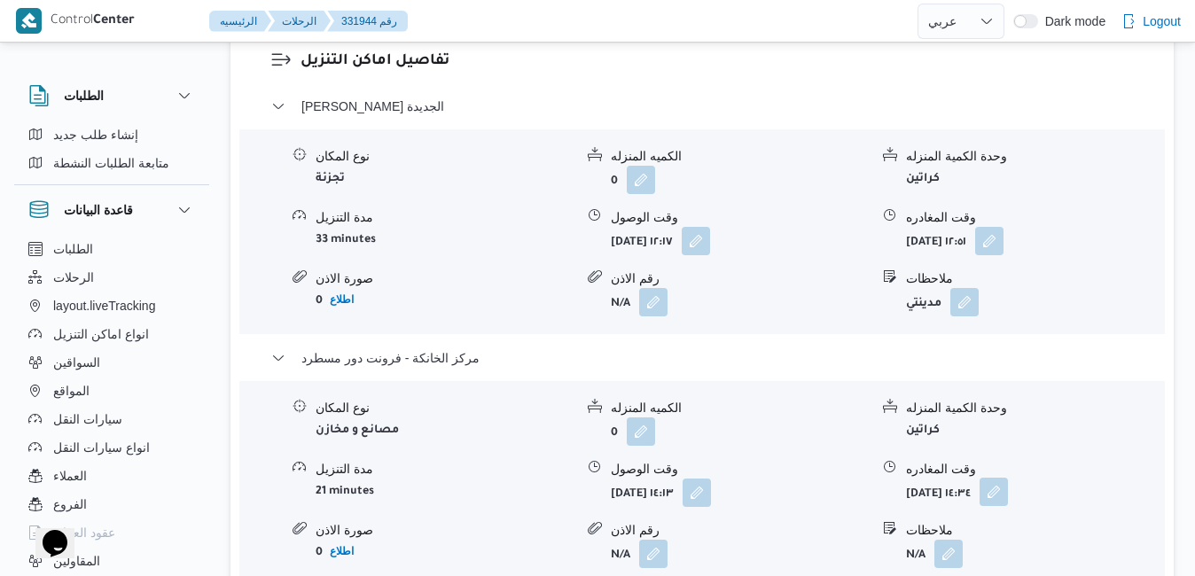
click at [1008, 478] on button "button" at bounding box center [993, 492] width 28 height 28
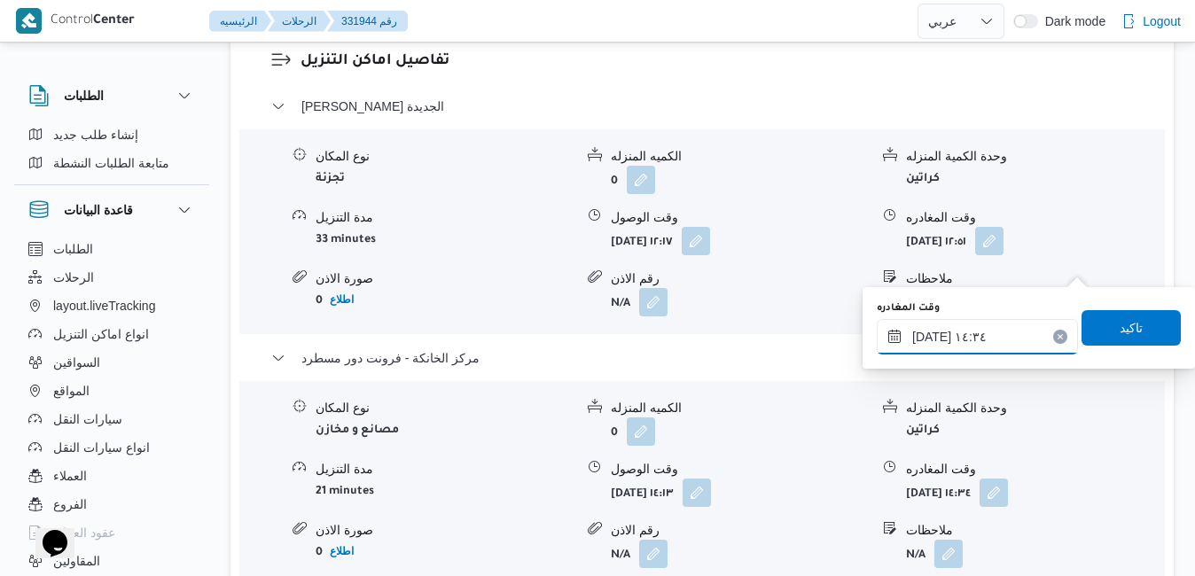
click at [994, 330] on input "[DATE] ١٤:٣٤" at bounding box center [977, 336] width 201 height 35
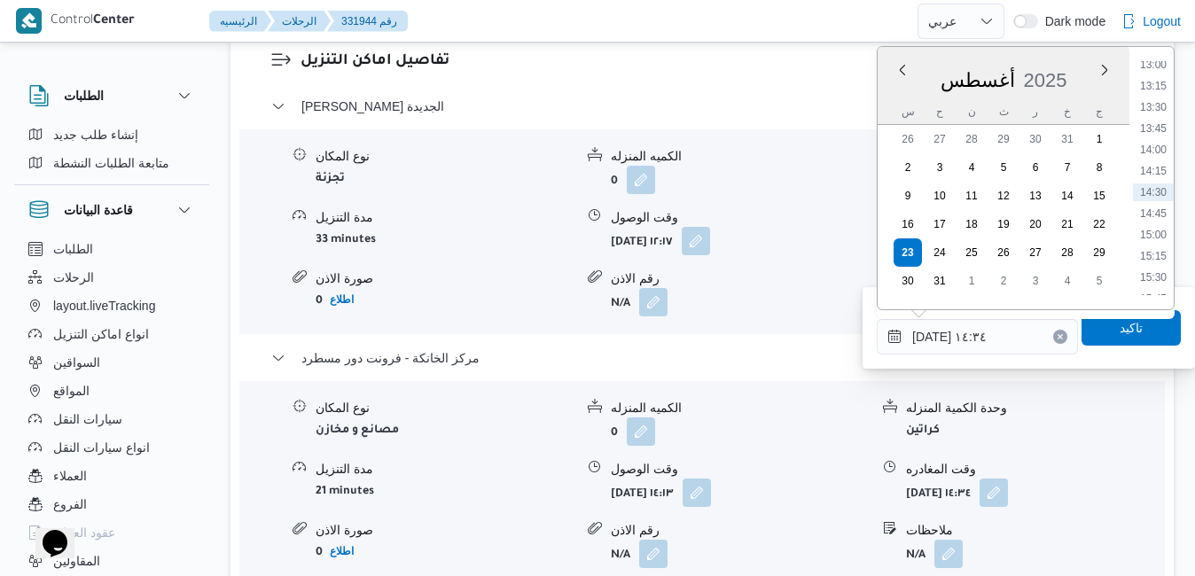
scroll to position [1316, 0]
click at [1158, 180] on li "16:45" at bounding box center [1153, 179] width 41 height 18
type input "[DATE] ١٦:٤٥"
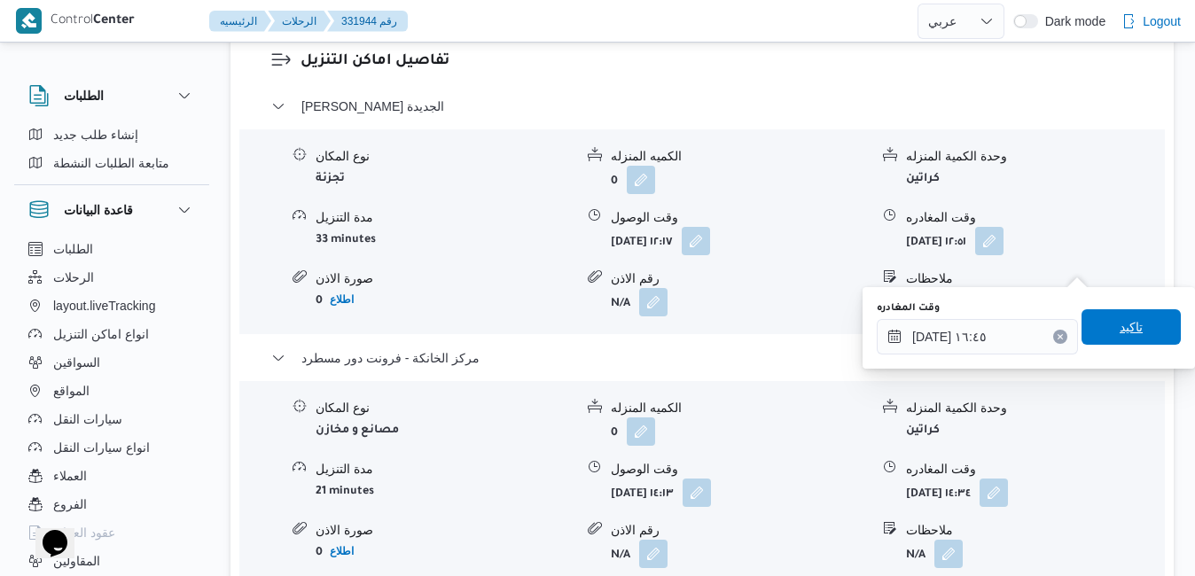
click at [1099, 328] on span "تاكيد" at bounding box center [1130, 326] width 99 height 35
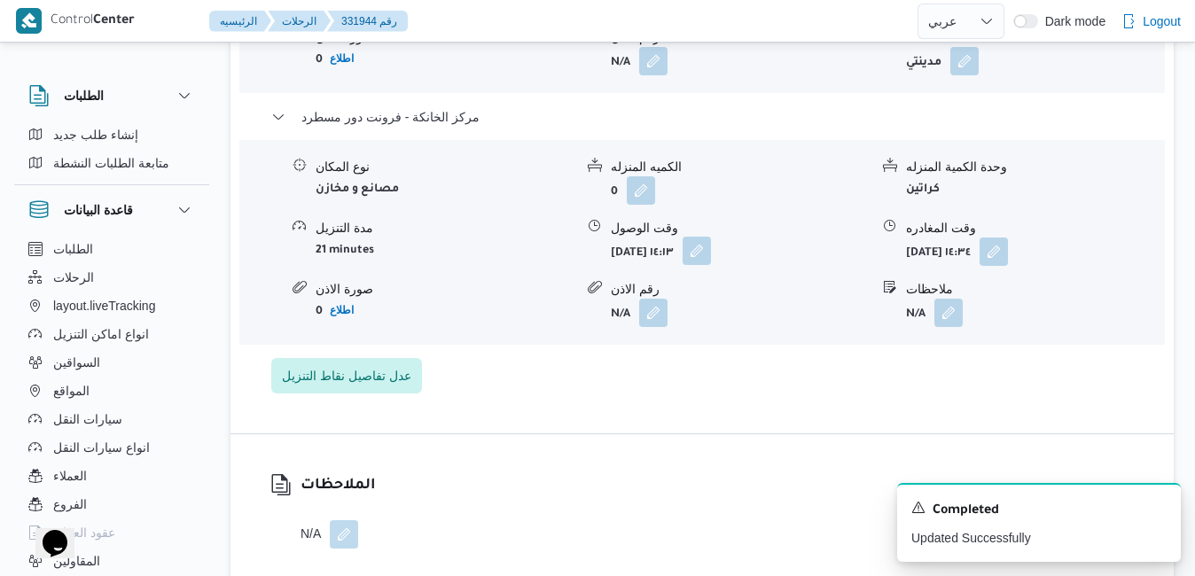
click at [711, 264] on button "button" at bounding box center [696, 251] width 28 height 28
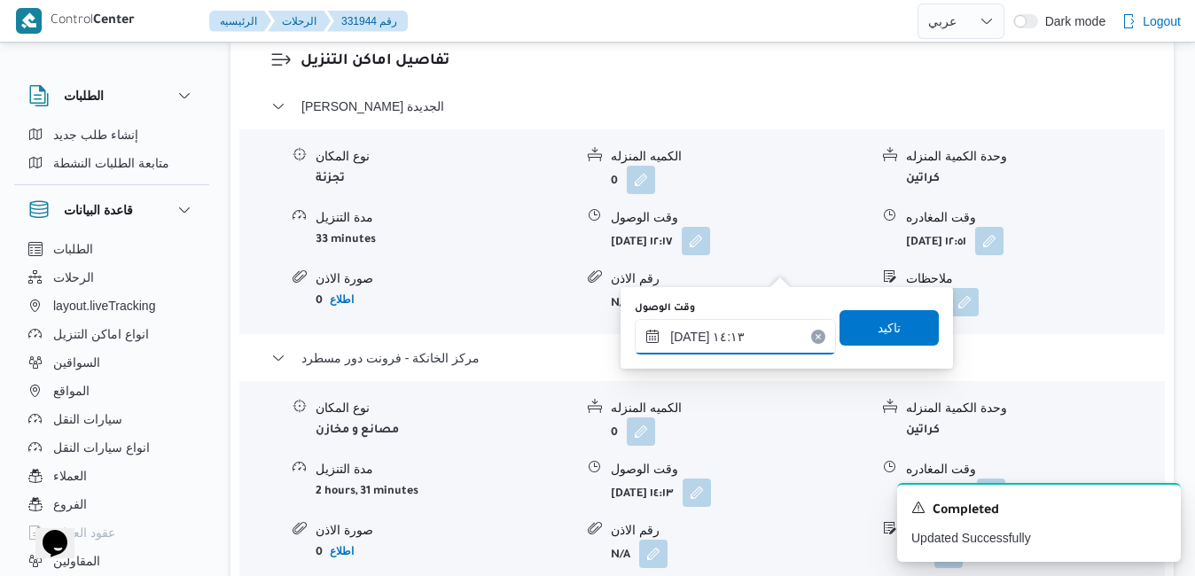
click at [752, 334] on input "٢٣/٠٨/٢٠٢٥ ١٤:١٣" at bounding box center [735, 336] width 201 height 35
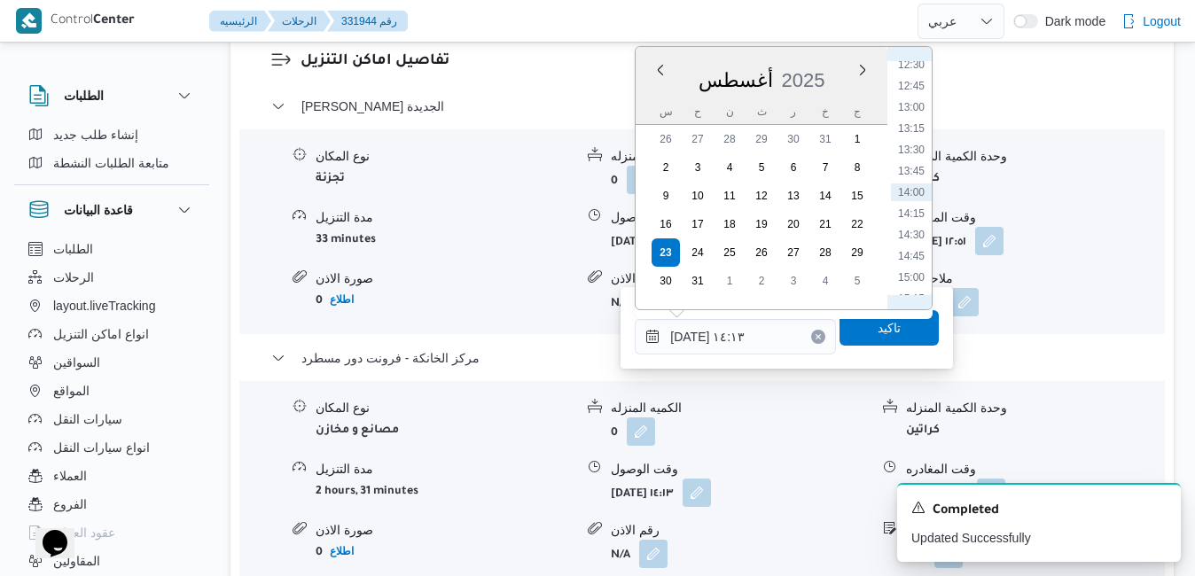
scroll to position [1274, 0]
click at [914, 195] on li "16:30" at bounding box center [911, 200] width 41 height 18
type input "٢٣/٠٨/٢٠٢٥ ١٦:٣٠"
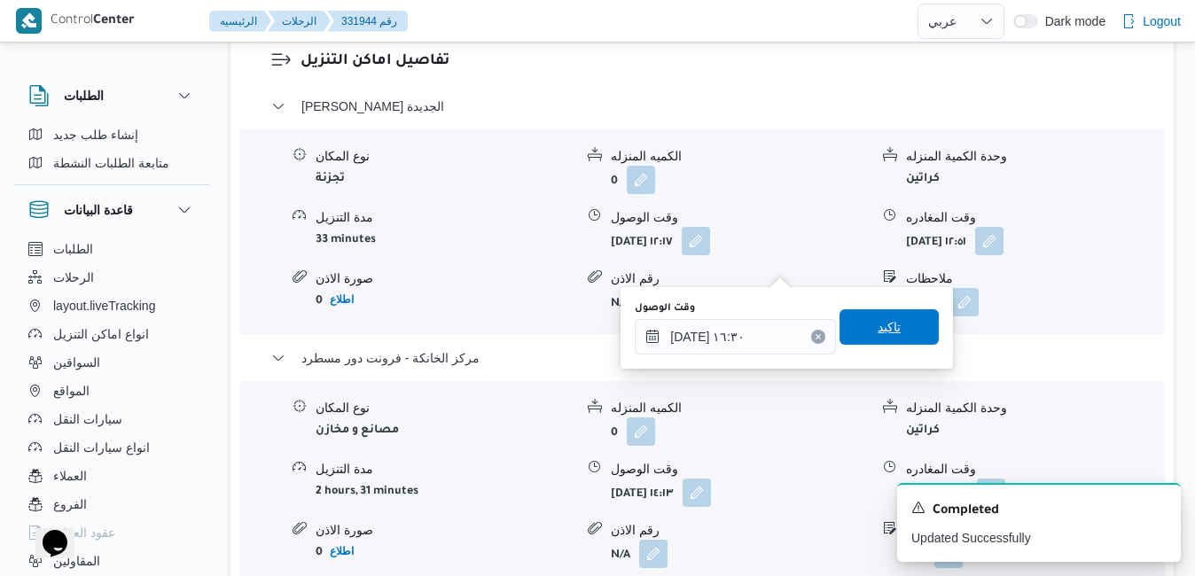
click at [877, 320] on span "تاكيد" at bounding box center [888, 326] width 23 height 21
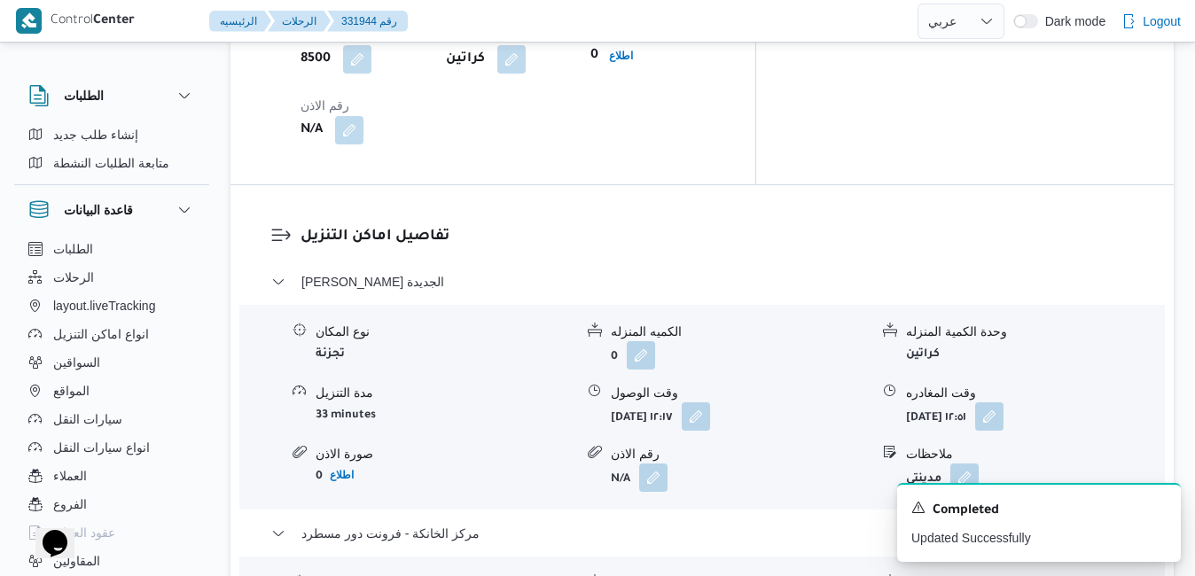
scroll to position [1595, 0]
click at [1003, 403] on button "button" at bounding box center [989, 417] width 28 height 28
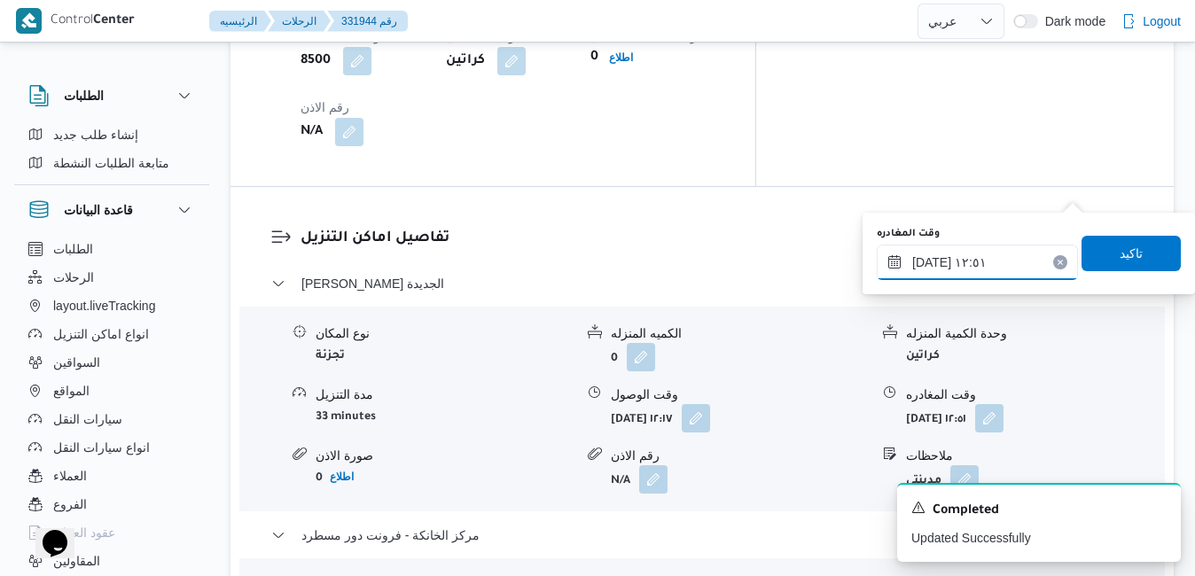
click at [987, 258] on input "٢٣/٠٨/٢٠٢٥ ١٢:٥١" at bounding box center [977, 262] width 201 height 35
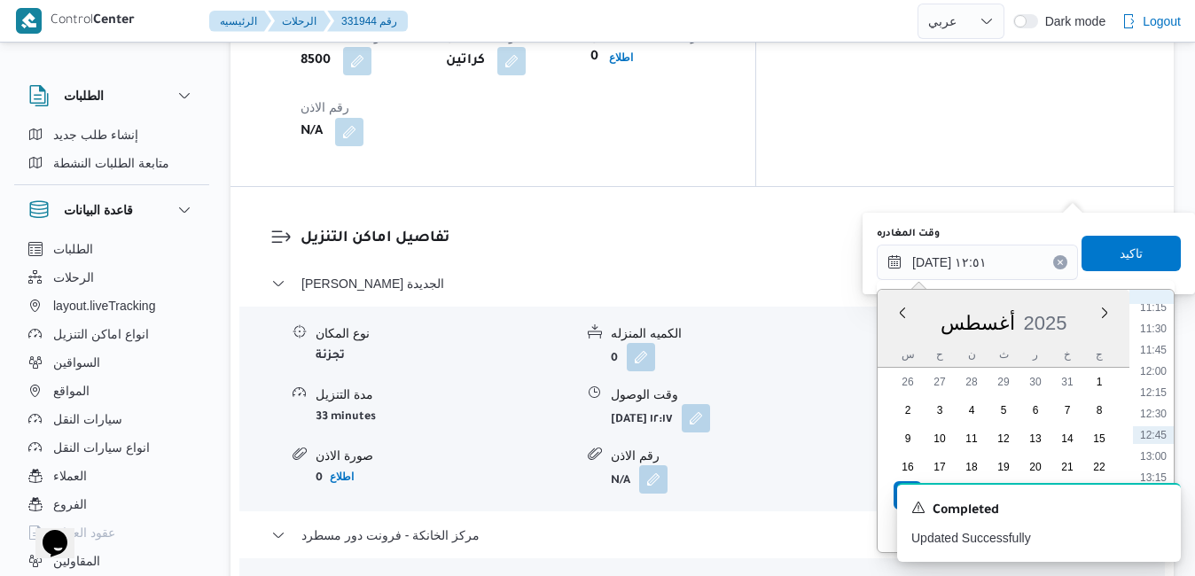
scroll to position [1167, 0]
click at [1146, 468] on li "15:30" at bounding box center [1153, 465] width 41 height 18
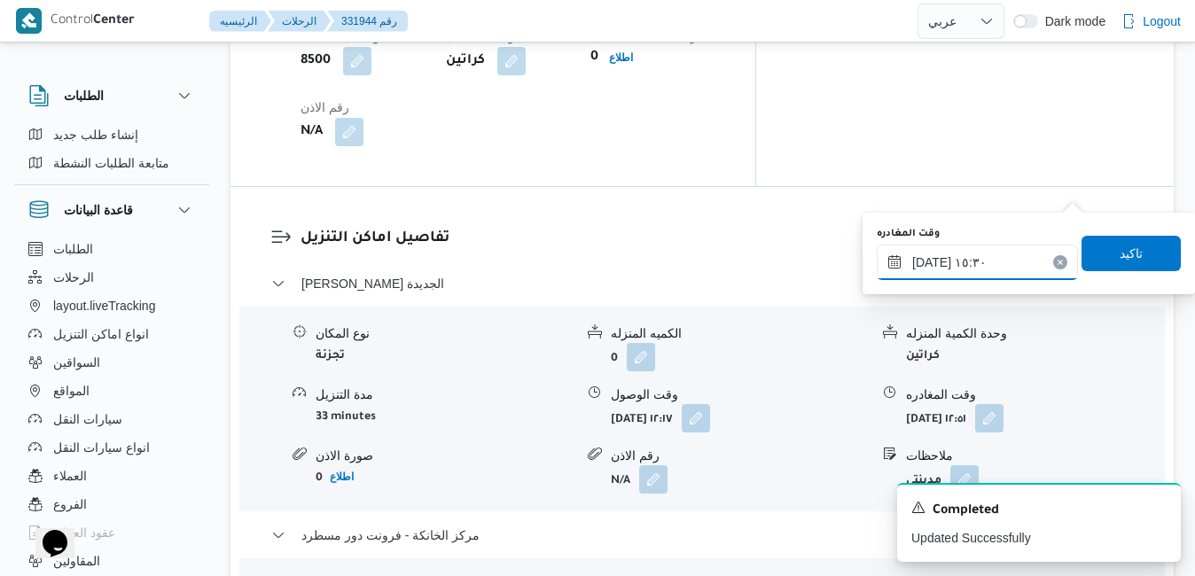
click at [933, 262] on input "٢٣/٠٨/٢٠٢٥ ١٥:٣٠" at bounding box center [977, 262] width 201 height 35
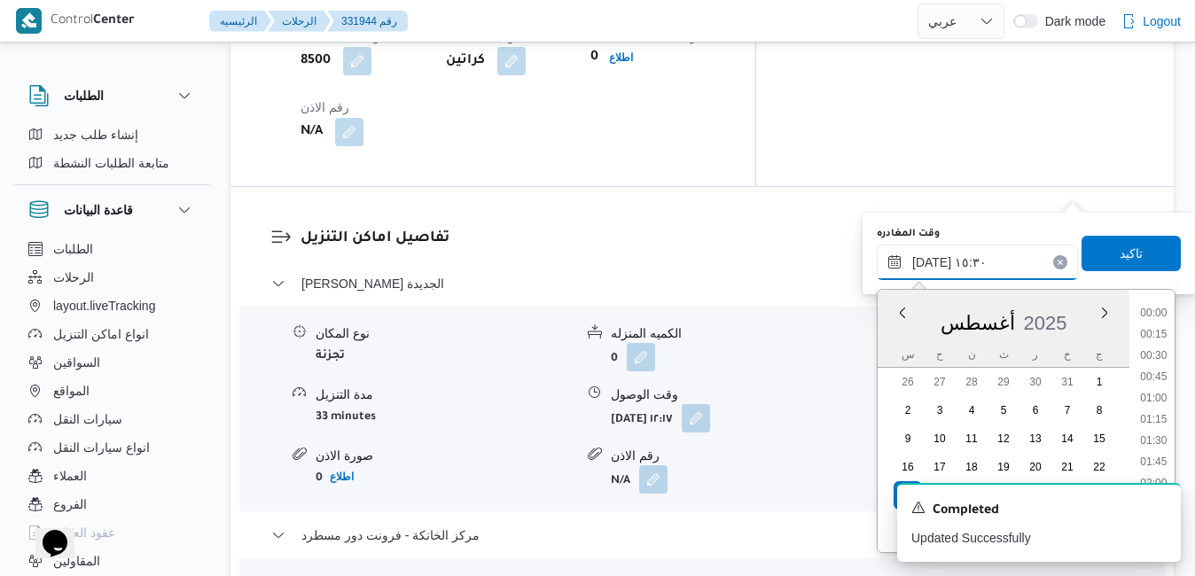
scroll to position [1197, 0]
type input "٢٣/٠٨/٢٠٢٥ ١٥:45"
click at [1146, 256] on span "تاكيد" at bounding box center [1130, 252] width 99 height 35
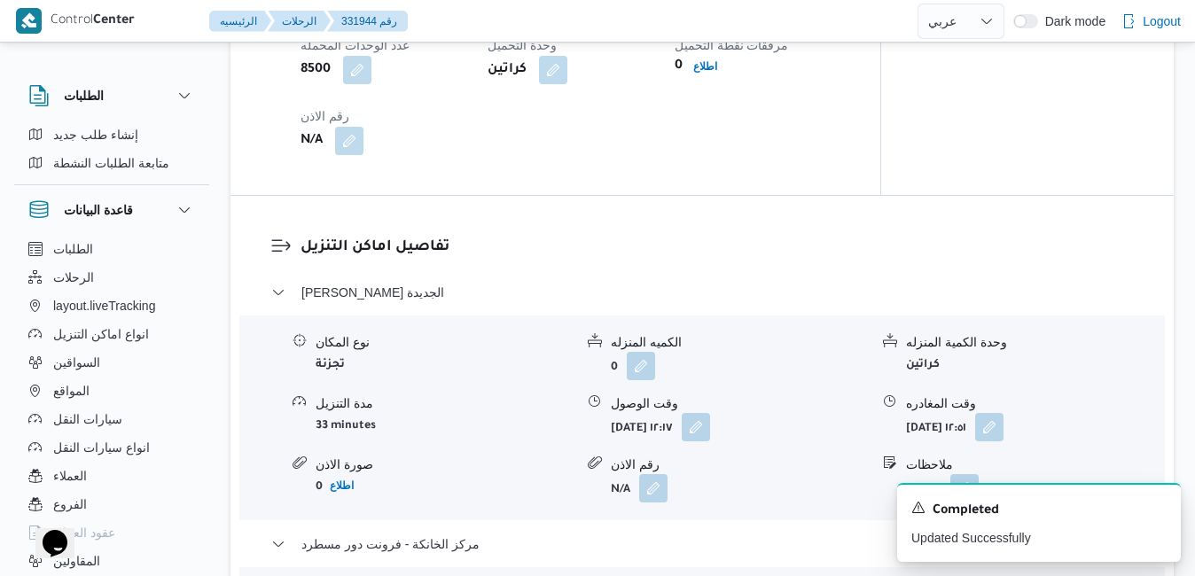
scroll to position [1383, 0]
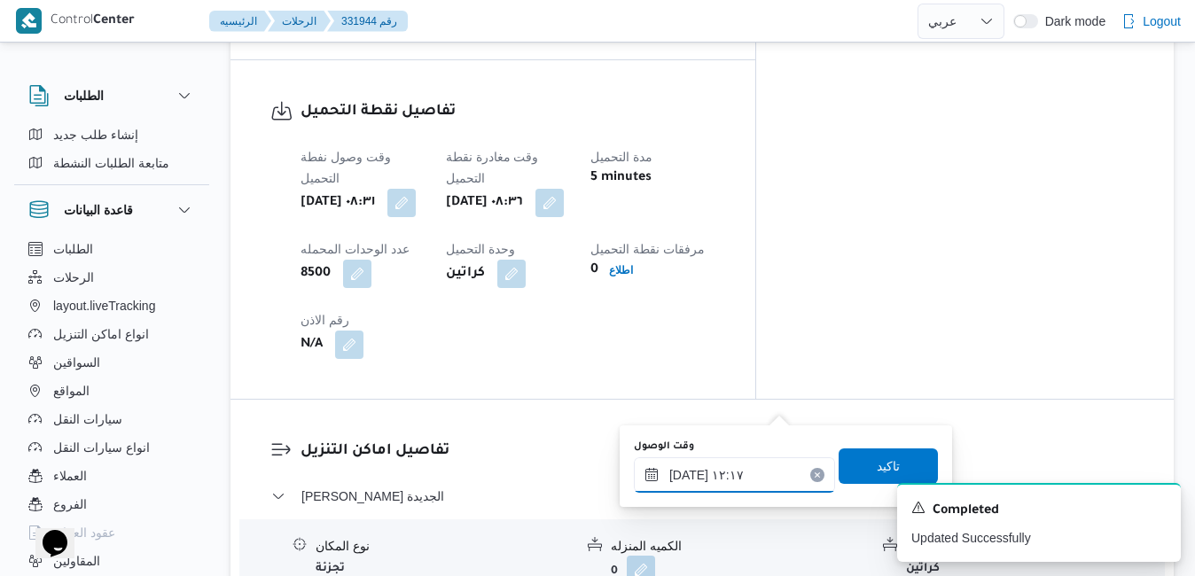
click at [694, 478] on input "٢٣/٠٨/٢٠٢٥ ١٢:١٧" at bounding box center [734, 474] width 201 height 35
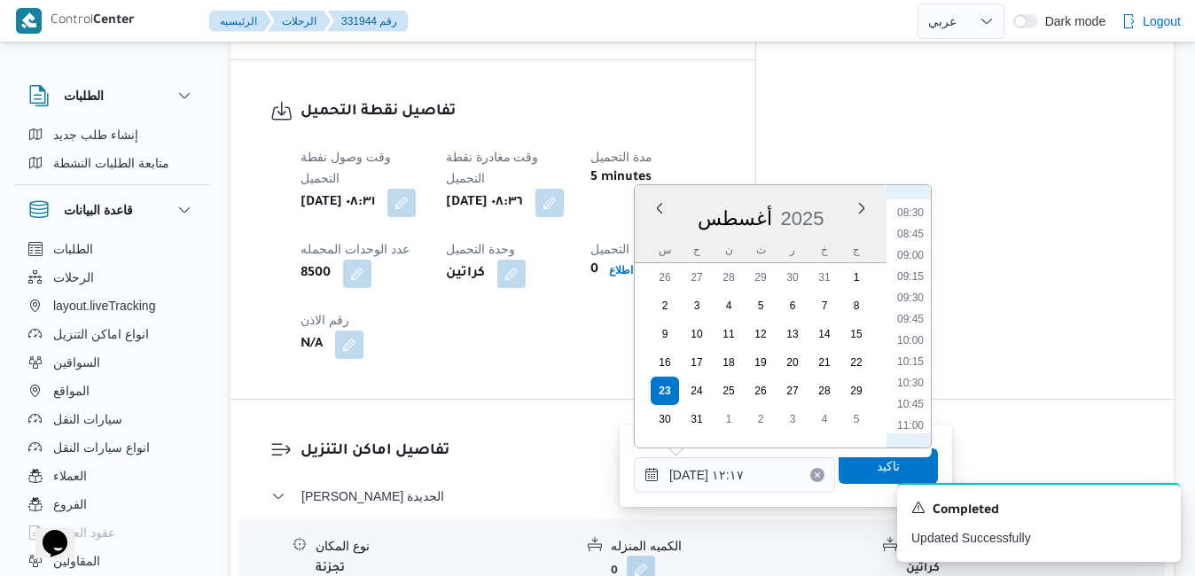
scroll to position [715, 0]
click at [909, 308] on li "09:30" at bounding box center [910, 301] width 41 height 18
type input "٢٣/٠٨/٢٠٢٥ ٠٩:٣٠"
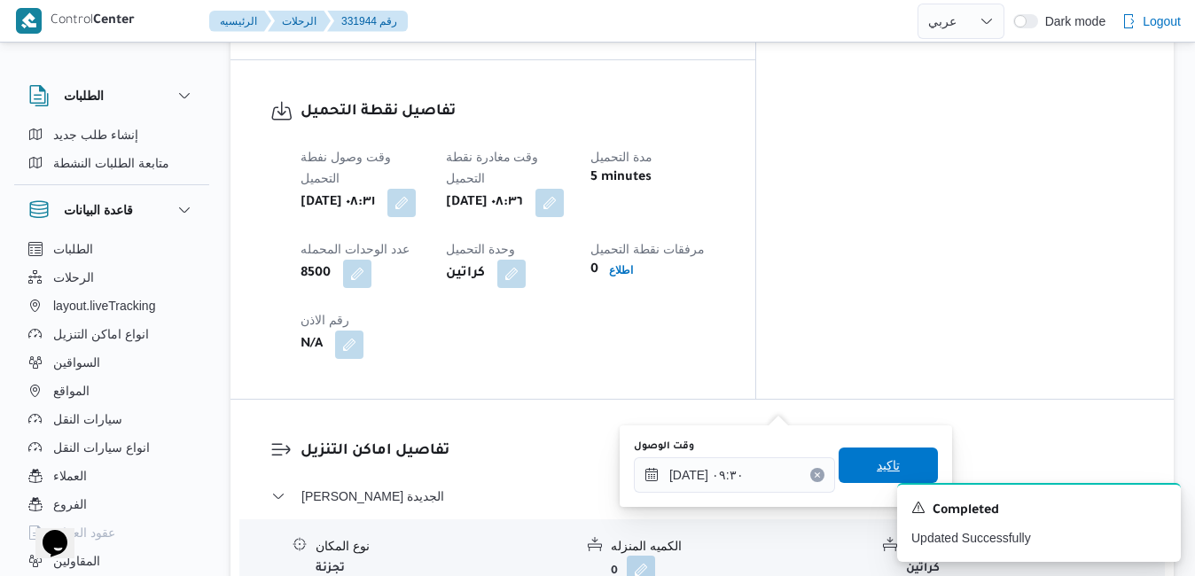
click at [854, 464] on span "تاكيد" at bounding box center [887, 465] width 99 height 35
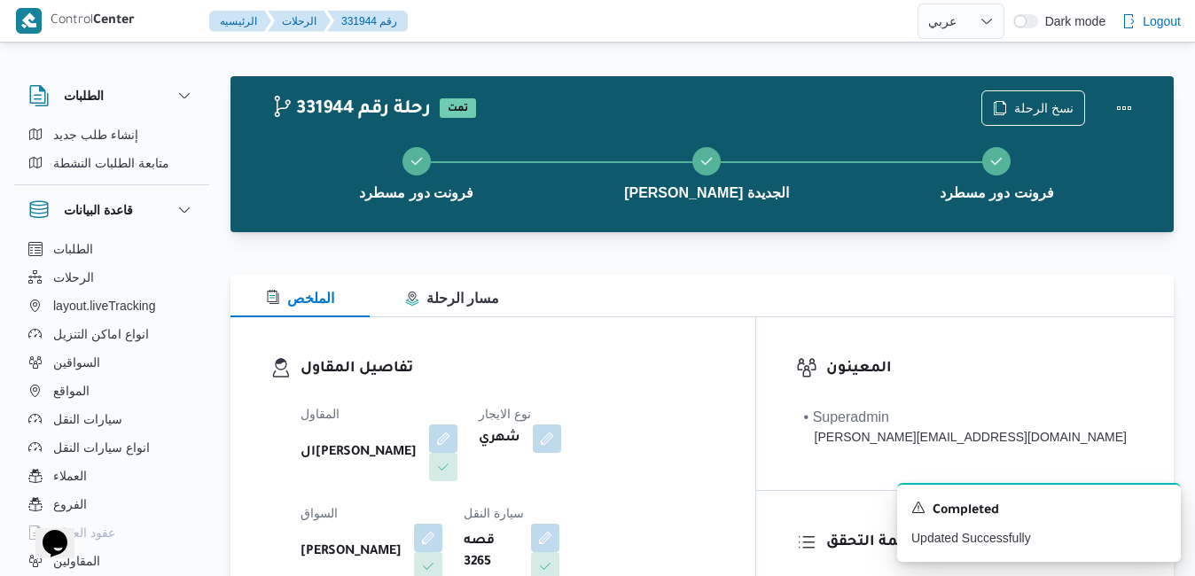
scroll to position [0, 0]
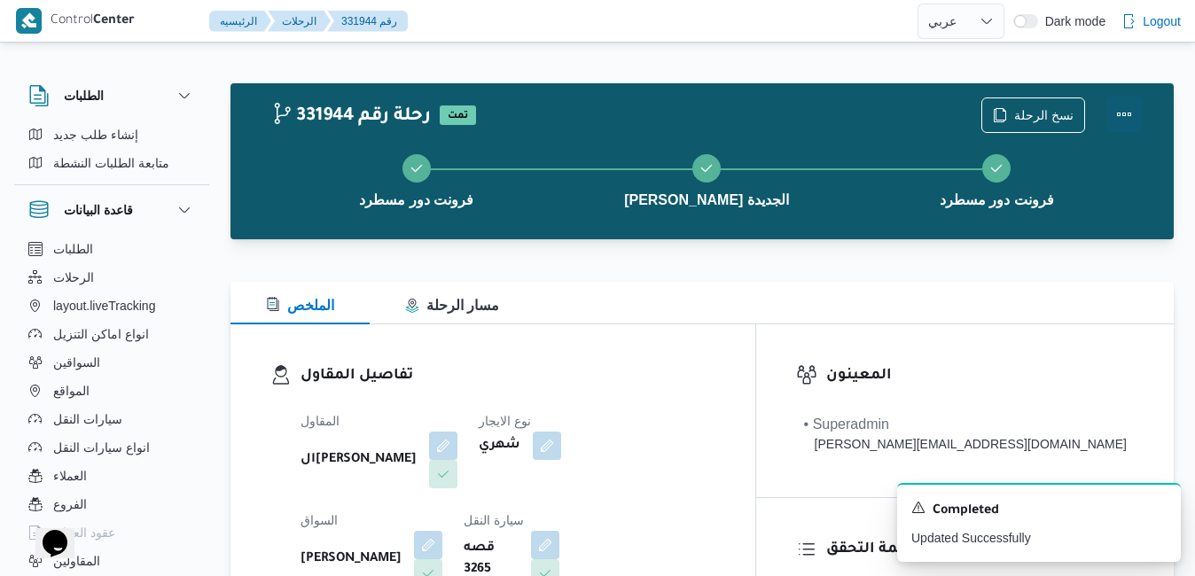
click at [1127, 109] on button "Actions" at bounding box center [1123, 114] width 35 height 35
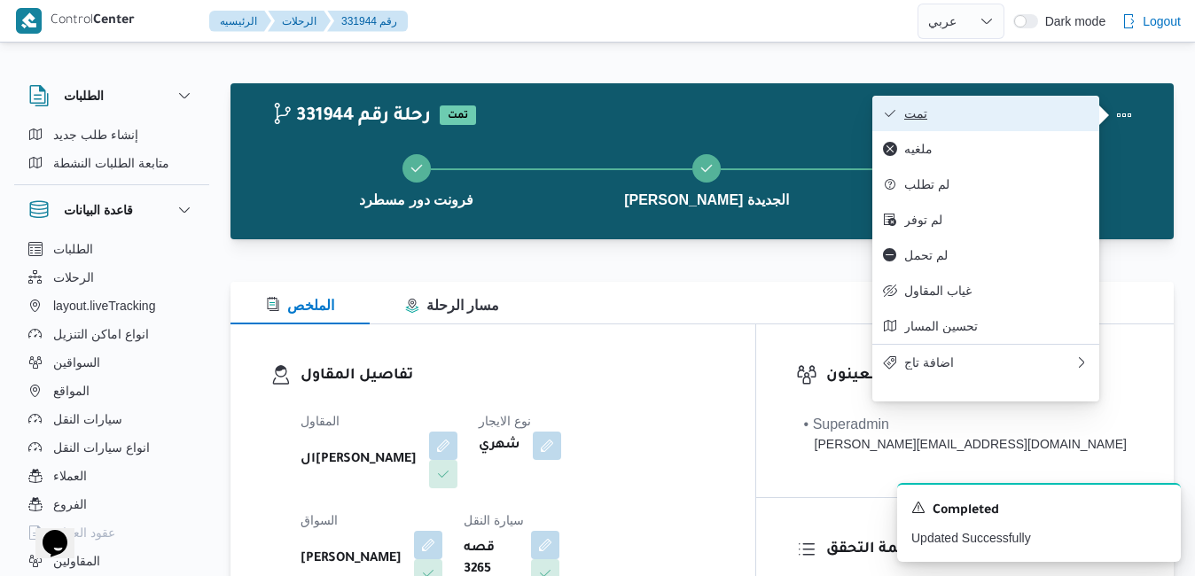
click at [1005, 124] on button "تمت" at bounding box center [985, 113] width 227 height 35
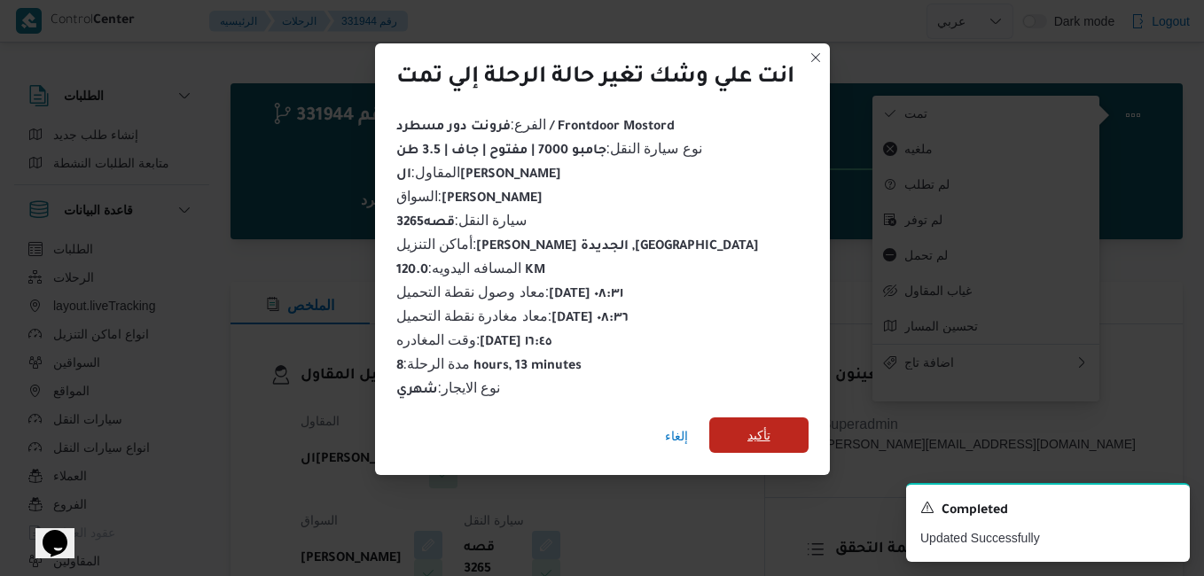
click at [748, 425] on span "تأكيد" at bounding box center [758, 435] width 23 height 21
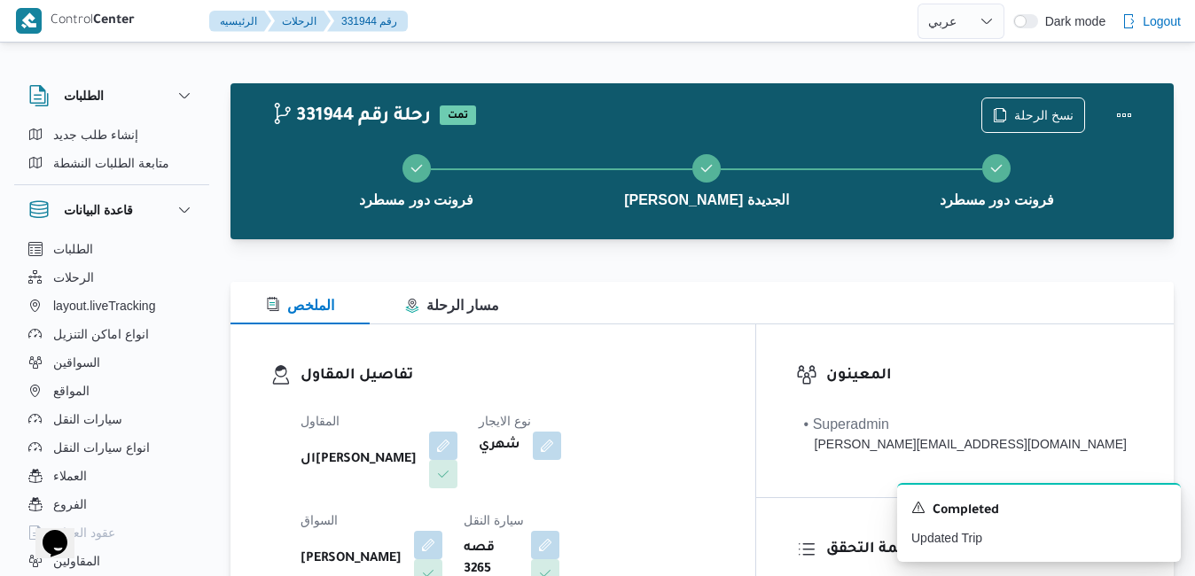
click at [715, 391] on dl "تفاصيل المقاول المقاول الهامي محمد خالد علي نوع الايجار شهري السواق هاني سيد مح…" at bounding box center [507, 529] width 415 height 330
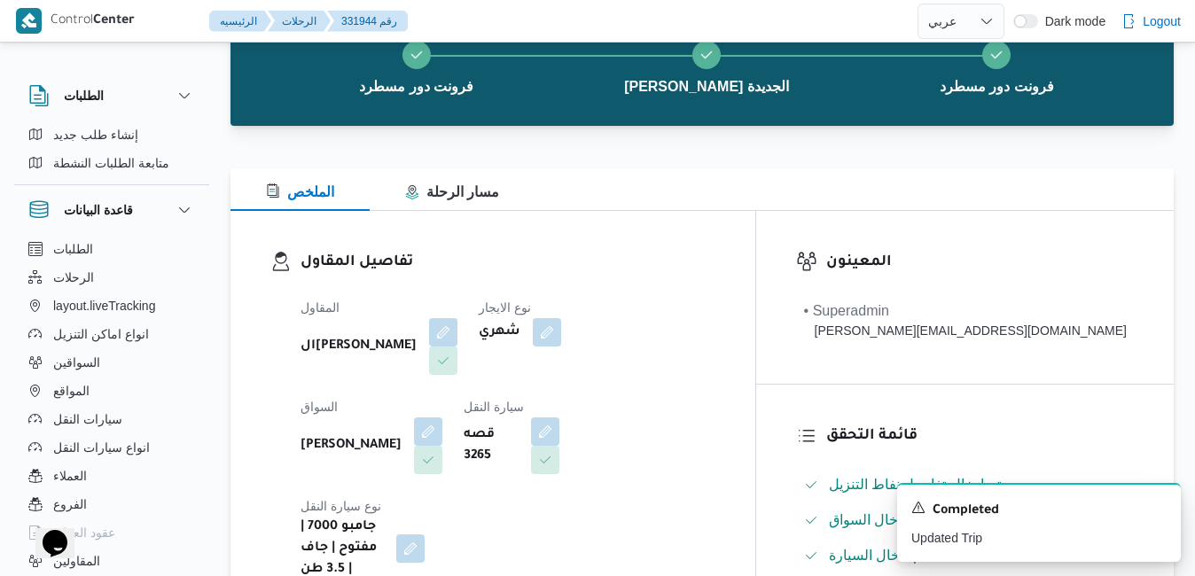
scroll to position [142, 0]
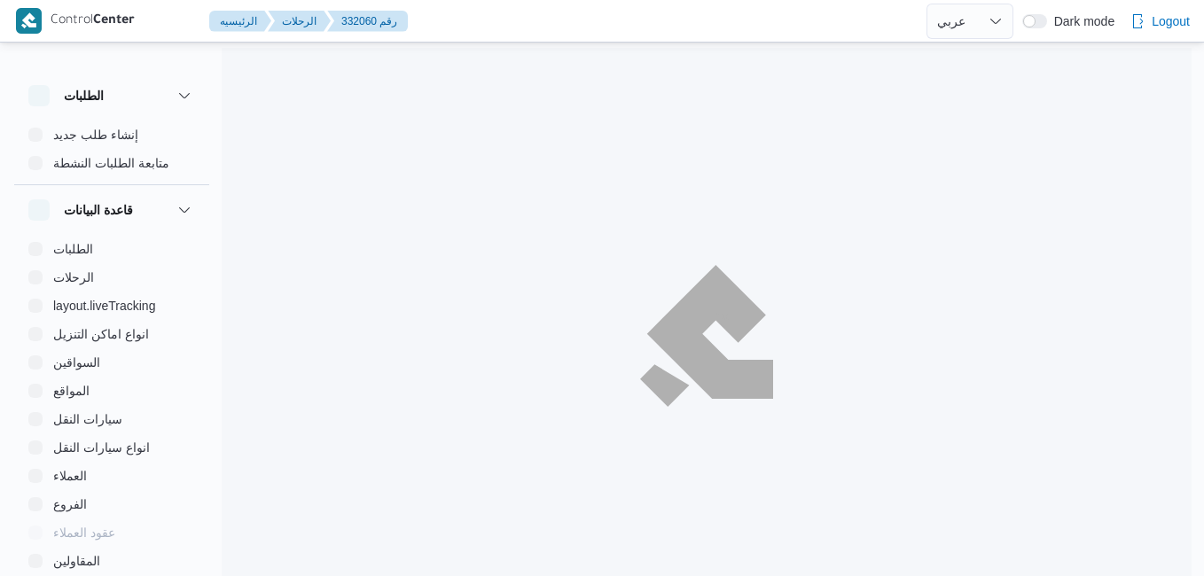
select select "ar"
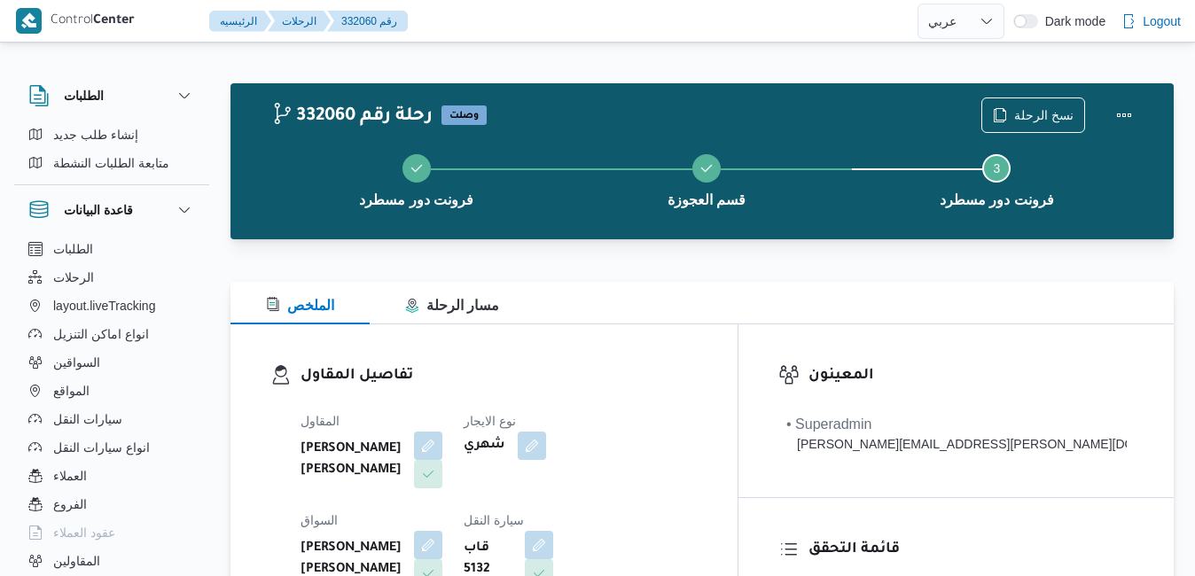
click at [673, 307] on div "الملخص مسار الرحلة" at bounding box center [701, 303] width 943 height 43
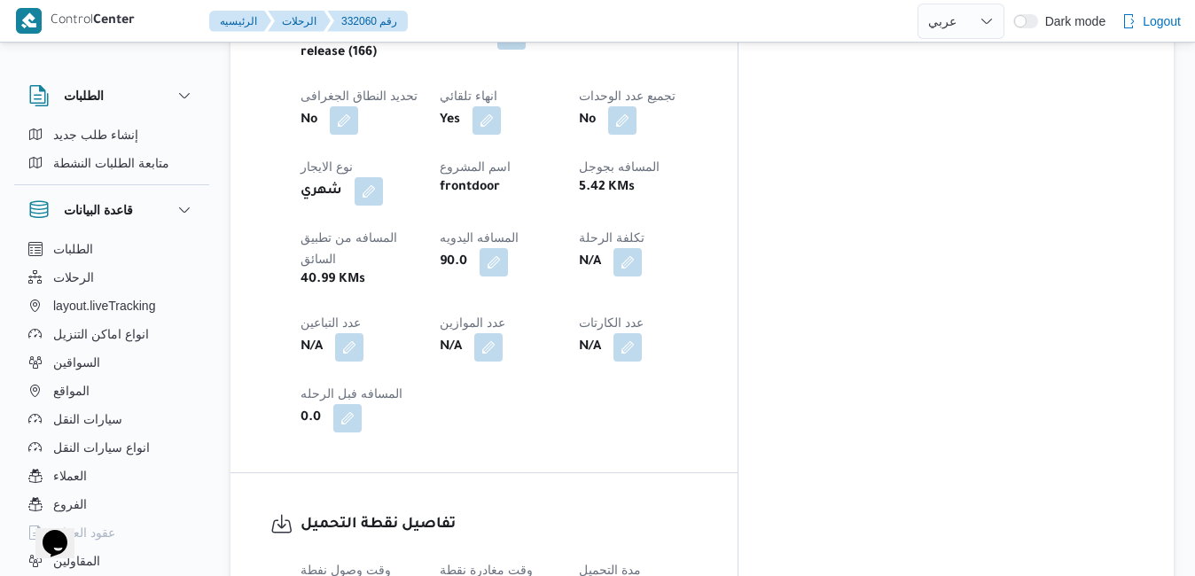
scroll to position [993, 0]
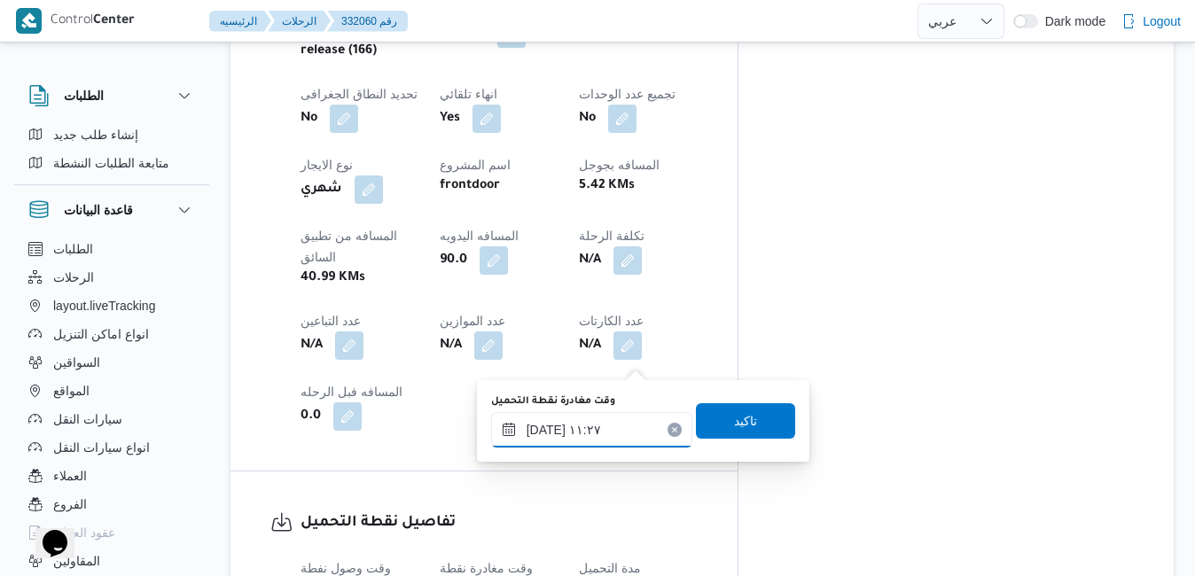
click at [641, 422] on input "[DATE] ١١:٢٧" at bounding box center [591, 429] width 201 height 35
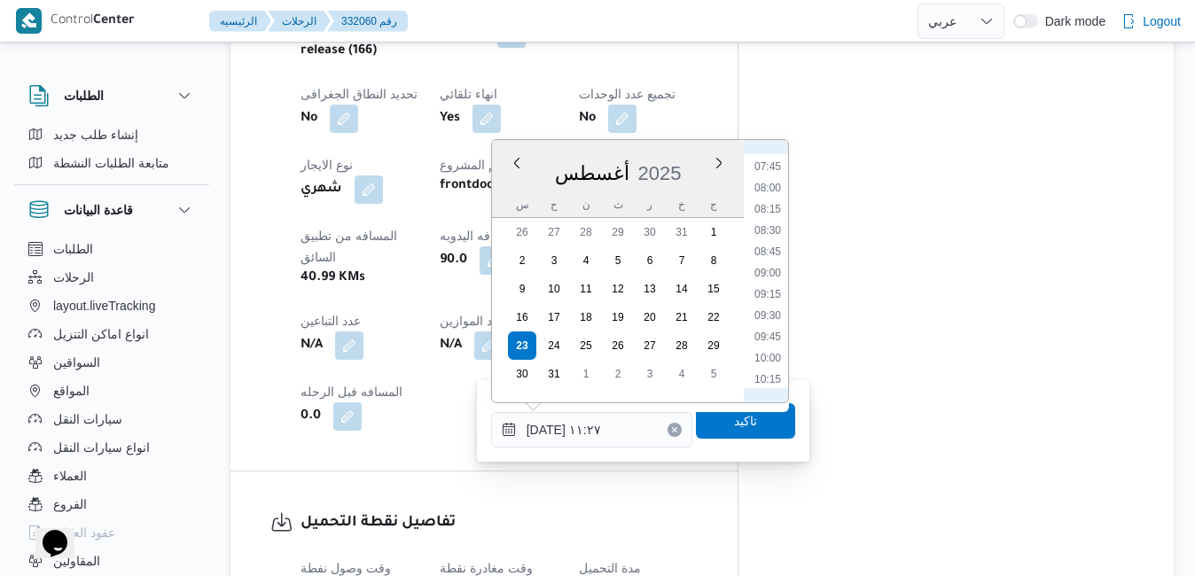
scroll to position [630, 0]
click at [769, 304] on li "09:00" at bounding box center [767, 299] width 41 height 18
type input "[DATE] ٠٩:٠٠"
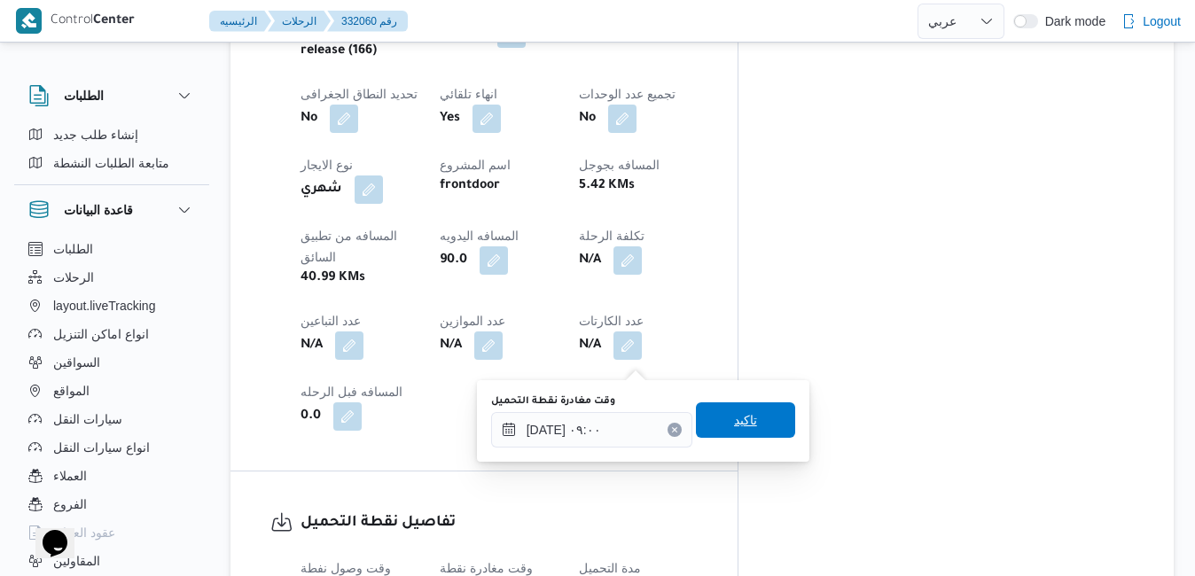
click at [734, 428] on span "تاكيد" at bounding box center [745, 419] width 23 height 21
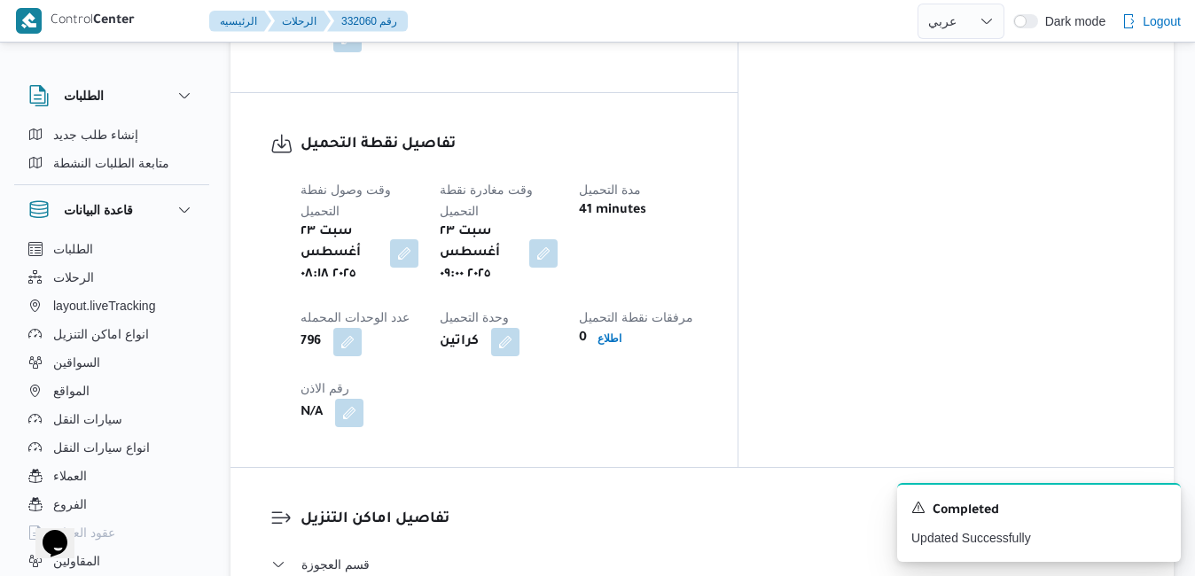
scroll to position [1383, 0]
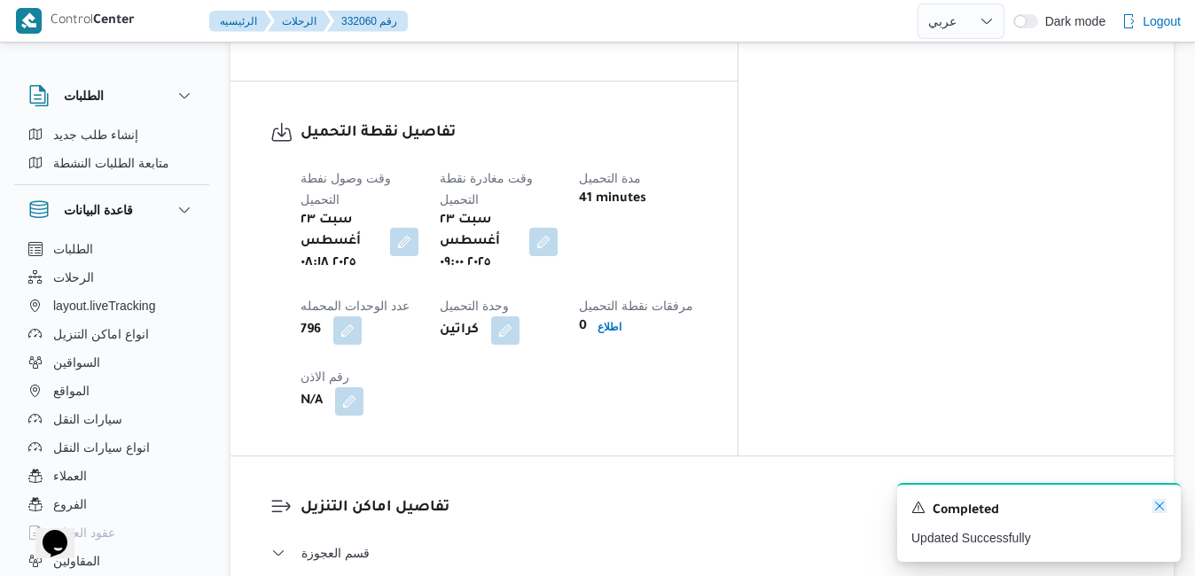
click at [1161, 513] on icon "Dismiss toast" at bounding box center [1159, 506] width 14 height 14
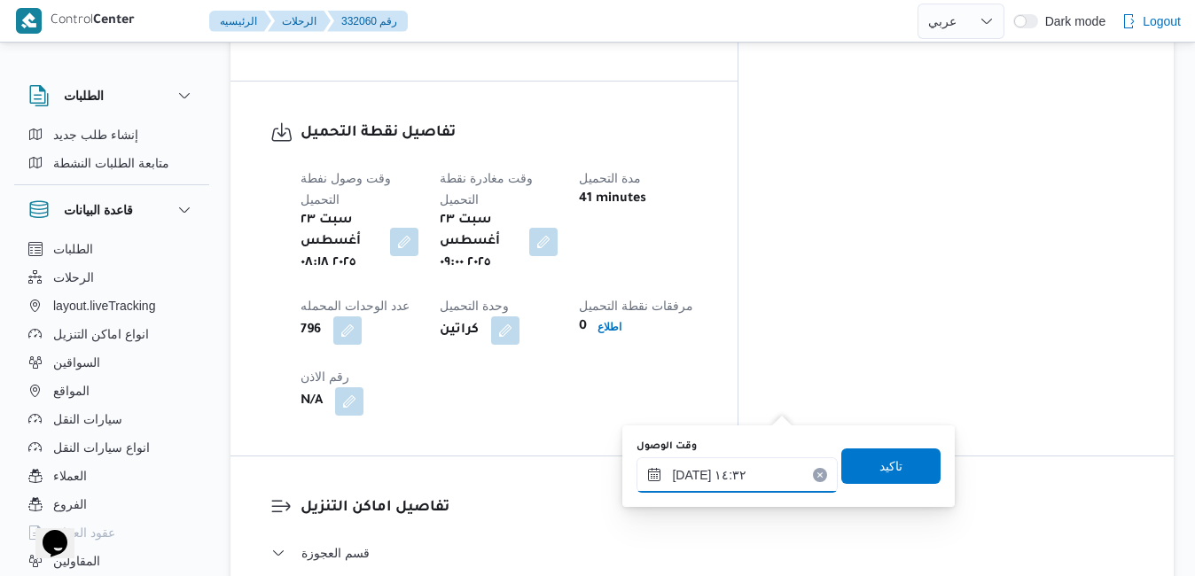
click at [713, 478] on input "٢٣/٠٨/٢٠٢٥ ١٤:٣٢" at bounding box center [736, 474] width 201 height 35
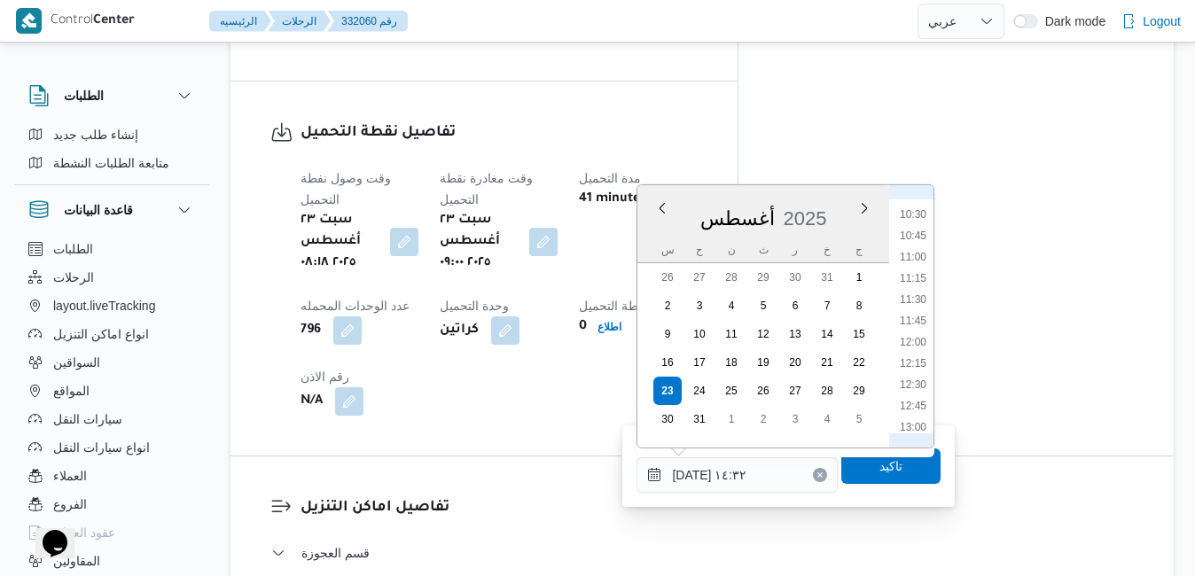
scroll to position [702, 0]
click at [914, 275] on li "09:00" at bounding box center [913, 272] width 41 height 18
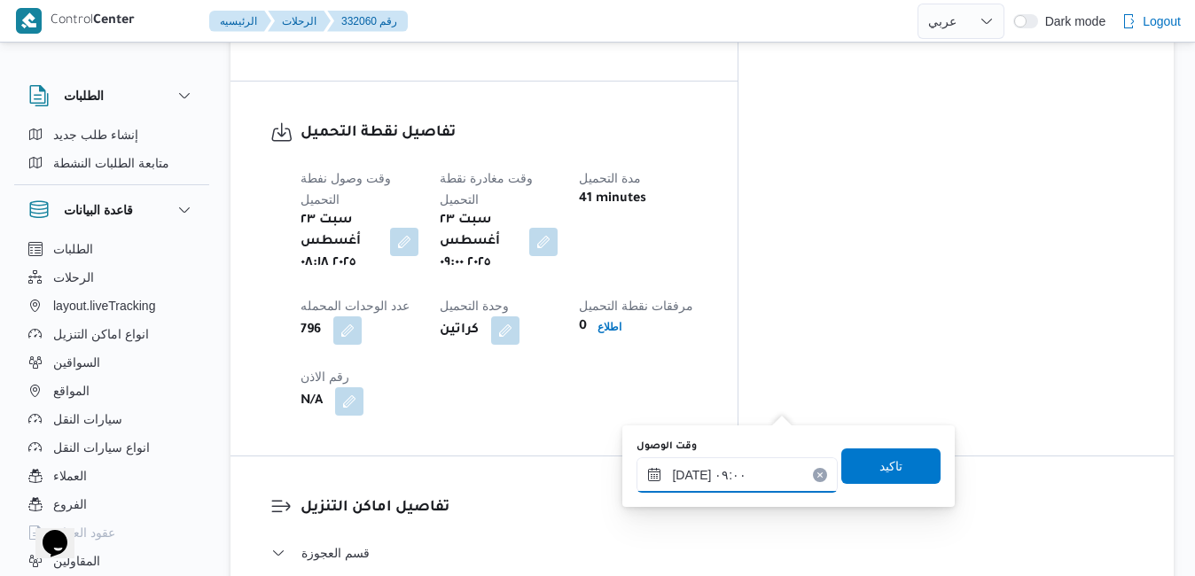
click at [692, 477] on input "[DATE] ٠٩:٠٠" at bounding box center [736, 474] width 201 height 35
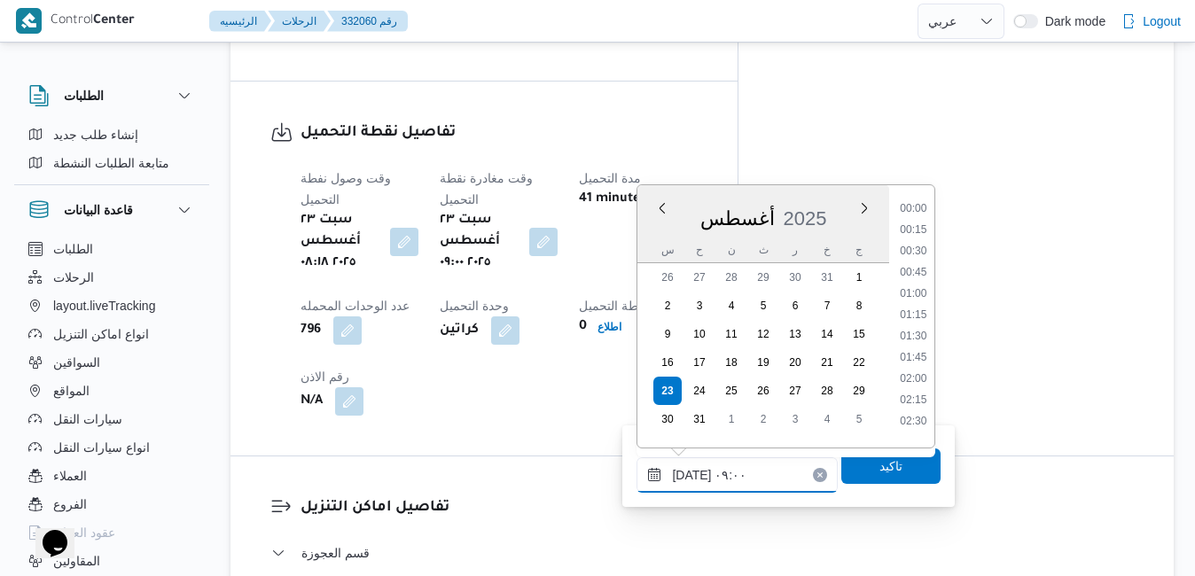
click at [692, 477] on input "[DATE] ٠٩:٠٠" at bounding box center [736, 474] width 201 height 35
type input "٢٣/٠٨/٢٠٢٥ ٠٩:50"
click at [860, 470] on span "تاكيد" at bounding box center [890, 465] width 99 height 35
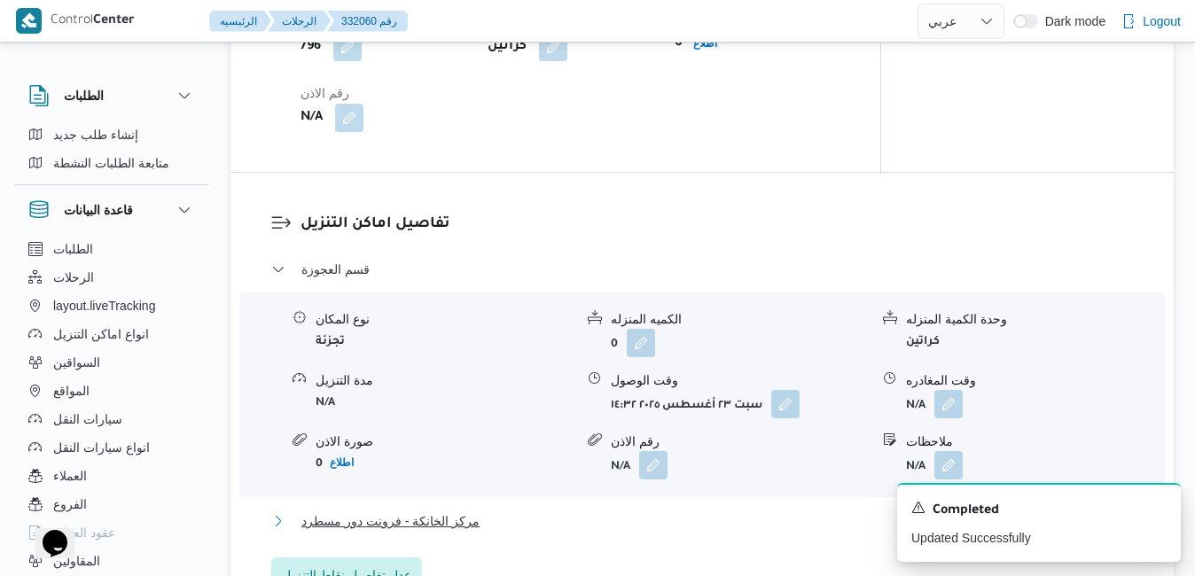
click at [749, 513] on button "مركز الخانكة - فرونت دور مسطرد" at bounding box center [702, 521] width 862 height 21
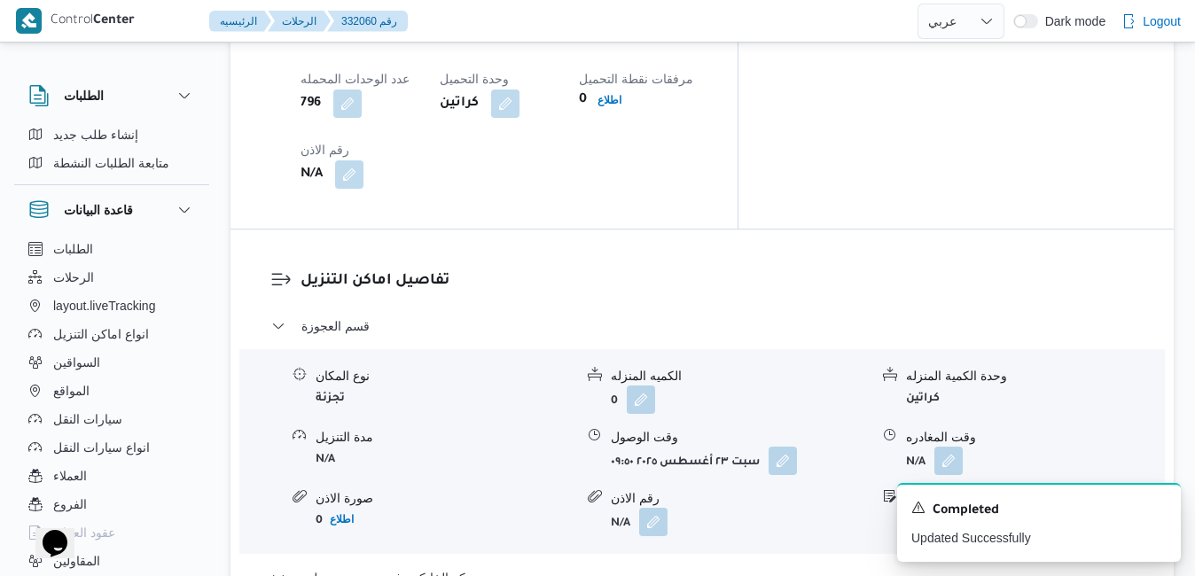
scroll to position [1737, 0]
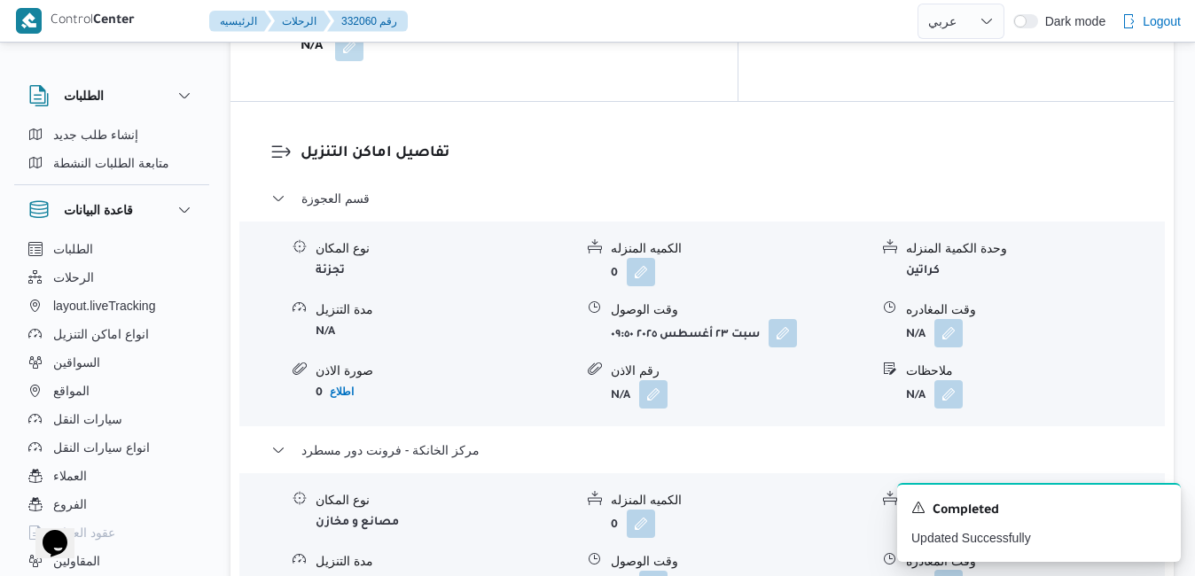
click at [952, 570] on button "button" at bounding box center [948, 584] width 28 height 28
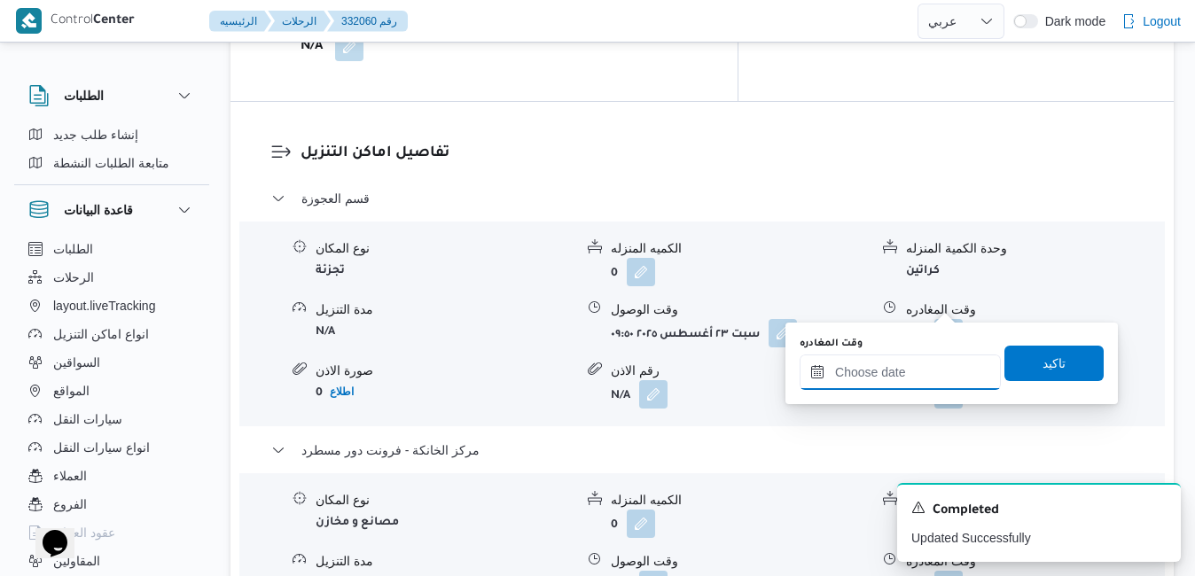
click at [869, 372] on input "وقت المغادره" at bounding box center [899, 372] width 201 height 35
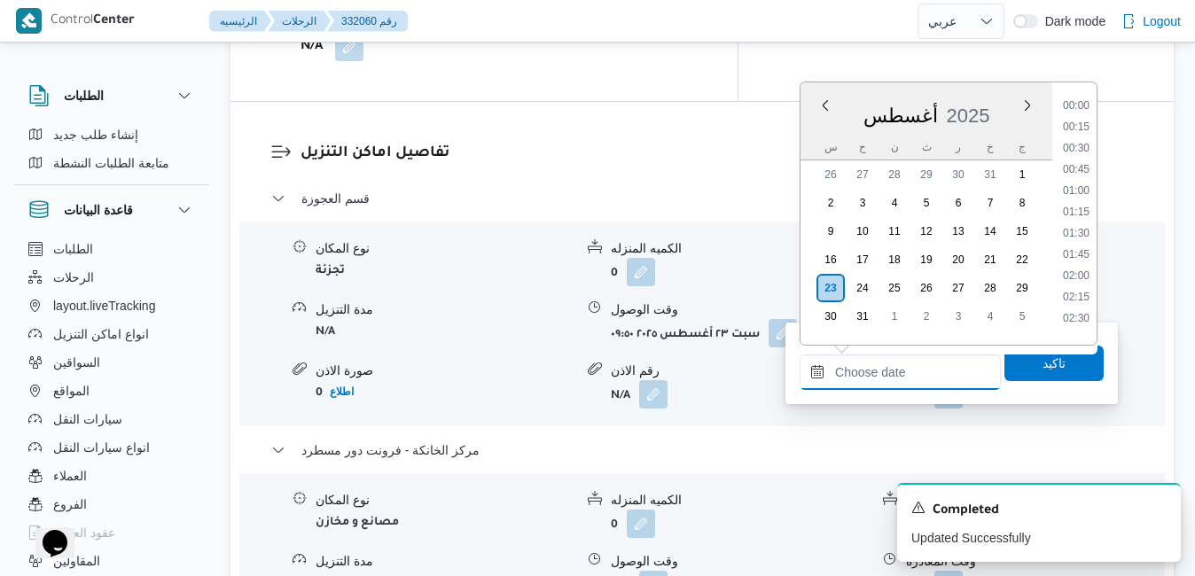
scroll to position [1473, 0]
click at [1009, 105] on div "أغسطس 2025" at bounding box center [926, 112] width 252 height 45
click at [1070, 282] on li "17:00" at bounding box center [1076, 284] width 41 height 18
type input "[DATE] ١٧:٠٠"
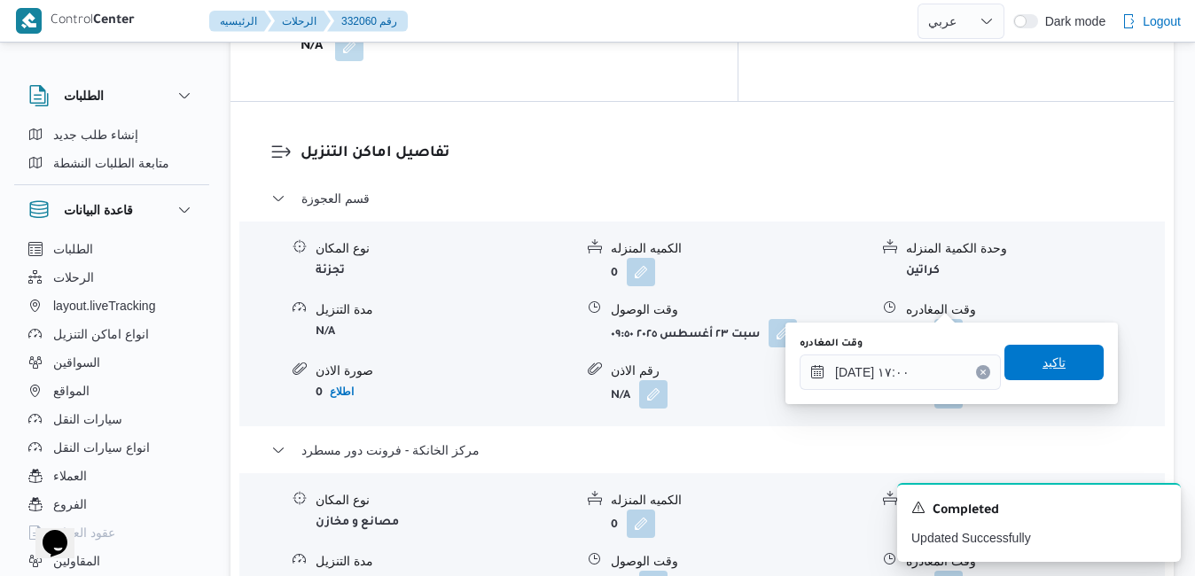
click at [1042, 362] on span "تاكيد" at bounding box center [1053, 362] width 23 height 21
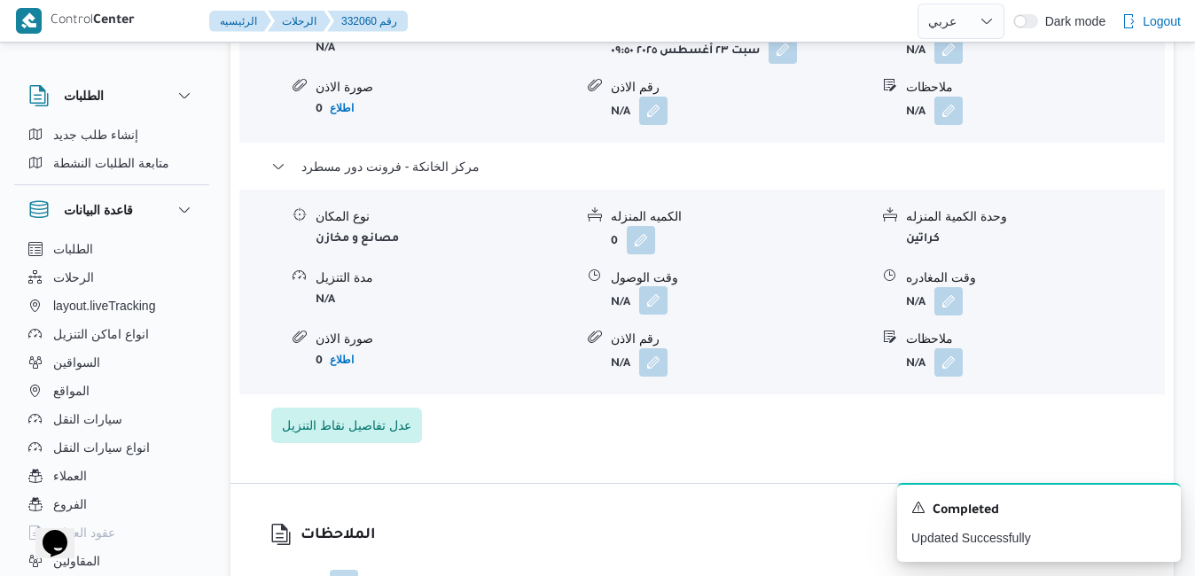
click at [655, 300] on button "button" at bounding box center [653, 300] width 28 height 28
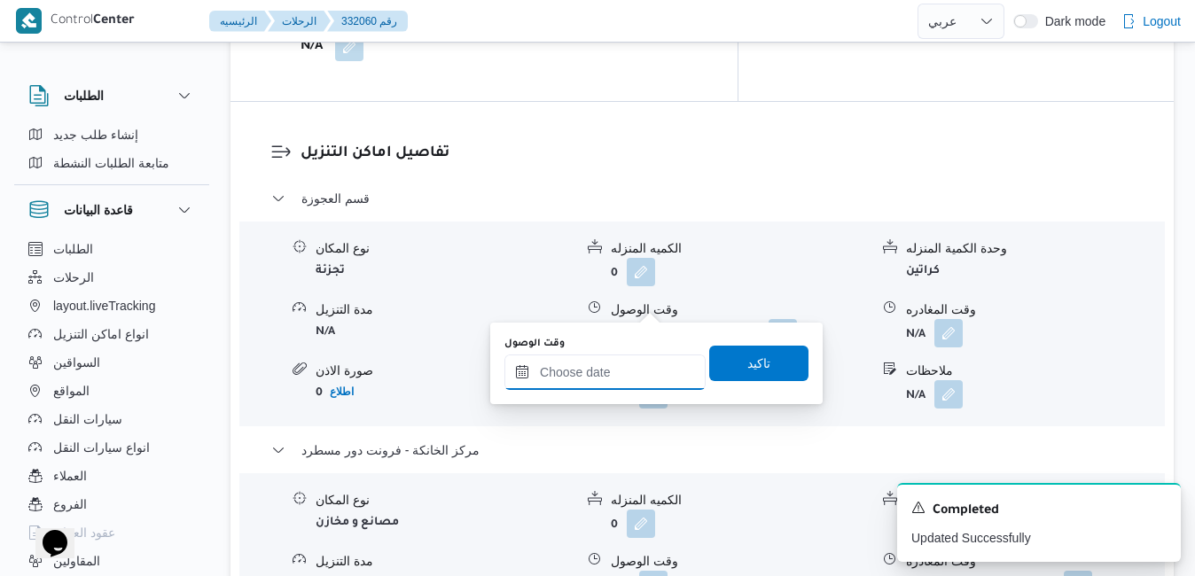
click at [590, 372] on input "وقت الوصول" at bounding box center [604, 372] width 201 height 35
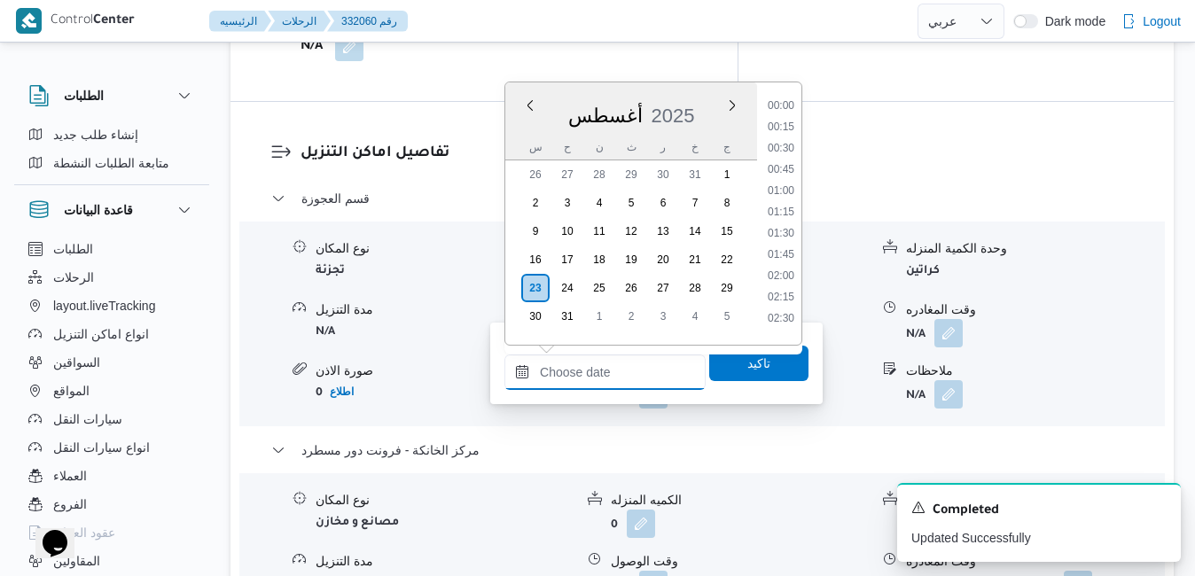
scroll to position [1473, 0]
click at [707, 89] on div "أغسطس ٢٠٢٥ أغسطس 2025 س ح ن ث ر خ ج" at bounding box center [631, 121] width 252 height 78
click at [784, 263] on li "16:45" at bounding box center [780, 262] width 41 height 18
type input "٢٣/٠٨/٢٠٢٥ ١٦:٤٥"
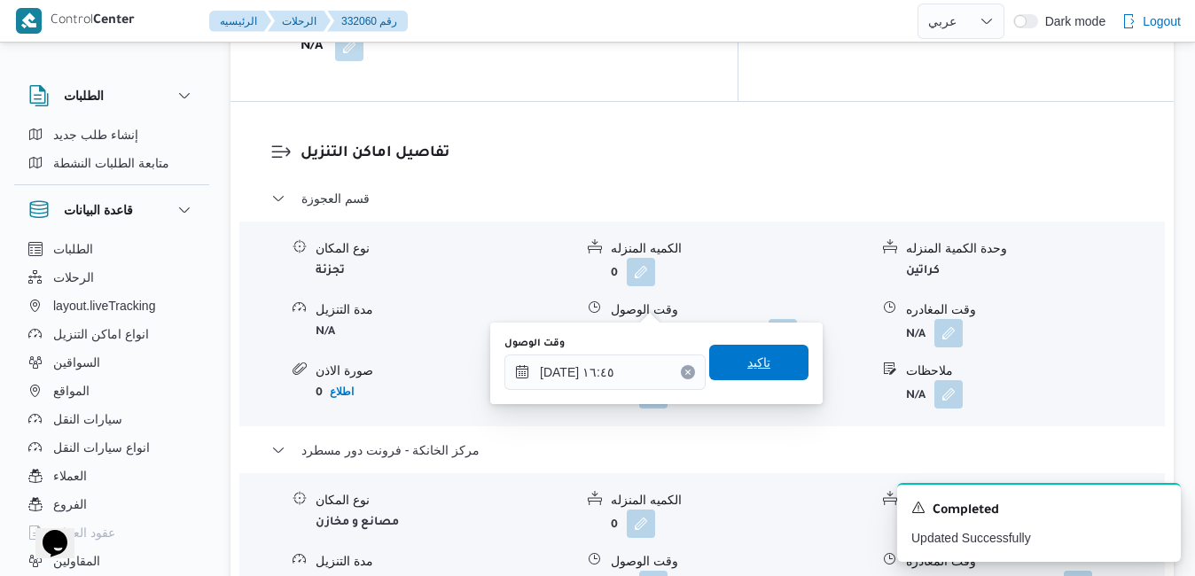
click at [747, 363] on span "تاكيد" at bounding box center [758, 362] width 23 height 21
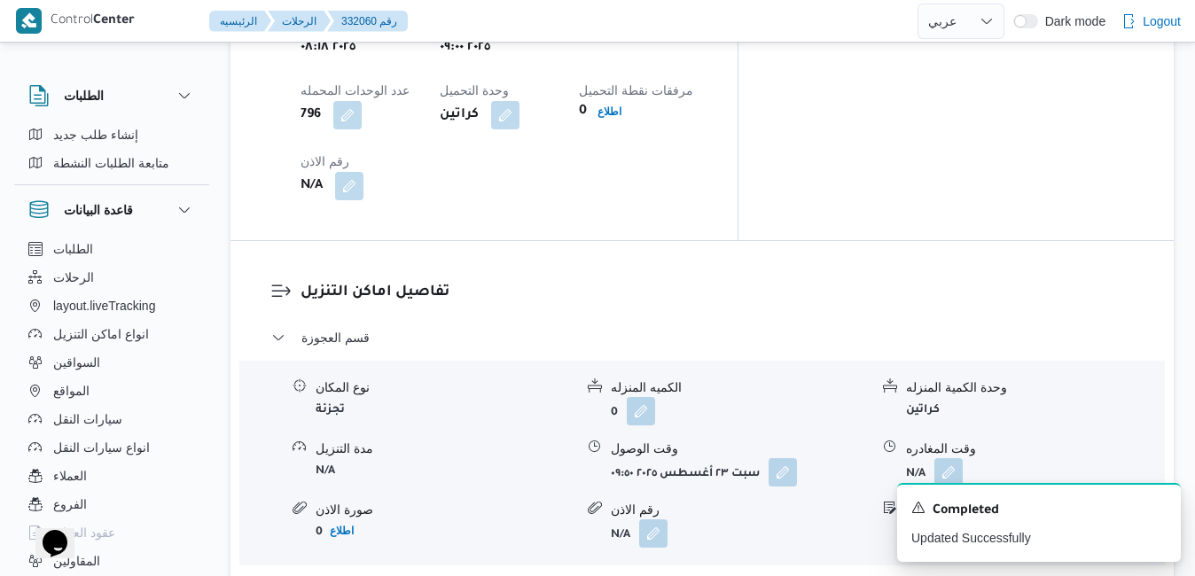
scroll to position [1595, 0]
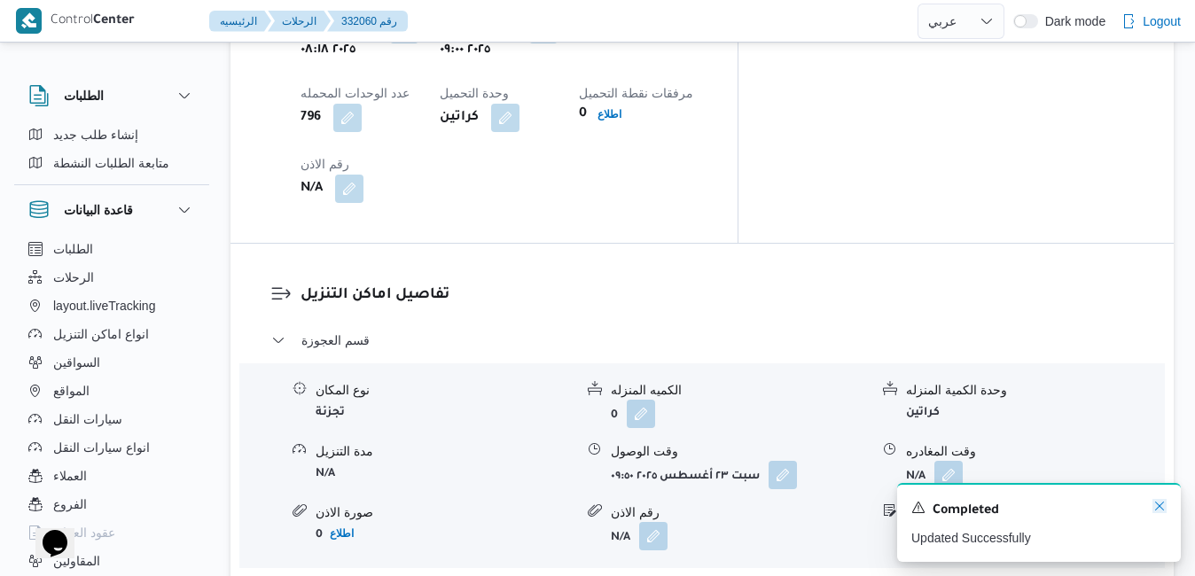
click at [1157, 505] on icon "Dismiss toast" at bounding box center [1159, 506] width 9 height 9
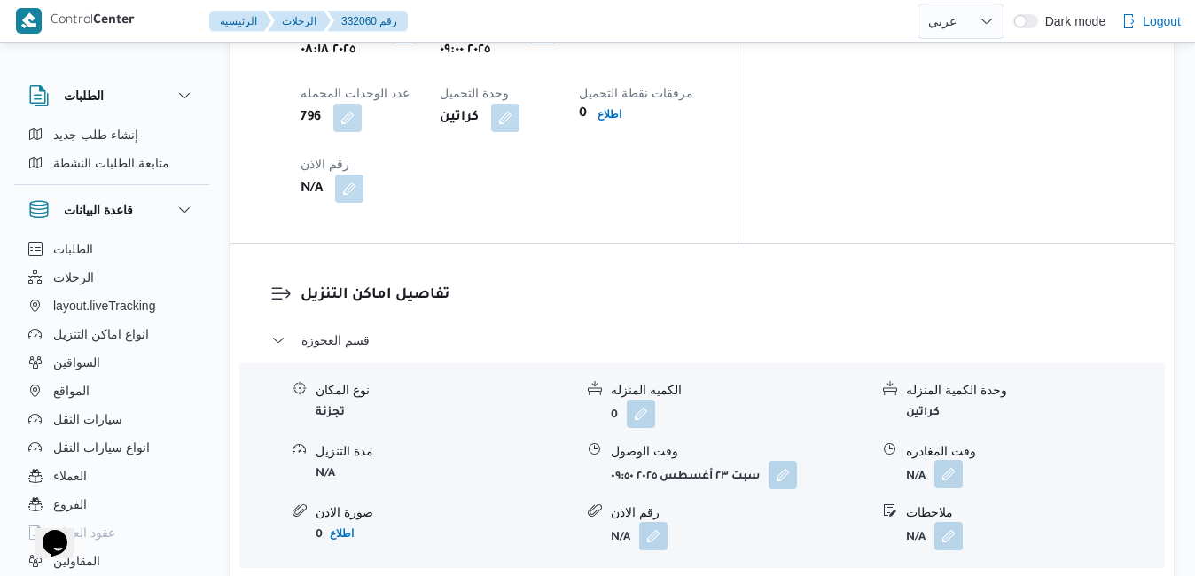
click at [955, 460] on button "button" at bounding box center [948, 474] width 28 height 28
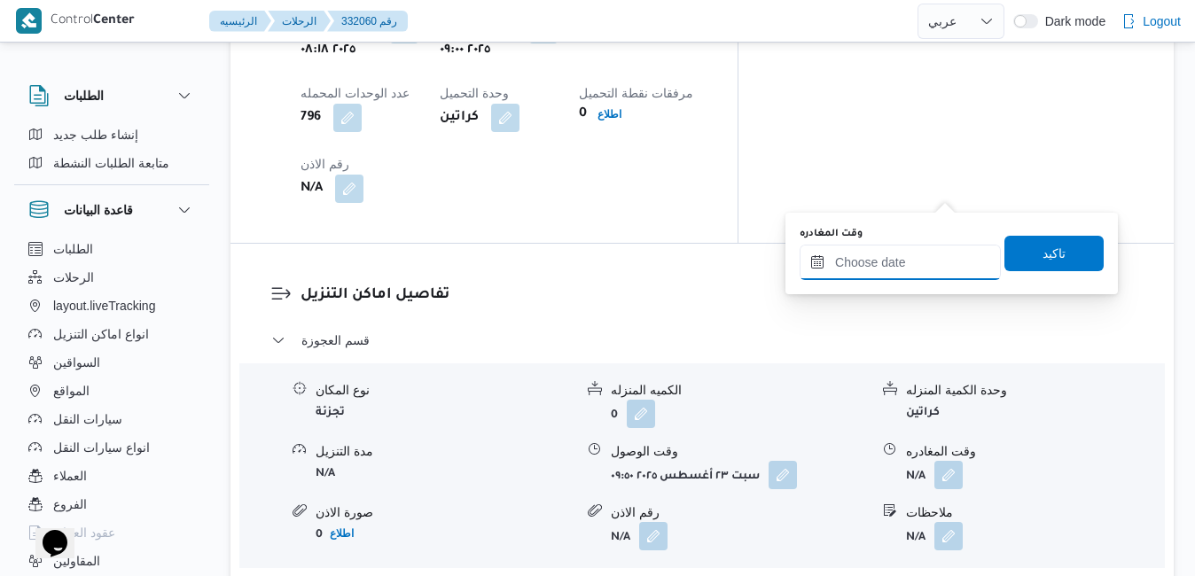
click at [895, 260] on input "وقت المغادره" at bounding box center [899, 262] width 201 height 35
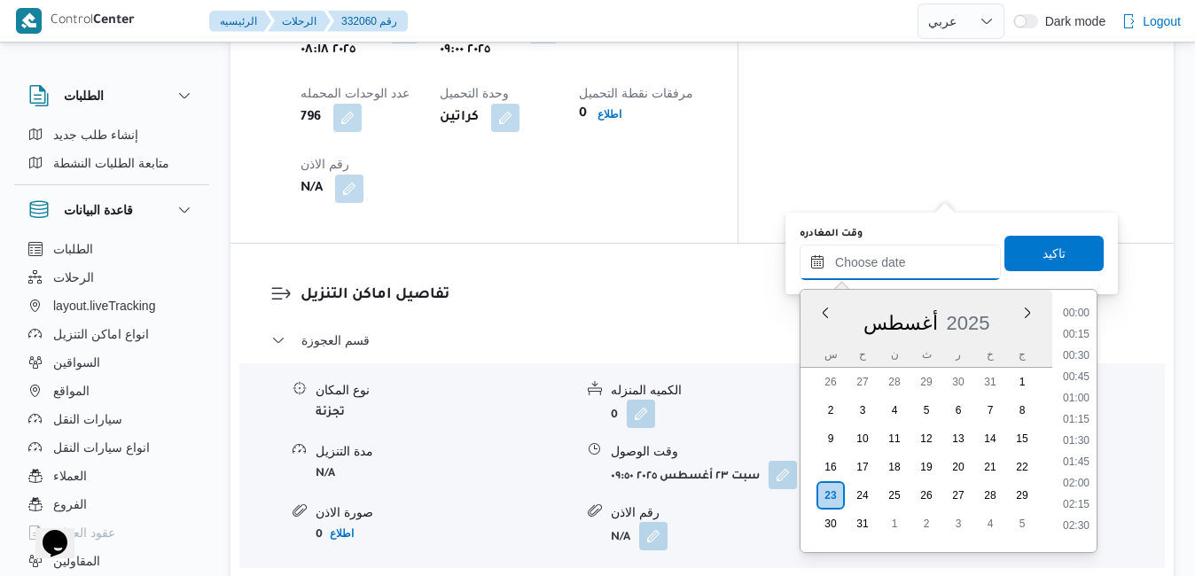
scroll to position [1473, 0]
click at [815, 344] on div "س ح ن ث ر خ ج" at bounding box center [926, 354] width 252 height 25
click at [1078, 342] on li "15:15" at bounding box center [1076, 342] width 41 height 18
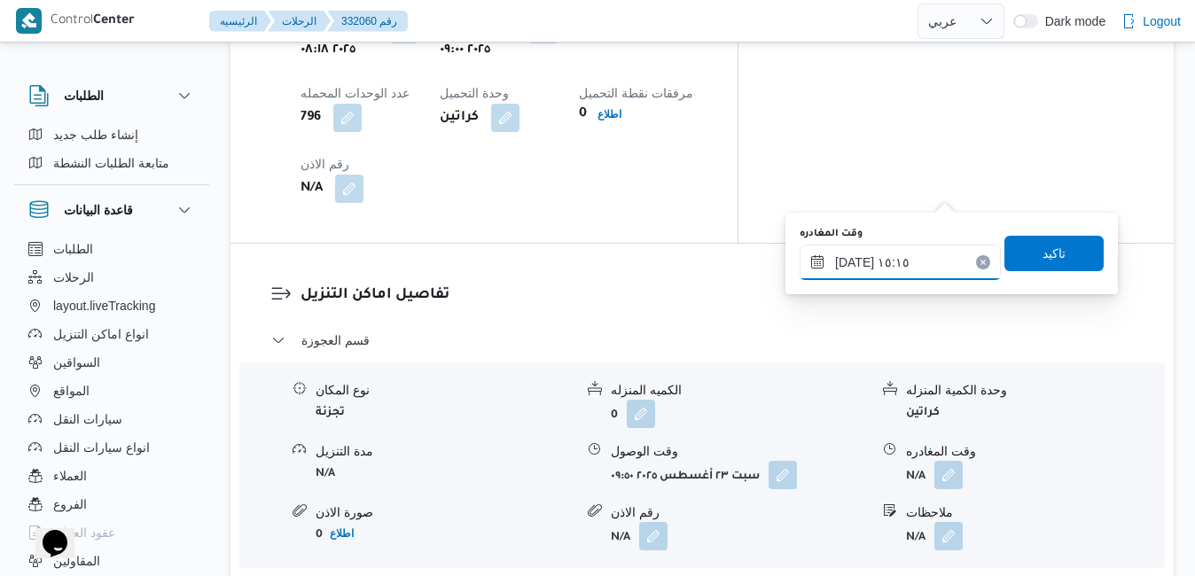
click at [853, 261] on input "٢٣/٠٨/٢٠٢٥ ١٥:١٥" at bounding box center [899, 262] width 201 height 35
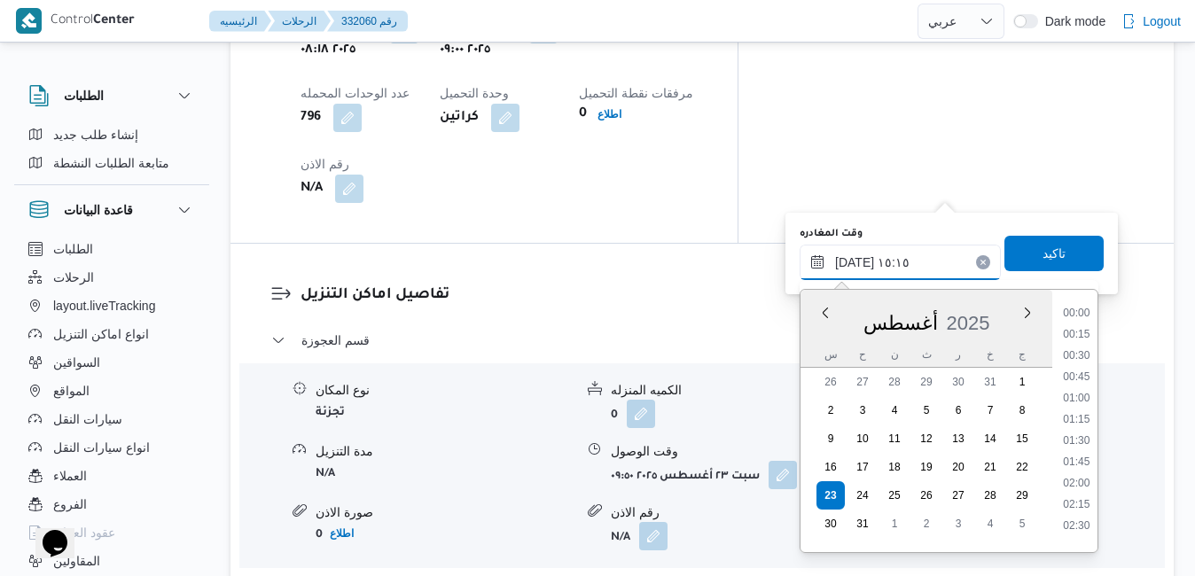
click at [853, 261] on input "٢٣/٠٨/٢٠٢٥ ١٥:١٥" at bounding box center [899, 262] width 201 height 35
type input "٢٣/٠٨/٢٠٢٥ ١٥:55"
click at [1046, 253] on span "تاكيد" at bounding box center [1053, 252] width 23 height 21
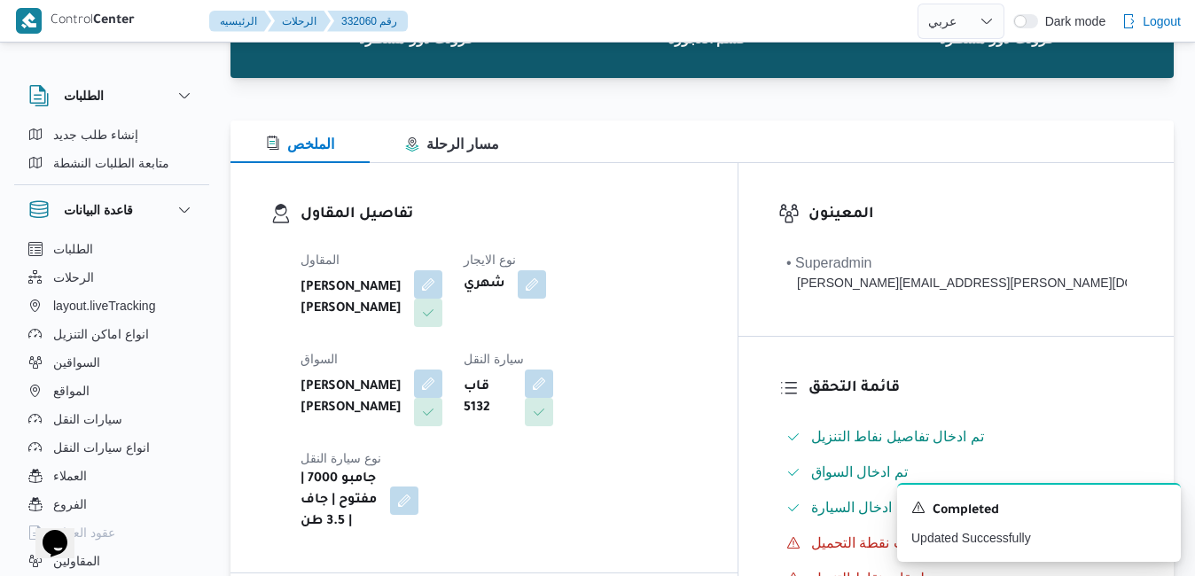
scroll to position [0, 0]
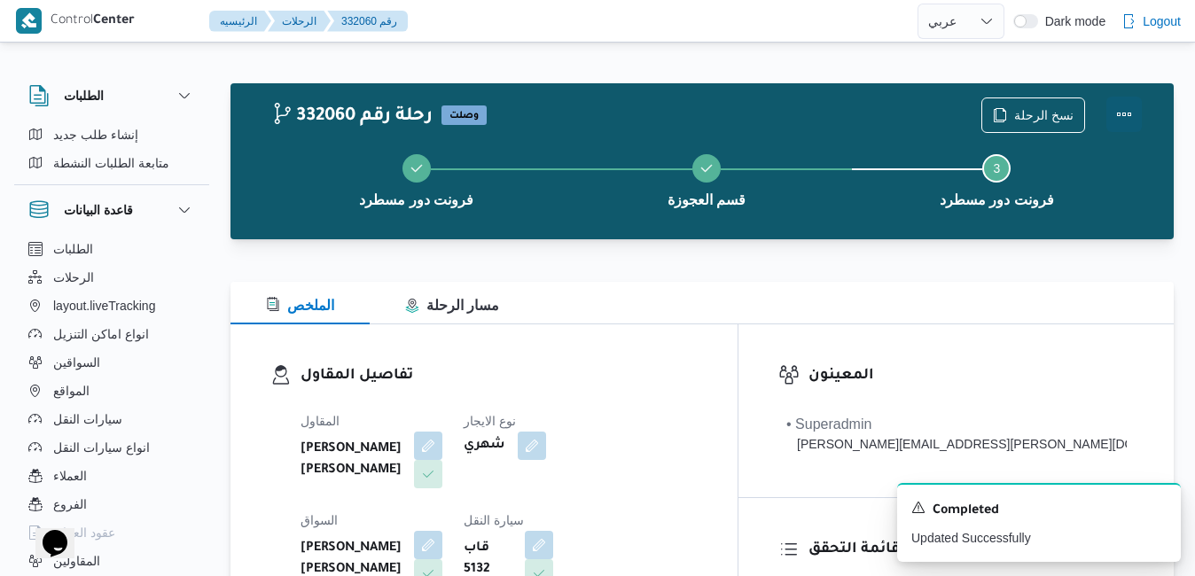
click at [1116, 123] on button "Actions" at bounding box center [1123, 114] width 35 height 35
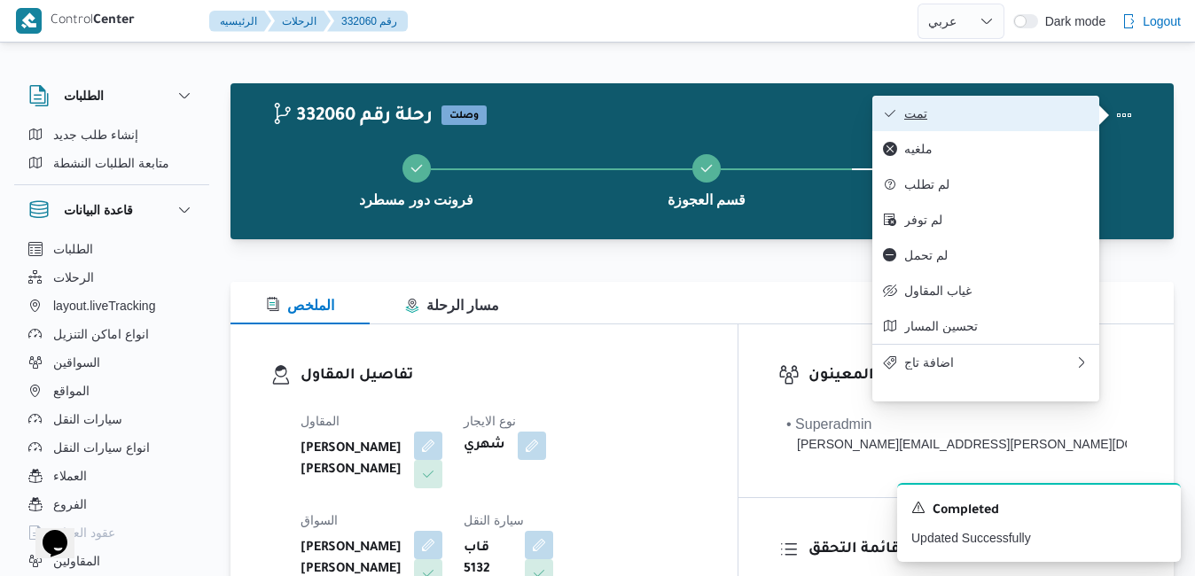
click at [955, 116] on span "تمت" at bounding box center [996, 113] width 184 height 14
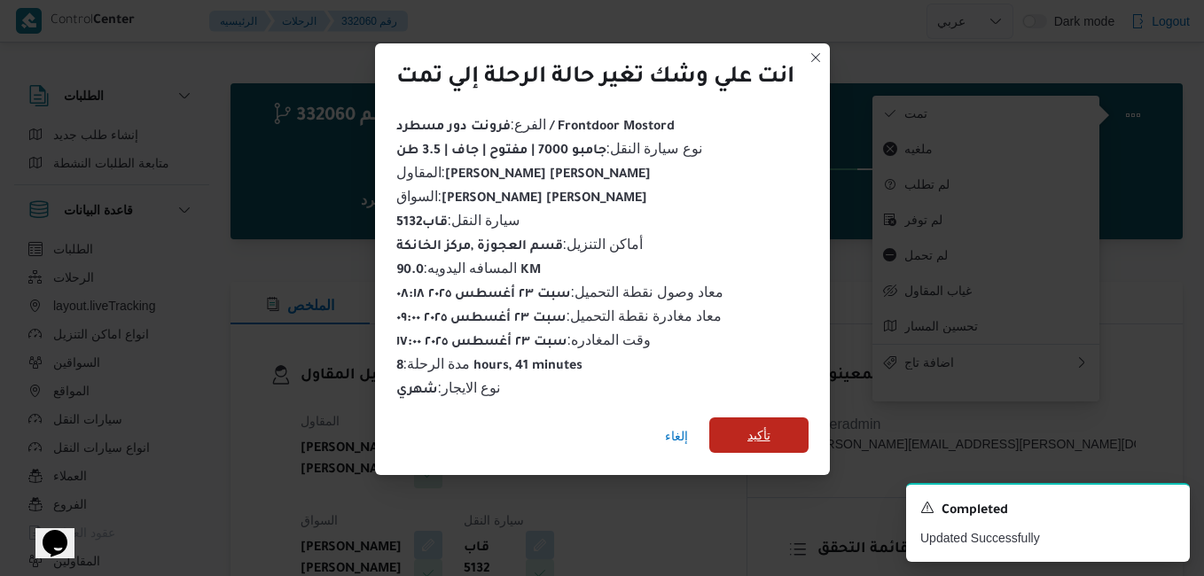
click at [770, 425] on span "تأكيد" at bounding box center [758, 435] width 23 height 21
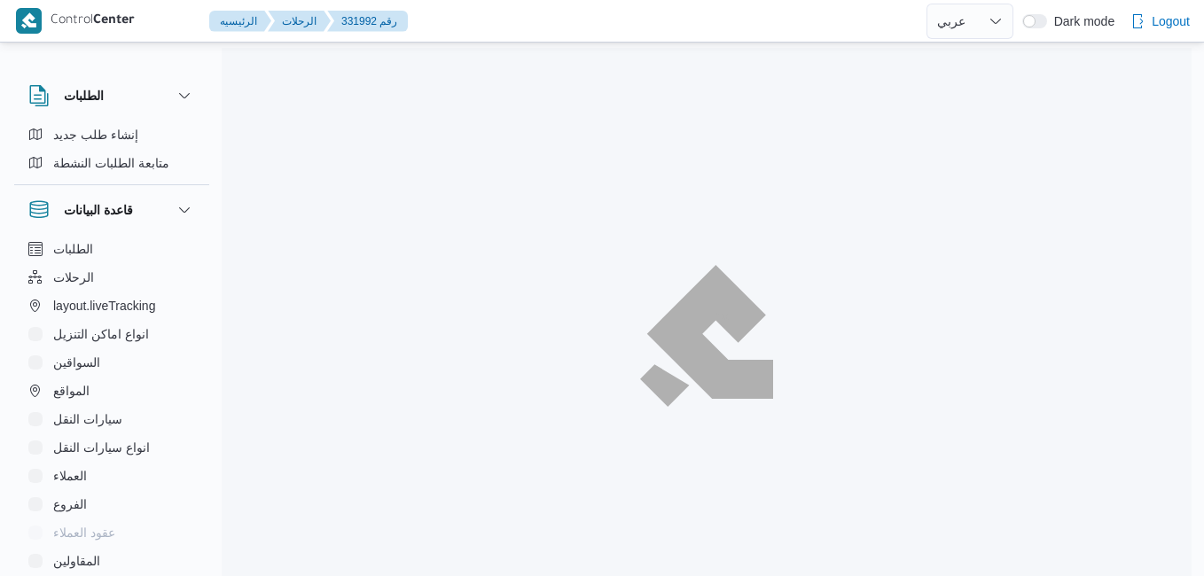
select select "ar"
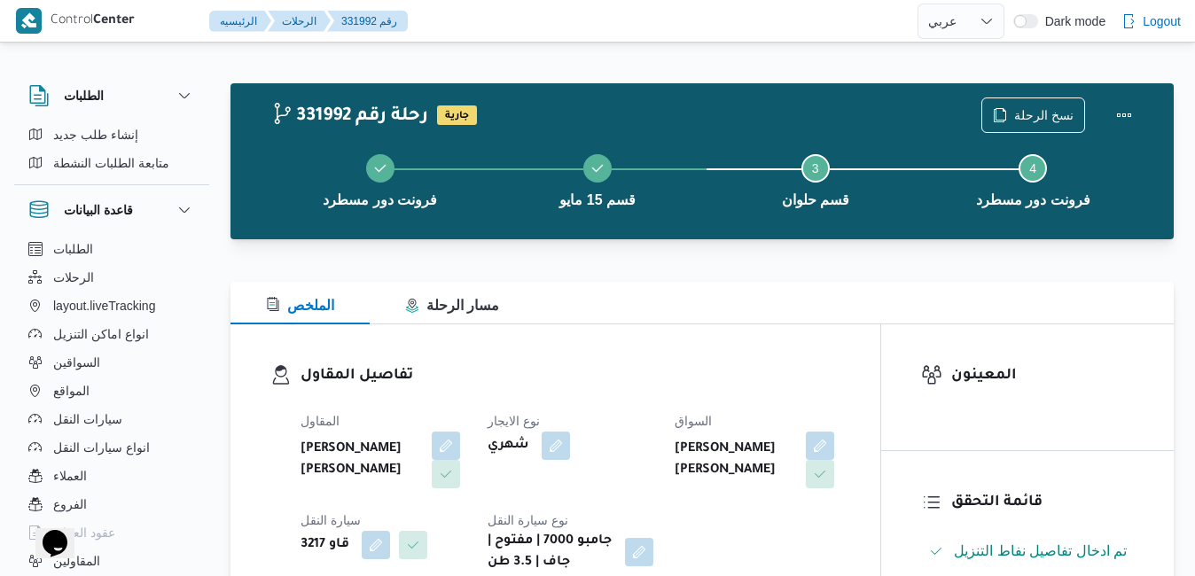
click at [716, 349] on div "تفاصيل المقاول المقاول [PERSON_NAME] [PERSON_NAME] نوع الايجار شهري السواق [PER…" at bounding box center [555, 468] width 650 height 289
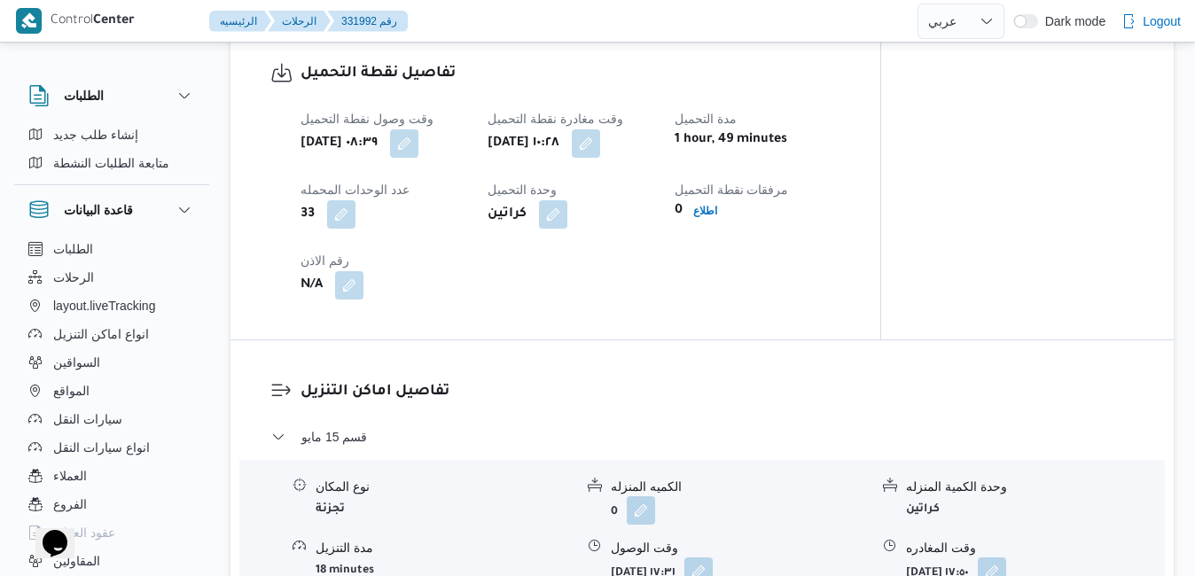
scroll to position [1198, 0]
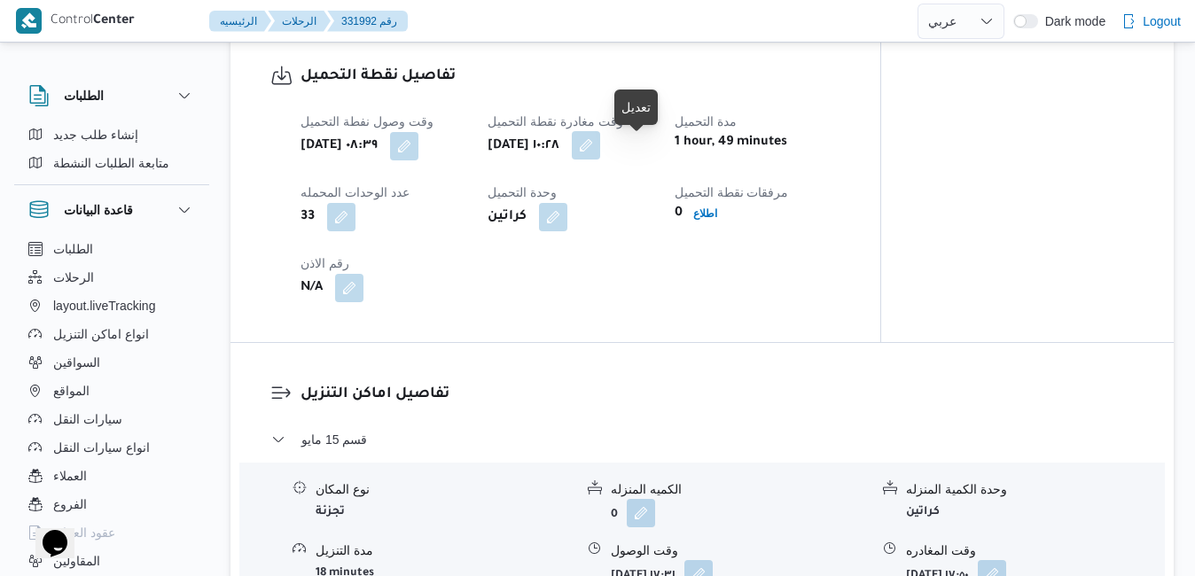
click at [600, 157] on button "button" at bounding box center [586, 145] width 28 height 28
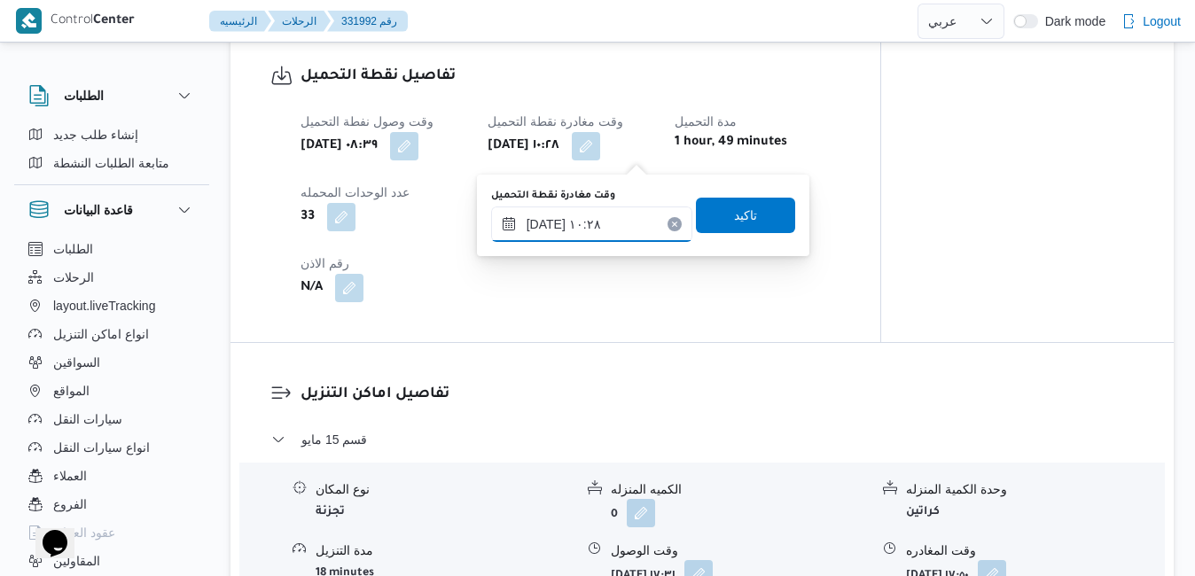
click at [589, 234] on input "[DATE] ١٠:٢٨" at bounding box center [591, 224] width 201 height 35
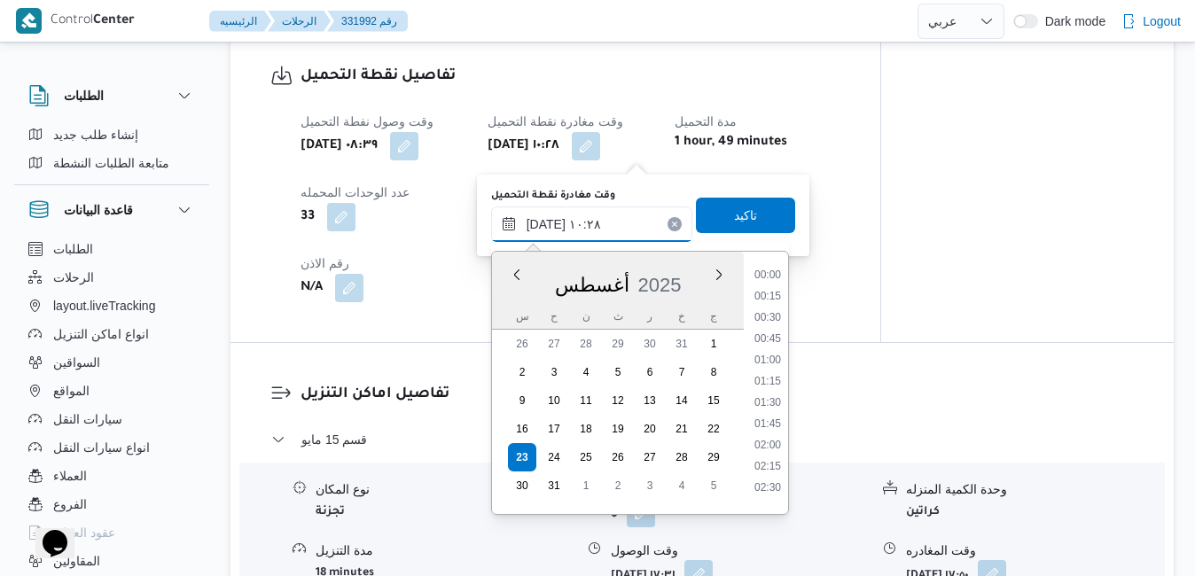
scroll to position [750, 0]
click at [770, 294] on li "09:00" at bounding box center [767, 291] width 41 height 18
type input "[DATE] ٠٩:٠٠"
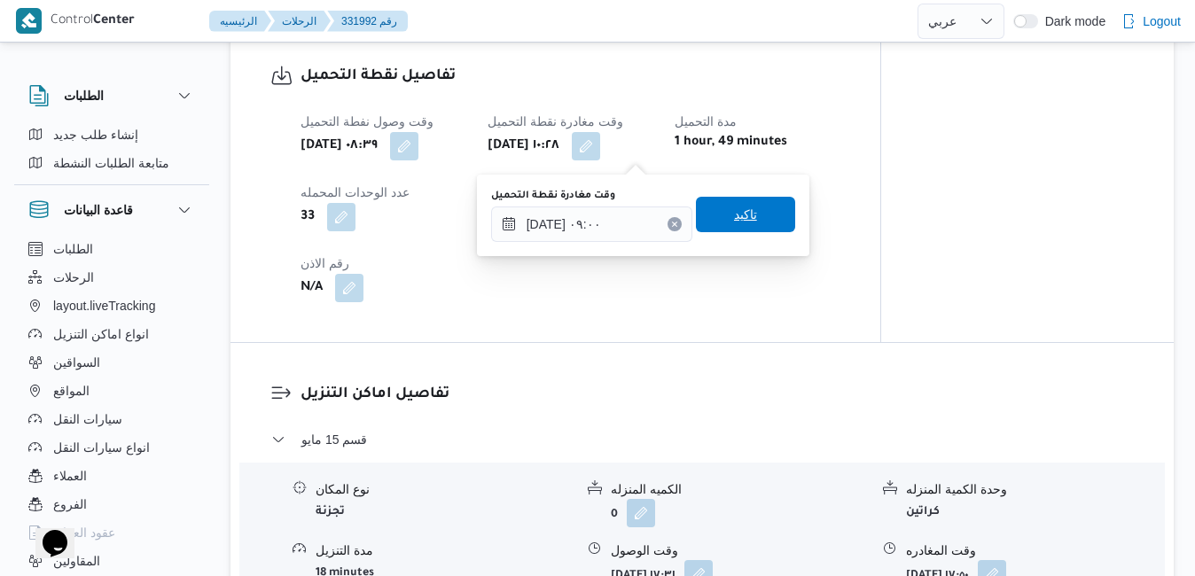
click at [756, 222] on span "تاكيد" at bounding box center [745, 214] width 99 height 35
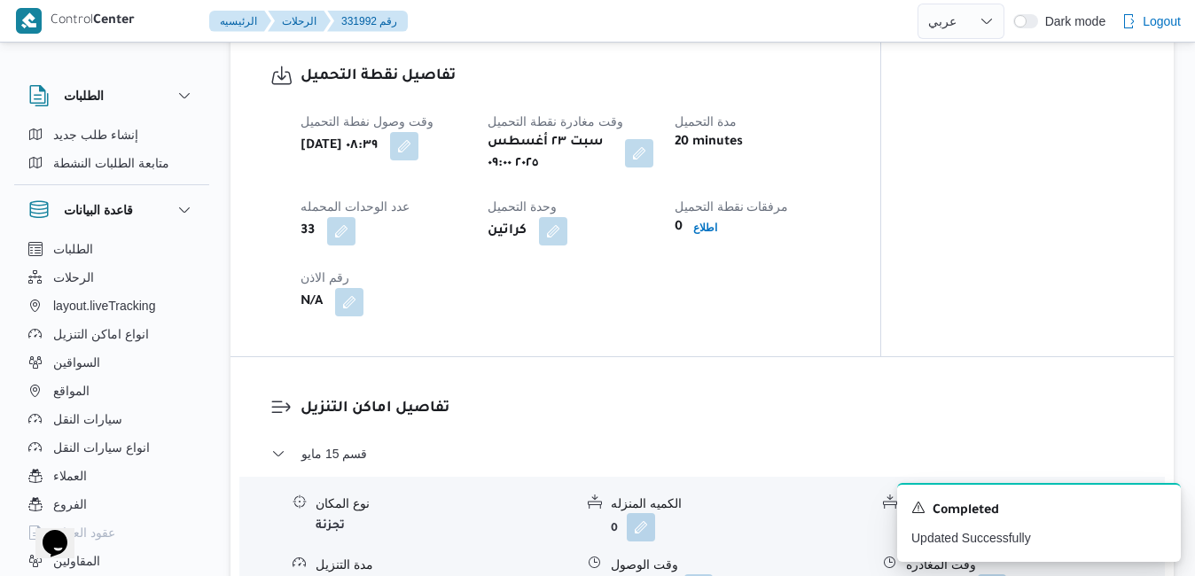
click at [665, 289] on div "وقت وصول نفطة التحميل [DATE] ٠٨:٣٩ وقت مغادرة نقطة التحميل [DATE] ٠٩:٠٠ مدة الت…" at bounding box center [570, 213] width 561 height 227
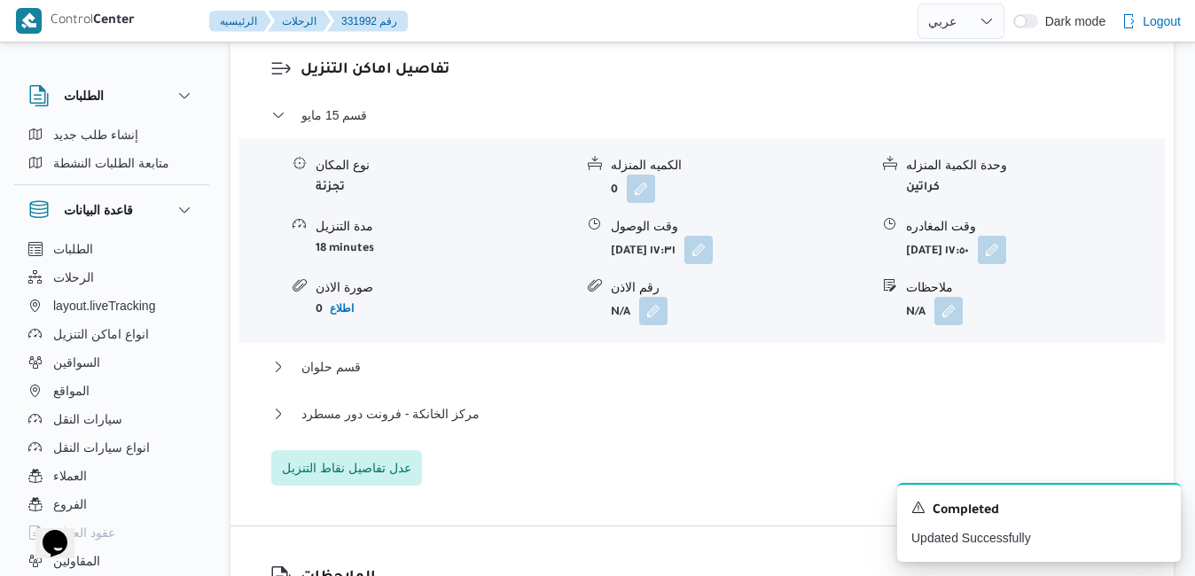
scroll to position [1553, 0]
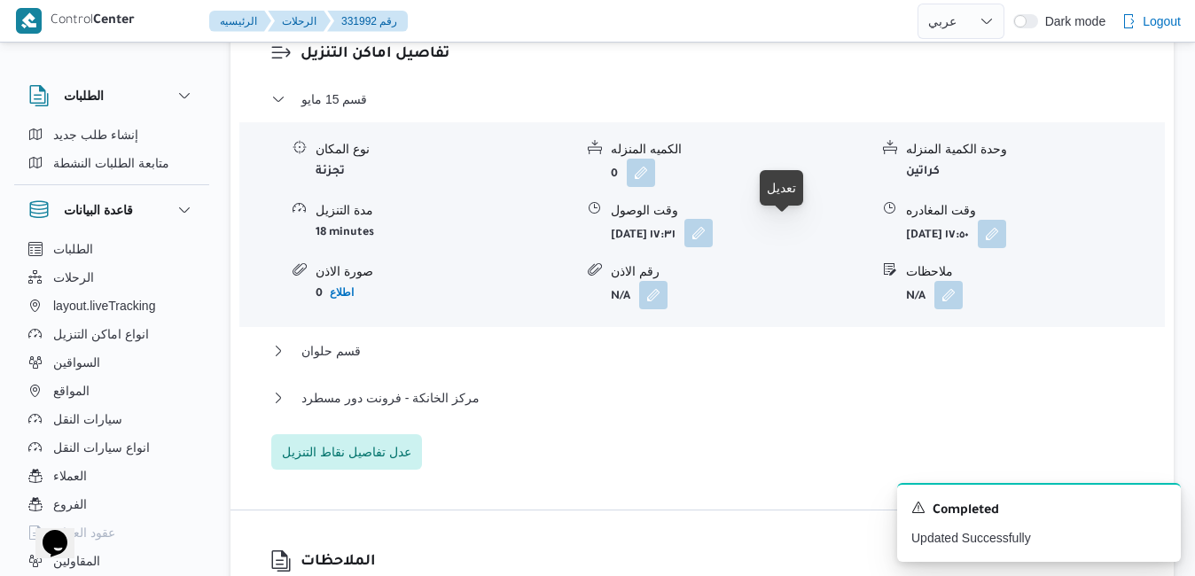
click at [713, 237] on button "button" at bounding box center [698, 233] width 28 height 28
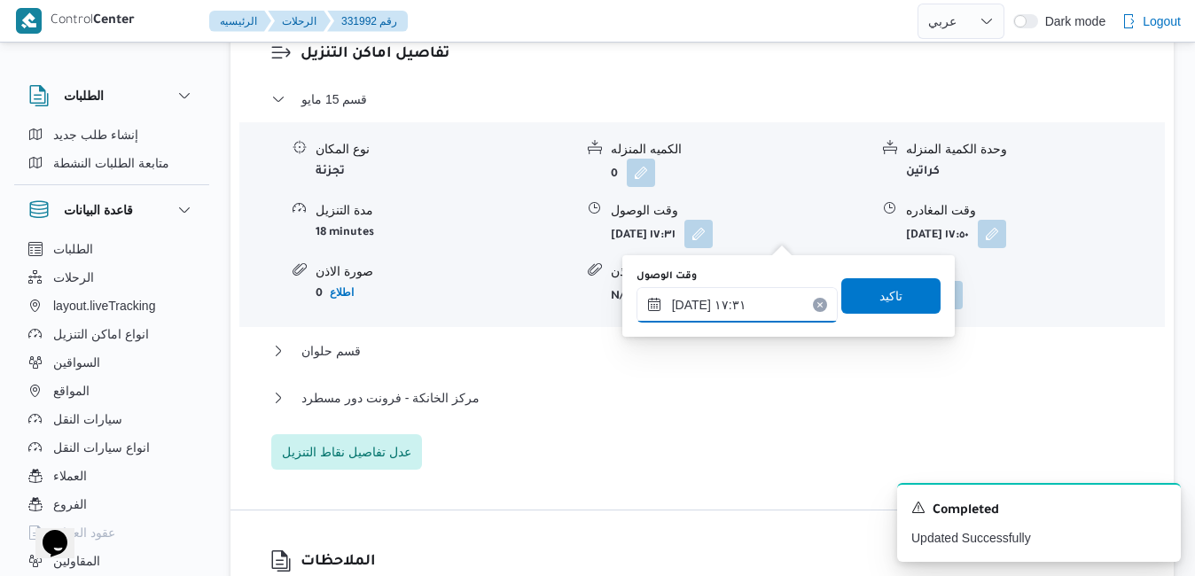
click at [711, 314] on input "[DATE] ١٧:٣١" at bounding box center [736, 304] width 201 height 35
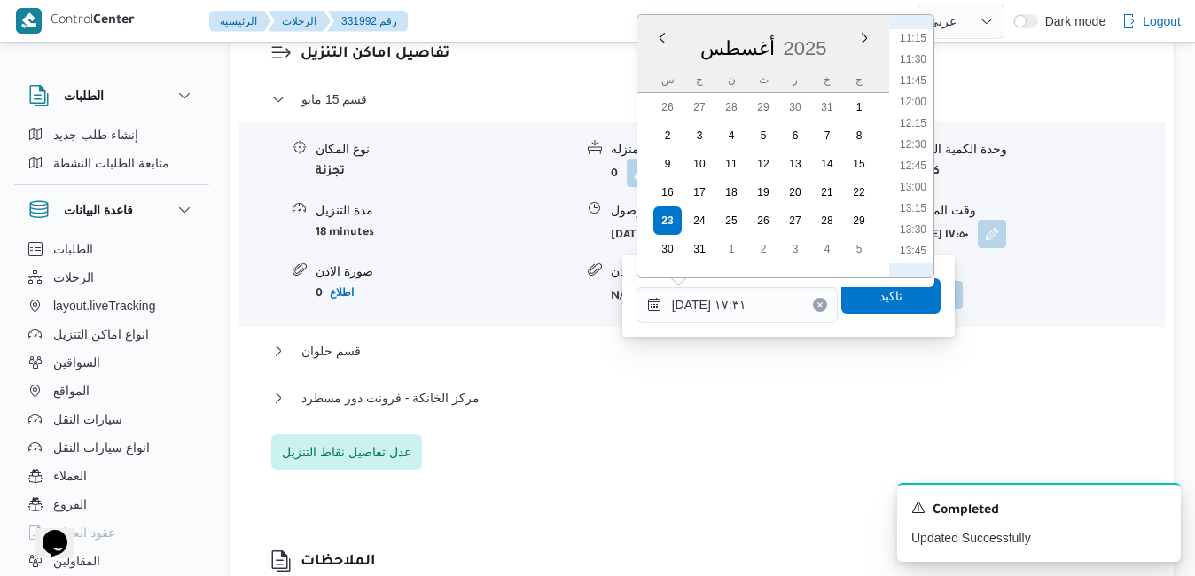
scroll to position [752, 0]
click at [910, 136] on li "10:00" at bounding box center [913, 137] width 41 height 18
type input "[DATE] ١٠:٠٠"
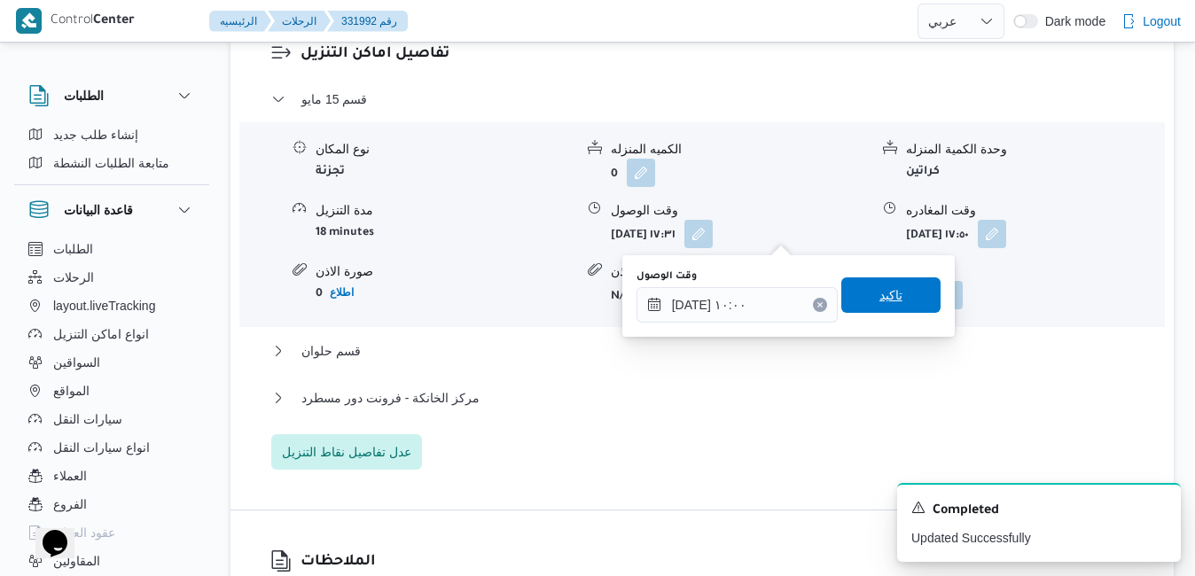
click at [879, 292] on span "تاكيد" at bounding box center [890, 295] width 23 height 21
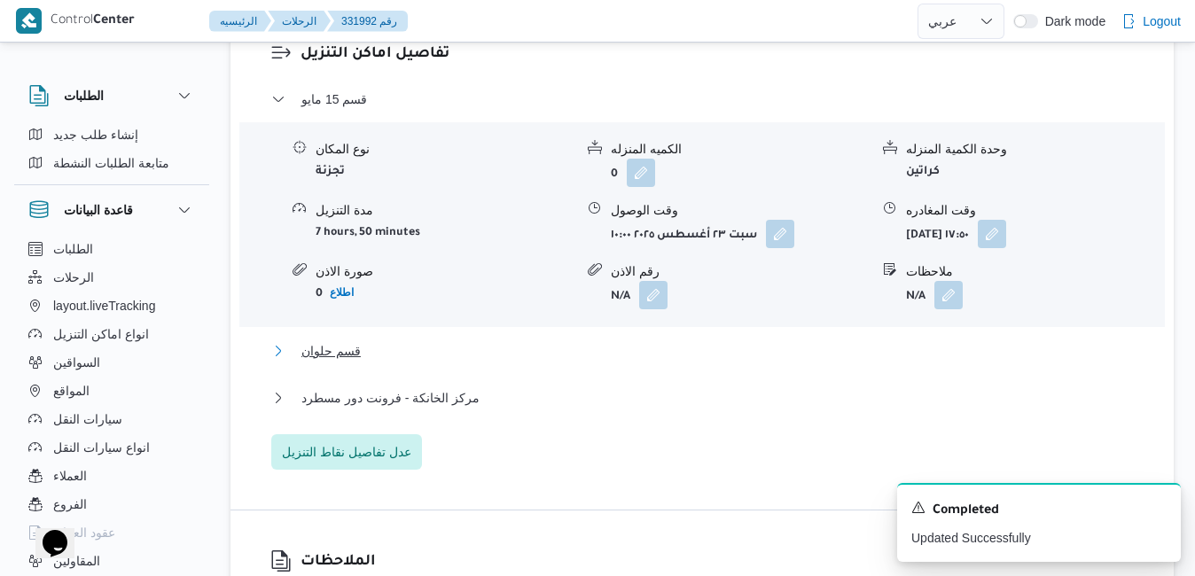
click at [692, 349] on button "قسم حلوان" at bounding box center [702, 350] width 862 height 21
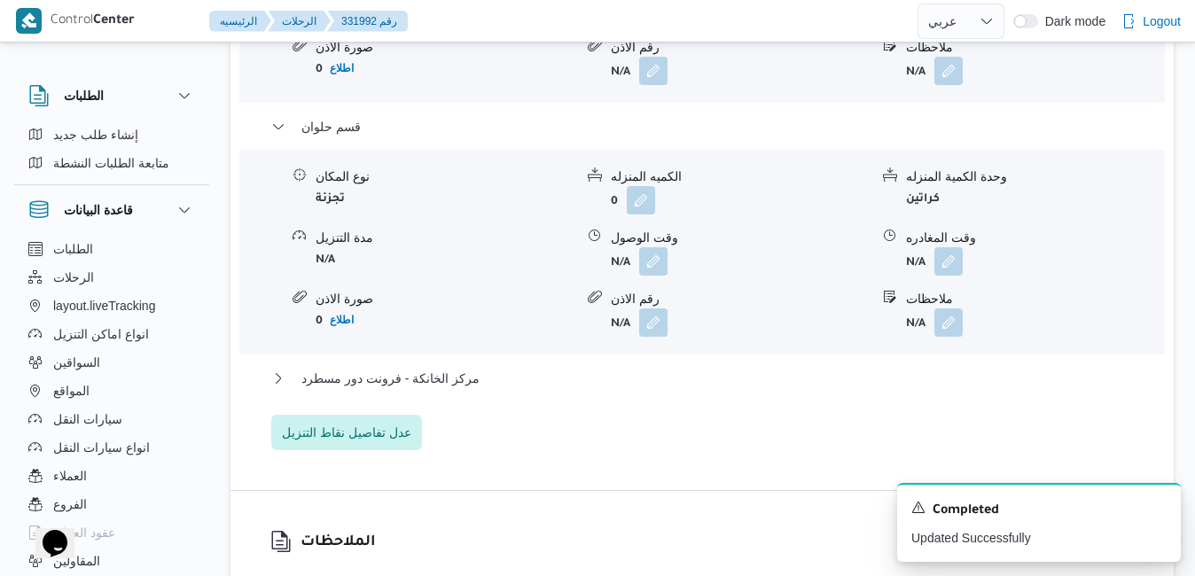
scroll to position [1836, 0]
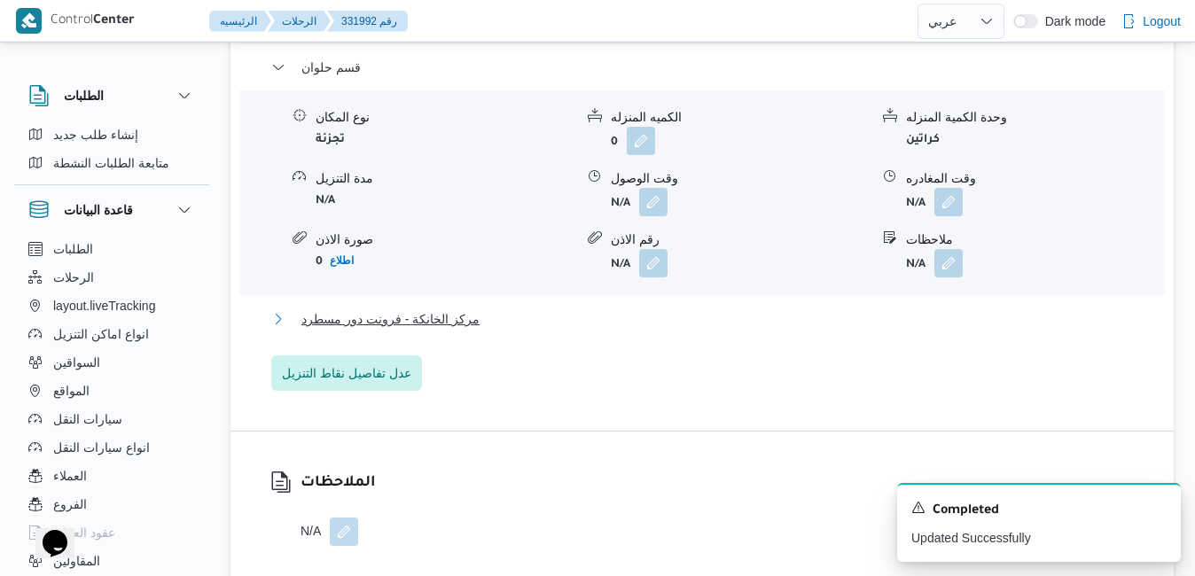
click at [816, 311] on button "مركز الخانكة - فرونت دور مسطرد" at bounding box center [702, 318] width 862 height 21
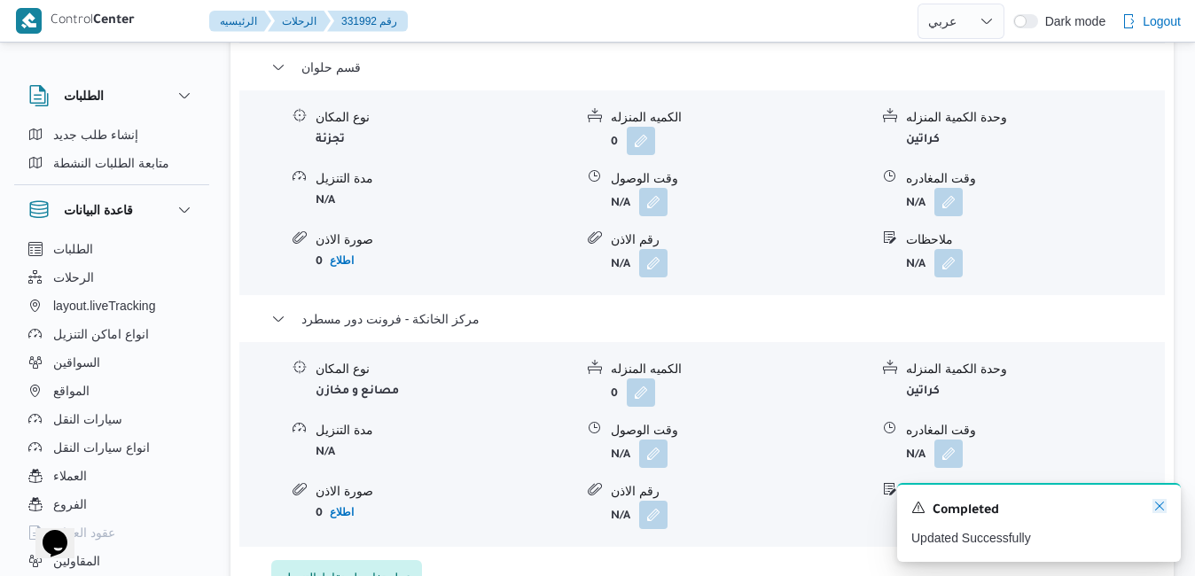
click at [1161, 505] on icon "Dismiss toast" at bounding box center [1159, 506] width 14 height 14
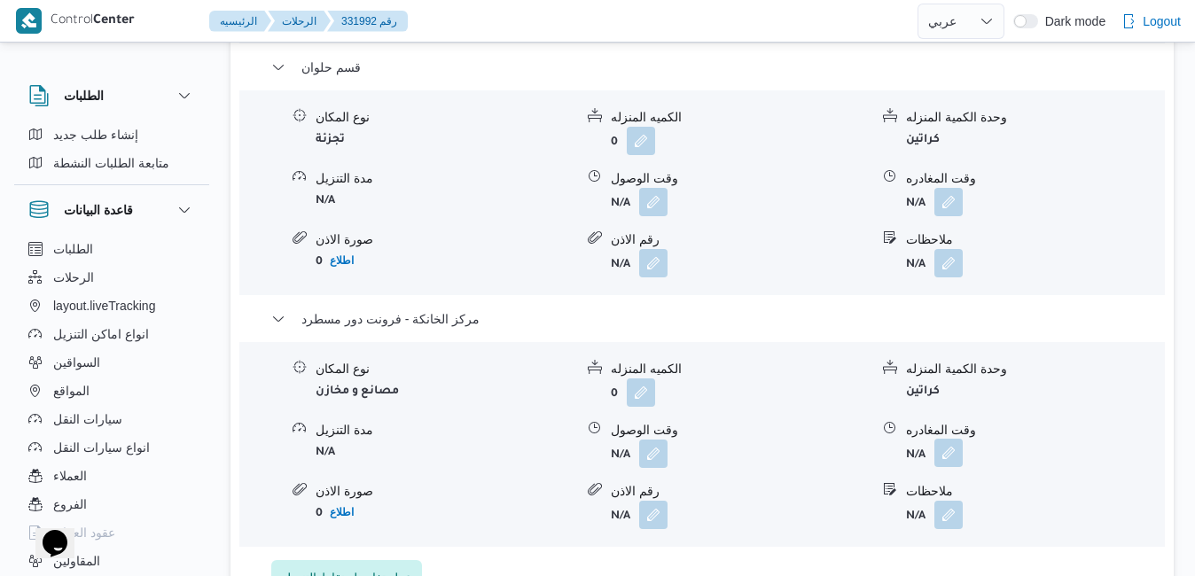
click at [934, 441] on span at bounding box center [943, 454] width 37 height 28
click at [947, 454] on button "button" at bounding box center [948, 453] width 28 height 28
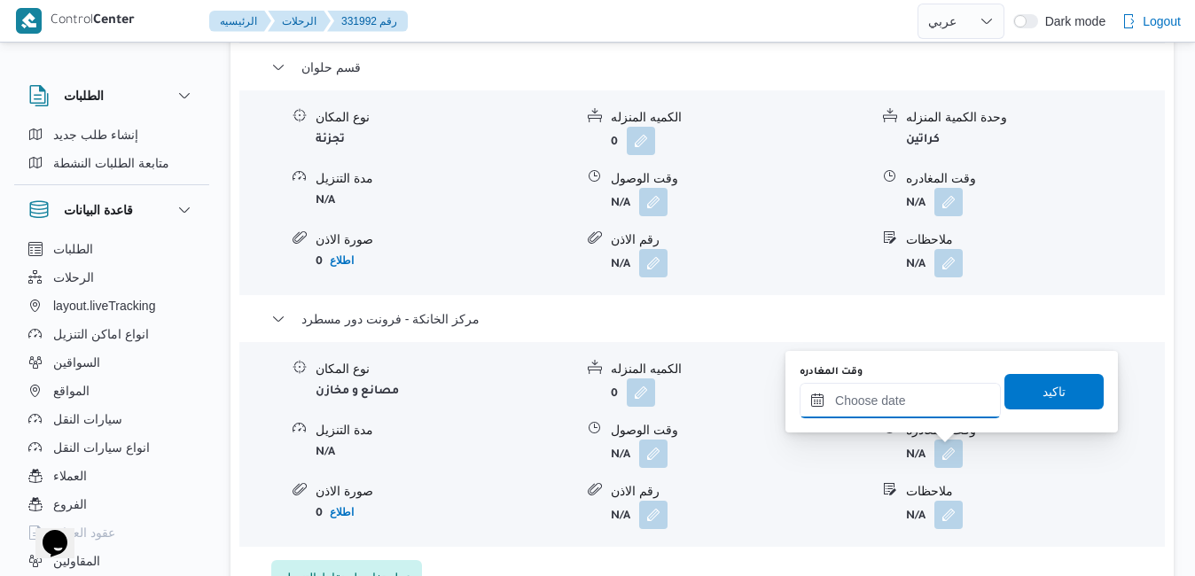
click at [898, 407] on input "وقت المغادره" at bounding box center [899, 400] width 201 height 35
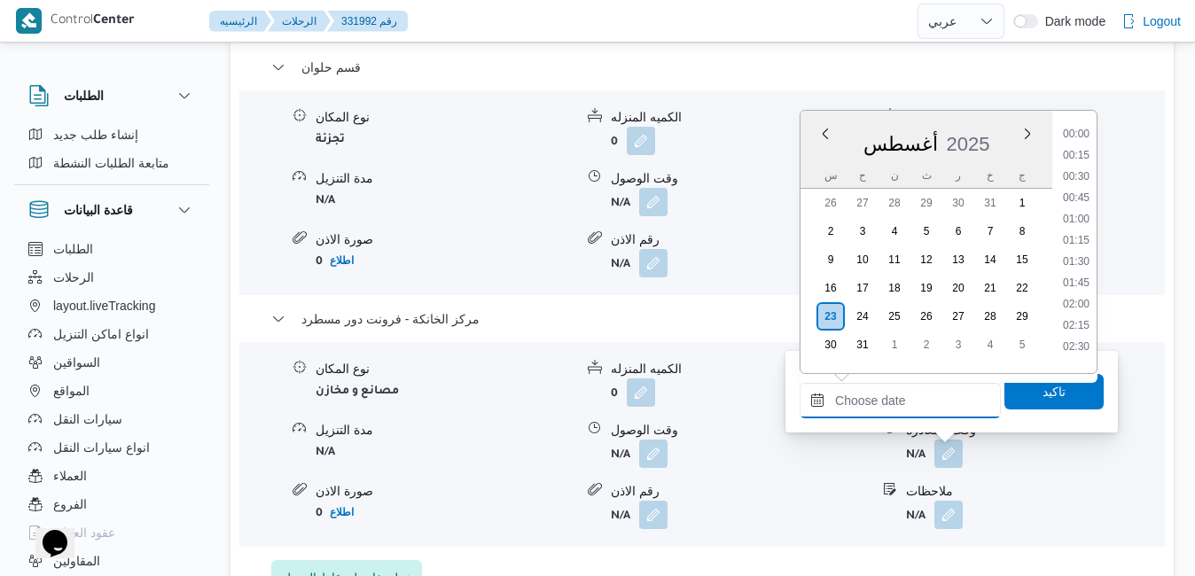
scroll to position [1473, 0]
click at [1013, 123] on div "أغسطس 2025" at bounding box center [926, 140] width 252 height 45
click at [1078, 136] on li "17:15" at bounding box center [1076, 129] width 41 height 18
type input "[DATE] ١٧:١٥"
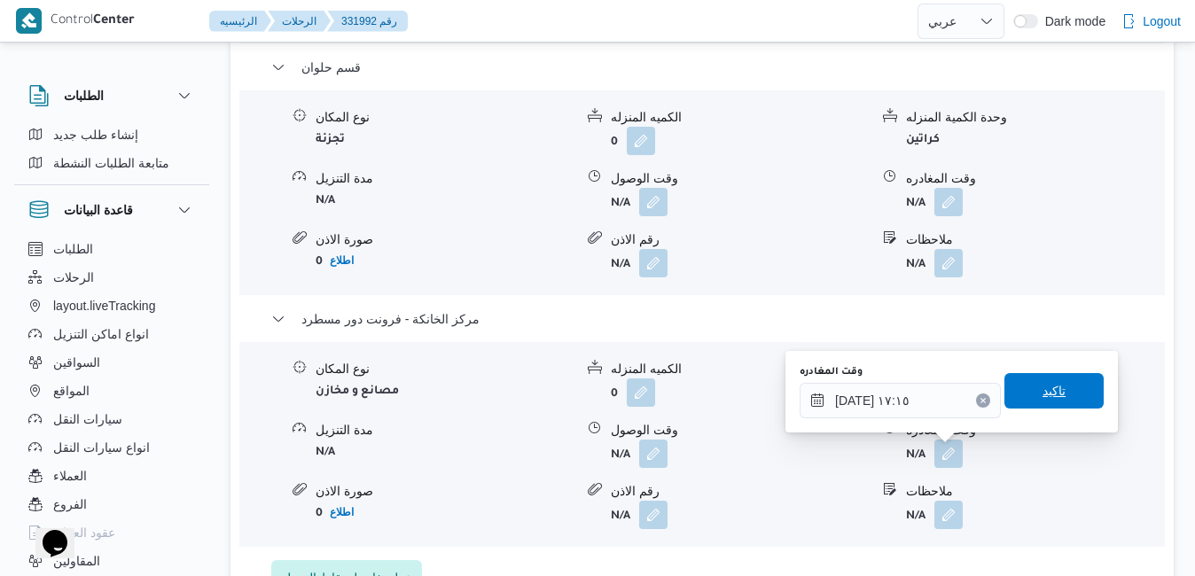
click at [1042, 391] on span "تاكيد" at bounding box center [1053, 390] width 23 height 21
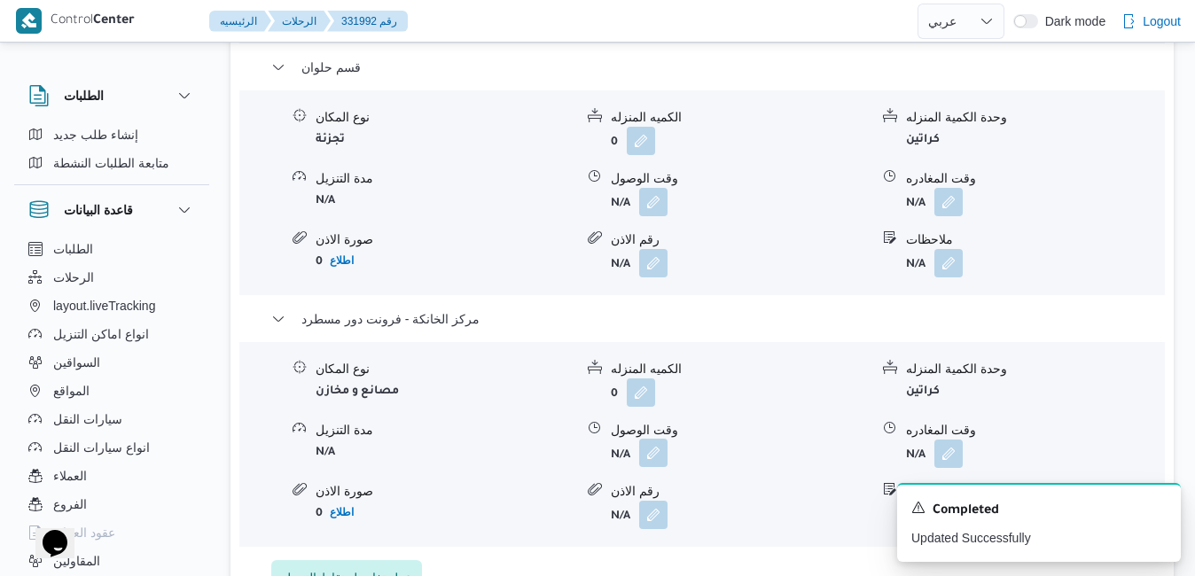
click at [655, 453] on button "button" at bounding box center [653, 453] width 28 height 28
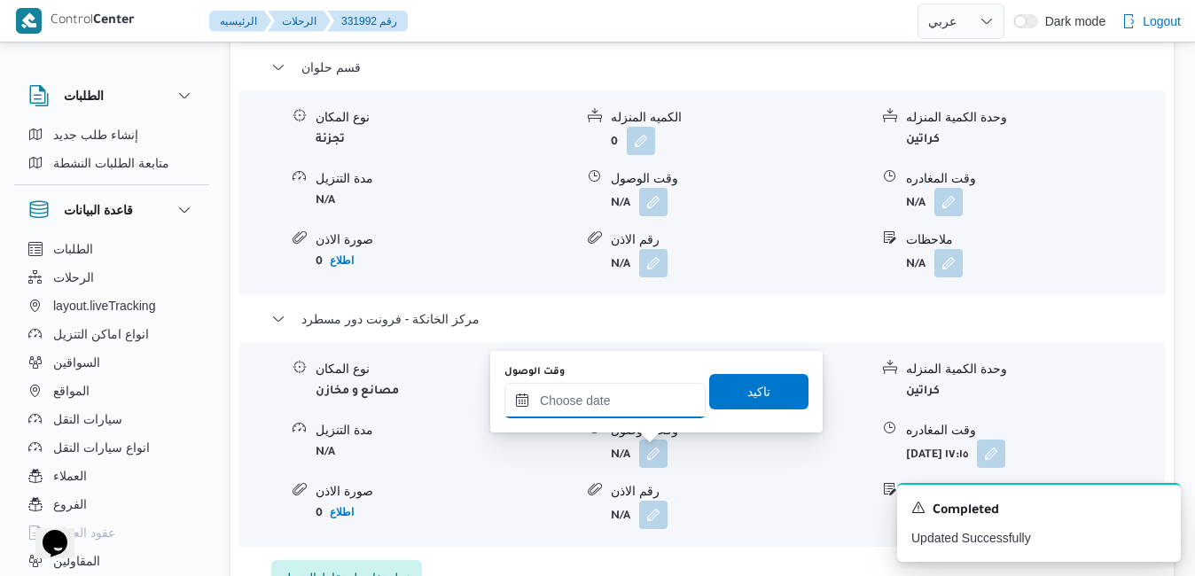
click at [651, 409] on input "وقت الوصول" at bounding box center [604, 400] width 201 height 35
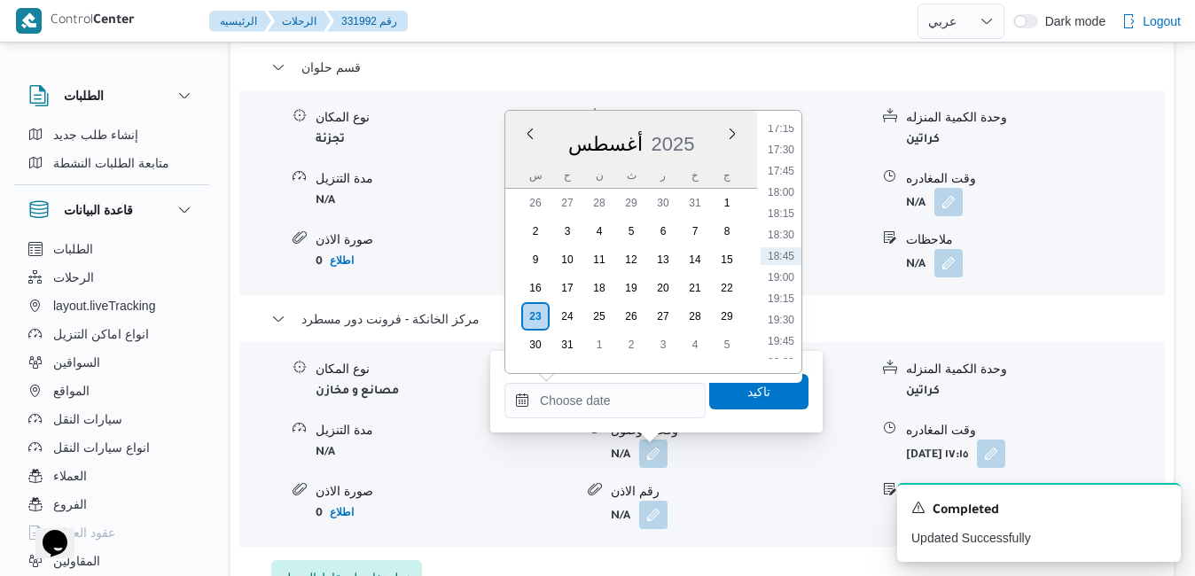
click at [705, 120] on div "أغسطس 2025" at bounding box center [631, 140] width 252 height 45
click at [775, 309] on li "17:00" at bounding box center [780, 312] width 41 height 18
type input "[DATE] ١٧:٠٠"
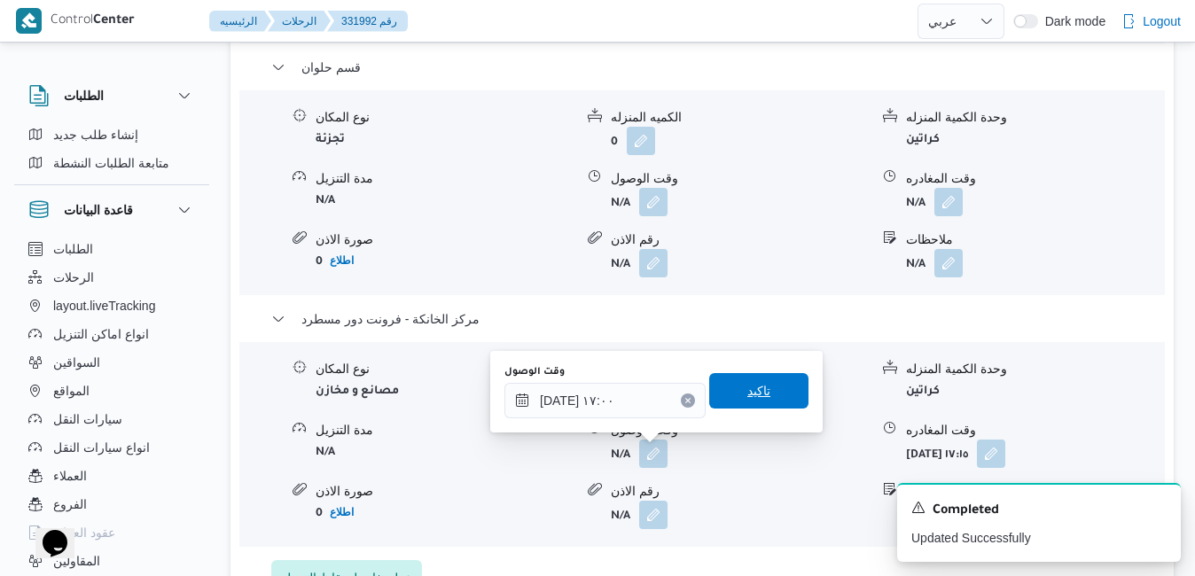
click at [751, 390] on span "تاكيد" at bounding box center [758, 390] width 23 height 21
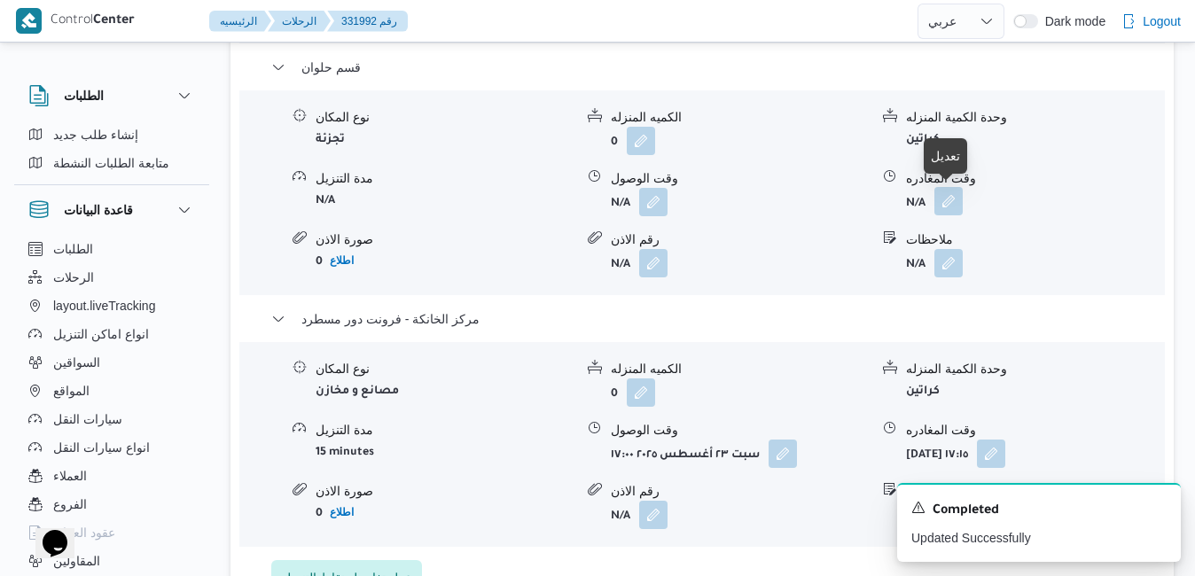
click at [950, 202] on button "button" at bounding box center [948, 201] width 28 height 28
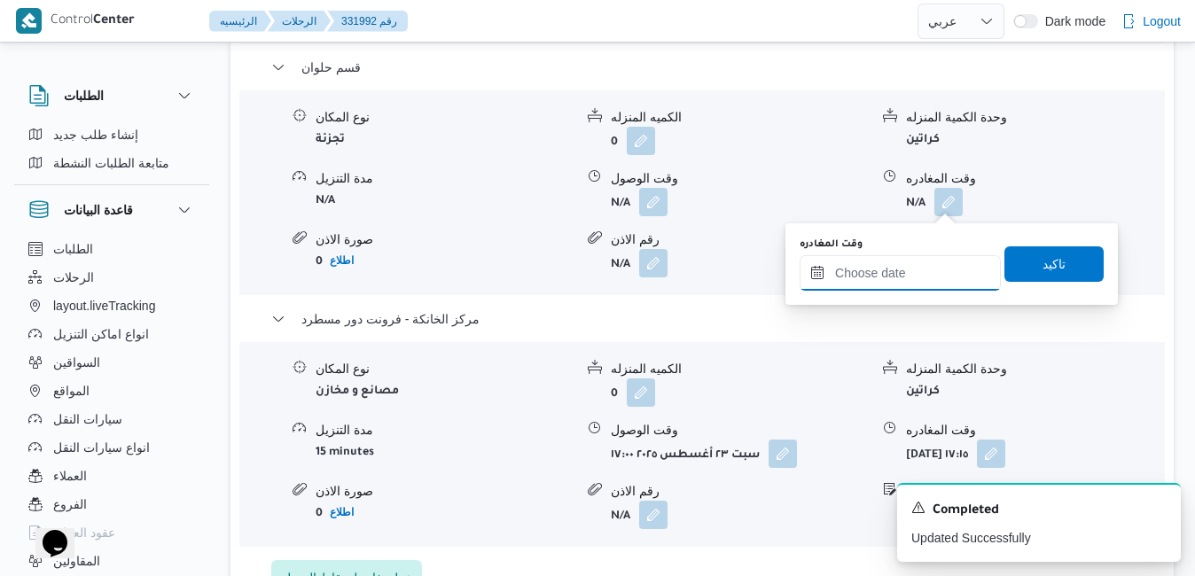
click at [893, 278] on input "وقت المغادره" at bounding box center [899, 272] width 201 height 35
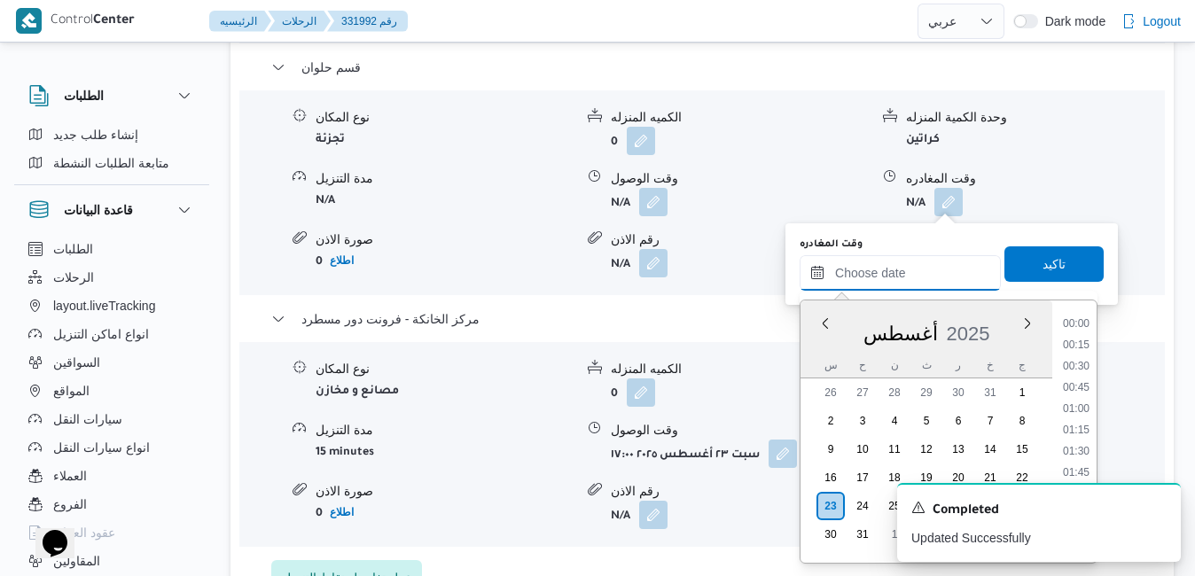
scroll to position [1473, 0]
click at [819, 347] on div "أغسطس 2025" at bounding box center [926, 330] width 252 height 45
click at [1078, 421] on li "16:00" at bounding box center [1076, 417] width 41 height 18
type input "[DATE] ١٦:٠٠"
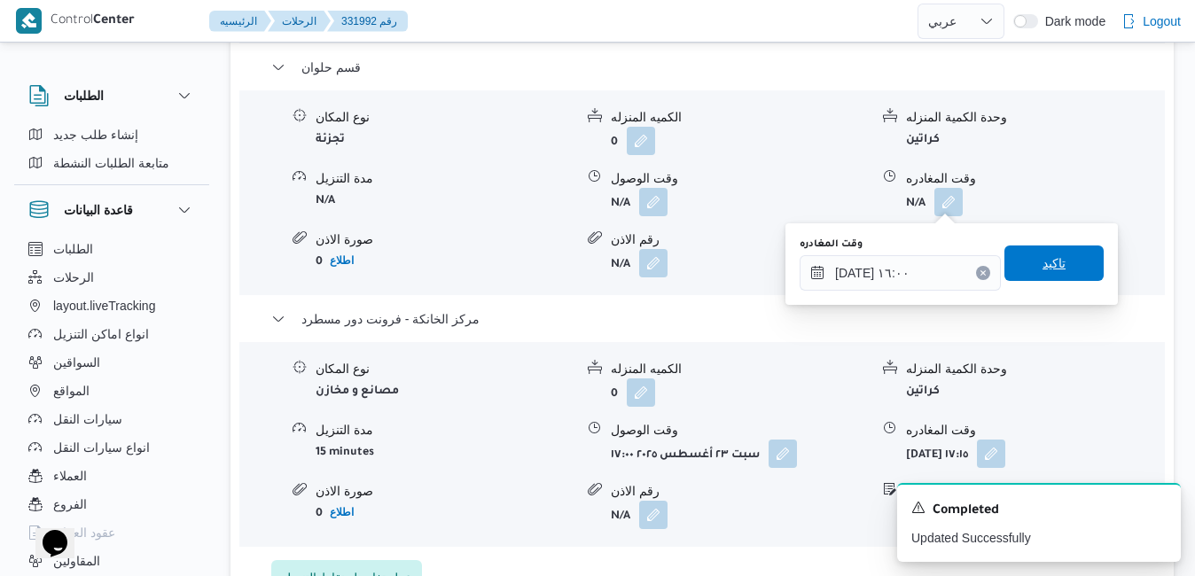
click at [1048, 259] on span "تاكيد" at bounding box center [1053, 263] width 23 height 21
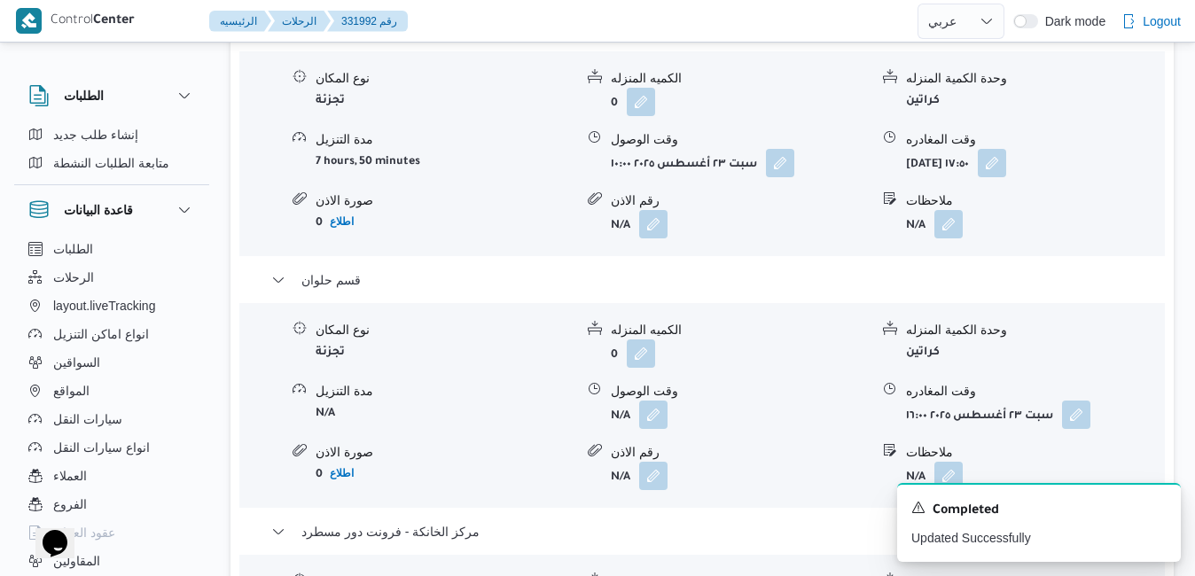
scroll to position [1659, 0]
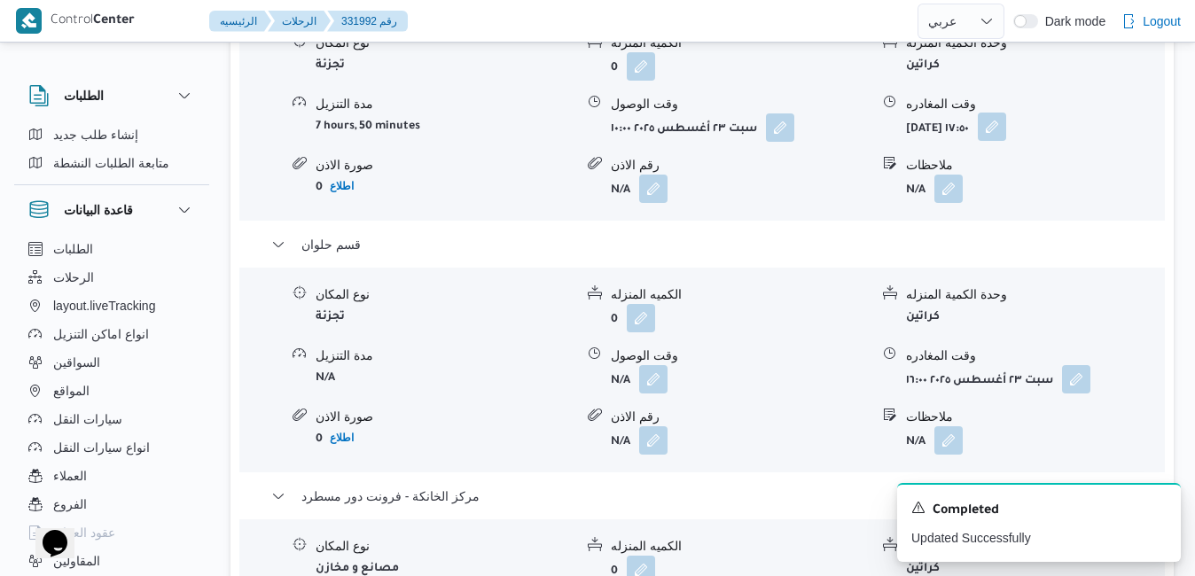
click at [1006, 121] on button "button" at bounding box center [992, 127] width 28 height 28
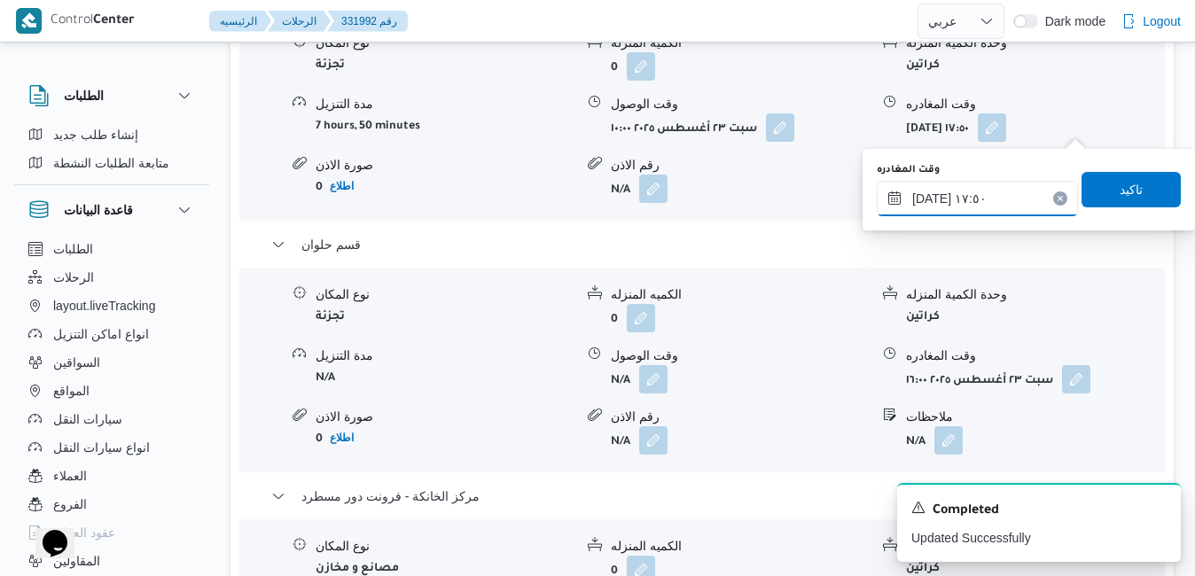
click at [985, 198] on input "[DATE] ١٧:٥٠" at bounding box center [977, 198] width 201 height 35
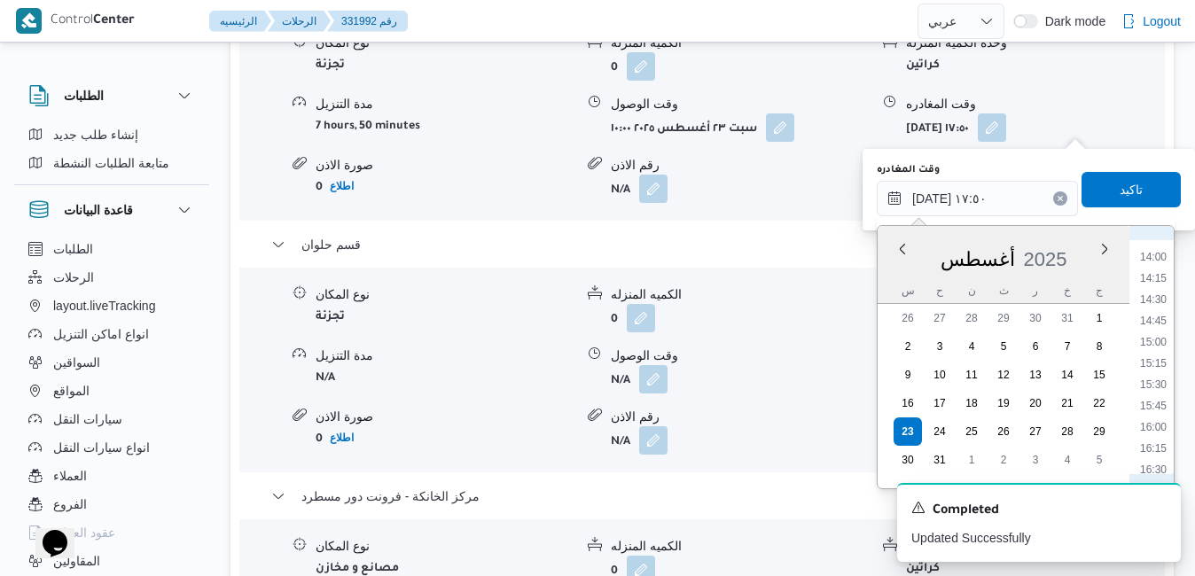
scroll to position [979, 0]
click at [1154, 362] on li "12:45" at bounding box center [1153, 356] width 41 height 18
type input "[DATE] ١٢:٤٥"
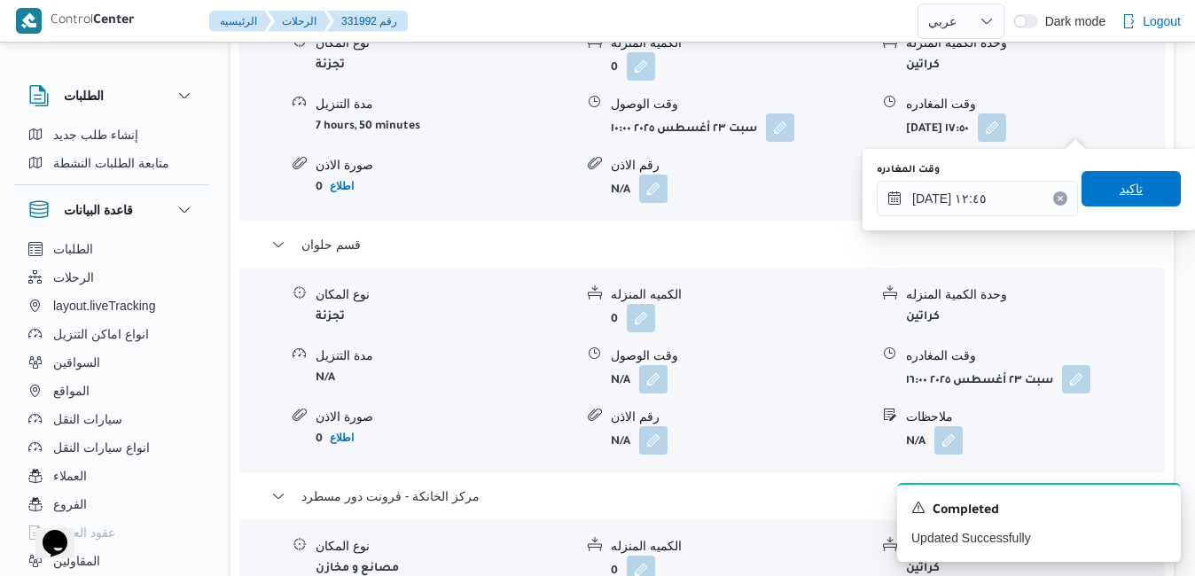
click at [1137, 196] on span "تاكيد" at bounding box center [1130, 188] width 99 height 35
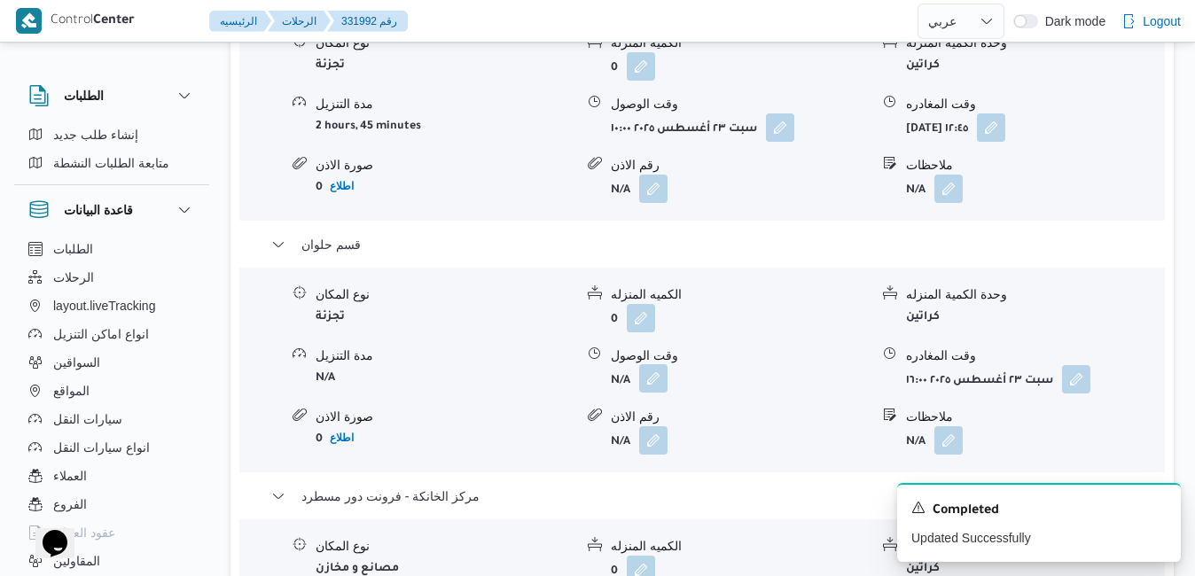
click at [644, 385] on button "button" at bounding box center [653, 378] width 28 height 28
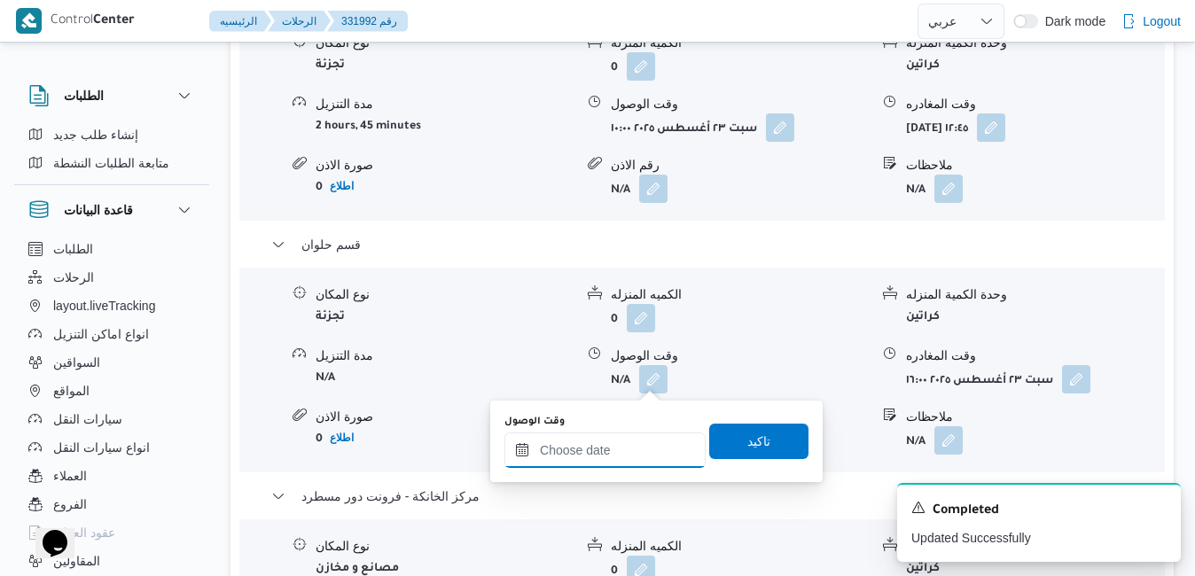
click at [586, 453] on input "وقت الوصول" at bounding box center [604, 450] width 201 height 35
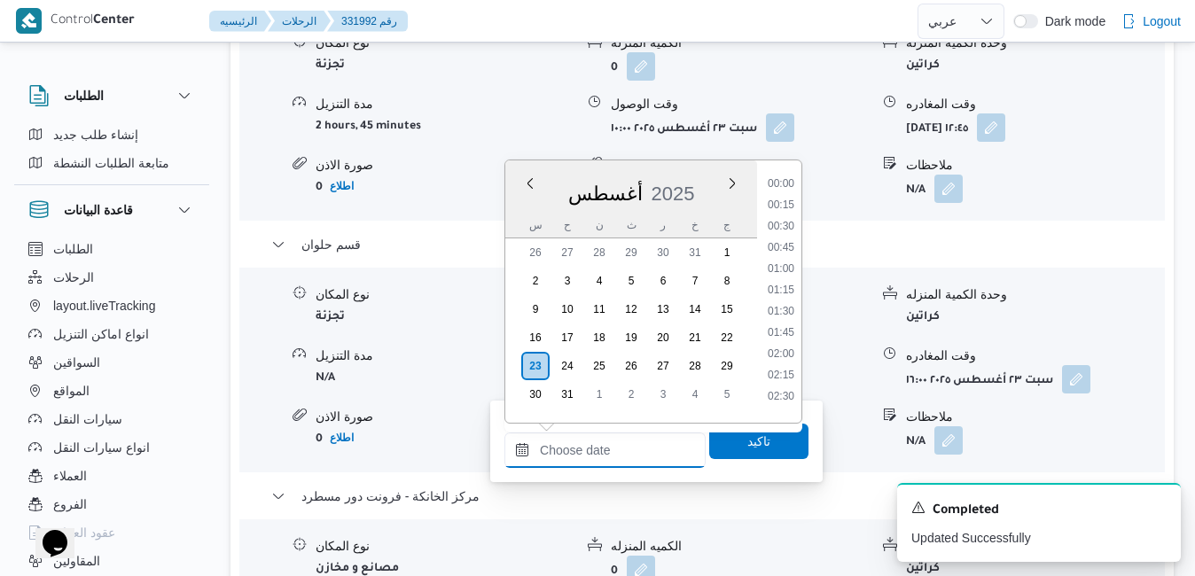
scroll to position [1473, 0]
click at [565, 172] on div "أغسطس 2025" at bounding box center [631, 190] width 252 height 45
click at [784, 239] on li "13:15" at bounding box center [780, 247] width 41 height 18
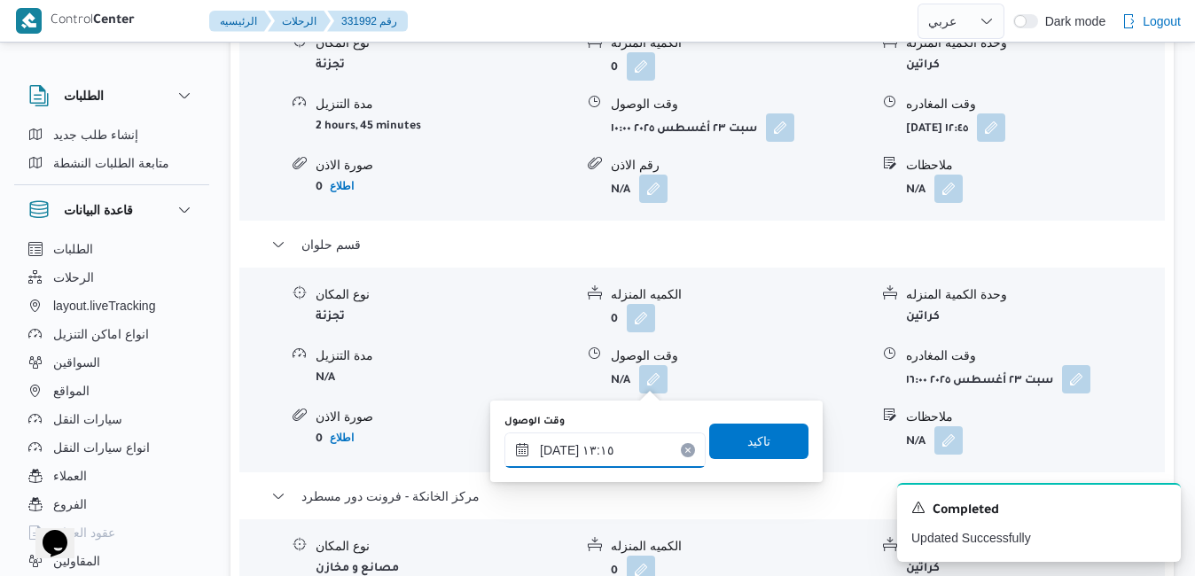
click at [561, 445] on input "[DATE] ١٣:١٥" at bounding box center [604, 450] width 201 height 35
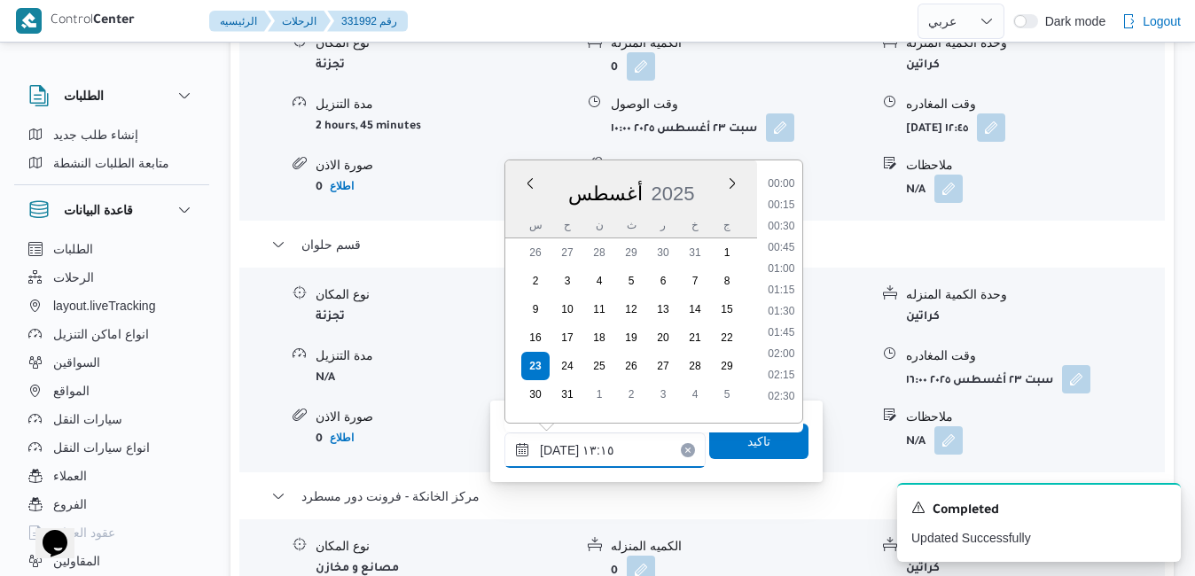
scroll to position [1005, 0]
type input "[DATE] ١٣:05"
click at [754, 449] on span "تاكيد" at bounding box center [758, 440] width 23 height 21
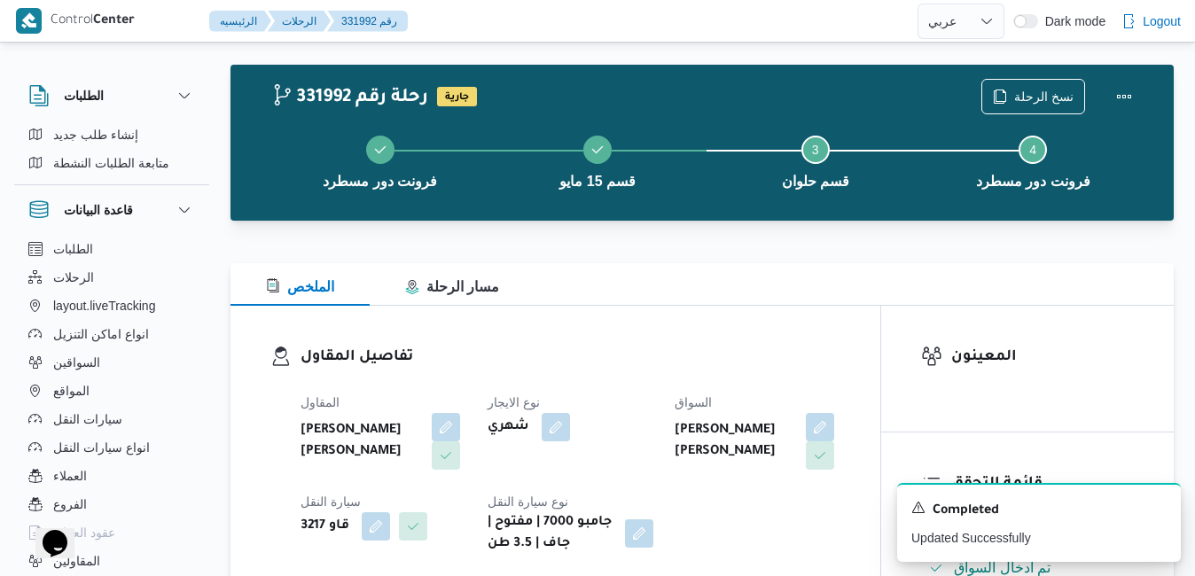
scroll to position [0, 0]
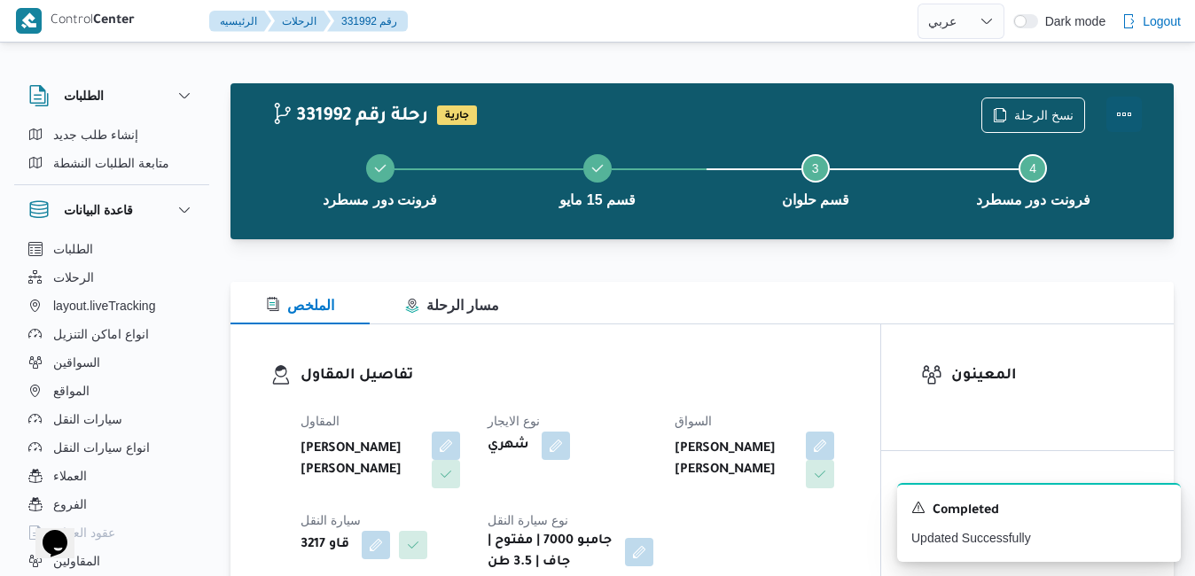
click at [1118, 113] on button "Actions" at bounding box center [1123, 114] width 35 height 35
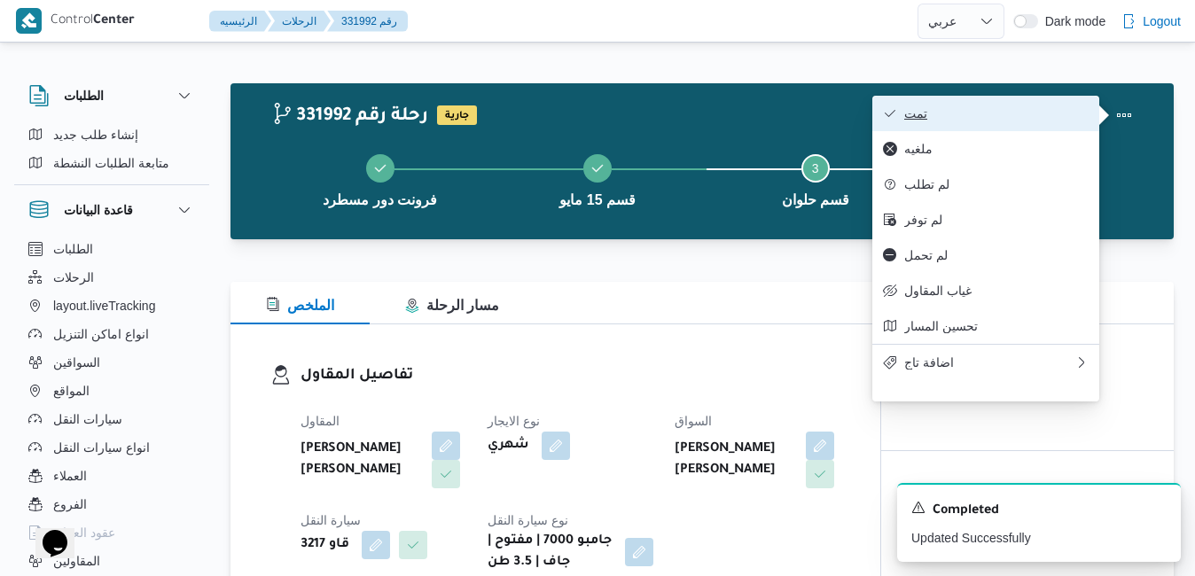
click at [1025, 105] on button "تمت" at bounding box center [985, 113] width 227 height 35
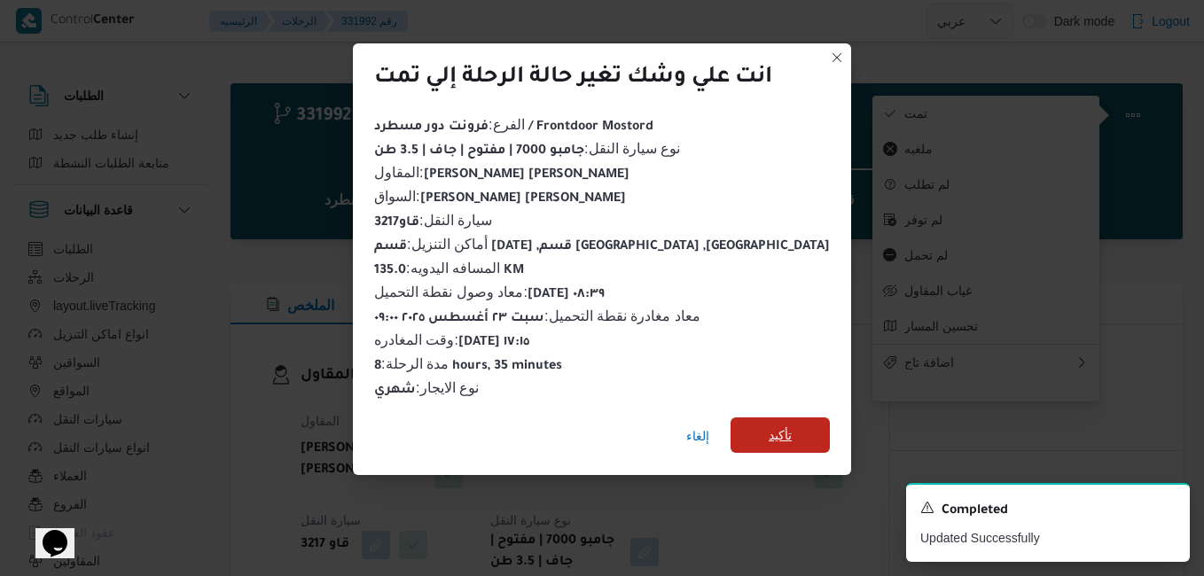
click at [768, 425] on span "تأكيد" at bounding box center [779, 435] width 23 height 21
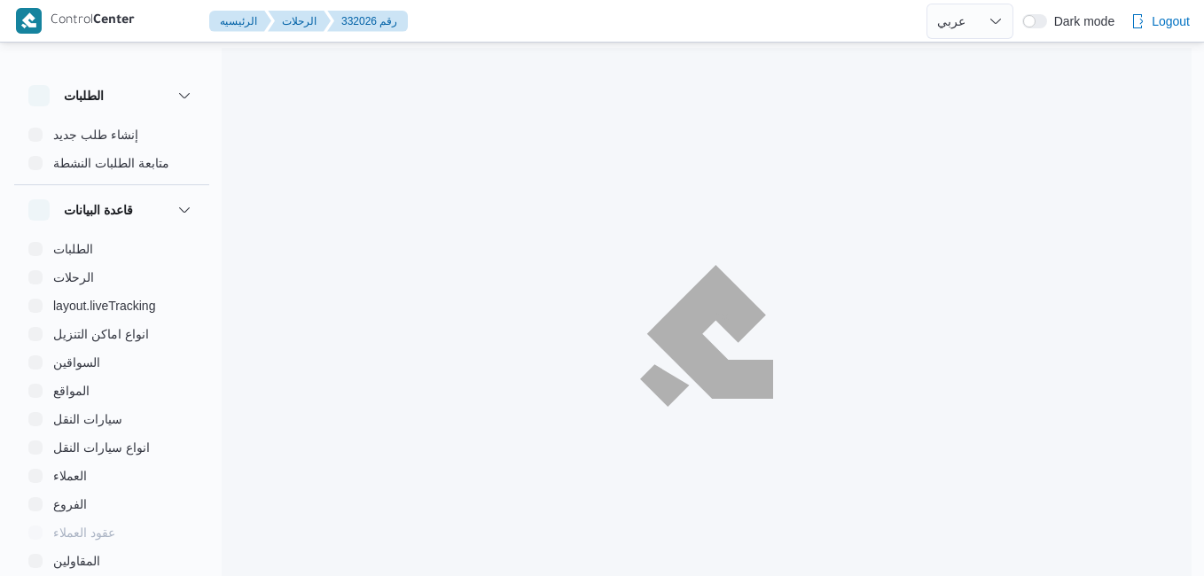
select select "ar"
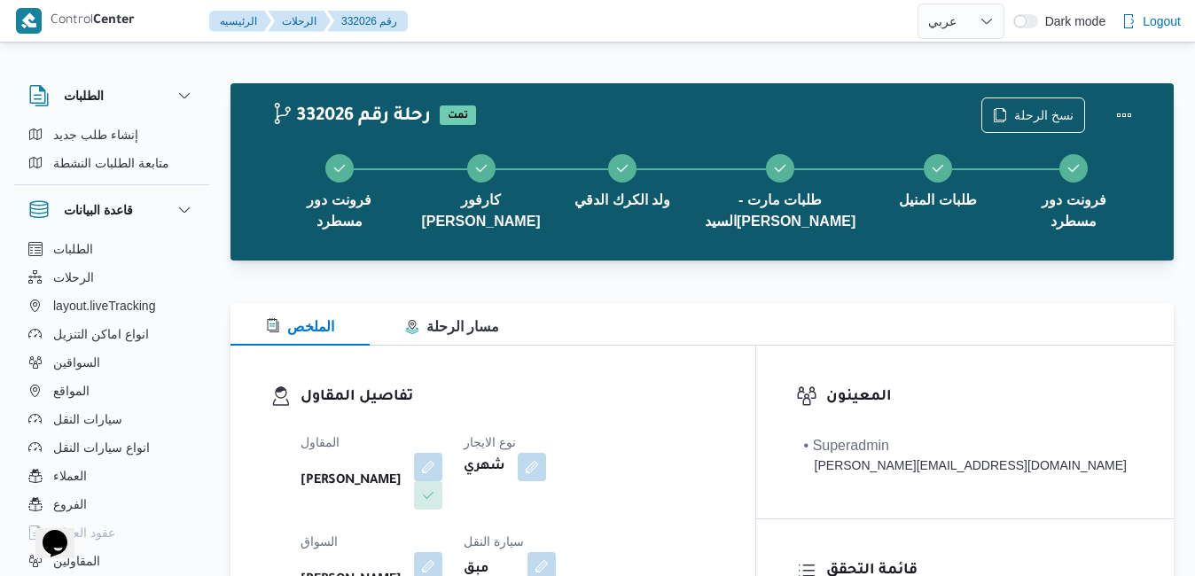
click at [608, 383] on div "تفاصيل المقاول المقاول [PERSON_NAME] نوع الايجار شهري السواق [PERSON_NAME] سيار…" at bounding box center [492, 550] width 525 height 409
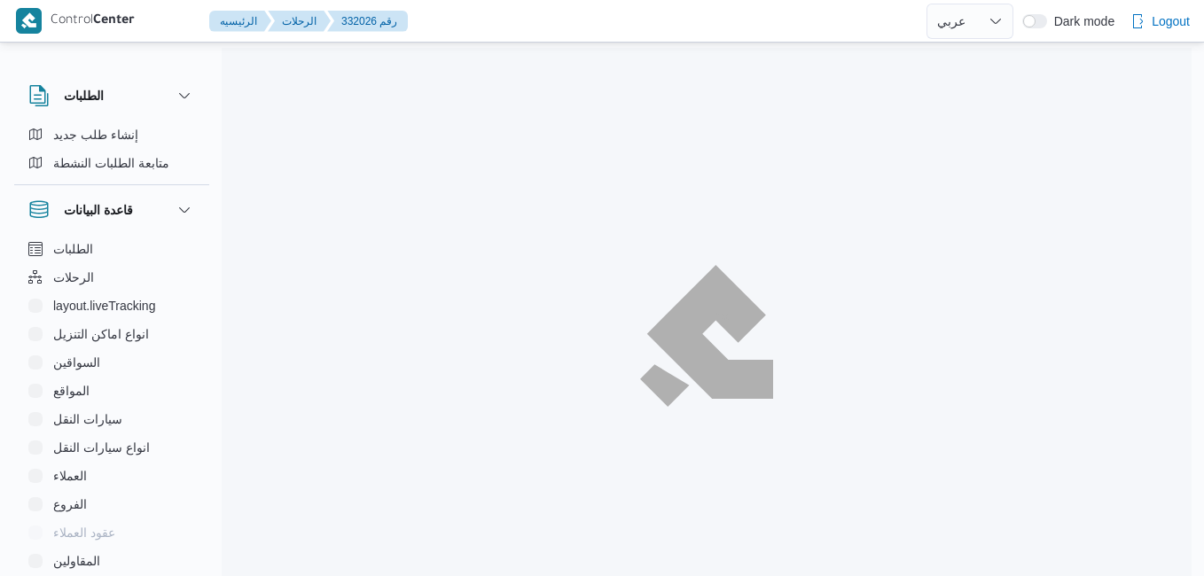
select select "ar"
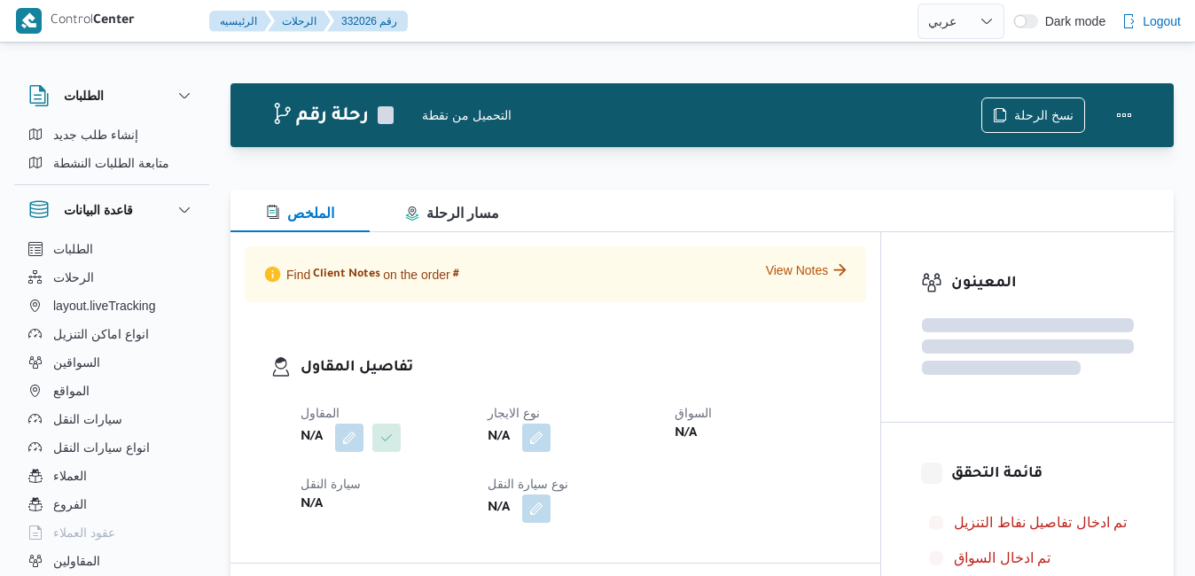
click at [678, 380] on div "تفاصيل المقاول المقاول N/A نوع الايجار N/A السواق N/A سيارة النقل N/A نوع سيارة…" at bounding box center [555, 439] width 650 height 246
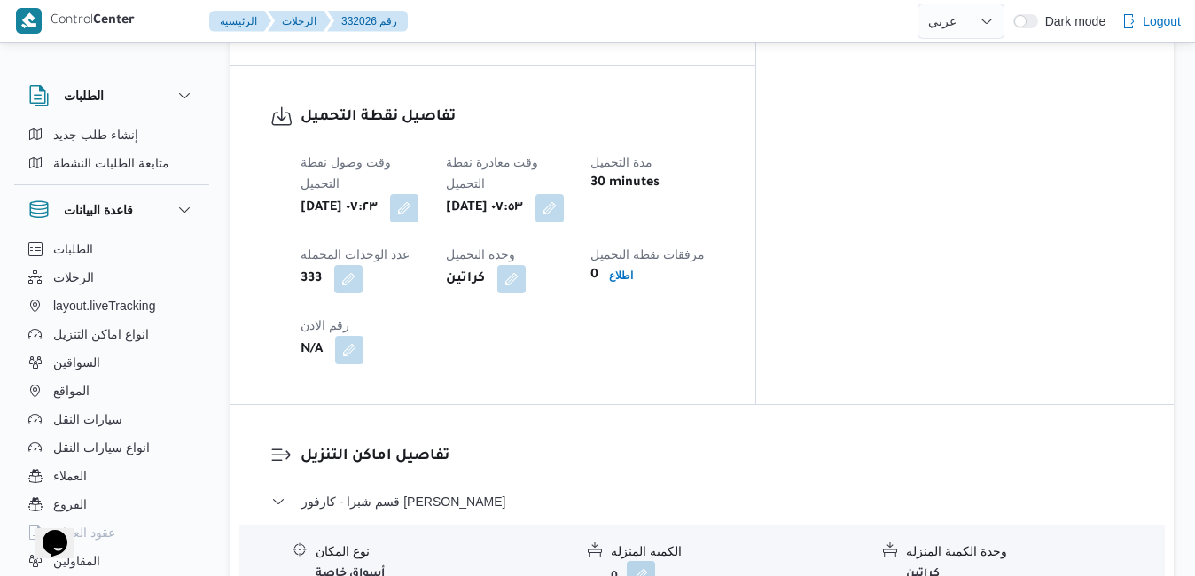
scroll to position [1444, 0]
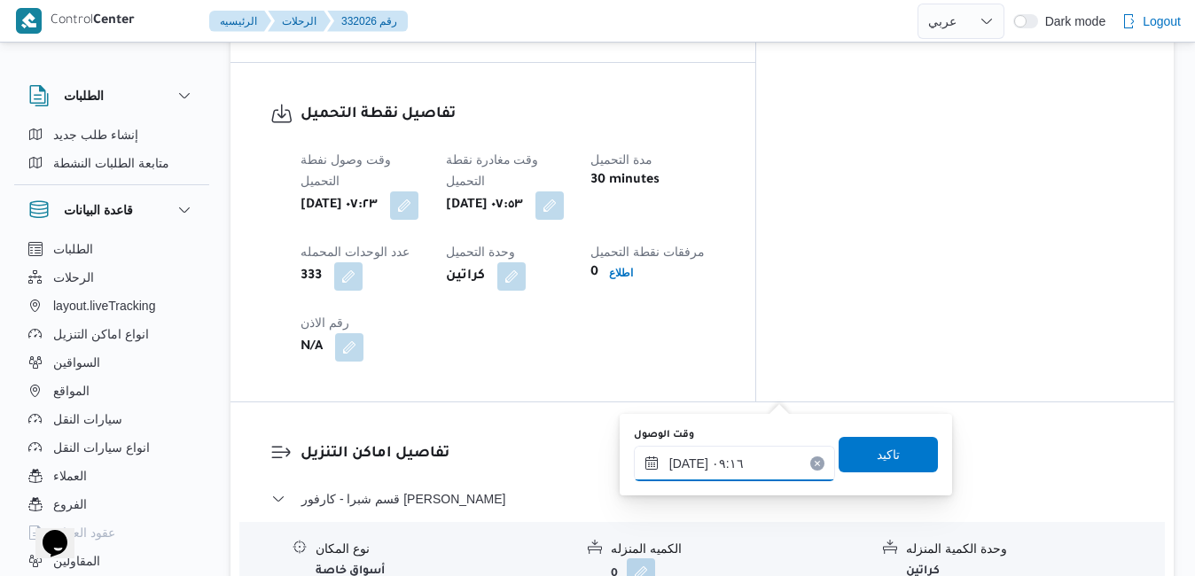
click at [709, 464] on input "[DATE] ٠٩:١٦" at bounding box center [734, 463] width 201 height 35
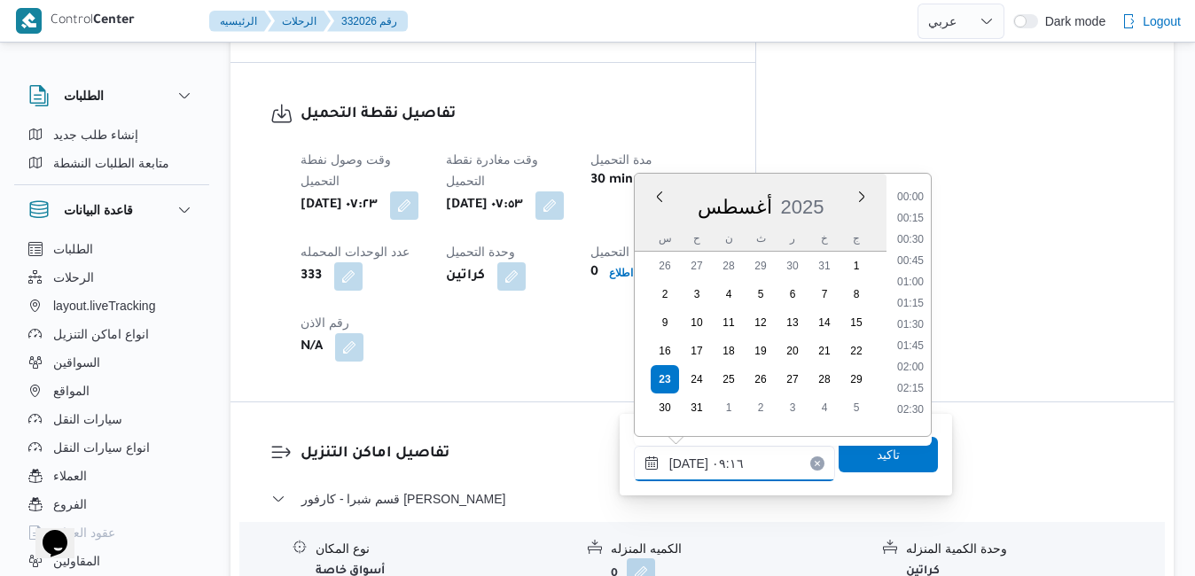
scroll to position [665, 0]
click at [916, 254] on li "08:30" at bounding box center [910, 255] width 41 height 18
type input "[DATE] ٠٨:٣٠"
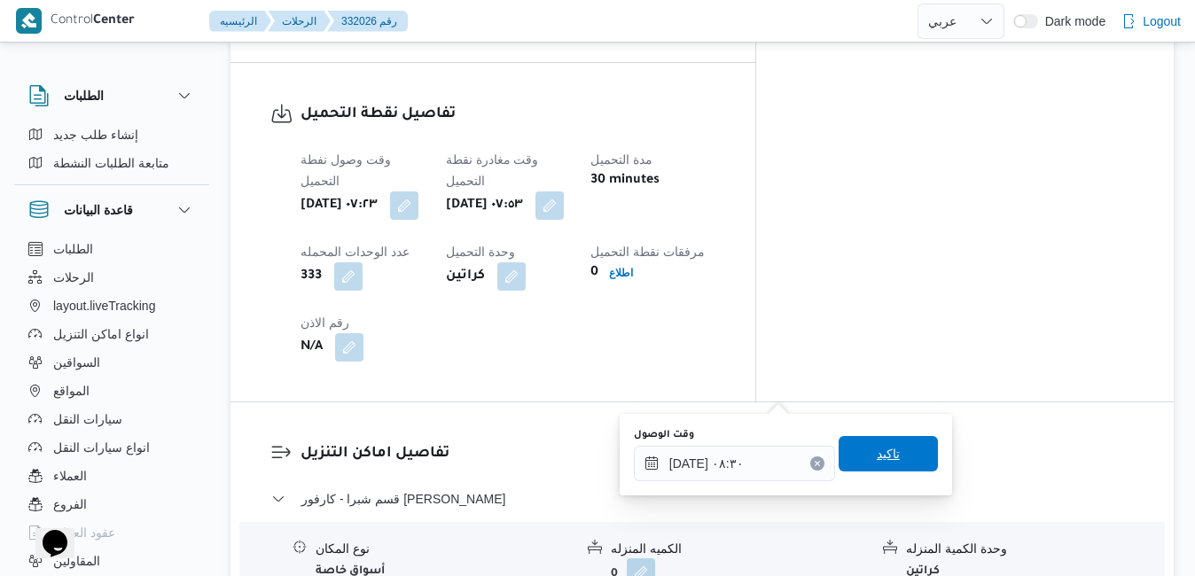
click at [891, 452] on span "تاكيد" at bounding box center [887, 453] width 99 height 35
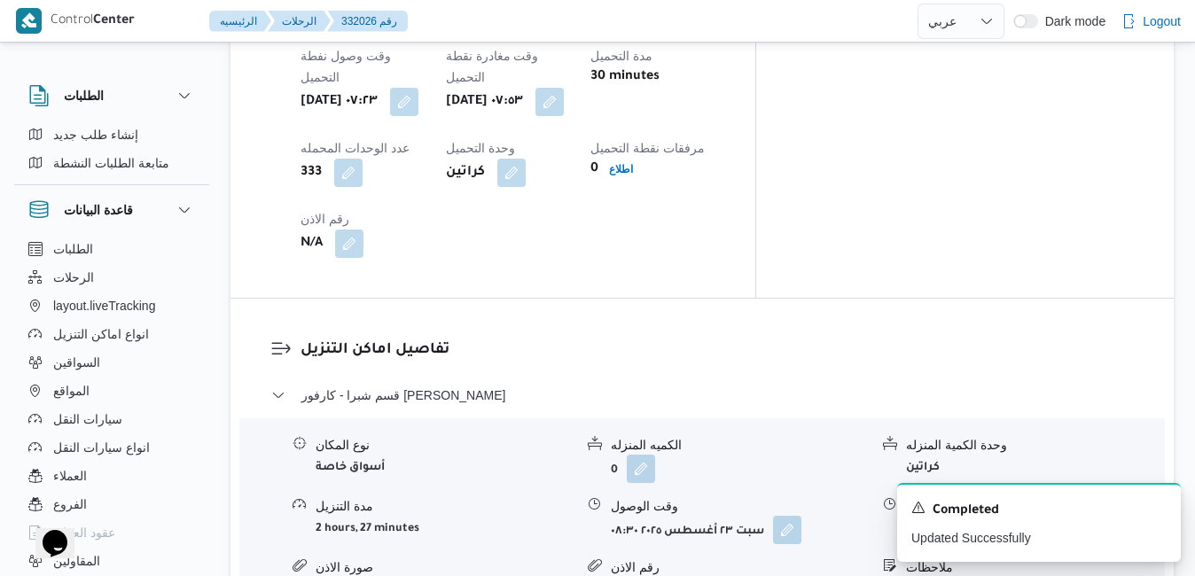
scroll to position [1550, 0]
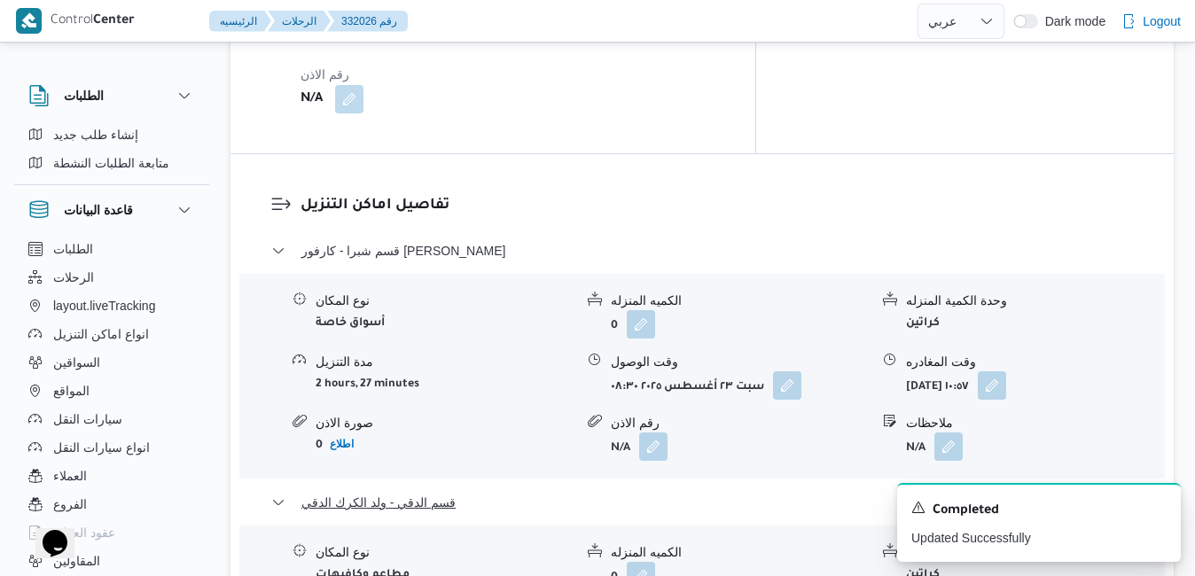
scroll to position [1727, 0]
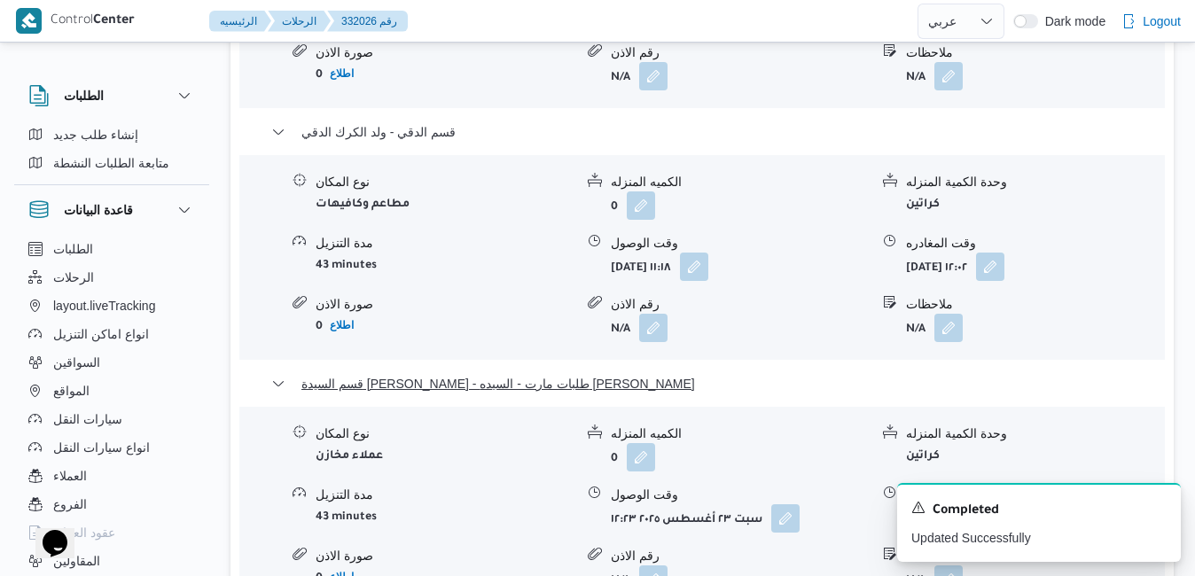
scroll to position [2117, 0]
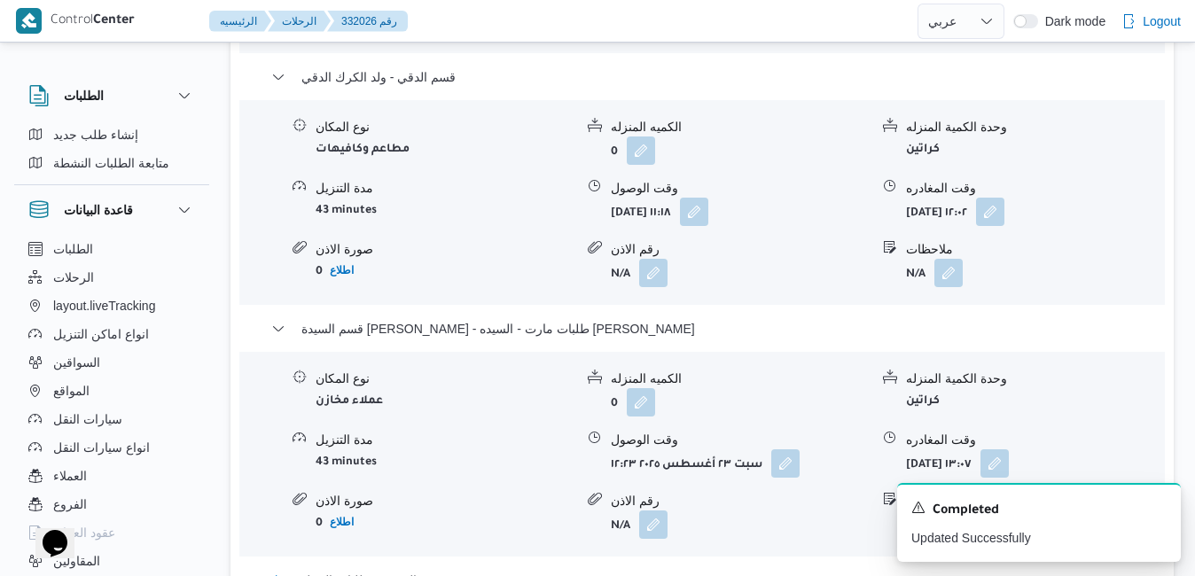
click at [746, 570] on button "قسم مصر القديمة - طلبات المنيل" at bounding box center [702, 580] width 862 height 21
click at [1160, 502] on icon "Dismiss toast" at bounding box center [1159, 506] width 14 height 14
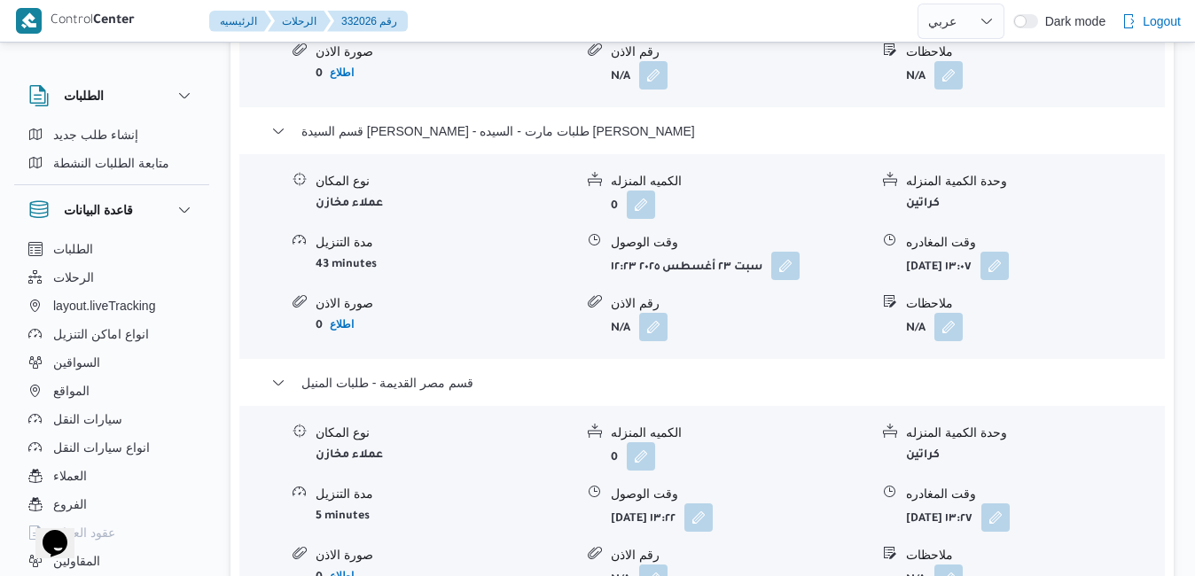
scroll to position [2330, 0]
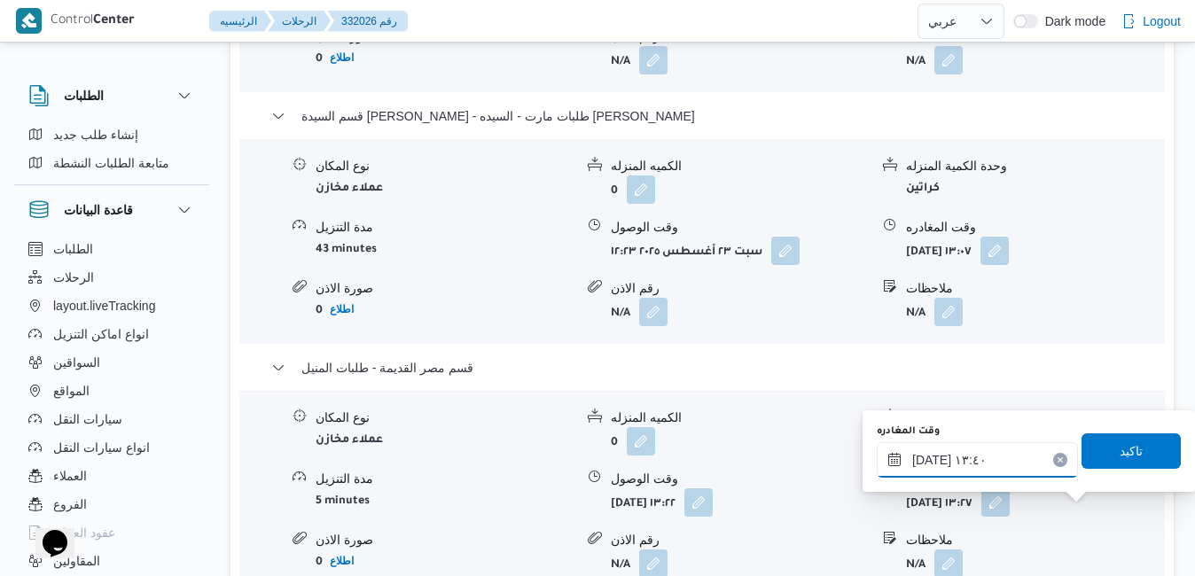
click at [990, 457] on input "[DATE] ١٣:٤٠" at bounding box center [977, 459] width 201 height 35
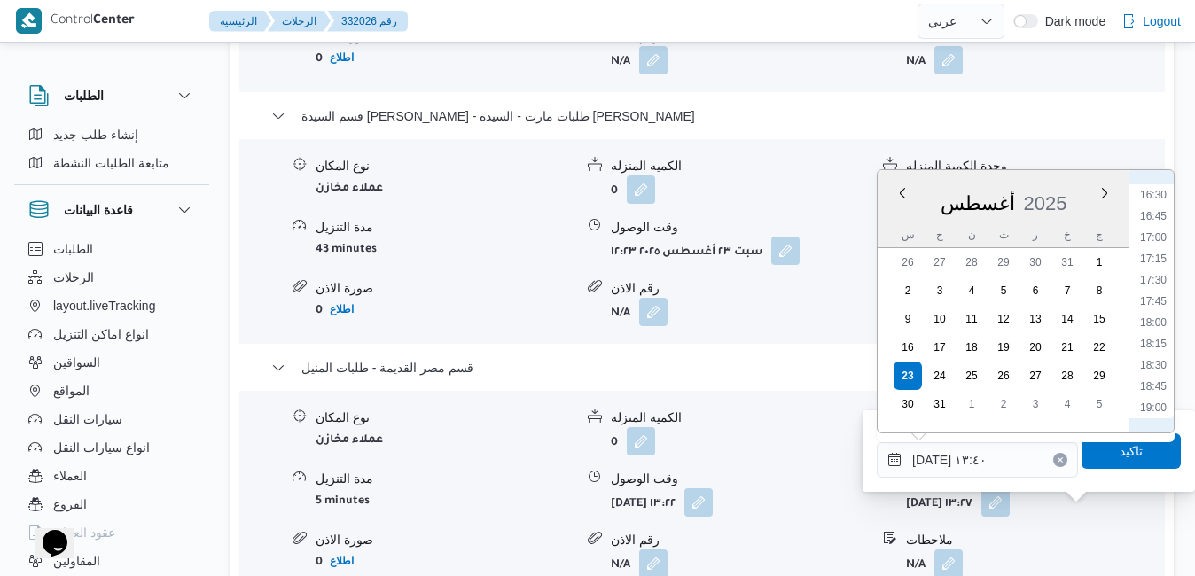
scroll to position [1436, 0]
click at [1157, 229] on li "17:15" at bounding box center [1153, 225] width 41 height 18
type input "[DATE] ١٧:١٥"
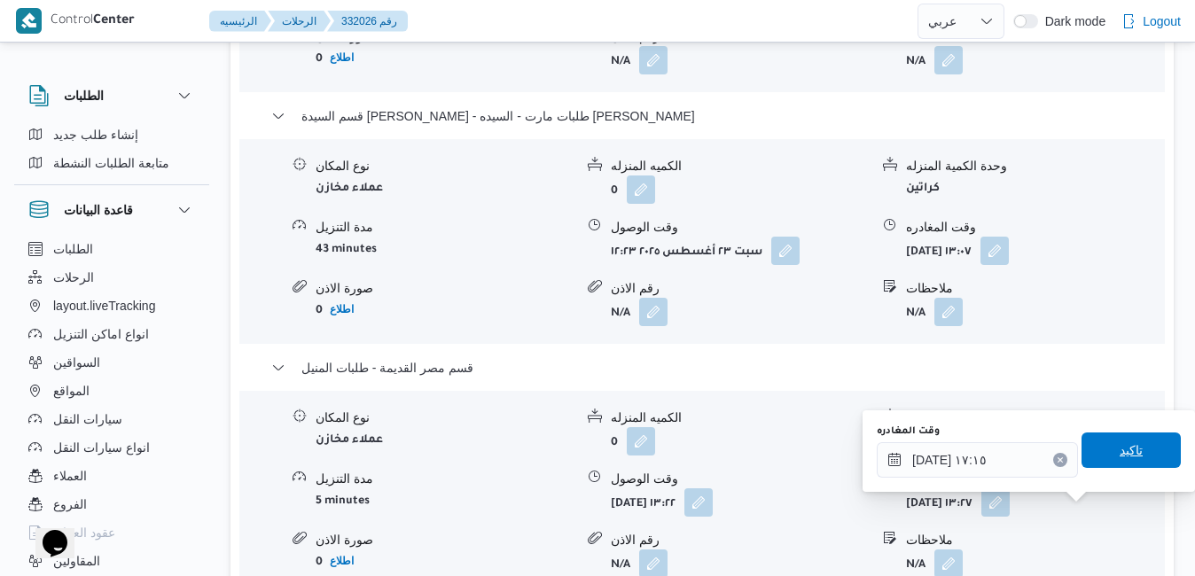
click at [1119, 455] on span "تاكيد" at bounding box center [1130, 450] width 23 height 21
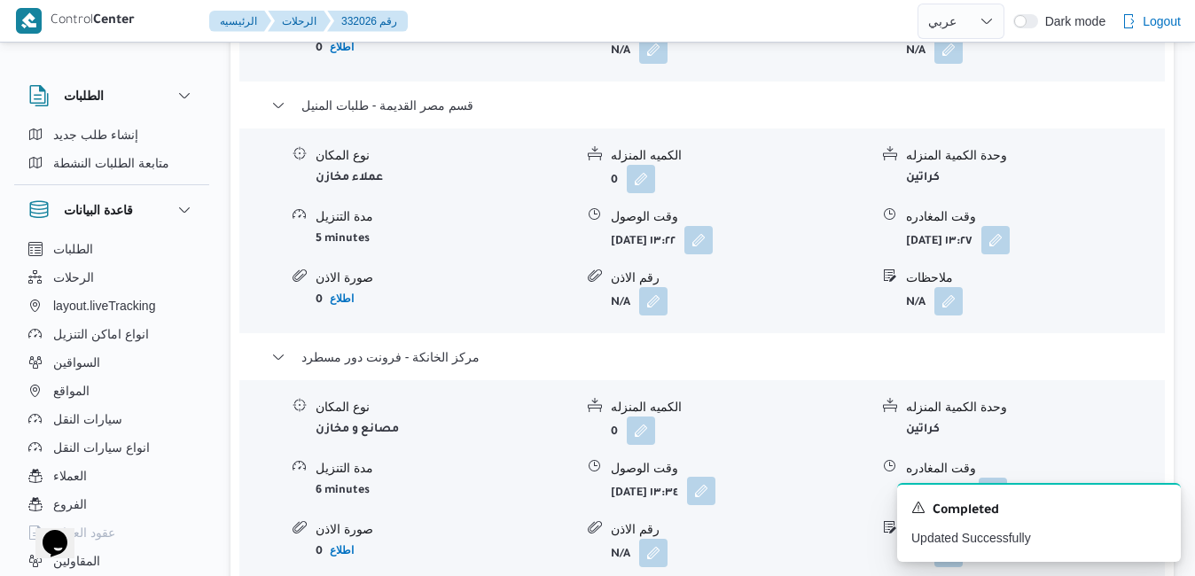
click at [715, 505] on button "button" at bounding box center [701, 491] width 28 height 28
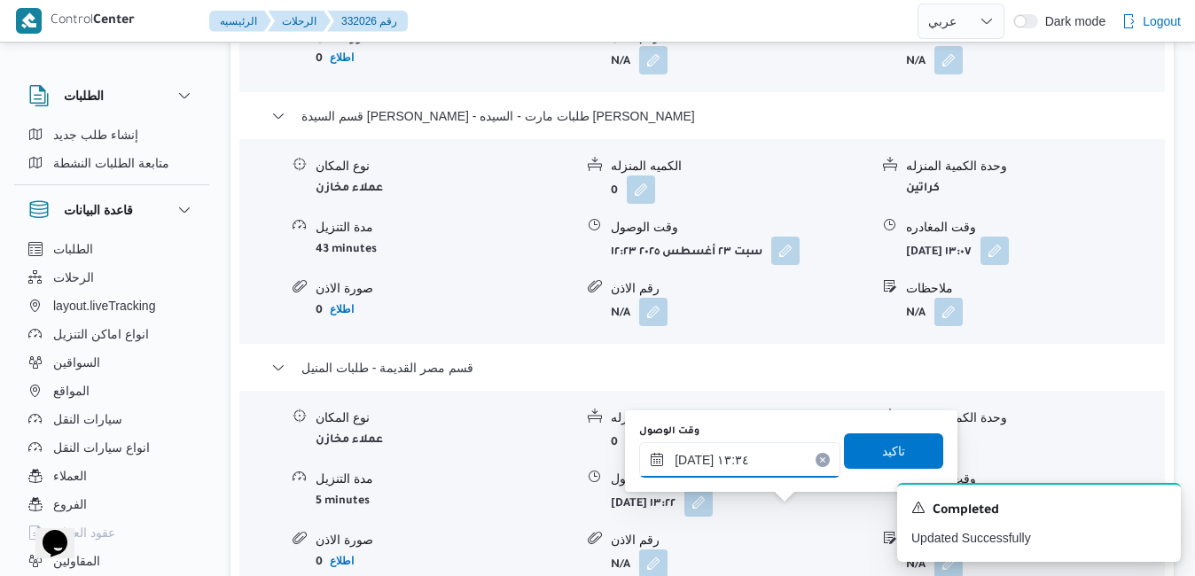
click at [729, 464] on input "[DATE] ١٣:٣٤" at bounding box center [739, 459] width 201 height 35
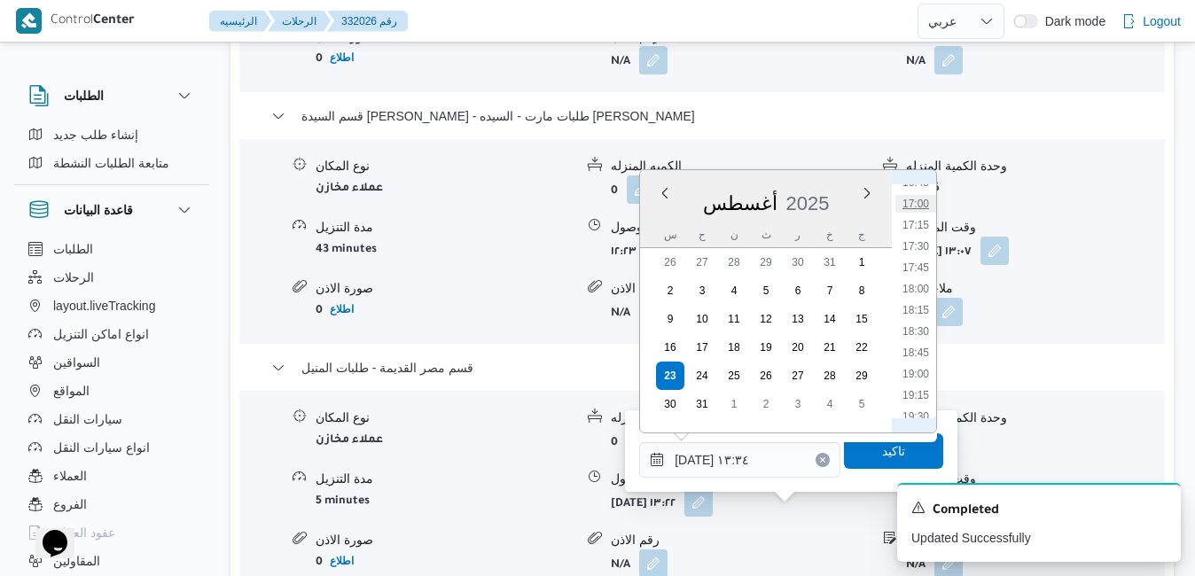
click at [916, 203] on li "17:00" at bounding box center [915, 204] width 41 height 18
type input "[DATE] ١٧:٠٠"
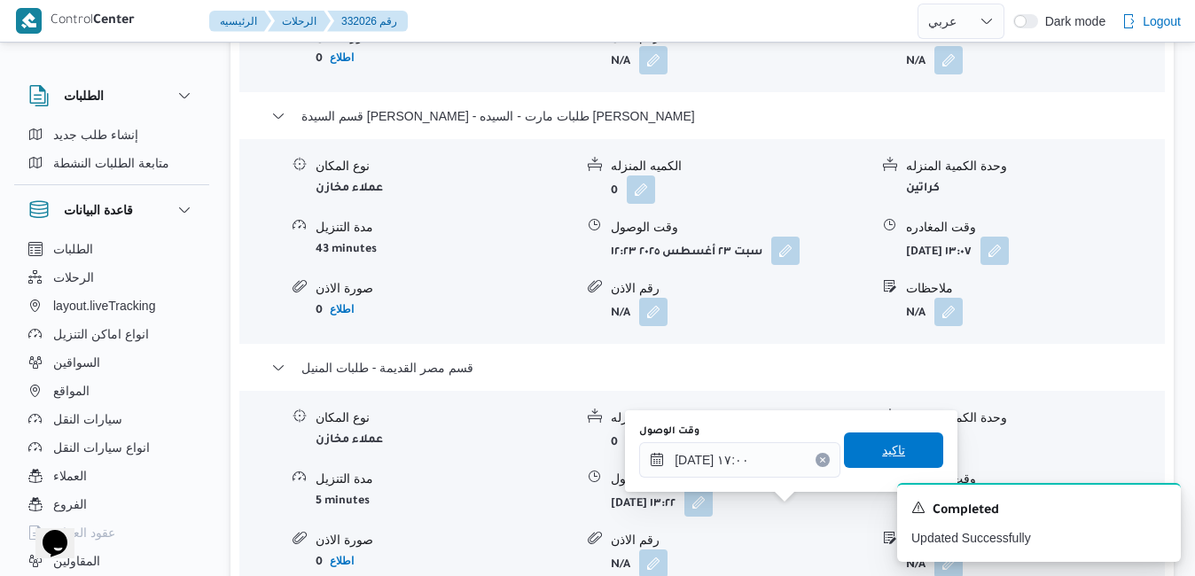
click at [864, 445] on span "تاكيد" at bounding box center [893, 450] width 99 height 35
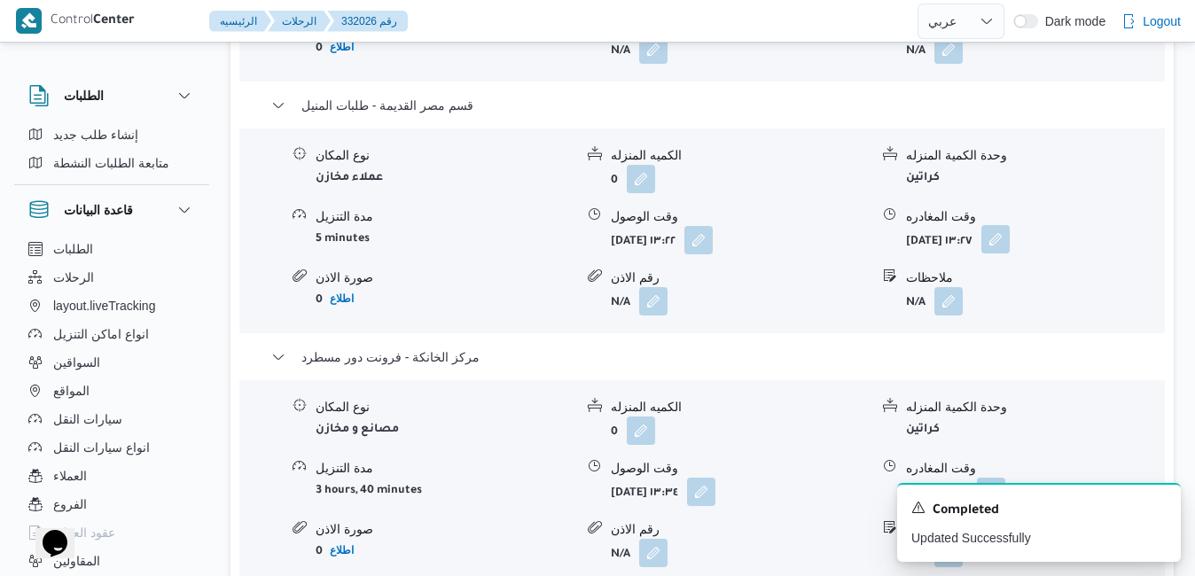
click at [1010, 253] on button "button" at bounding box center [995, 239] width 28 height 28
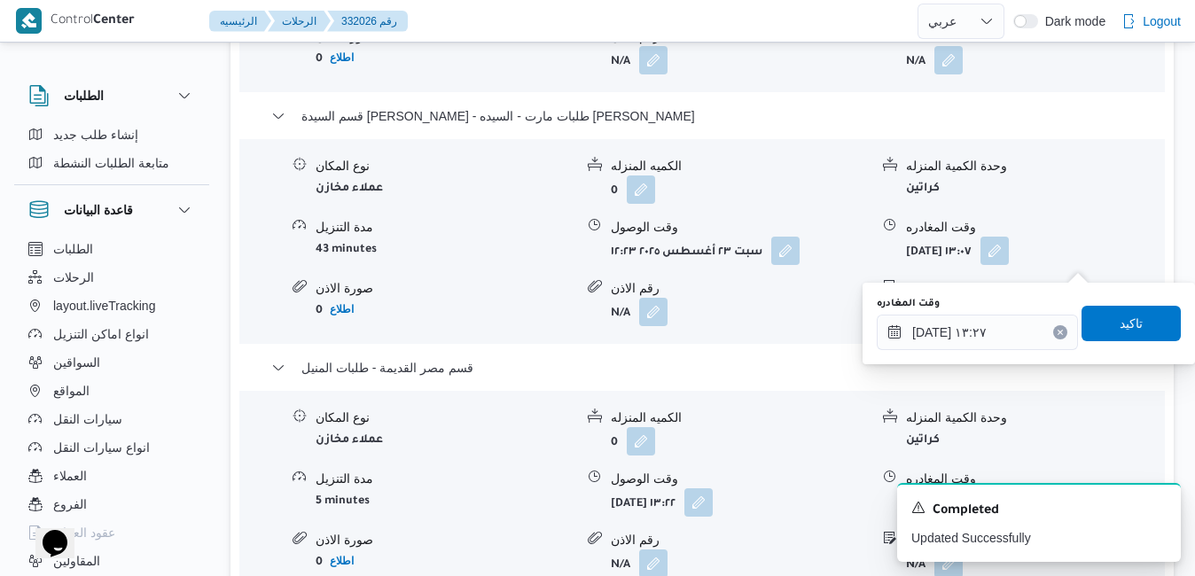
click at [1057, 333] on icon "Clear input" at bounding box center [1059, 332] width 4 height 4
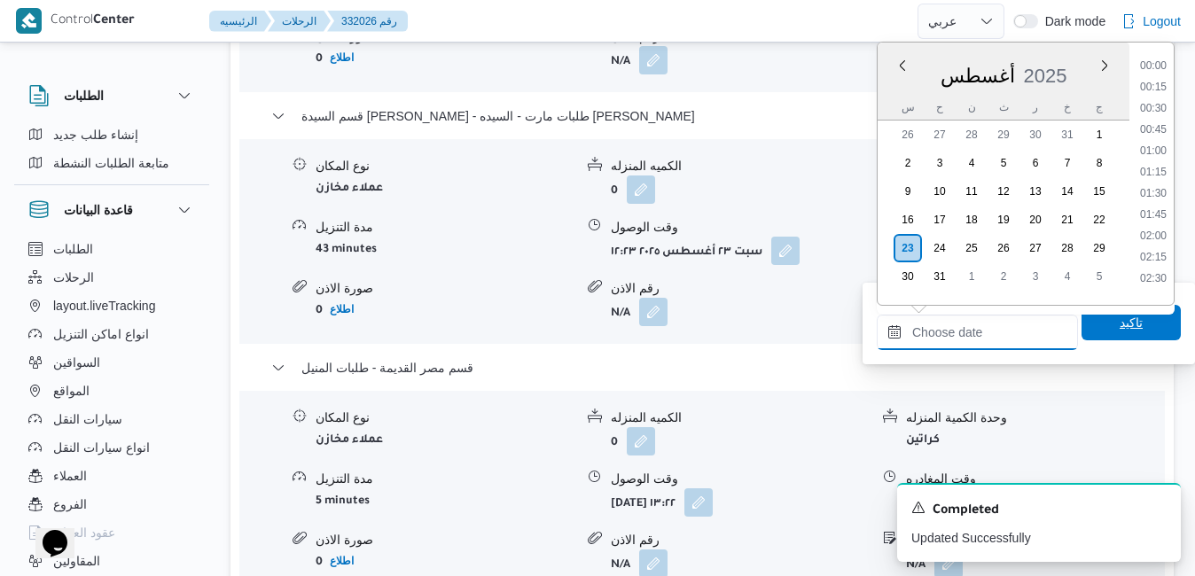
scroll to position [1494, 0]
click at [1100, 320] on span "تاكيد" at bounding box center [1130, 322] width 99 height 35
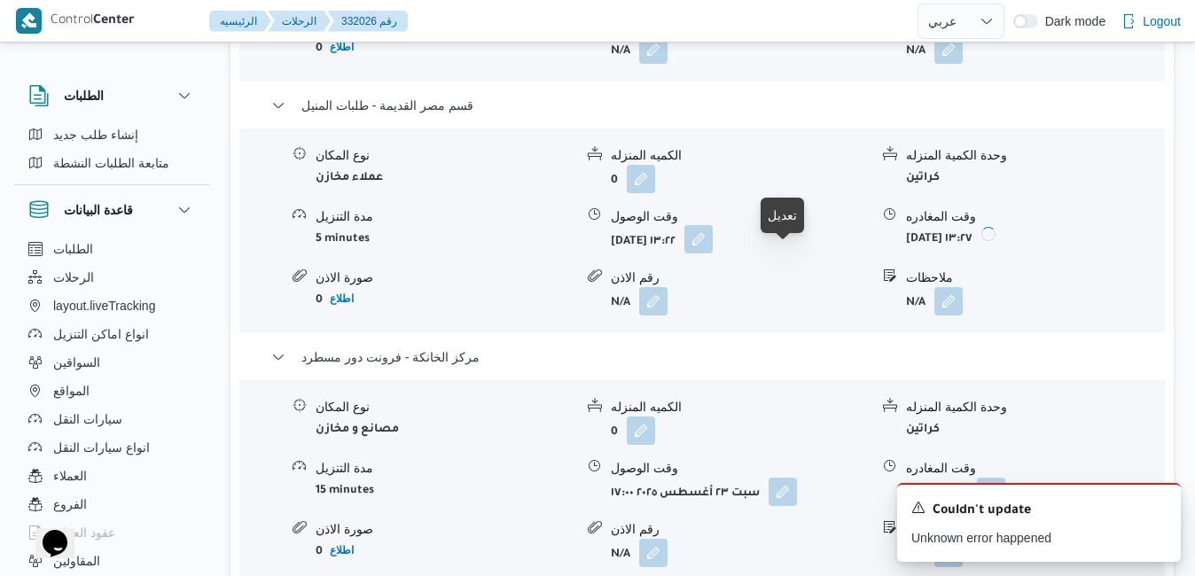
click at [713, 253] on button "button" at bounding box center [698, 239] width 28 height 28
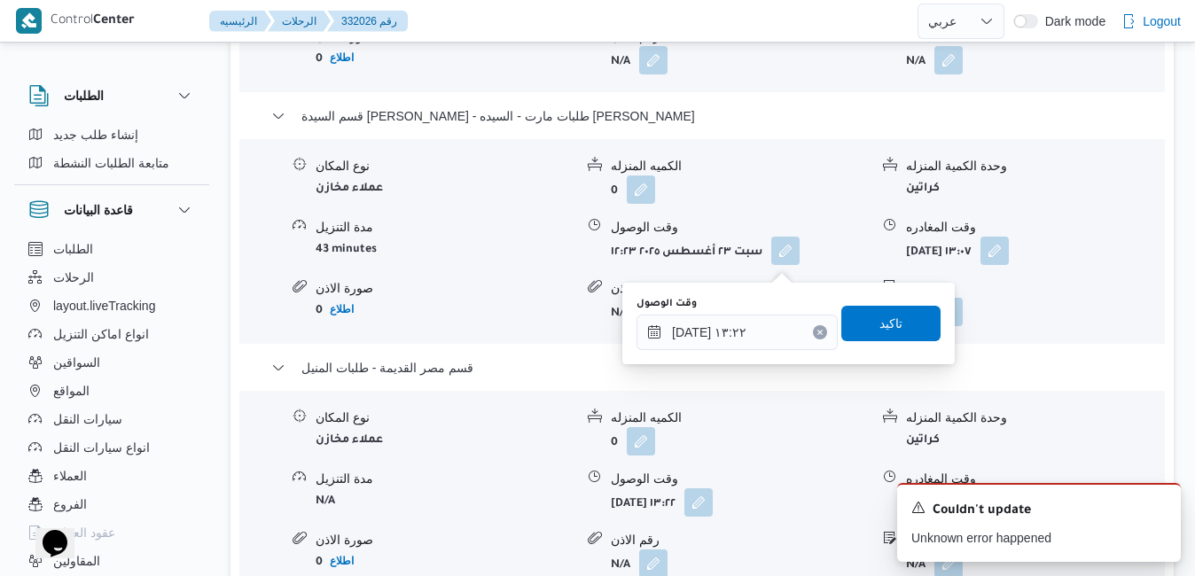
click at [813, 328] on button "Clear input" at bounding box center [820, 332] width 14 height 14
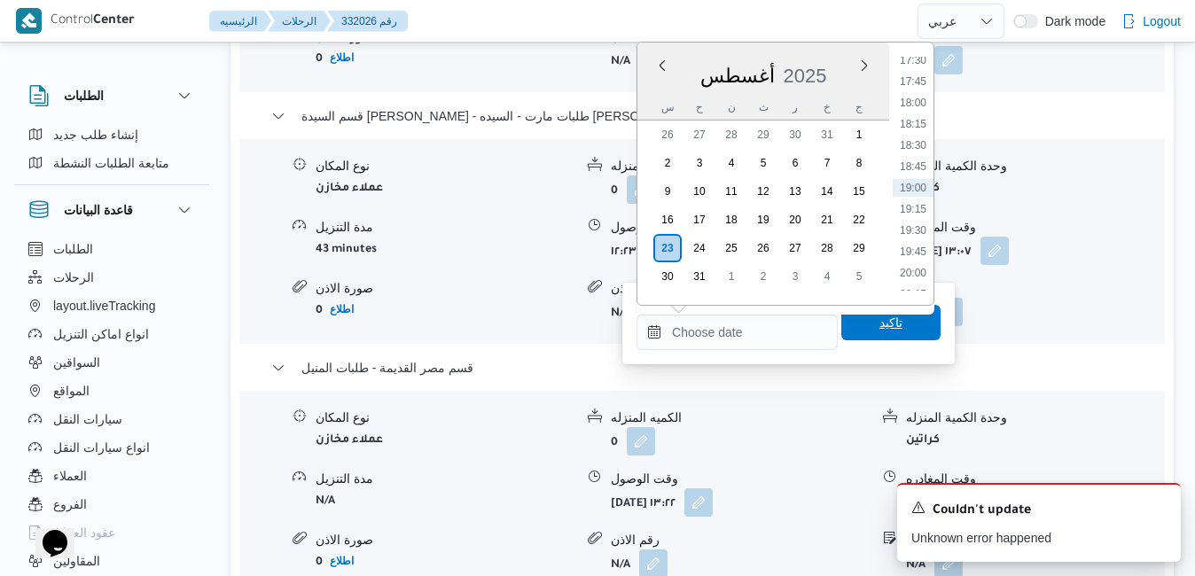
click at [853, 324] on span "تاكيد" at bounding box center [890, 322] width 99 height 35
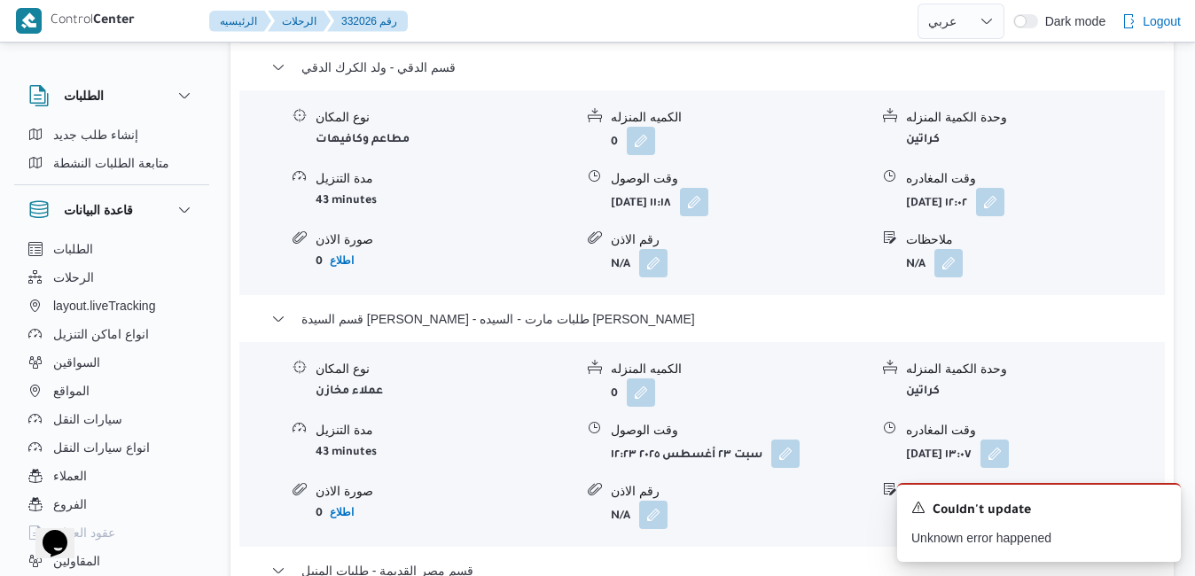
scroll to position [2082, 0]
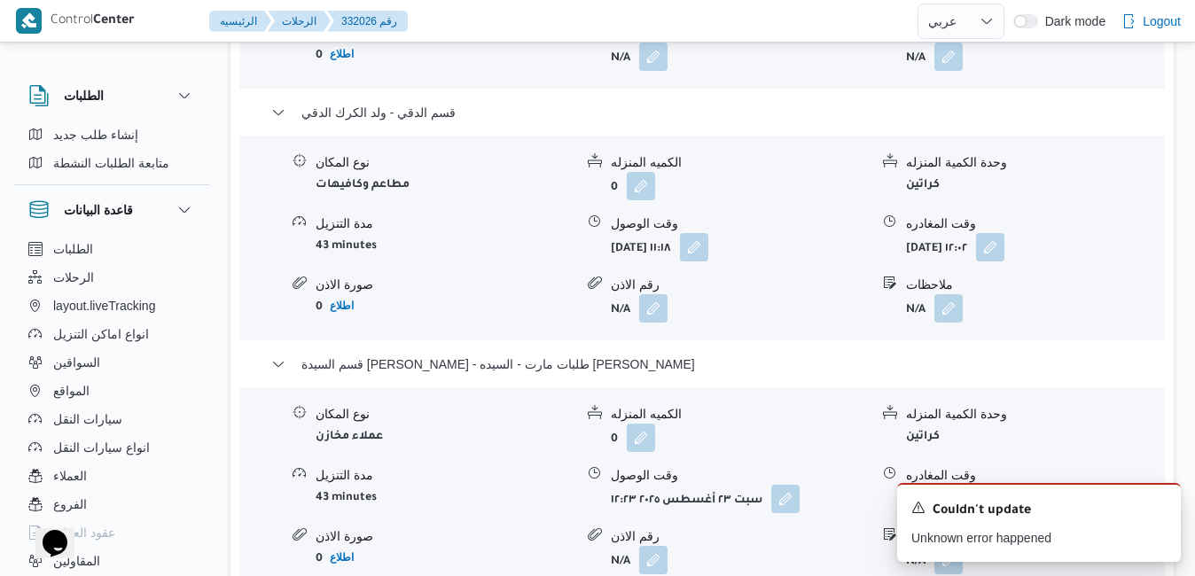
click at [1097, 485] on form "[DATE] ١٣:٠٧" at bounding box center [1035, 499] width 258 height 28
click at [1009, 484] on button "button" at bounding box center [994, 498] width 28 height 28
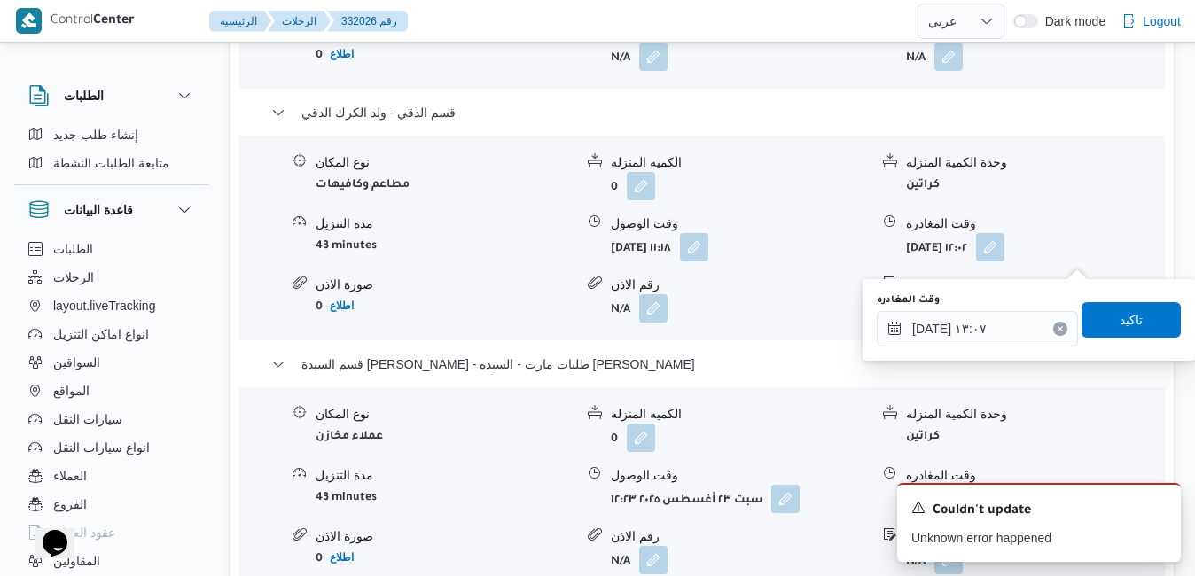
click at [1053, 324] on button "Clear input" at bounding box center [1060, 329] width 14 height 14
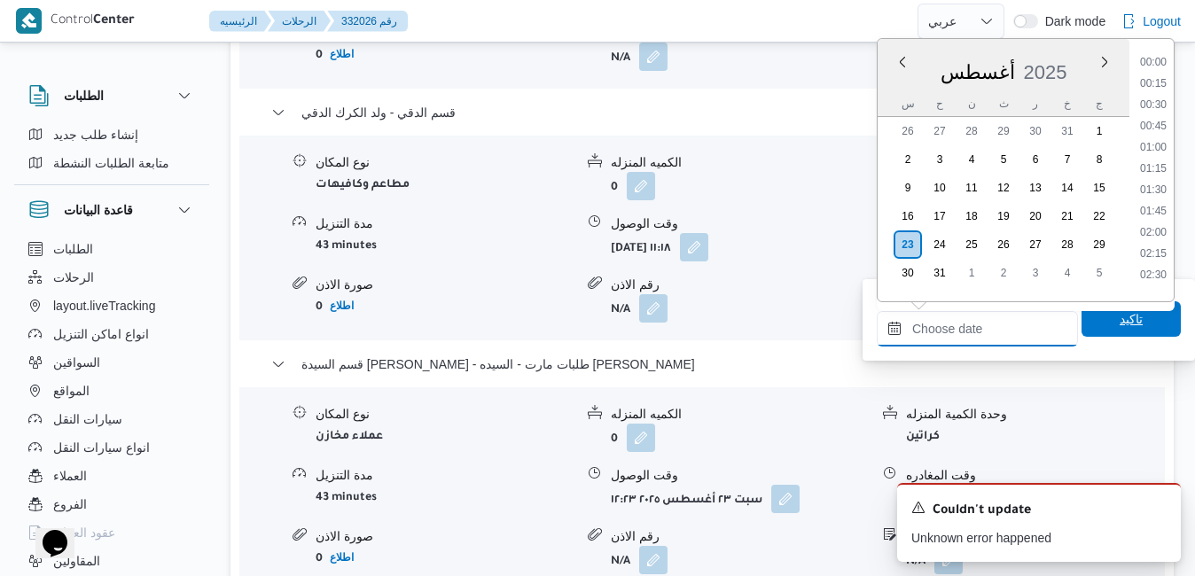
scroll to position [1494, 0]
click at [1093, 320] on span "تاكيد" at bounding box center [1130, 318] width 99 height 35
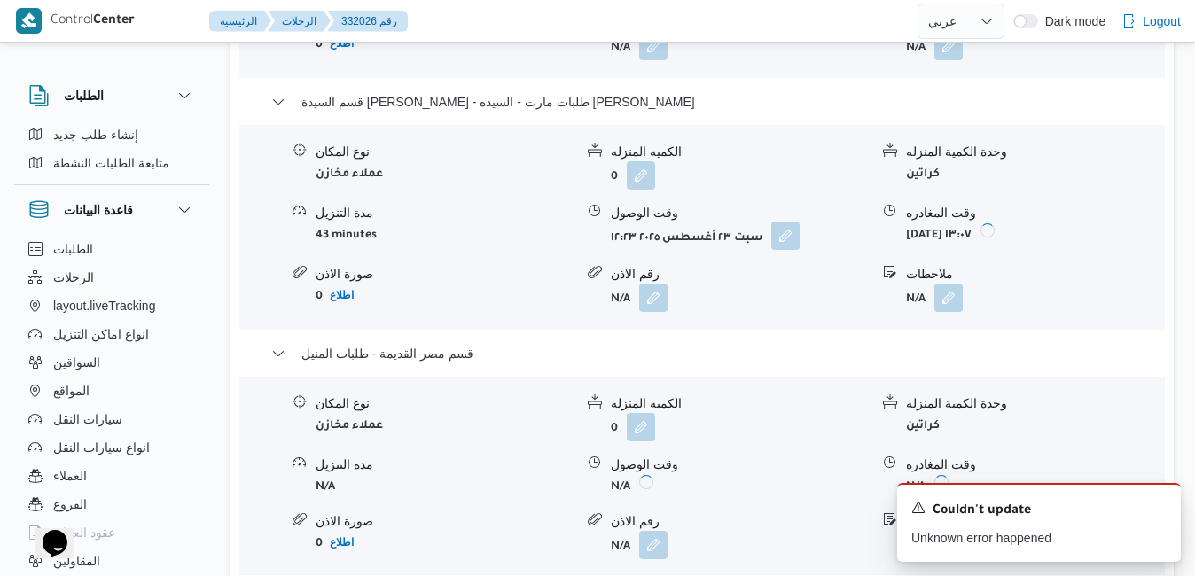
click at [779, 250] on button "button" at bounding box center [785, 236] width 28 height 28
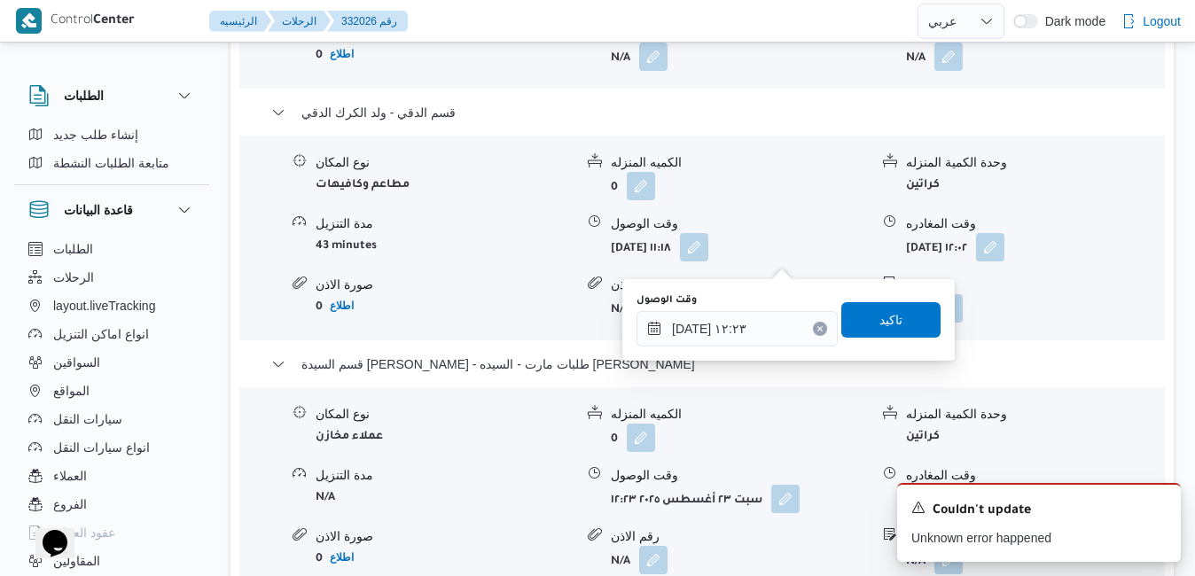
click at [818, 331] on icon "Clear input" at bounding box center [820, 328] width 4 height 4
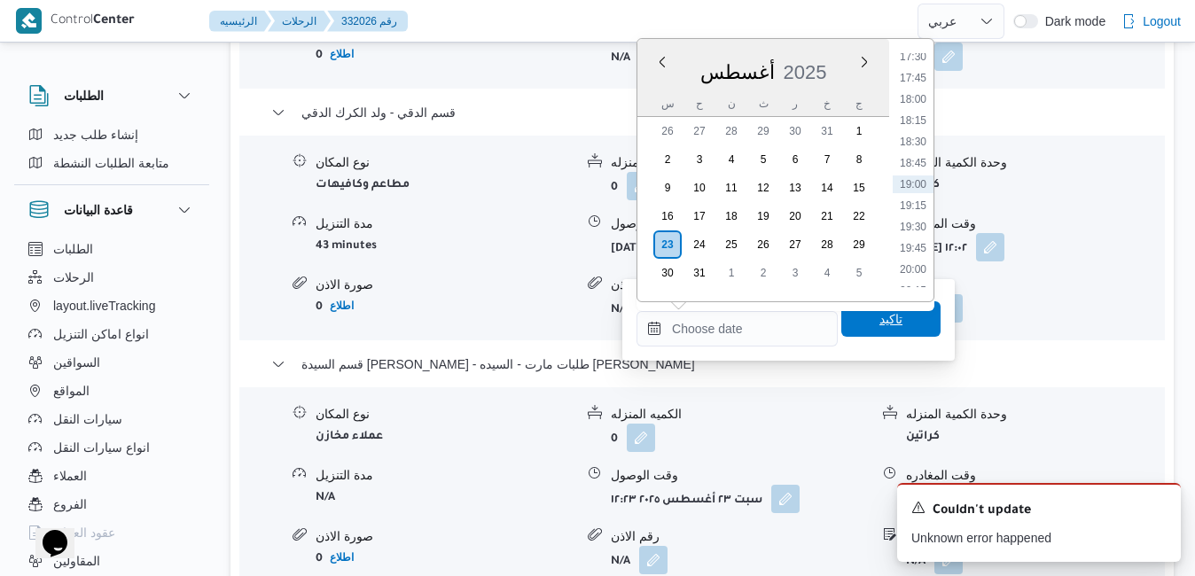
click at [852, 322] on span "تاكيد" at bounding box center [890, 318] width 99 height 35
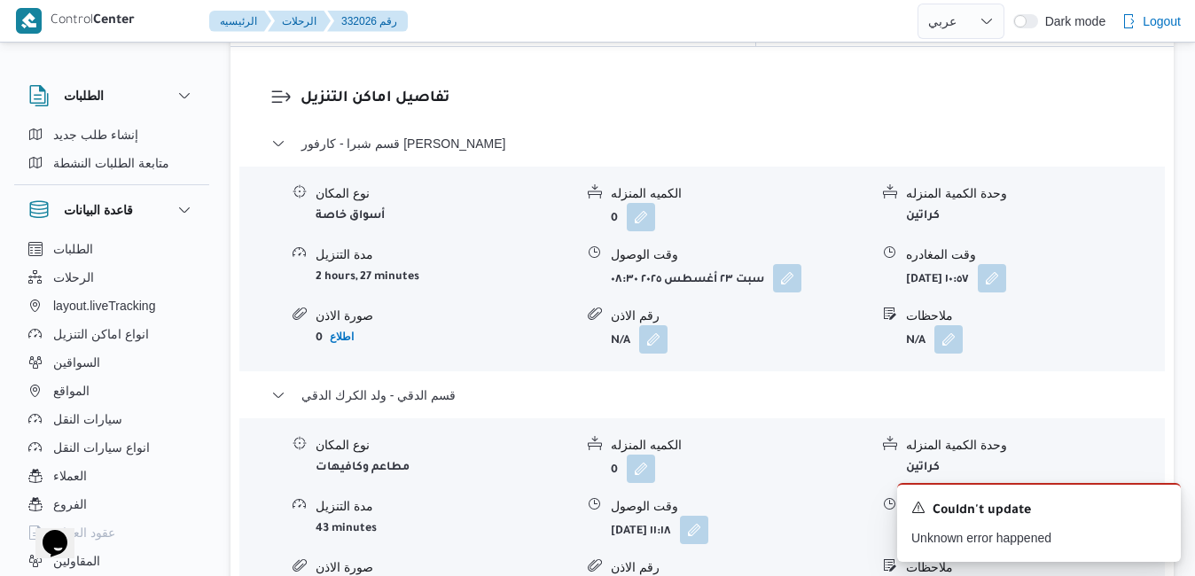
scroll to position [1798, 0]
click at [1004, 516] on button "button" at bounding box center [990, 530] width 28 height 28
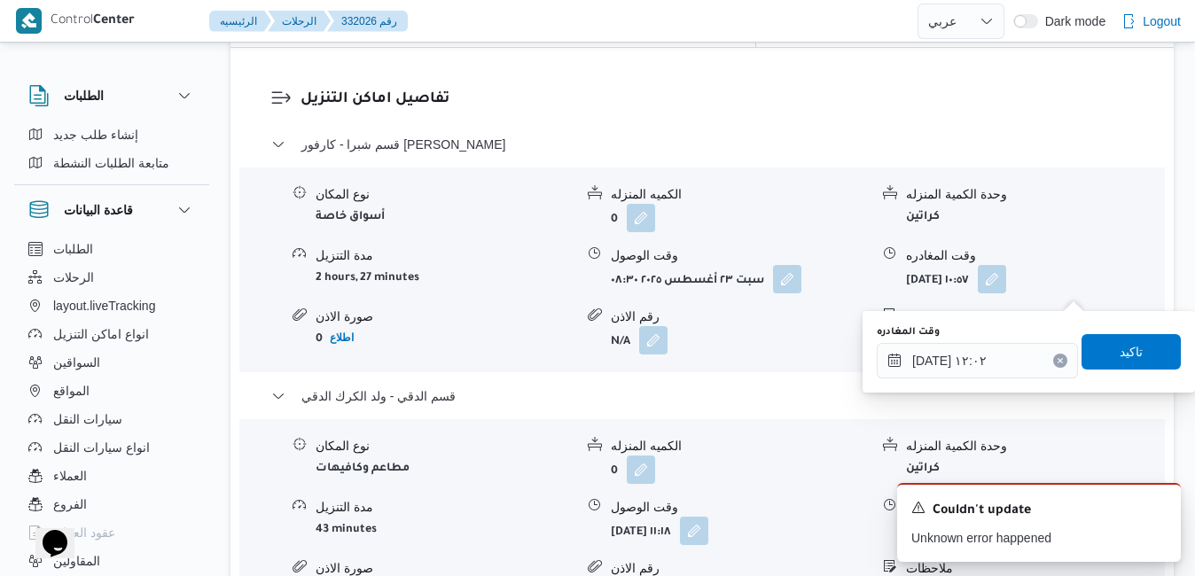
click at [1057, 357] on icon "Clear input" at bounding box center [1060, 360] width 7 height 7
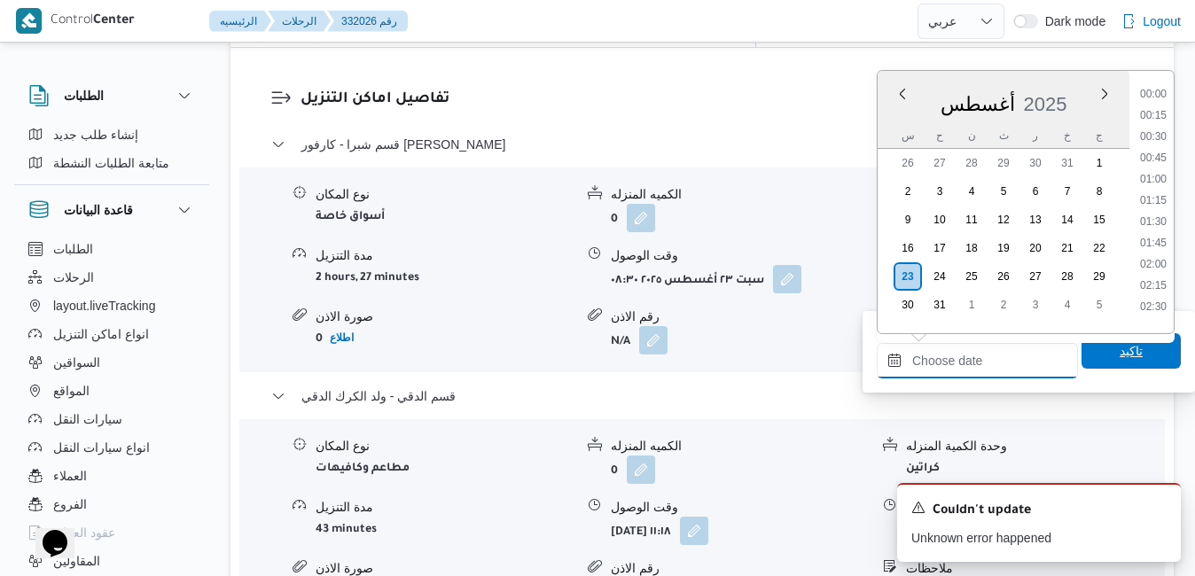
scroll to position [1494, 0]
click at [1119, 348] on span "تاكيد" at bounding box center [1130, 350] width 23 height 21
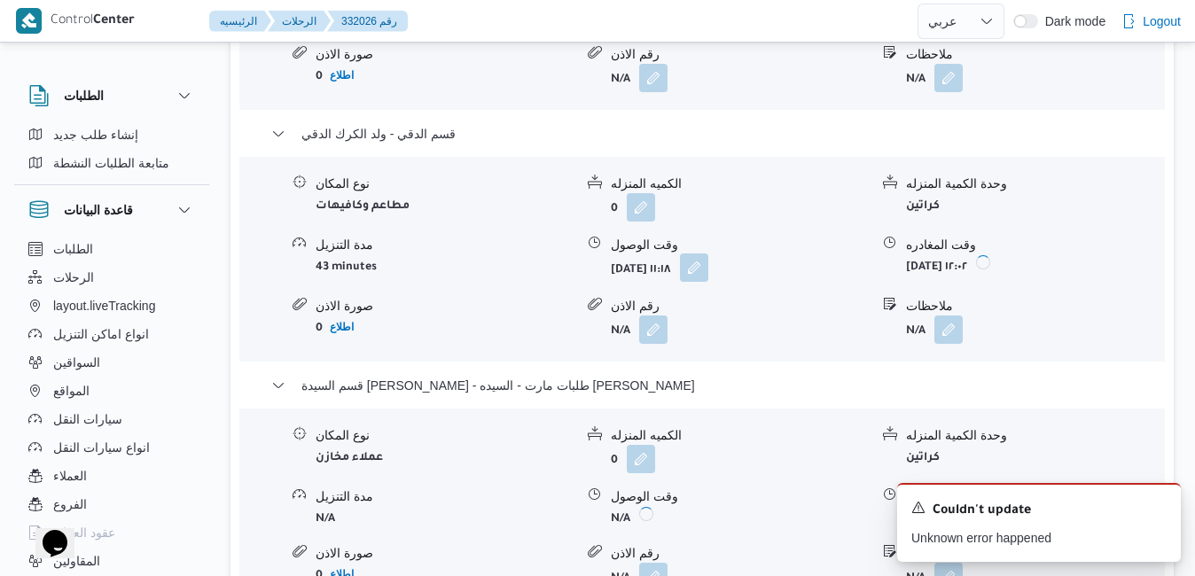
click at [708, 282] on button "button" at bounding box center [694, 267] width 28 height 28
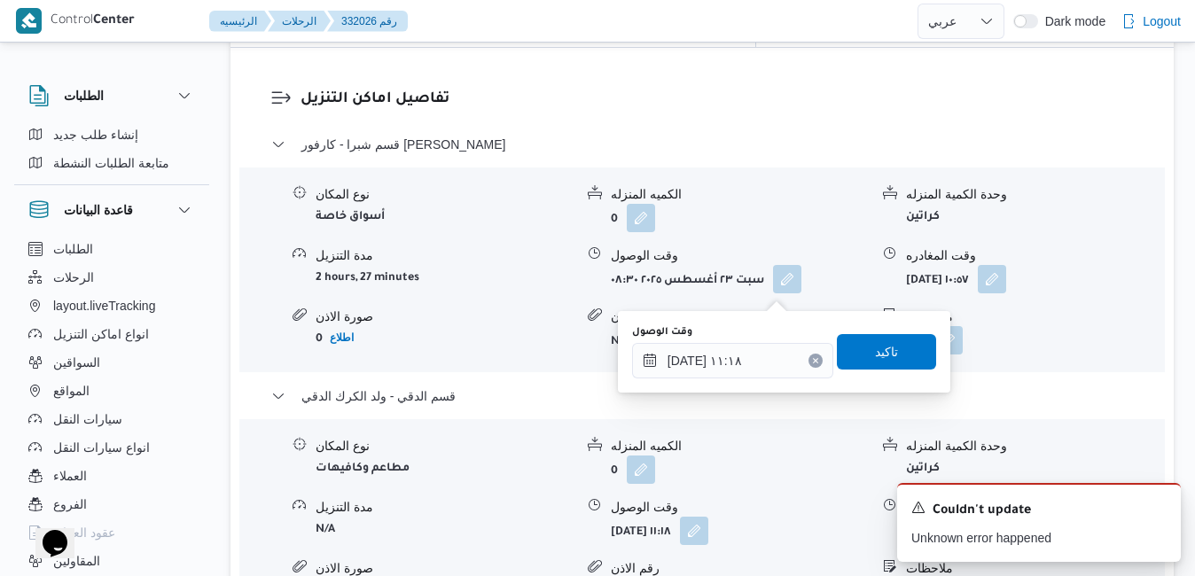
click at [813, 362] on icon "Clear input" at bounding box center [815, 360] width 4 height 4
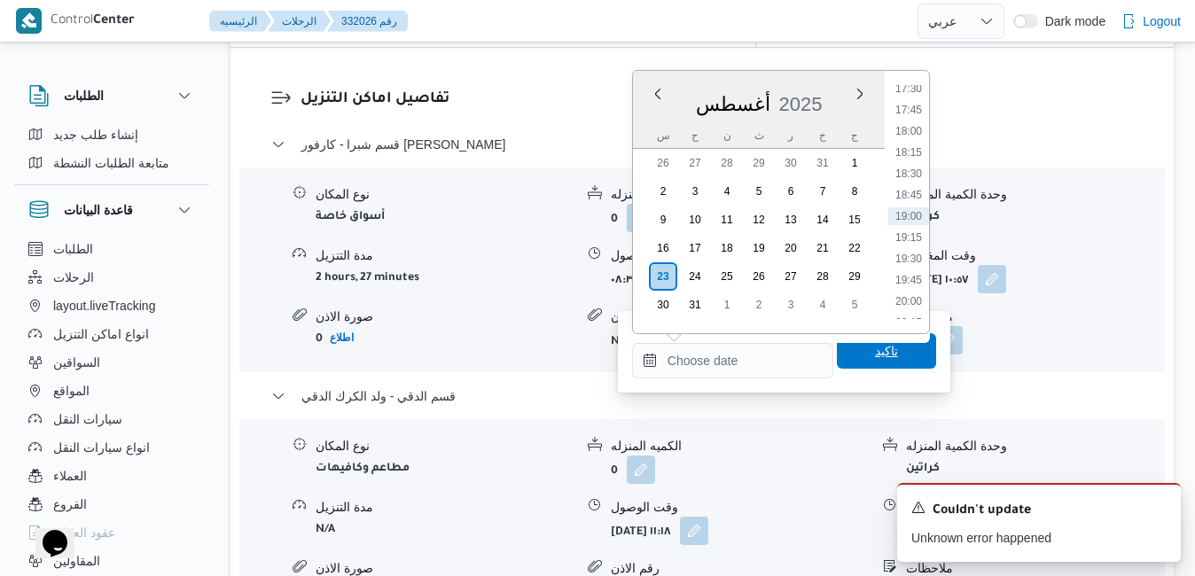
click at [875, 349] on span "تاكيد" at bounding box center [886, 350] width 23 height 21
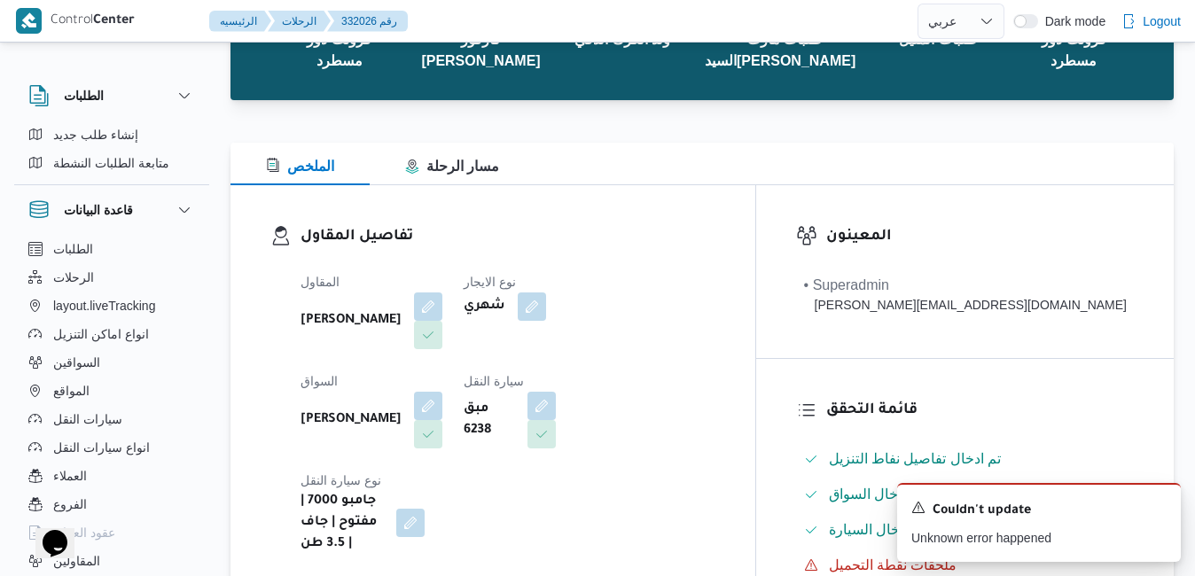
scroll to position [0, 0]
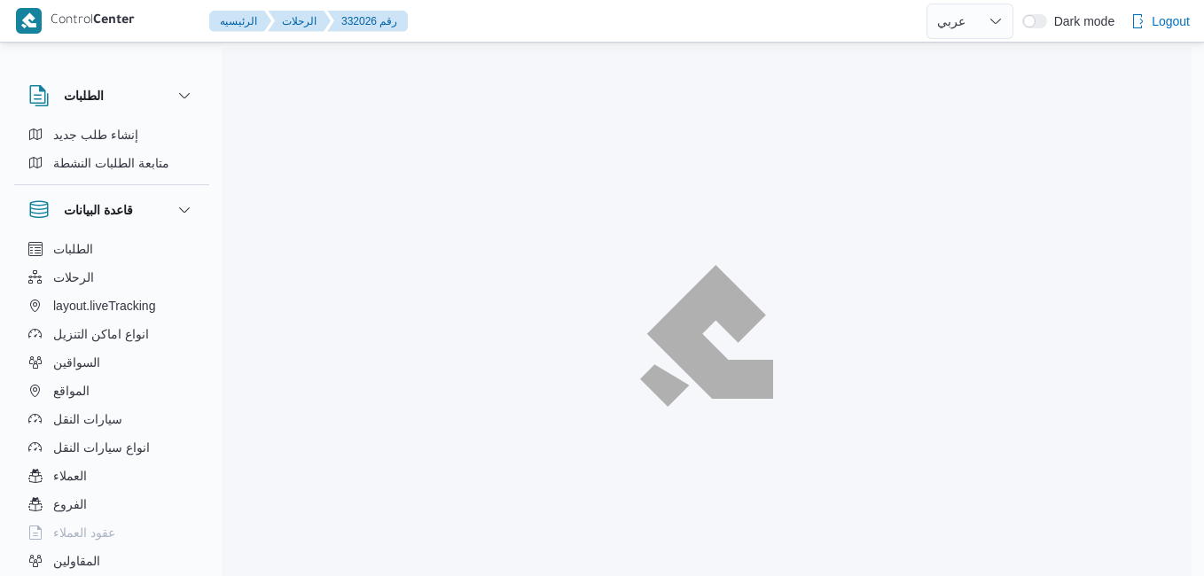
select select "ar"
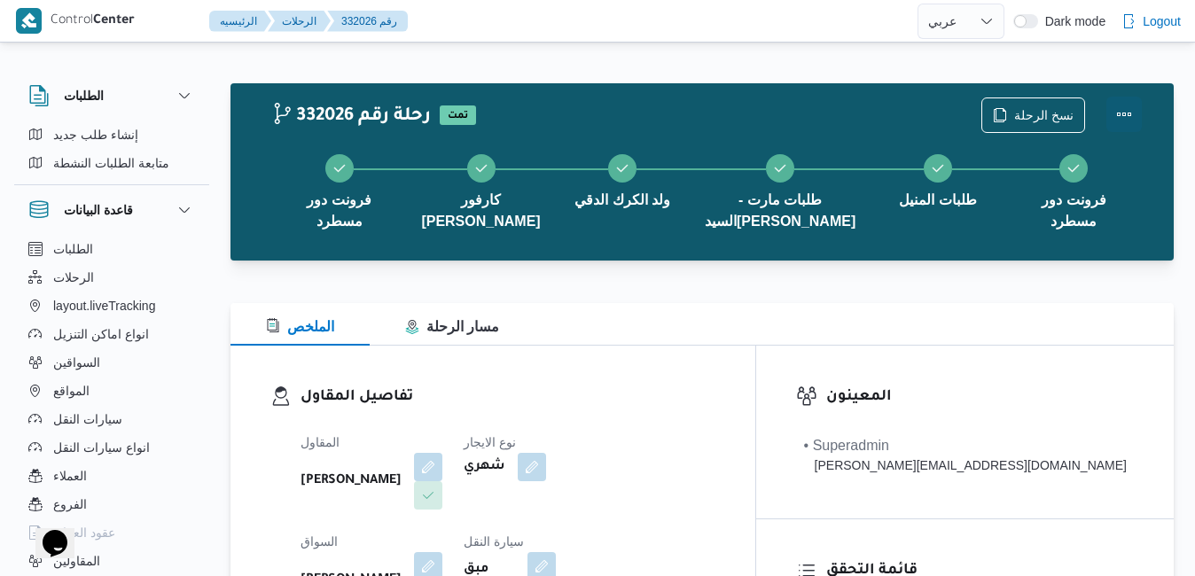
click at [1121, 114] on button "Actions" at bounding box center [1123, 114] width 35 height 35
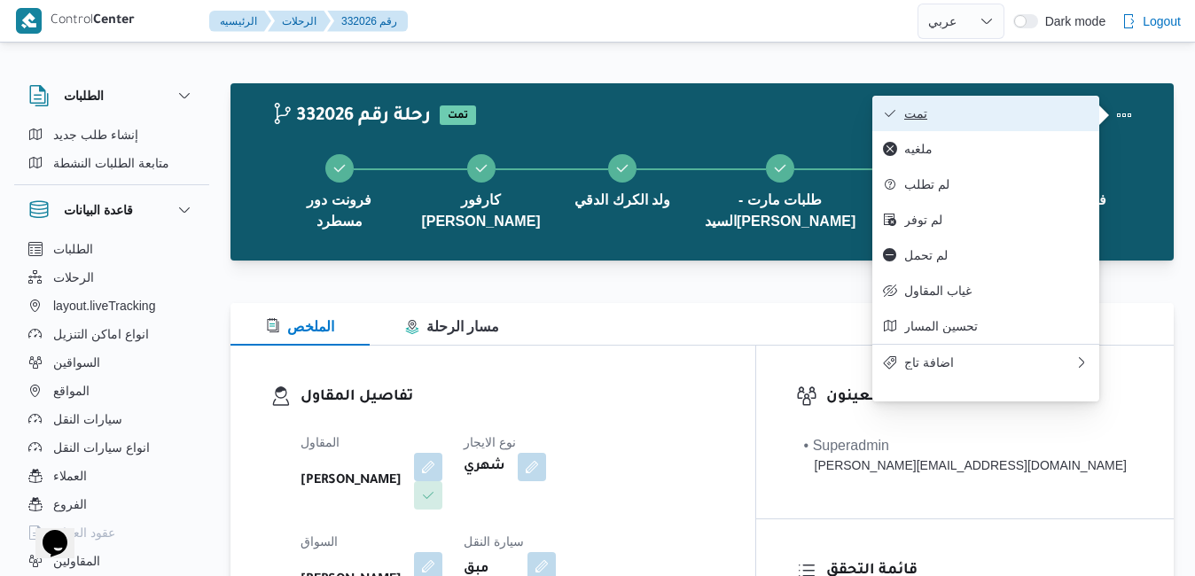
click at [995, 118] on span "تمت" at bounding box center [996, 113] width 184 height 14
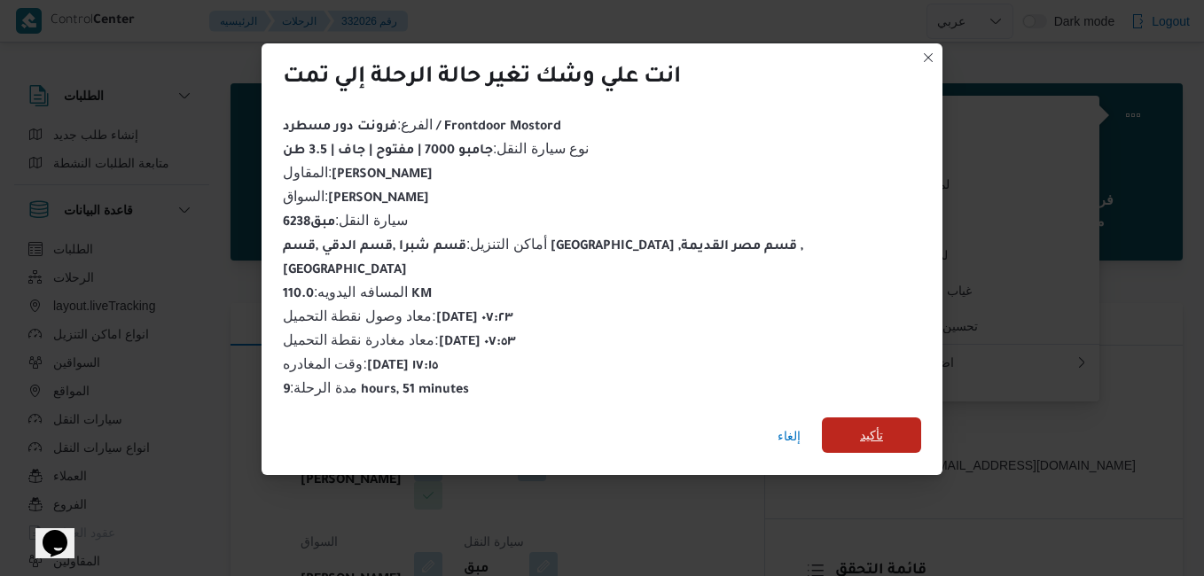
click at [822, 417] on span "تأكيد" at bounding box center [871, 434] width 99 height 35
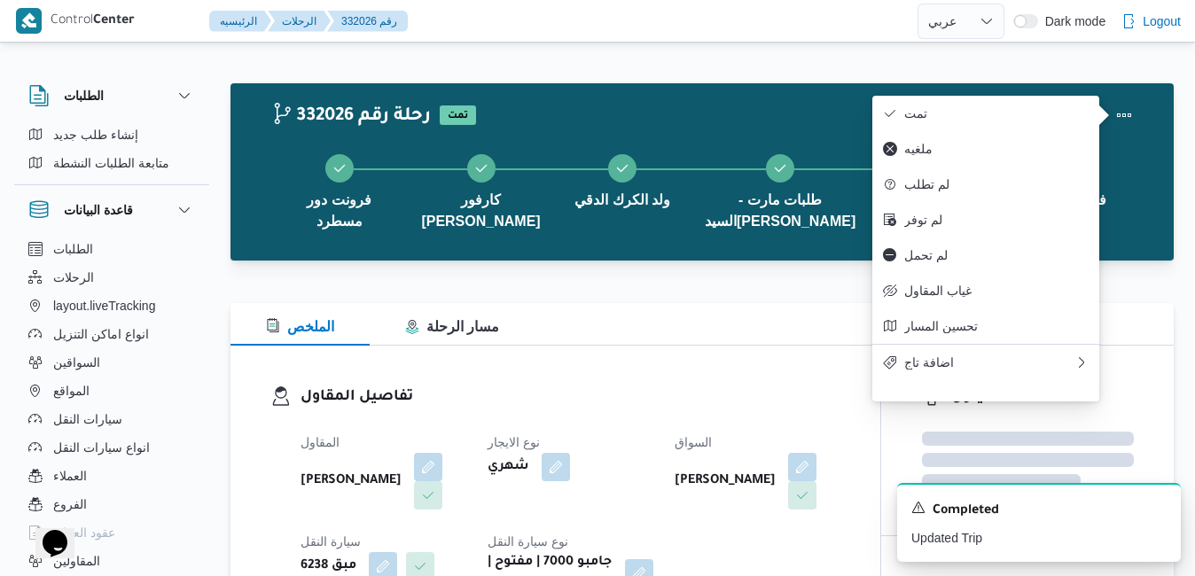
click at [721, 403] on h3 "تفاصيل المقاول" at bounding box center [570, 398] width 540 height 24
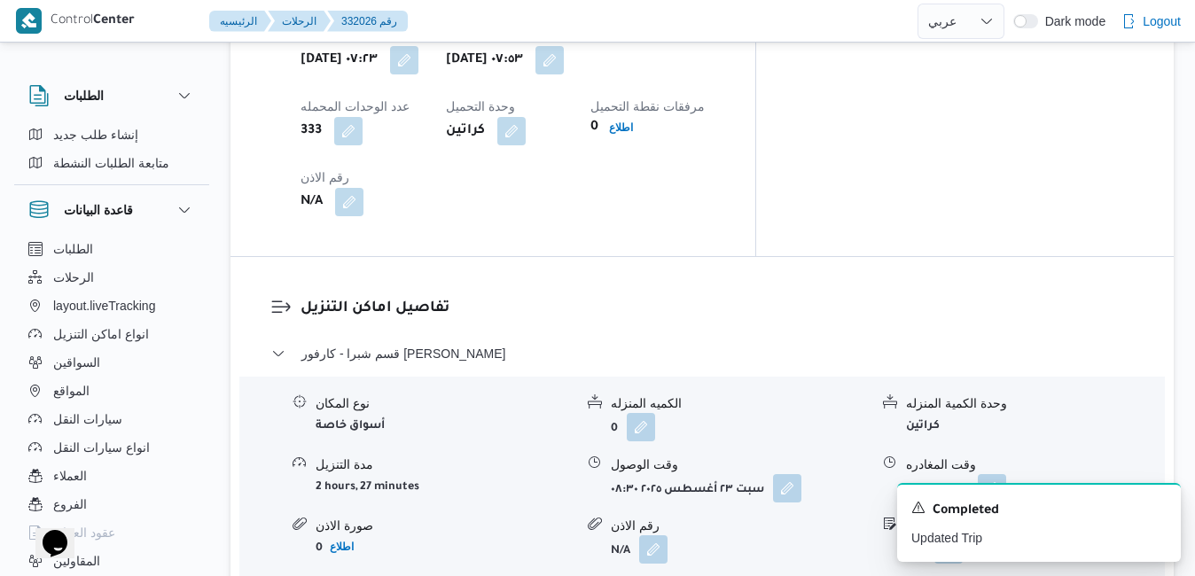
scroll to position [1737, 0]
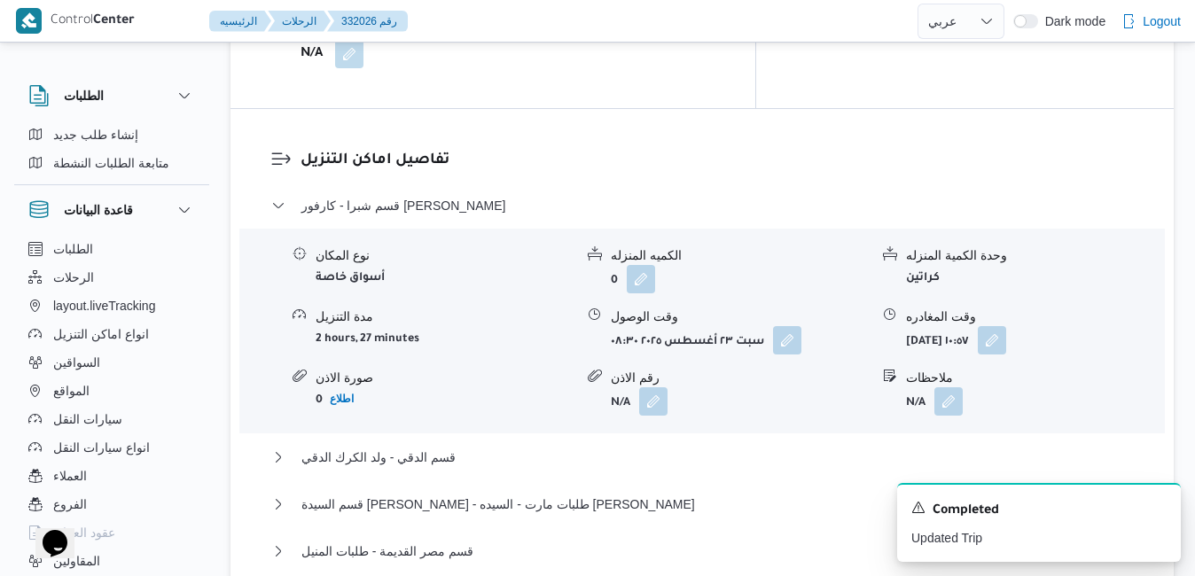
click at [746, 541] on div "قسم مصر القديمة - طلبات المنيل" at bounding box center [702, 558] width 862 height 34
click at [757, 541] on button "قسم مصر القديمة - طلبات المنيل" at bounding box center [702, 551] width 862 height 21
click at [781, 494] on button "قسم السيدة زينب - طلبات مارت - السيده زينب" at bounding box center [702, 504] width 862 height 21
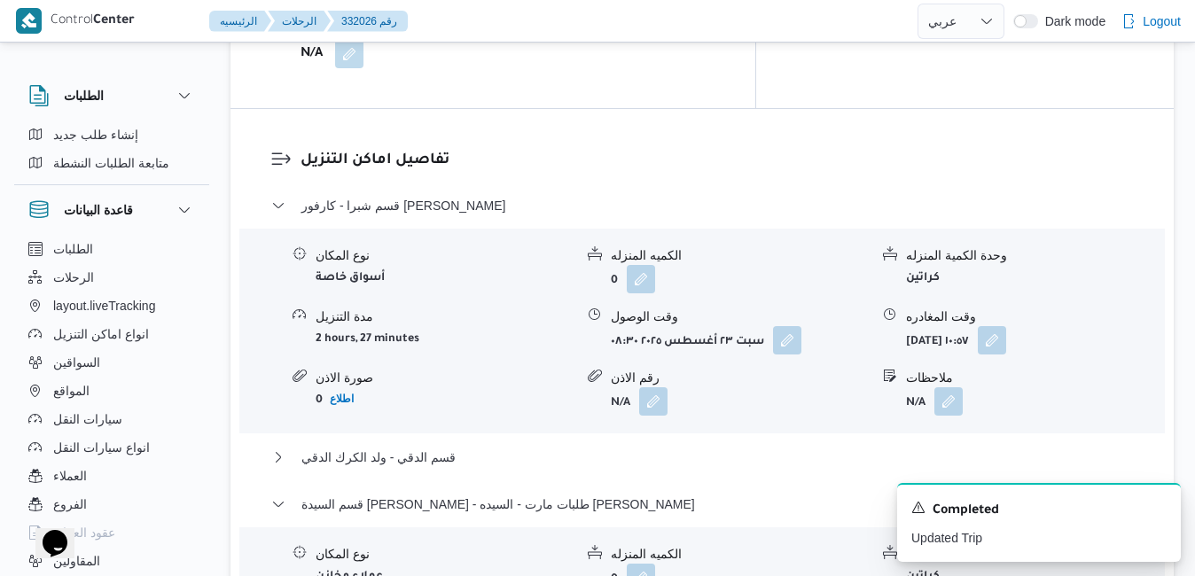
click at [769, 564] on form "0" at bounding box center [740, 578] width 258 height 28
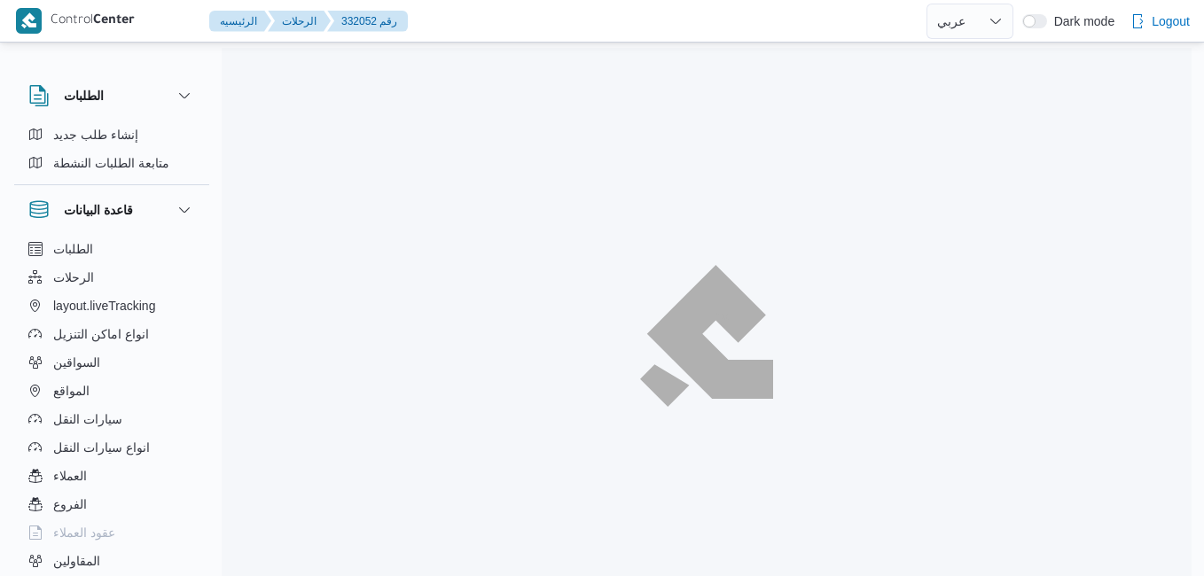
select select "ar"
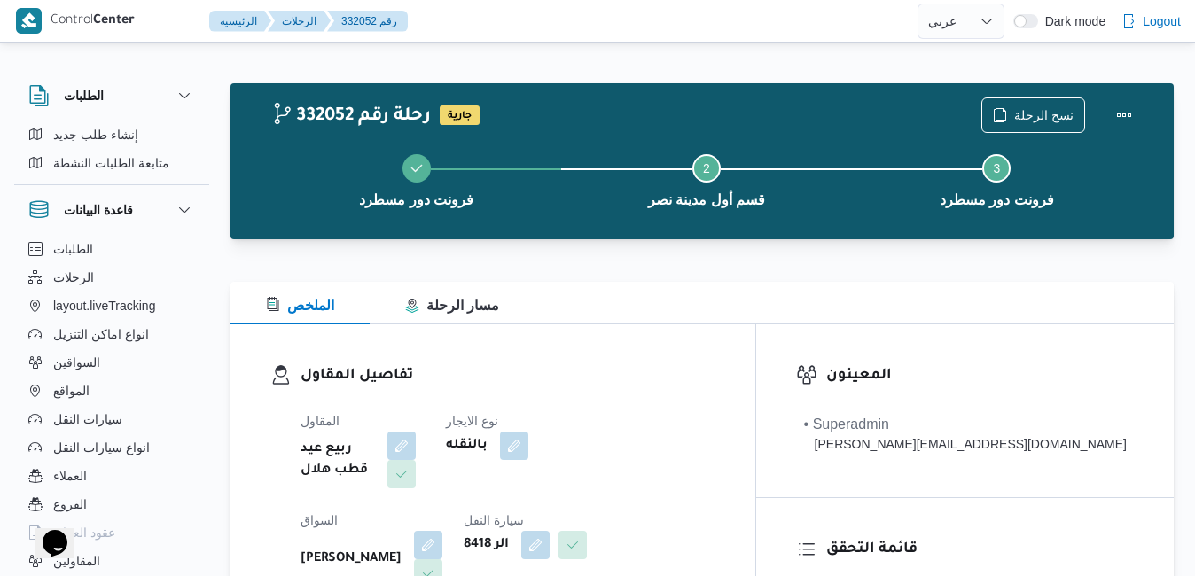
click at [635, 330] on div "تفاصيل المقاول المقاول ربيع عيد قطب هلال نوع الايجار بالنقله السواق سعد علي أحم…" at bounding box center [492, 528] width 525 height 409
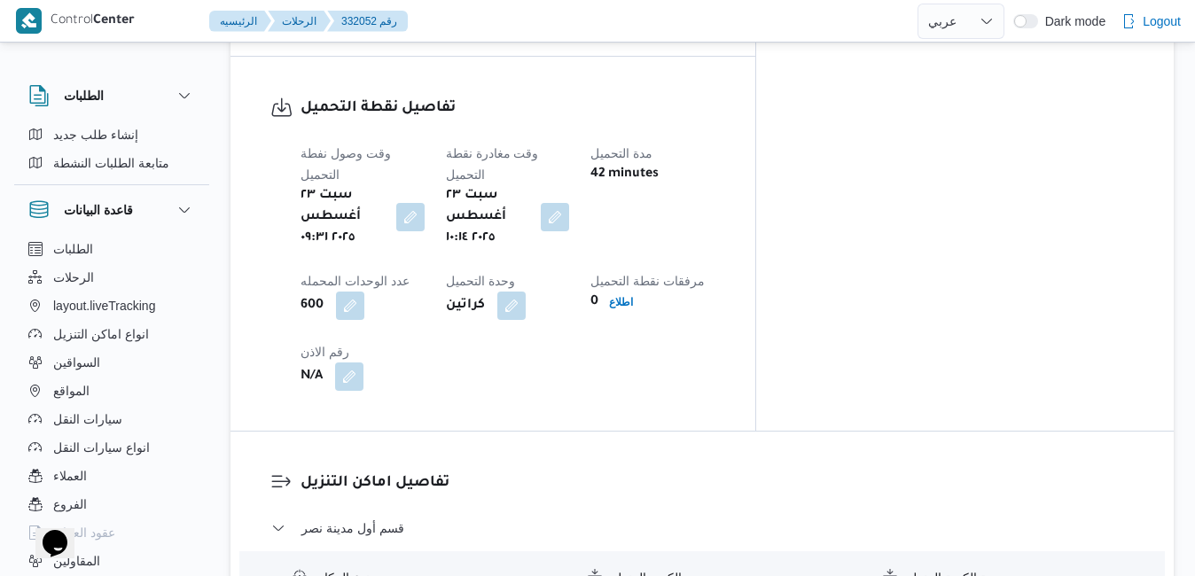
scroll to position [1413, 0]
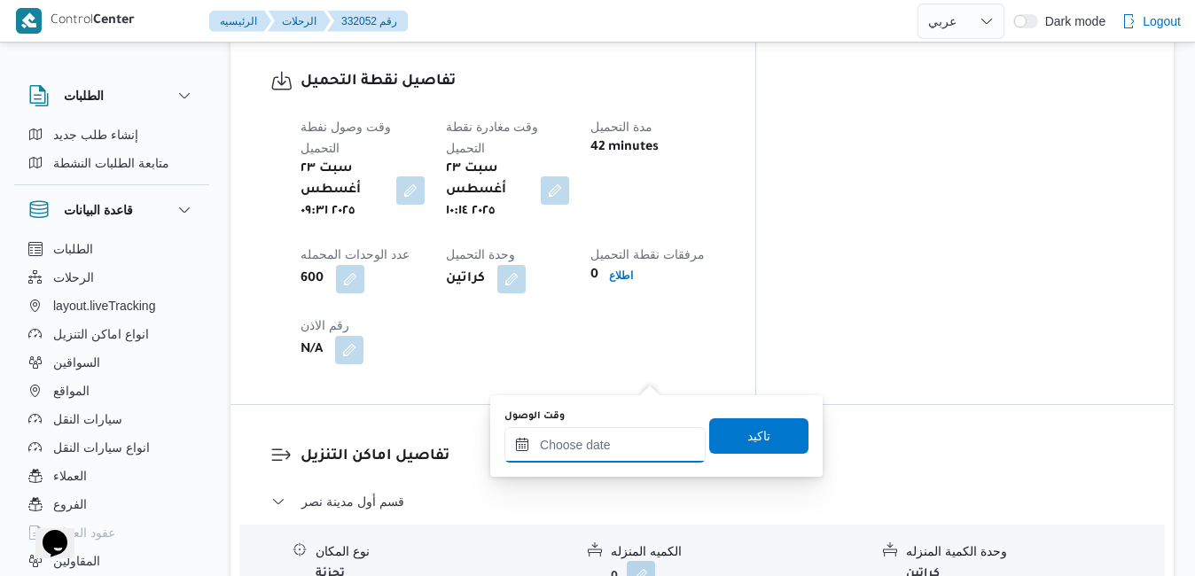
click at [589, 441] on input "وقت الوصول" at bounding box center [604, 444] width 201 height 35
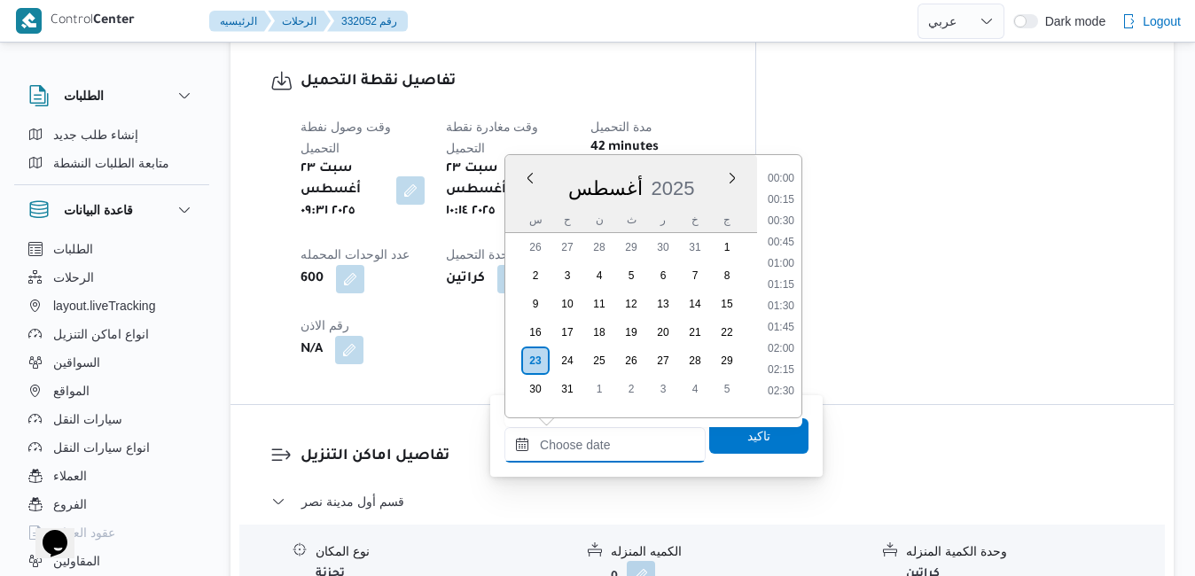
scroll to position [1494, 0]
click at [691, 177] on span "2025" at bounding box center [672, 188] width 43 height 22
click at [787, 210] on li "10:45" at bounding box center [780, 213] width 41 height 18
type input "٢٣/٠٨/٢٠٢٥ ١٠:٤٥"
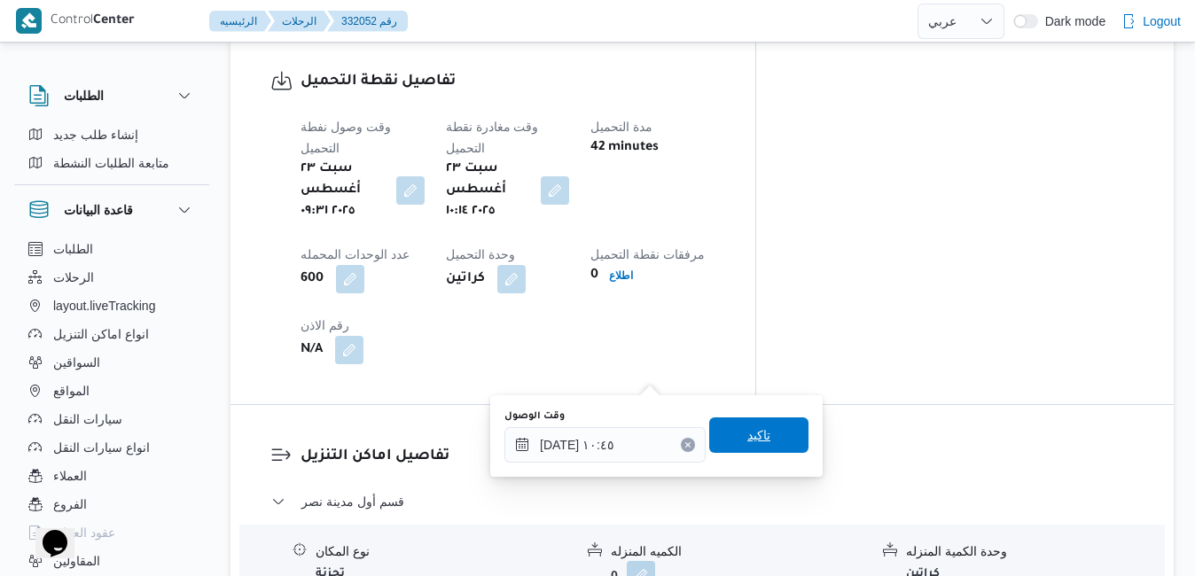
click at [747, 432] on span "تاكيد" at bounding box center [758, 435] width 23 height 21
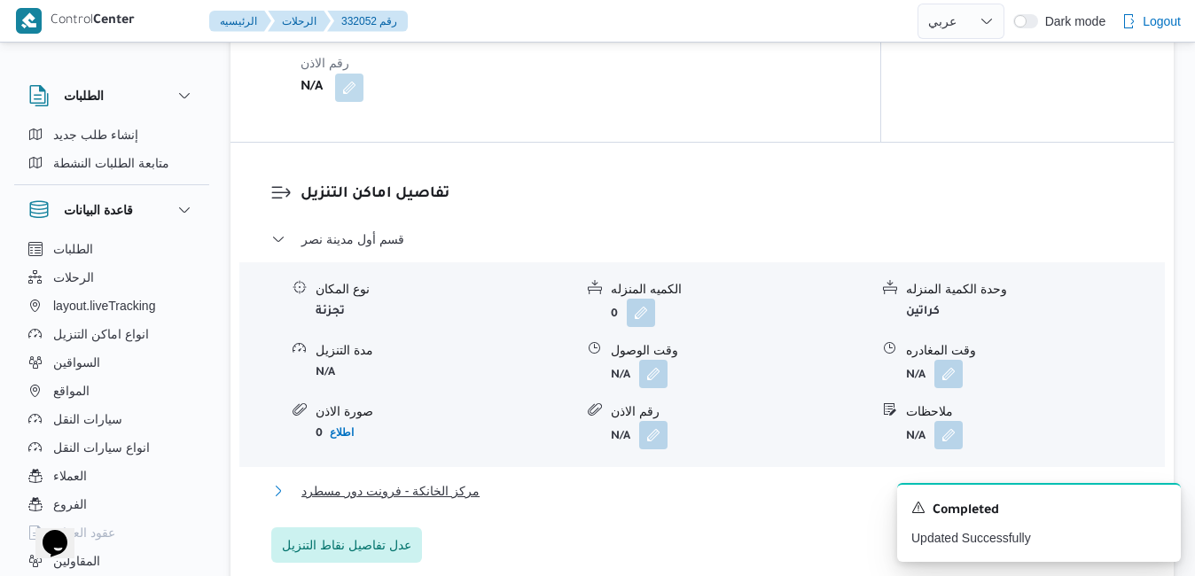
click at [663, 492] on button "مركز الخانكة - فرونت دور مسطرد" at bounding box center [702, 490] width 862 height 21
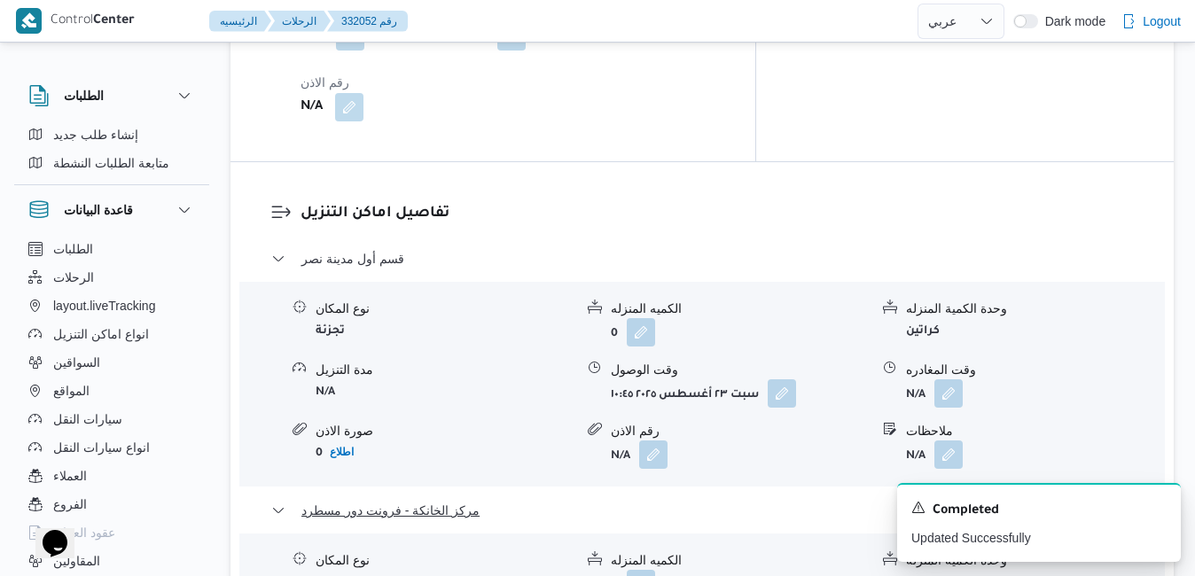
scroll to position [1767, 0]
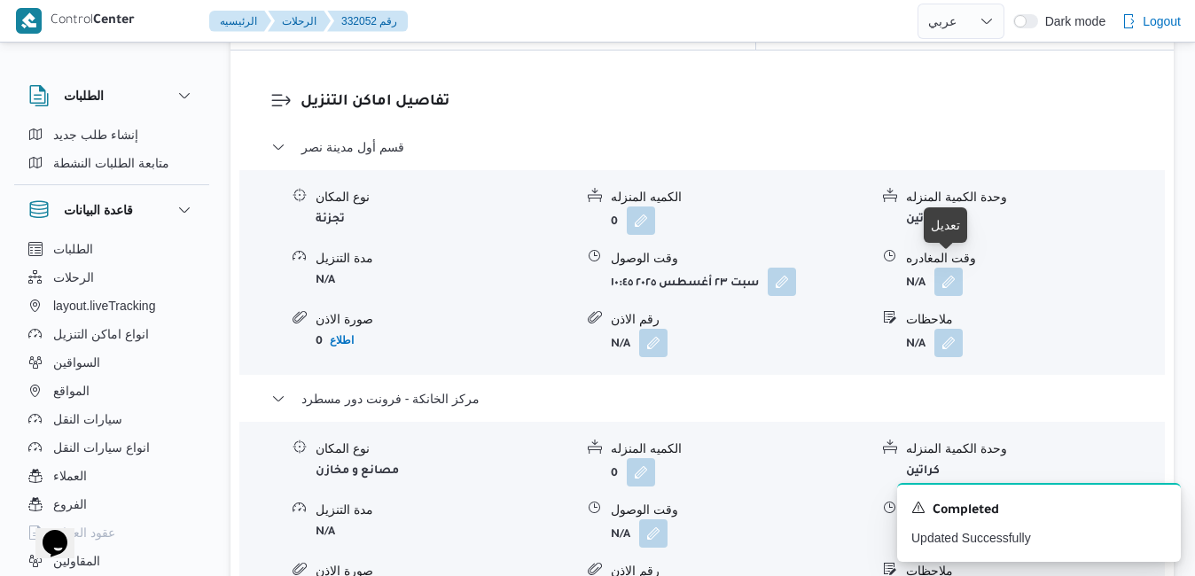
click at [958, 519] on button "button" at bounding box center [948, 533] width 28 height 28
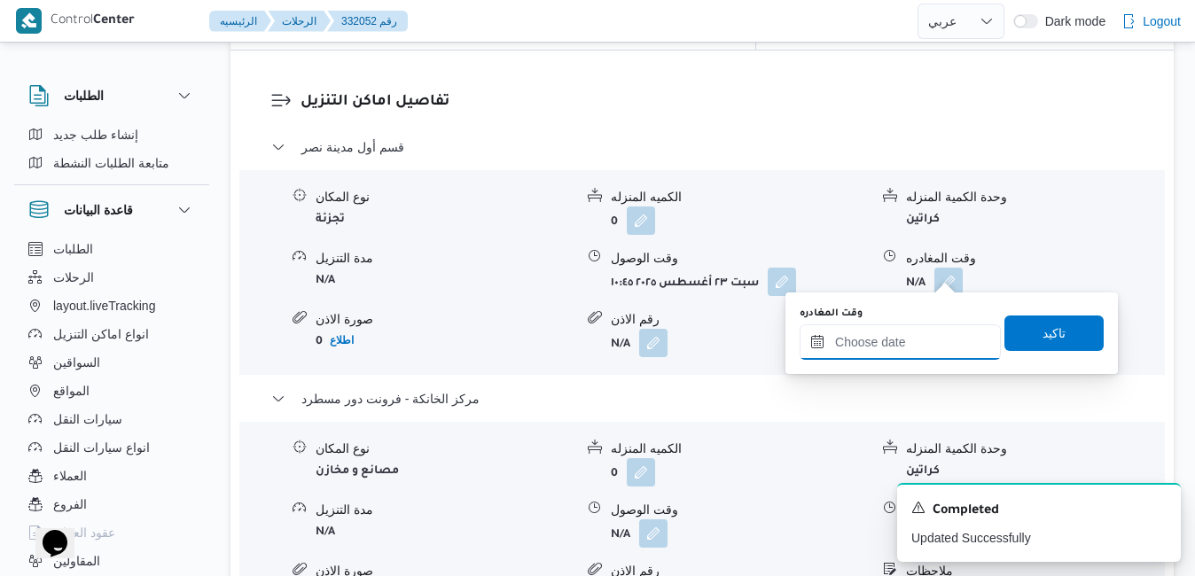
click at [885, 350] on input "وقت المغادره" at bounding box center [899, 341] width 201 height 35
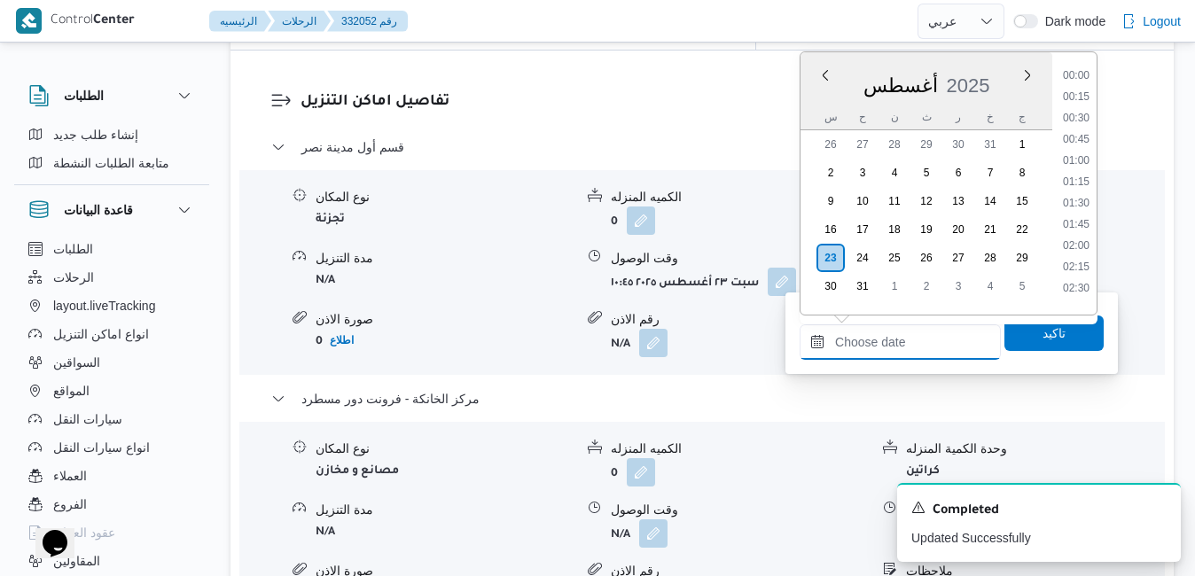
scroll to position [1494, 0]
click at [983, 66] on div "أغسطس 2025" at bounding box center [926, 81] width 252 height 45
click at [1069, 172] on li "16:15" at bounding box center [1076, 169] width 41 height 18
type input "٢٣/٠٨/٢٠٢٥ ١٦:١٥"
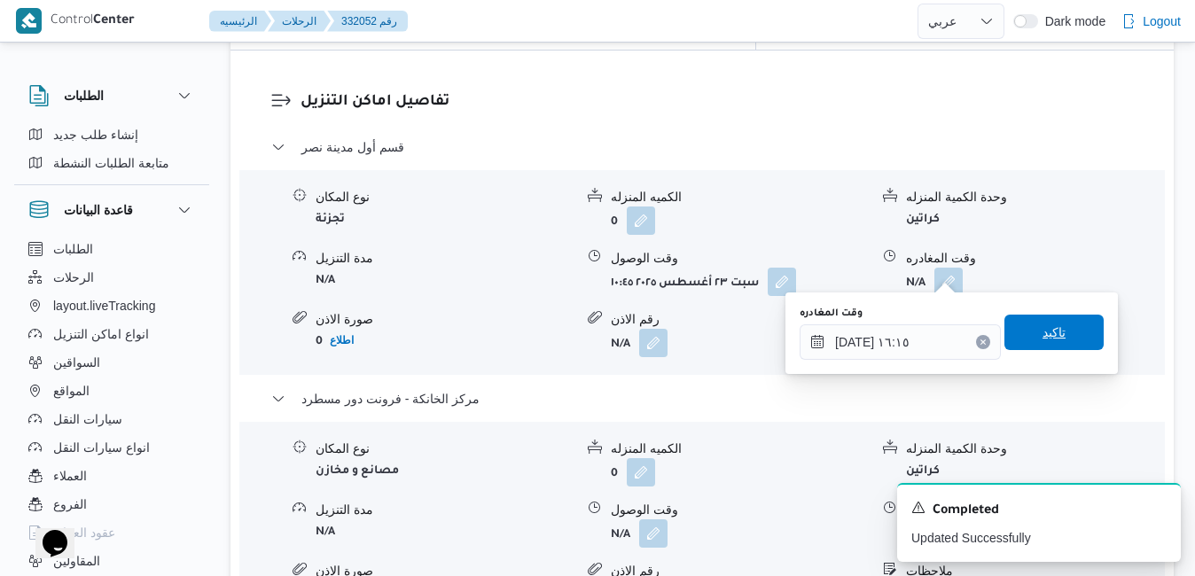
click at [1008, 332] on span "تاكيد" at bounding box center [1053, 332] width 99 height 35
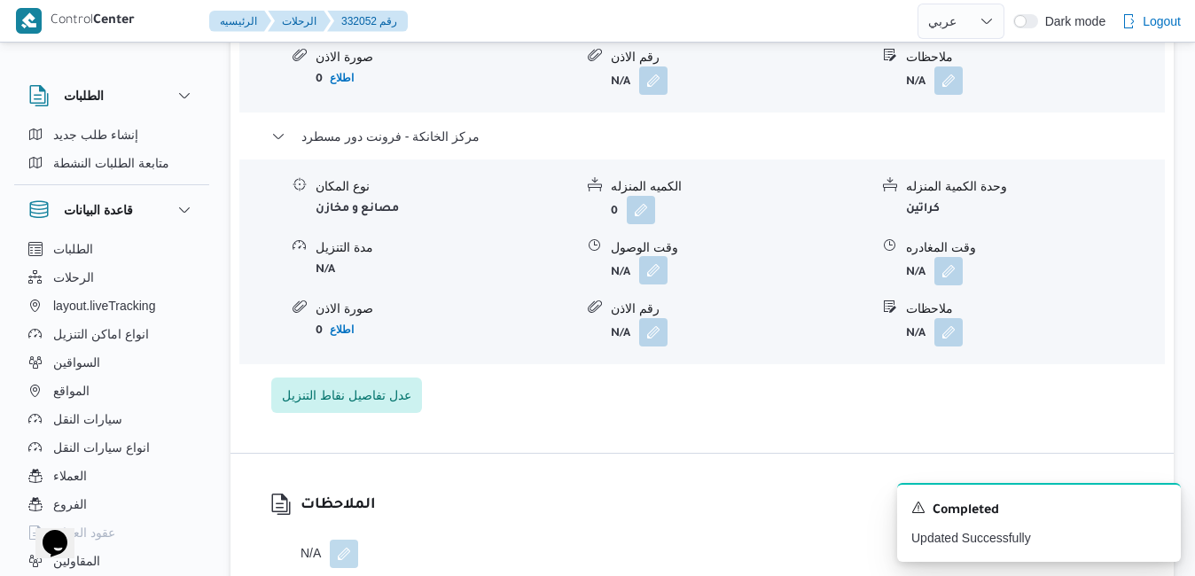
click at [647, 270] on button "button" at bounding box center [653, 270] width 28 height 28
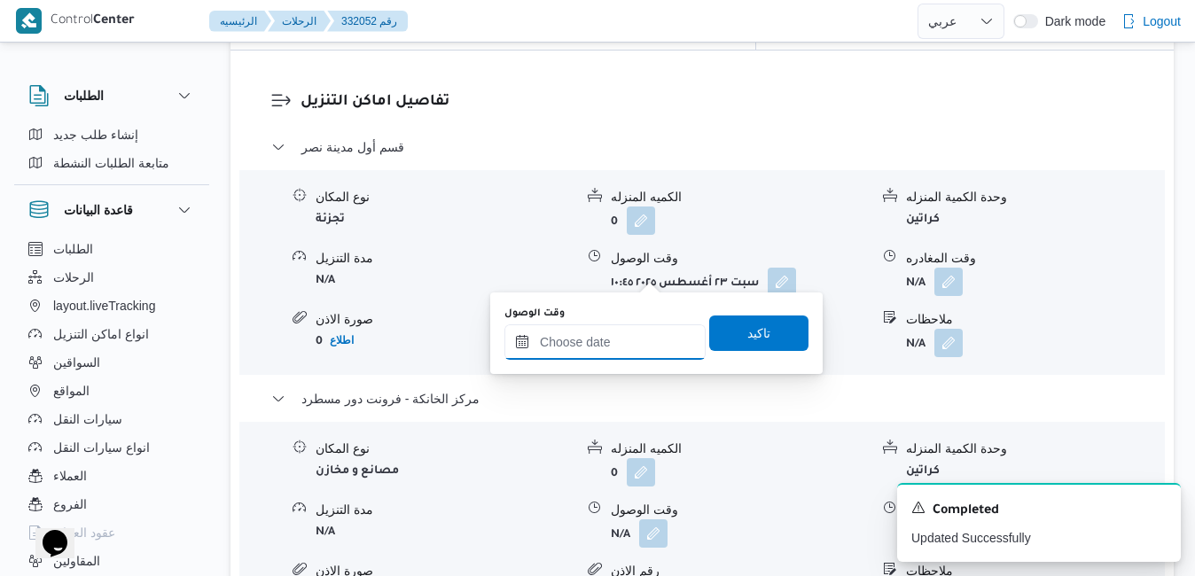
click at [606, 339] on input "وقت الوصول" at bounding box center [604, 341] width 201 height 35
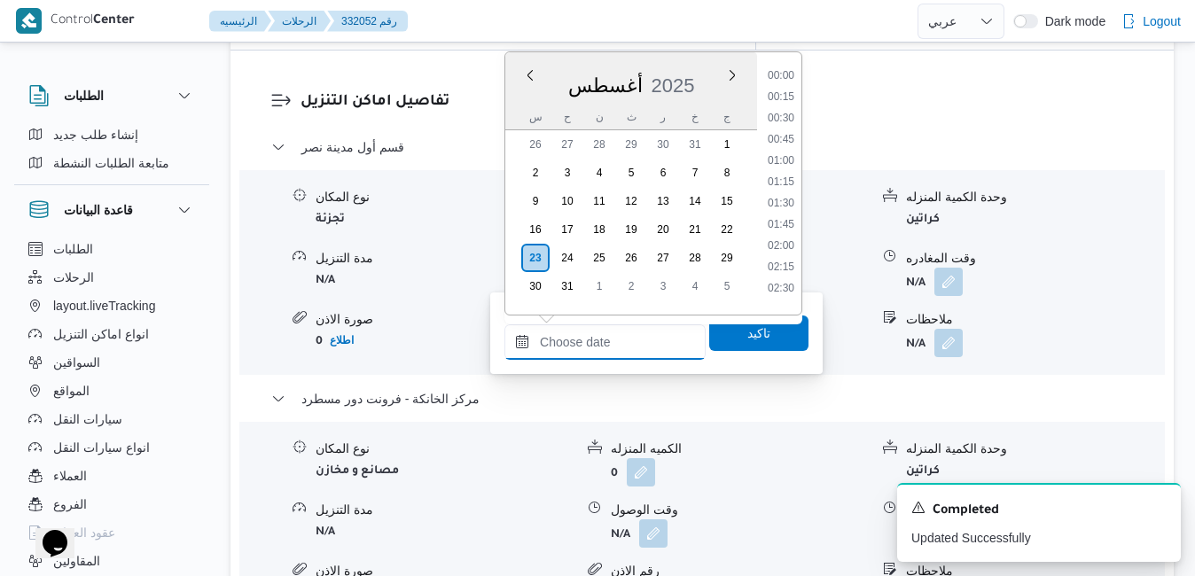
scroll to position [1494, 0]
click at [691, 66] on div "أغسطس 2025" at bounding box center [631, 81] width 252 height 45
click at [786, 155] on li "16:00" at bounding box center [780, 147] width 41 height 18
type input "٢٣/٠٨/٢٠٢٥ ١٦:٠٠"
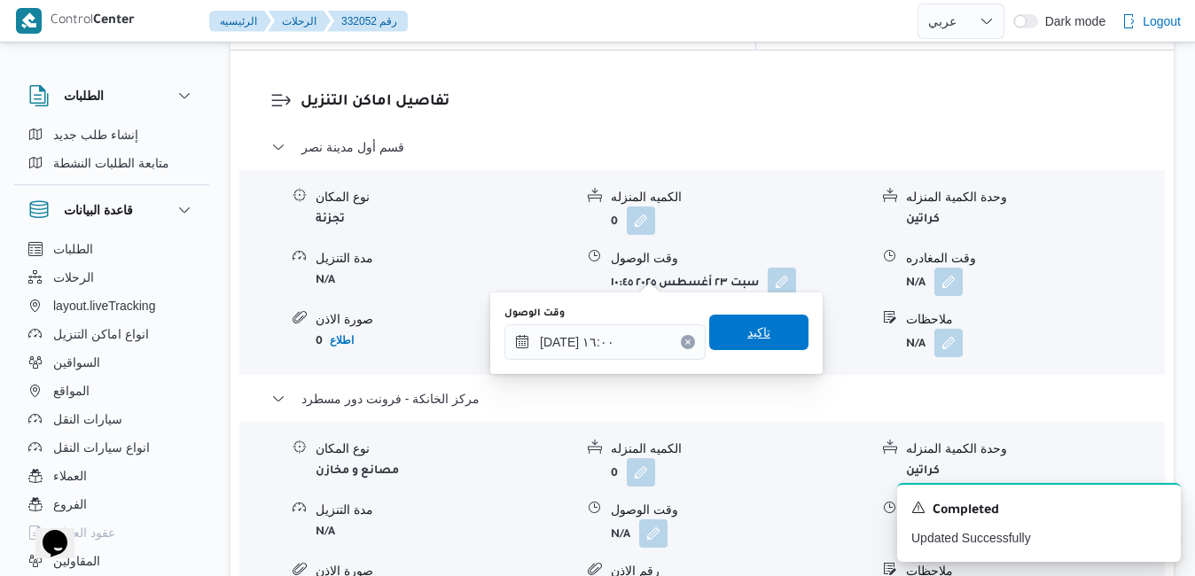
click at [747, 331] on span "تاكيد" at bounding box center [758, 332] width 23 height 21
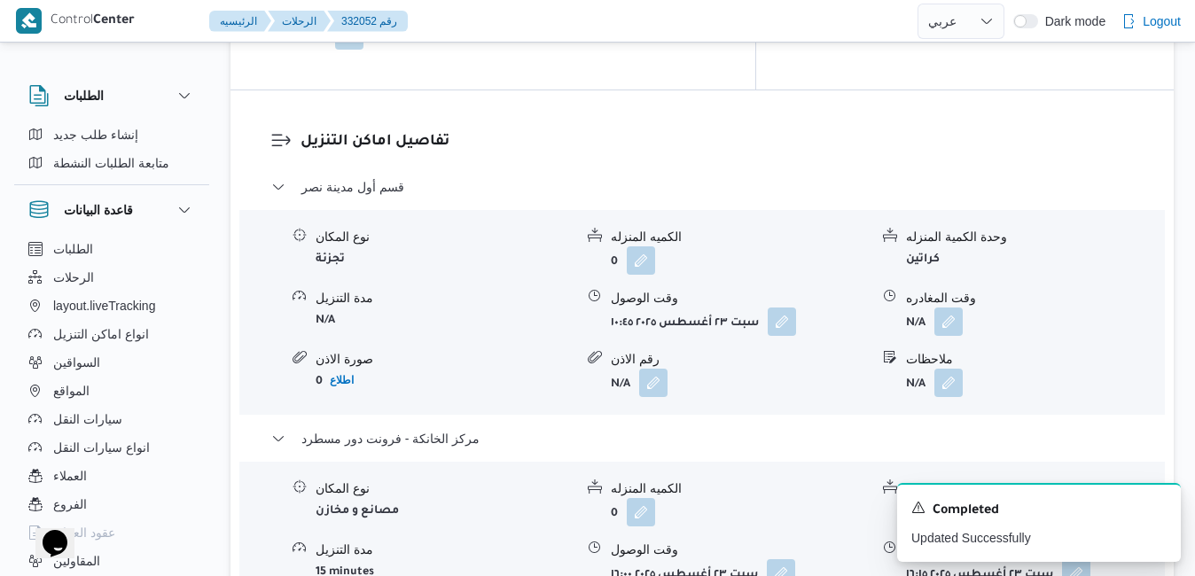
scroll to position [1626, 0]
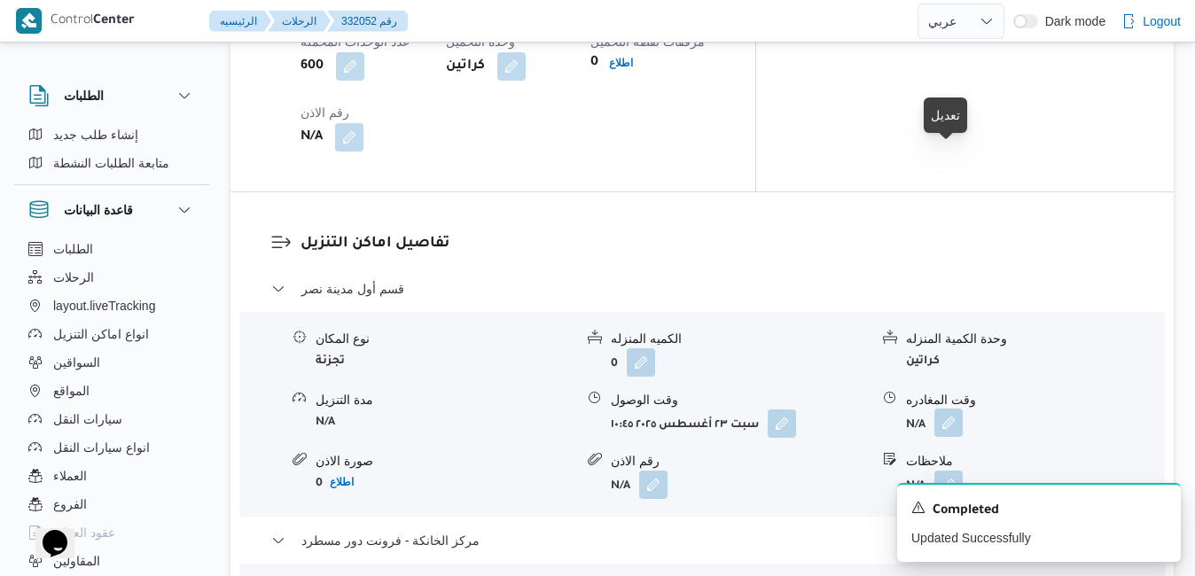
click at [954, 391] on dl "وقت المغادره N/A" at bounding box center [1035, 414] width 258 height 47
click at [952, 409] on button "button" at bounding box center [948, 423] width 28 height 28
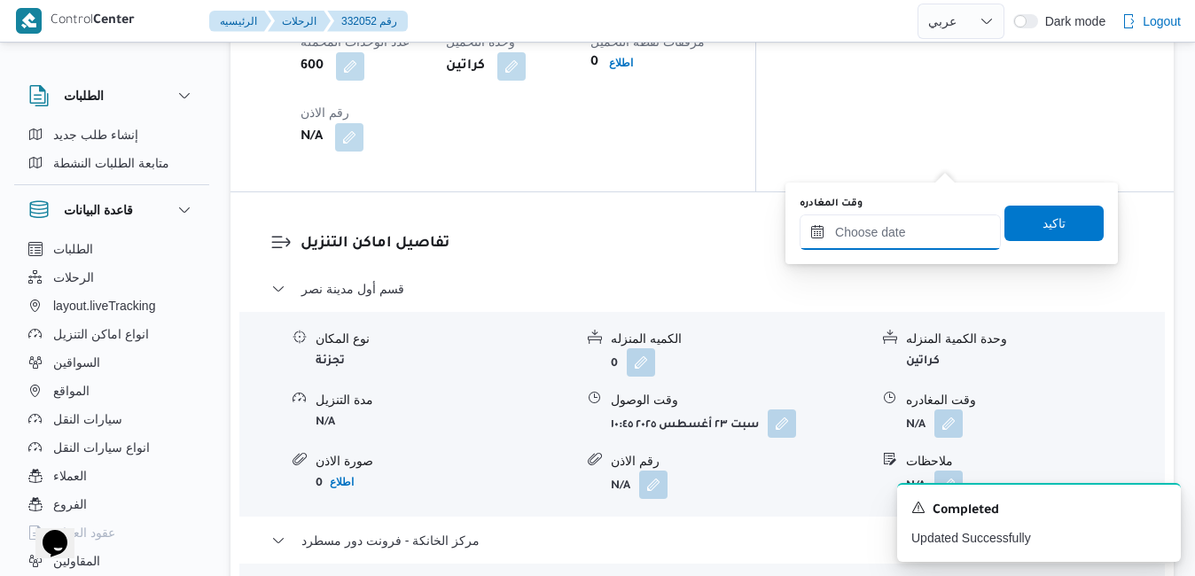
click at [895, 238] on input "وقت المغادره" at bounding box center [899, 231] width 201 height 35
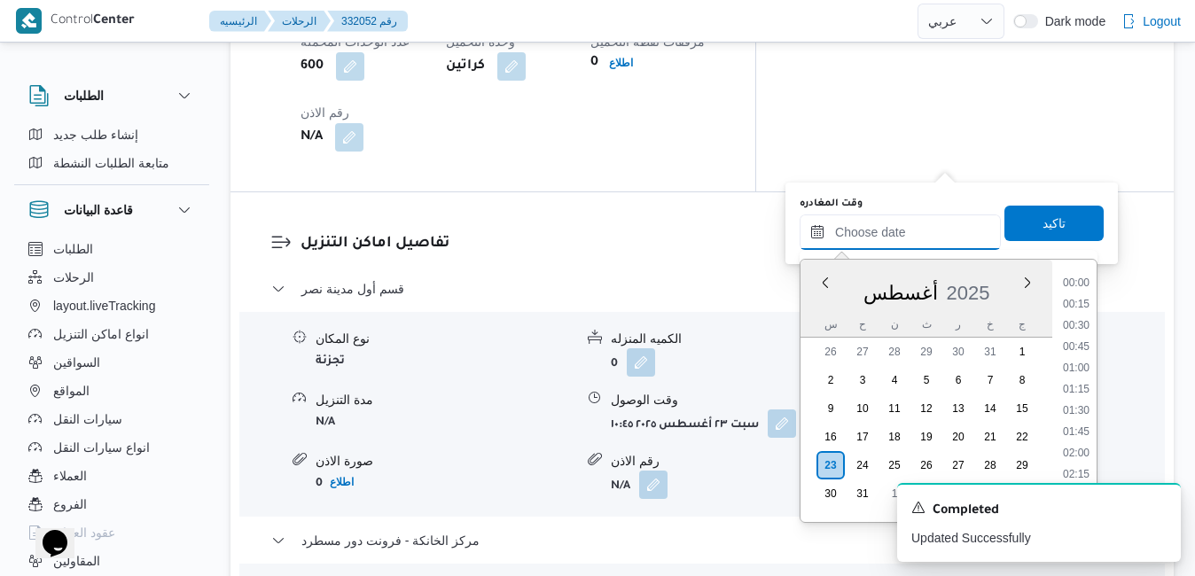
scroll to position [1494, 0]
click at [808, 306] on div "أغسطس 2025" at bounding box center [926, 289] width 252 height 45
click at [1086, 321] on ul "00:00 00:15 00:30 00:45 01:00 01:15 01:30 01:45 02:00 02:15 02:30 02:45 03:00 0…" at bounding box center [1076, 391] width 41 height 234
click at [1085, 321] on ul "00:00 00:15 00:30 00:45 01:00 01:15 01:30 01:45 02:00 02:15 02:30 02:45 03:00 0…" at bounding box center [1076, 391] width 41 height 234
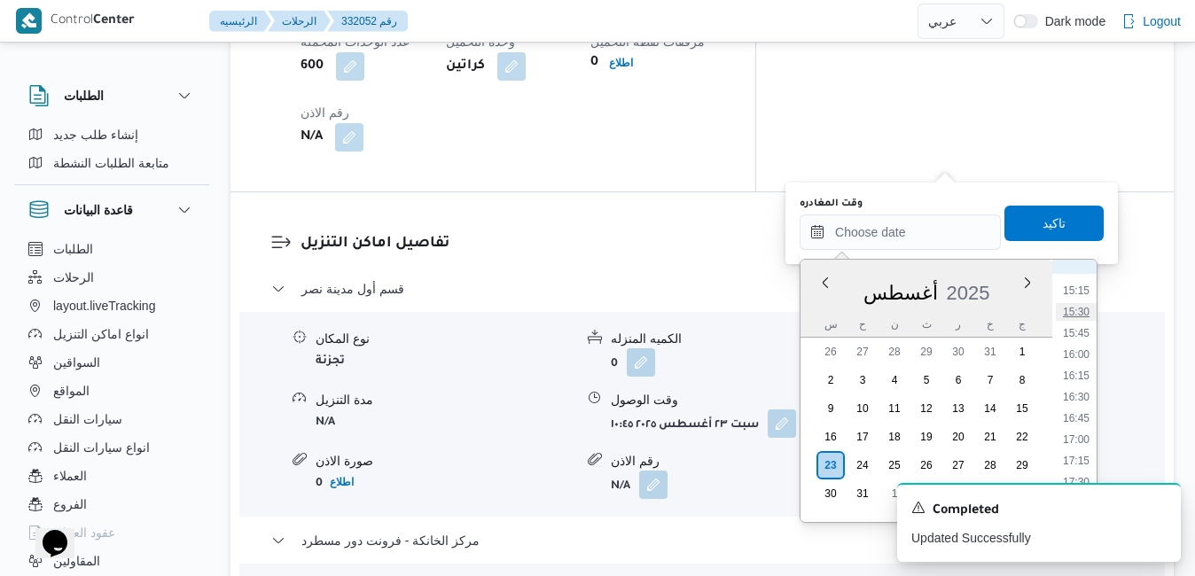
click at [1075, 311] on li "15:30" at bounding box center [1076, 312] width 41 height 18
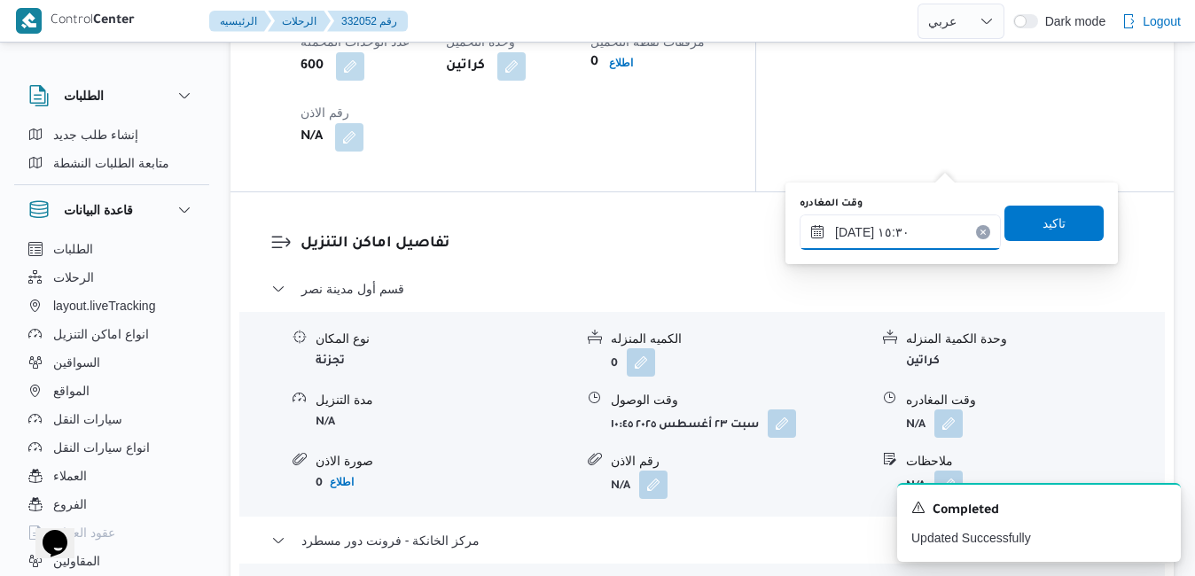
click at [853, 234] on input "[DATE] ١٥:٣٠" at bounding box center [899, 231] width 201 height 35
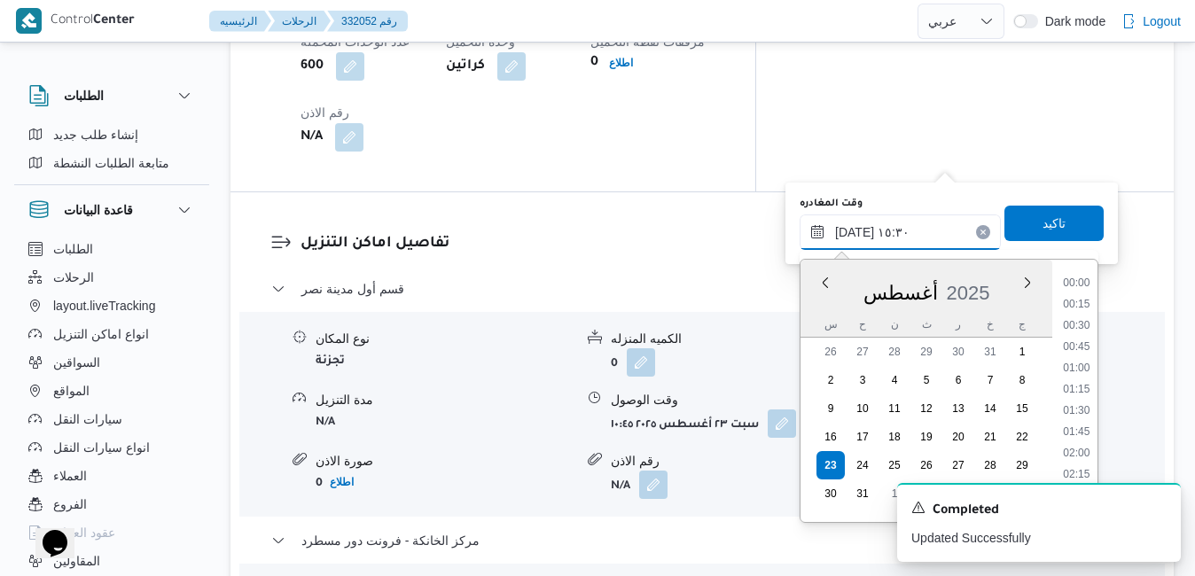
click at [853, 234] on input "[DATE] ١٥:٣٠" at bounding box center [899, 231] width 201 height 35
type input "٢٣/٠٨/٢٠٢٥ ١٥:٢٥"
click at [1042, 218] on span "تاكيد" at bounding box center [1053, 222] width 23 height 21
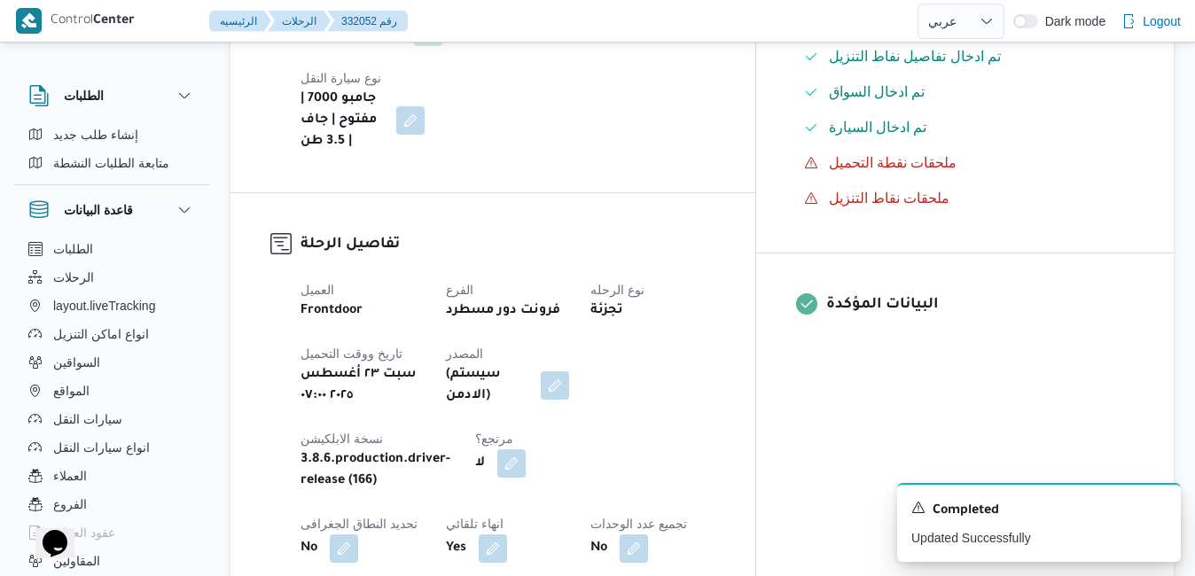
scroll to position [0, 0]
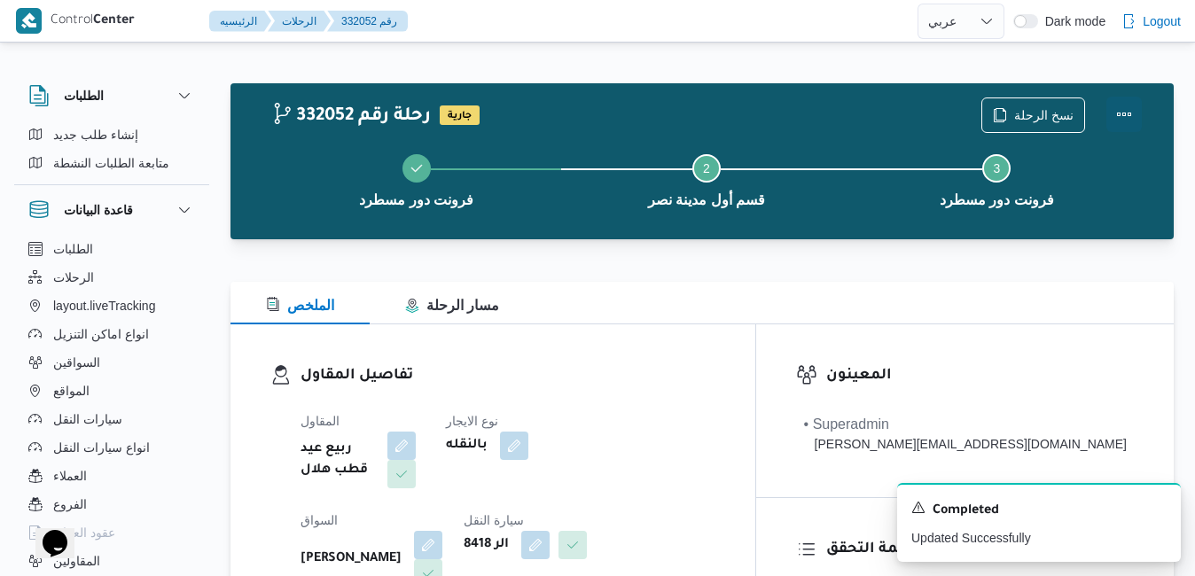
click at [1121, 119] on button "Actions" at bounding box center [1123, 114] width 35 height 35
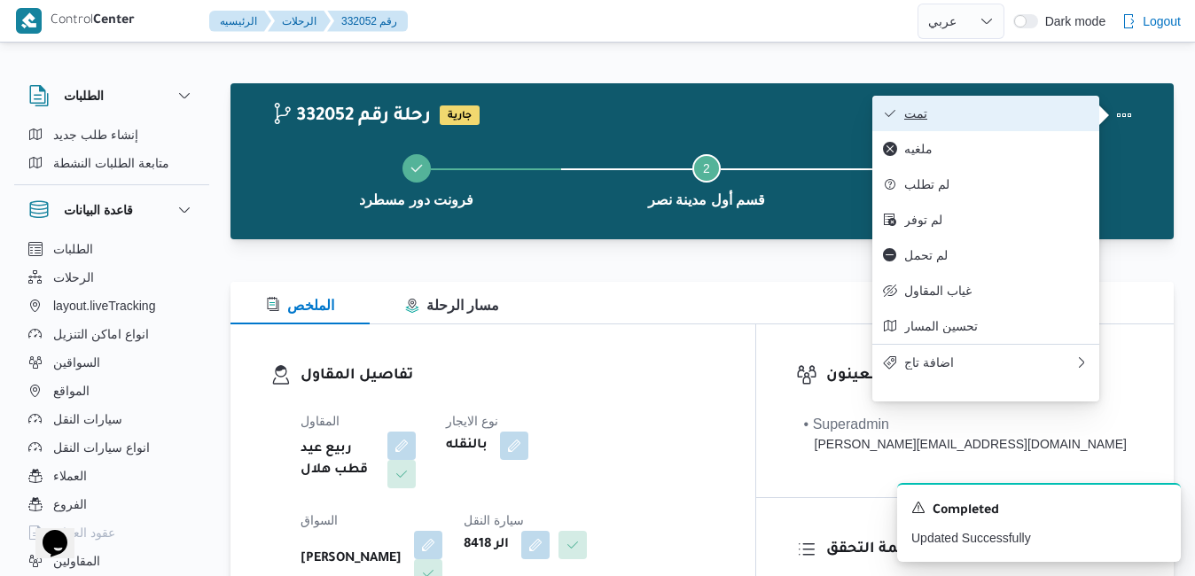
click at [987, 120] on span "تمت" at bounding box center [996, 113] width 184 height 14
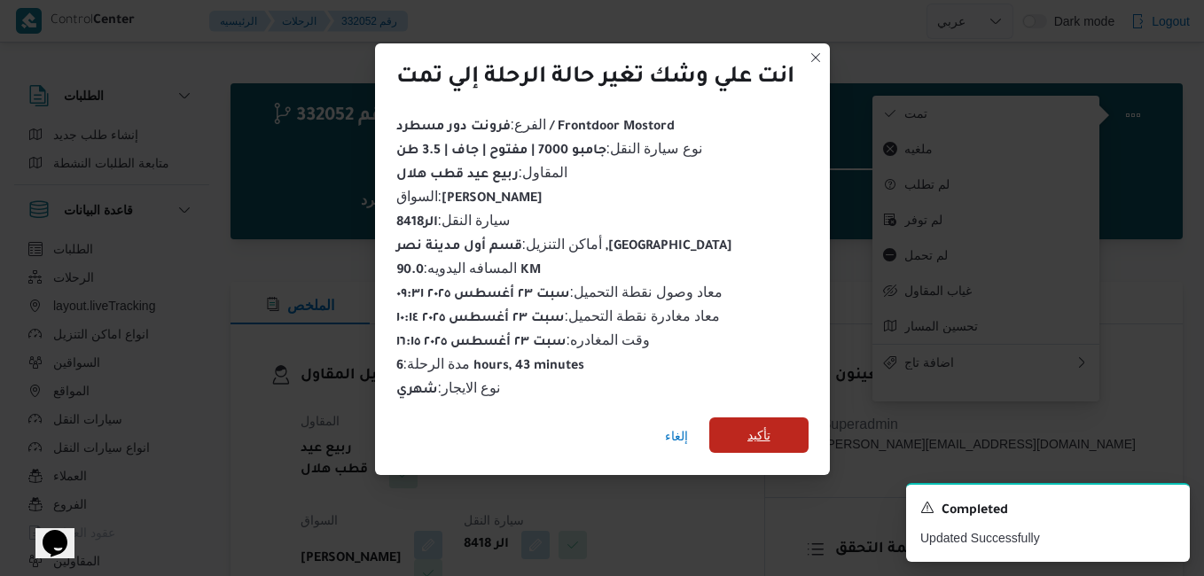
click at [777, 427] on span "تأكيد" at bounding box center [758, 434] width 99 height 35
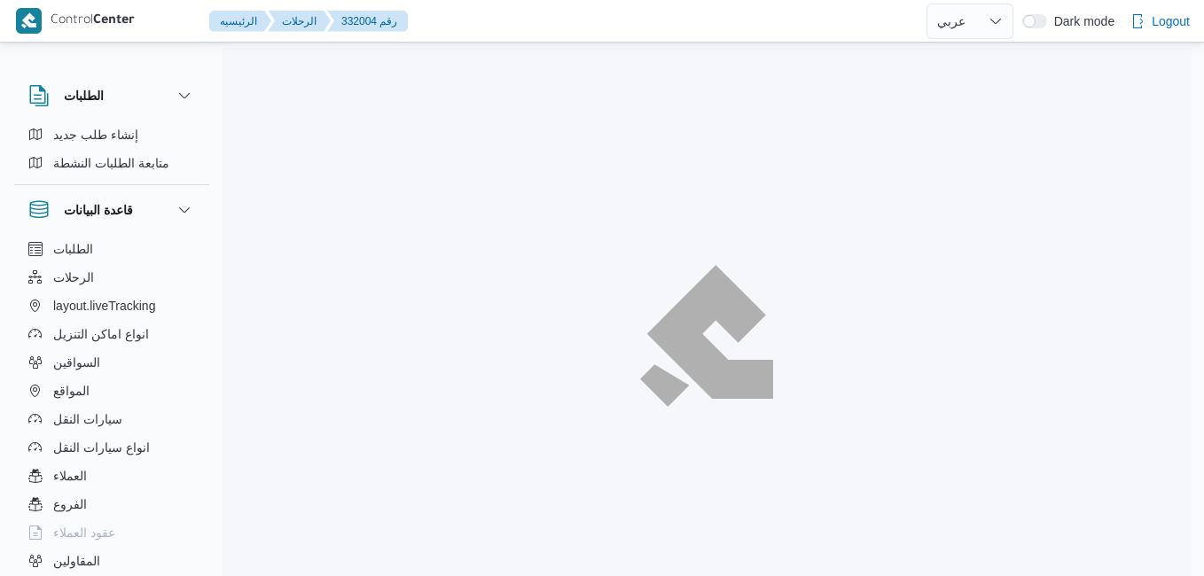
select select "ar"
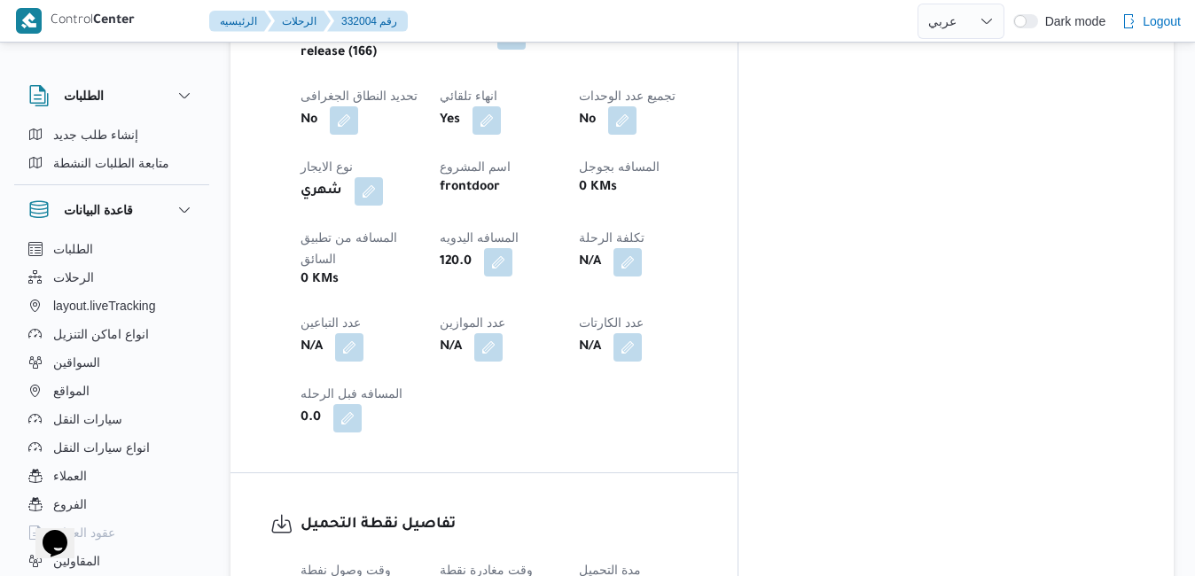
scroll to position [946, 0]
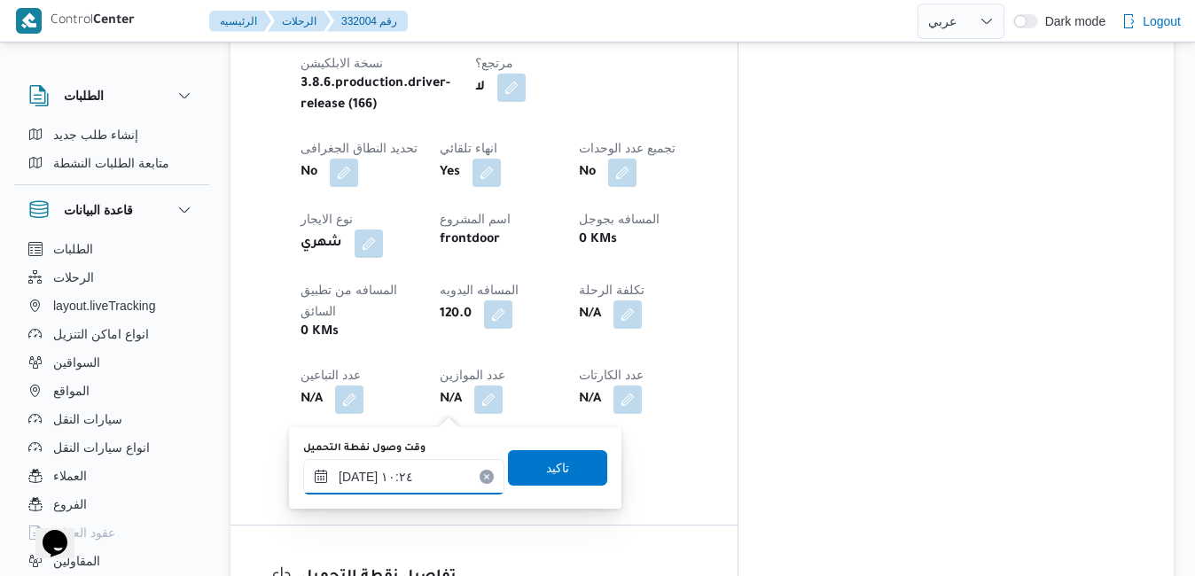
click at [399, 475] on input "٢٣/٠٨/٢٠٢٥ ١٠:٢٤" at bounding box center [403, 476] width 201 height 35
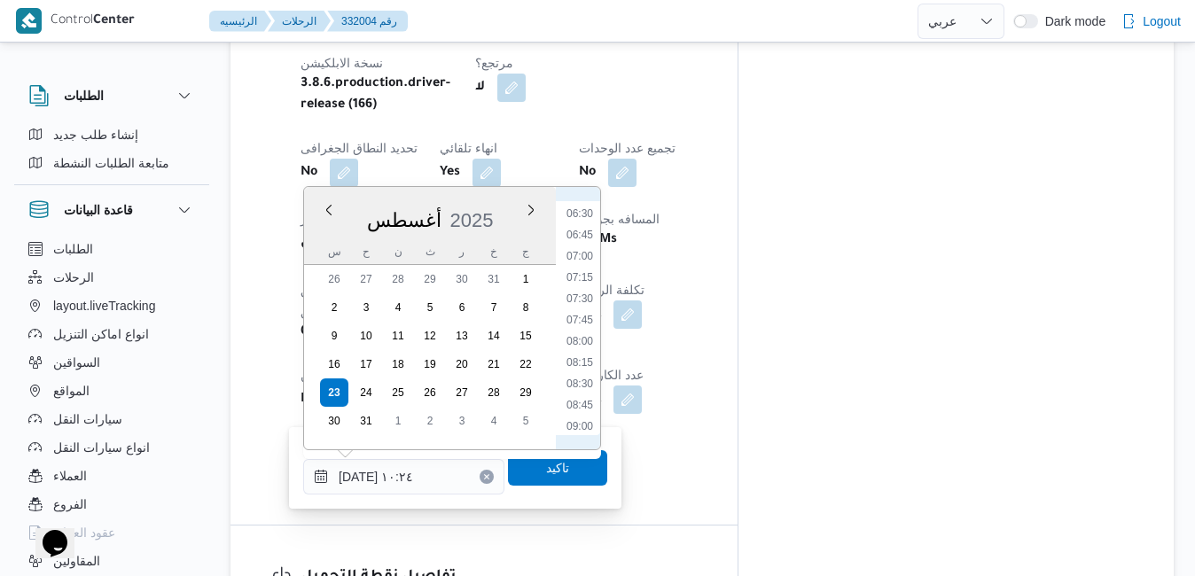
scroll to position [545, 0]
click at [579, 267] on li "07:00" at bounding box center [579, 261] width 41 height 18
type input "٢٣/٠٨/٢٠٢٥ ٠٧:٠٠"
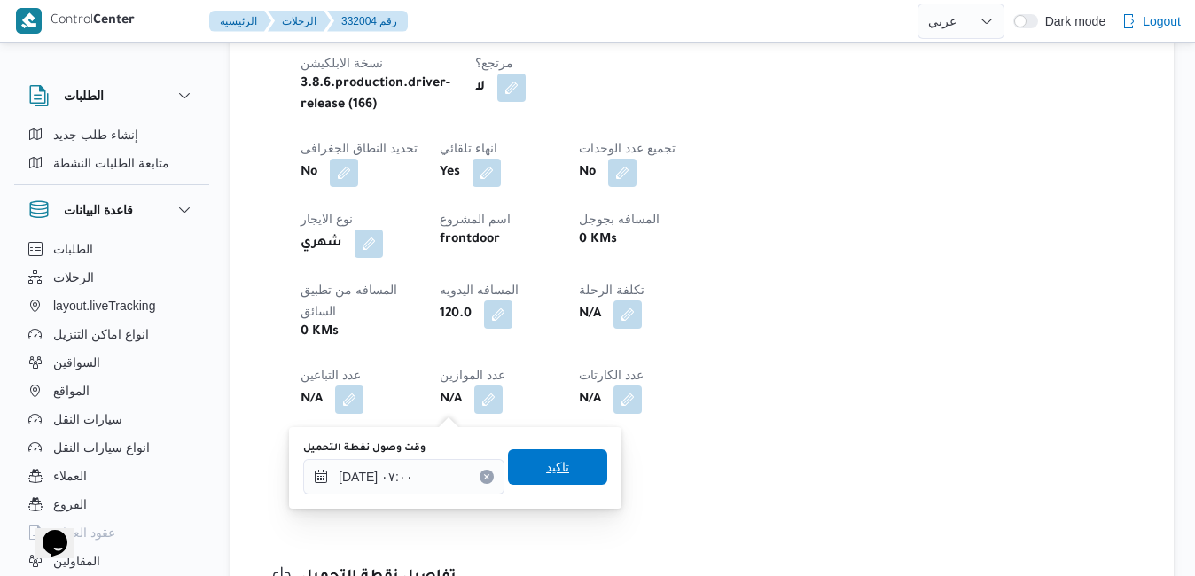
click at [551, 458] on span "تاكيد" at bounding box center [557, 466] width 23 height 21
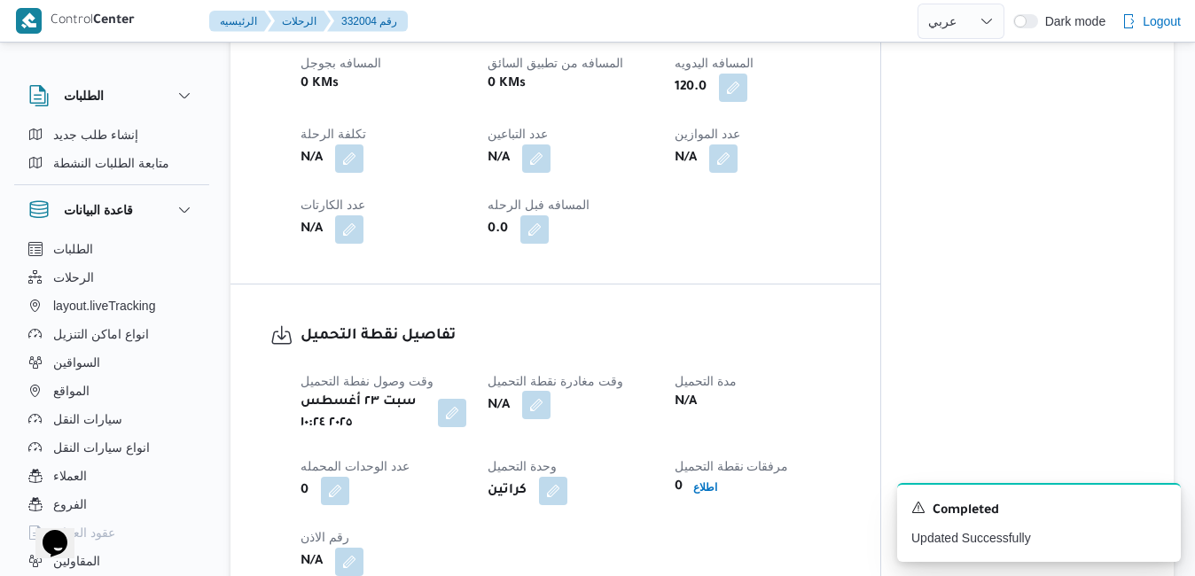
click at [539, 394] on button "button" at bounding box center [536, 405] width 28 height 28
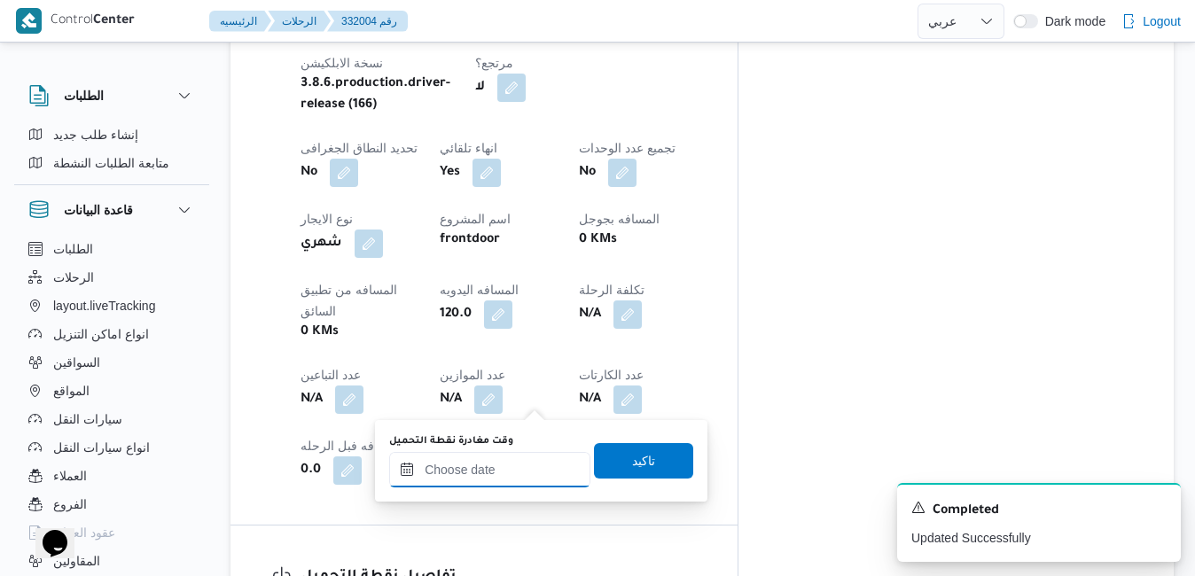
click at [514, 474] on input "وقت مغادرة نقطة التحميل" at bounding box center [489, 469] width 201 height 35
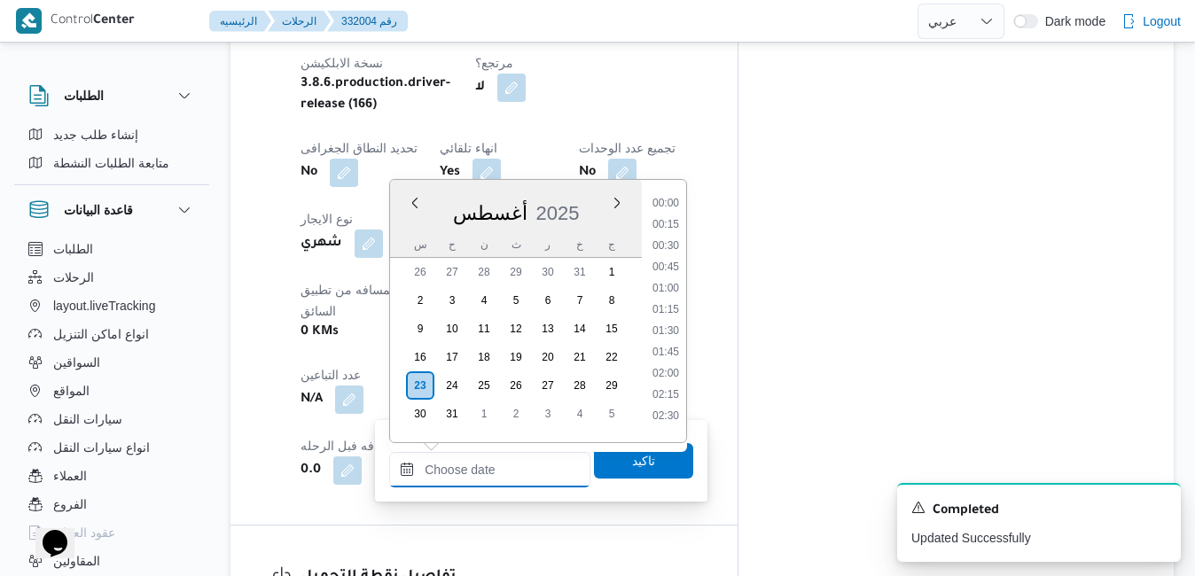
scroll to position [1494, 0]
click at [587, 199] on div "أغسطس 2025" at bounding box center [516, 209] width 252 height 45
click at [663, 392] on li "07:45" at bounding box center [665, 392] width 41 height 18
type input "٢٣/٠٨/٢٠٢٥ ٠٧:٤٥"
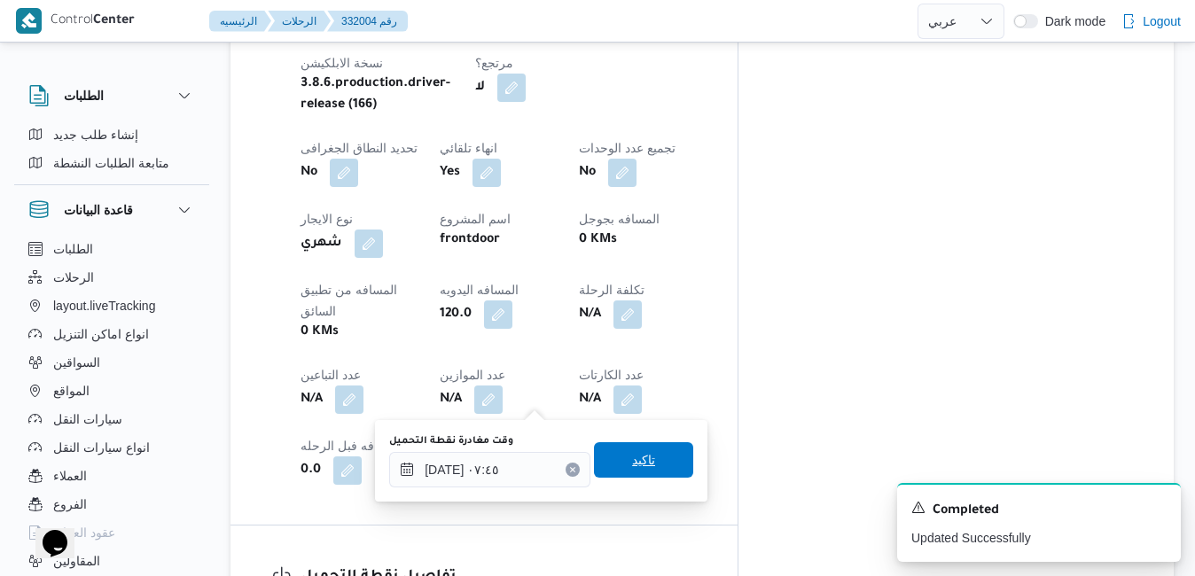
click at [638, 459] on span "تاكيد" at bounding box center [643, 459] width 23 height 21
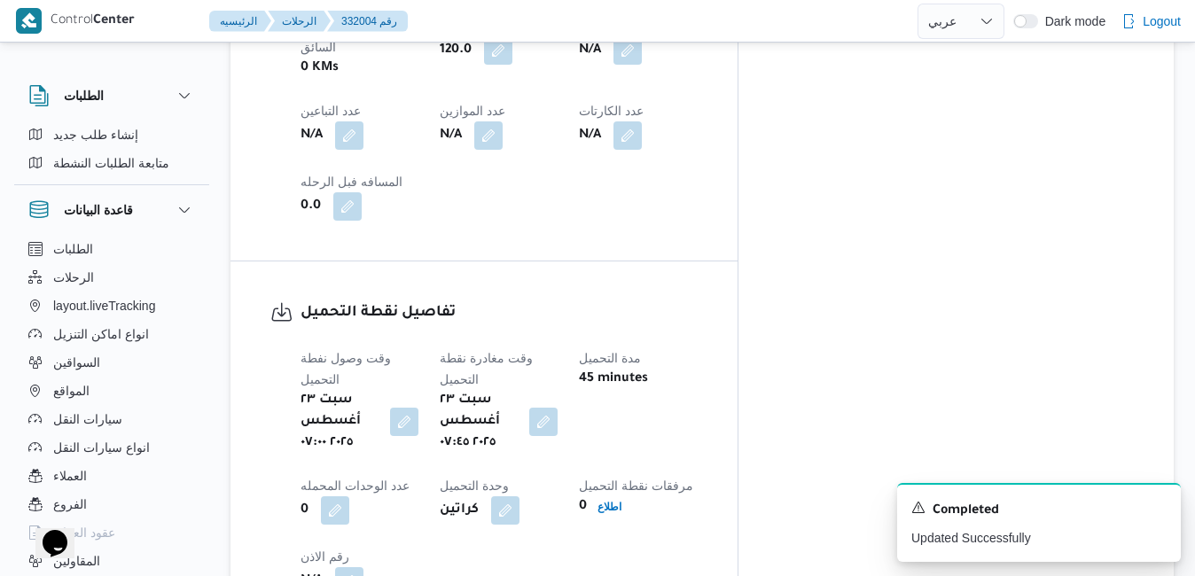
scroll to position [1300, 0]
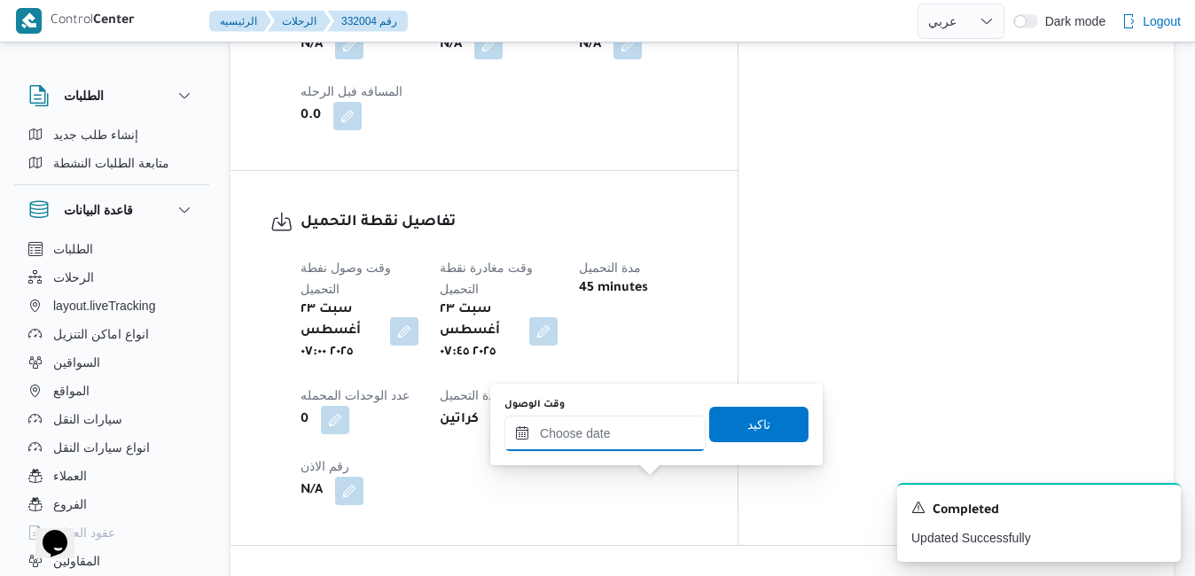
click at [625, 431] on input "وقت الوصول" at bounding box center [604, 433] width 201 height 35
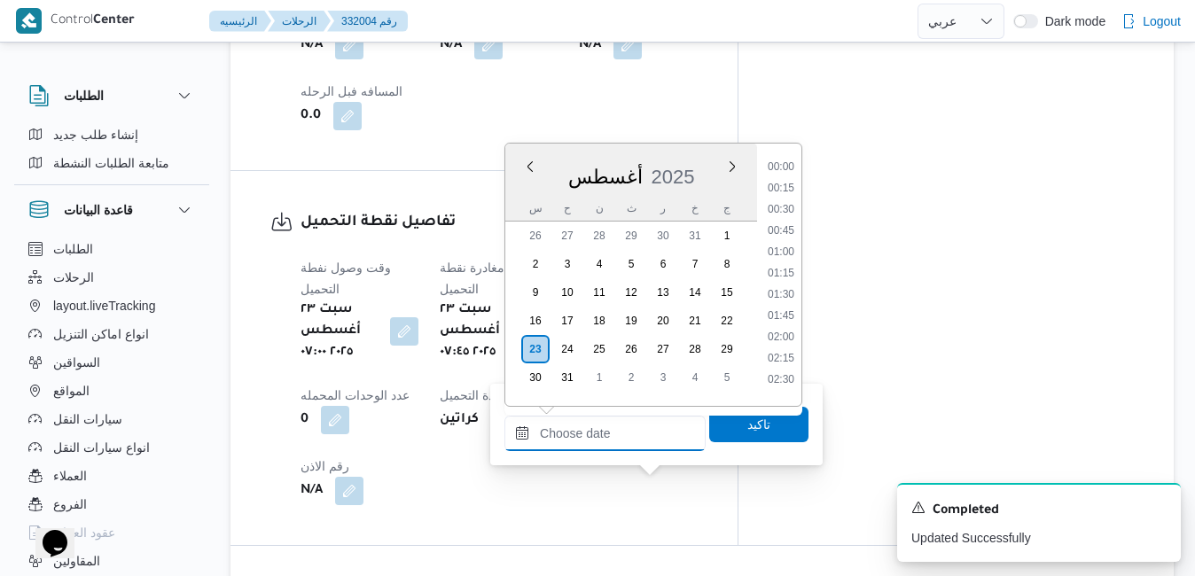
scroll to position [1494, 0]
click at [713, 157] on div "أغسطس 2025" at bounding box center [631, 173] width 252 height 45
click at [782, 219] on li "08:30" at bounding box center [780, 215] width 41 height 18
type input "٢٣/٠٨/٢٠٢٥ ٠٨:٣٠"
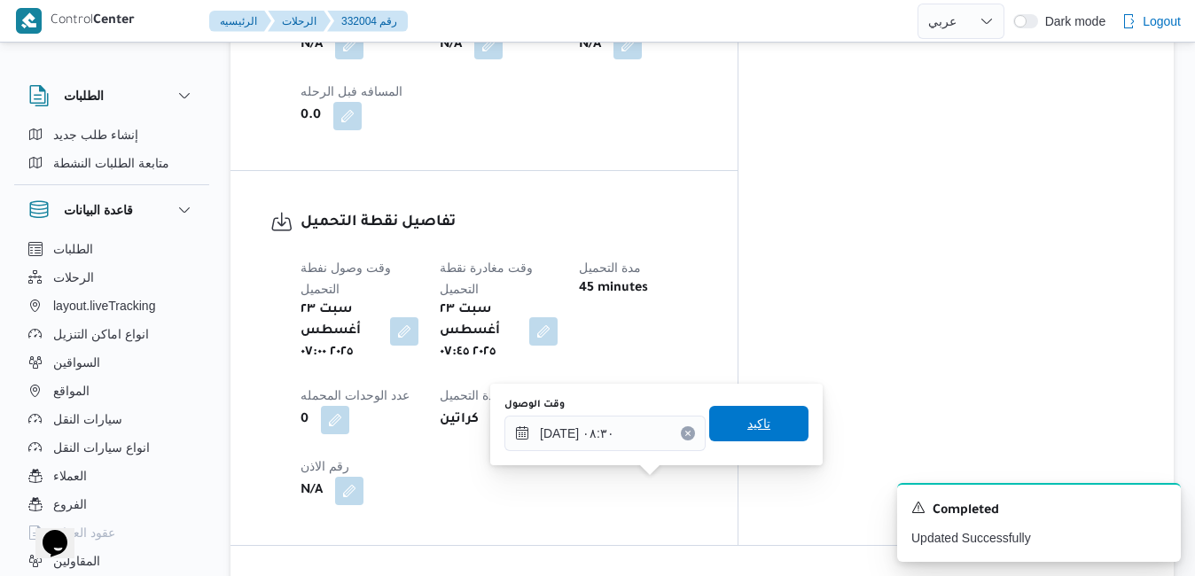
click at [747, 428] on span "تاكيد" at bounding box center [758, 423] width 23 height 21
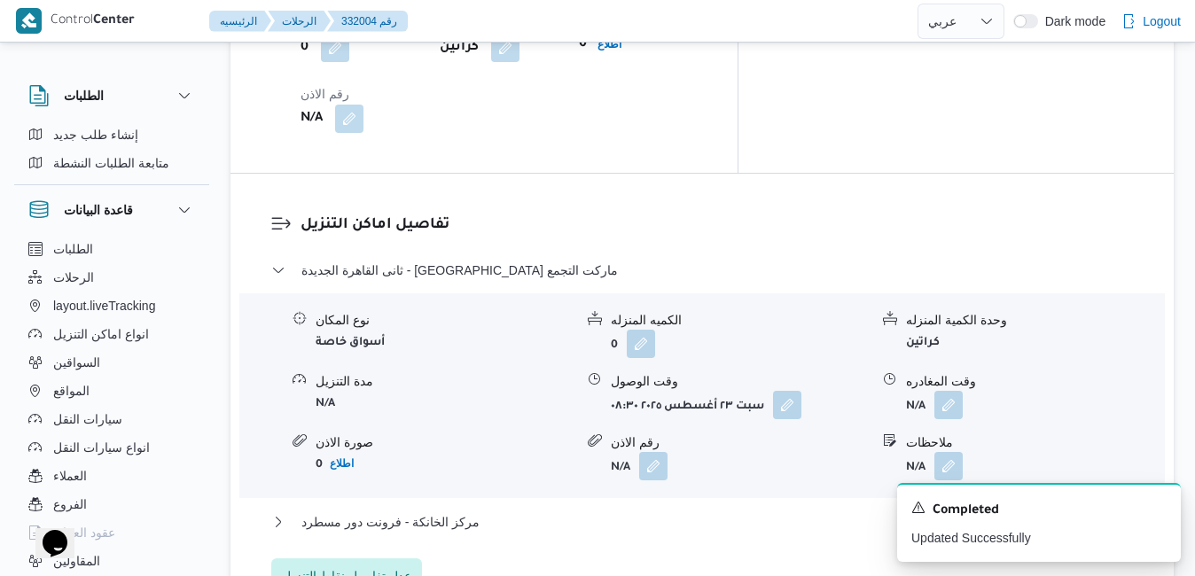
scroll to position [1690, 0]
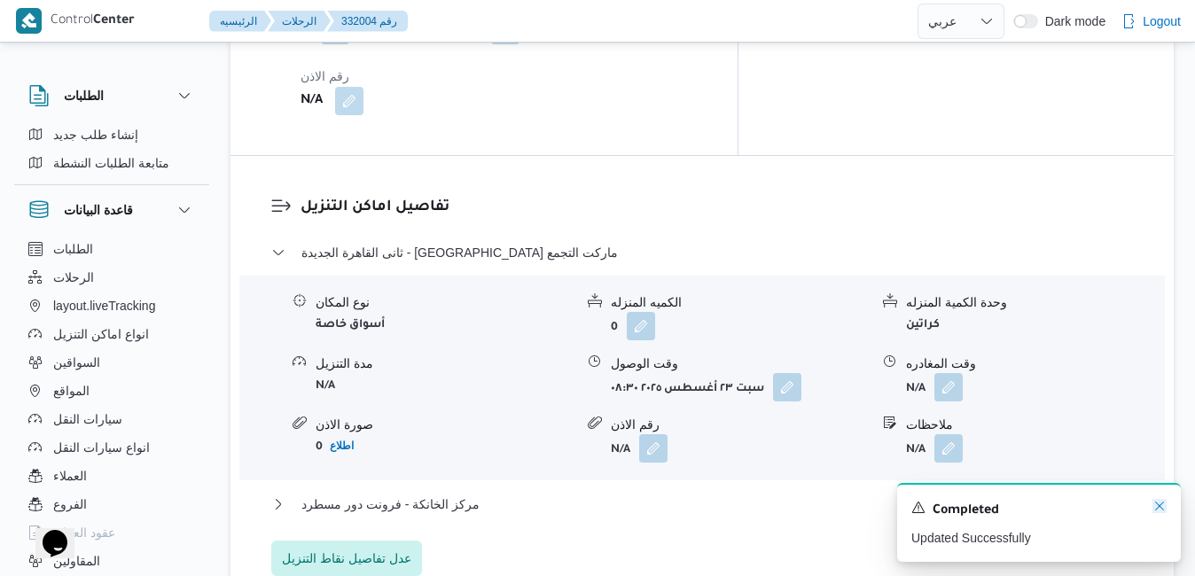
click at [1164, 513] on icon "Dismiss toast" at bounding box center [1159, 506] width 14 height 14
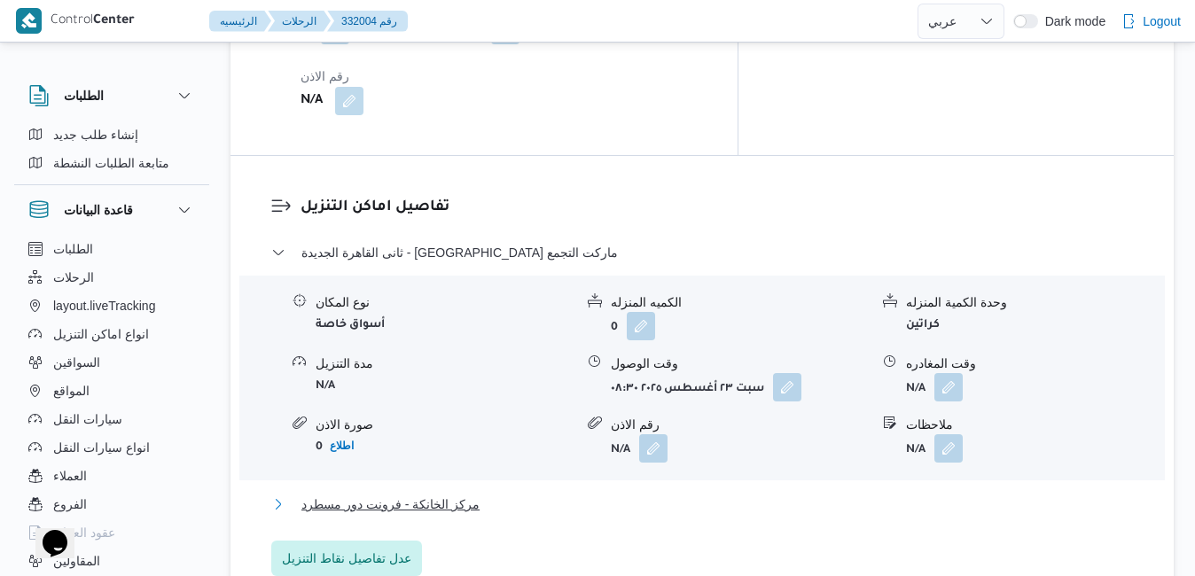
click at [891, 494] on button "مركز الخانكة - فرونت دور مسطرد" at bounding box center [702, 504] width 862 height 21
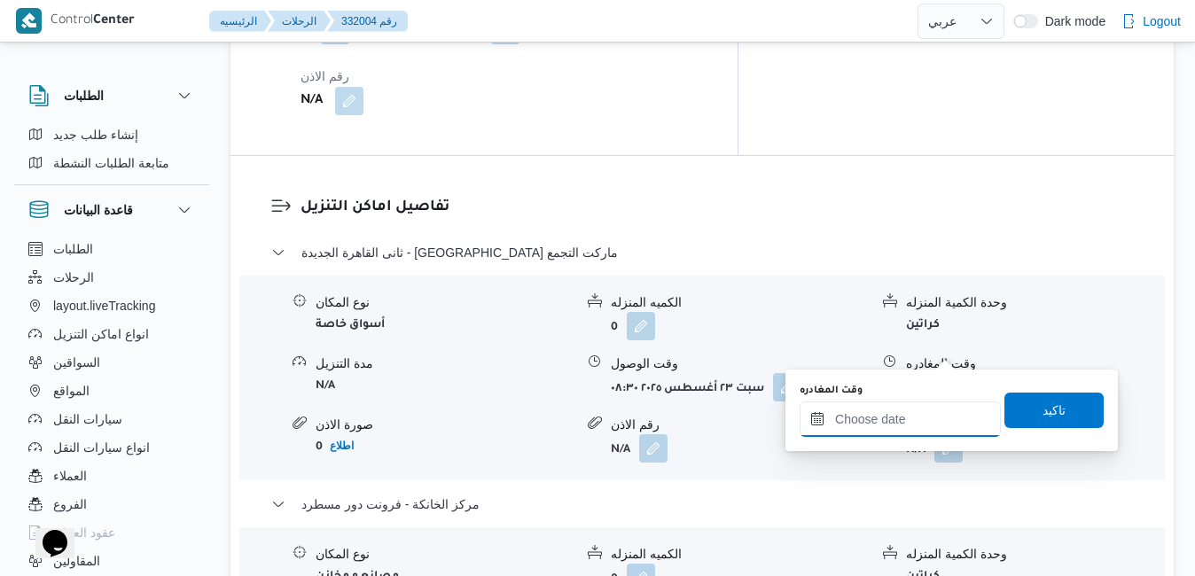
click at [899, 422] on input "وقت المغادره" at bounding box center [899, 419] width 201 height 35
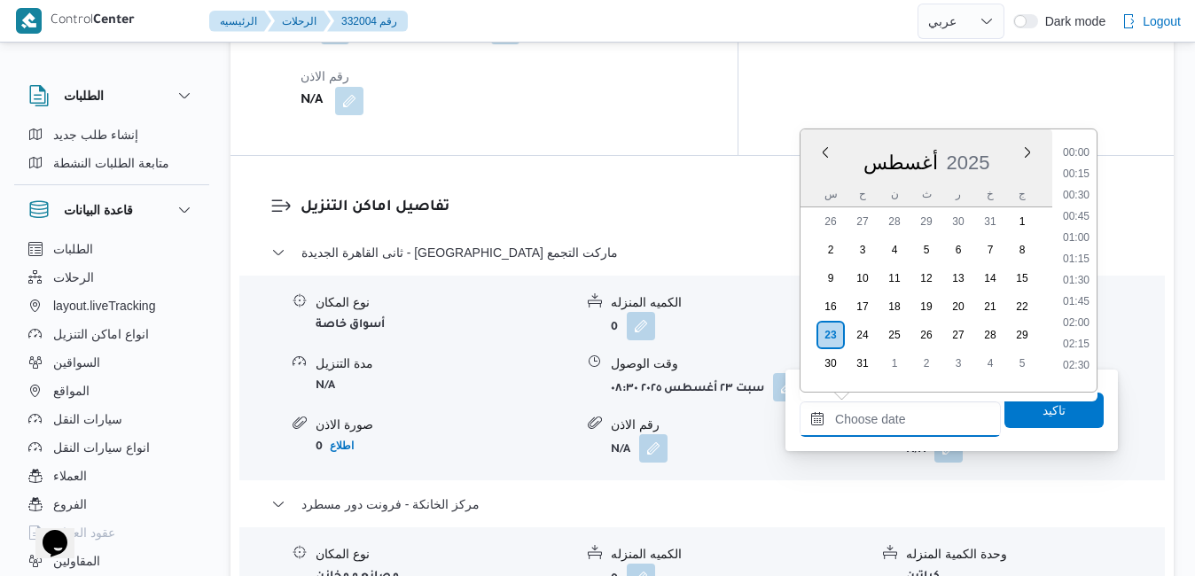
scroll to position [1494, 0]
click at [1002, 146] on div "أغسطس 2025" at bounding box center [926, 158] width 252 height 45
click at [1079, 267] on li "16:30" at bounding box center [1076, 267] width 41 height 18
type input "٢٣/٠٨/٢٠٢٥ ١٦:٣٠"
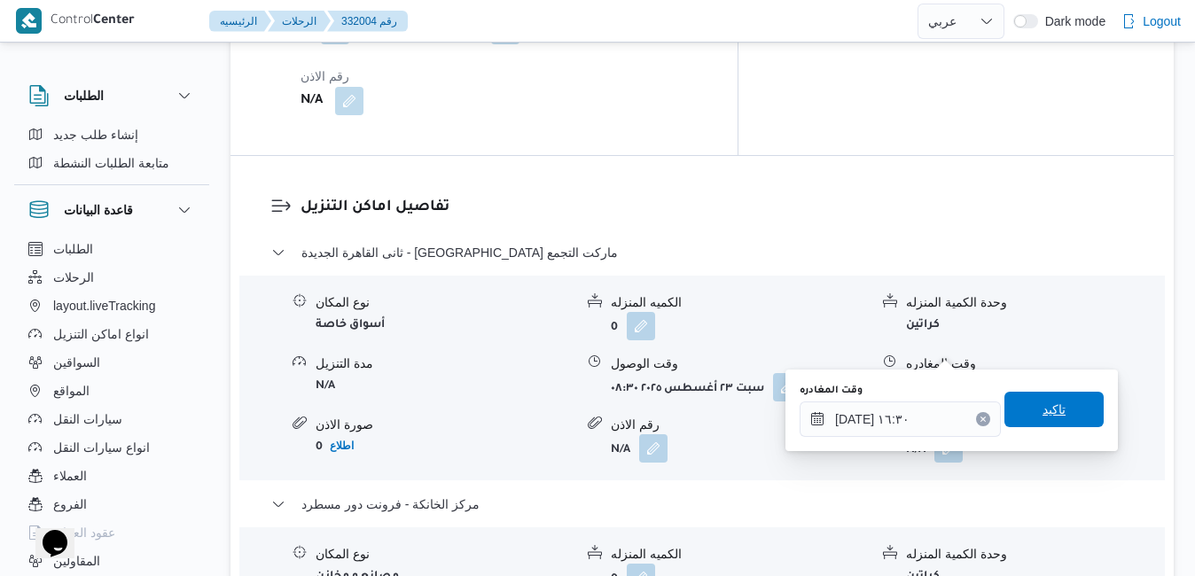
click at [1042, 417] on span "تاكيد" at bounding box center [1053, 409] width 23 height 21
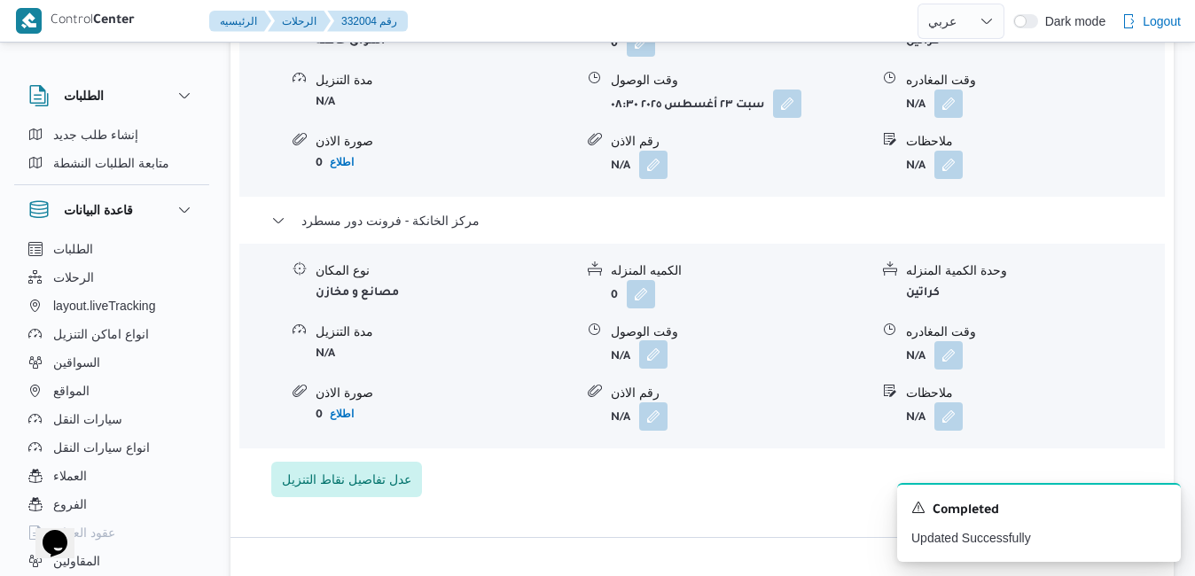
click at [659, 352] on button "button" at bounding box center [653, 354] width 28 height 28
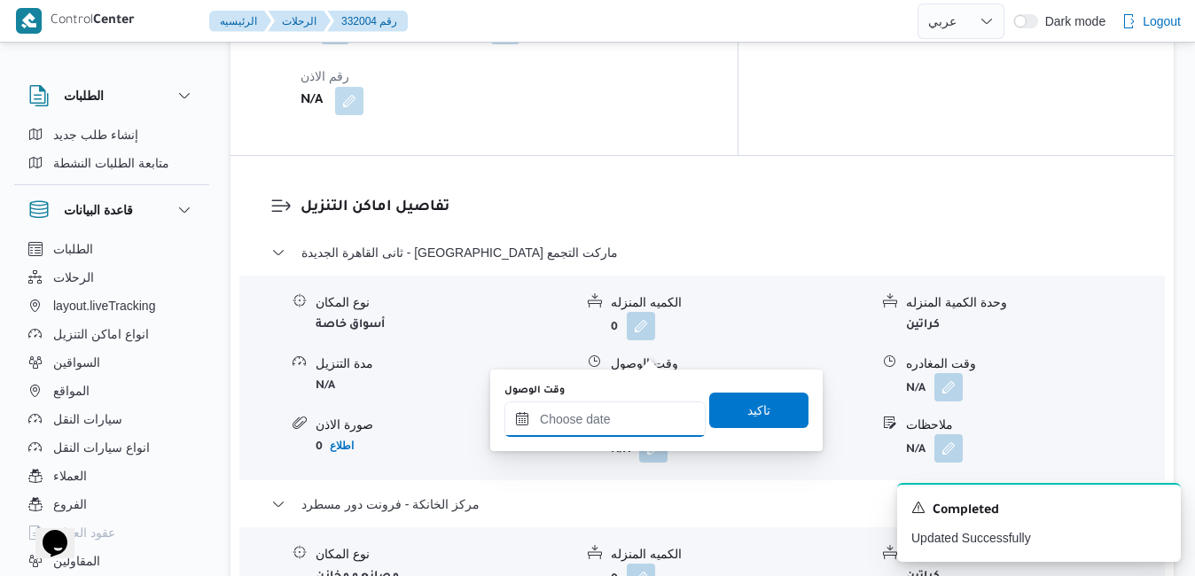
click at [622, 415] on input "وقت الوصول" at bounding box center [604, 419] width 201 height 35
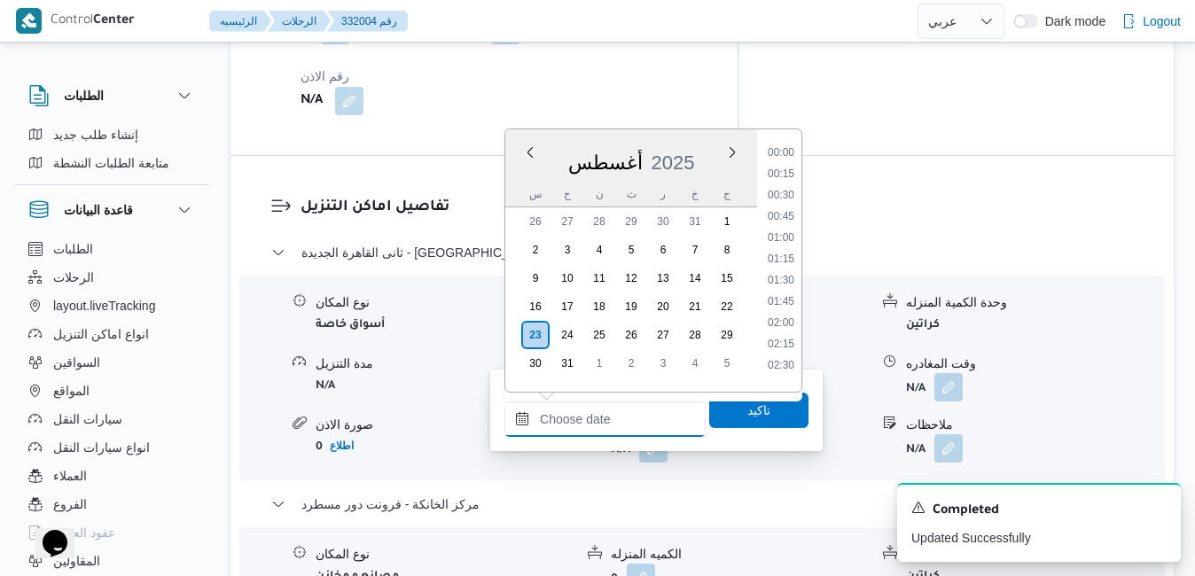
scroll to position [1494, 0]
click at [689, 144] on div "أغسطس 2025" at bounding box center [631, 158] width 252 height 45
click at [787, 248] on li "16:15" at bounding box center [780, 246] width 41 height 18
type input "٢٣/٠٨/٢٠٢٥ ١٦:١٥"
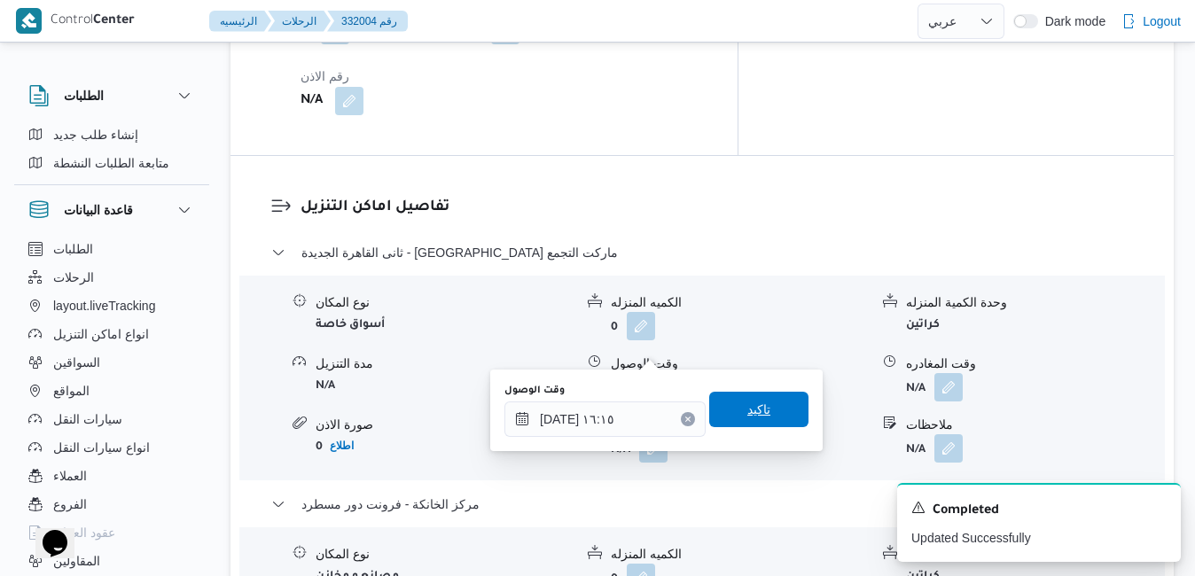
click at [765, 411] on span "تاكيد" at bounding box center [758, 409] width 99 height 35
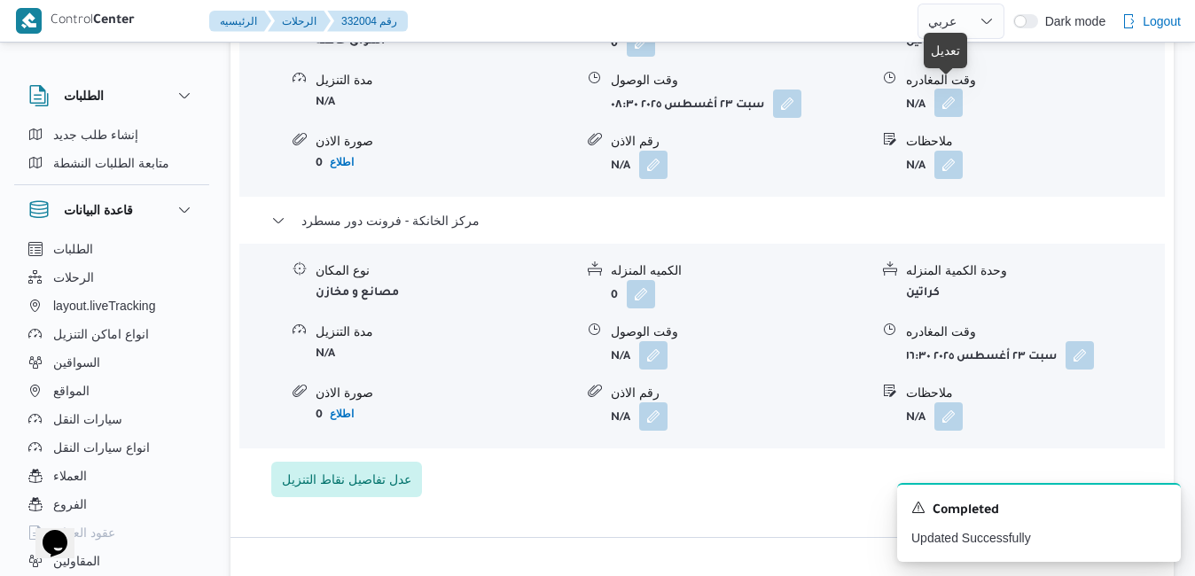
click at [940, 106] on button "button" at bounding box center [948, 103] width 28 height 28
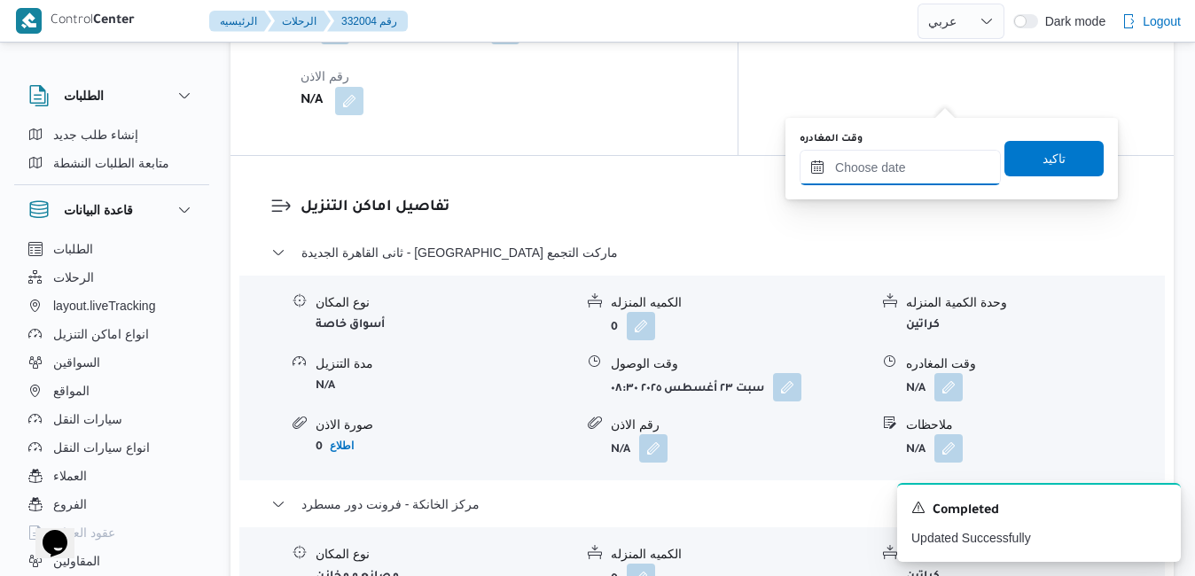
click at [891, 170] on input "وقت المغادره" at bounding box center [899, 167] width 201 height 35
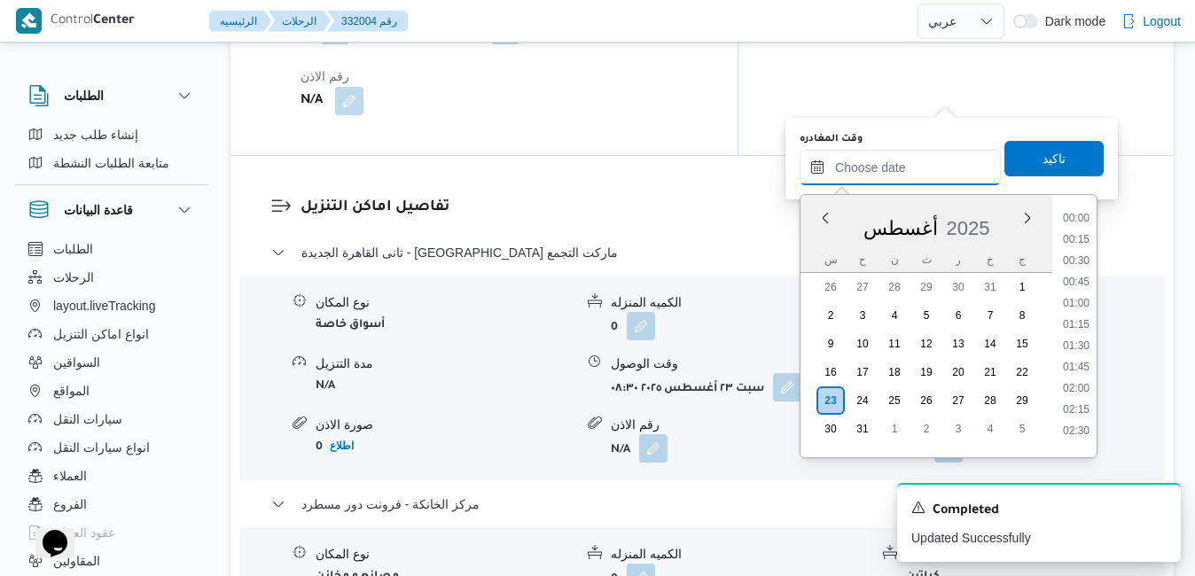
scroll to position [1494, 0]
click at [817, 242] on div "أغسطس 2025" at bounding box center [926, 224] width 252 height 45
click at [1081, 252] on li "15:30" at bounding box center [1076, 247] width 41 height 18
type input "٢٣/٠٨/٢٠٢٥ ١٥:٣٠"
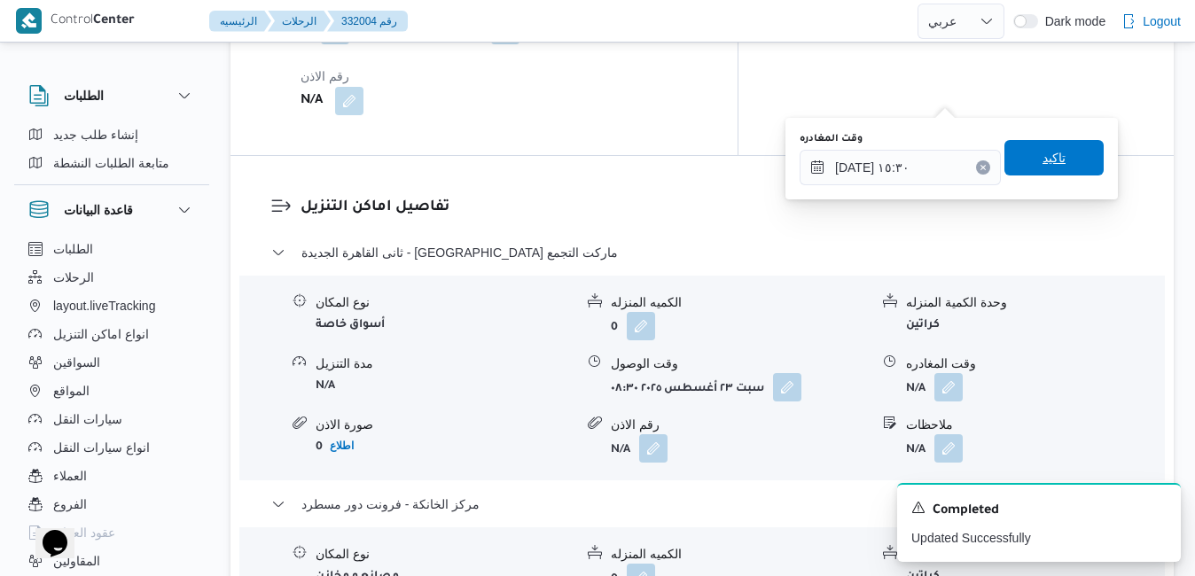
click at [1053, 164] on span "تاكيد" at bounding box center [1053, 157] width 99 height 35
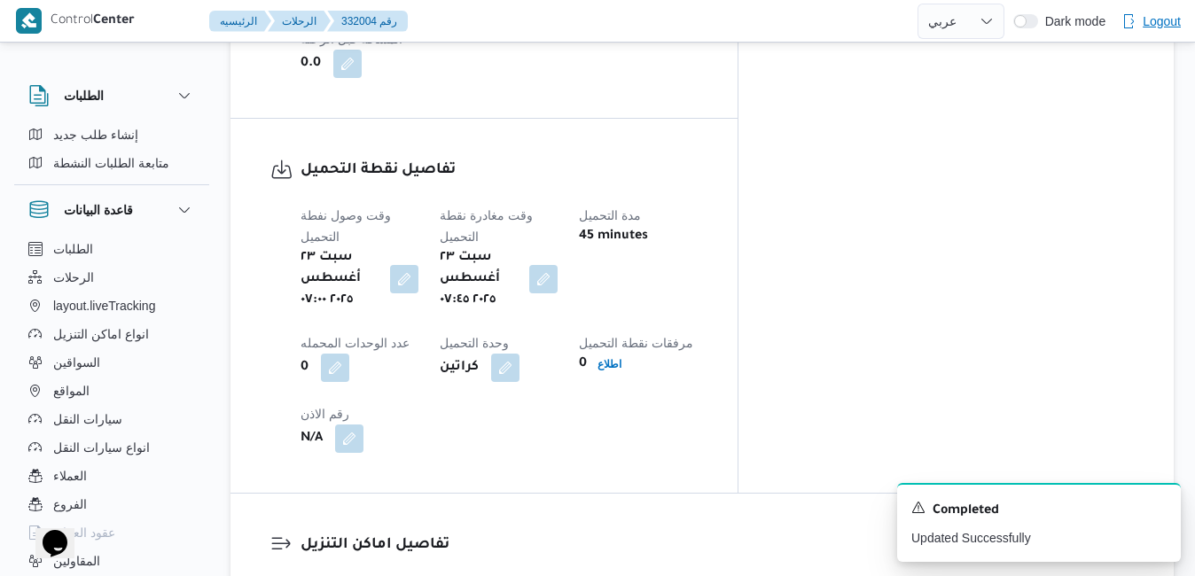
scroll to position [0, 0]
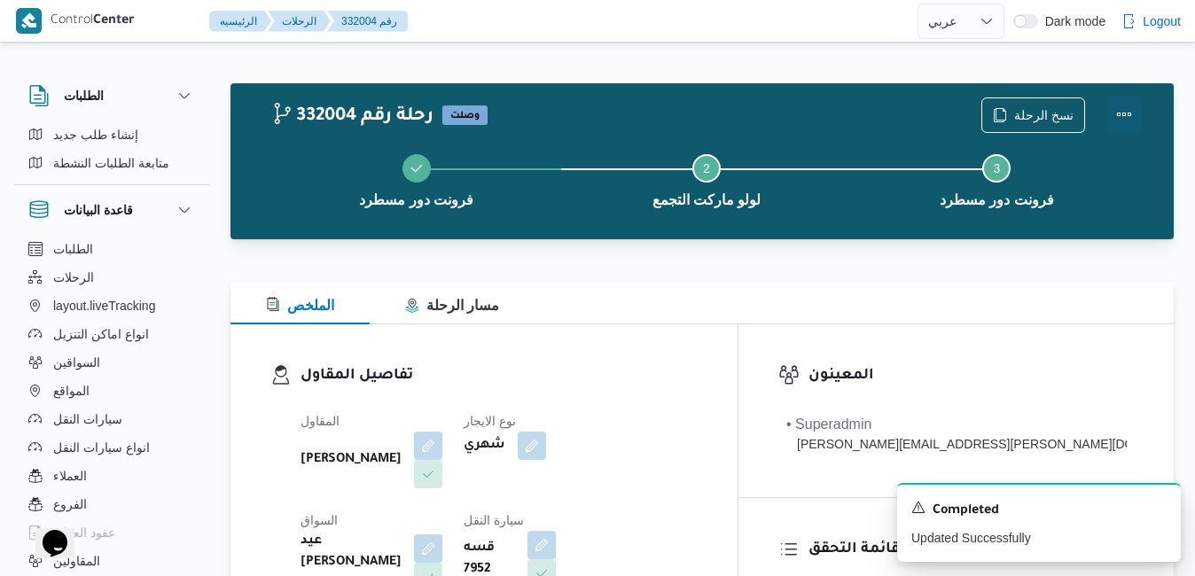
click at [1127, 105] on button "Actions" at bounding box center [1123, 114] width 35 height 35
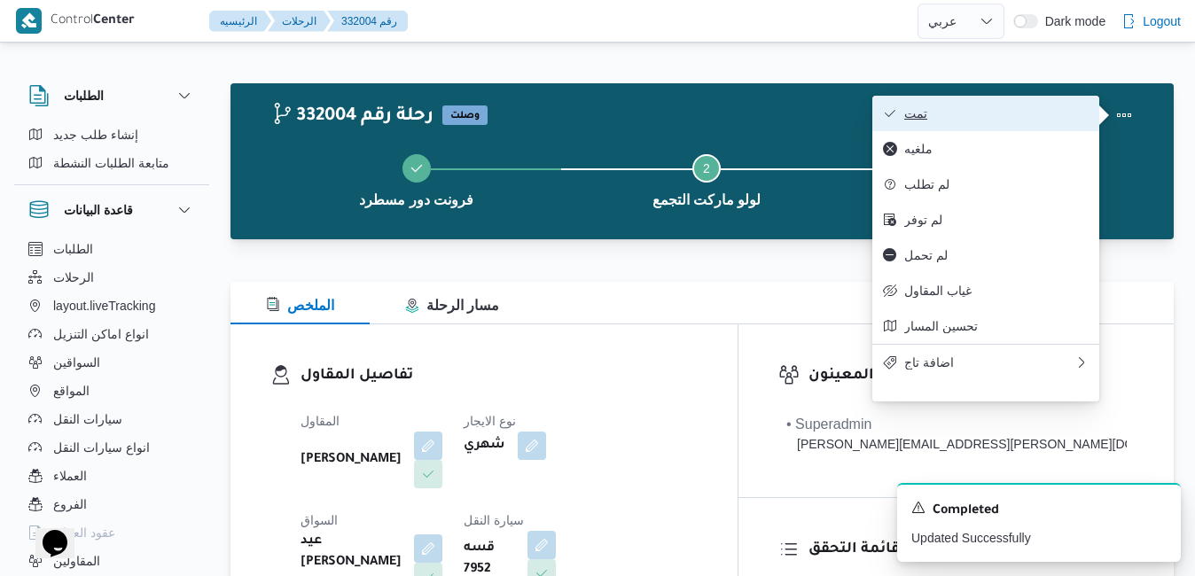
click at [1018, 118] on span "تمت" at bounding box center [996, 113] width 184 height 14
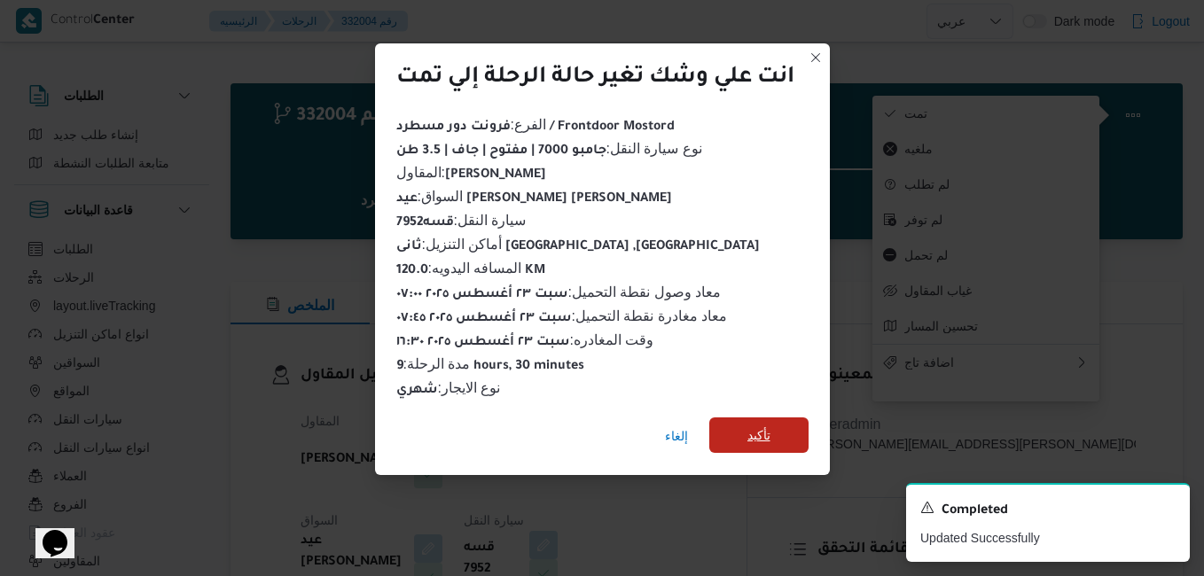
click at [778, 428] on span "تأكيد" at bounding box center [758, 434] width 99 height 35
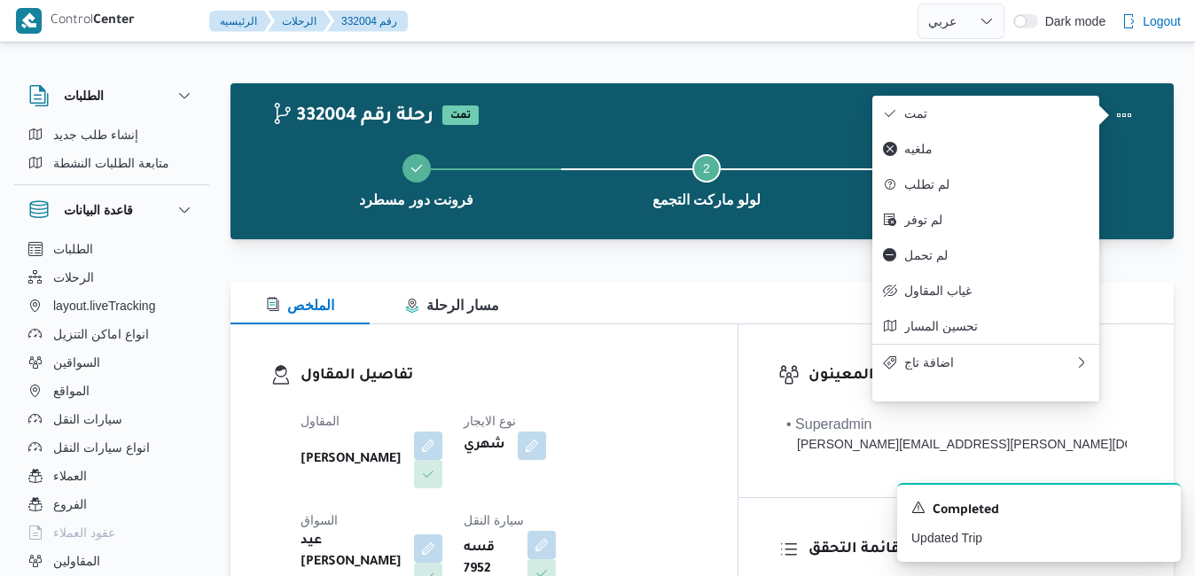
click at [442, 510] on dt "السواق" at bounding box center [371, 520] width 142 height 21
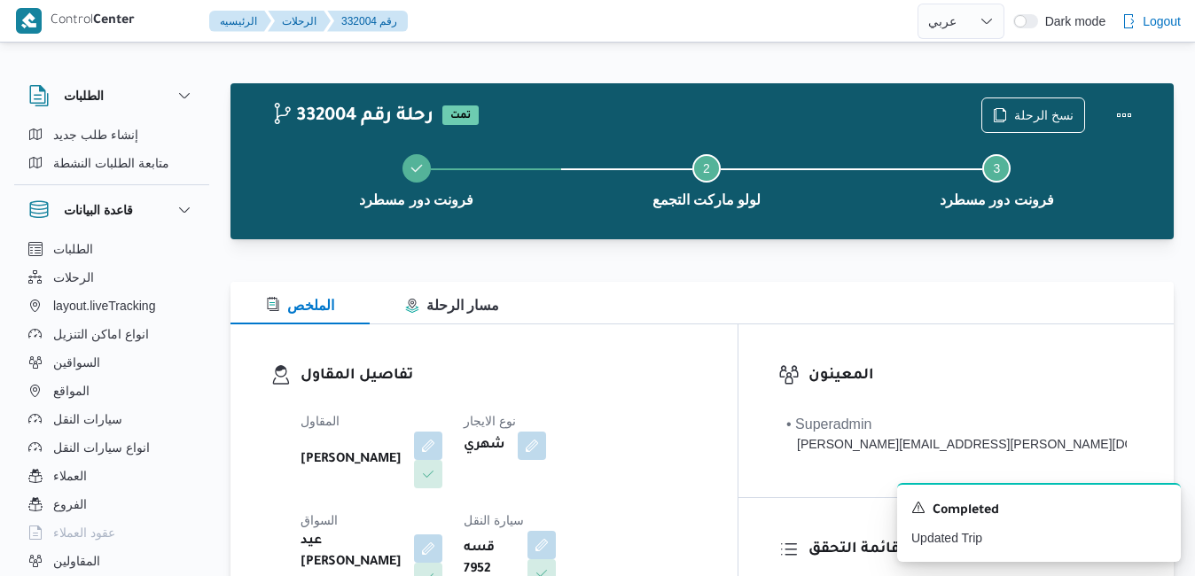
click at [442, 510] on dt "السواق" at bounding box center [371, 520] width 142 height 21
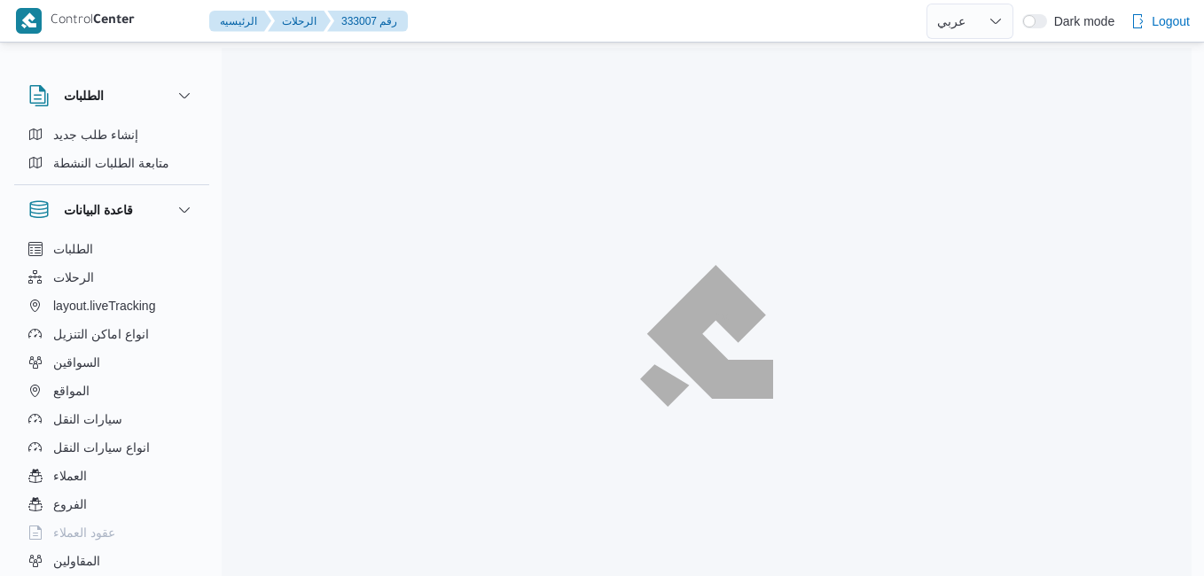
select select "ar"
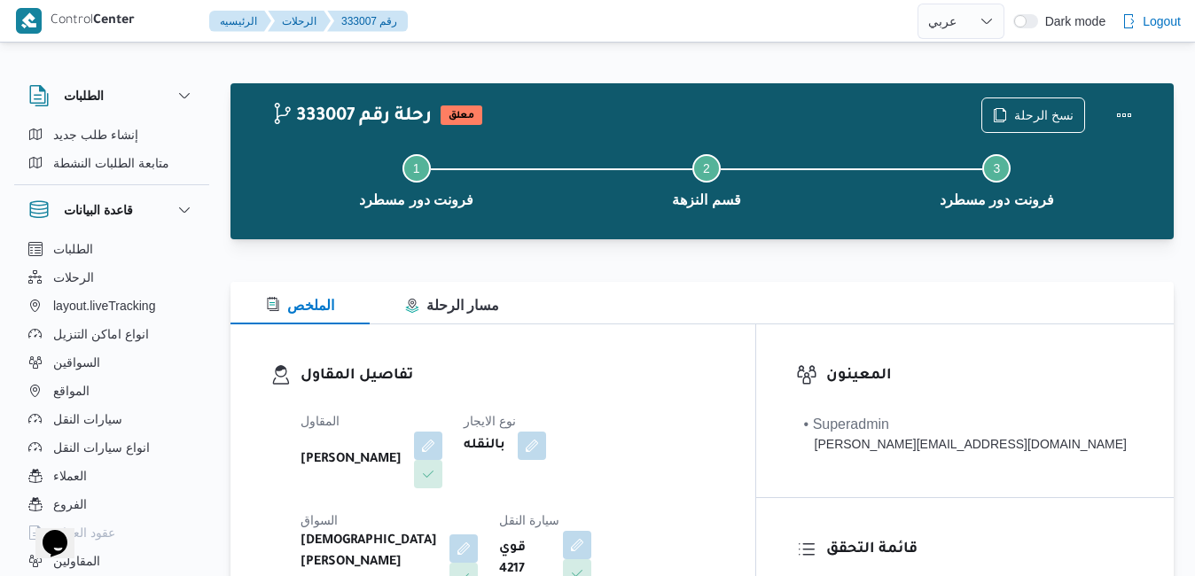
click at [791, 313] on div "الملخص مسار الرحلة" at bounding box center [701, 303] width 943 height 43
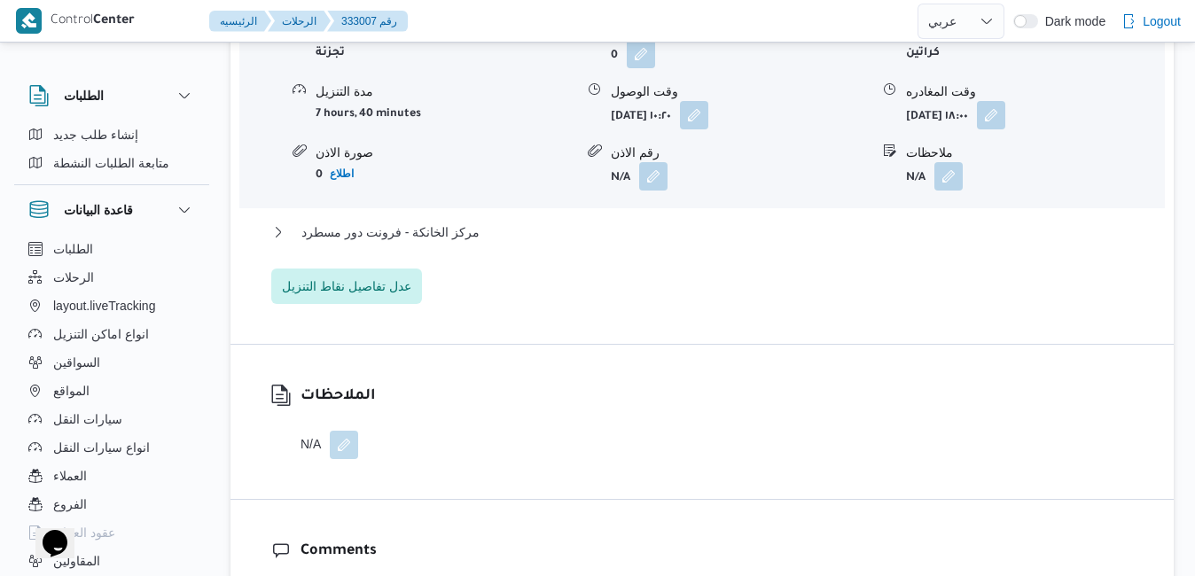
scroll to position [1808, 0]
click at [392, 273] on span "عدل تفاصيل نقاط التنزيل" at bounding box center [346, 283] width 129 height 21
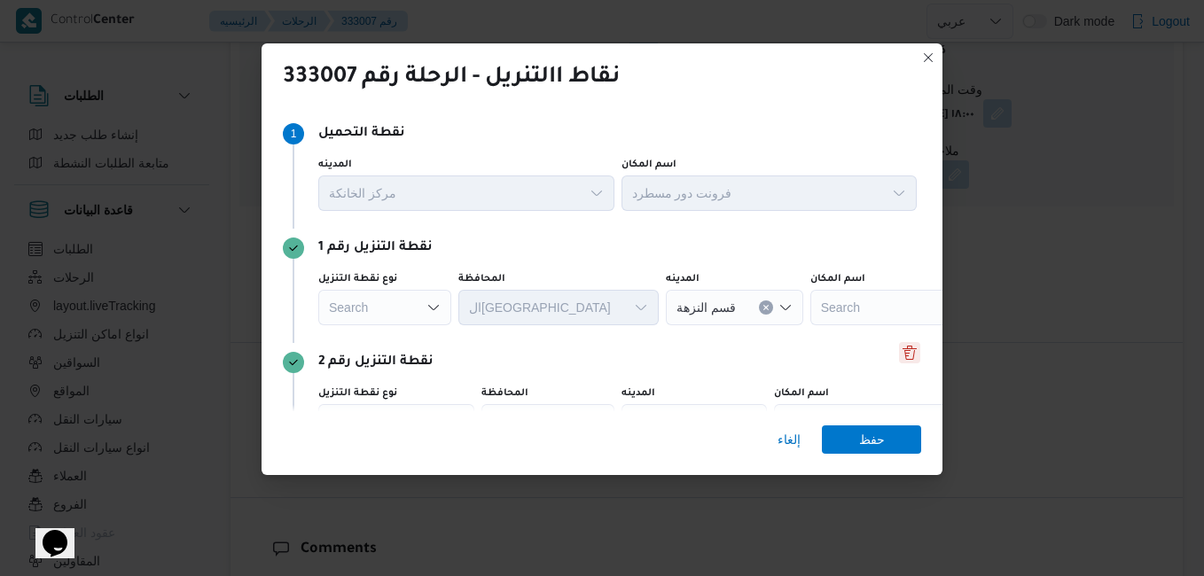
click at [902, 347] on button "Delete" at bounding box center [909, 352] width 21 height 21
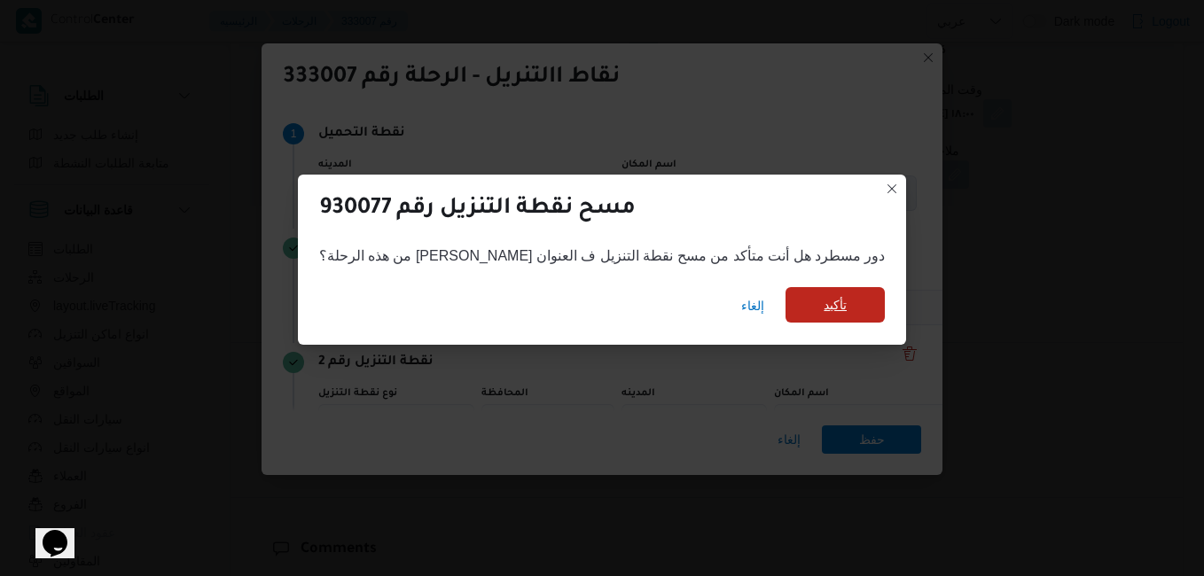
click at [823, 313] on span "تأكيد" at bounding box center [834, 304] width 23 height 21
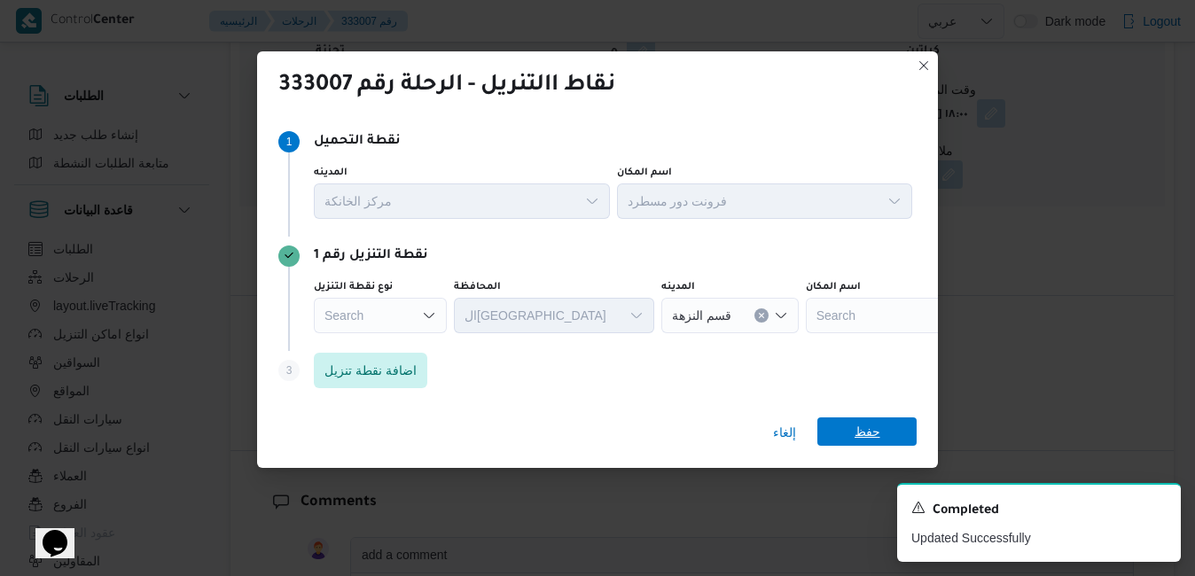
click at [883, 433] on span "حفظ" at bounding box center [866, 431] width 99 height 28
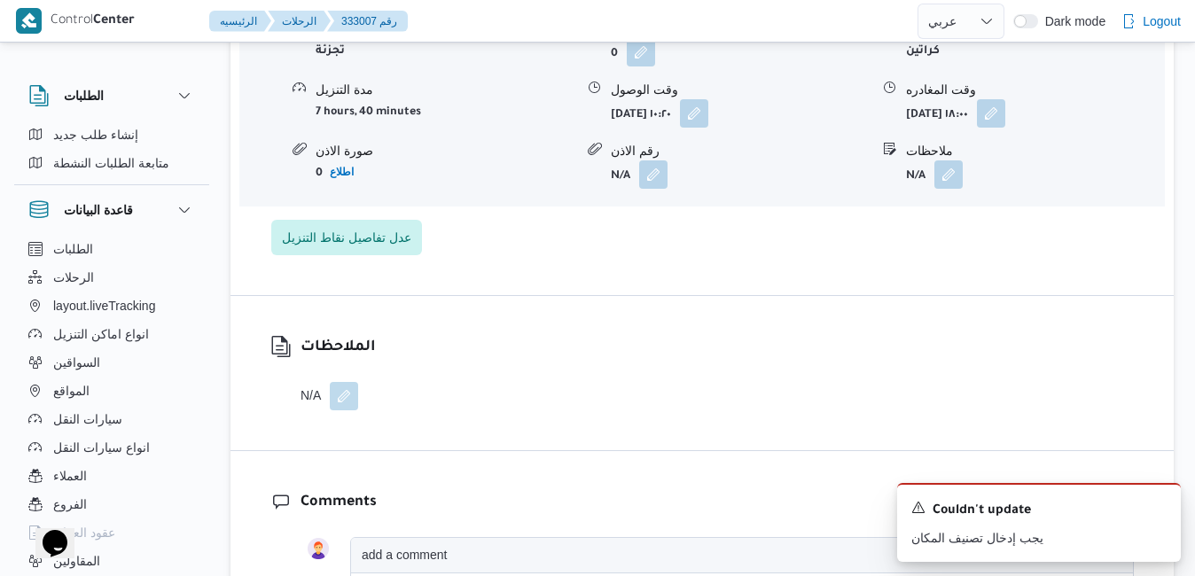
click at [915, 296] on div "الملاحظات N/A" at bounding box center [701, 373] width 943 height 154
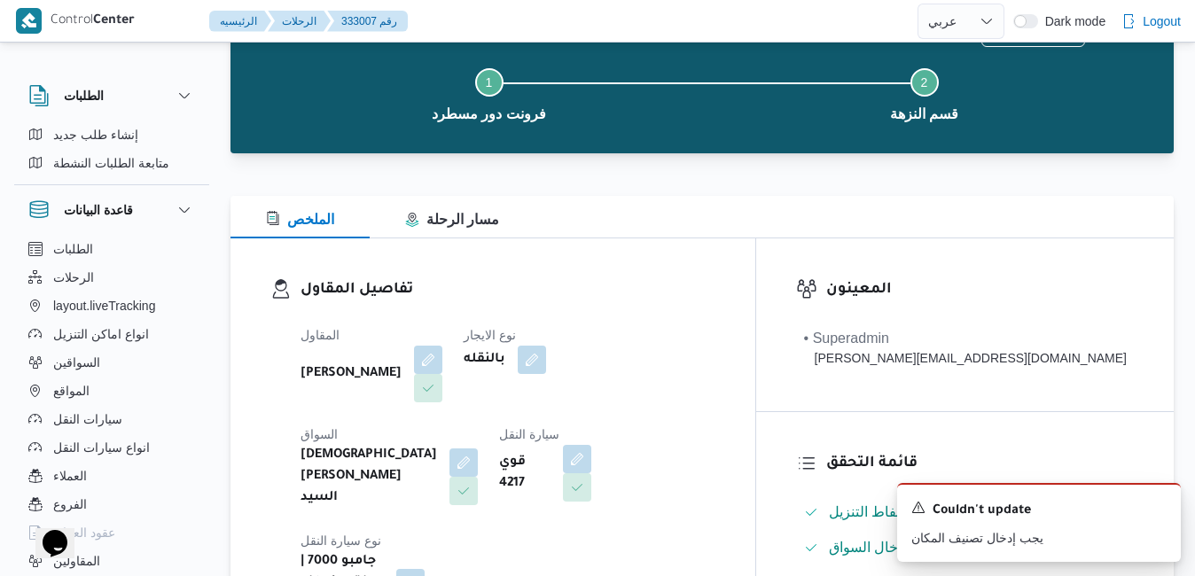
scroll to position [0, 0]
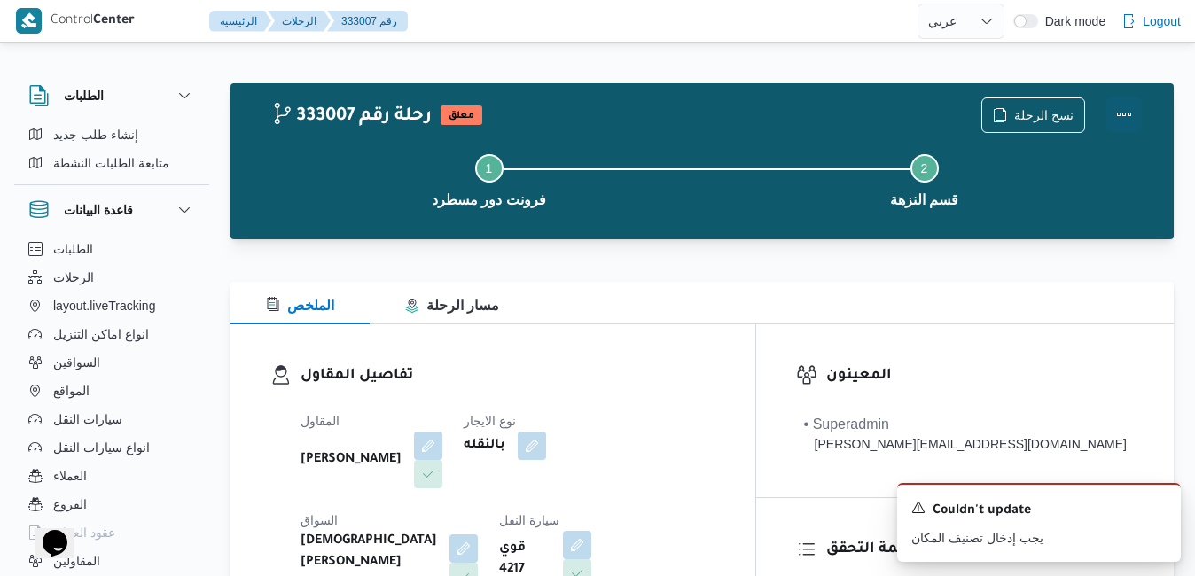
click at [1125, 113] on button "Actions" at bounding box center [1123, 114] width 35 height 35
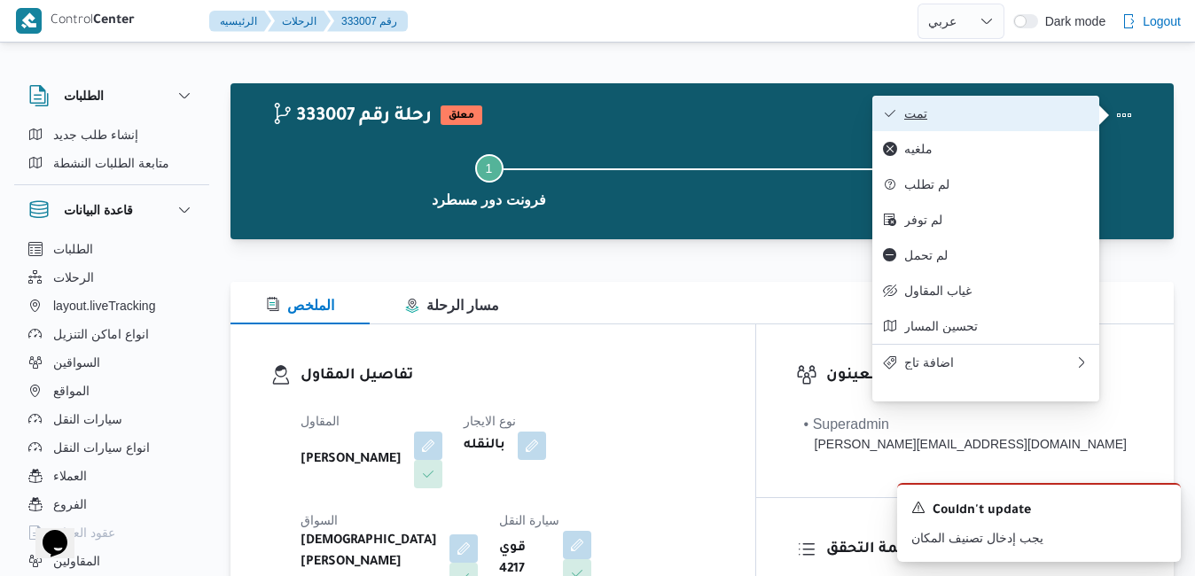
click at [1009, 115] on span "تمت" at bounding box center [996, 113] width 184 height 14
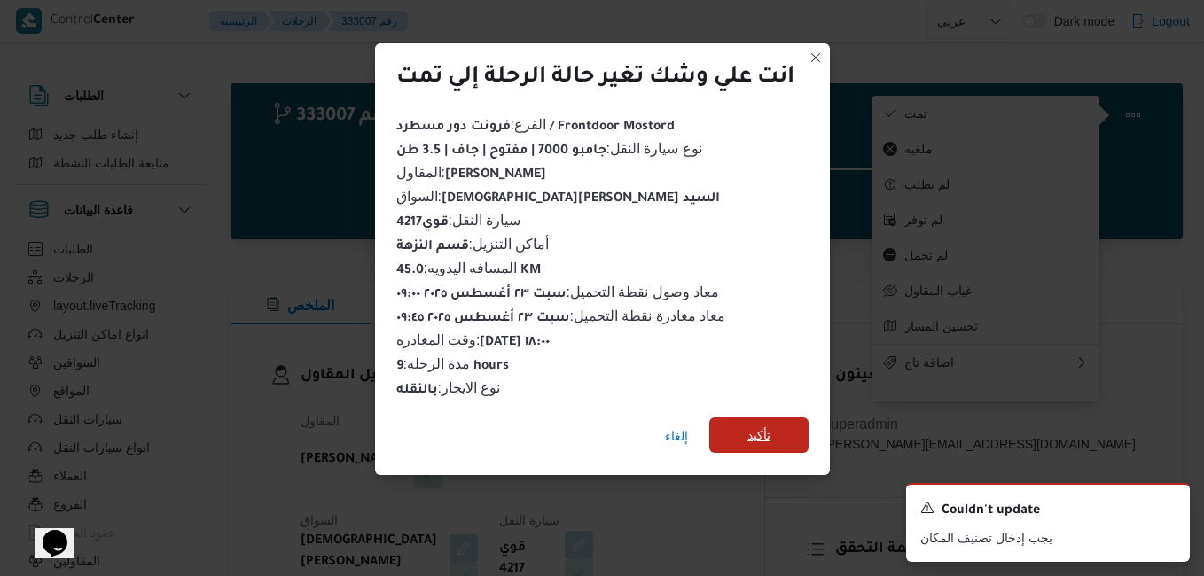
click at [747, 425] on span "تأكيد" at bounding box center [758, 434] width 99 height 35
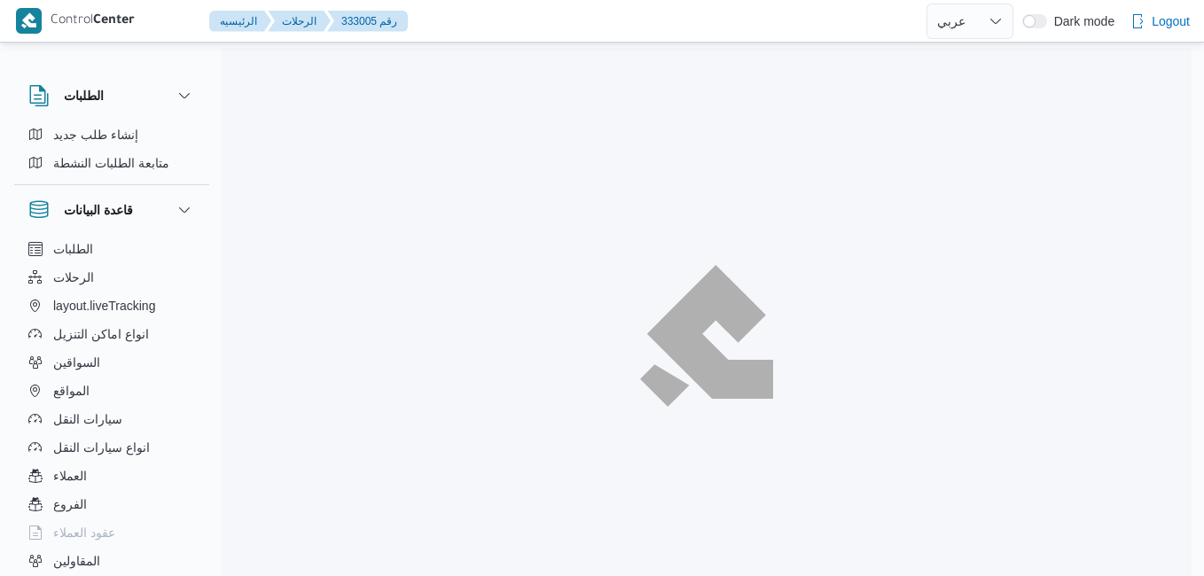
select select "ar"
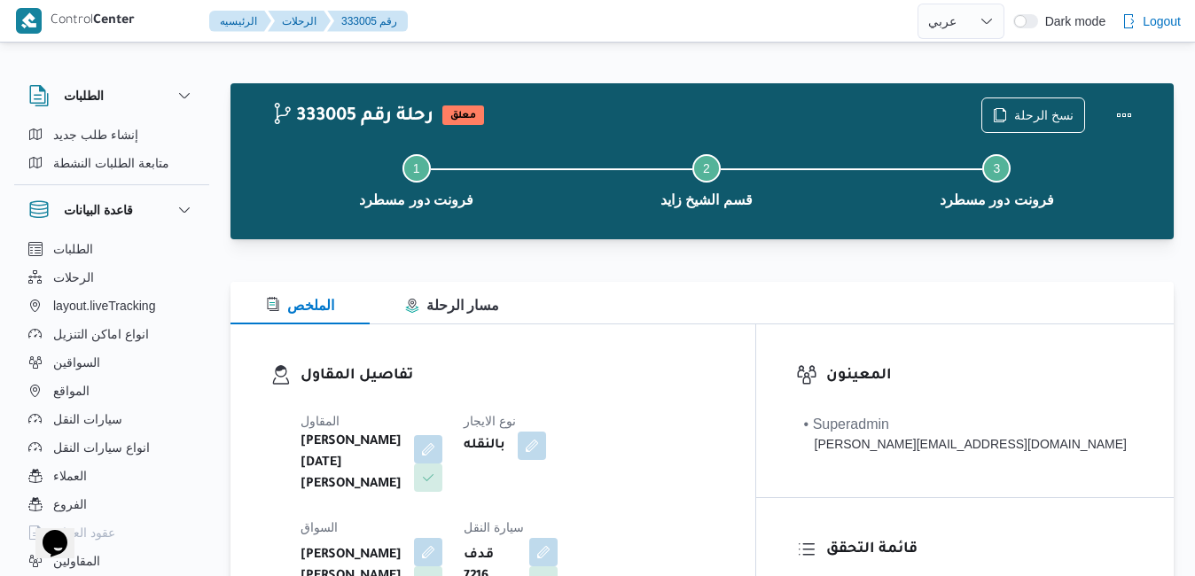
click at [836, 313] on div "الملخص مسار الرحلة" at bounding box center [701, 303] width 943 height 43
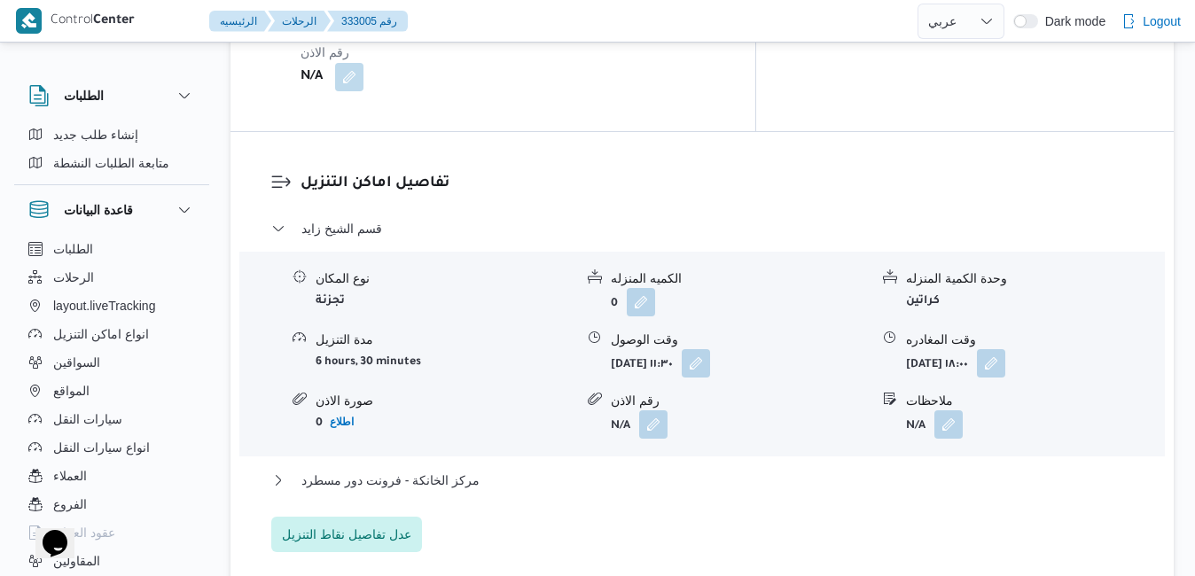
scroll to position [1560, 0]
click at [384, 521] on span "عدل تفاصيل نقاط التنزيل" at bounding box center [346, 531] width 129 height 21
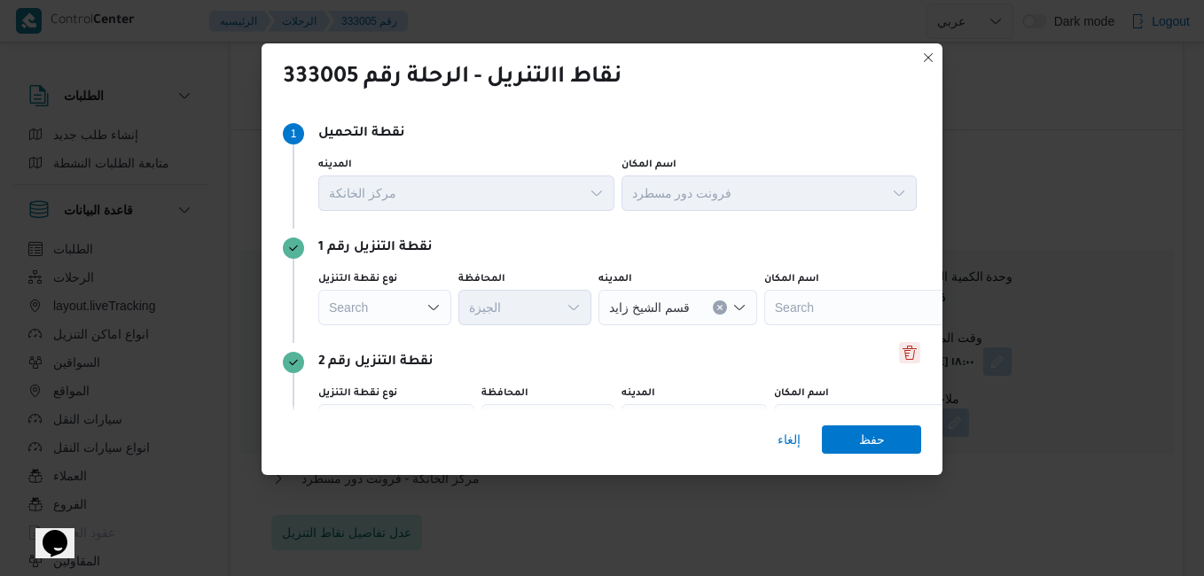
click at [904, 350] on button "Delete" at bounding box center [909, 352] width 21 height 21
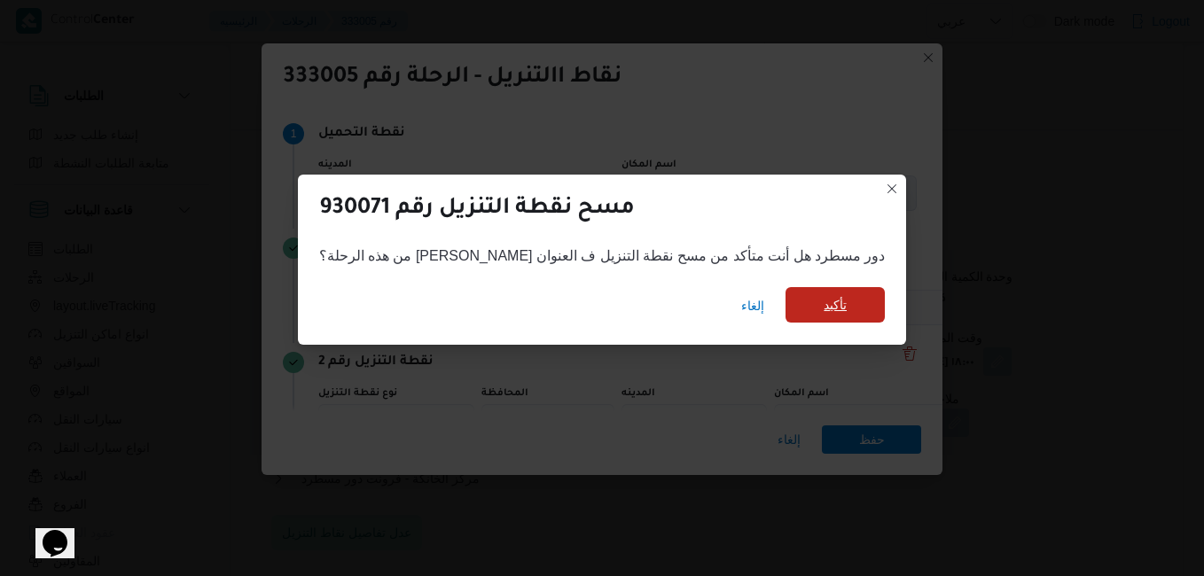
click at [823, 305] on span "تأكيد" at bounding box center [834, 304] width 23 height 21
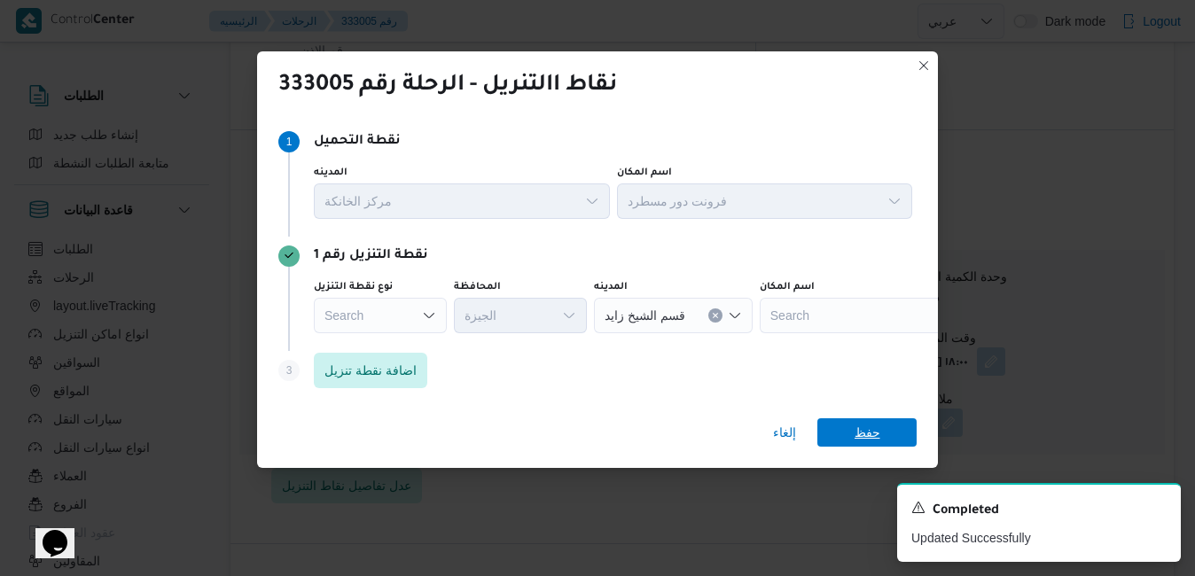
click at [885, 436] on span "حفظ" at bounding box center [866, 432] width 99 height 28
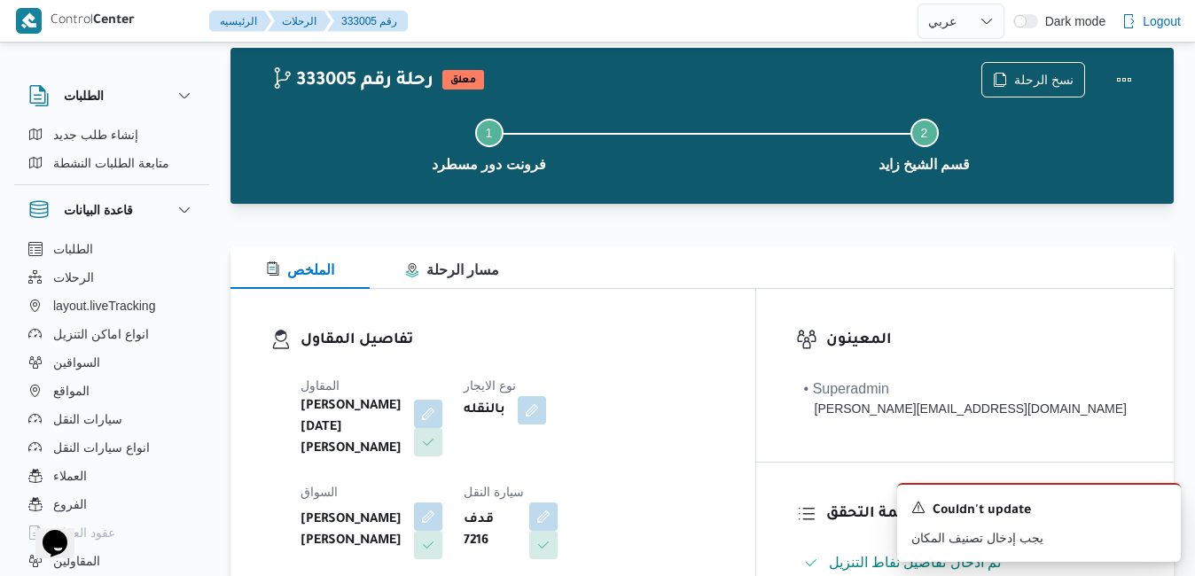
scroll to position [0, 0]
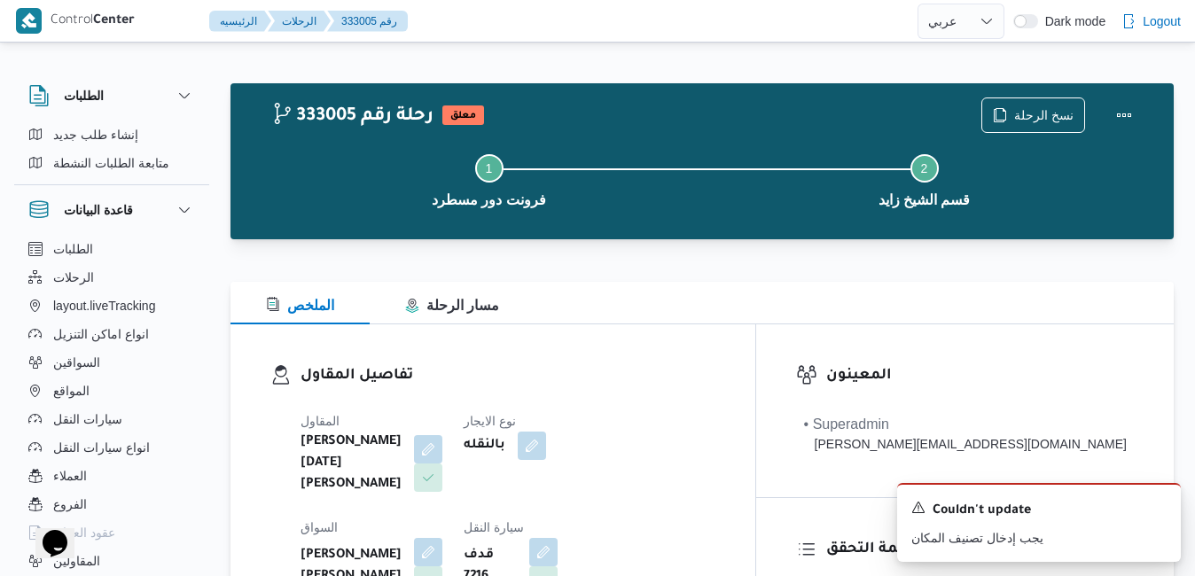
click at [1142, 120] on div "نسخ الرحلة" at bounding box center [1062, 115] width 182 height 57
click at [1126, 116] on button "Actions" at bounding box center [1123, 114] width 35 height 35
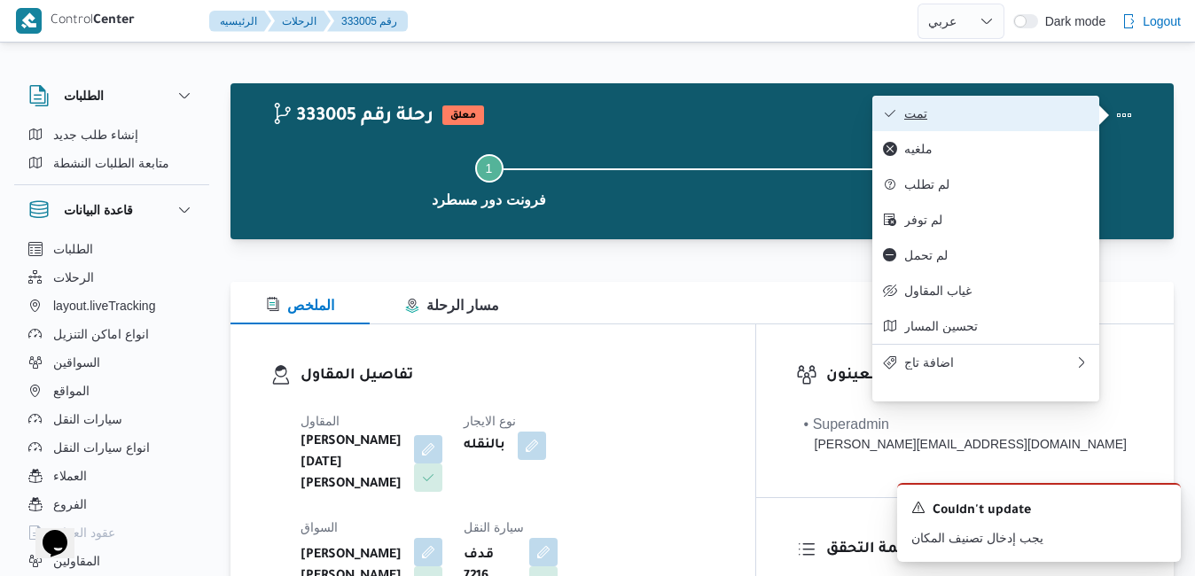
click at [1006, 109] on span "تمت" at bounding box center [996, 113] width 184 height 14
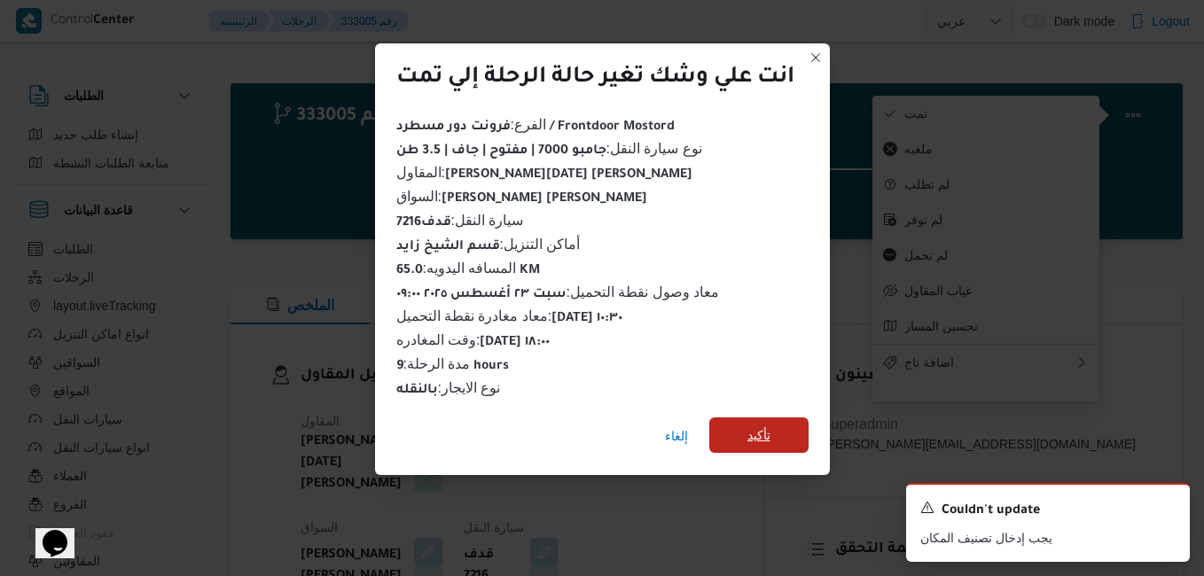
click at [732, 425] on span "تأكيد" at bounding box center [758, 434] width 99 height 35
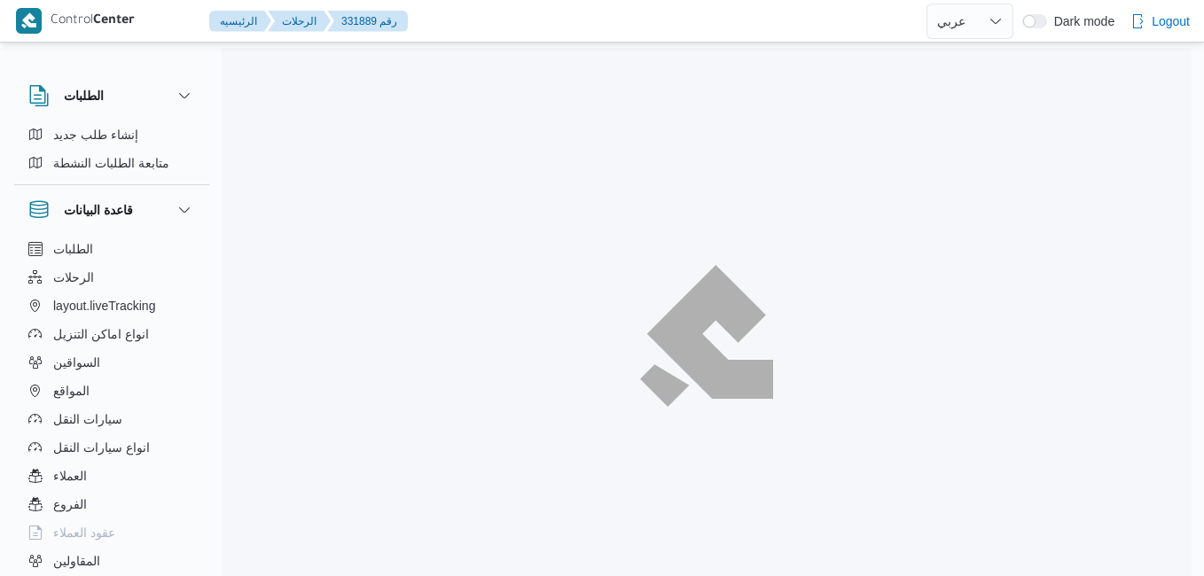
select select "ar"
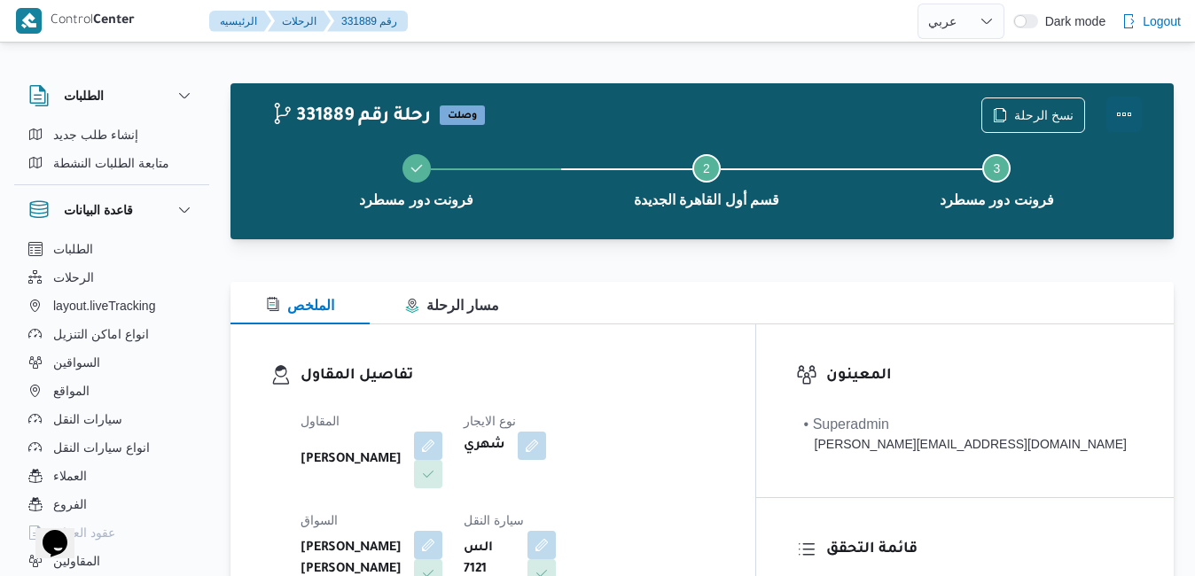
click at [1120, 118] on button "Actions" at bounding box center [1123, 114] width 35 height 35
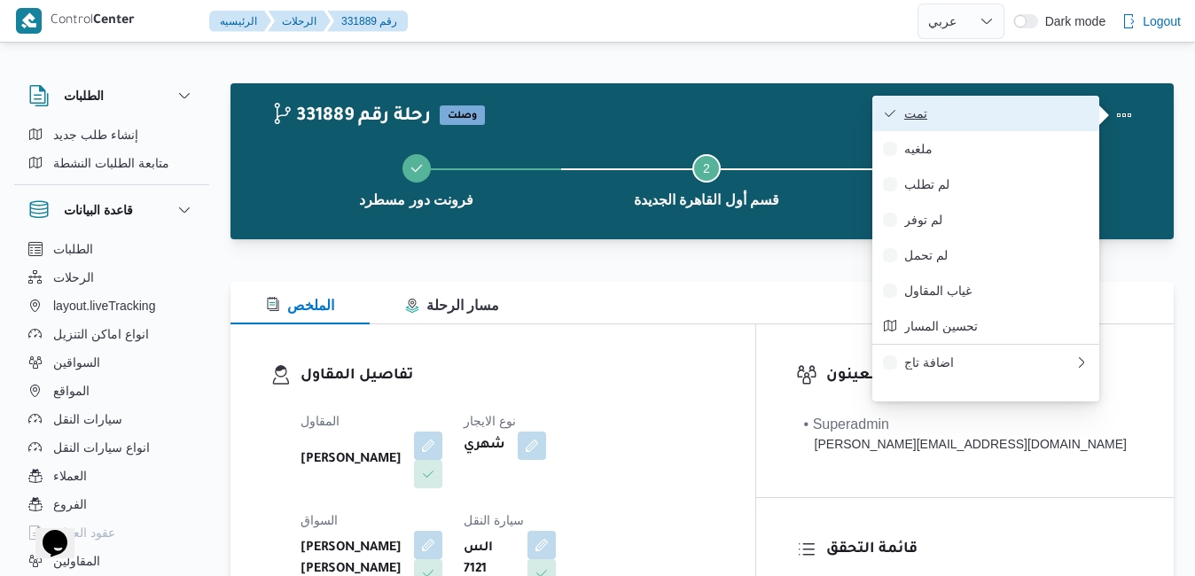
click at [986, 127] on button "تمت" at bounding box center [985, 113] width 227 height 35
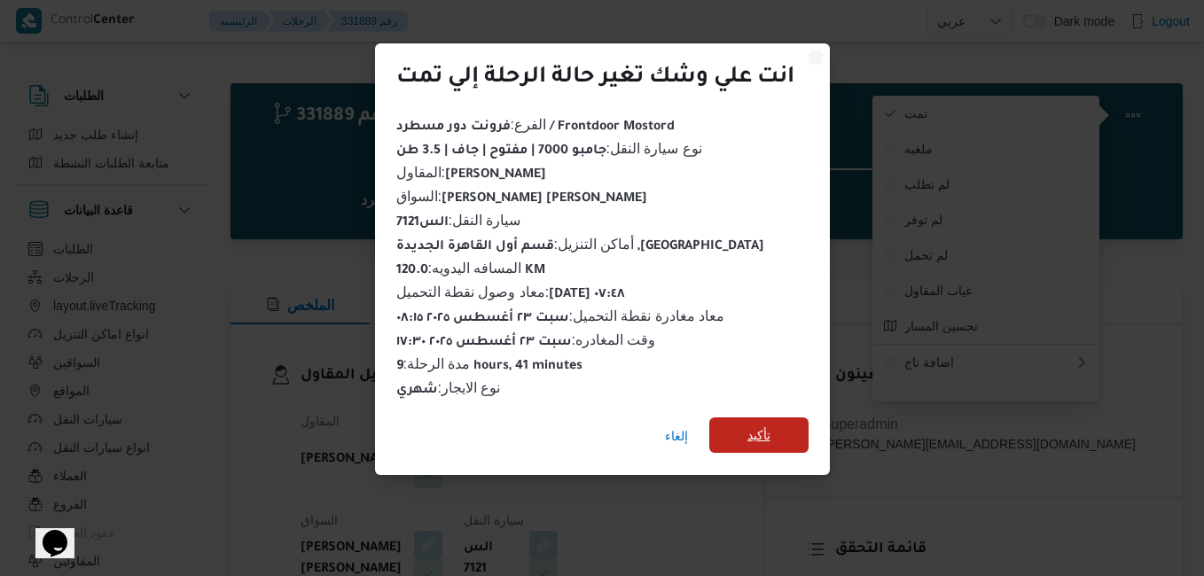
click at [752, 442] on span "تأكيد" at bounding box center [758, 434] width 99 height 35
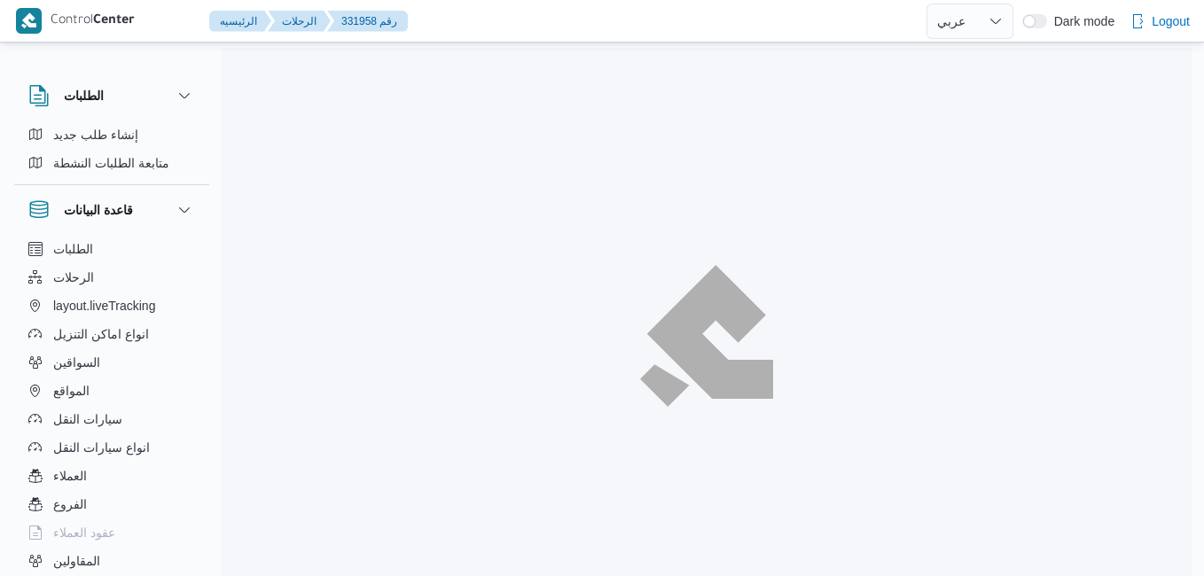
select select "ar"
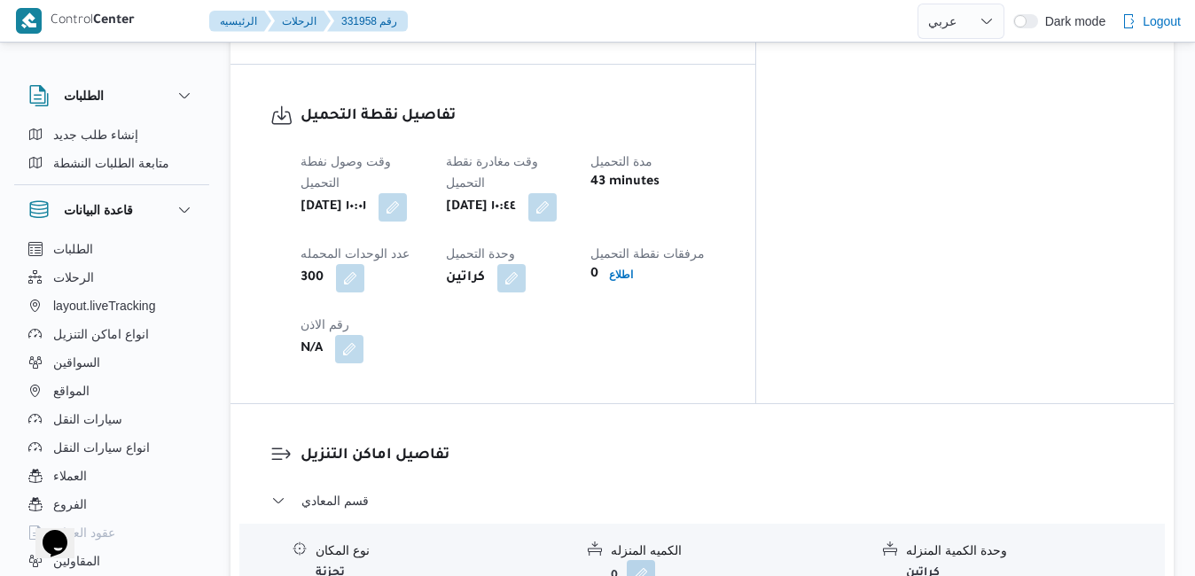
scroll to position [1489, 0]
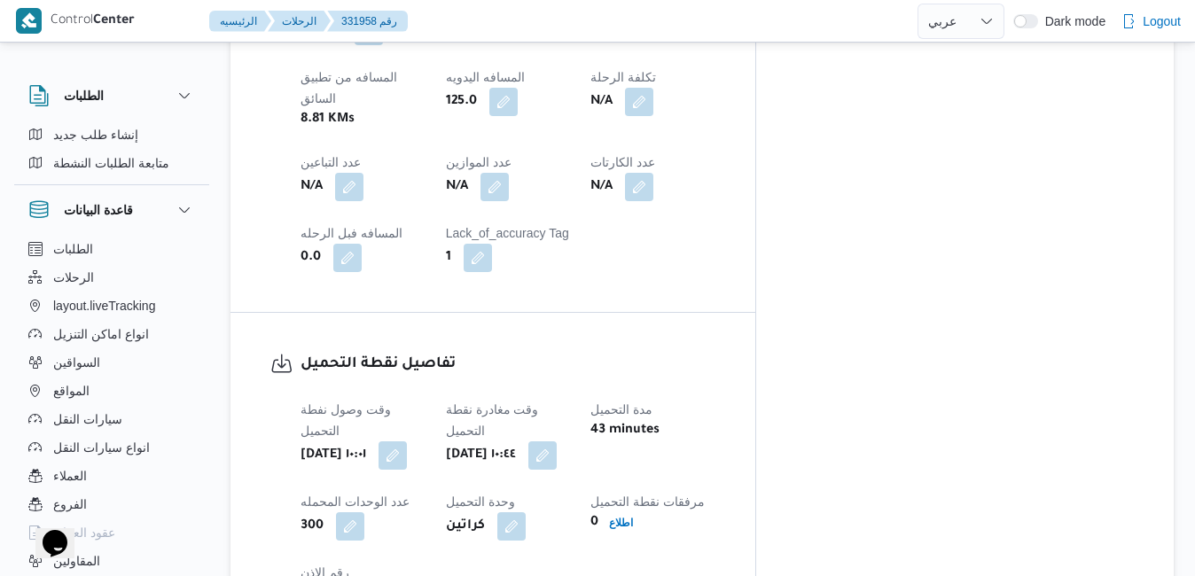
scroll to position [1099, 0]
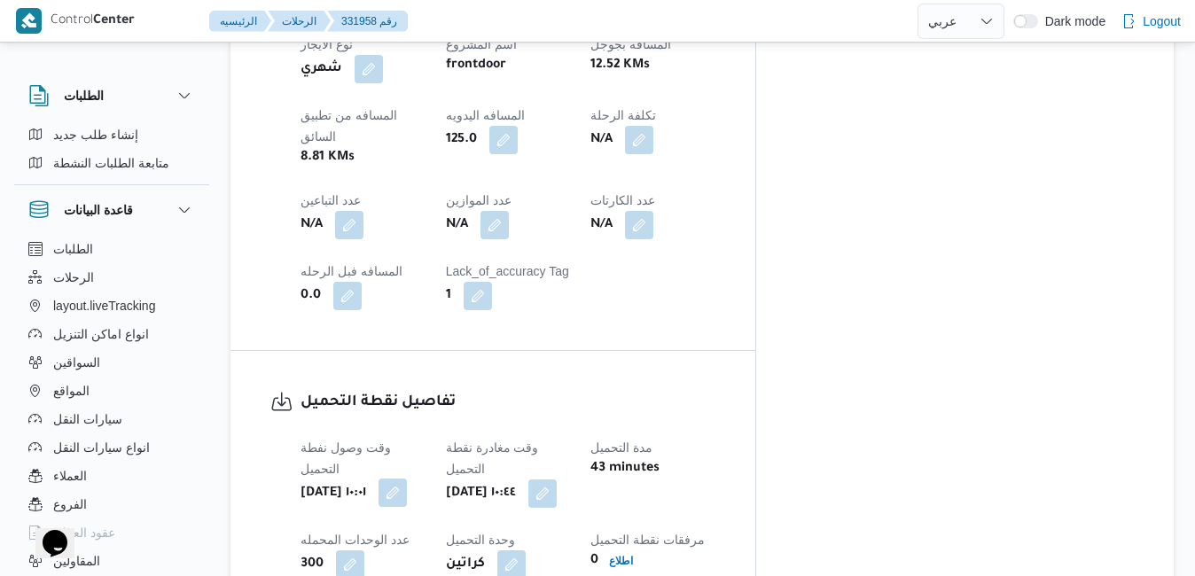
click at [407, 479] on button "button" at bounding box center [392, 493] width 28 height 28
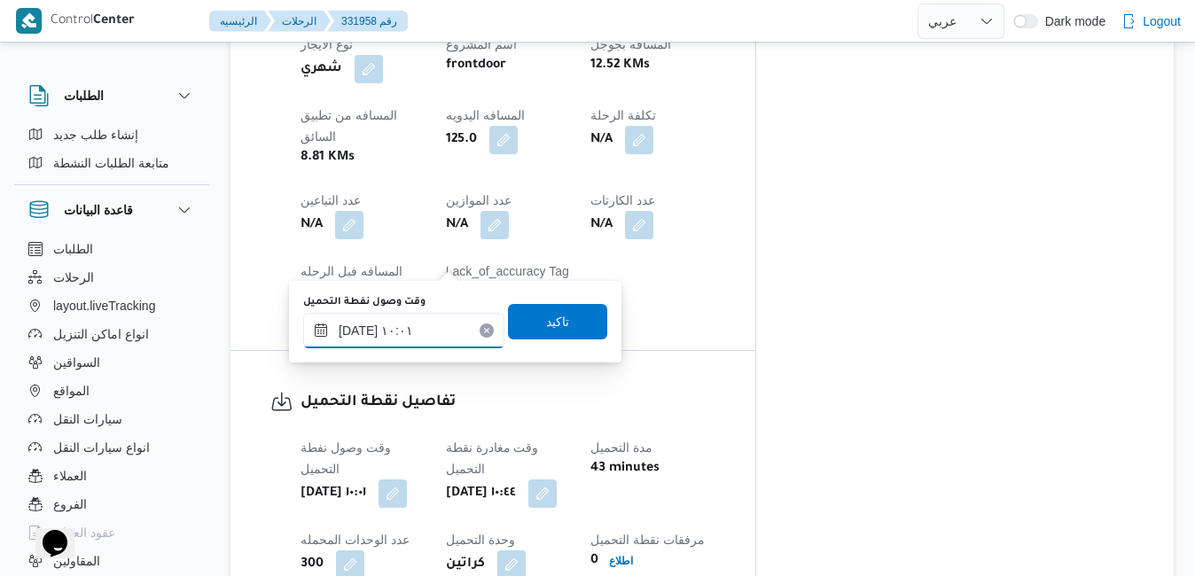
click at [411, 331] on input "[DATE] ١٠:٠١" at bounding box center [403, 330] width 201 height 35
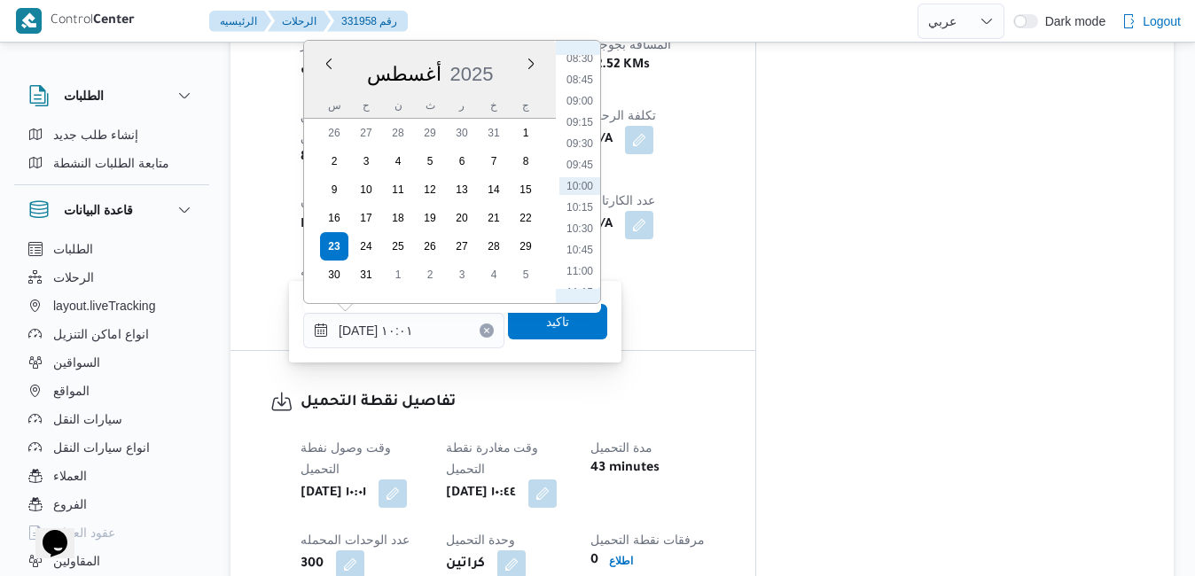
scroll to position [524, 0]
click at [586, 156] on li "07:15" at bounding box center [579, 157] width 41 height 18
type input "[DATE] ٠٧:١٥"
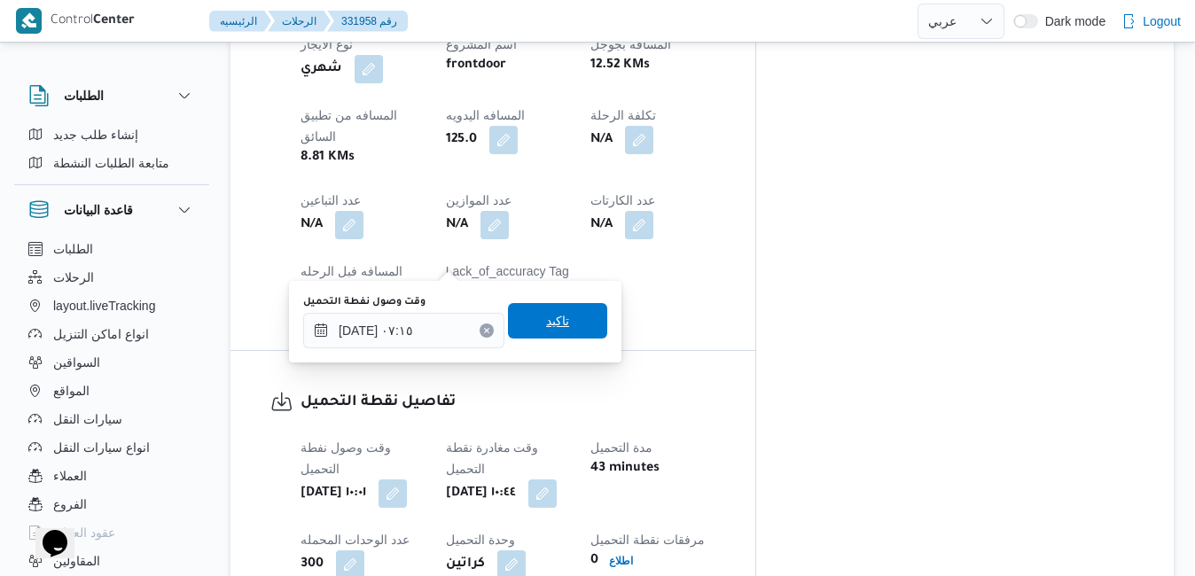
click at [546, 328] on span "تاكيد" at bounding box center [557, 320] width 23 height 21
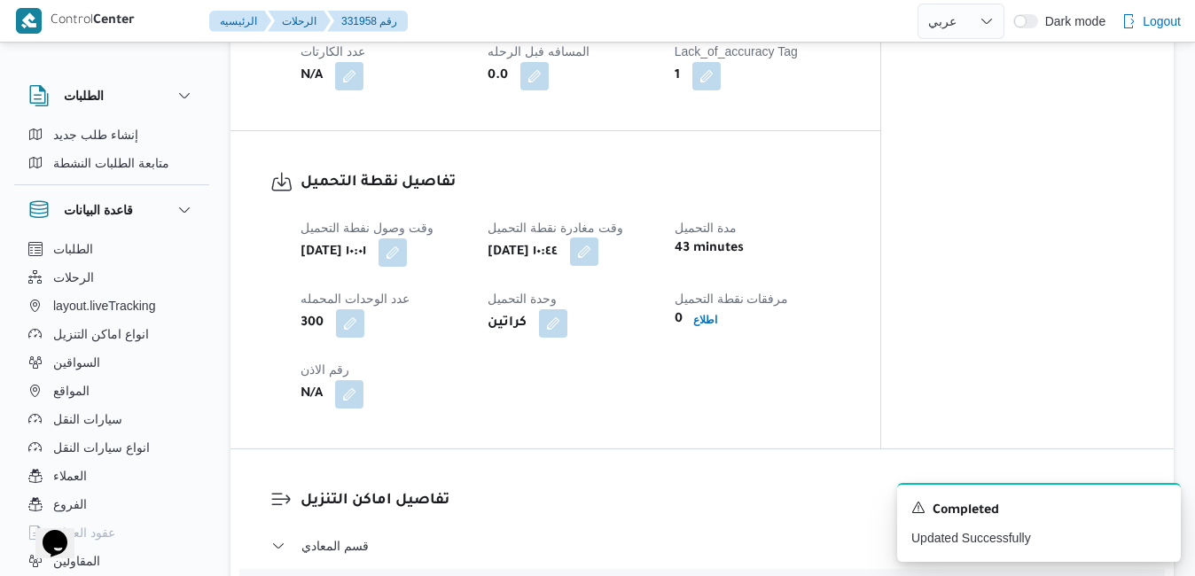
click at [598, 263] on button "button" at bounding box center [584, 252] width 28 height 28
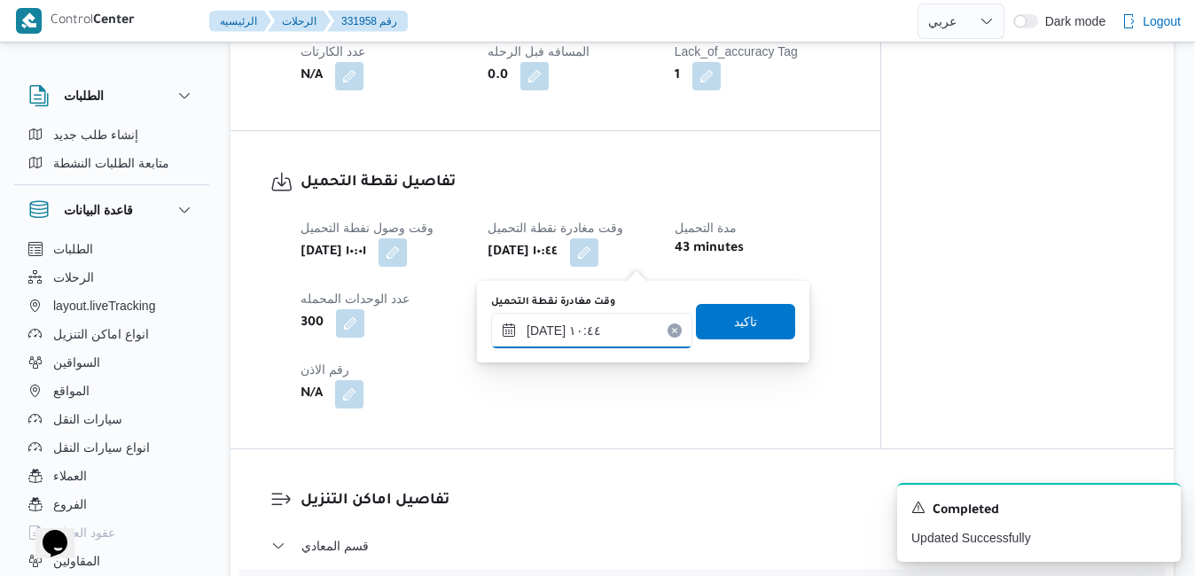
click at [593, 327] on input "٢٣/٠٨/٢٠٢٥ ١٠:٤٤" at bounding box center [591, 330] width 201 height 35
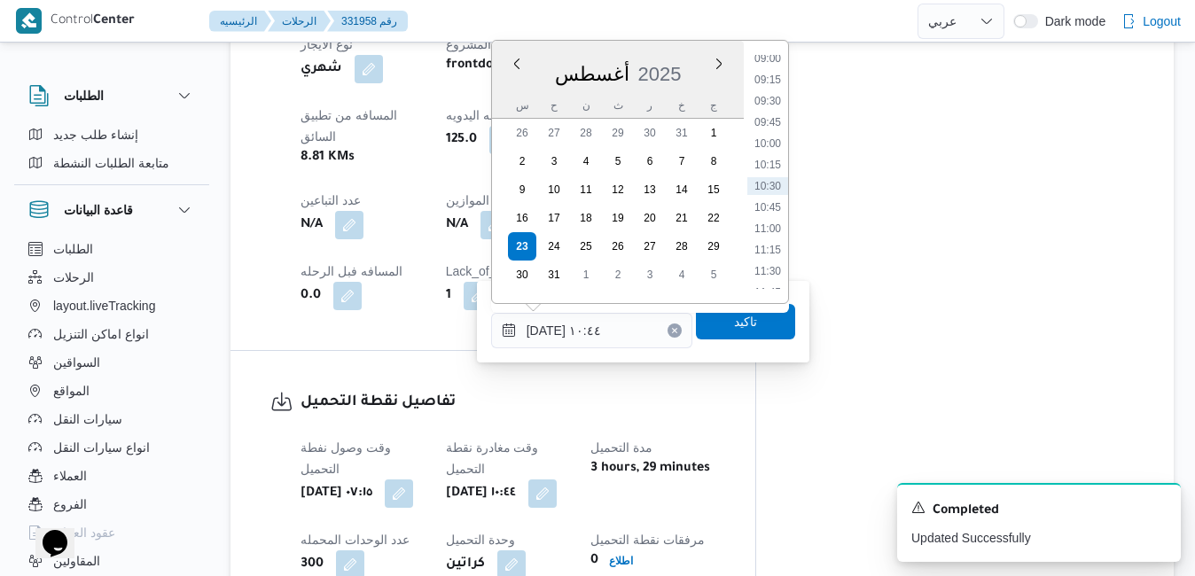
scroll to position [566, 0]
click at [773, 134] on li "07:30" at bounding box center [767, 136] width 41 height 18
type input "٢٣/٠٨/٢٠٢٥ ٠٧:٣٠"
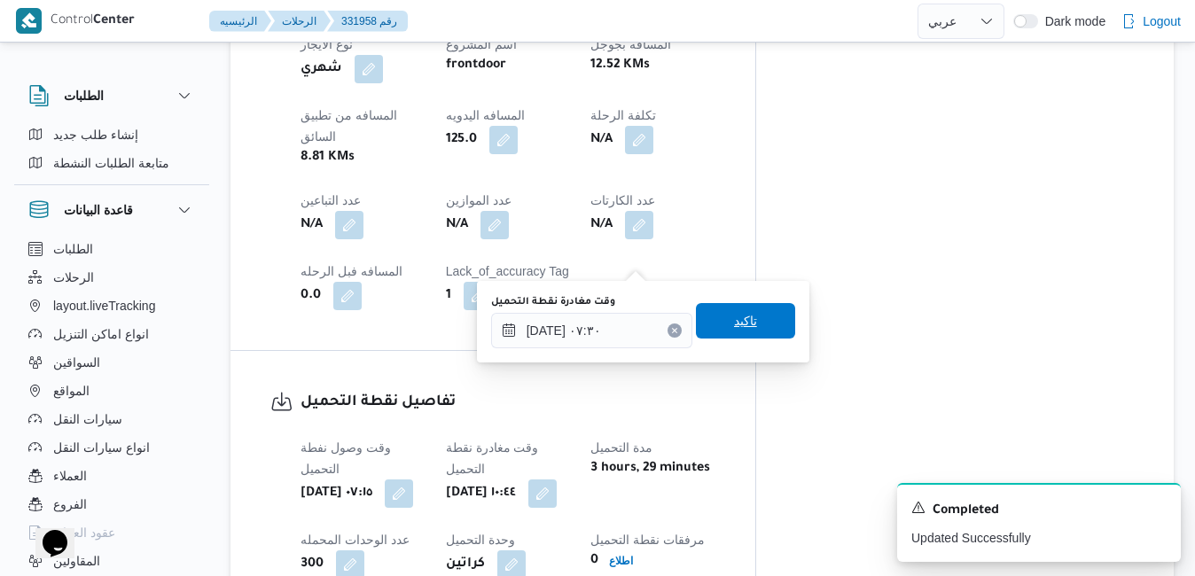
click at [734, 320] on span "تاكيد" at bounding box center [745, 320] width 23 height 21
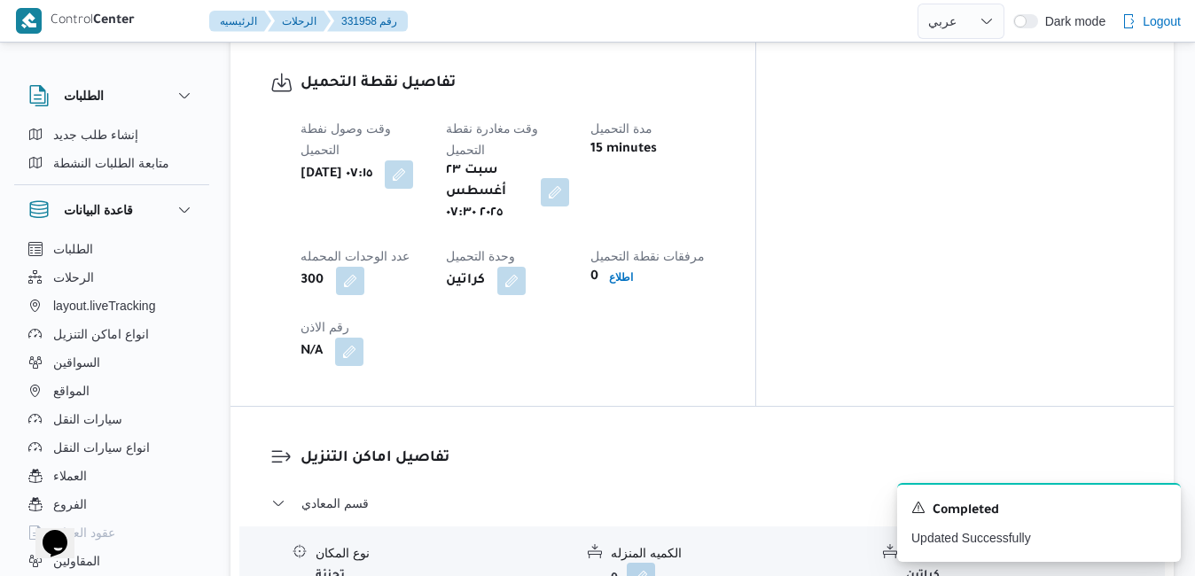
scroll to position [1454, 0]
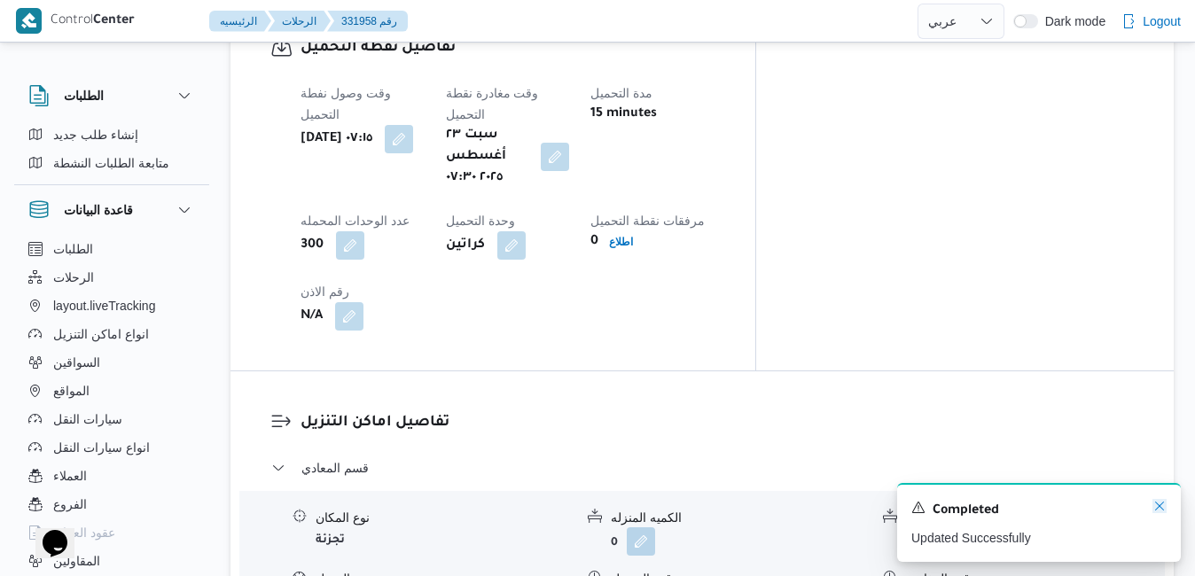
click at [1158, 508] on icon "Dismiss toast" at bounding box center [1159, 506] width 14 height 14
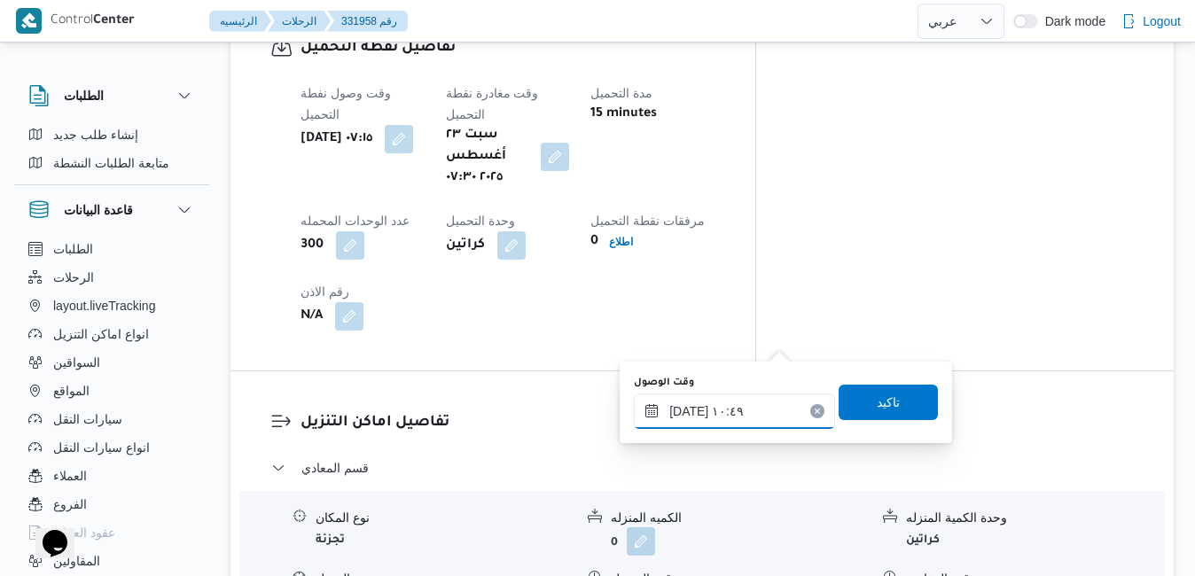
click at [701, 413] on input "٢٣/٠٨/٢٠٢٥ ١٠:٤٩" at bounding box center [734, 411] width 201 height 35
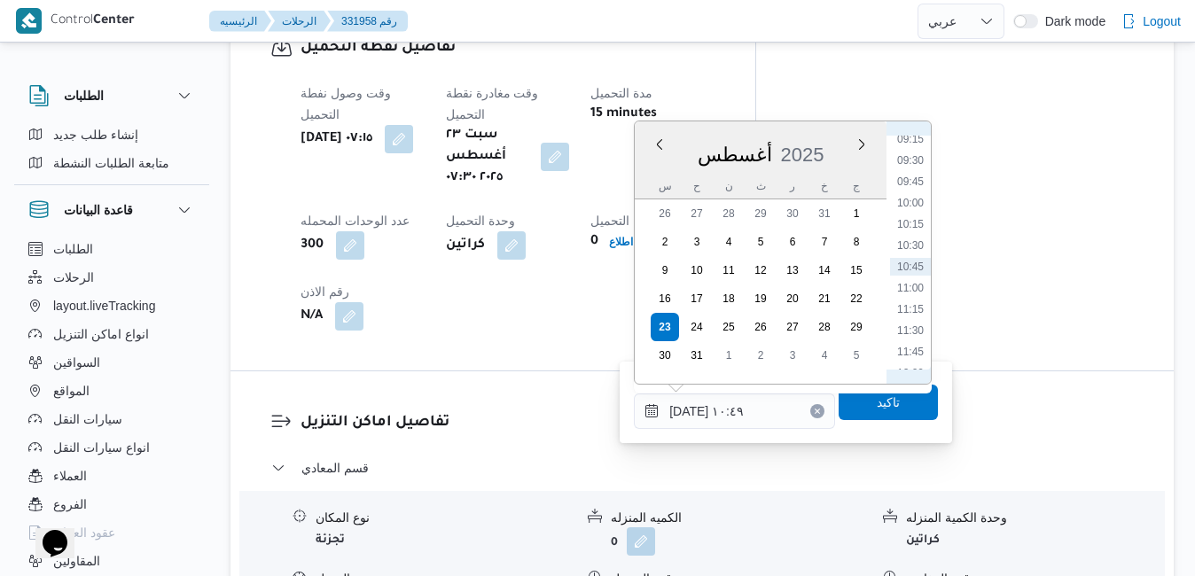
scroll to position [588, 0]
click at [914, 283] on li "08:30" at bounding box center [910, 280] width 41 height 18
type input "٢٣/٠٨/٢٠٢٥ ٠٨:٣٠"
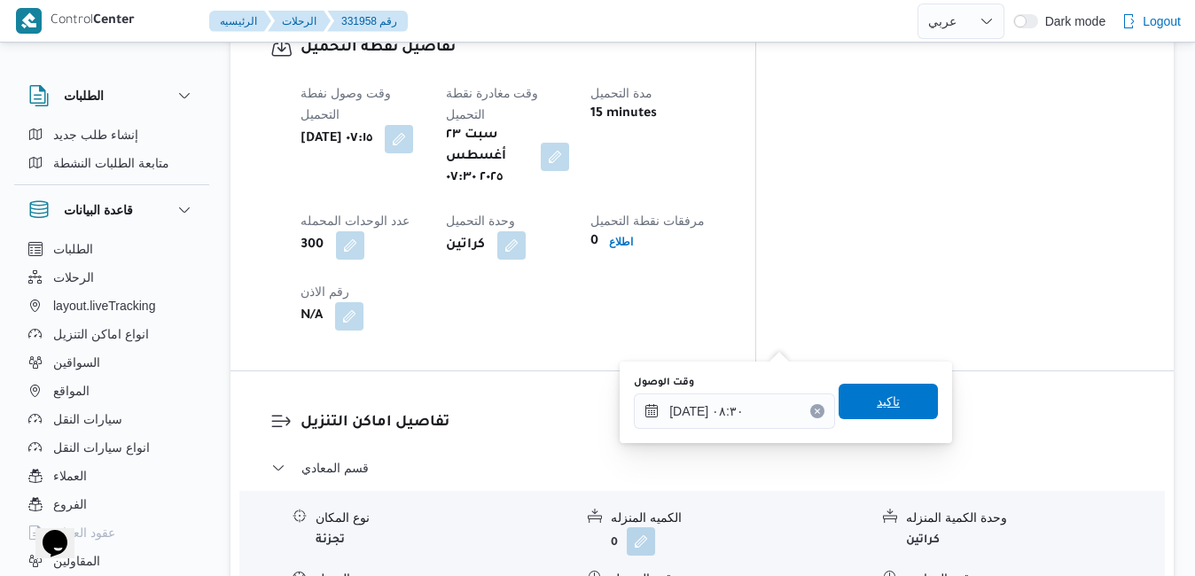
click at [877, 403] on span "تاكيد" at bounding box center [888, 401] width 23 height 21
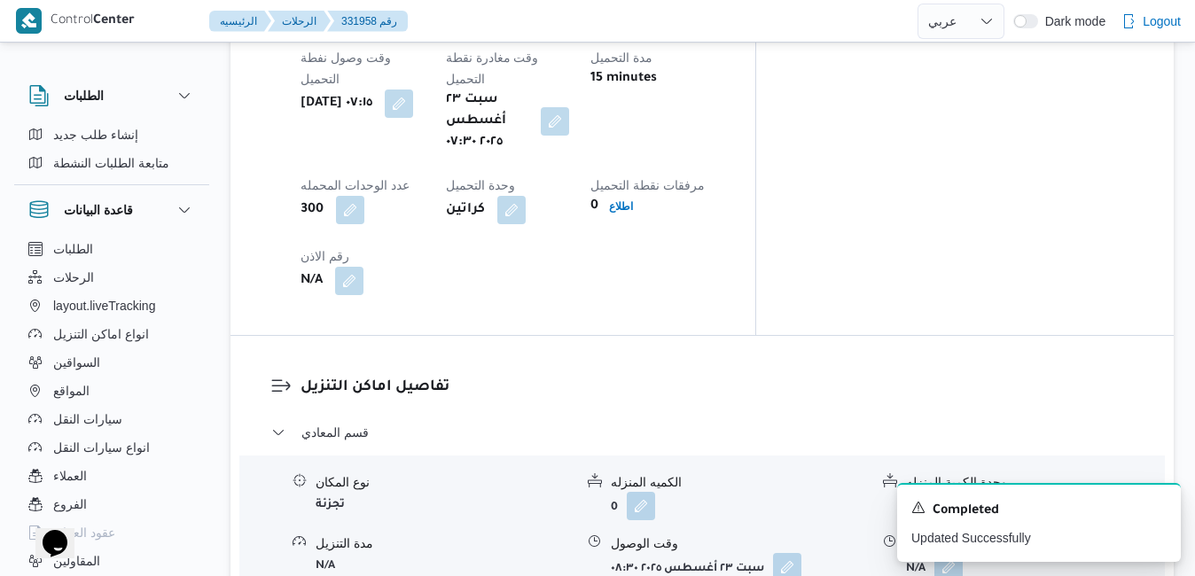
scroll to position [1702, 0]
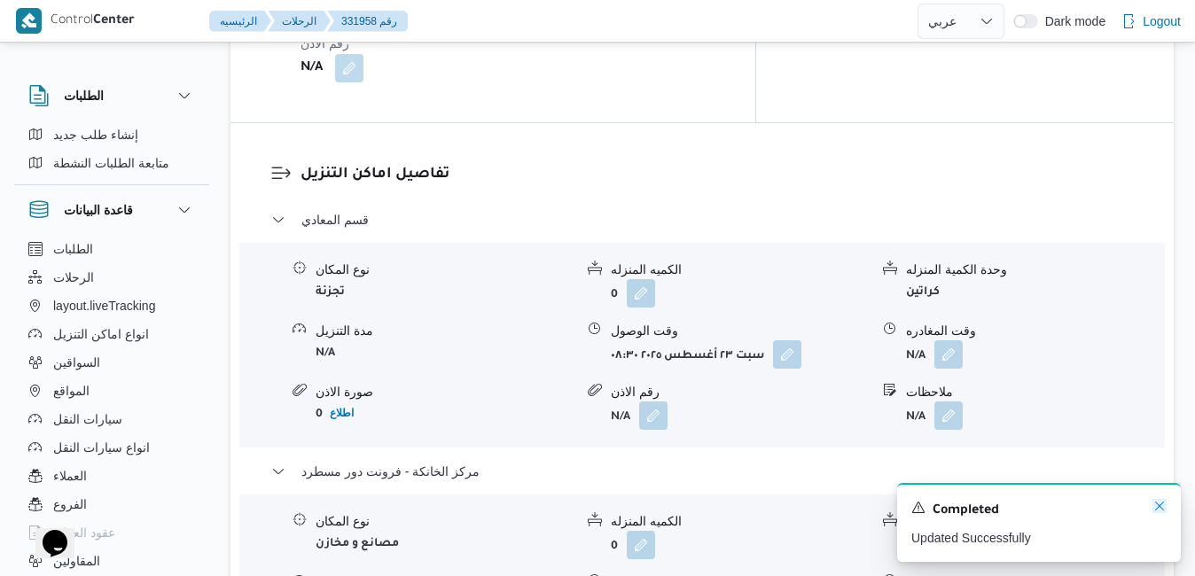
click at [1157, 505] on icon "Dismiss toast" at bounding box center [1159, 506] width 9 height 9
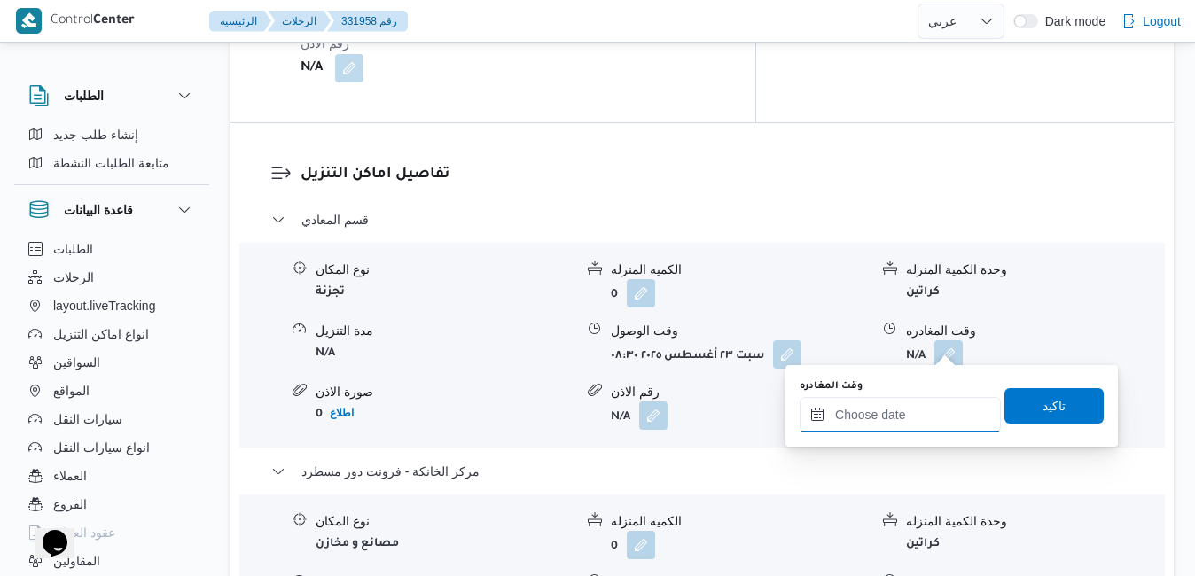
click at [876, 418] on input "وقت المغادره" at bounding box center [899, 414] width 201 height 35
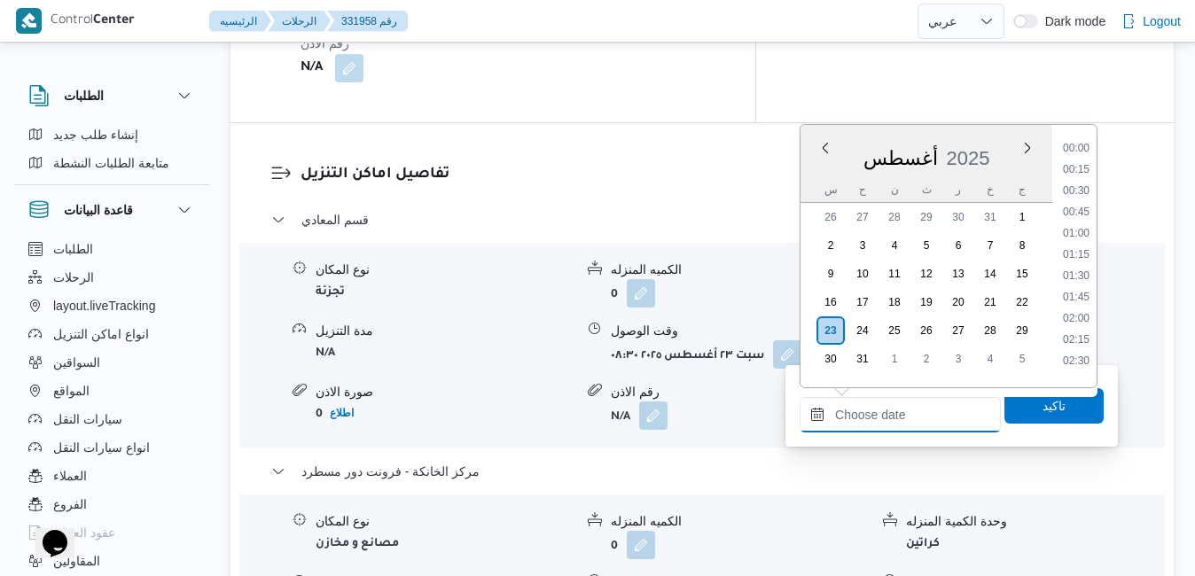
scroll to position [1537, 0]
click at [985, 136] on div "أغسطس 2025" at bounding box center [926, 154] width 252 height 45
click at [1079, 327] on li "17:45" at bounding box center [1076, 326] width 41 height 18
type input "٢٣/٠٨/٢٠٢٥ ١٧:٤٥"
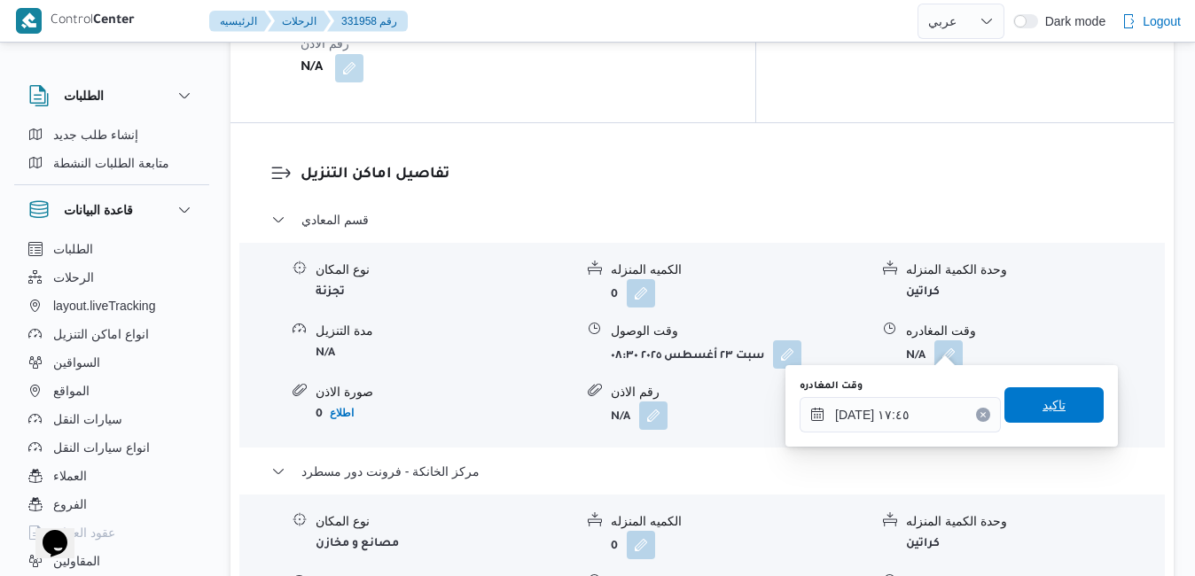
click at [1042, 406] on span "تاكيد" at bounding box center [1053, 404] width 23 height 21
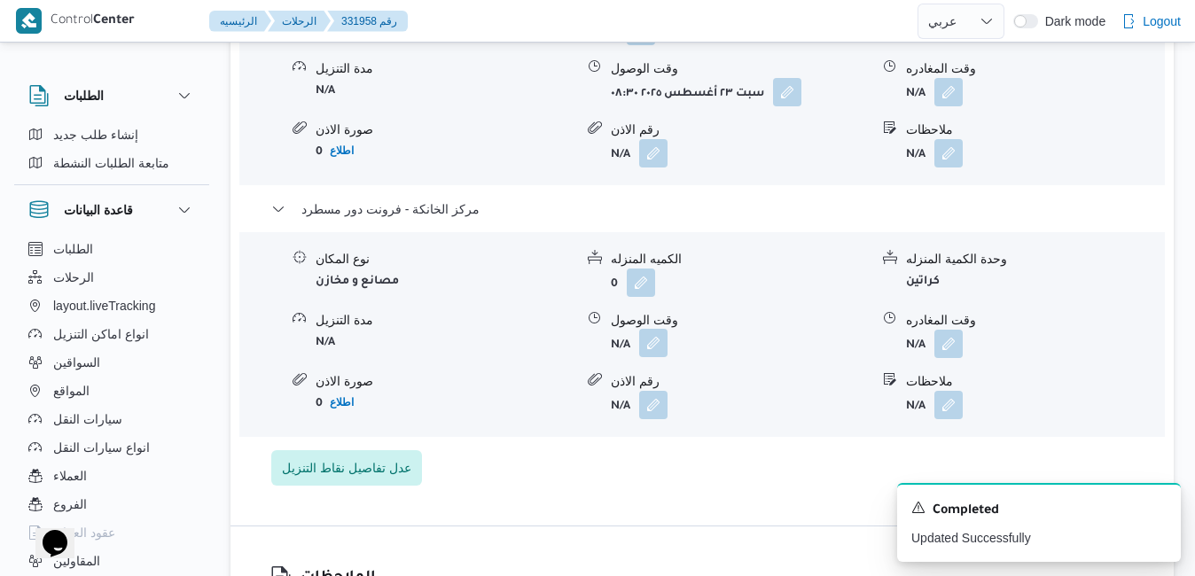
click at [660, 342] on button "button" at bounding box center [653, 343] width 28 height 28
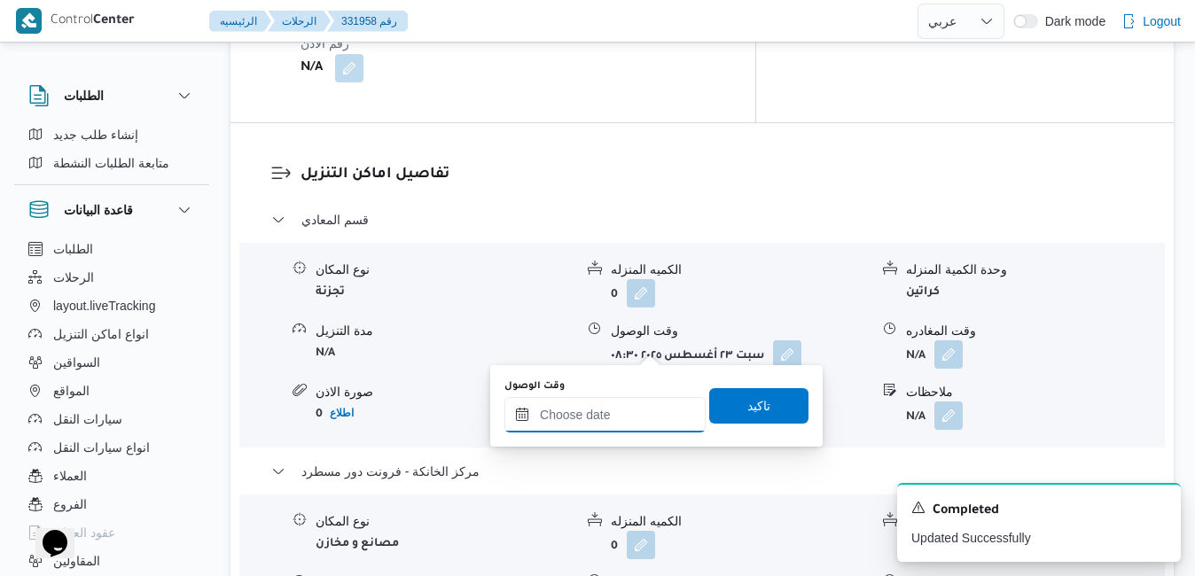
click at [596, 426] on input "وقت الوصول" at bounding box center [604, 414] width 201 height 35
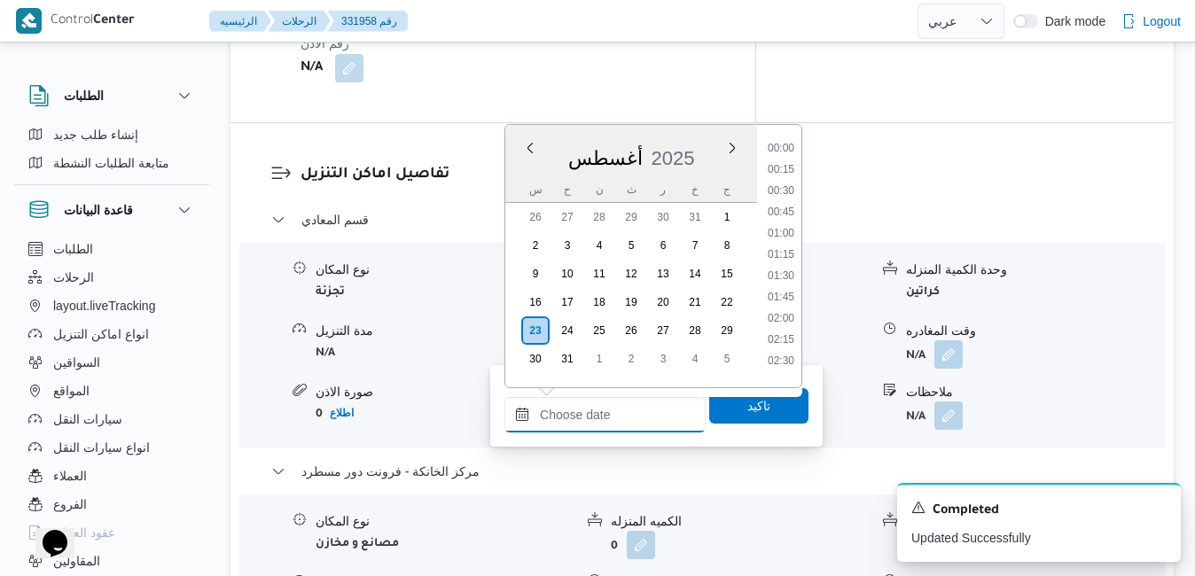
scroll to position [1537, 0]
click at [711, 149] on div "أغسطس 2025" at bounding box center [631, 154] width 252 height 45
click at [773, 310] on li "17:30" at bounding box center [780, 305] width 41 height 18
type input "[DATE] ١٧:٣٠"
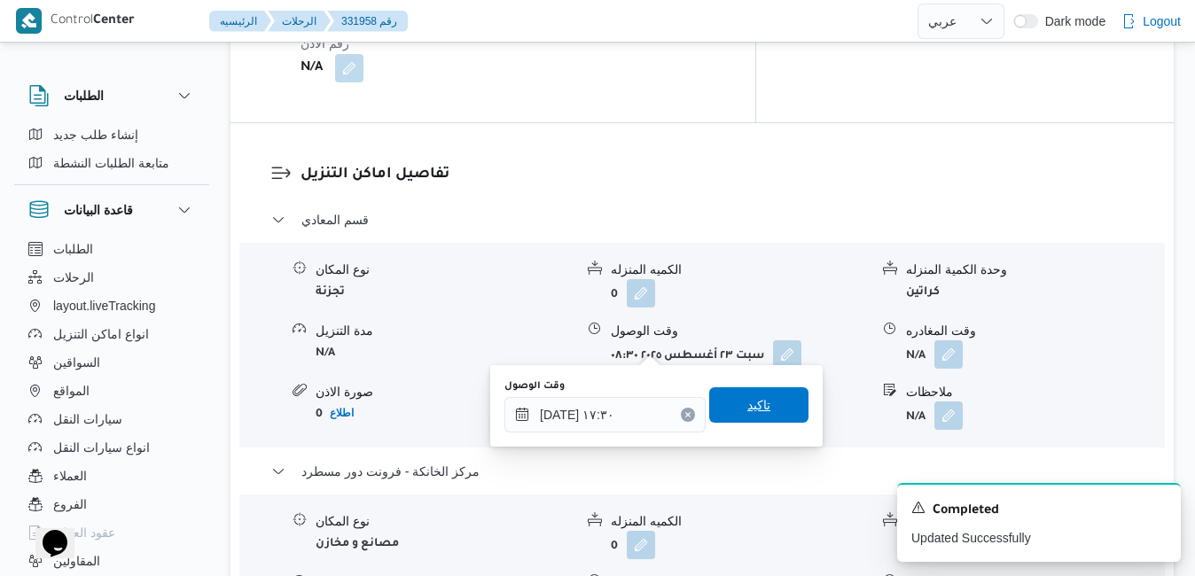
click at [747, 413] on span "تاكيد" at bounding box center [758, 404] width 23 height 21
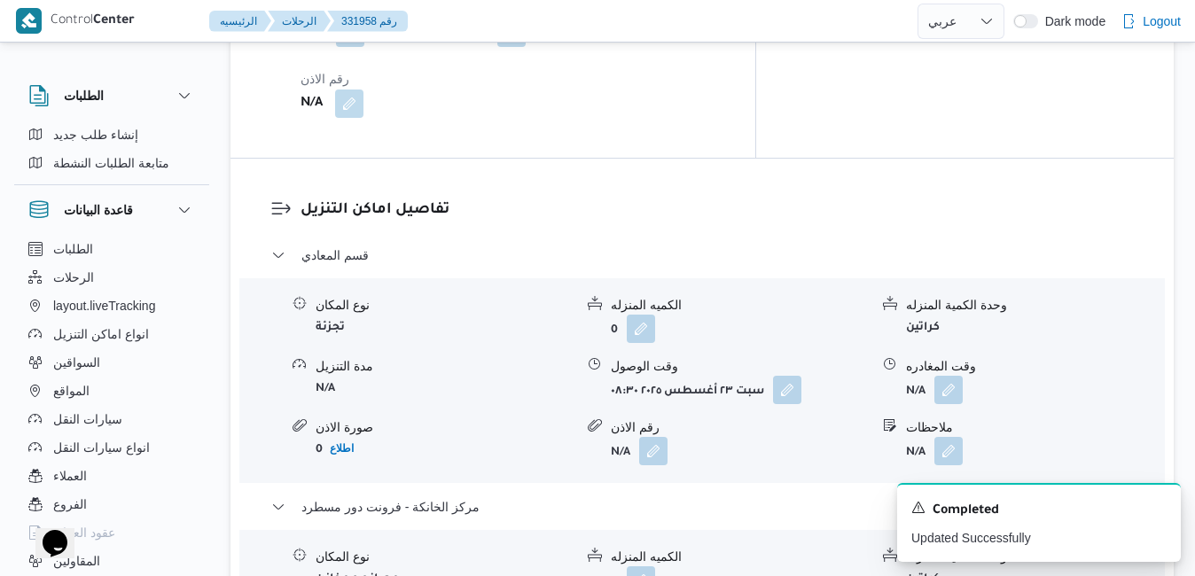
scroll to position [1631, 0]
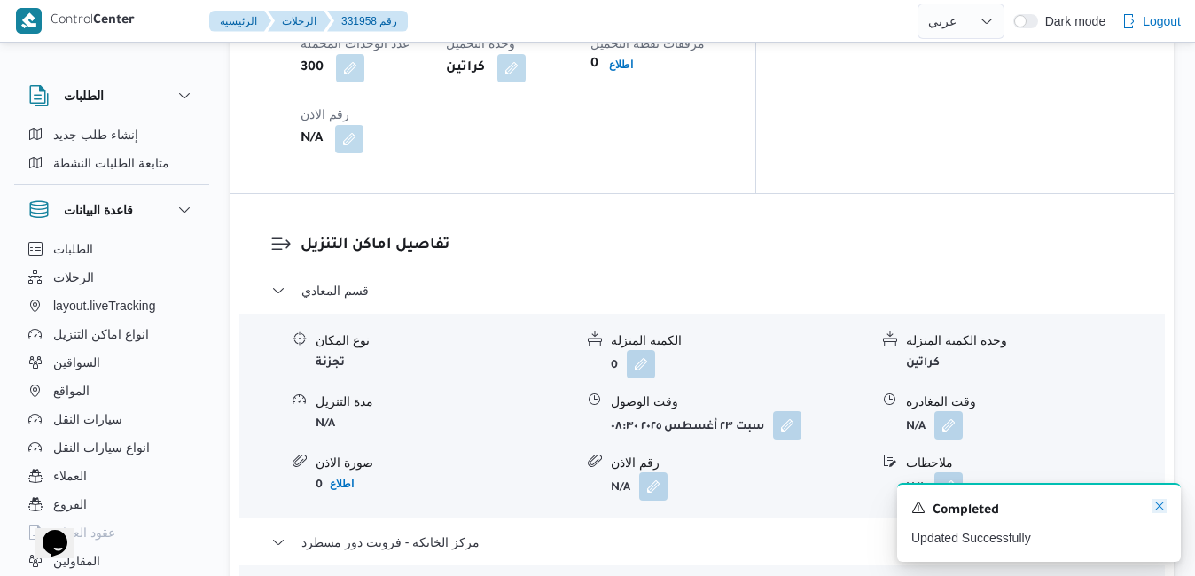
click at [1160, 506] on icon "Dismiss toast" at bounding box center [1159, 506] width 14 height 14
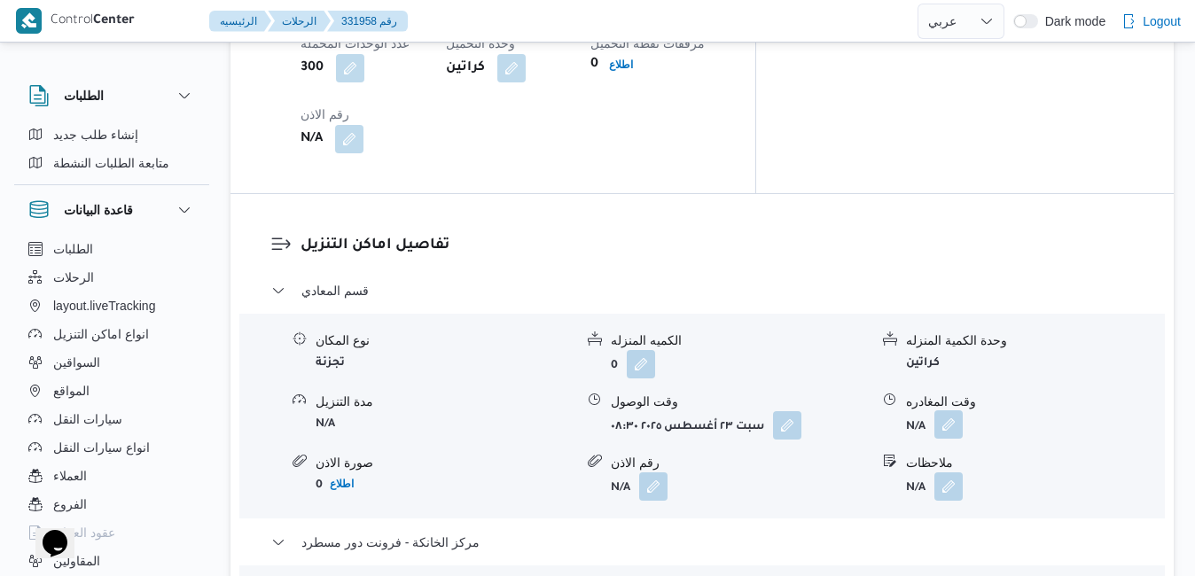
click at [950, 410] on button "button" at bounding box center [948, 424] width 28 height 28
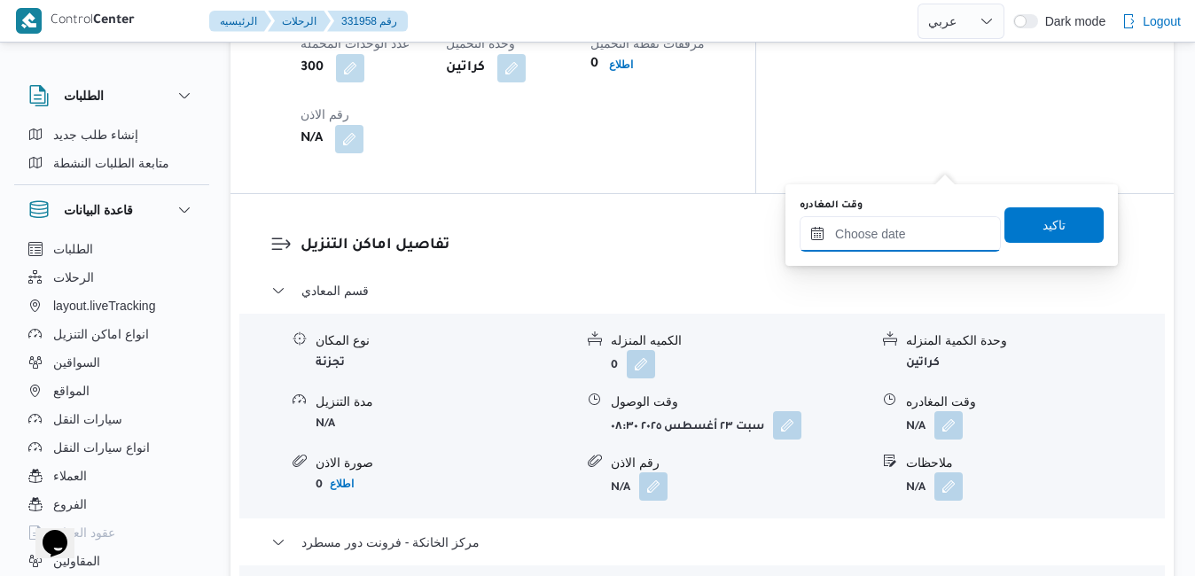
click at [913, 235] on input "وقت المغادره" at bounding box center [899, 233] width 201 height 35
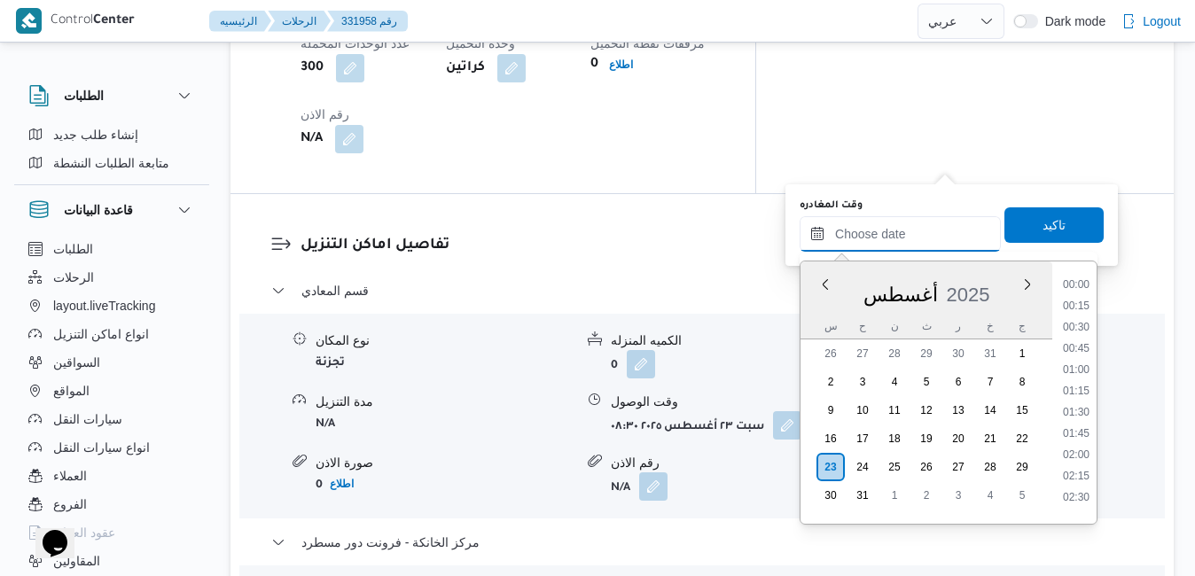
scroll to position [1537, 0]
click at [822, 309] on div "أغسطس 2025" at bounding box center [926, 291] width 252 height 45
click at [1074, 356] on li "16:30" at bounding box center [1076, 356] width 41 height 18
type input "٢٣/٠٨/٢٠٢٥ ١٦:٣٠"
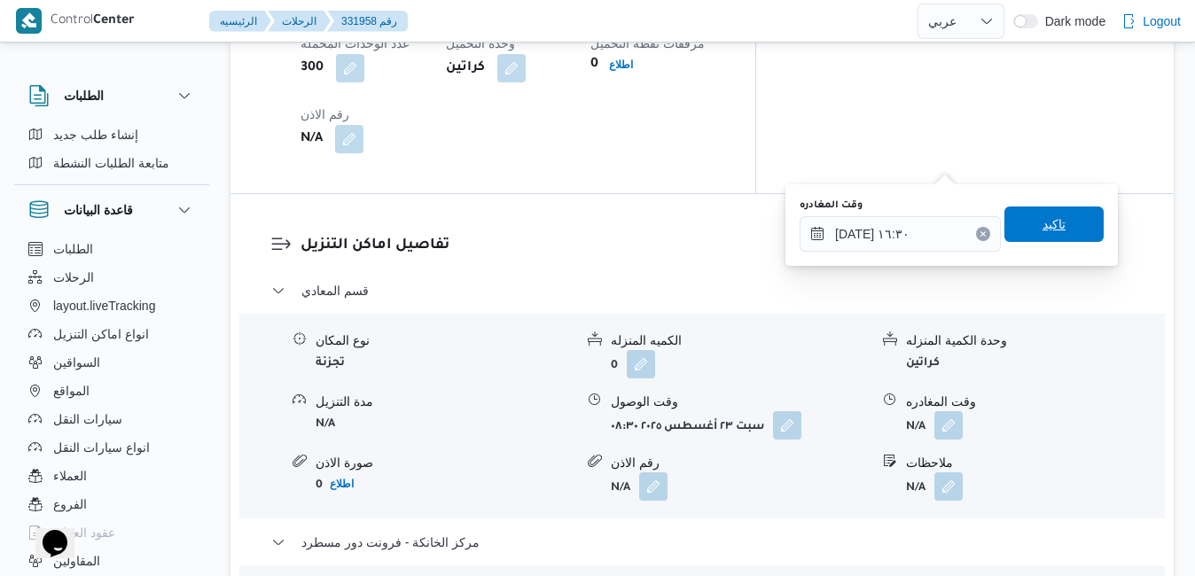
click at [1042, 222] on span "تاكيد" at bounding box center [1053, 224] width 23 height 21
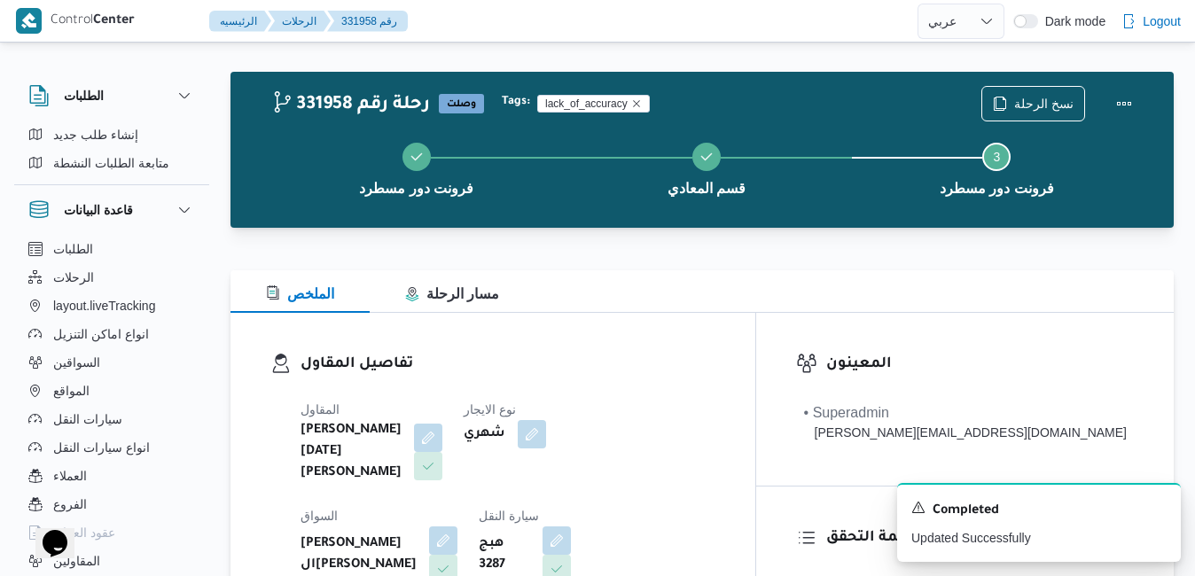
scroll to position [0, 0]
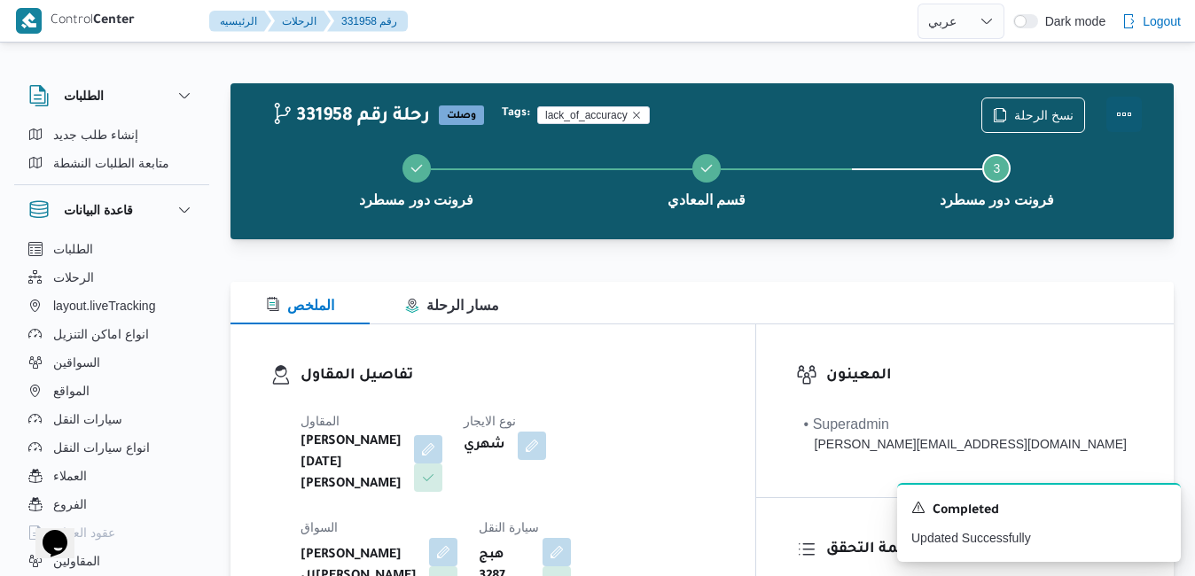
click at [1121, 113] on button "Actions" at bounding box center [1123, 114] width 35 height 35
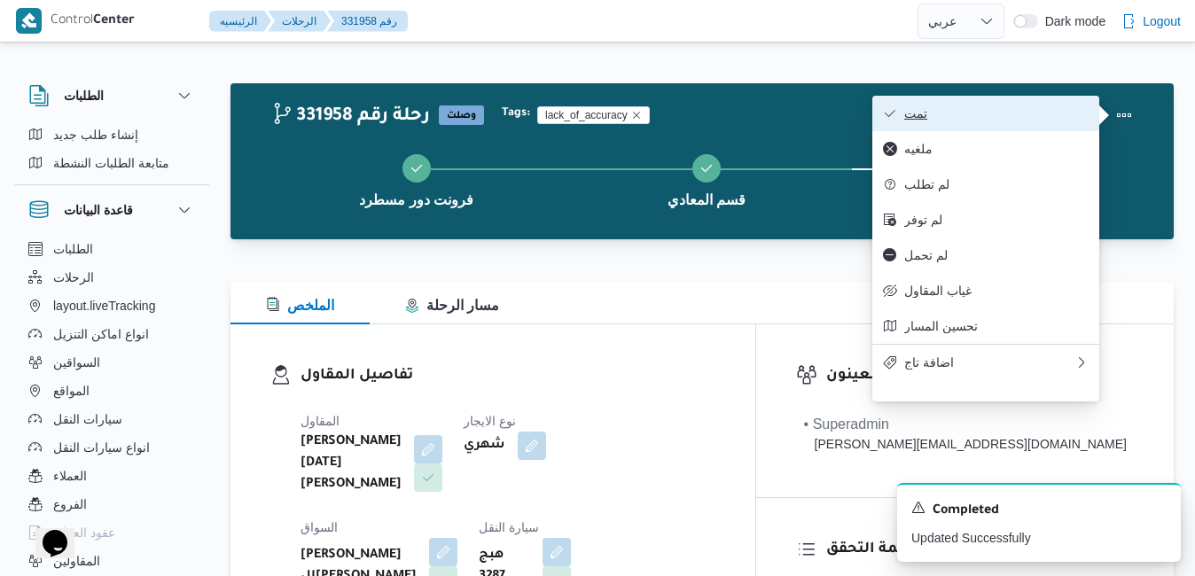
click at [955, 121] on span "تمت" at bounding box center [996, 113] width 184 height 14
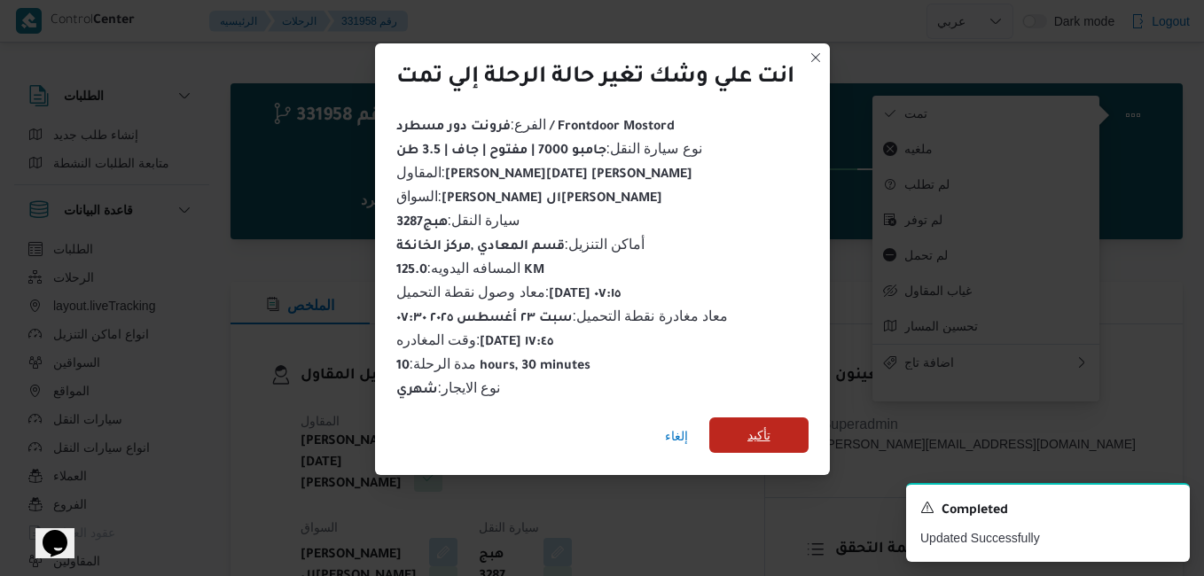
click at [743, 420] on span "تأكيد" at bounding box center [758, 434] width 99 height 35
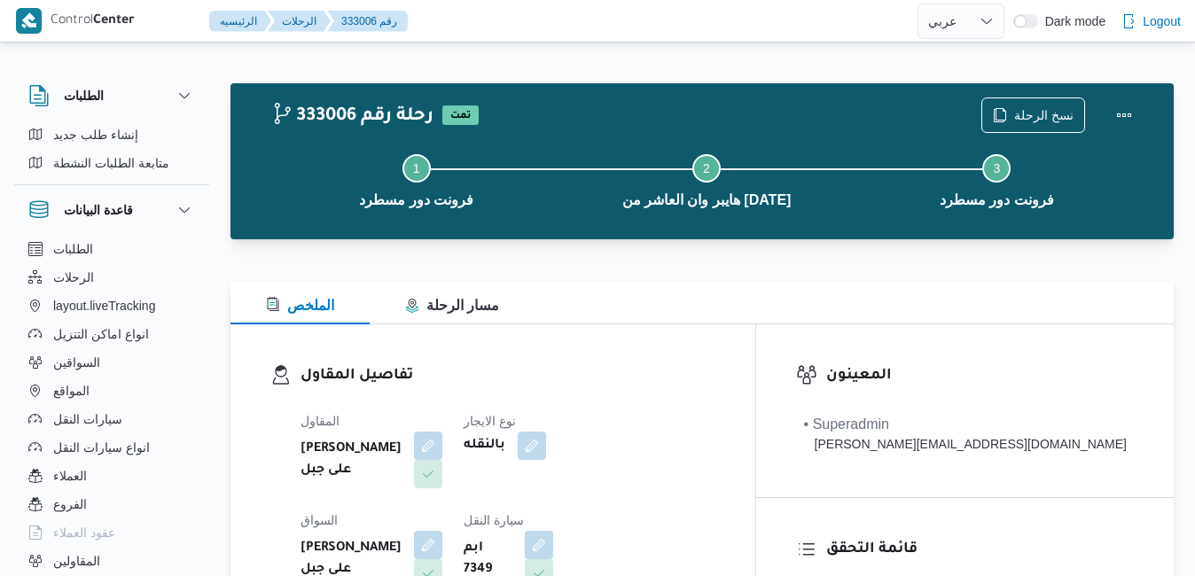
select select "ar"
click at [706, 328] on div "تفاصيل المقاول المقاول [PERSON_NAME] على جبل نوع الايجار بالنقله السواق [PERSON…" at bounding box center [492, 528] width 525 height 409
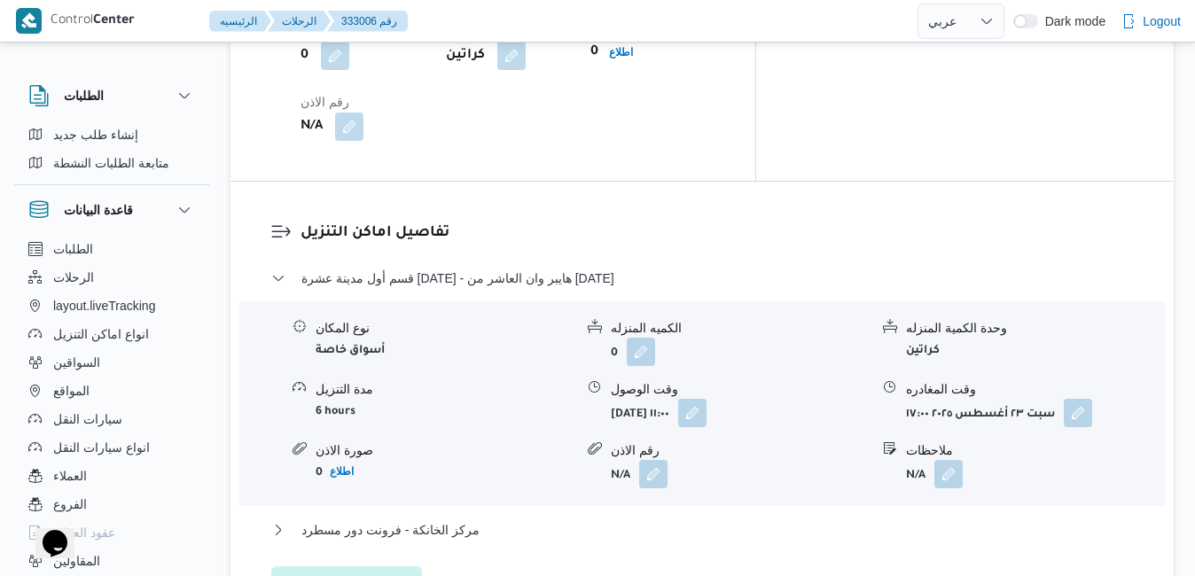
scroll to position [1489, 0]
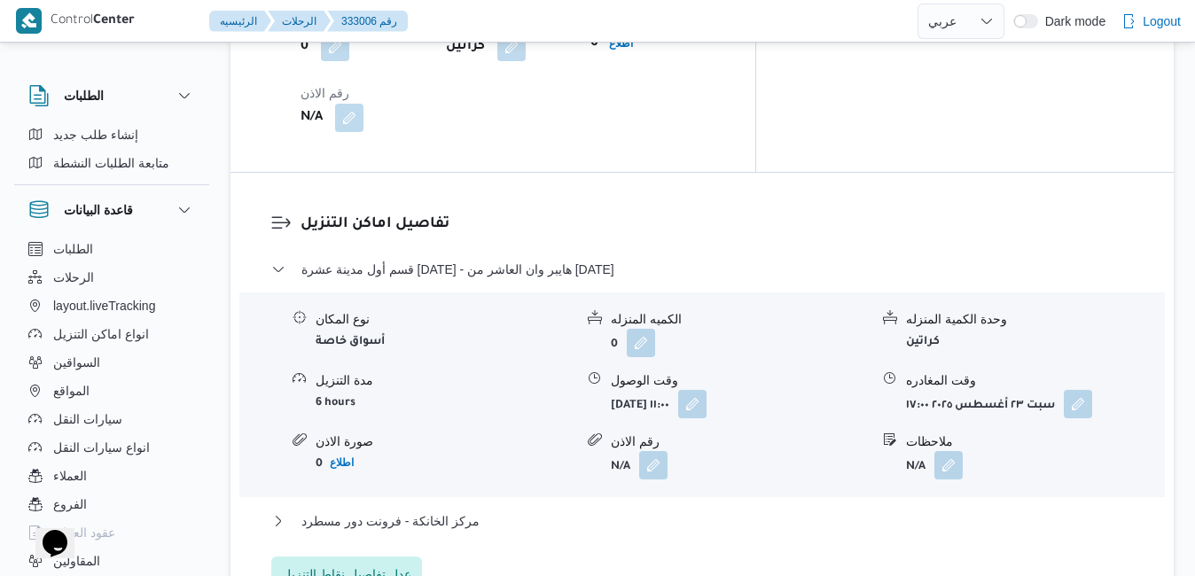
click at [385, 564] on span "عدل تفاصيل نقاط التنزيل" at bounding box center [346, 574] width 129 height 21
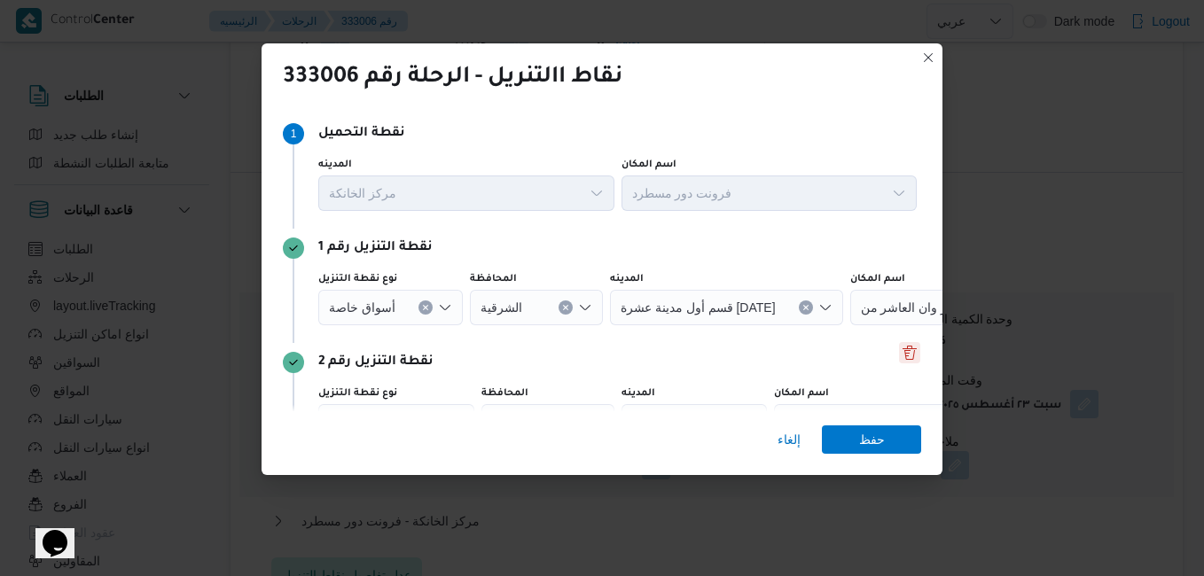
click at [901, 354] on button "Delete" at bounding box center [909, 352] width 21 height 21
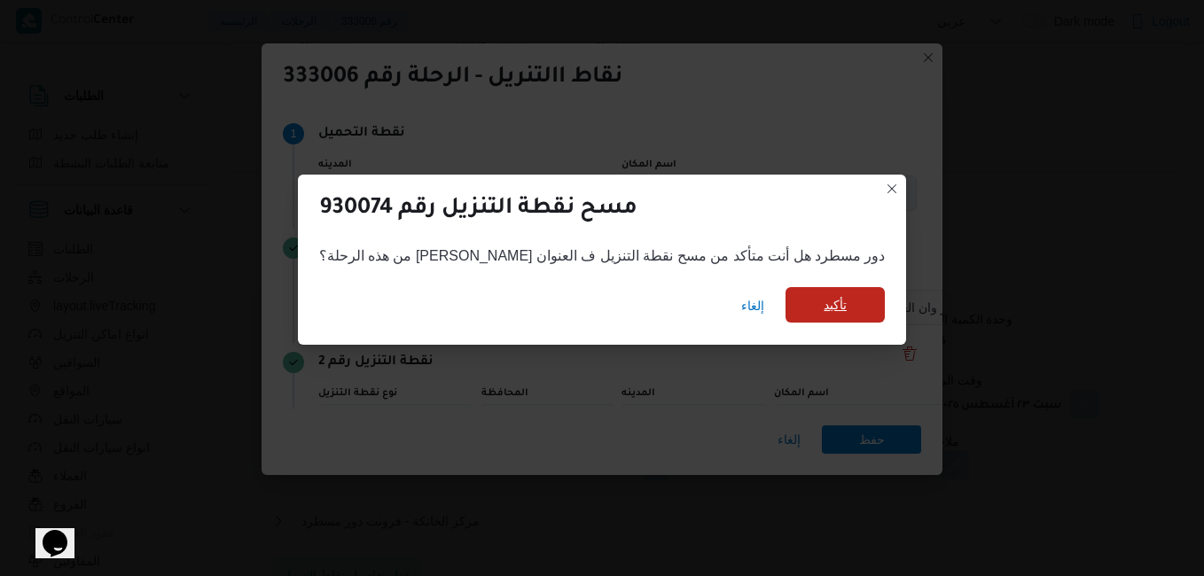
click at [805, 310] on span "تأكيد" at bounding box center [834, 304] width 99 height 35
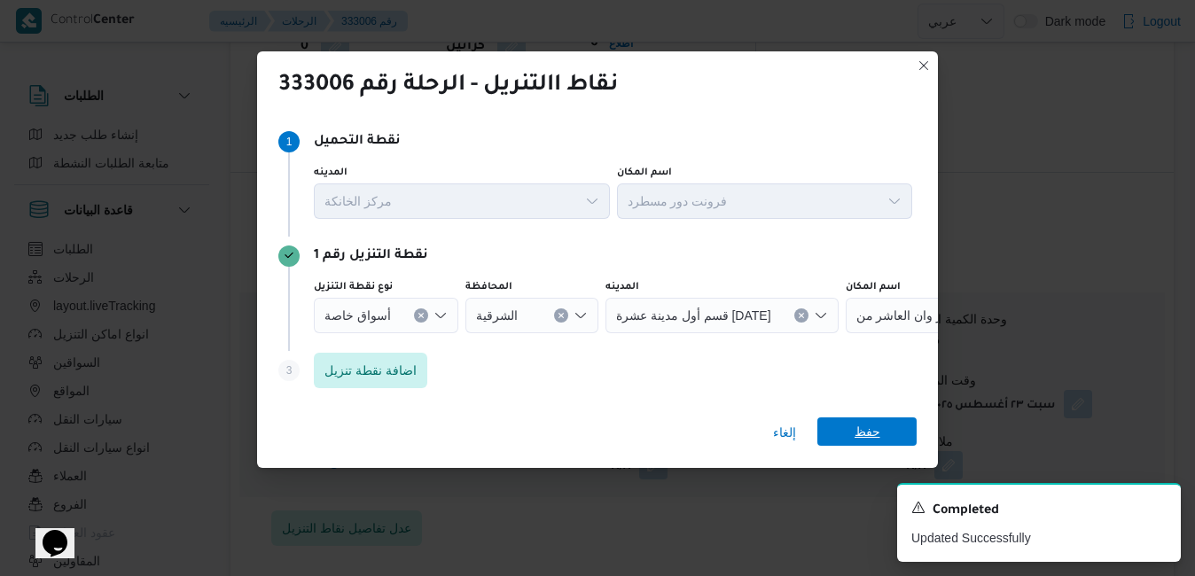
click at [861, 435] on span "حفظ" at bounding box center [867, 431] width 26 height 28
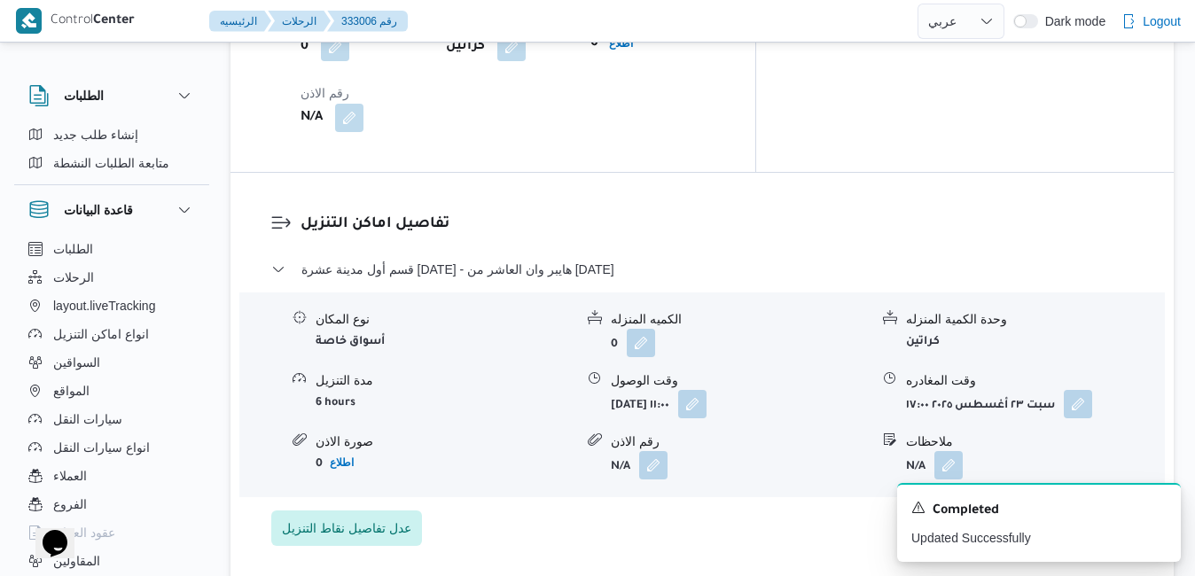
click at [863, 386] on div "تفاصيل اماكن التنزيل قسم أول مدينة عشرة رمضان - هايبر وان العاشر من رمضان نوع ا…" at bounding box center [701, 379] width 943 height 413
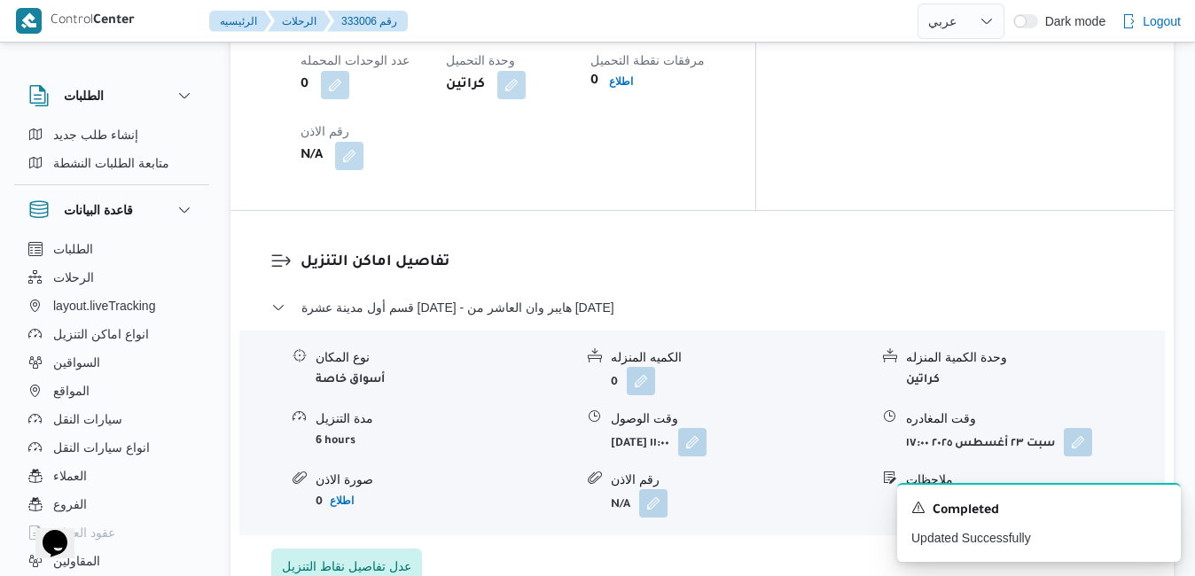
scroll to position [1454, 0]
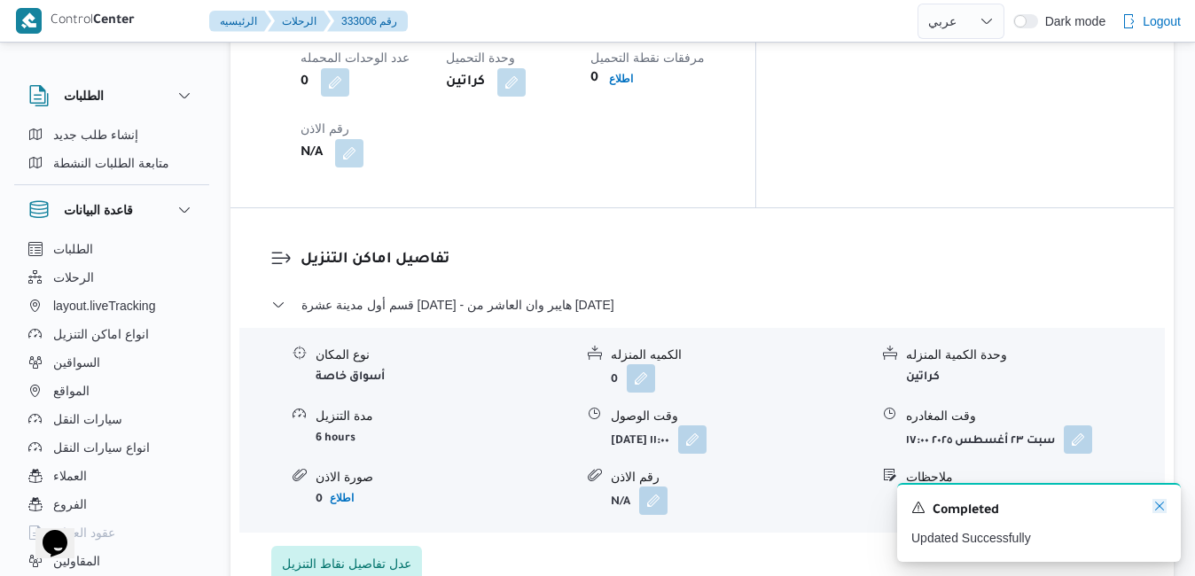
click at [1158, 509] on icon "Dismiss toast" at bounding box center [1159, 506] width 14 height 14
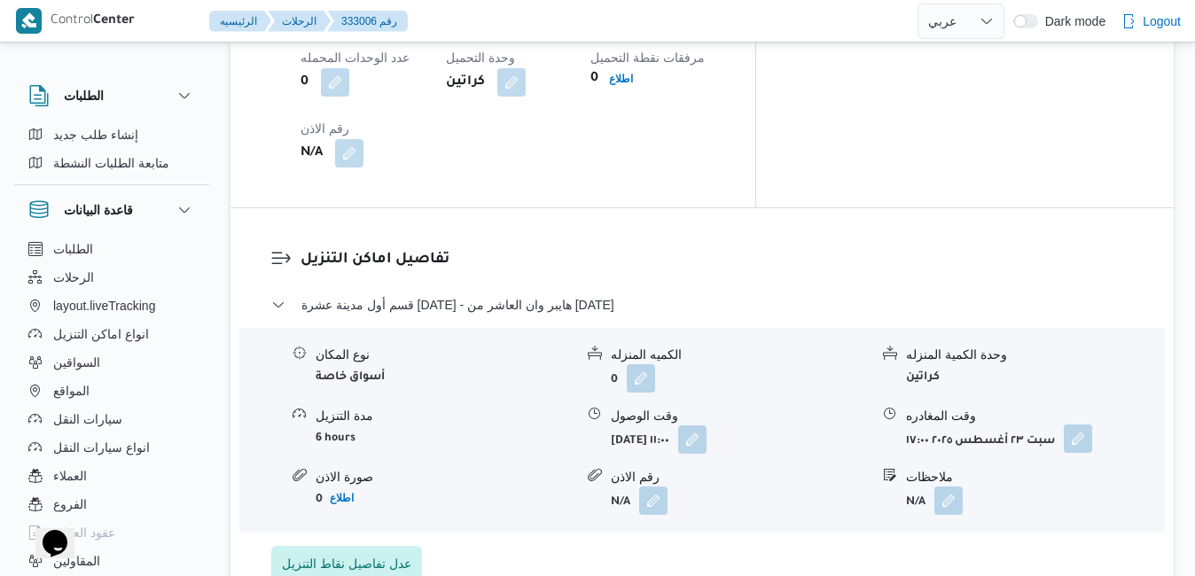
click at [1080, 425] on button "button" at bounding box center [1078, 439] width 28 height 28
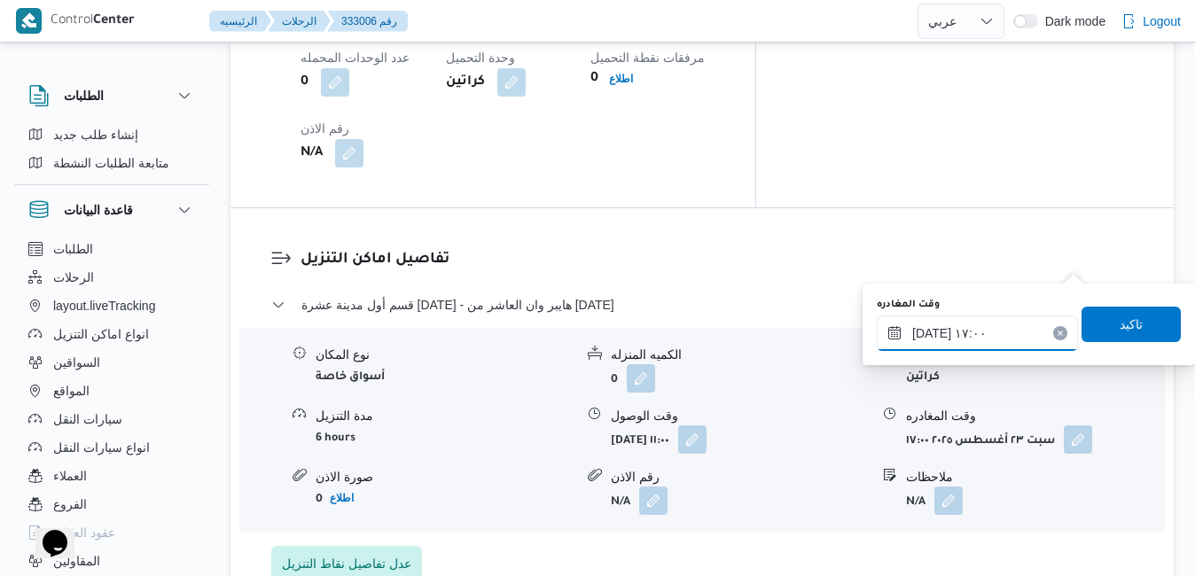
click at [987, 332] on input "٢٣/٠٨/٢٠٢٥ ١٧:٠٠" at bounding box center [977, 333] width 201 height 35
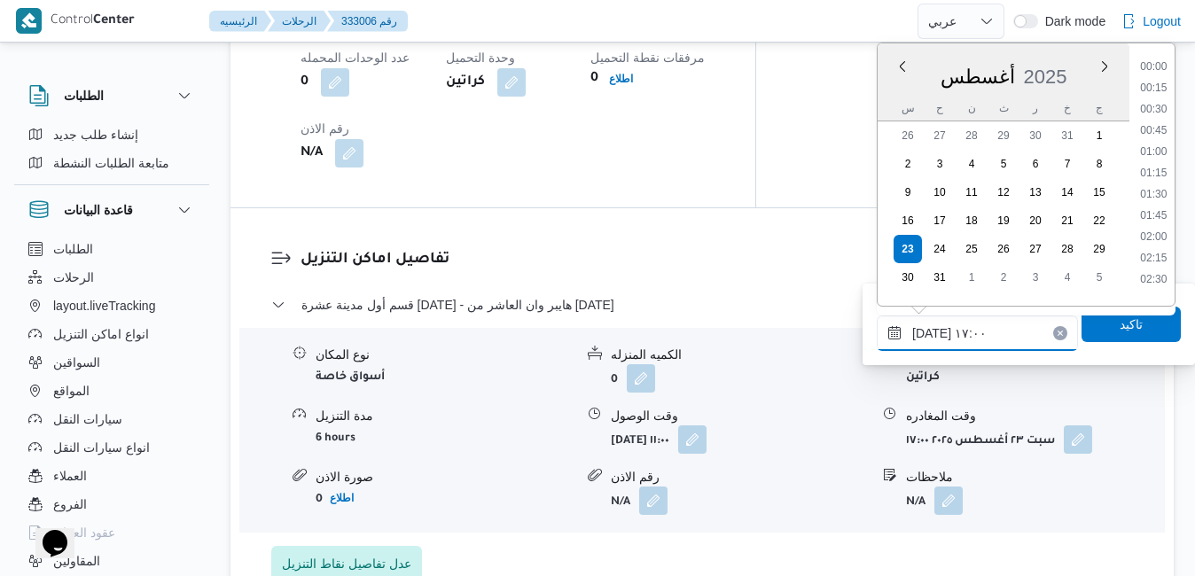
scroll to position [1324, 0]
click at [1156, 232] on li "17:30" at bounding box center [1153, 231] width 41 height 18
type input "٢٣/٠٨/٢٠٢٥ ١٧:٣٠"
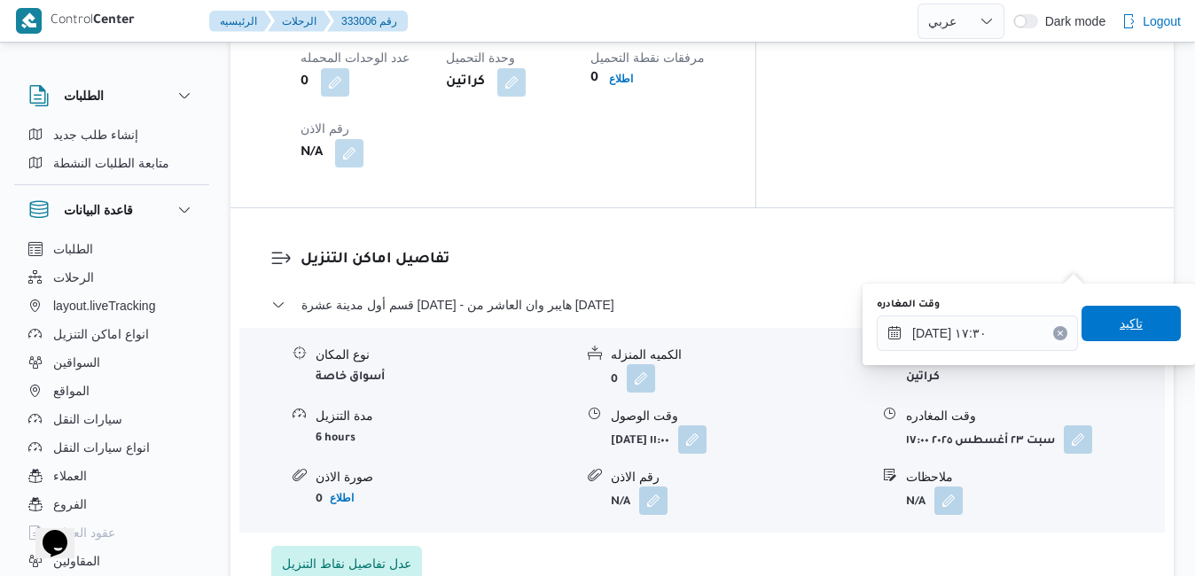
click at [1099, 331] on span "تاكيد" at bounding box center [1130, 323] width 99 height 35
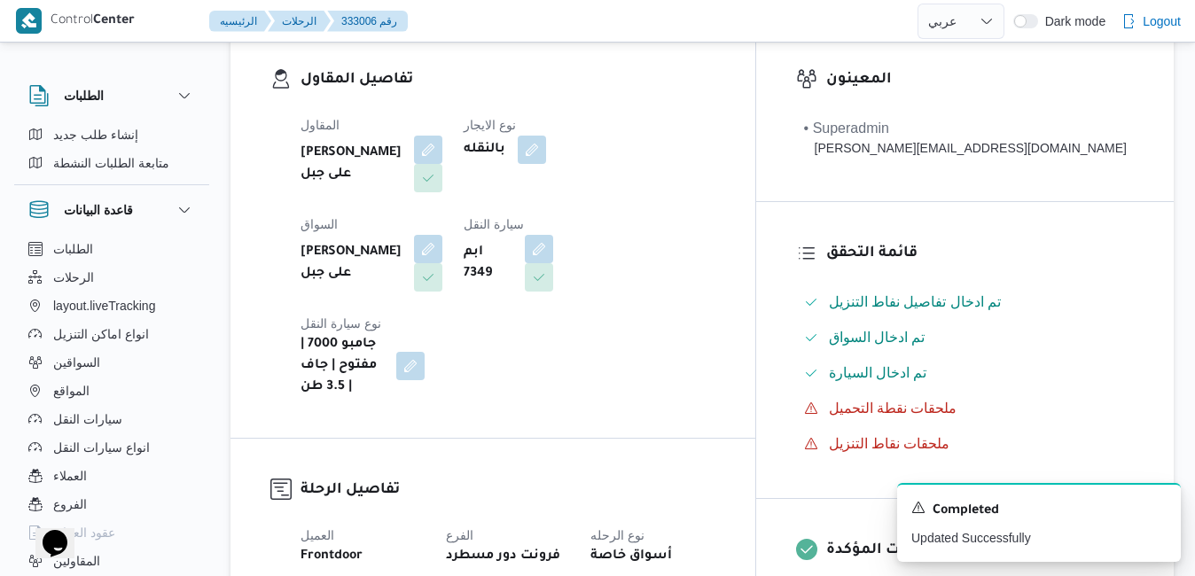
scroll to position [0, 0]
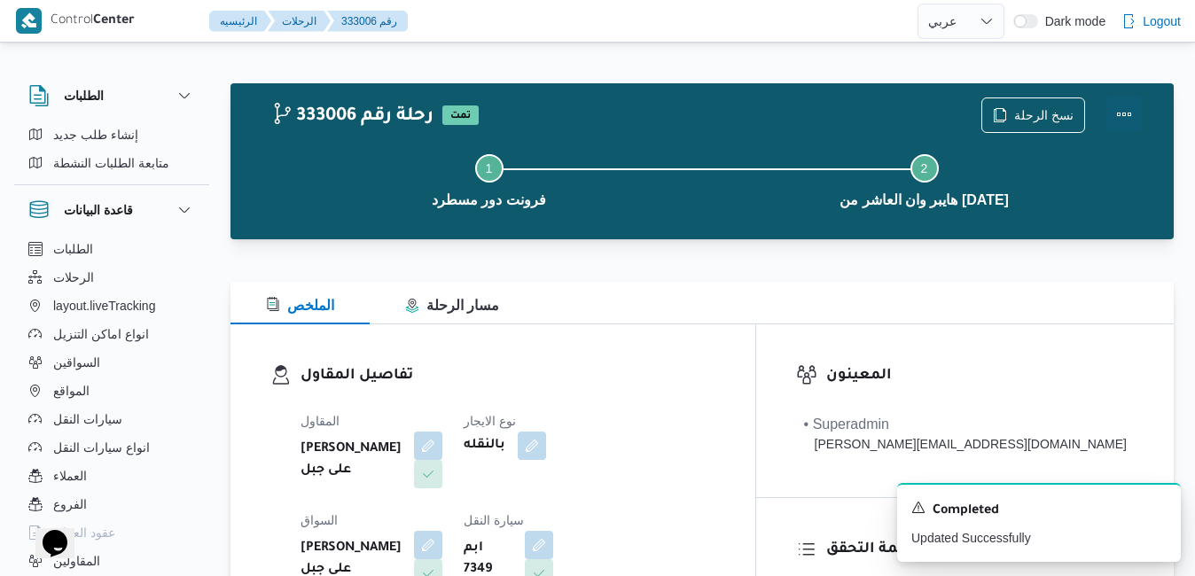
click at [1131, 105] on button "Actions" at bounding box center [1123, 114] width 35 height 35
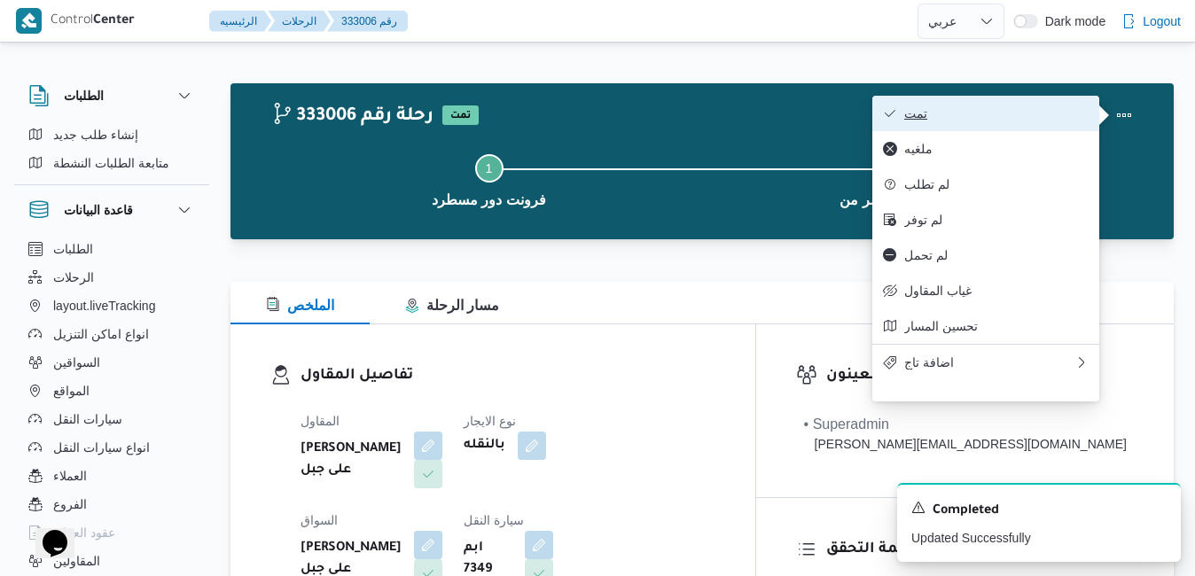
click at [1027, 110] on span "تمت" at bounding box center [996, 113] width 184 height 14
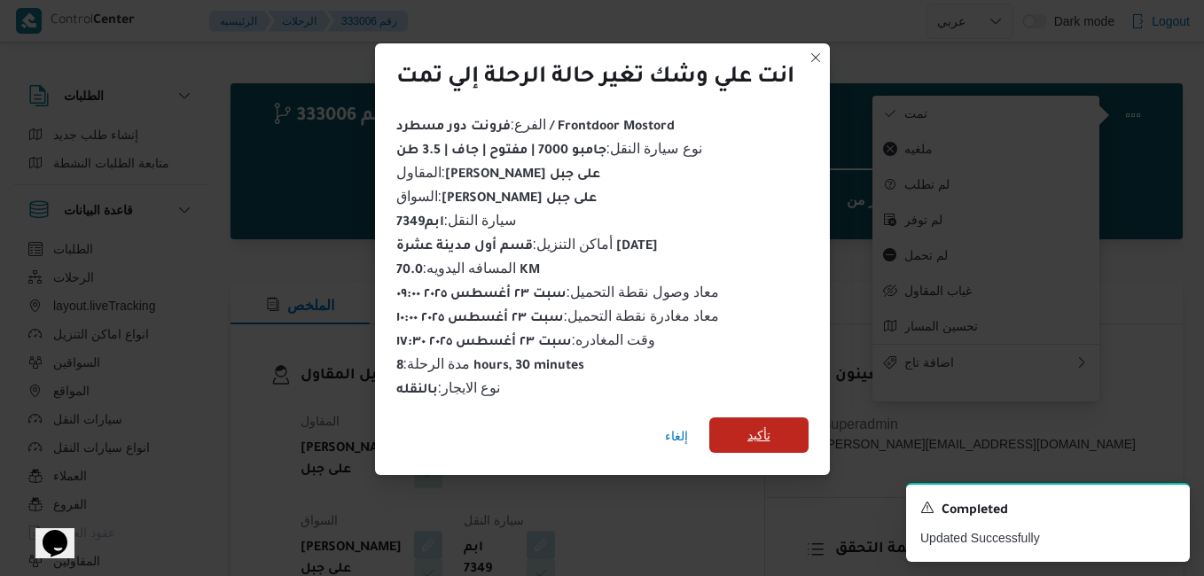
click at [770, 425] on span "تأكيد" at bounding box center [758, 435] width 23 height 21
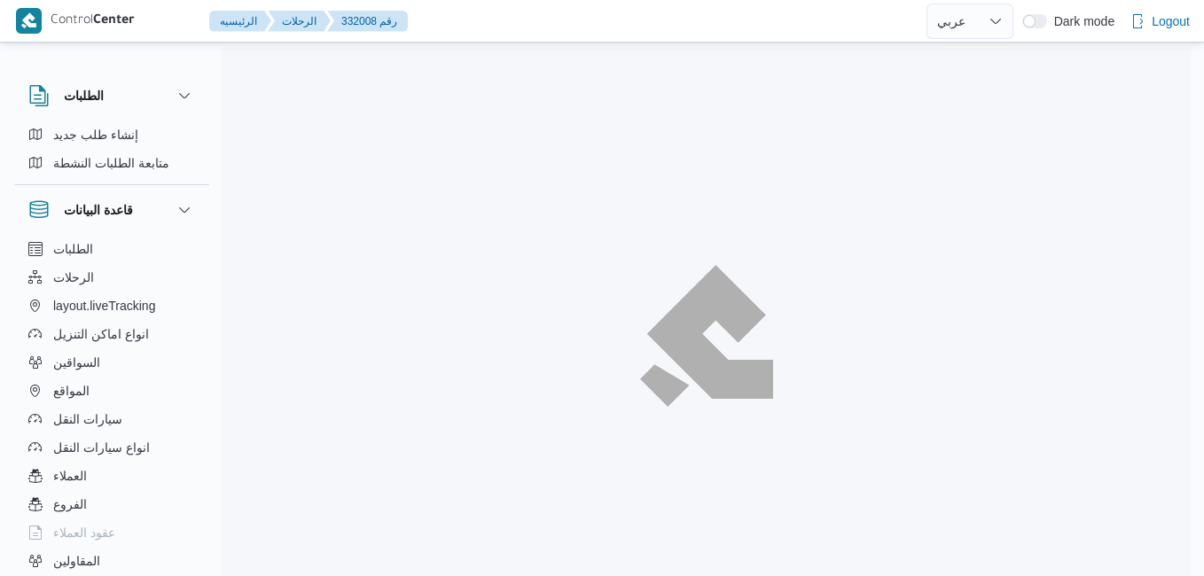
select select "ar"
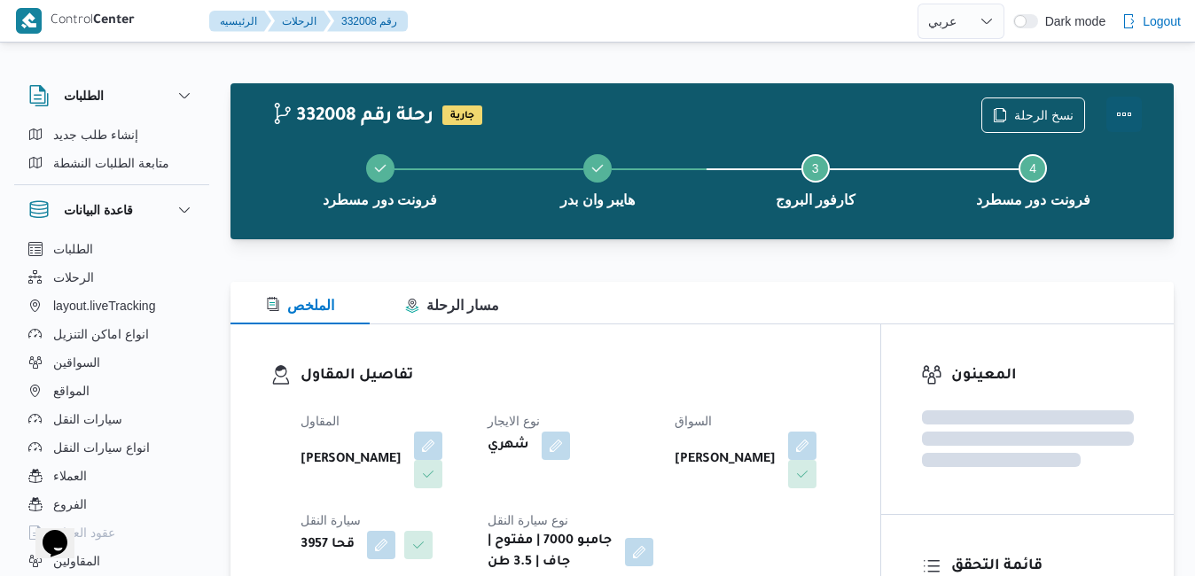
click at [1125, 110] on button "Actions" at bounding box center [1123, 114] width 35 height 35
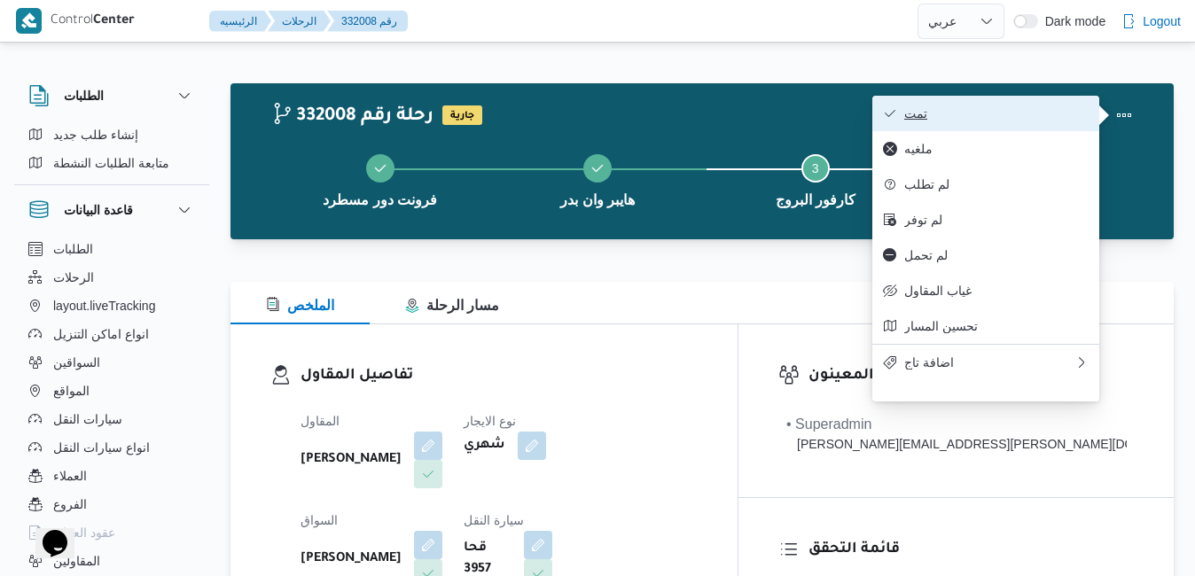
click at [1023, 114] on span "تمت" at bounding box center [996, 113] width 184 height 14
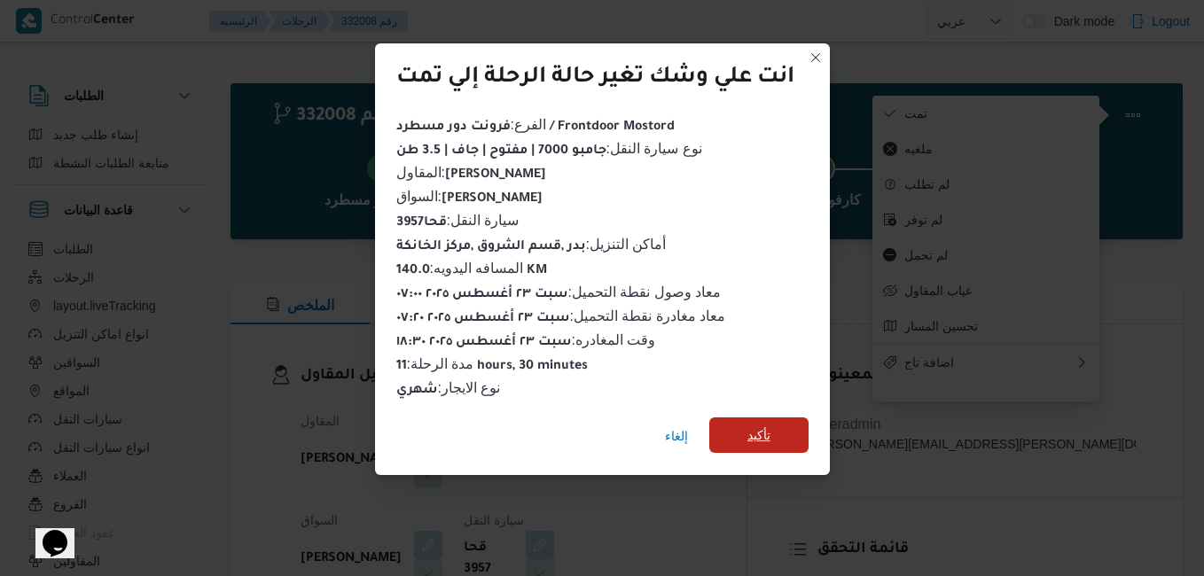
click at [770, 425] on span "تأكيد" at bounding box center [758, 435] width 23 height 21
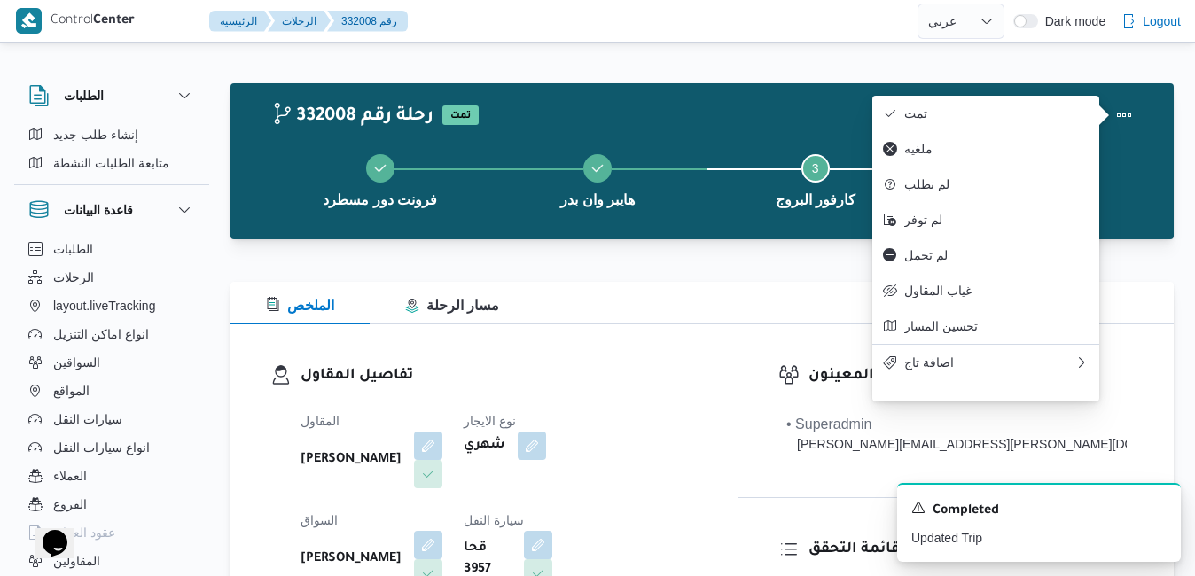
click at [659, 333] on div "تفاصيل المقاول المقاول علي عبدالناصر علي بخيت علي نوع الايجار شهري السواق خميس …" at bounding box center [483, 528] width 507 height 409
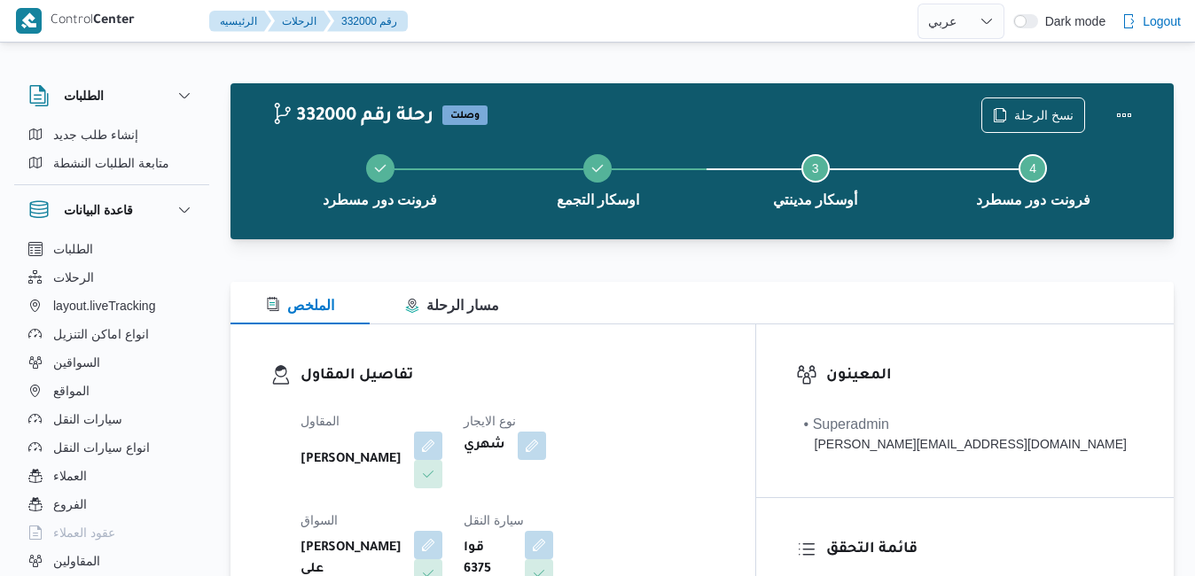
select select "ar"
click at [1127, 109] on button "Actions" at bounding box center [1123, 114] width 35 height 35
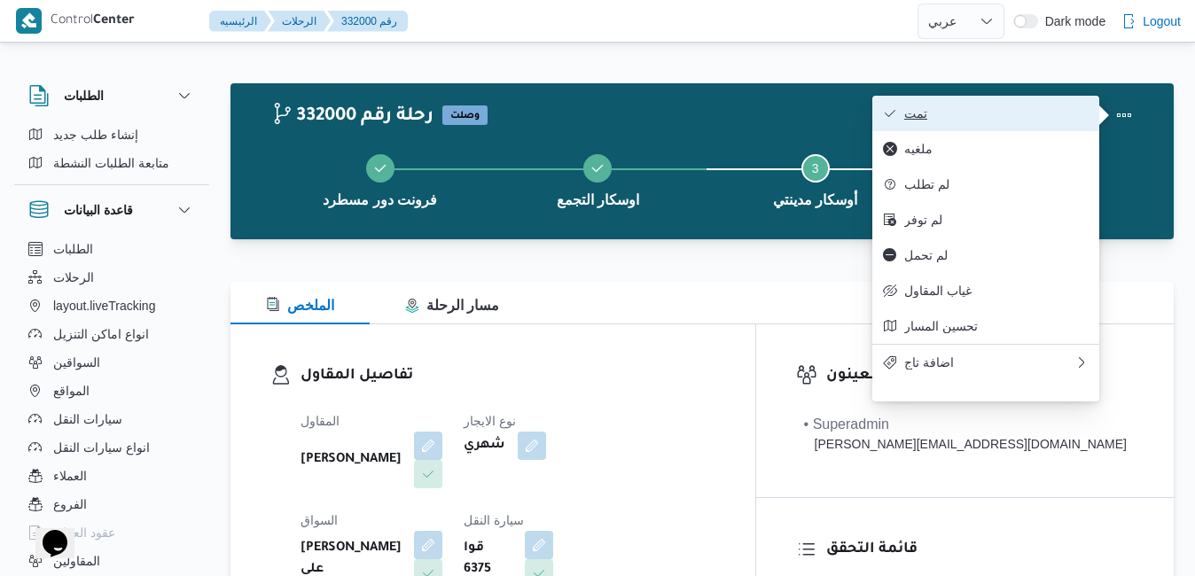
click at [988, 119] on span "تمت" at bounding box center [996, 113] width 184 height 14
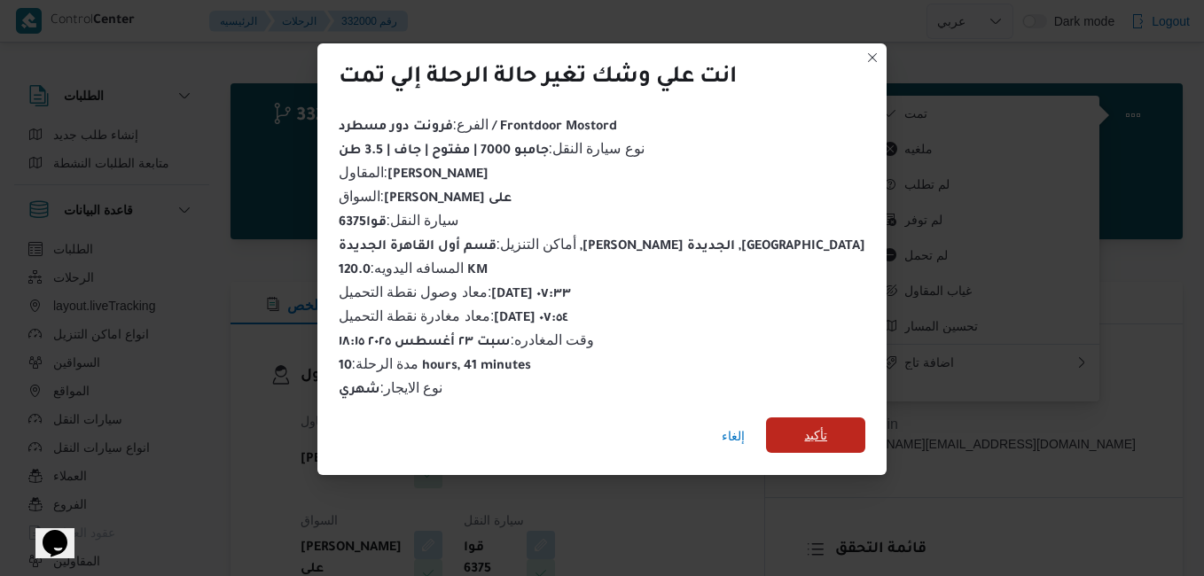
click at [804, 425] on span "تأكيد" at bounding box center [815, 435] width 23 height 21
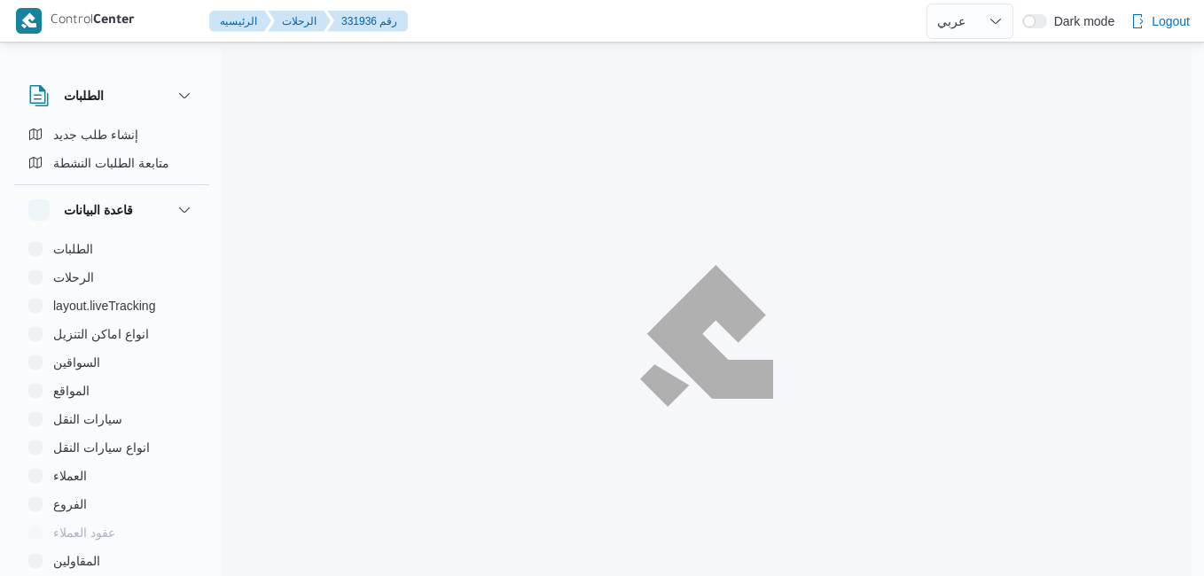
select select "ar"
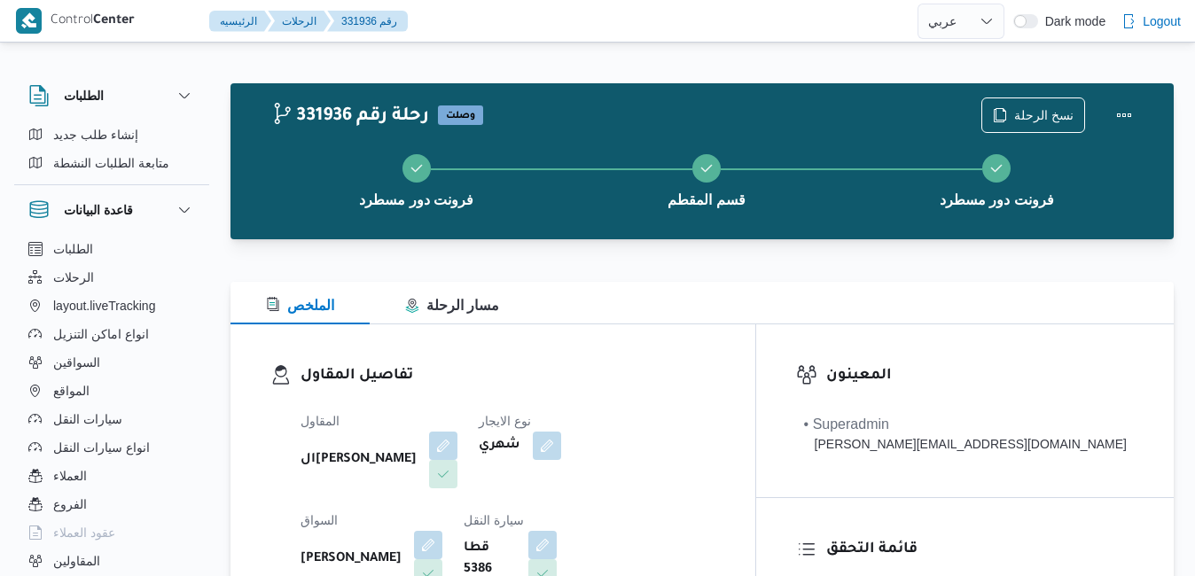
click at [718, 286] on div "الملخص مسار الرحلة" at bounding box center [701, 303] width 943 height 43
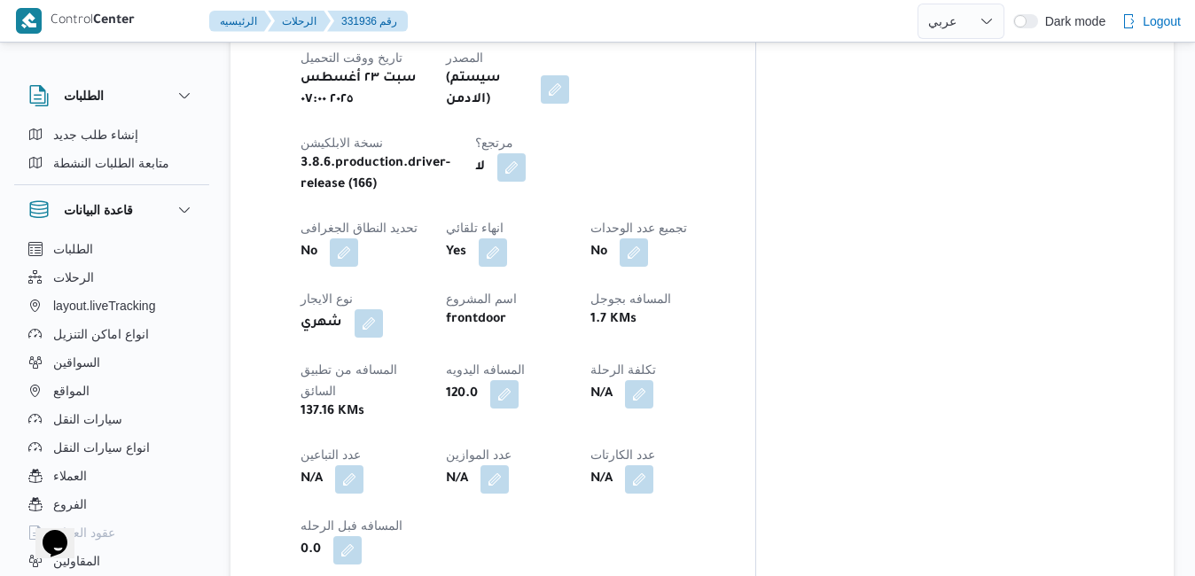
scroll to position [851, 0]
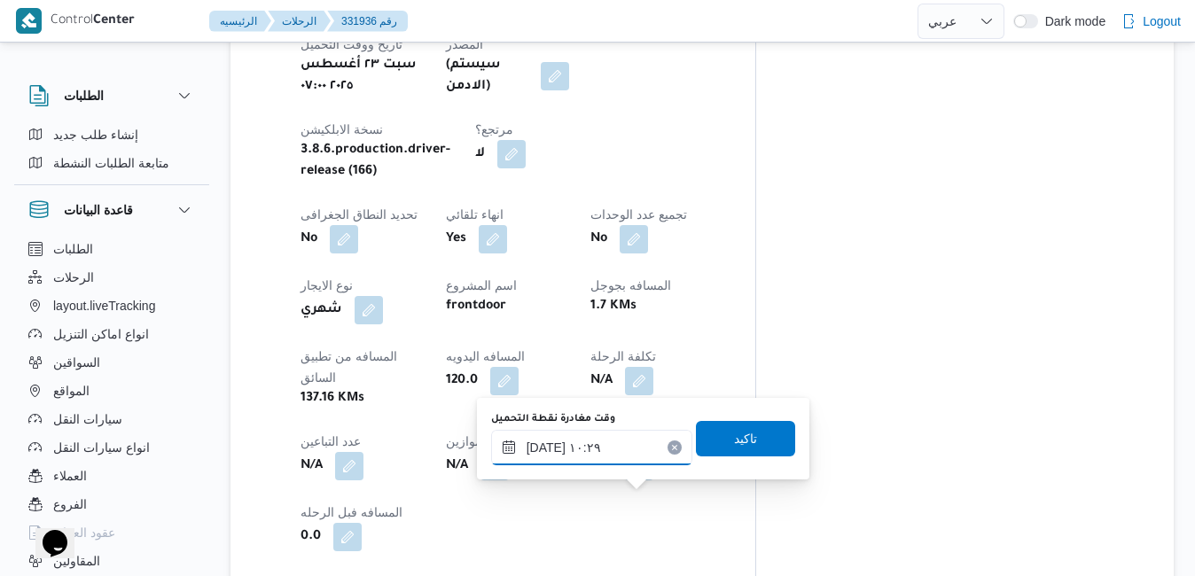
click at [599, 455] on input "٢٣/٠٨/٢٠٢٥ ١٠:٢٩" at bounding box center [591, 447] width 201 height 35
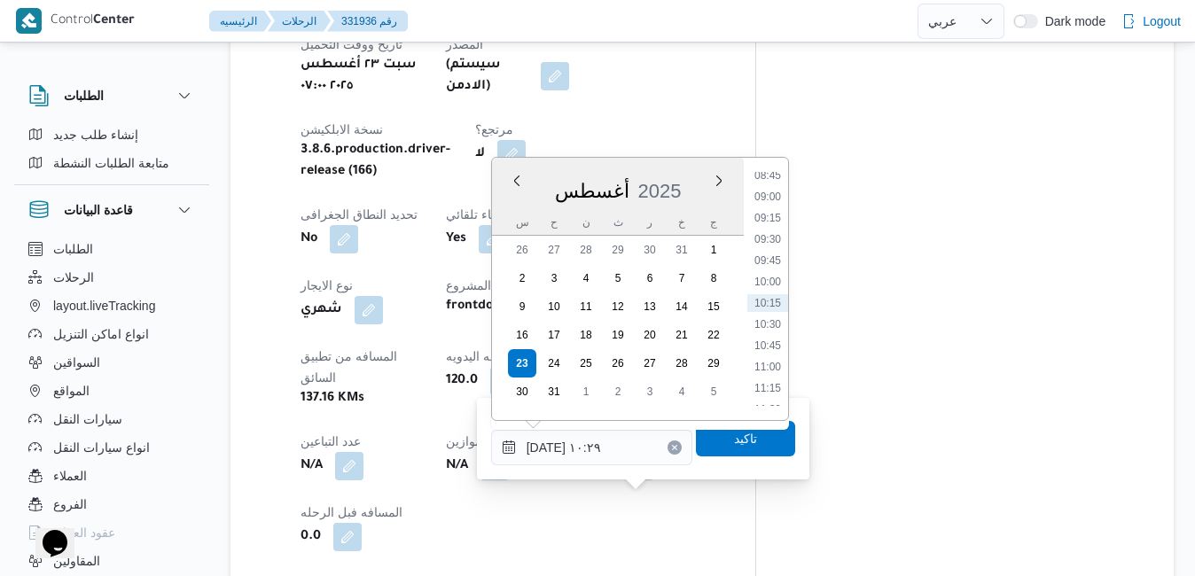
scroll to position [545, 0]
click at [763, 356] on li "08:30" at bounding box center [767, 359] width 41 height 18
type input "٢٣/٠٨/٢٠٢٥ ٠٨:٣٠"
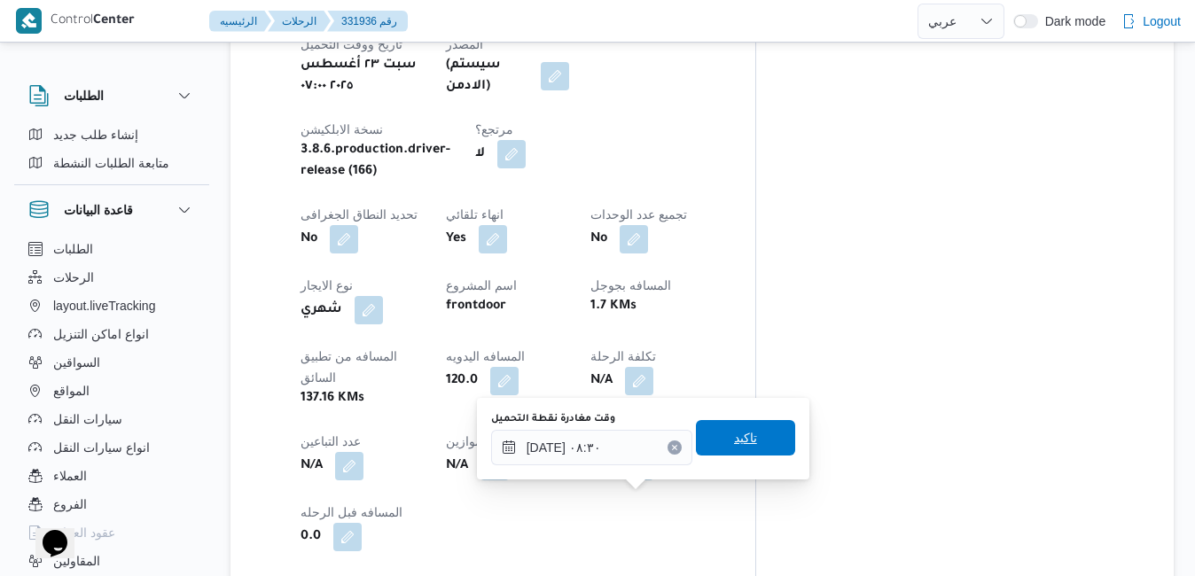
click at [741, 432] on span "تاكيد" at bounding box center [745, 437] width 23 height 21
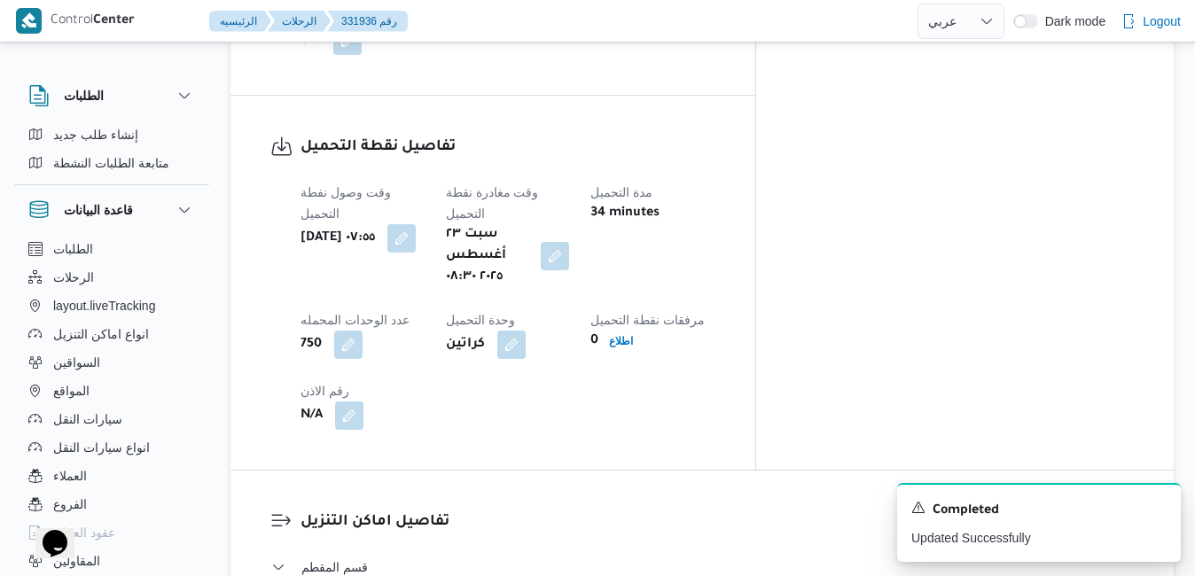
scroll to position [1383, 0]
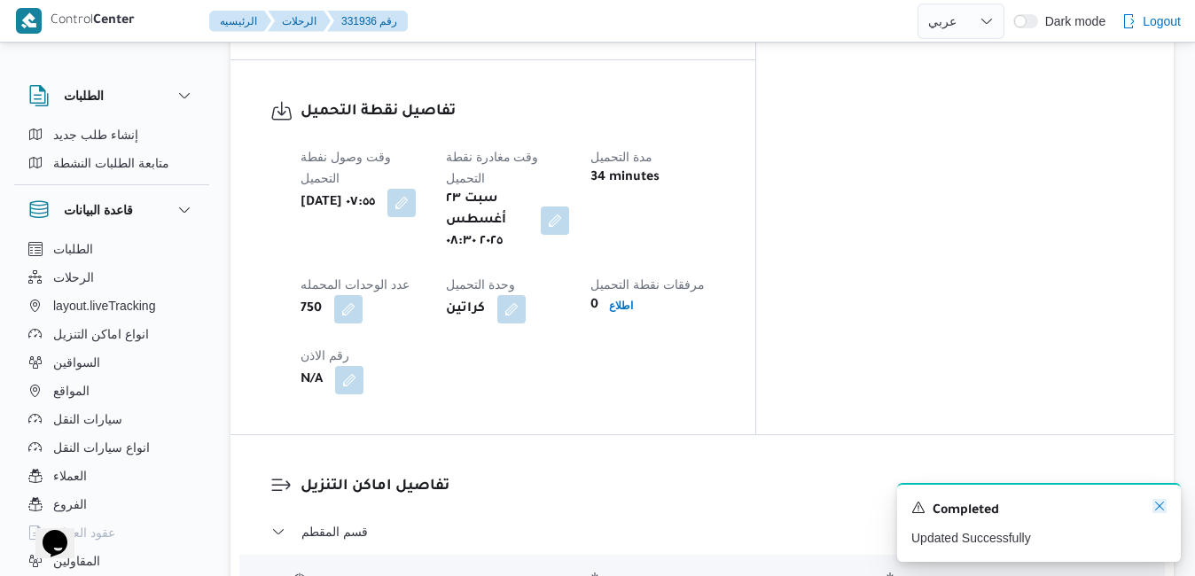
click at [1158, 509] on icon "Dismiss toast" at bounding box center [1159, 506] width 14 height 14
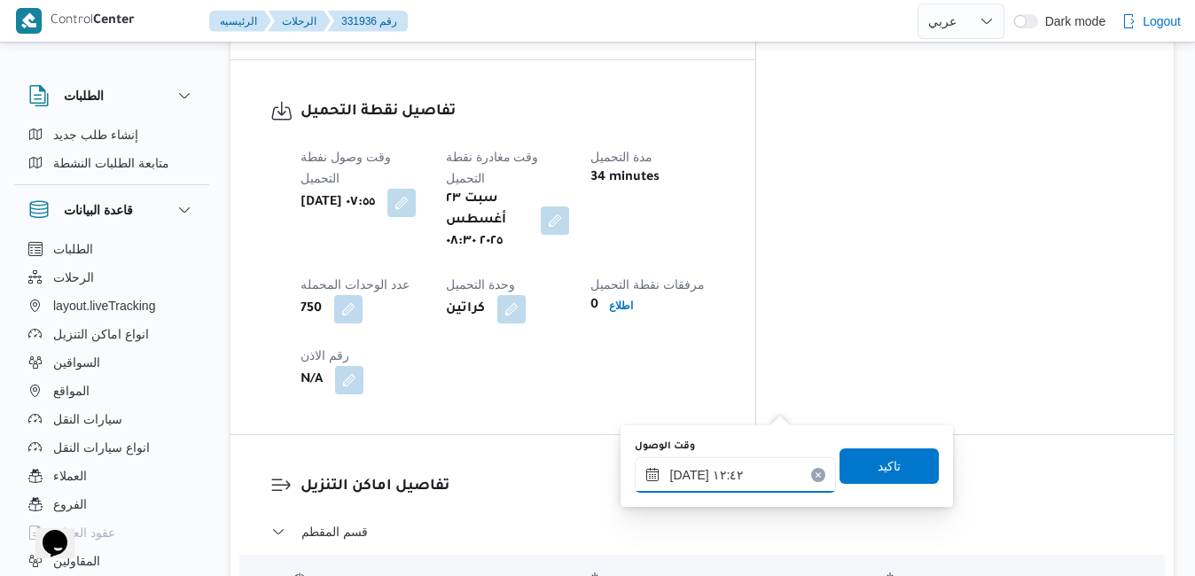
click at [710, 473] on input "٢٣/٠٨/٢٠٢٥ ١٢:٤٢" at bounding box center [735, 474] width 201 height 35
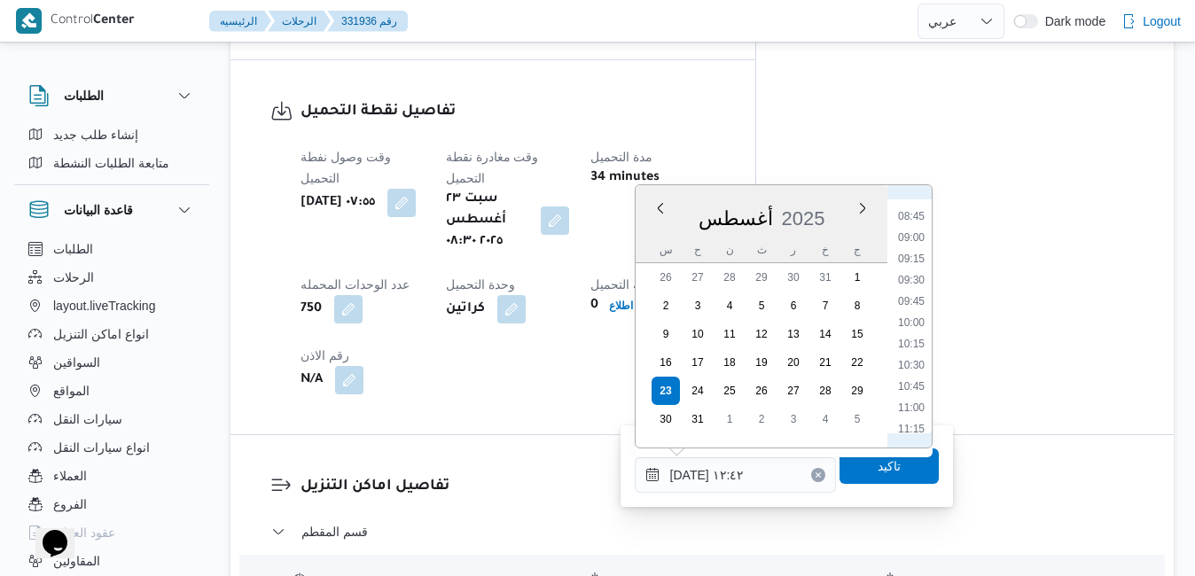
scroll to position [532, 0]
click at [907, 399] on li "08:30" at bounding box center [911, 400] width 41 height 18
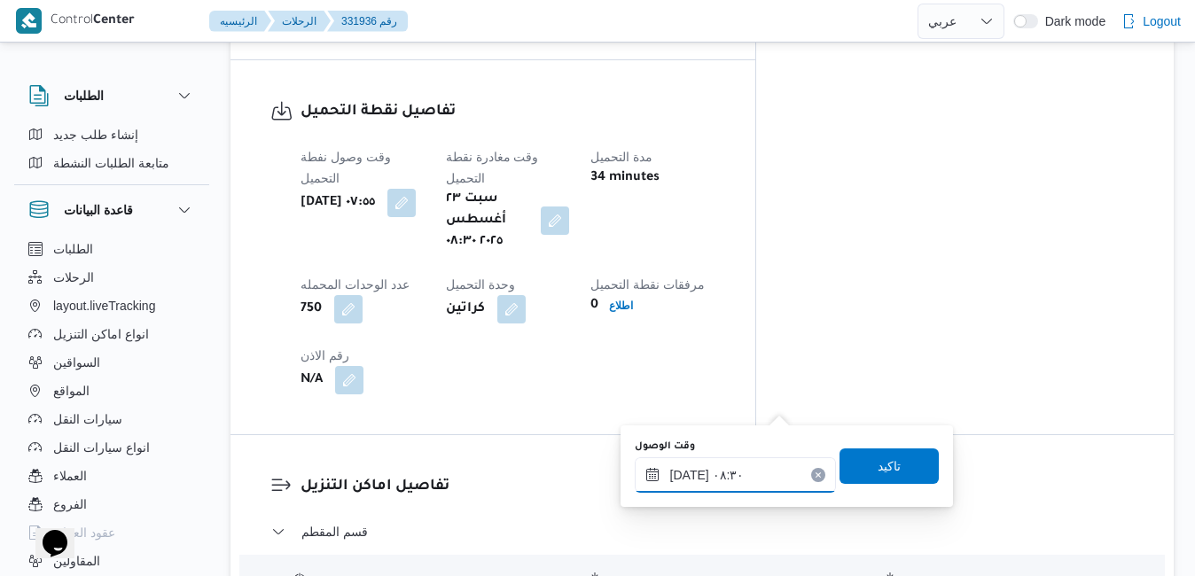
click at [737, 481] on input "٢٣/٠٨/٢٠٢٥ ٠٨:٣٠" at bounding box center [735, 474] width 201 height 35
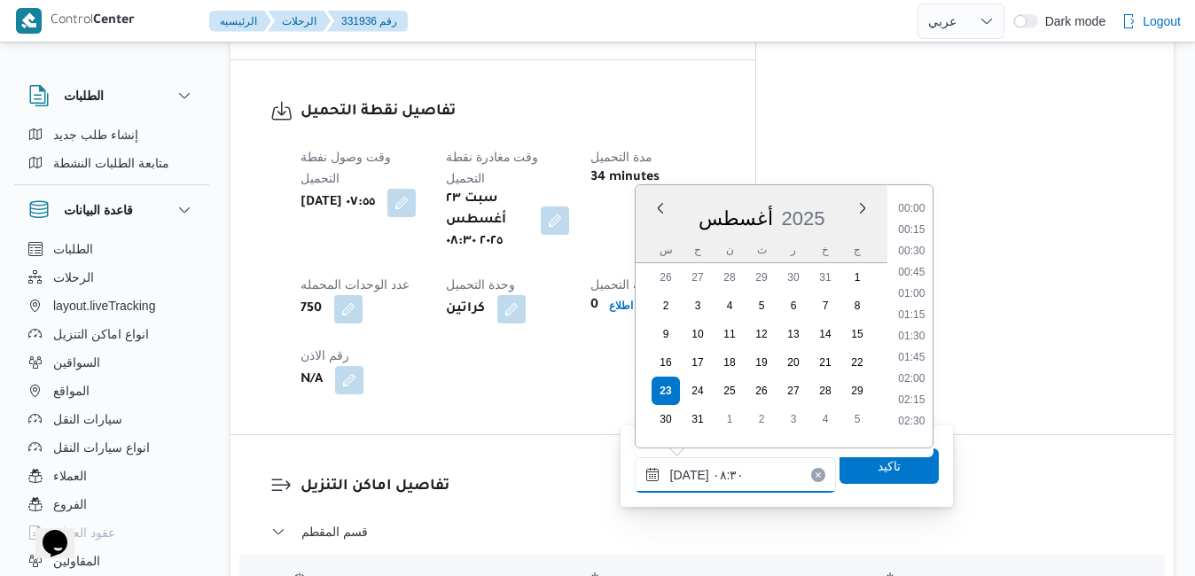
scroll to position [601, 0]
click at [912, 411] on li "09:30" at bounding box center [911, 416] width 41 height 18
type input "٢٣/٠٨/٢٠٢٥ ٠٩:٣٠"
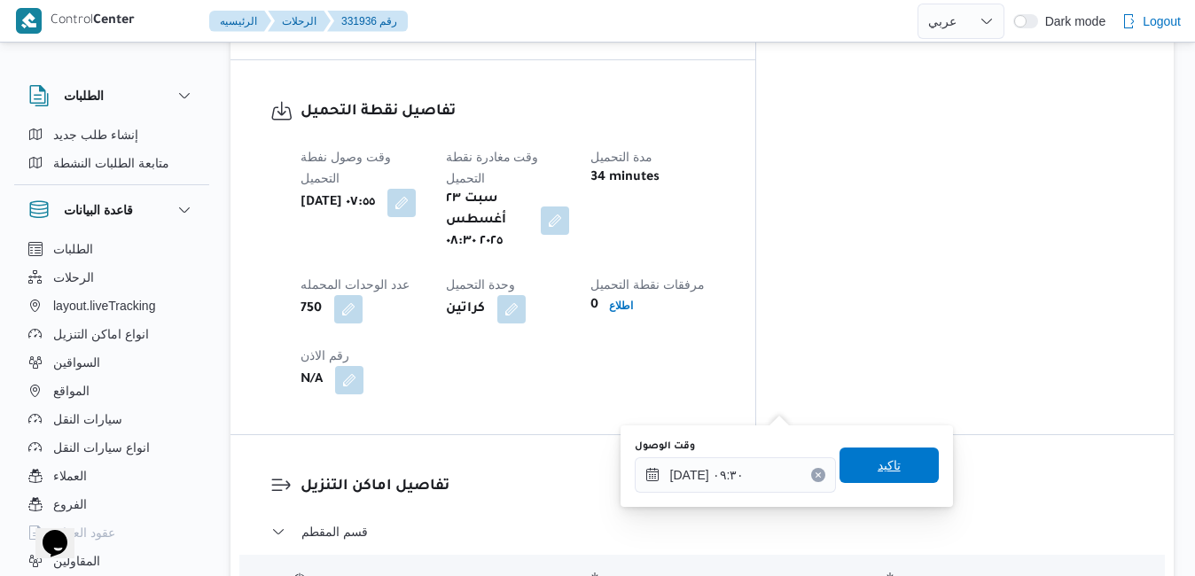
click at [877, 467] on span "تاكيد" at bounding box center [888, 465] width 23 height 21
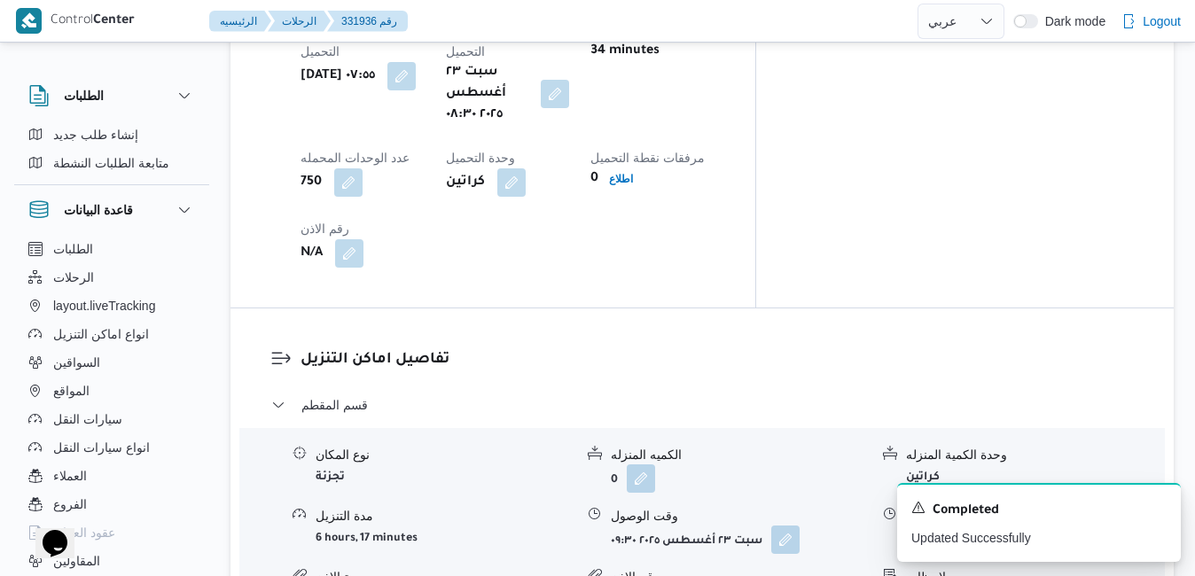
scroll to position [1631, 0]
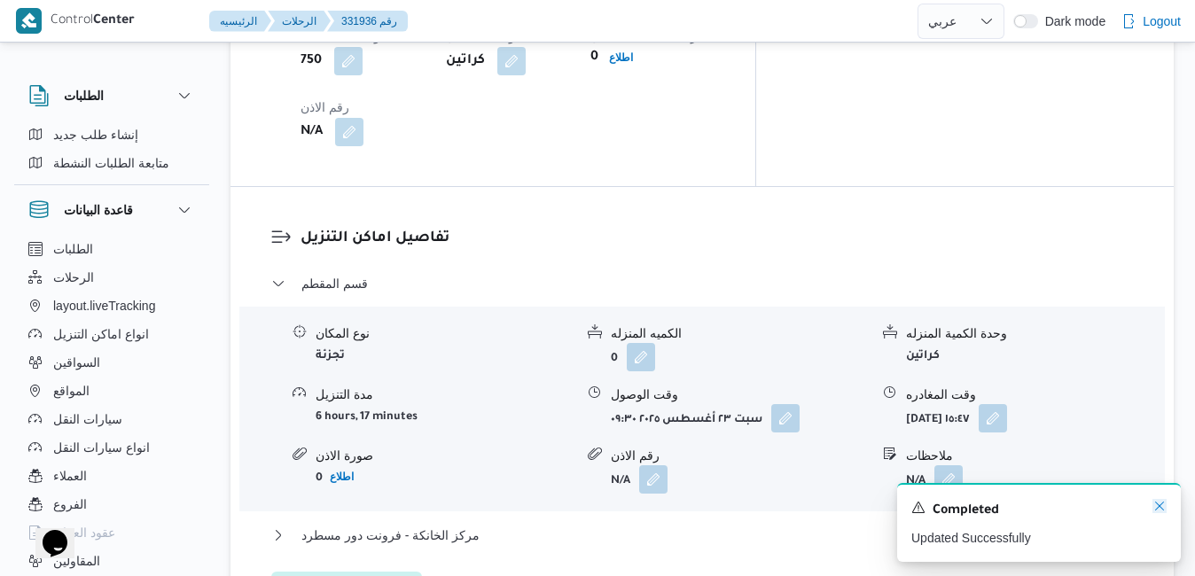
click at [1160, 503] on icon "Dismiss toast" at bounding box center [1159, 506] width 14 height 14
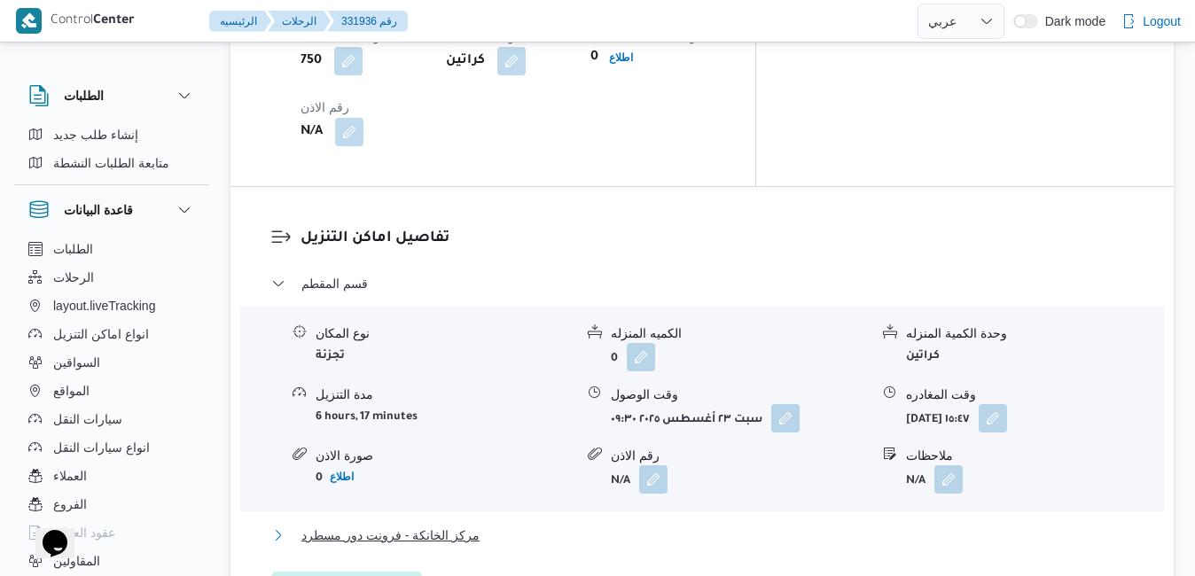
click at [832, 525] on button "مركز الخانكة - فرونت دور مسطرد" at bounding box center [702, 535] width 862 height 21
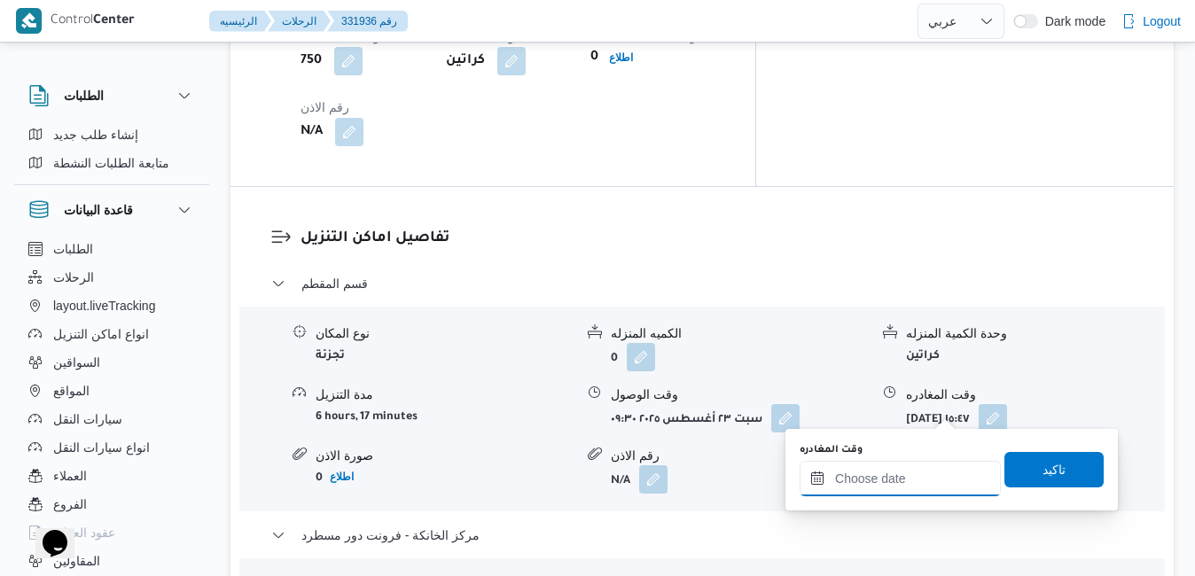
click at [872, 478] on input "وقت المغادره" at bounding box center [899, 478] width 201 height 35
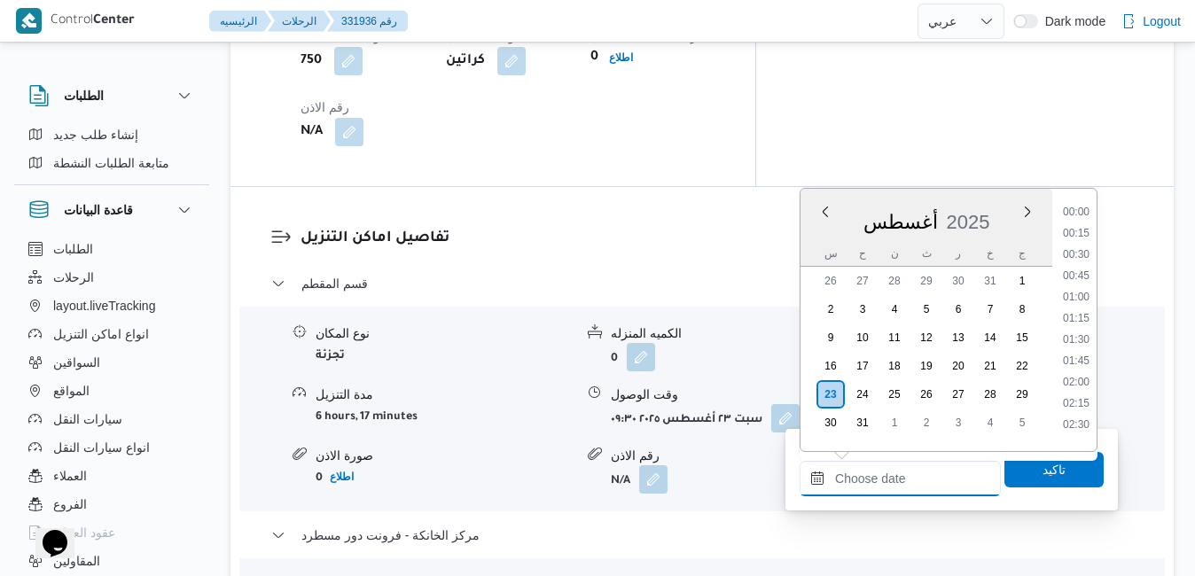
scroll to position [1558, 0]
click at [1001, 199] on div "أغسطس 2025" at bounding box center [926, 218] width 252 height 45
click at [1084, 370] on li "17:45" at bounding box center [1076, 369] width 41 height 18
type input "٢٣/٠٨/٢٠٢٥ ١٧:٤٥"
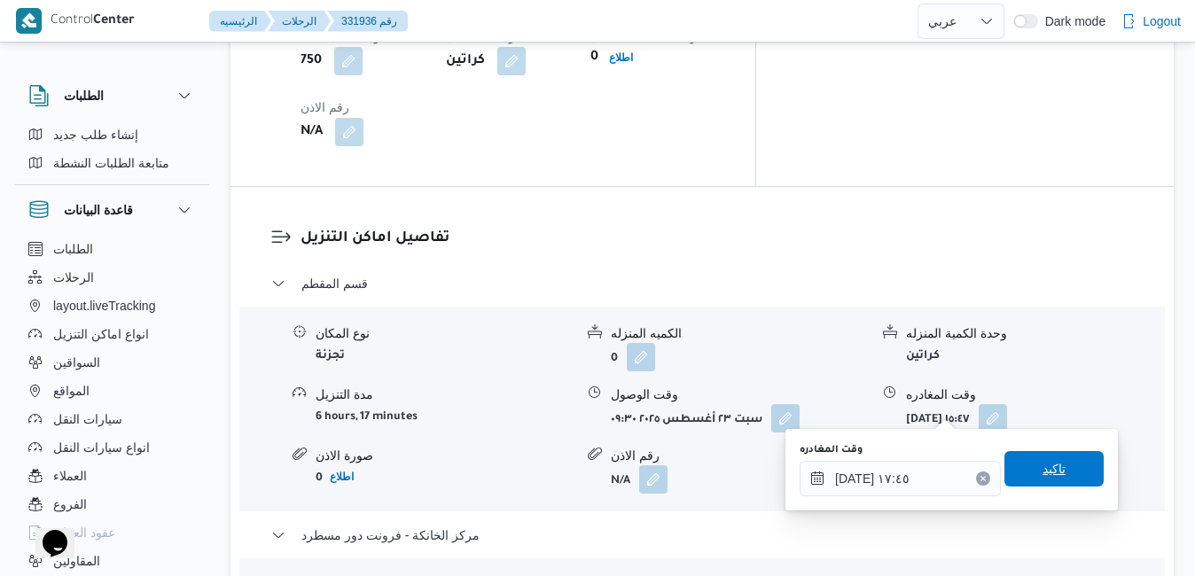
click at [1042, 472] on span "تاكيد" at bounding box center [1053, 468] width 23 height 21
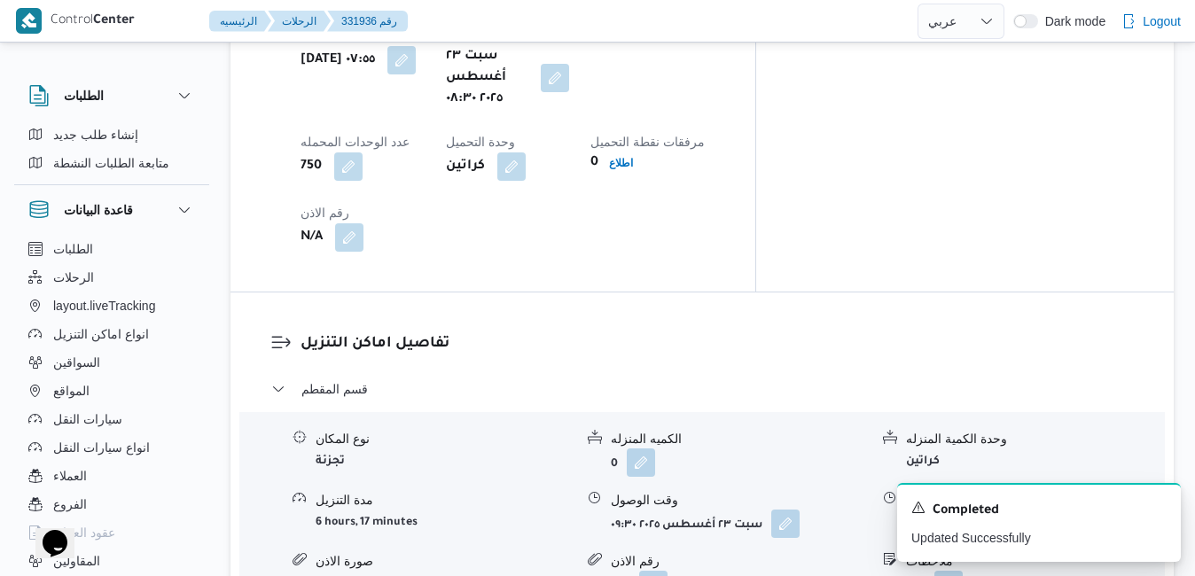
scroll to position [1524, 0]
click at [1161, 511] on icon "Dismiss toast" at bounding box center [1159, 506] width 14 height 14
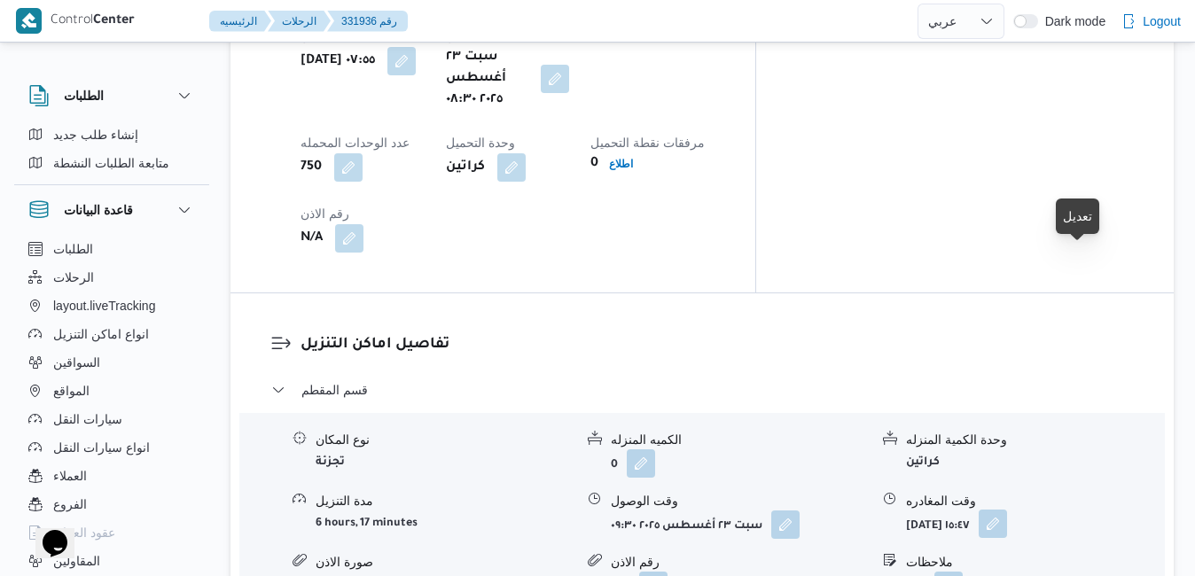
click at [1007, 510] on button "button" at bounding box center [993, 524] width 28 height 28
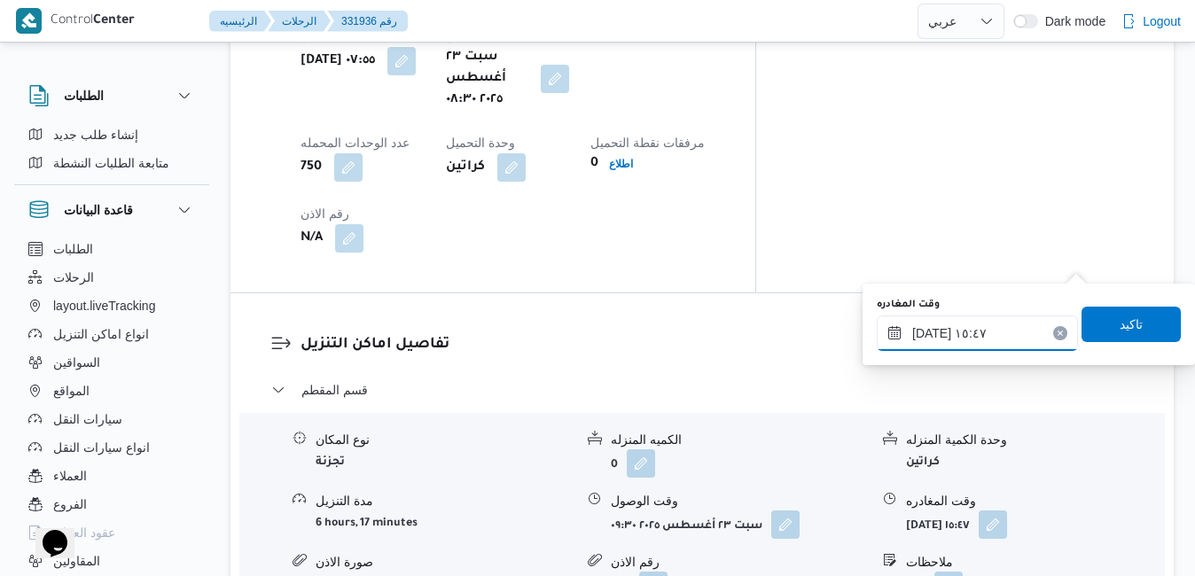
click at [991, 329] on input "٢٣/٠٨/٢٠٢٥ ١٥:٤٧" at bounding box center [977, 333] width 201 height 35
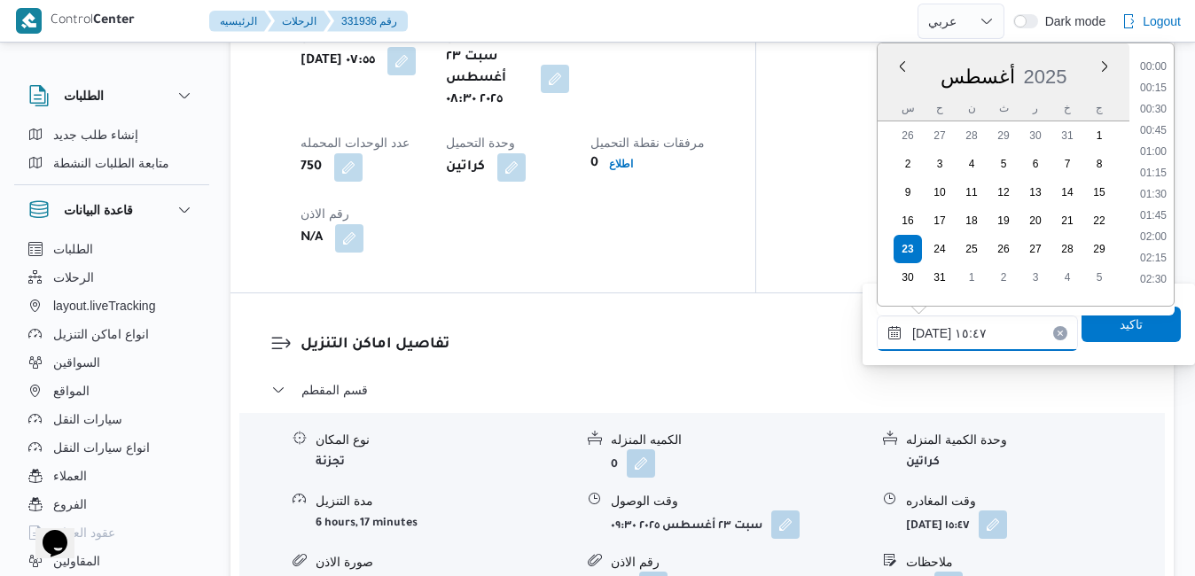
scroll to position [1218, 0]
click at [1154, 251] on li "16:30" at bounding box center [1153, 253] width 41 height 18
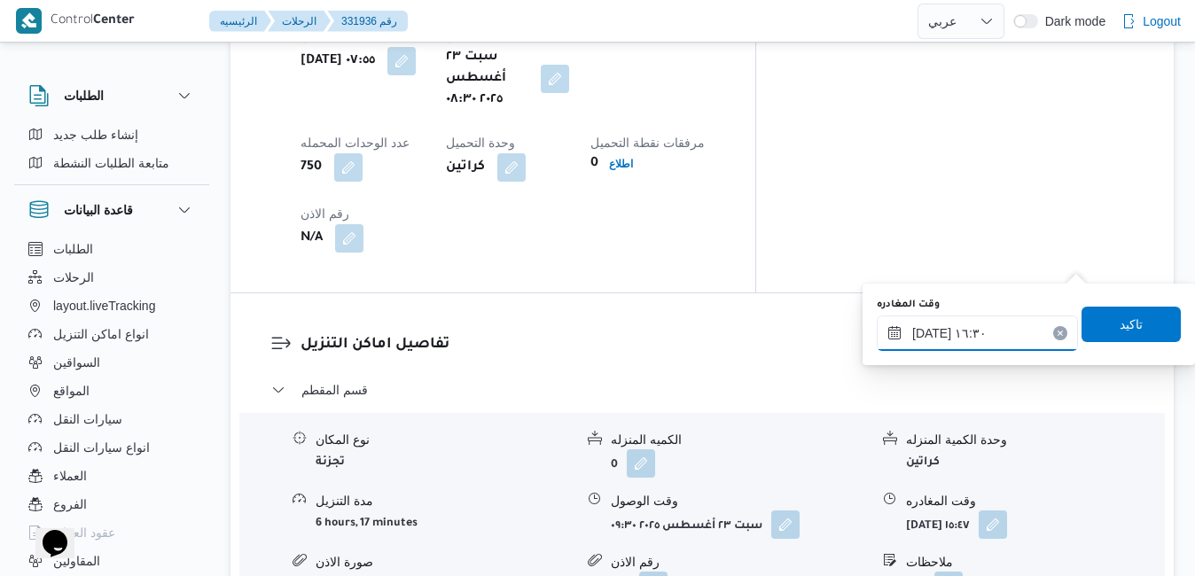
click at [933, 331] on input "٢٣/٠٨/٢٠٢٥ ١٦:٣٠" at bounding box center [977, 333] width 201 height 35
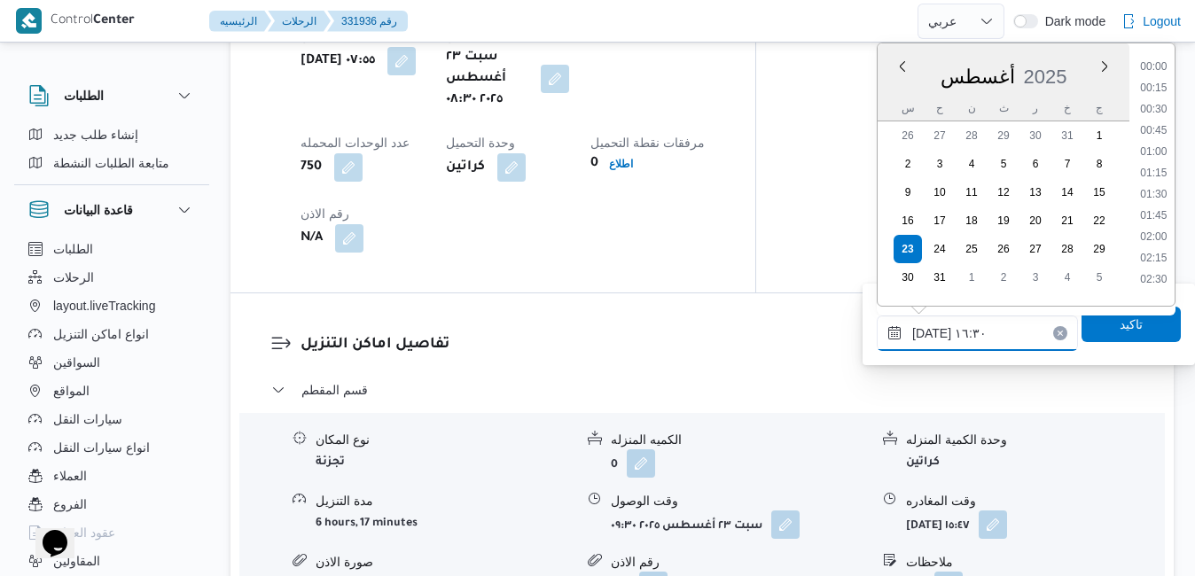
click at [933, 331] on input "٢٣/٠٨/٢٠٢٥ ١٦:٣٠" at bounding box center [977, 333] width 201 height 35
type input "٢٣/٠٨/٢٠٢٥ ١٦:20"
click at [1088, 327] on span "تاكيد" at bounding box center [1130, 323] width 99 height 35
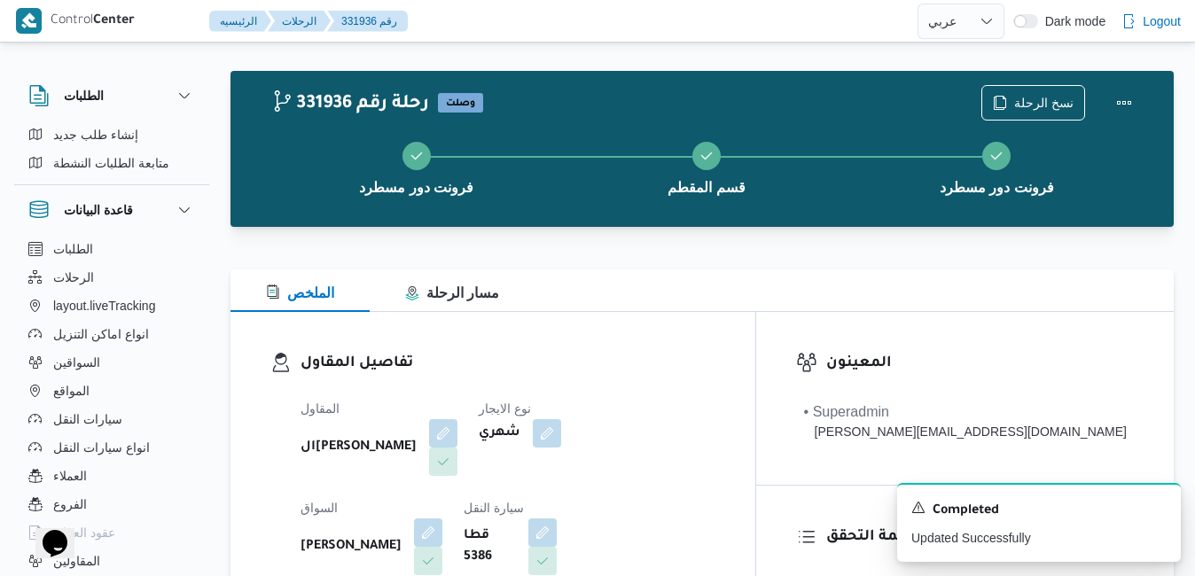
scroll to position [0, 0]
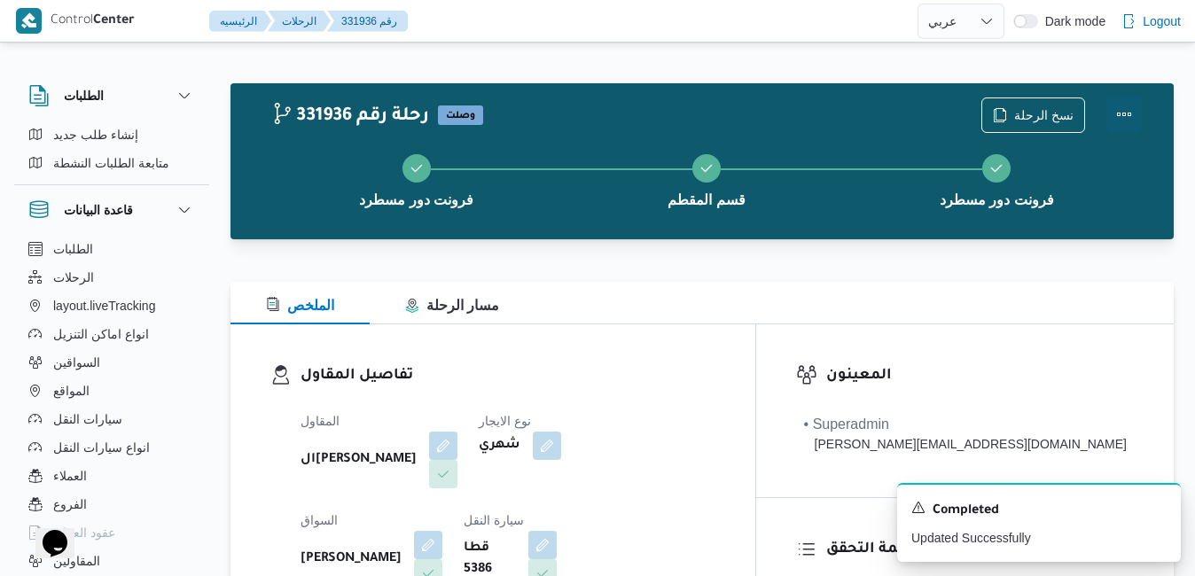
click at [1130, 116] on button "Actions" at bounding box center [1123, 114] width 35 height 35
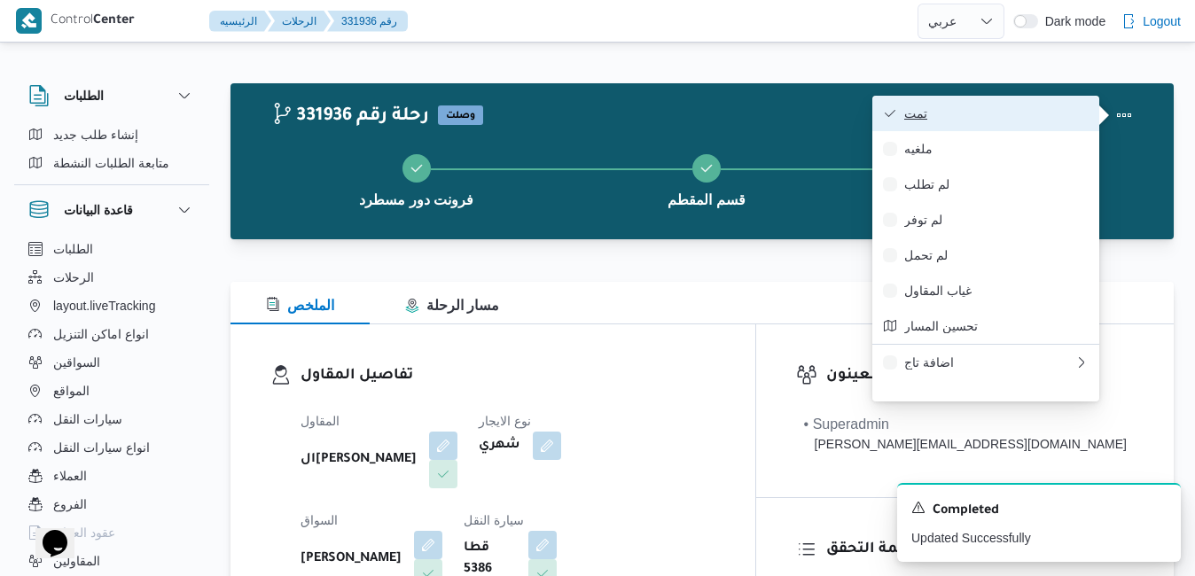
click at [1027, 116] on span "تمت" at bounding box center [996, 113] width 184 height 14
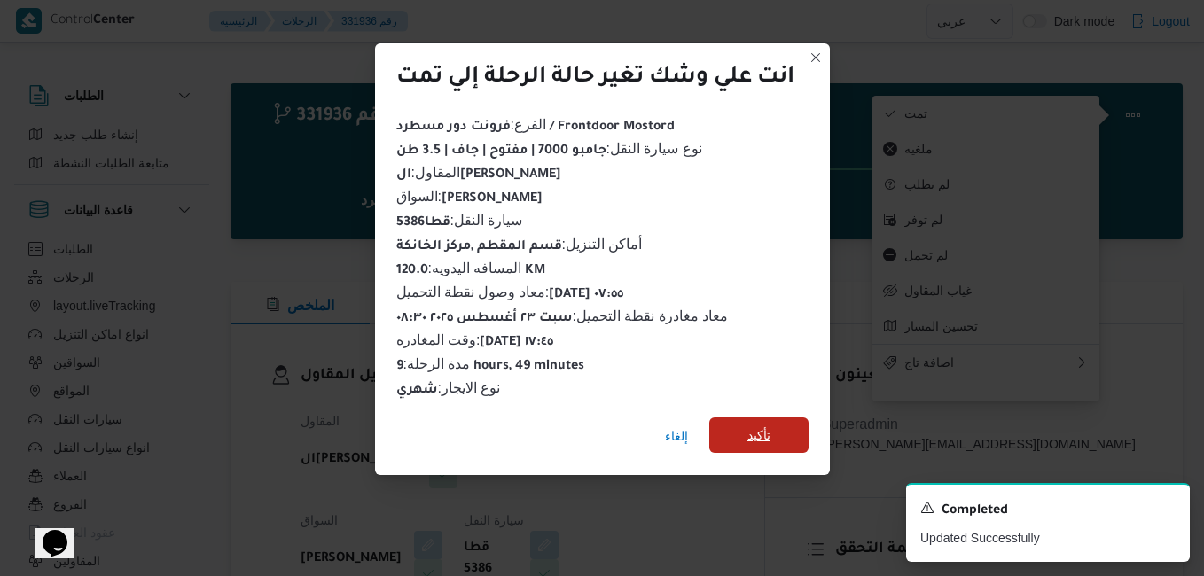
click at [776, 429] on span "تأكيد" at bounding box center [758, 434] width 99 height 35
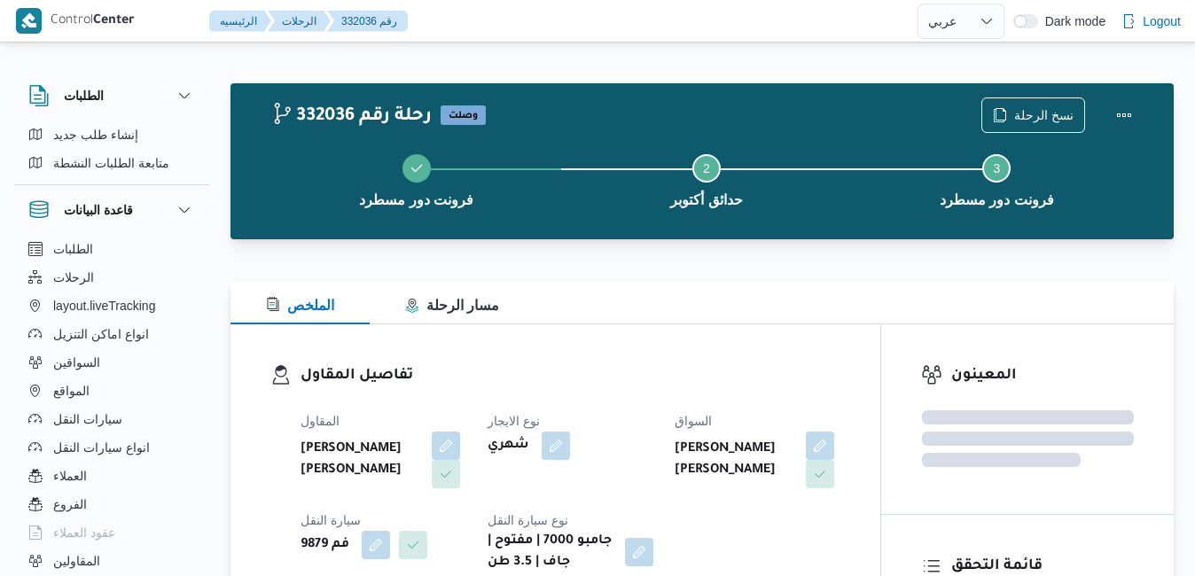
select select "ar"
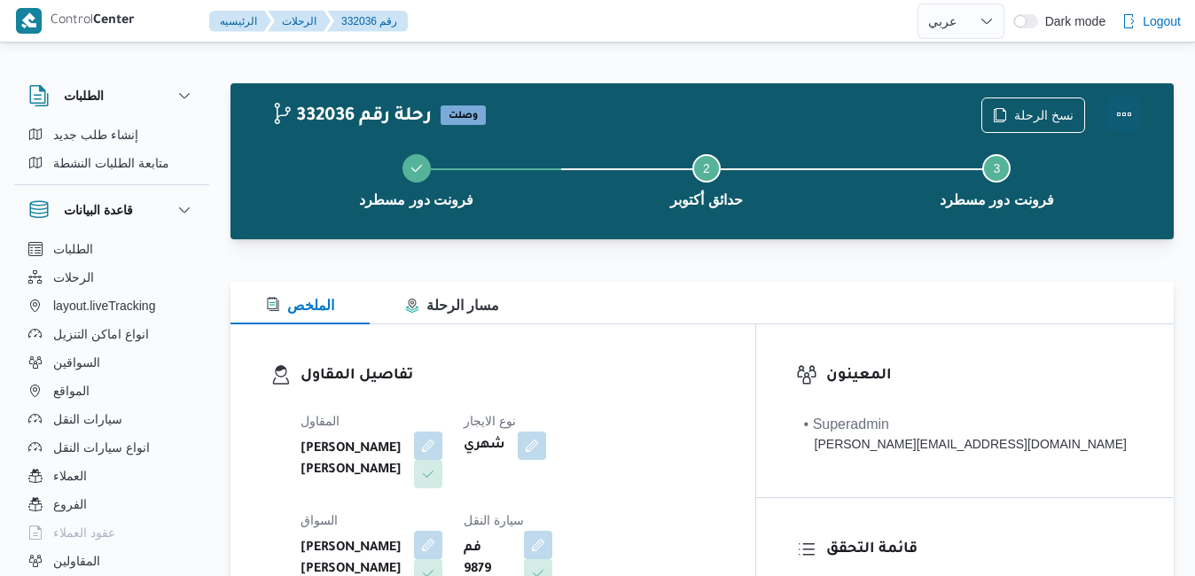
click at [1123, 113] on button "Actions" at bounding box center [1123, 114] width 35 height 35
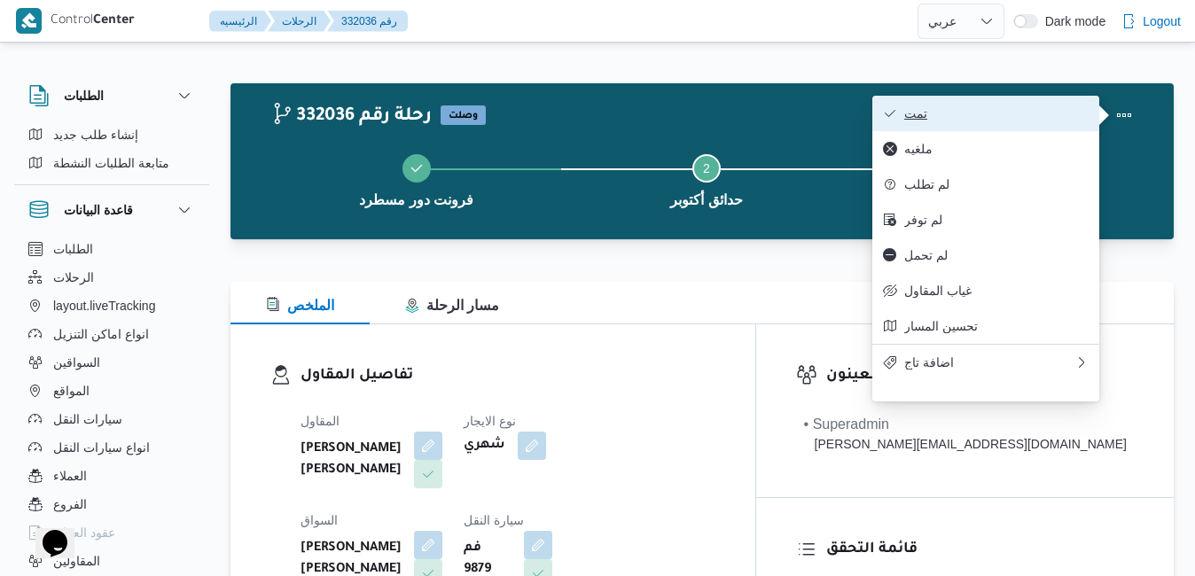
click at [1012, 111] on span "تمت" at bounding box center [996, 113] width 184 height 14
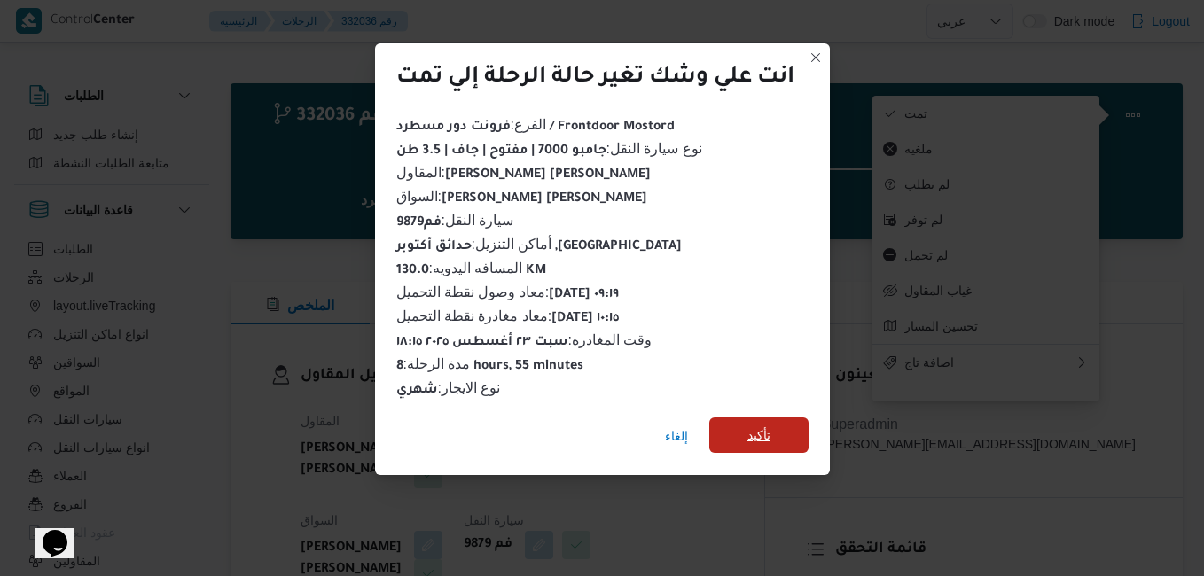
click at [764, 417] on span "تأكيد" at bounding box center [758, 434] width 99 height 35
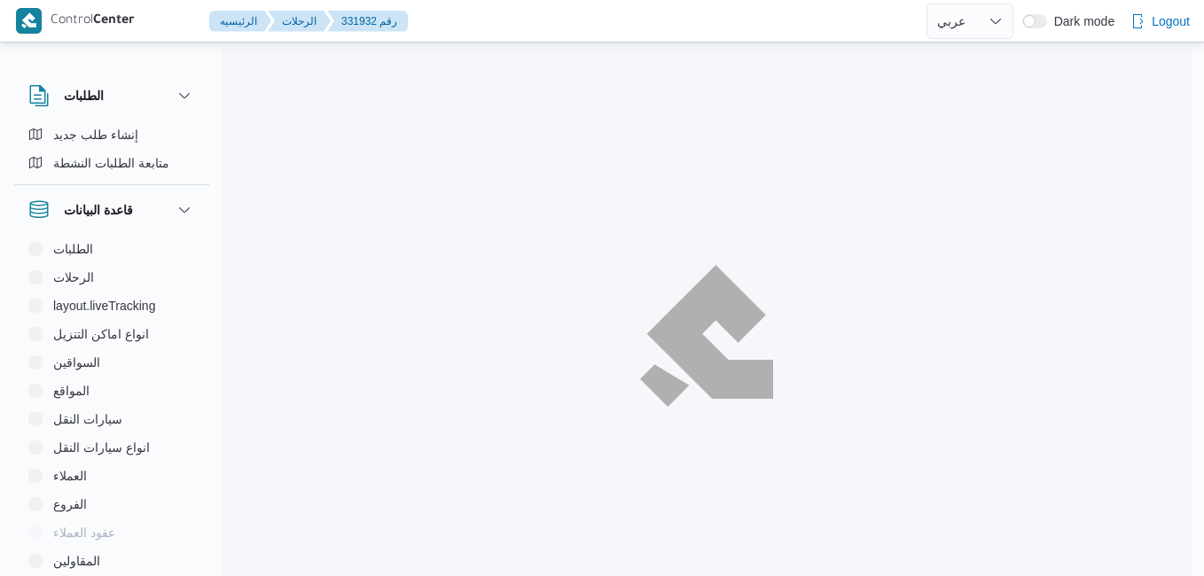
select select "ar"
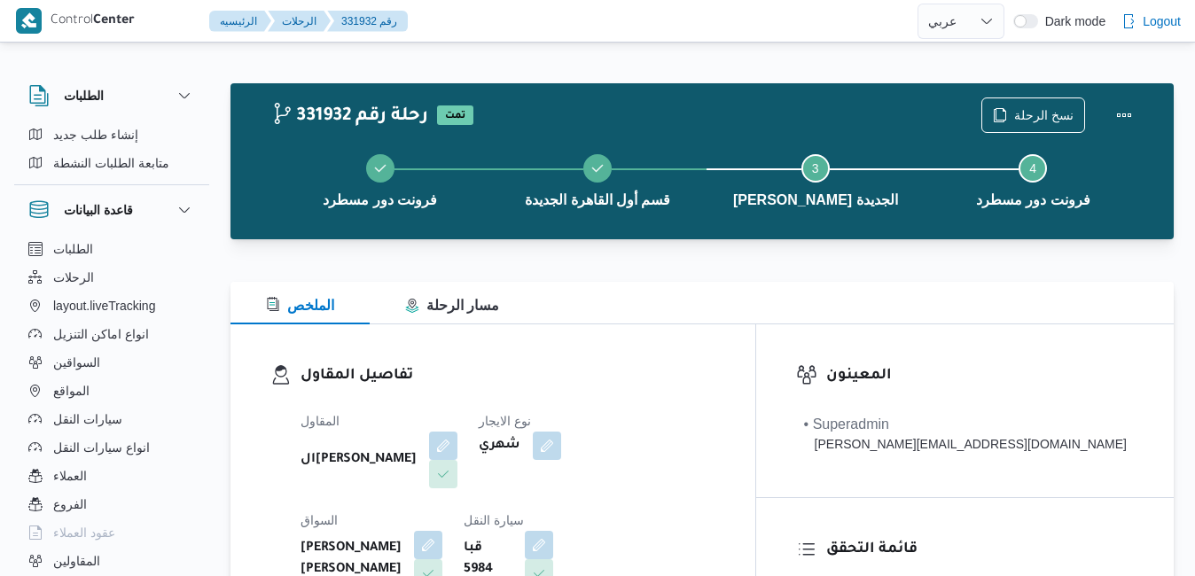
click at [713, 333] on div "تفاصيل المقاول المقاول الهامي [PERSON_NAME] نوع الايجار شهري السواق [PERSON_NAM…" at bounding box center [492, 528] width 525 height 409
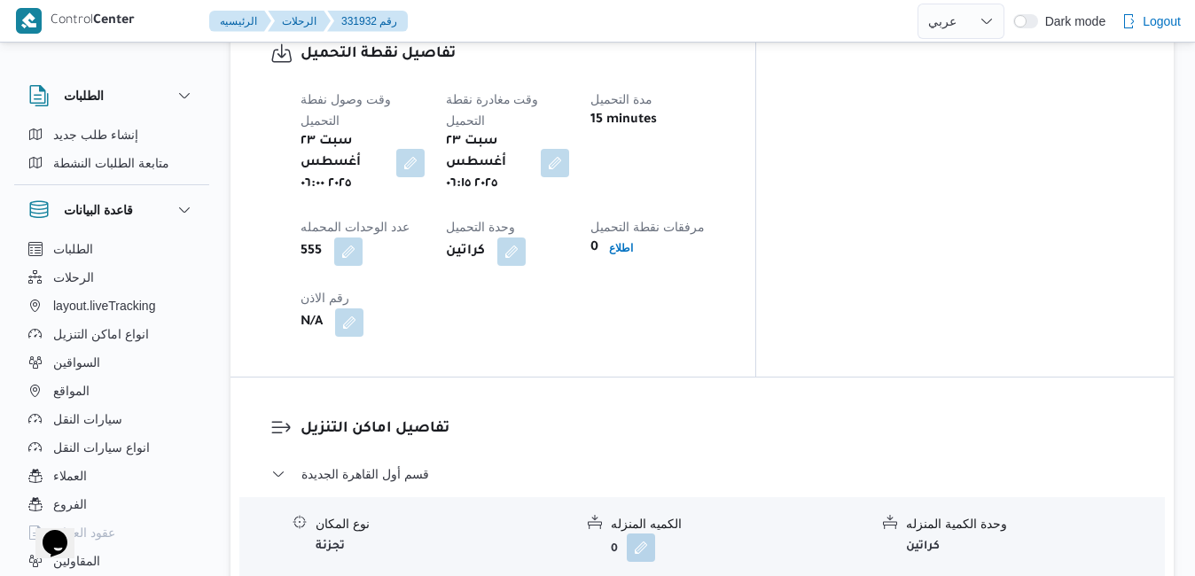
scroll to position [1454, 0]
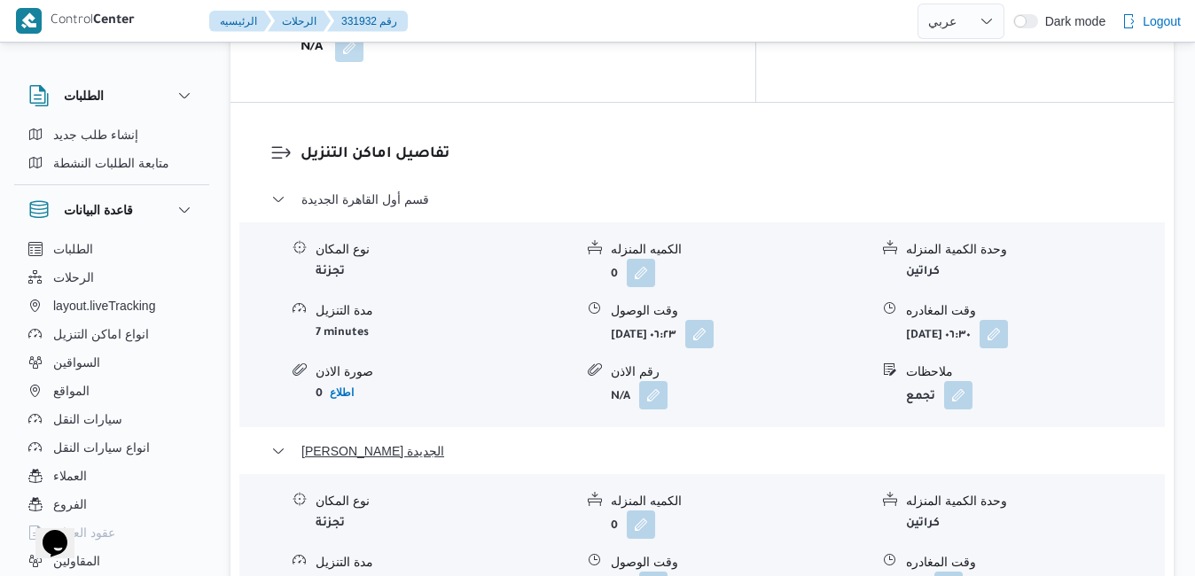
scroll to position [1808, 0]
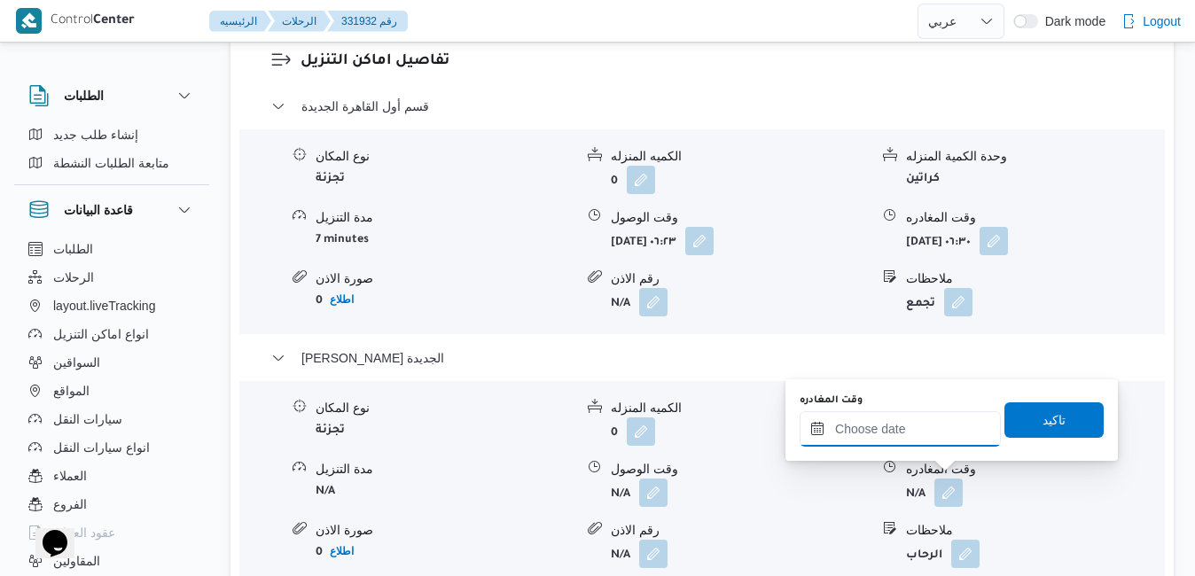
click at [875, 430] on input "وقت المغادره" at bounding box center [899, 428] width 201 height 35
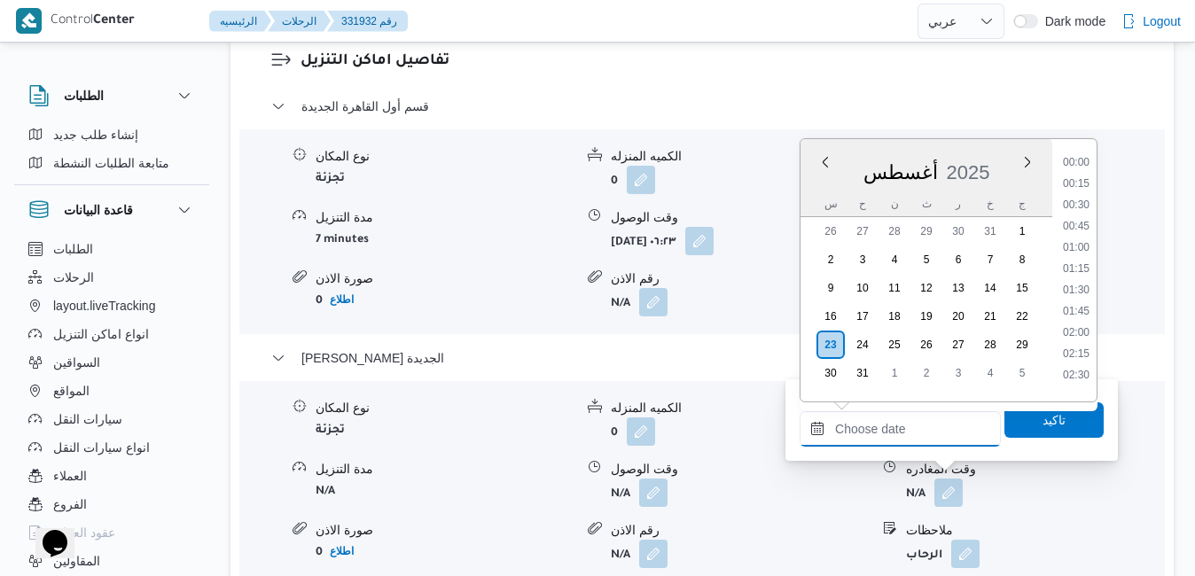
scroll to position [1579, 0]
click at [1006, 157] on div "أغسطس 2025" at bounding box center [926, 168] width 252 height 45
click at [1068, 362] on li "18:30" at bounding box center [1076, 362] width 41 height 18
type input "[DATE] ١٨:٣٠"
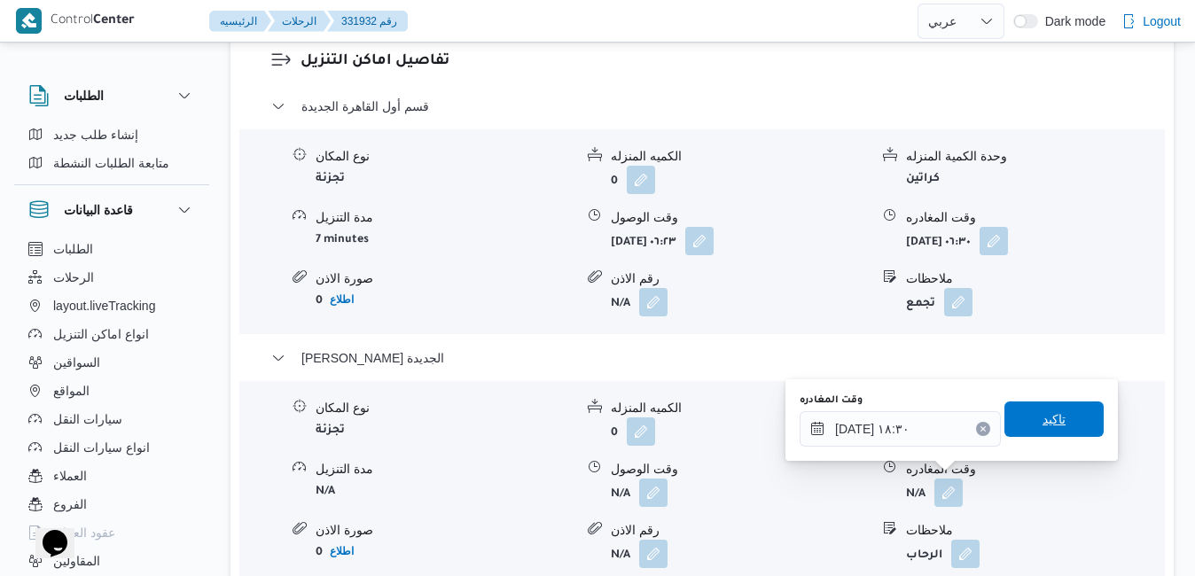
click at [1020, 432] on span "تاكيد" at bounding box center [1053, 419] width 99 height 35
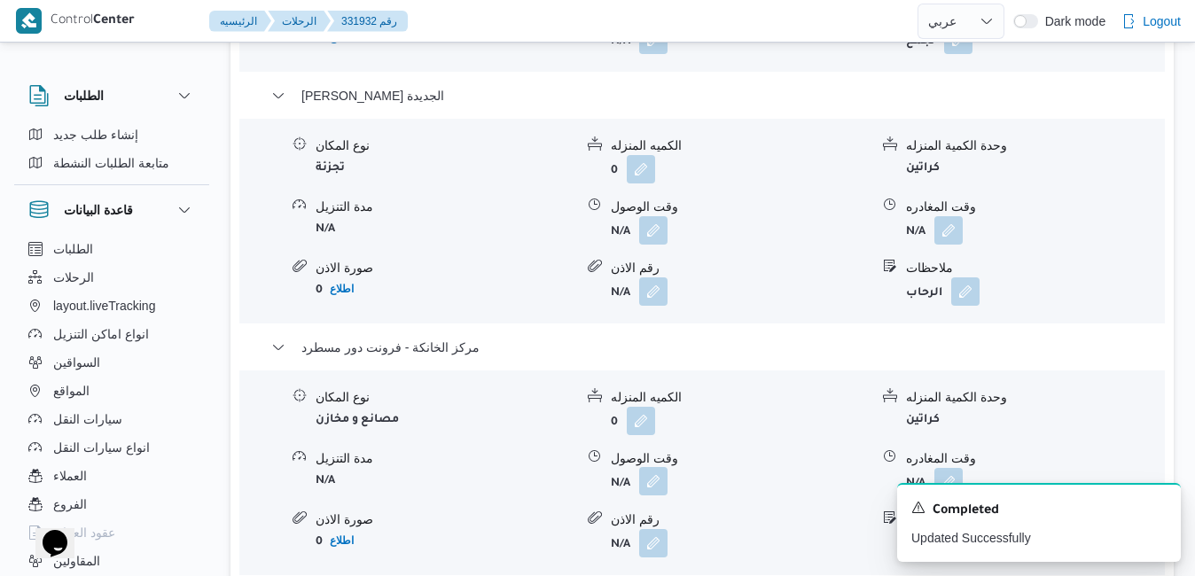
click at [659, 483] on button "button" at bounding box center [653, 481] width 28 height 28
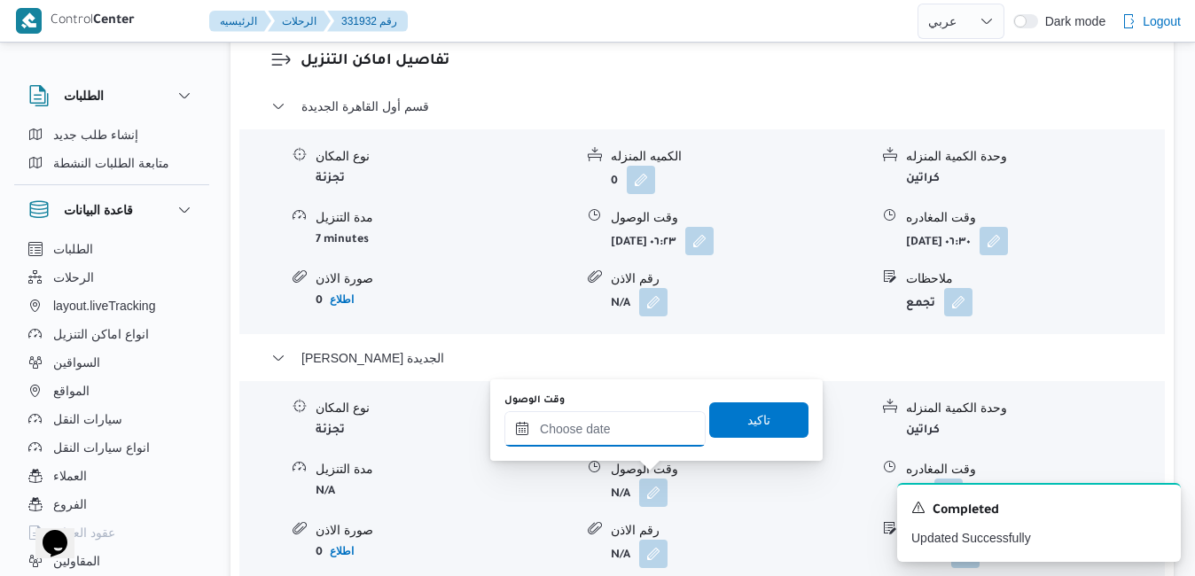
click at [634, 441] on input "وقت الوصول" at bounding box center [604, 428] width 201 height 35
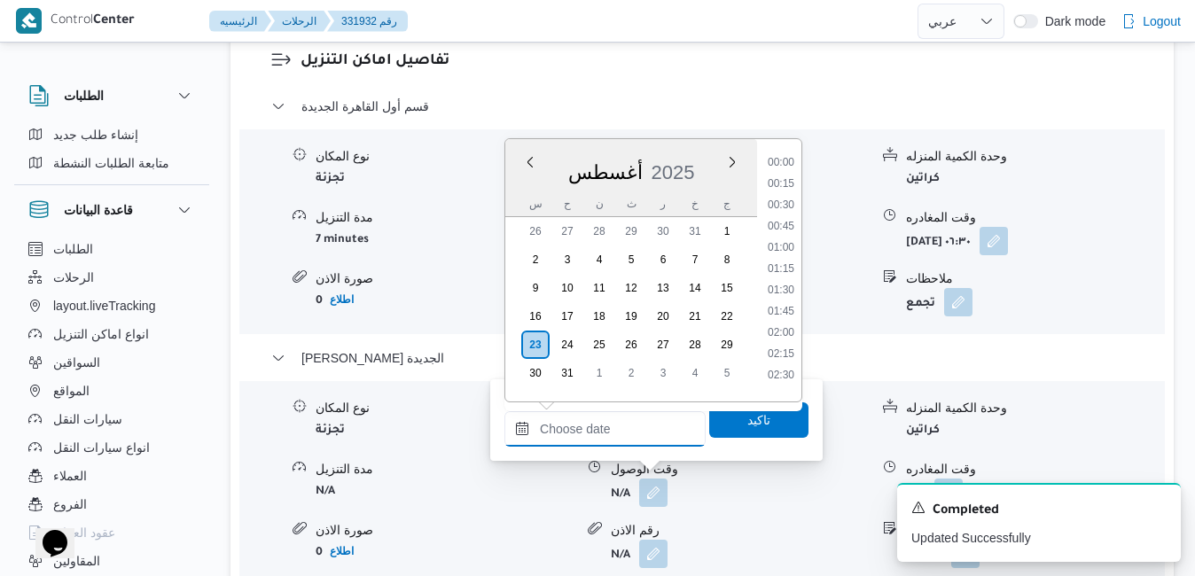
scroll to position [1579, 0]
click at [706, 152] on div "أغسطس 2025" at bounding box center [631, 168] width 252 height 45
click at [780, 339] on li "18:15" at bounding box center [780, 340] width 41 height 18
type input "[DATE] ١٨:١٥"
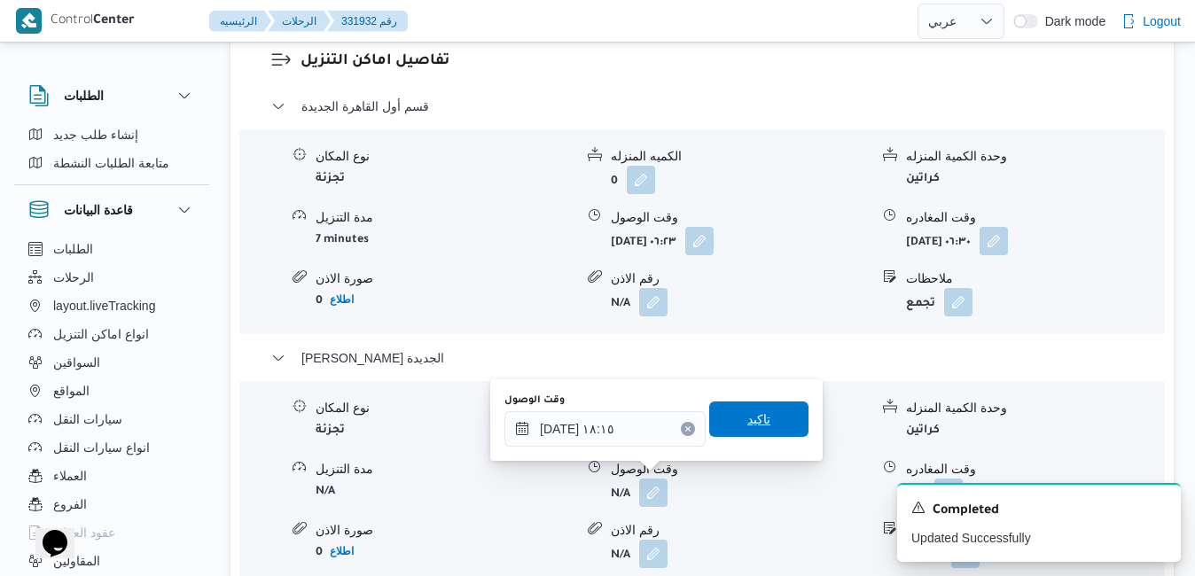
click at [747, 424] on span "تاكيد" at bounding box center [758, 419] width 23 height 21
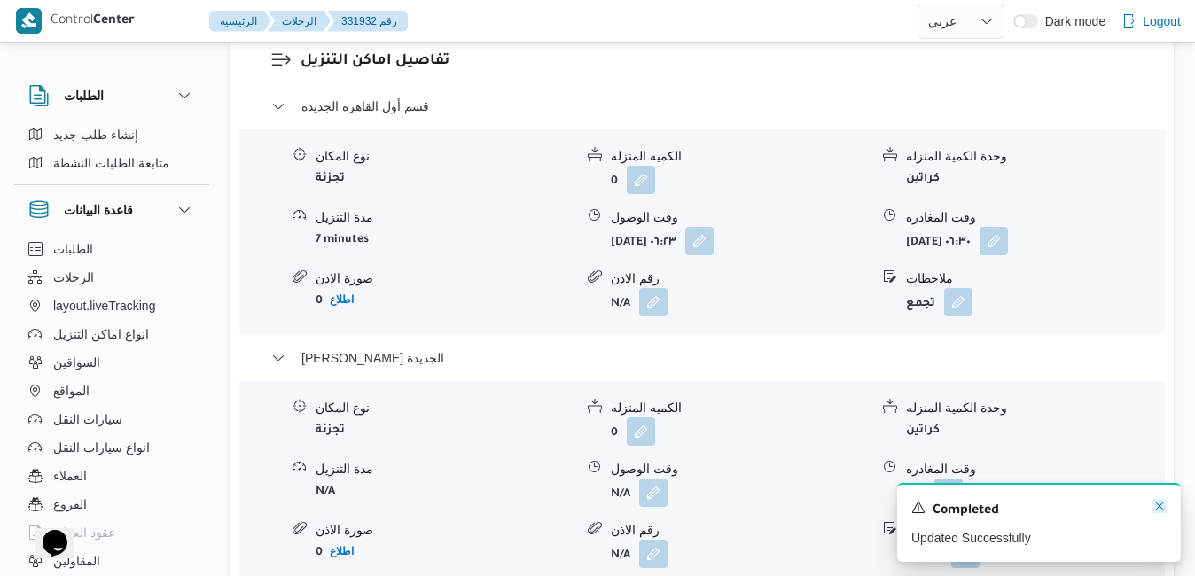
click at [1154, 509] on icon "Dismiss toast" at bounding box center [1159, 506] width 14 height 14
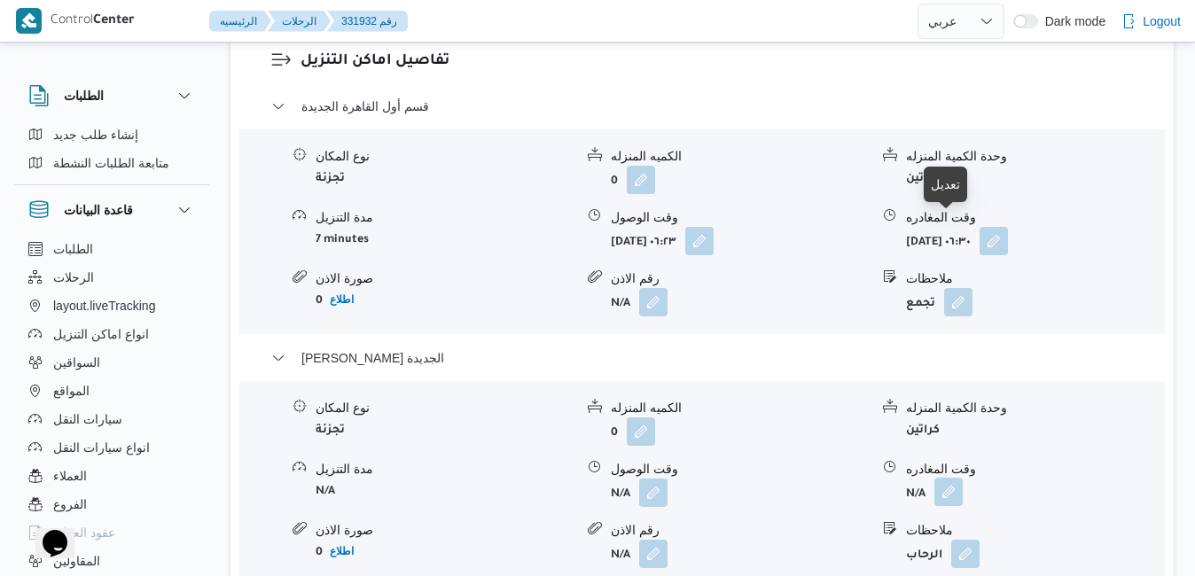
click at [952, 478] on button "button" at bounding box center [948, 492] width 28 height 28
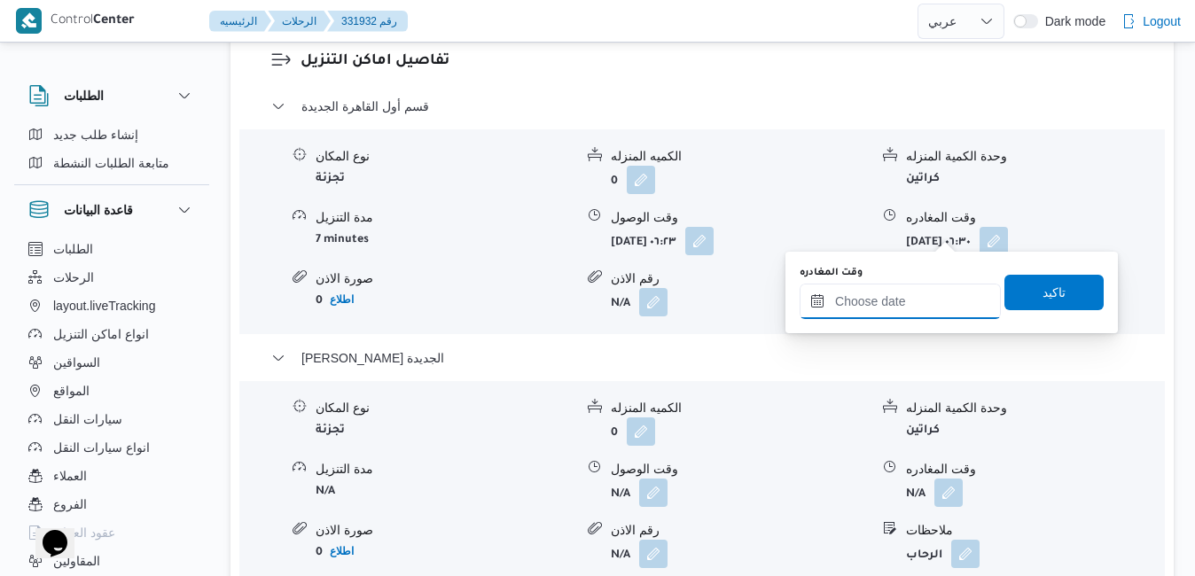
click at [904, 304] on input "وقت المغادره" at bounding box center [899, 301] width 201 height 35
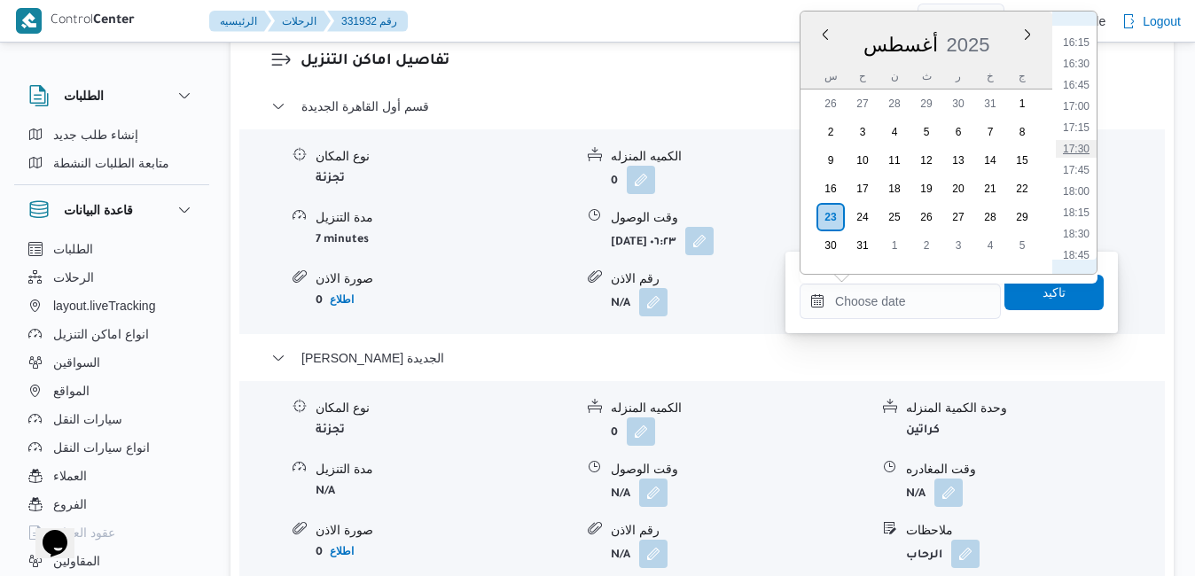
click at [1076, 145] on li "17:30" at bounding box center [1076, 149] width 41 height 18
type input "[DATE] ١٧:٣٠"
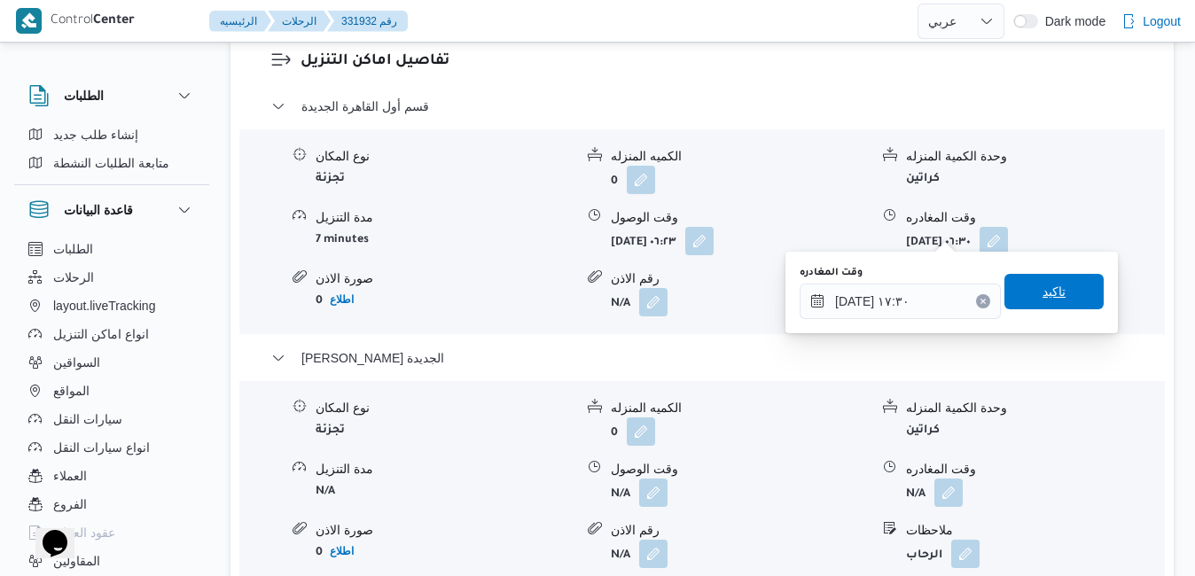
click at [1042, 295] on span "تاكيد" at bounding box center [1053, 291] width 23 height 21
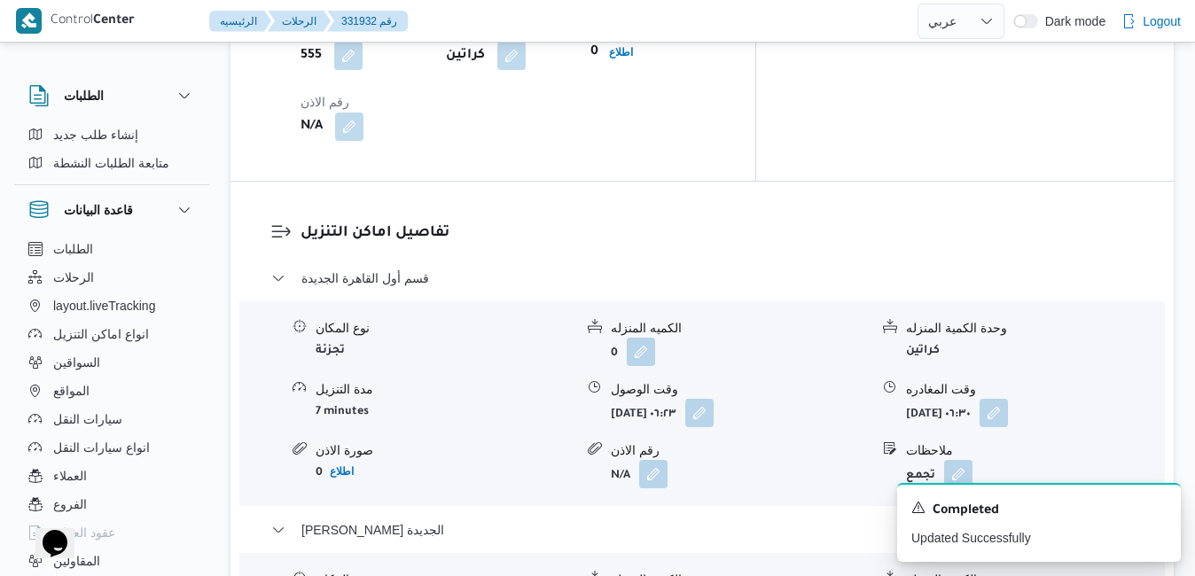
scroll to position [1524, 0]
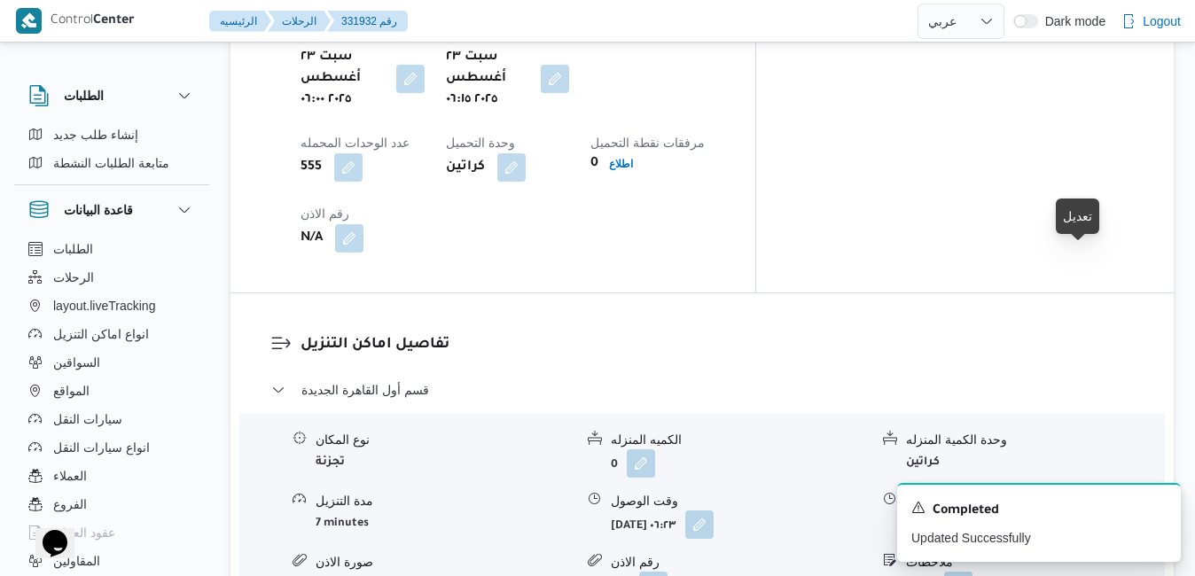
click at [1008, 510] on button "button" at bounding box center [993, 524] width 28 height 28
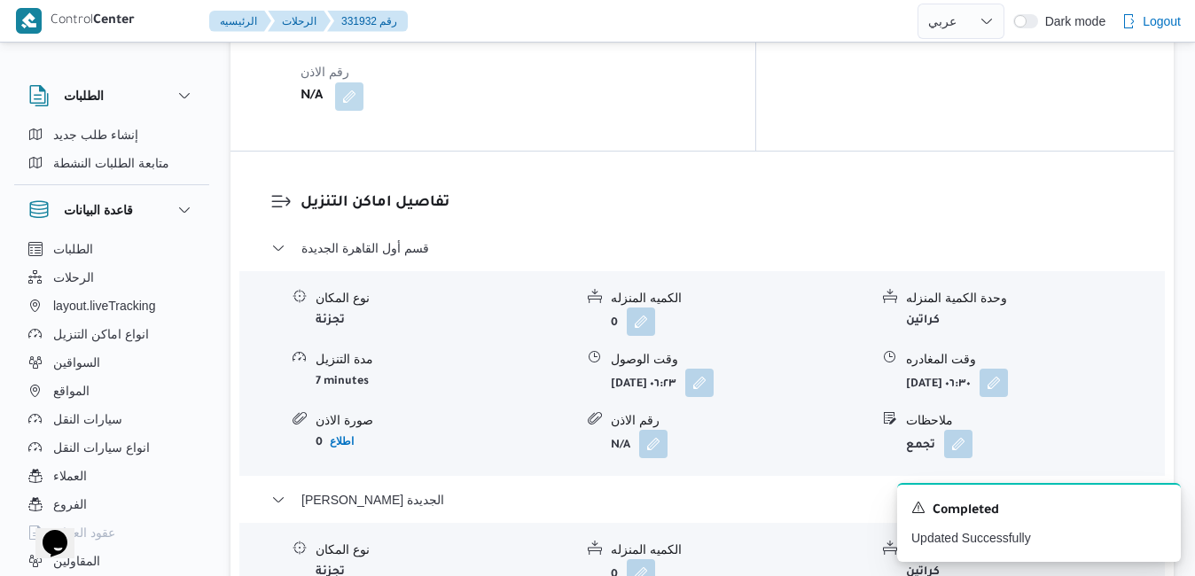
scroll to position [1702, 0]
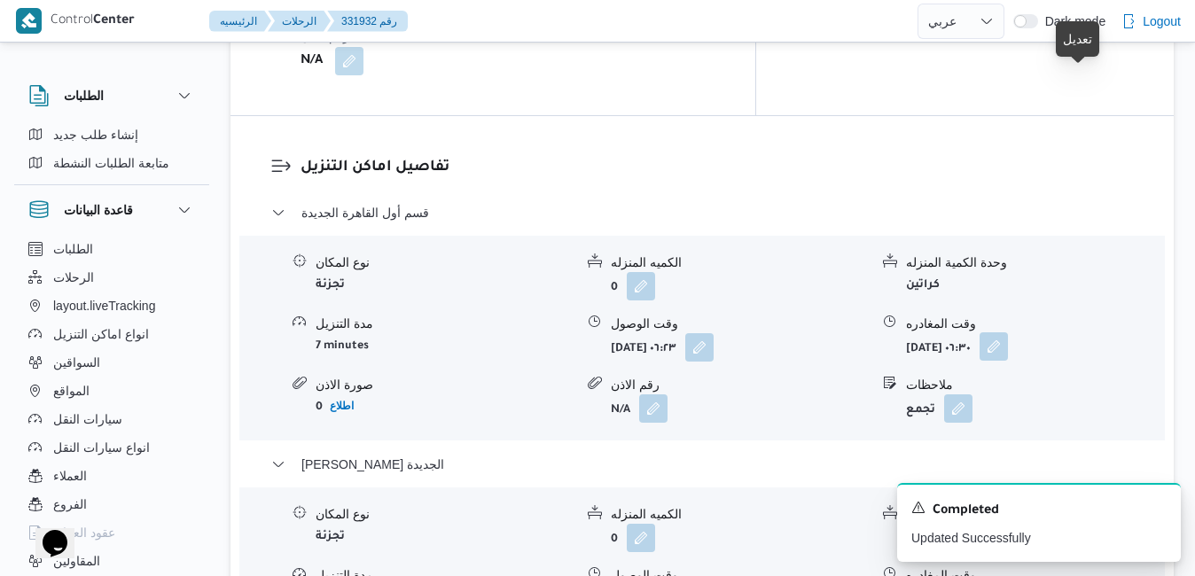
click at [1008, 332] on button "button" at bounding box center [993, 346] width 28 height 28
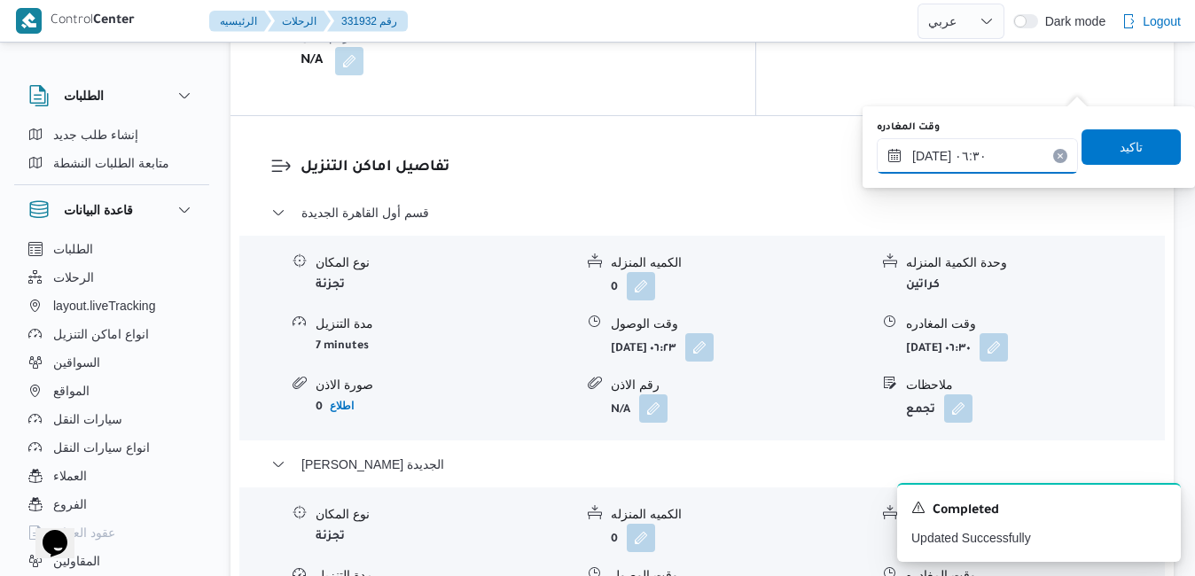
click at [984, 152] on input "[DATE] ٠٦:٣٠" at bounding box center [977, 155] width 201 height 35
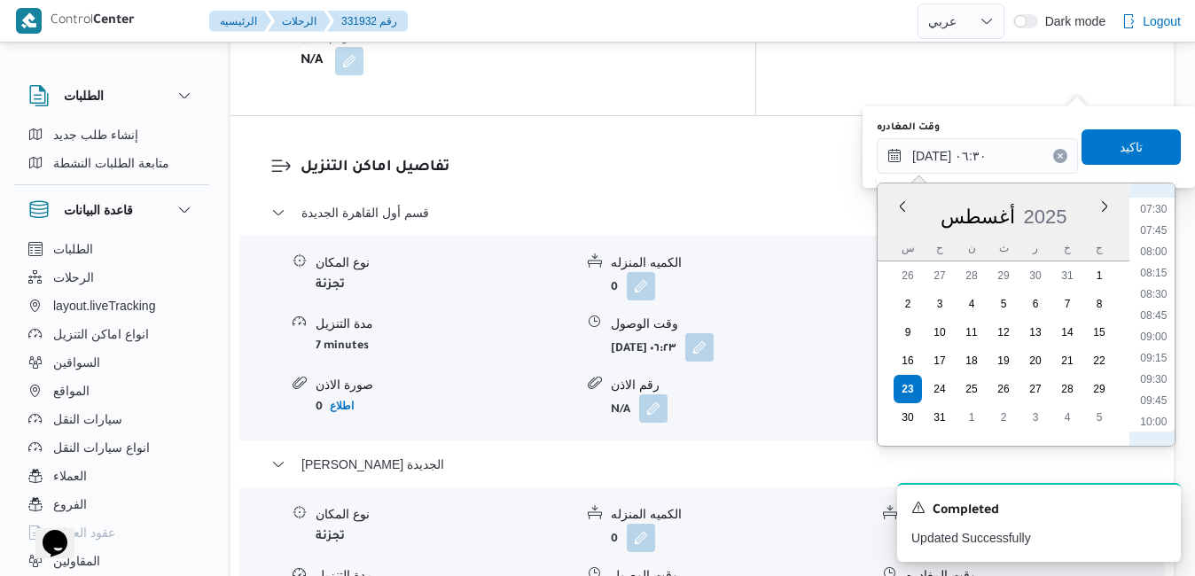
scroll to position [840, 0]
click at [1154, 387] on li "12:00" at bounding box center [1153, 387] width 41 height 18
type input "[DATE] ١٢:٠٠"
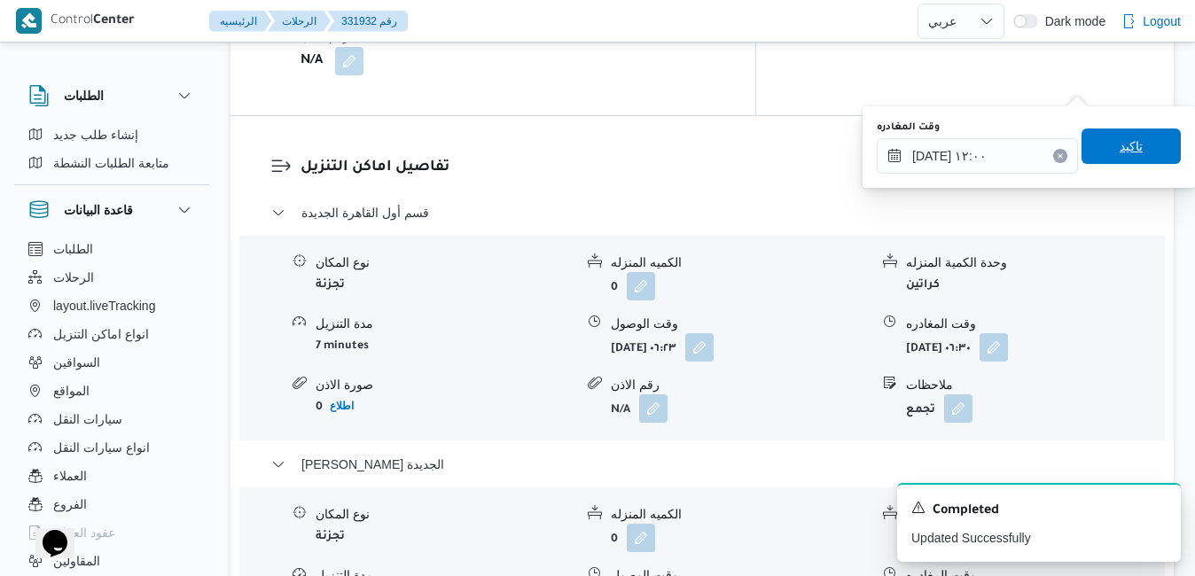
click at [1103, 156] on span "تاكيد" at bounding box center [1130, 146] width 99 height 35
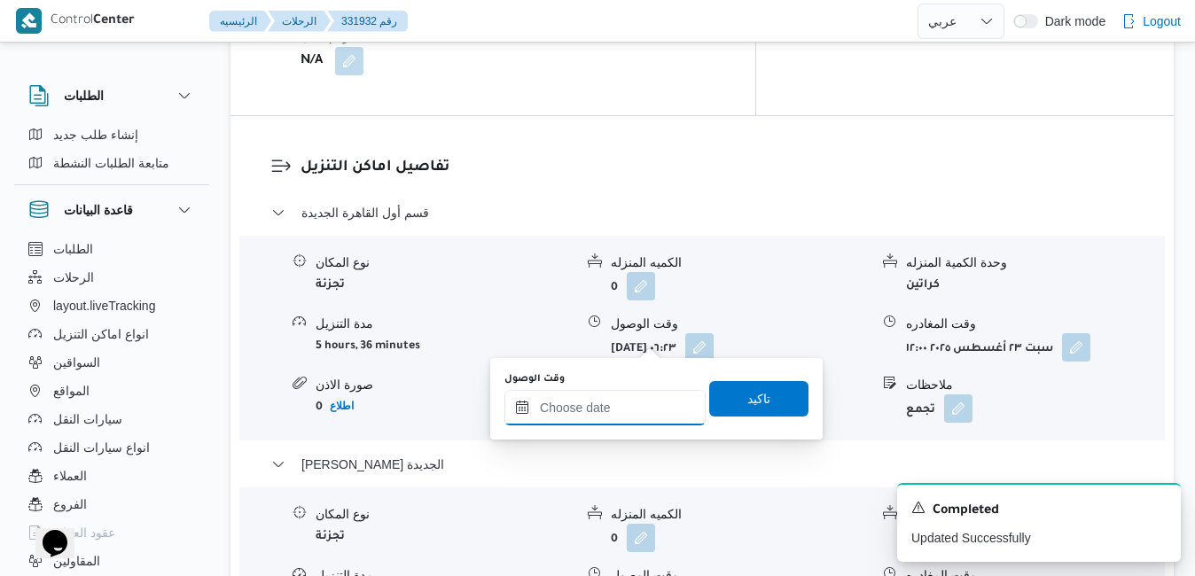
click at [601, 399] on input "وقت الوصول" at bounding box center [604, 407] width 201 height 35
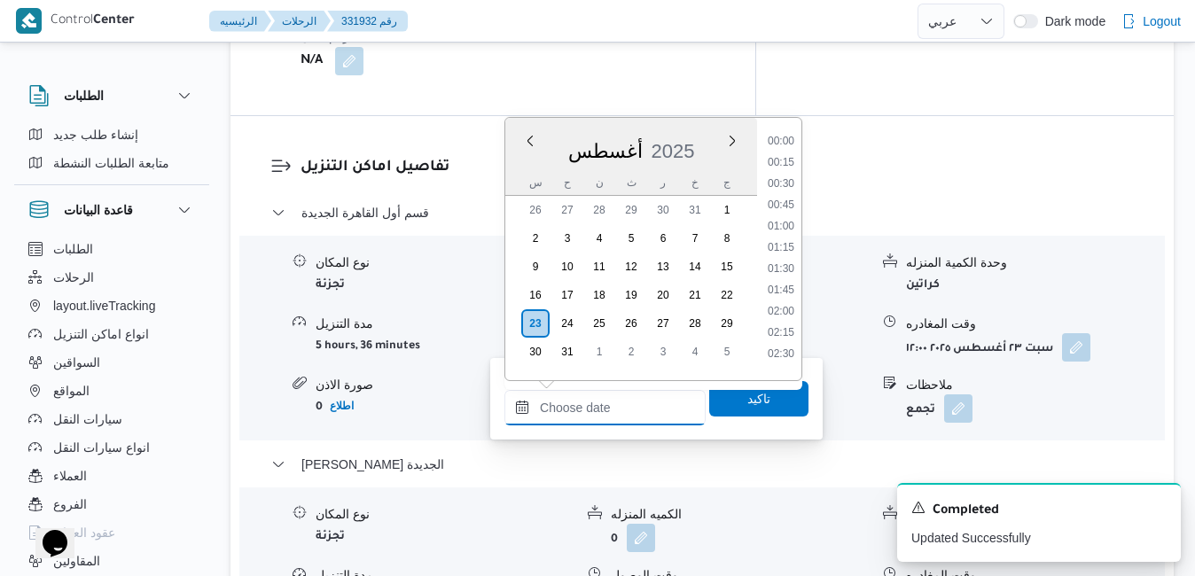
scroll to position [1579, 0]
click at [698, 127] on div "أغسطس 2025" at bounding box center [631, 147] width 252 height 45
click at [777, 239] on li "12:30" at bounding box center [780, 239] width 41 height 18
type input "[DATE] ١٢:٣٠"
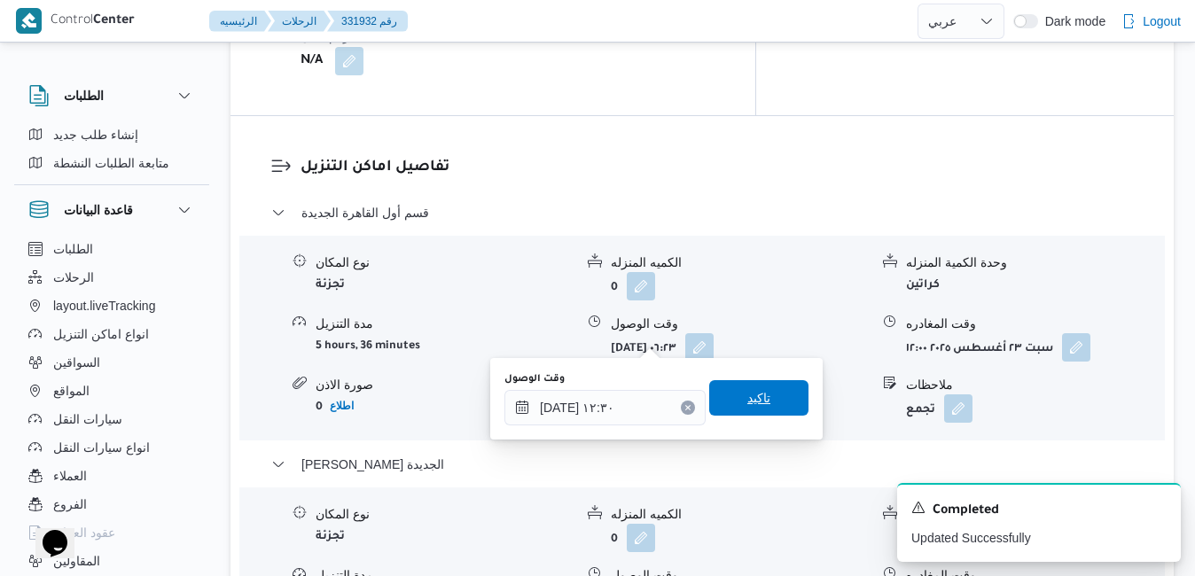
click at [751, 393] on span "تاكيد" at bounding box center [758, 397] width 23 height 21
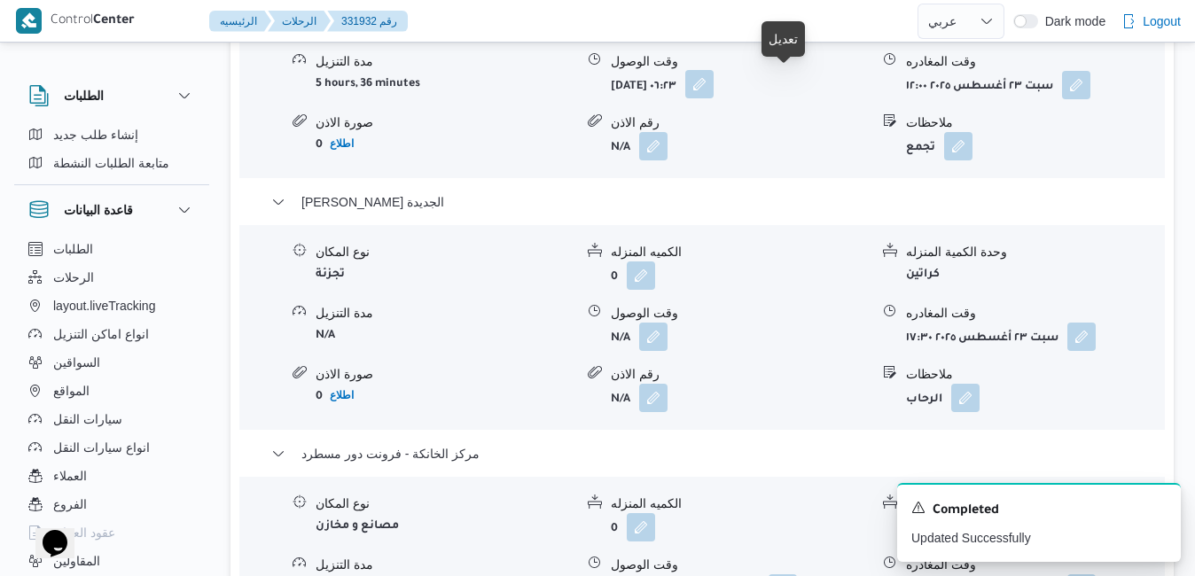
click at [713, 83] on button "button" at bounding box center [699, 84] width 28 height 28
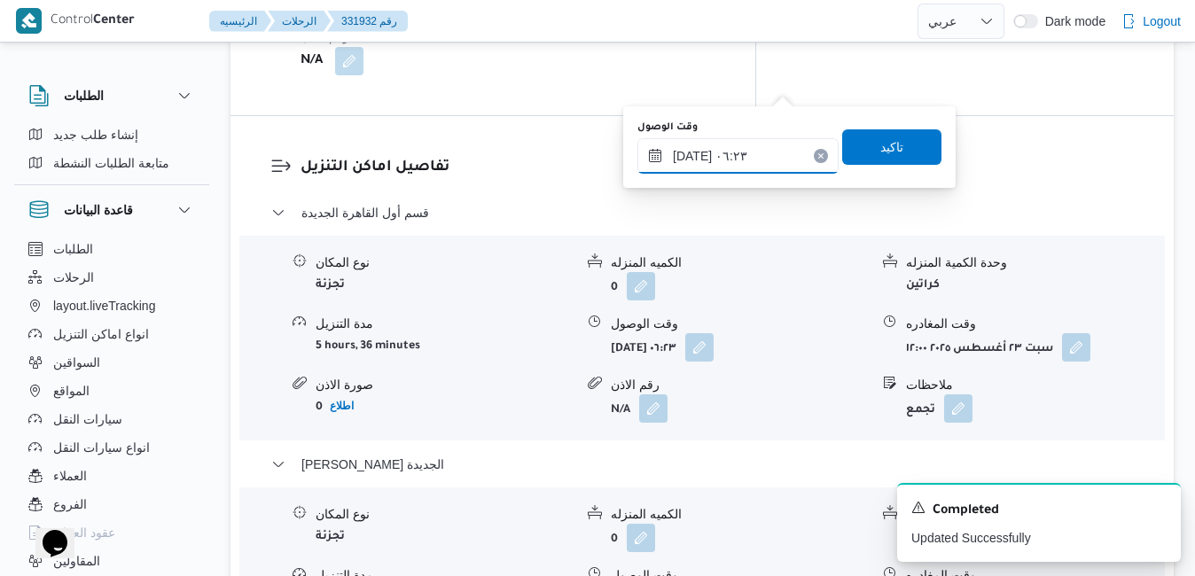
click at [728, 155] on input "[DATE] ٠٦:٢٣" at bounding box center [737, 155] width 201 height 35
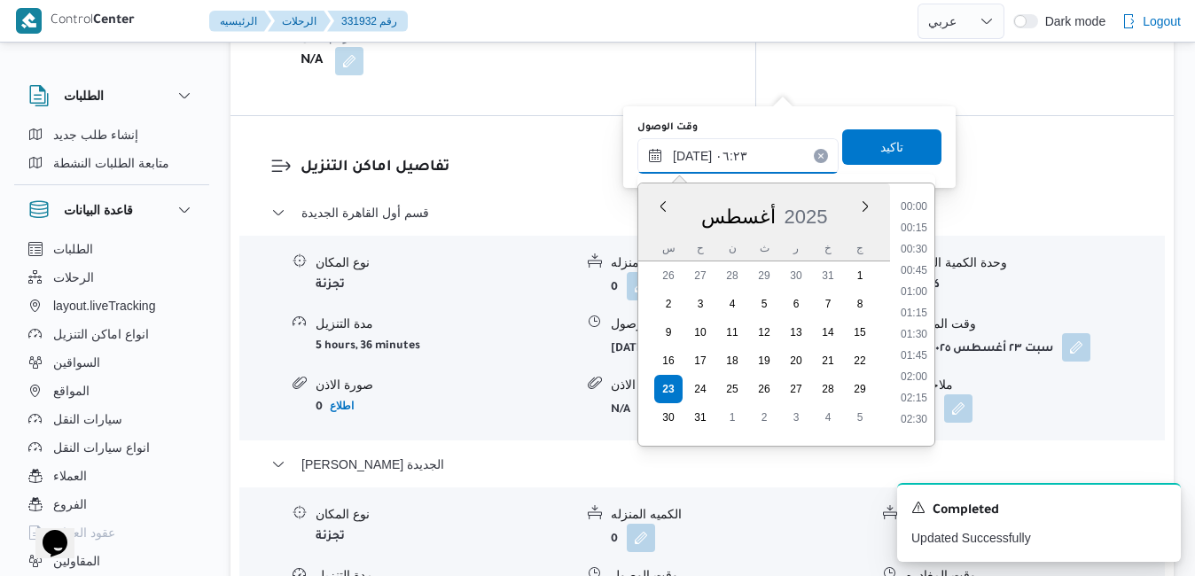
scroll to position [409, 0]
click at [914, 396] on li "07:00" at bounding box center [913, 393] width 41 height 18
type input "[DATE] ٠٧:٠٠"
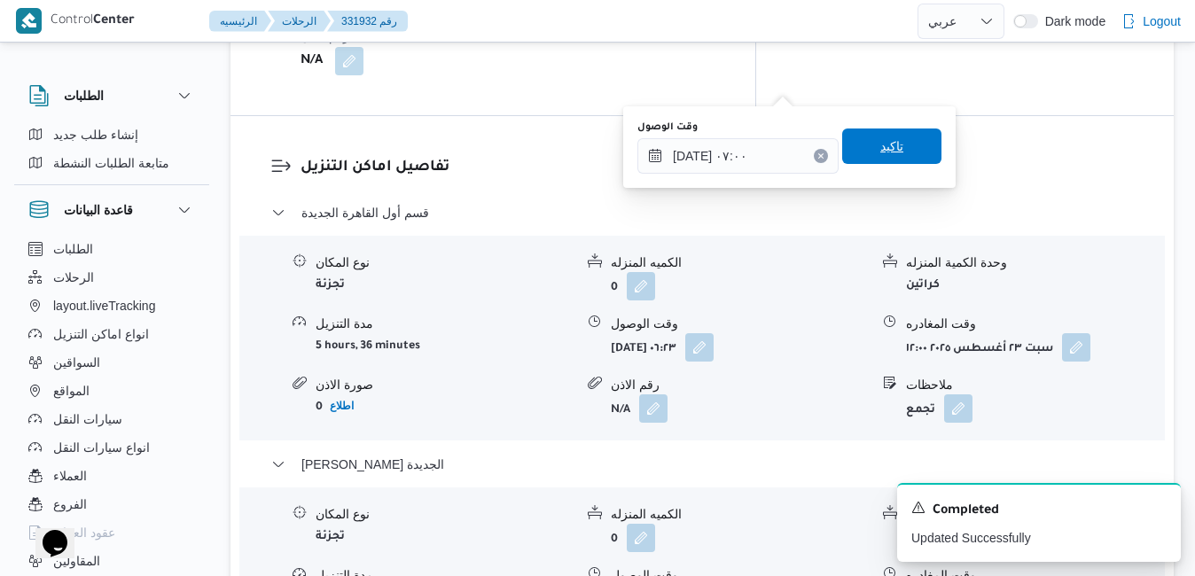
click at [859, 148] on span "تاكيد" at bounding box center [891, 146] width 99 height 35
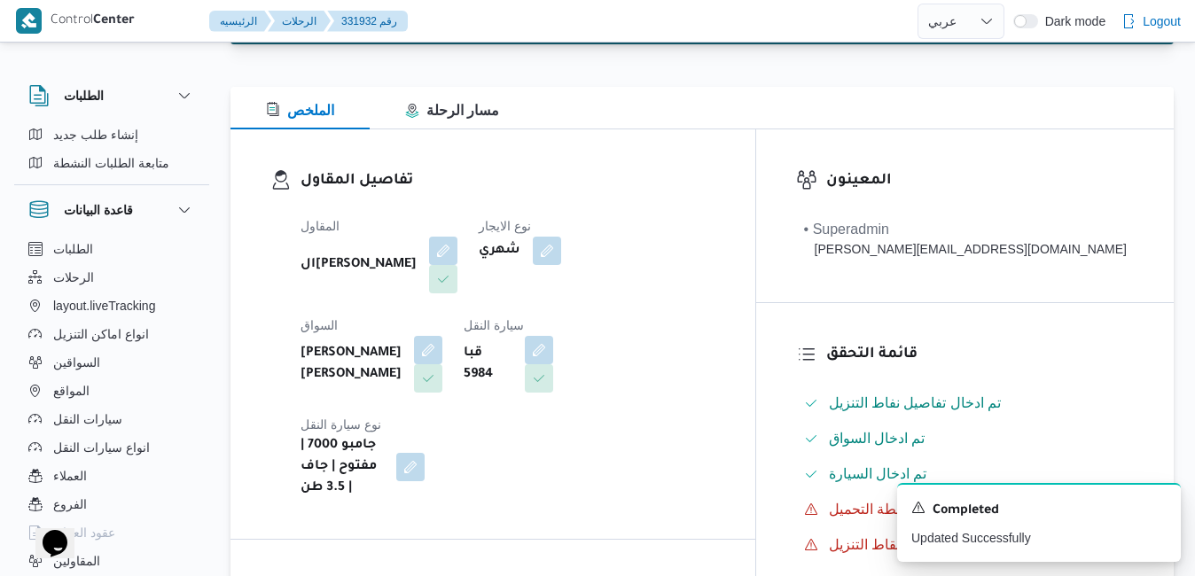
scroll to position [0, 0]
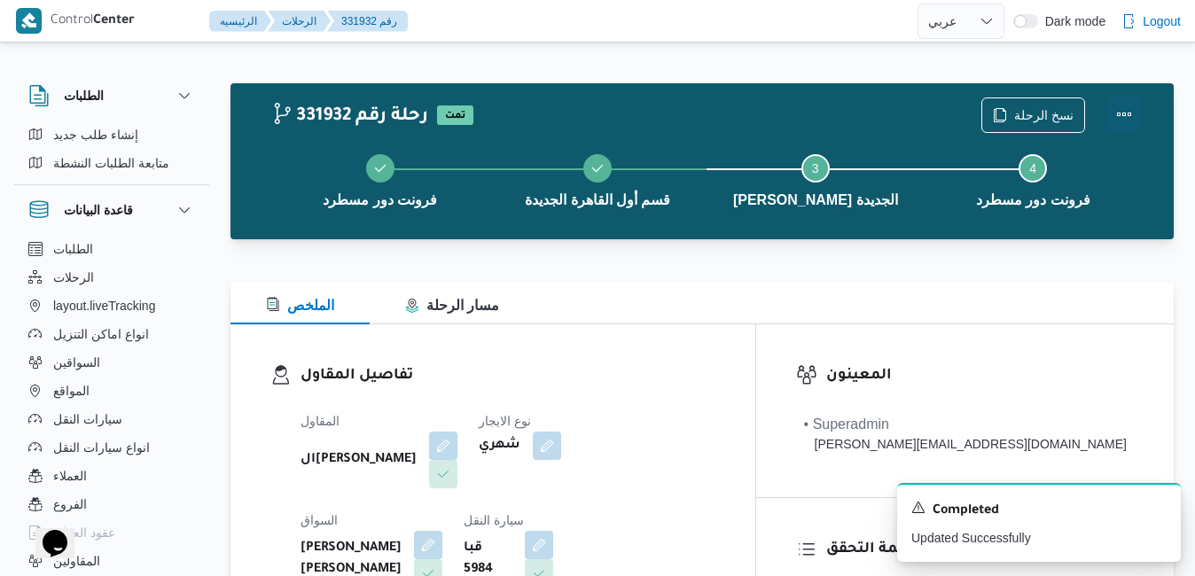
click at [1130, 116] on button "Actions" at bounding box center [1123, 114] width 35 height 35
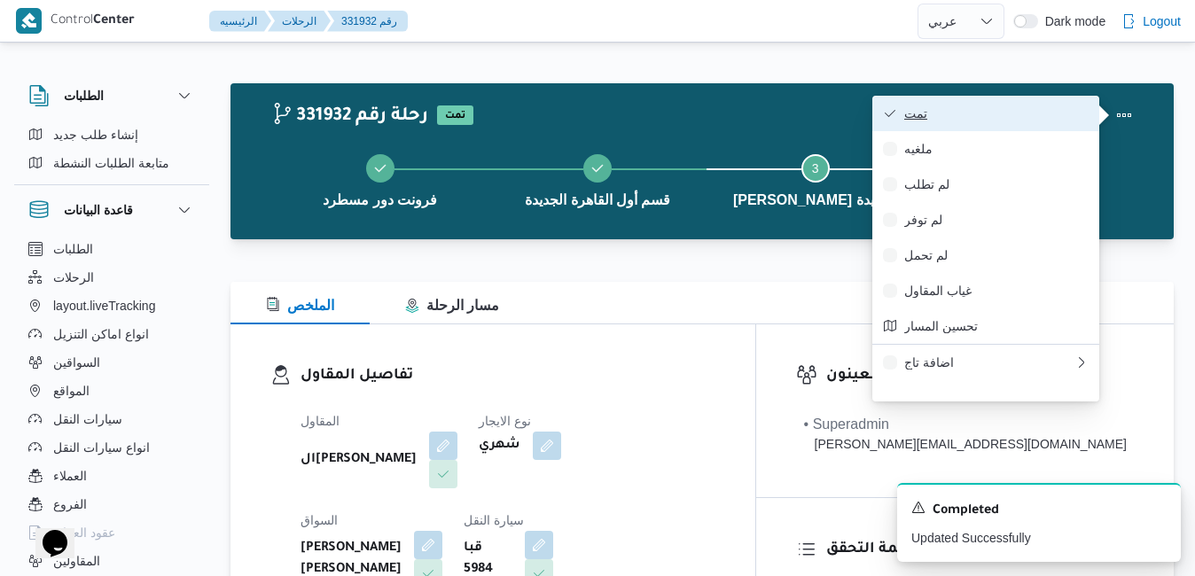
click at [1034, 113] on span "تمت" at bounding box center [996, 113] width 184 height 14
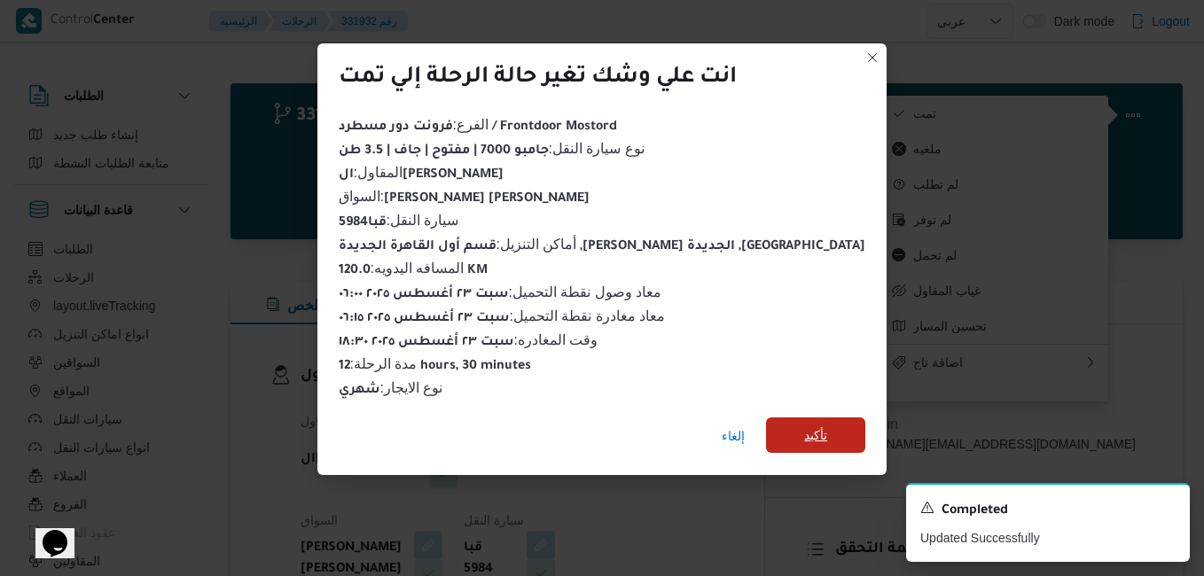
click at [766, 425] on span "تأكيد" at bounding box center [815, 434] width 99 height 35
